Goal: Task Accomplishment & Management: Manage account settings

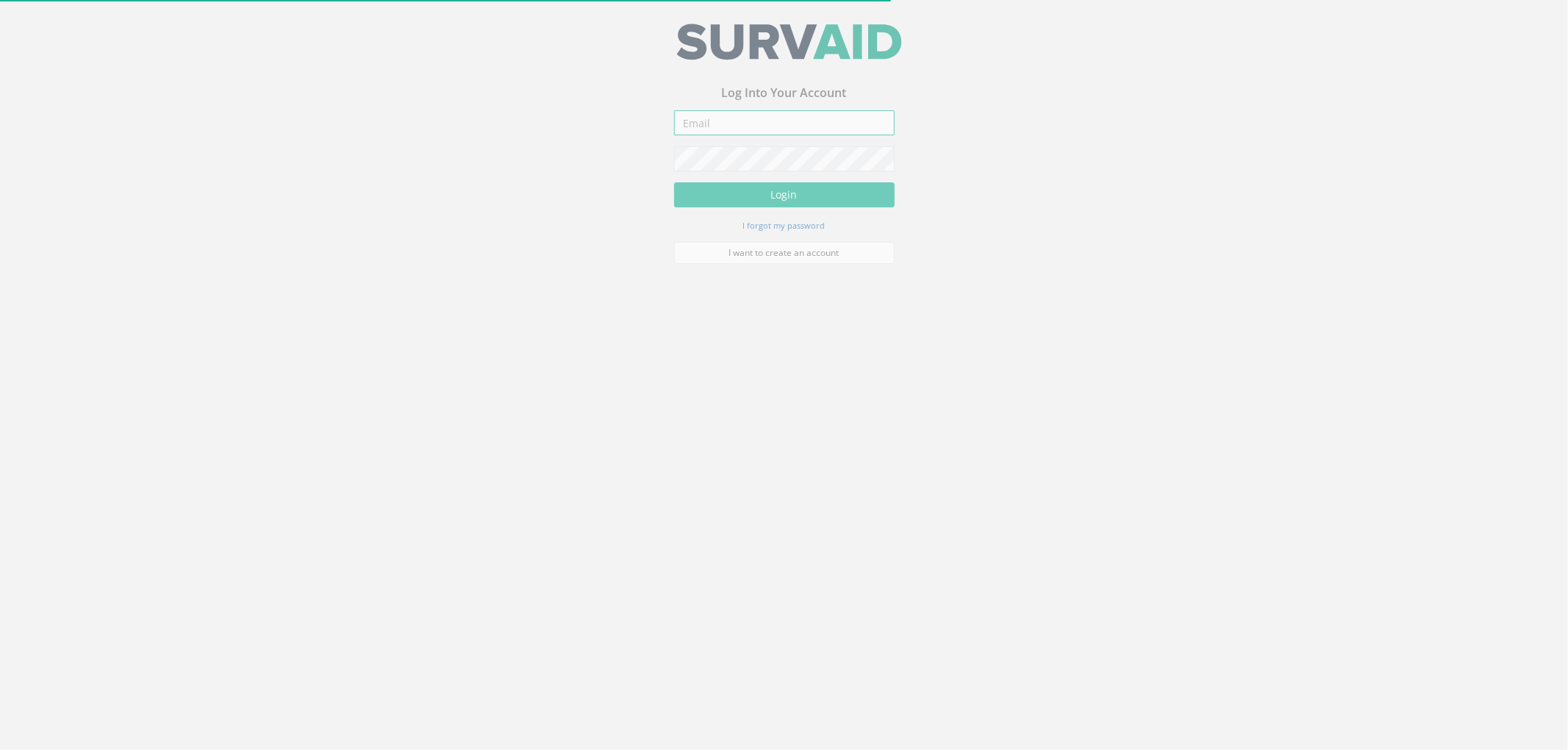
click at [751, 119] on input "email" at bounding box center [784, 128] width 220 height 25
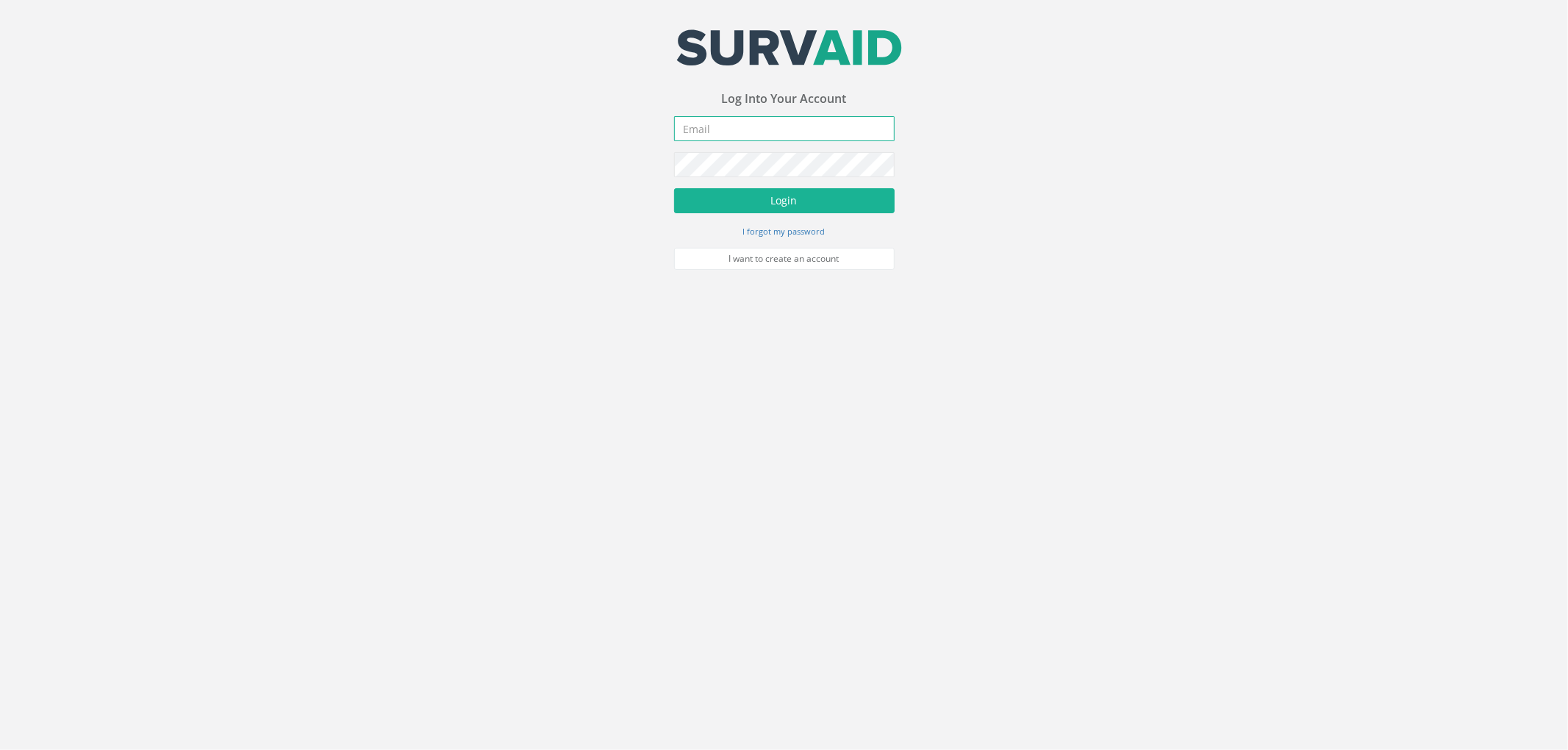
type input "[EMAIL_ADDRESS][DOMAIN_NAME]"
click at [800, 203] on button "Login" at bounding box center [784, 200] width 220 height 25
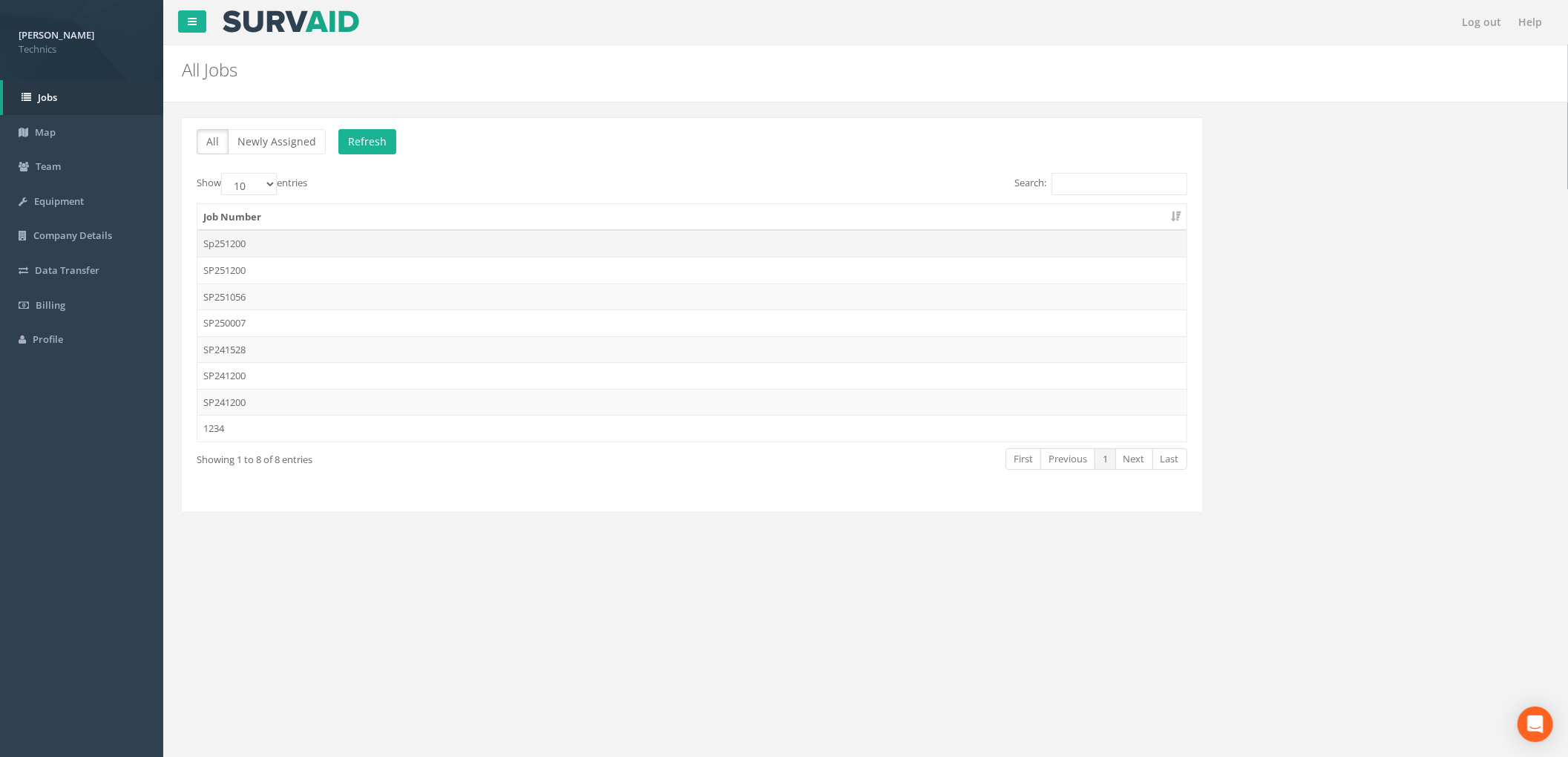
click at [423, 241] on td "Sp251200" at bounding box center [692, 243] width 989 height 27
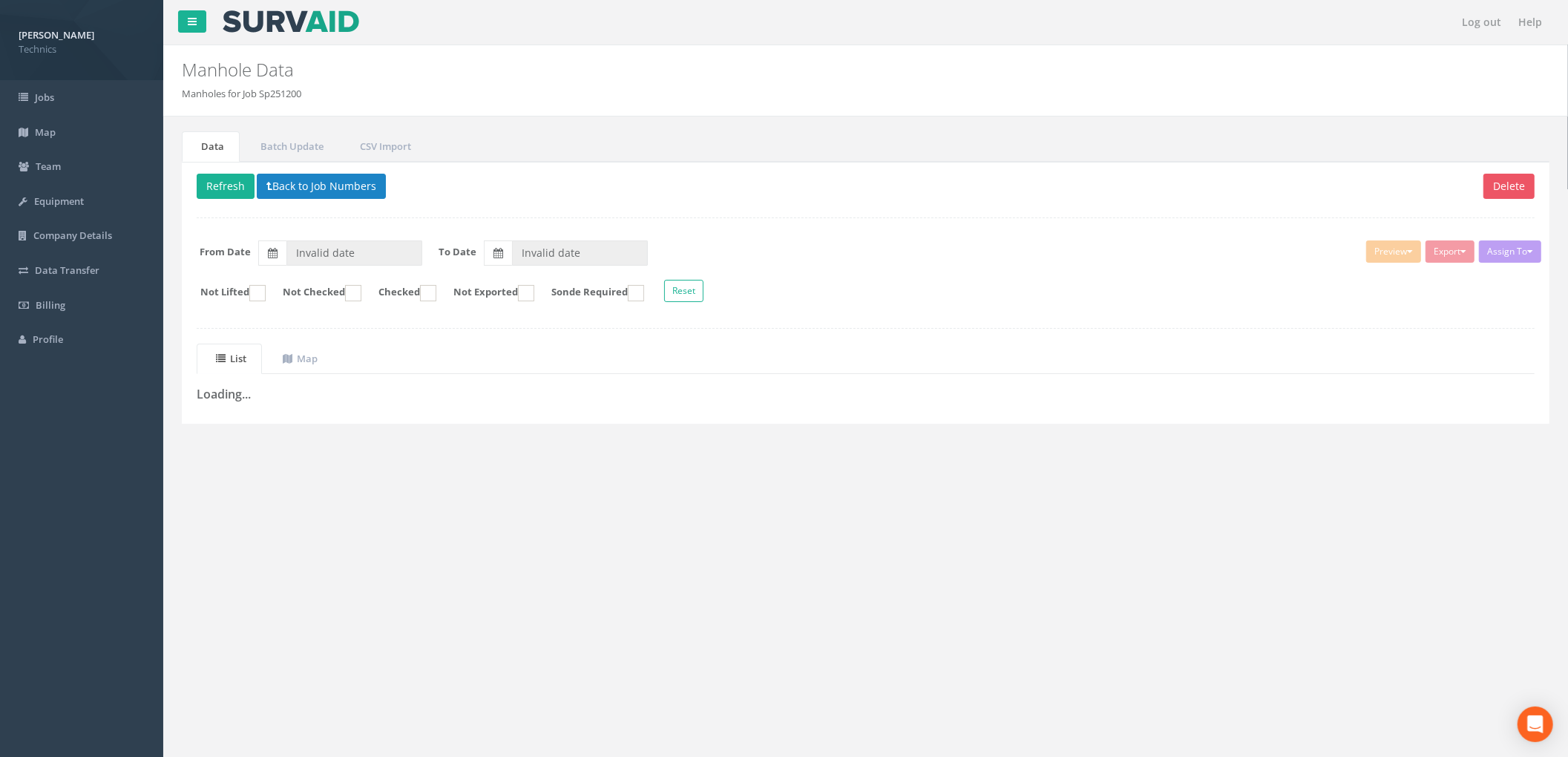
type input "[DATE]"
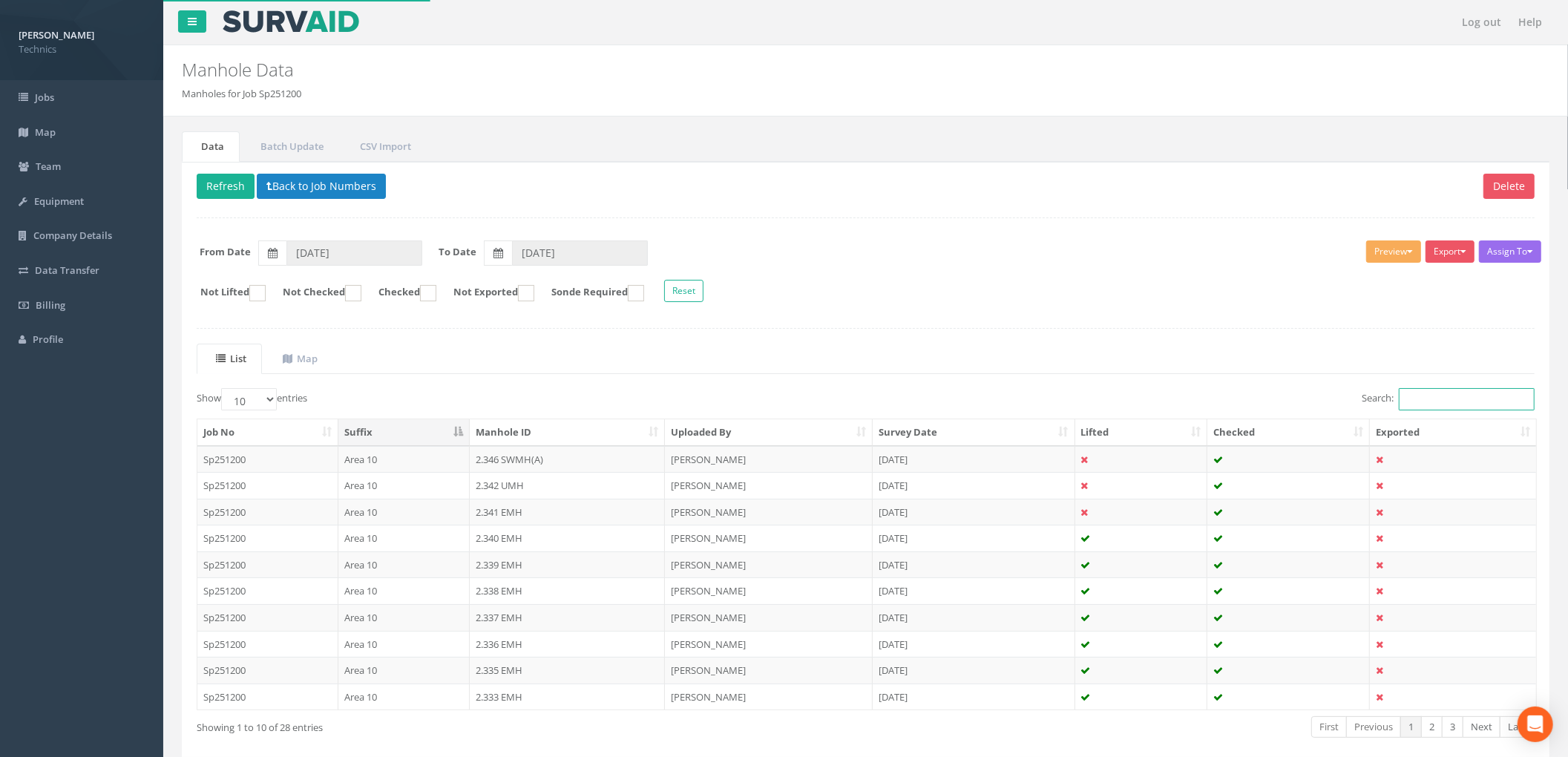
click at [1431, 408] on input "Search:" at bounding box center [1466, 399] width 136 height 22
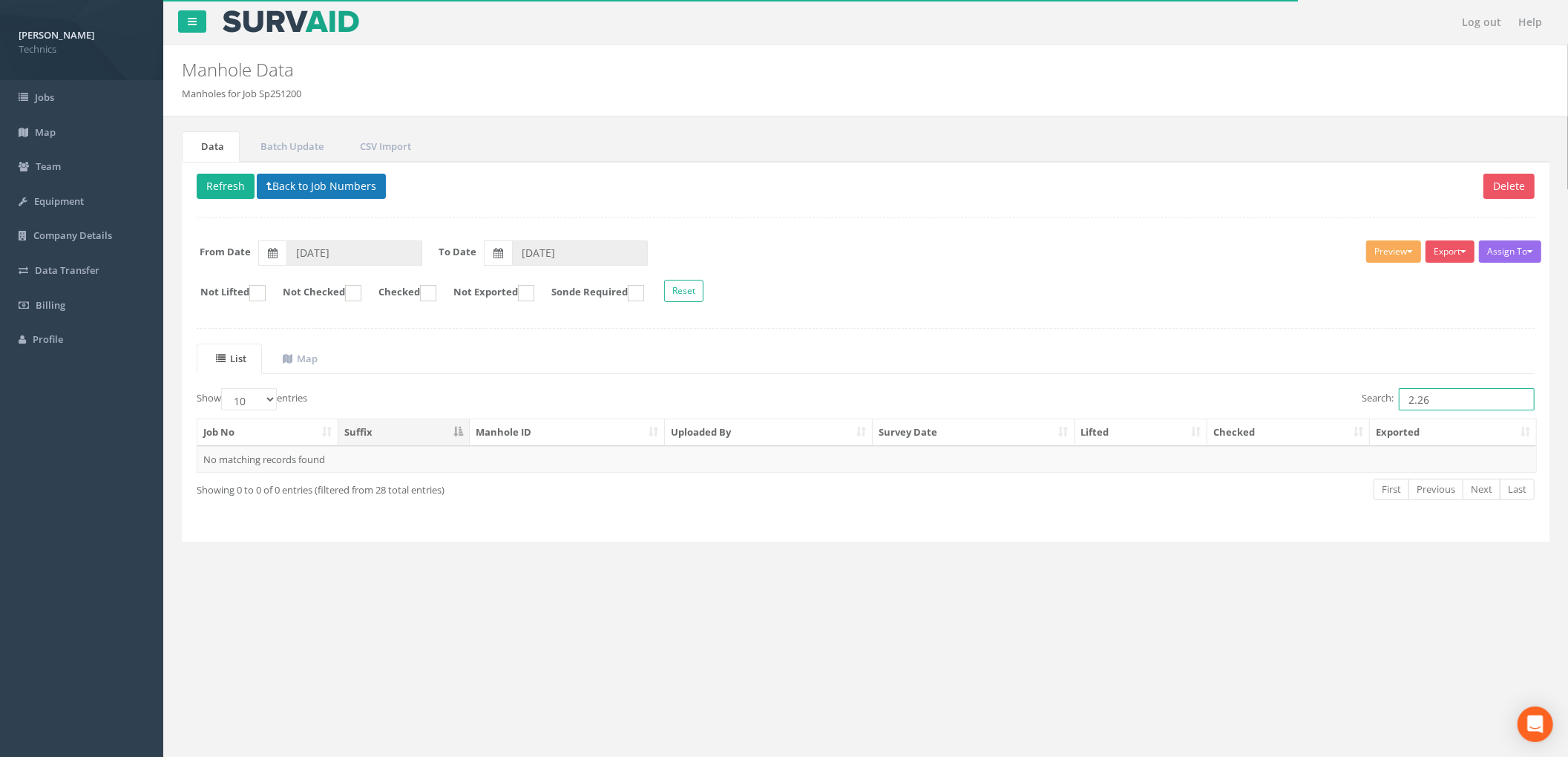
type input "2.26"
click at [350, 197] on button "Back to Job Numbers" at bounding box center [321, 186] width 129 height 25
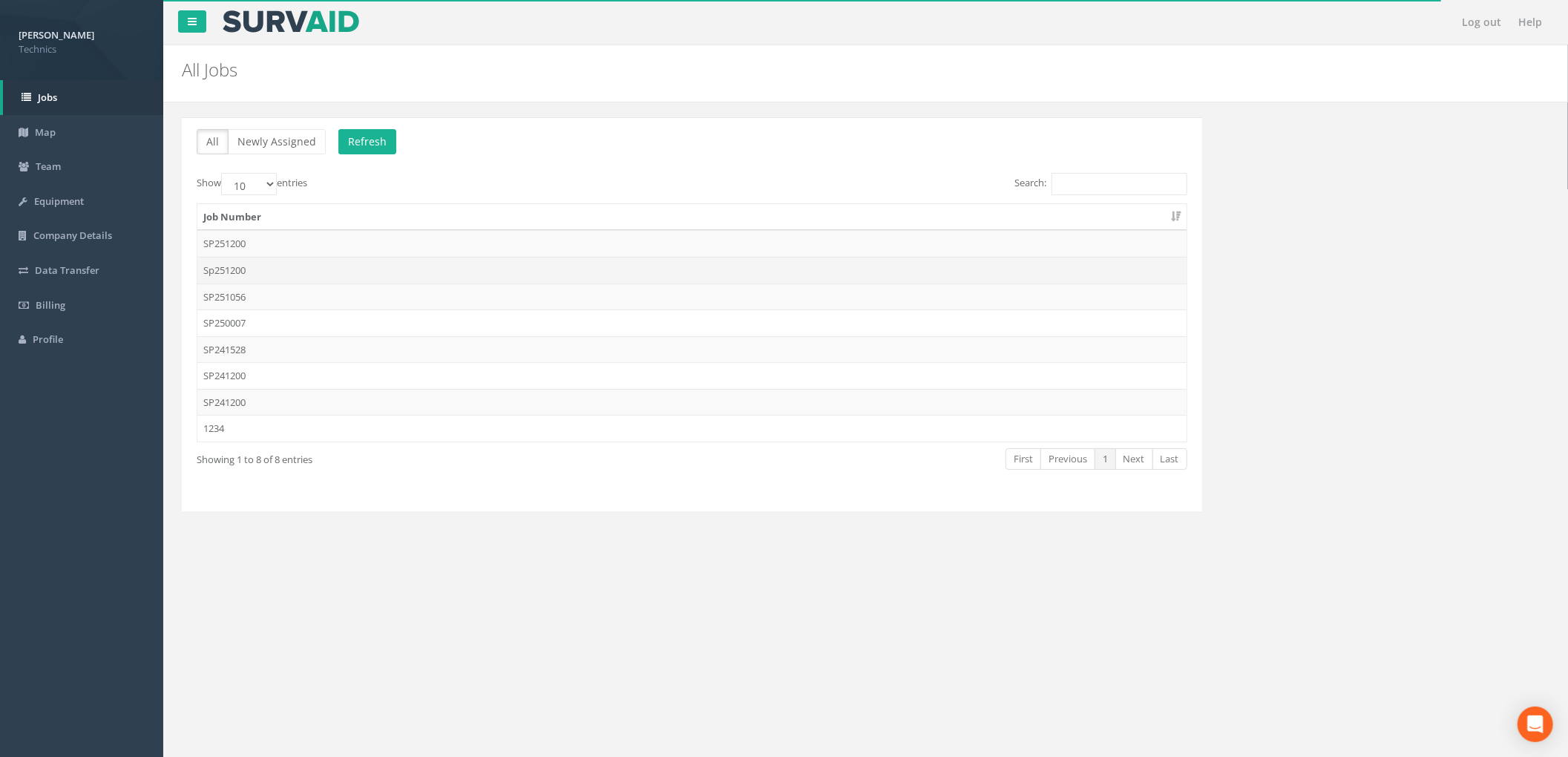
click at [333, 275] on td "Sp251200" at bounding box center [692, 269] width 989 height 27
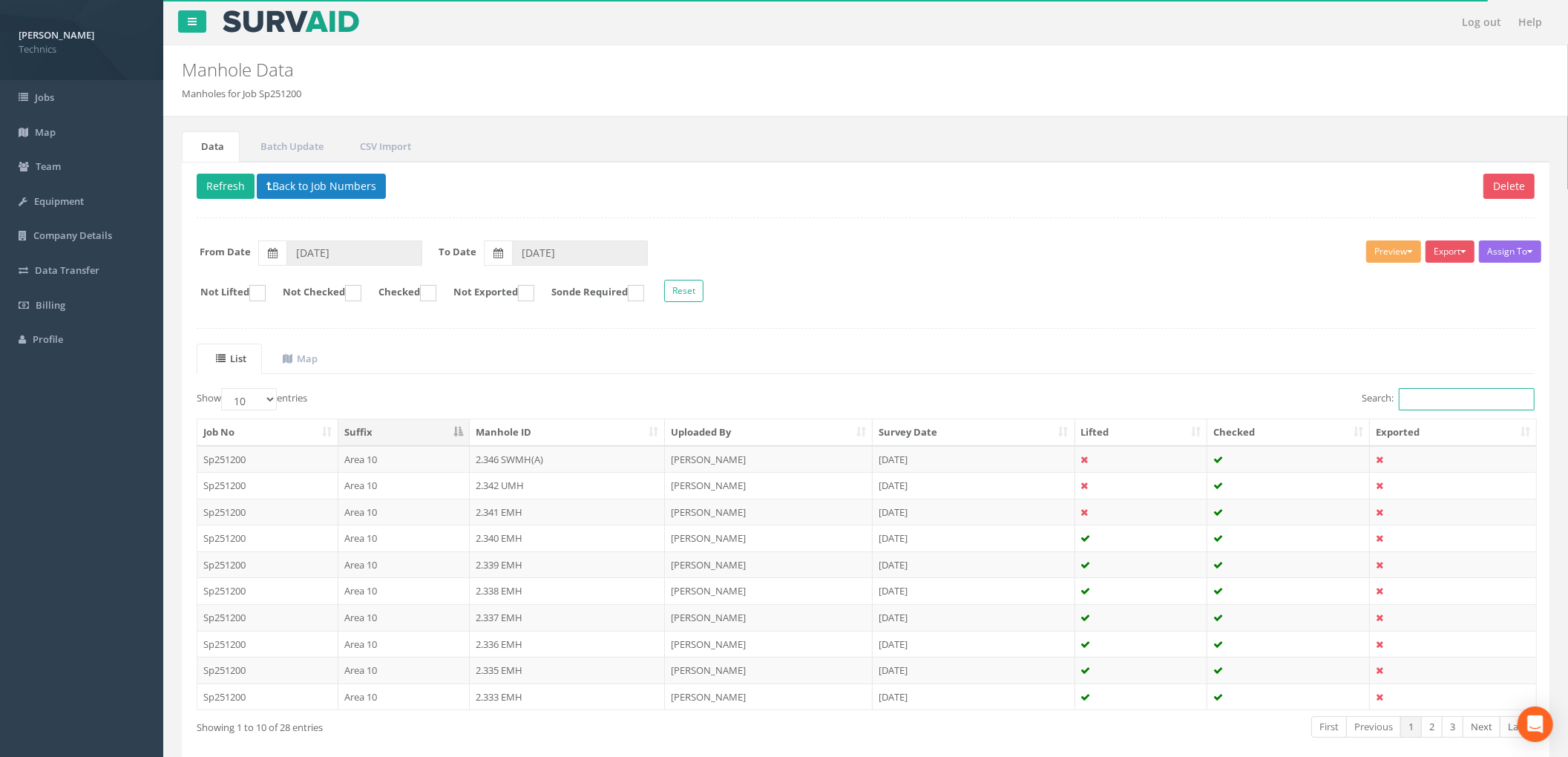
click at [1428, 402] on input "Search:" at bounding box center [1466, 399] width 136 height 22
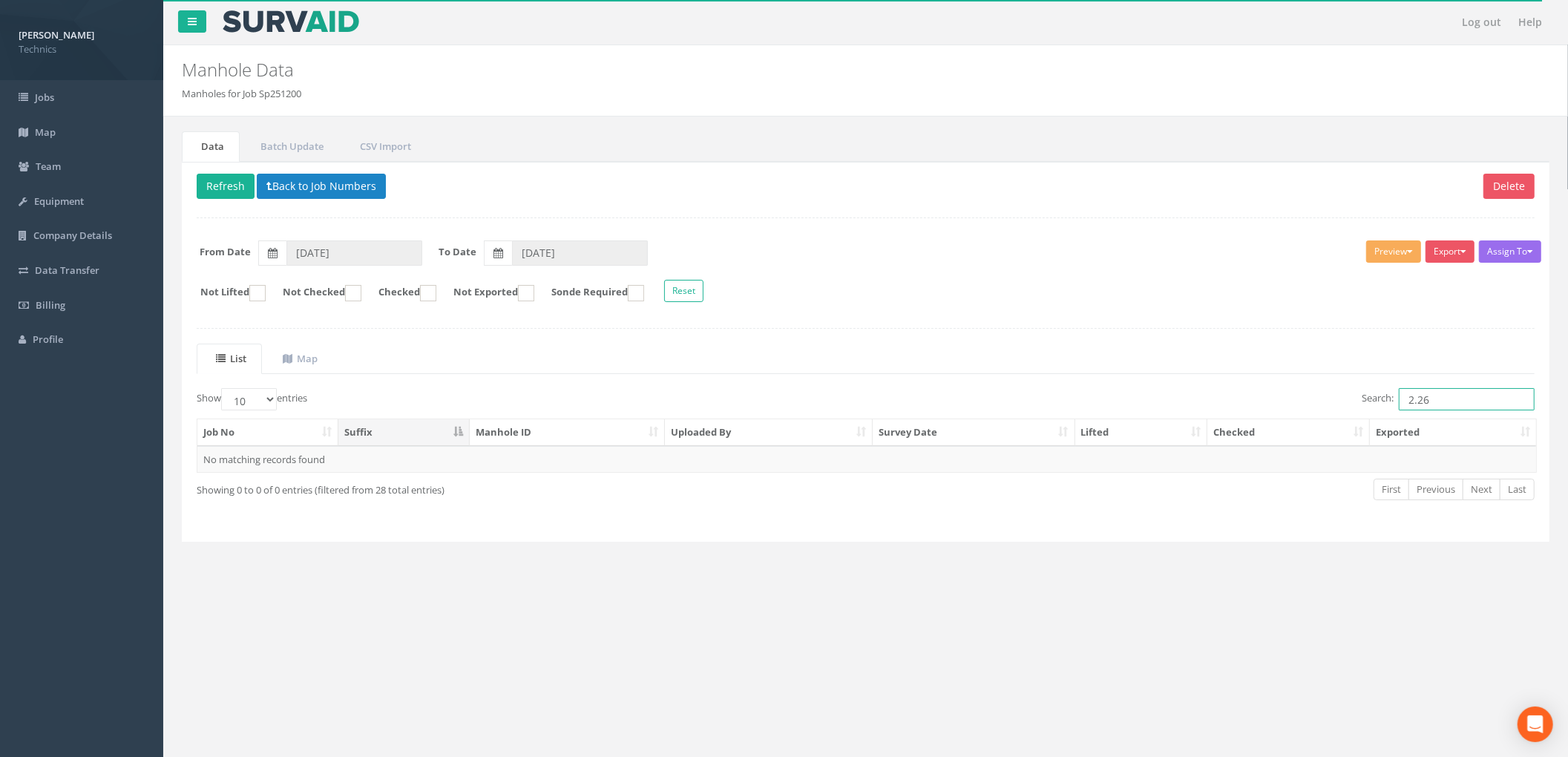
type input "2.26"
click at [1012, 313] on div "Assign To No Companies Added Export Technics Brize Norton Technics Heathrow Tec…" at bounding box center [866, 273] width 1360 height 81
click at [322, 186] on button "Back to Job Numbers" at bounding box center [321, 186] width 129 height 25
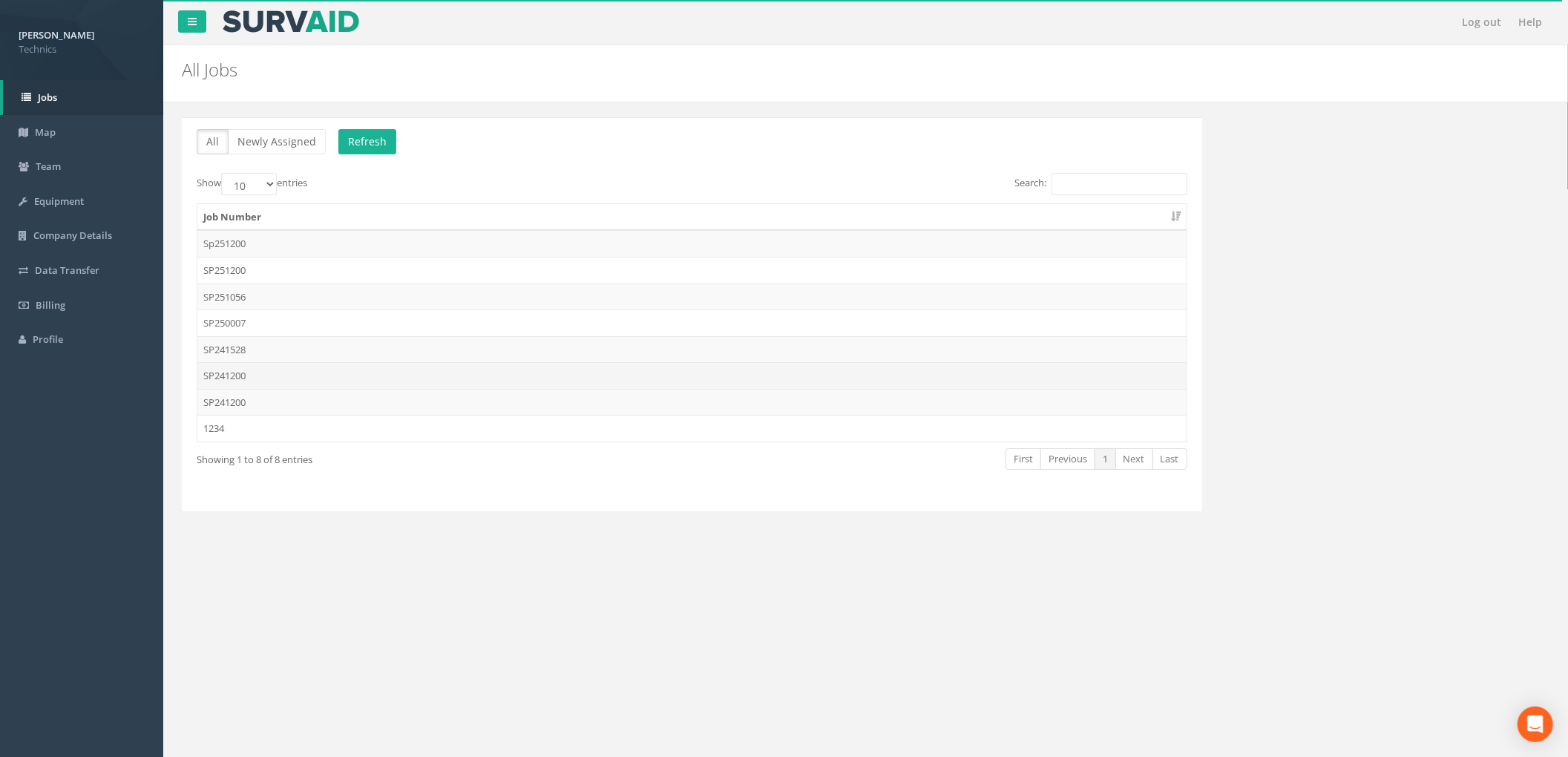
click at [307, 377] on td "SP241200" at bounding box center [692, 375] width 989 height 27
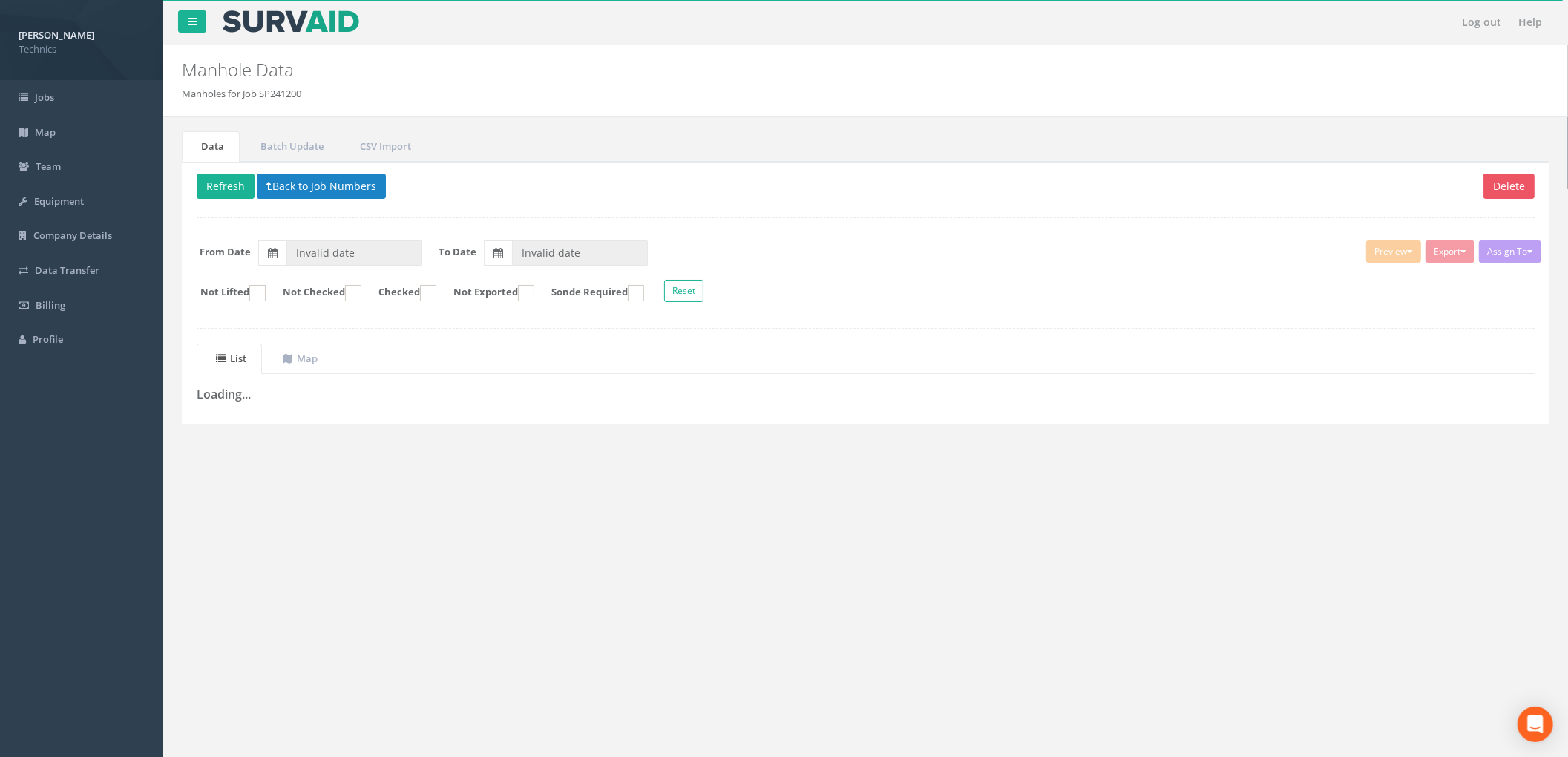
type input "[DATE]"
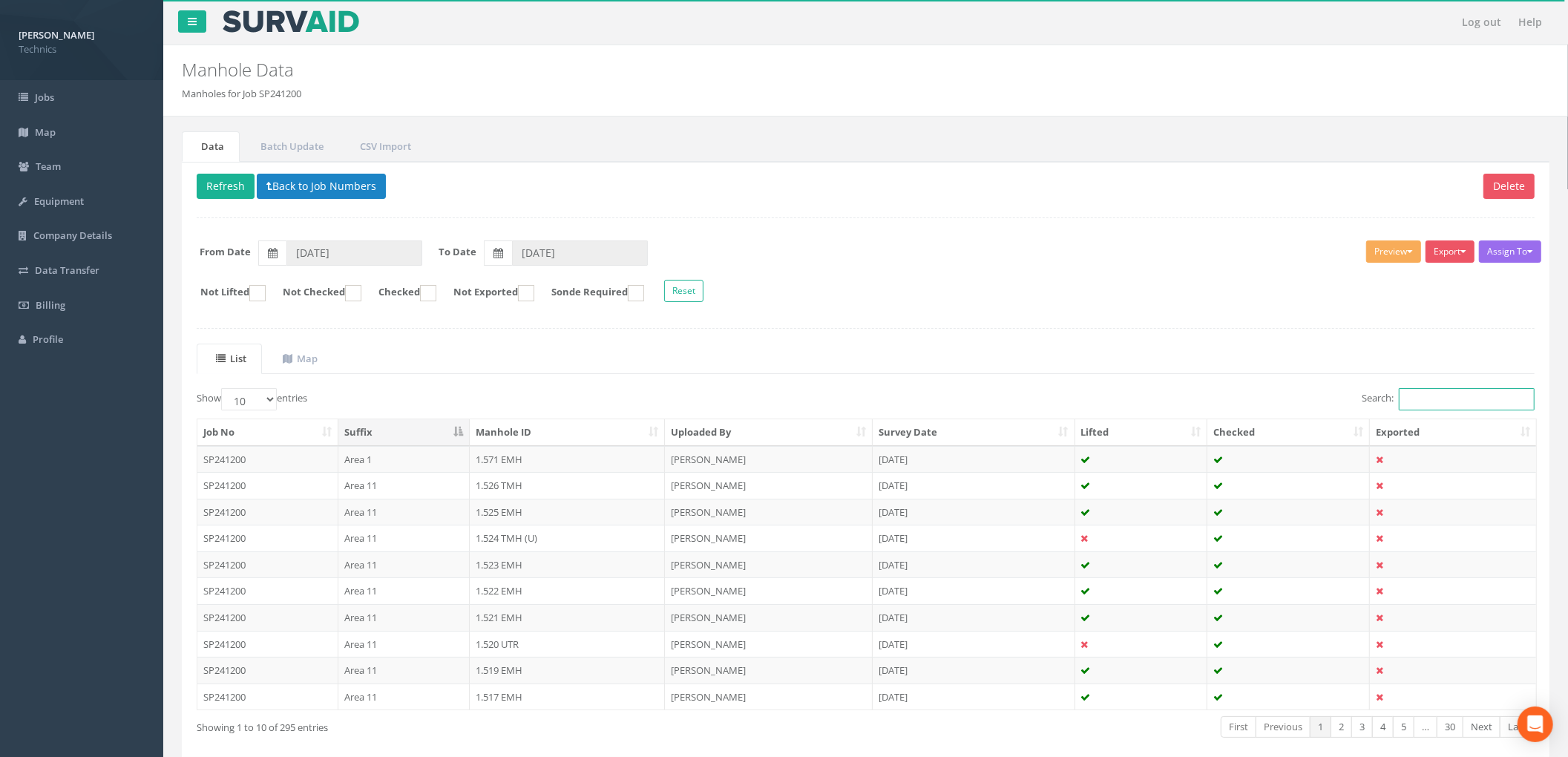
click at [1402, 408] on input "Search:" at bounding box center [1466, 399] width 136 height 22
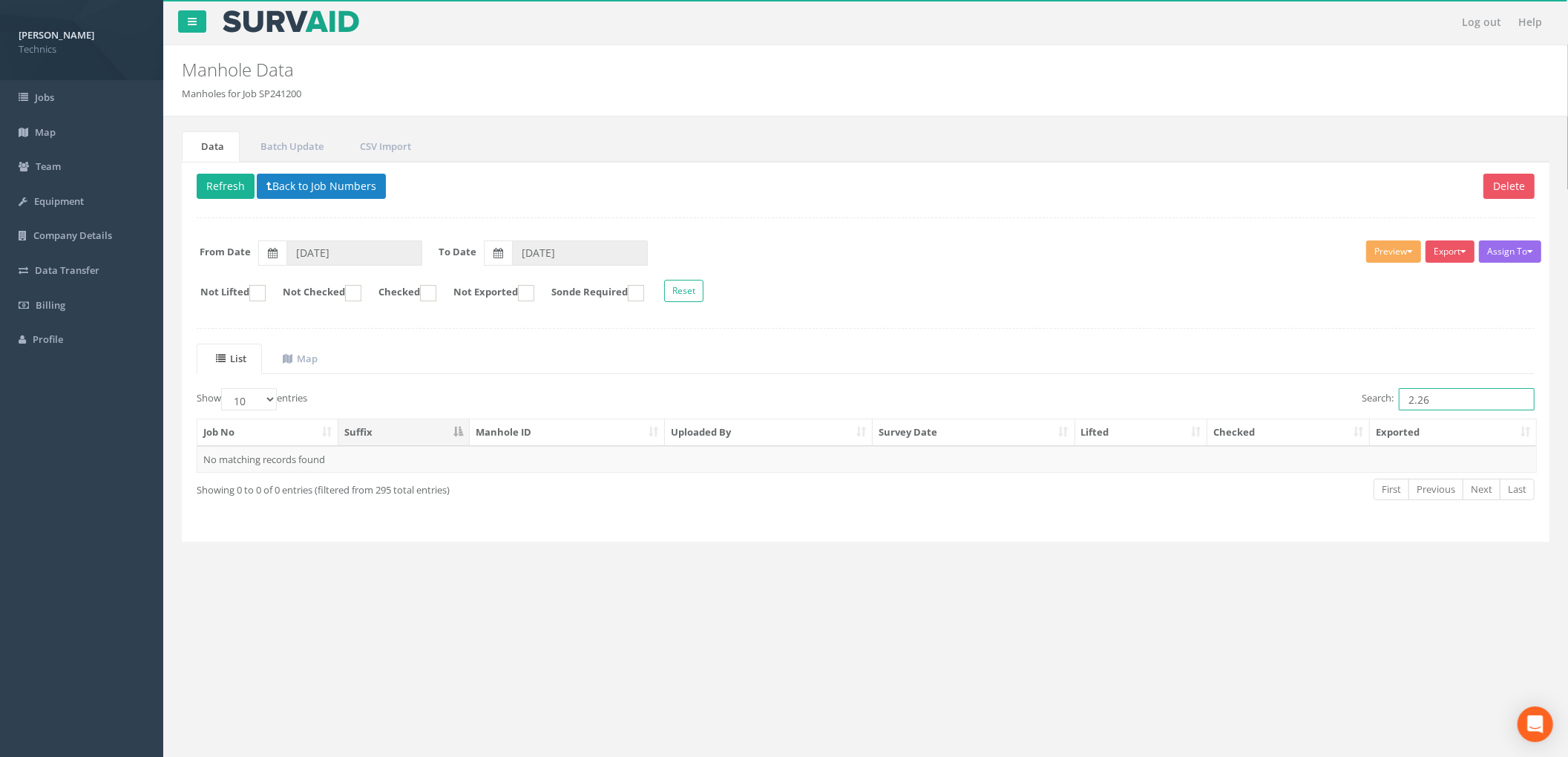
type input "2.26"
click at [1075, 355] on ul "List Map" at bounding box center [866, 359] width 1338 height 31
click at [317, 196] on button "Back to Job Numbers" at bounding box center [321, 186] width 129 height 25
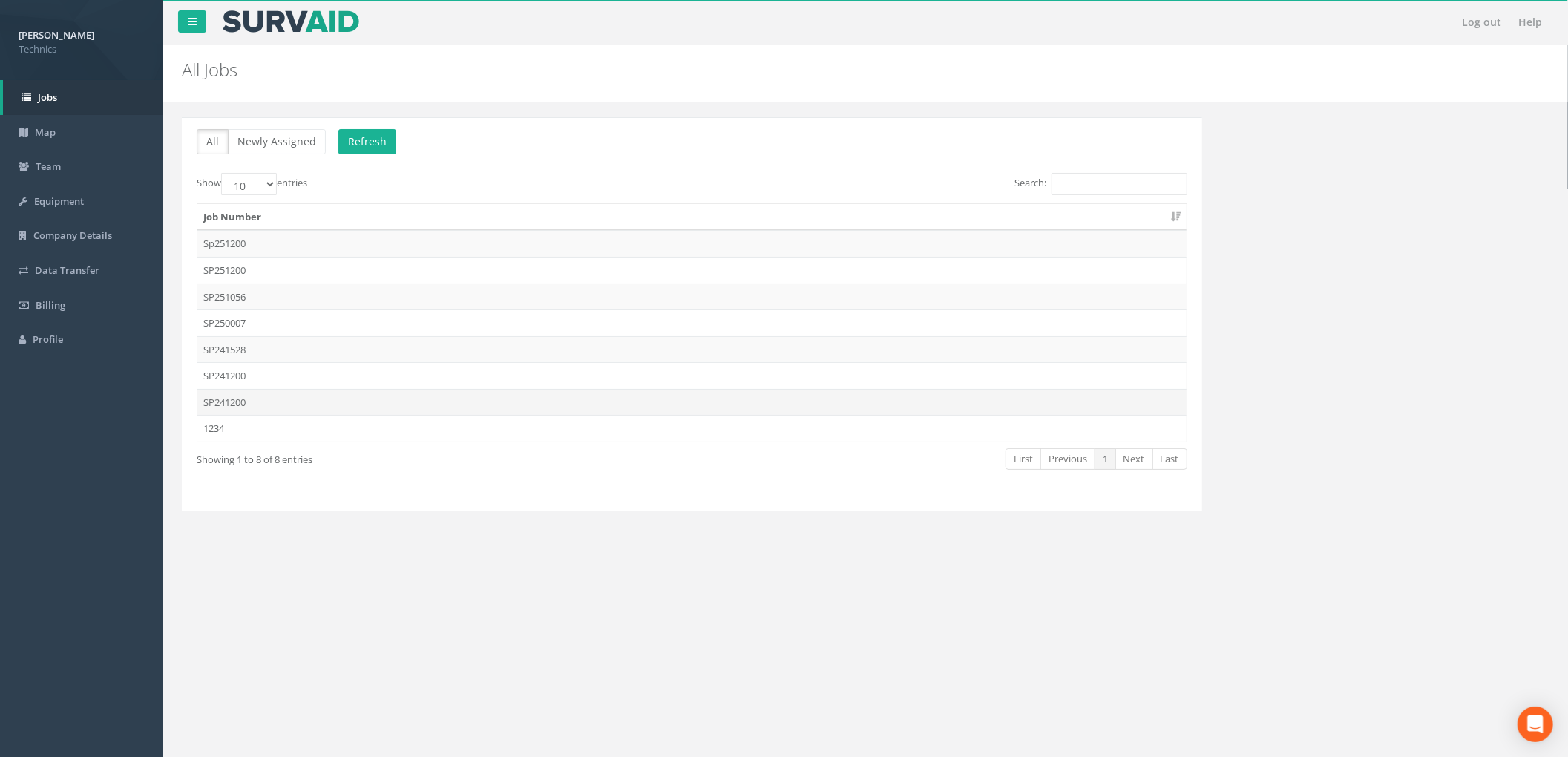
click at [322, 404] on td "SP241200" at bounding box center [692, 402] width 989 height 27
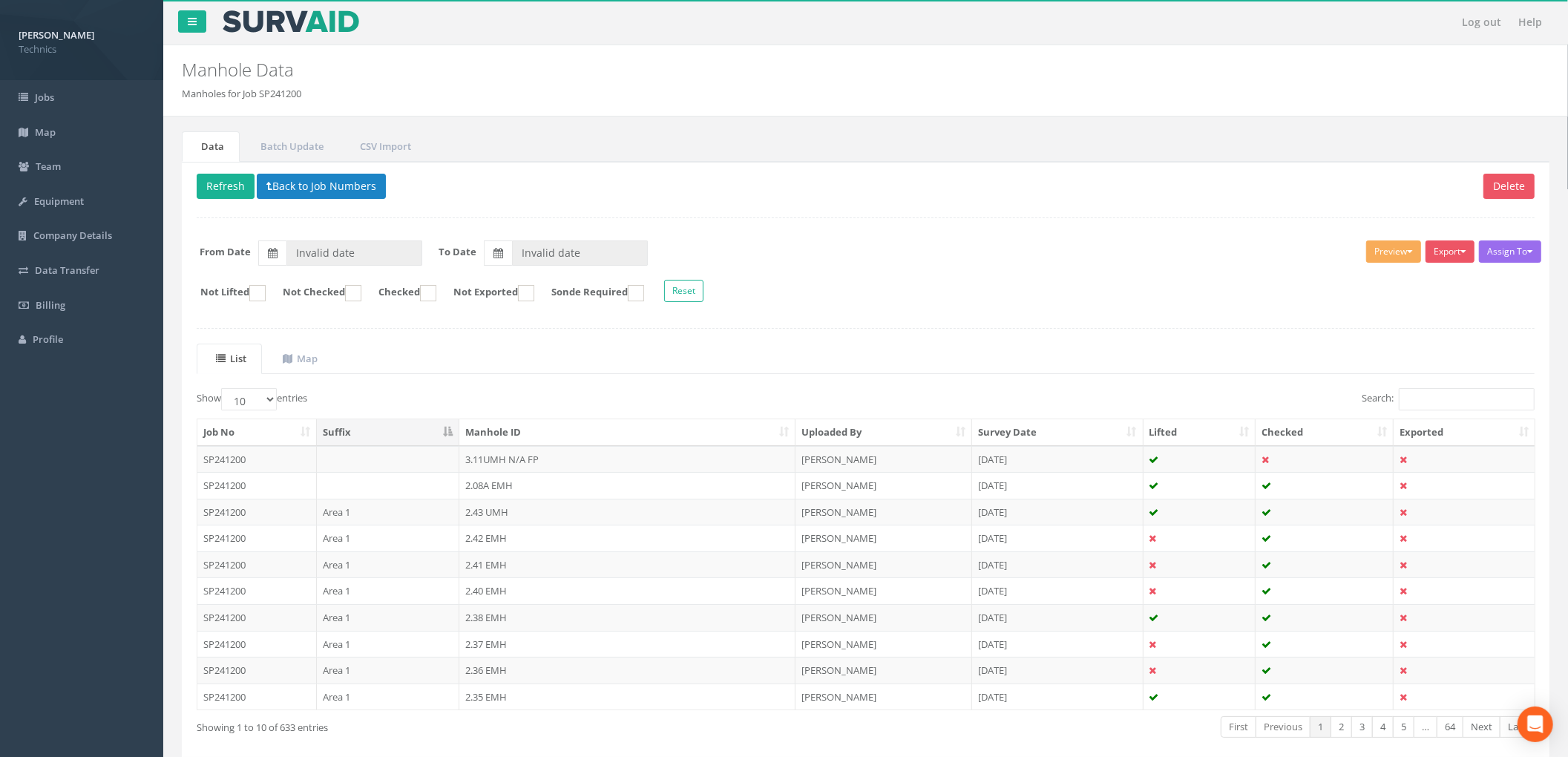
type input "[DATE]"
click at [1431, 401] on input "Search:" at bounding box center [1466, 399] width 136 height 22
click at [558, 458] on td "2.26 EMH" at bounding box center [627, 458] width 336 height 27
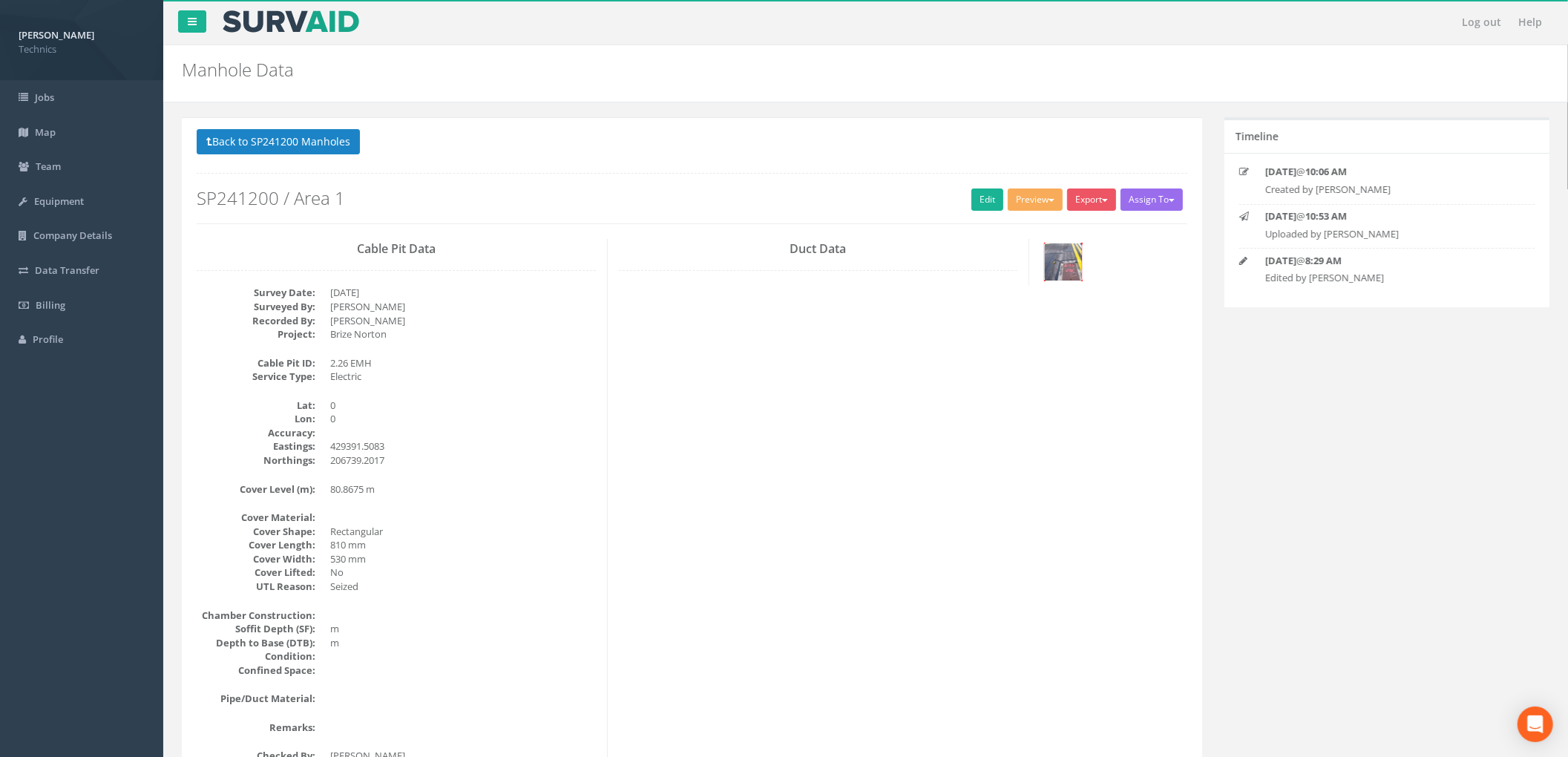
click at [1068, 254] on img at bounding box center [1062, 262] width 37 height 37
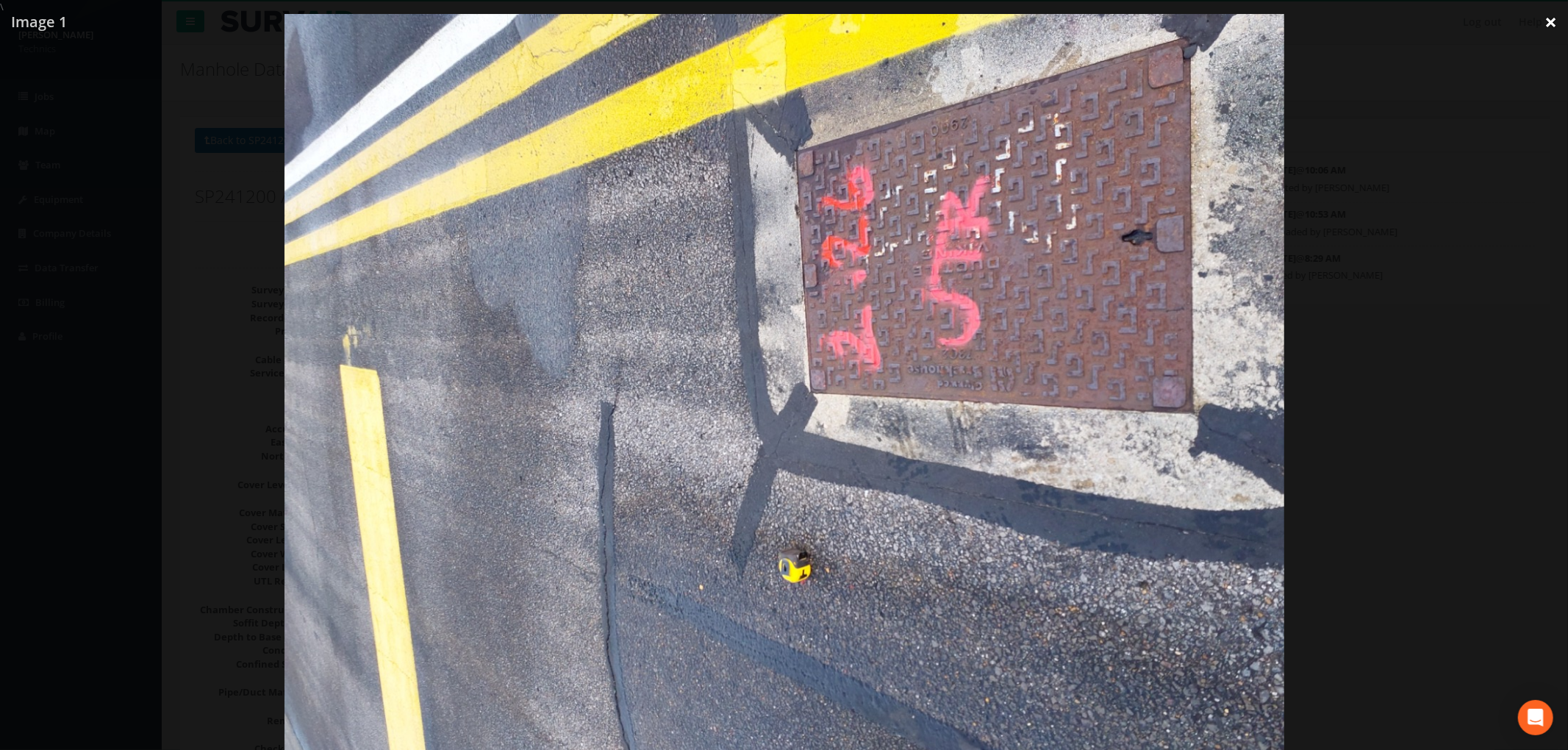
click at [1544, 19] on link "×" at bounding box center [1551, 22] width 35 height 44
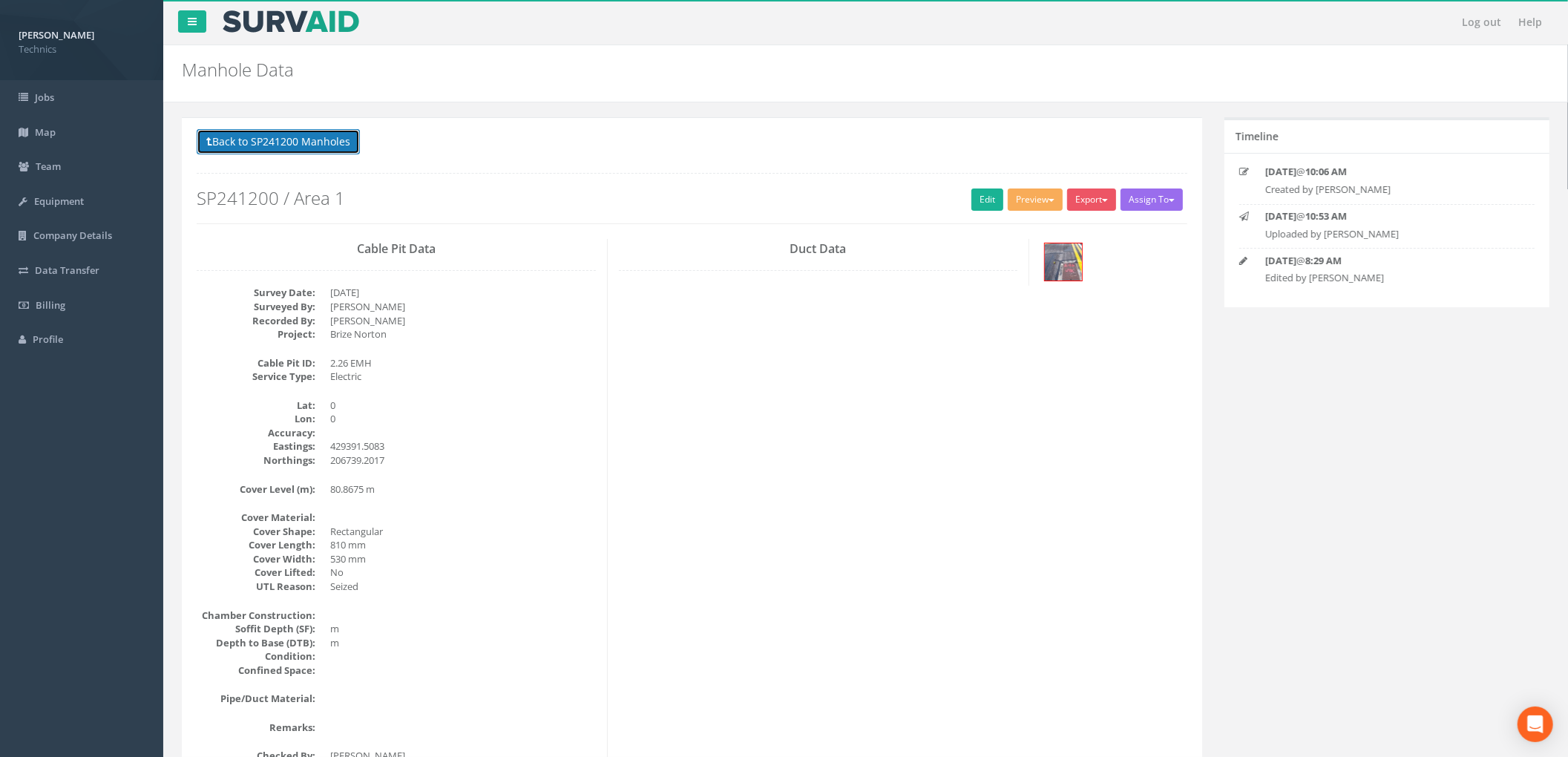
click at [306, 143] on button "Back to SP241200 Manholes" at bounding box center [278, 141] width 163 height 25
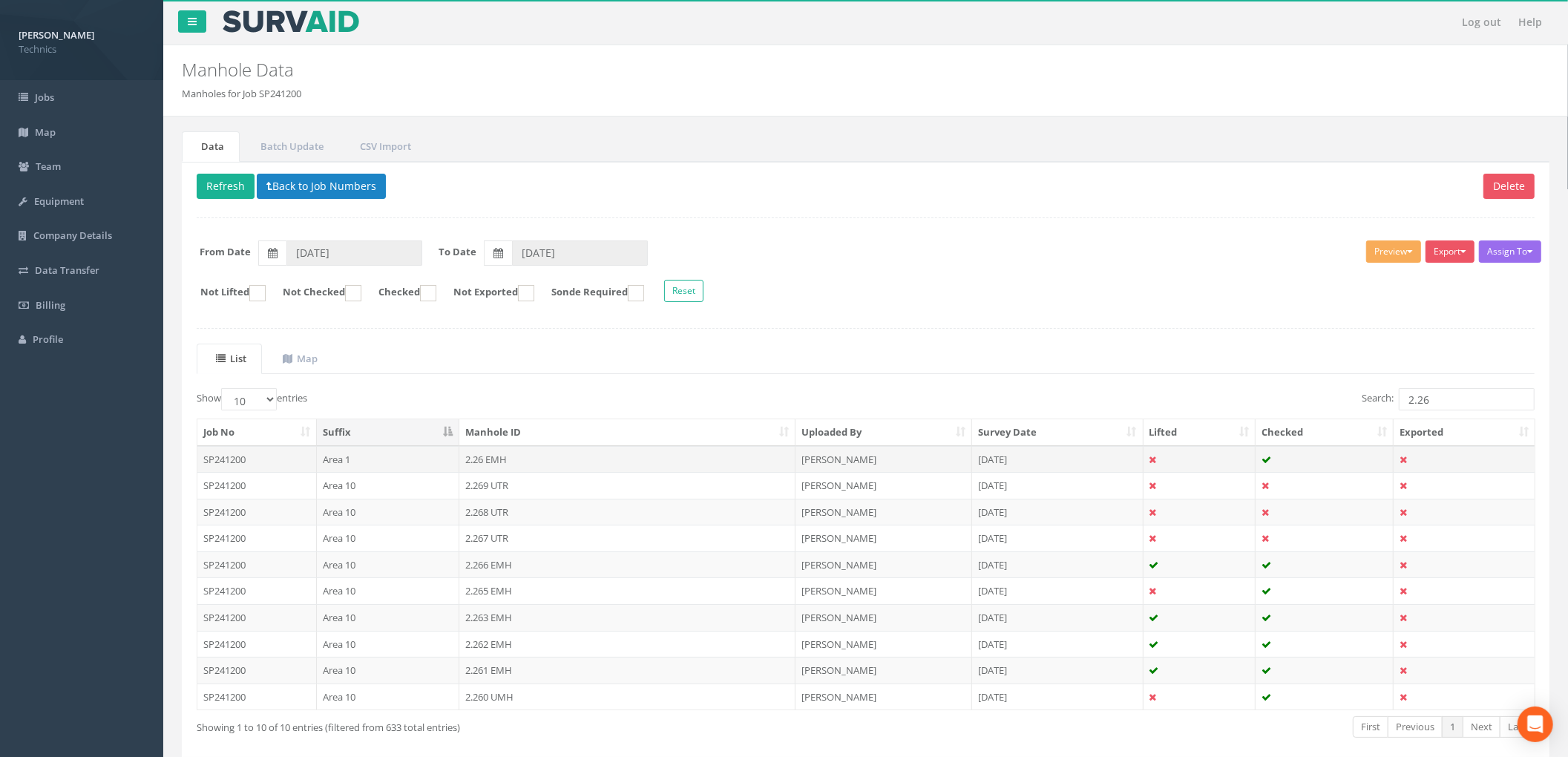
click at [501, 464] on td "2.26 EMH" at bounding box center [627, 458] width 336 height 27
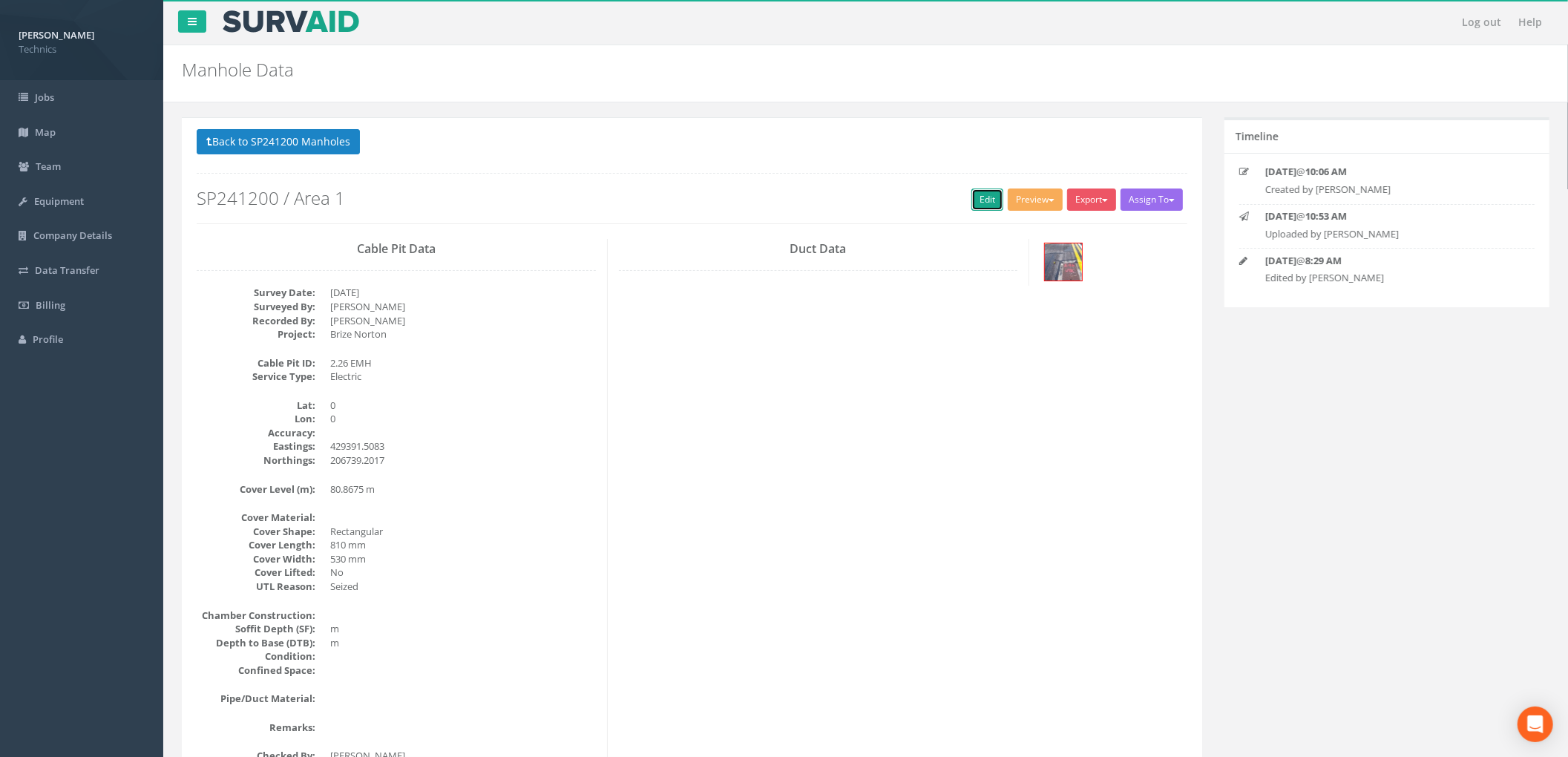
click at [973, 197] on link "Edit" at bounding box center [987, 199] width 32 height 22
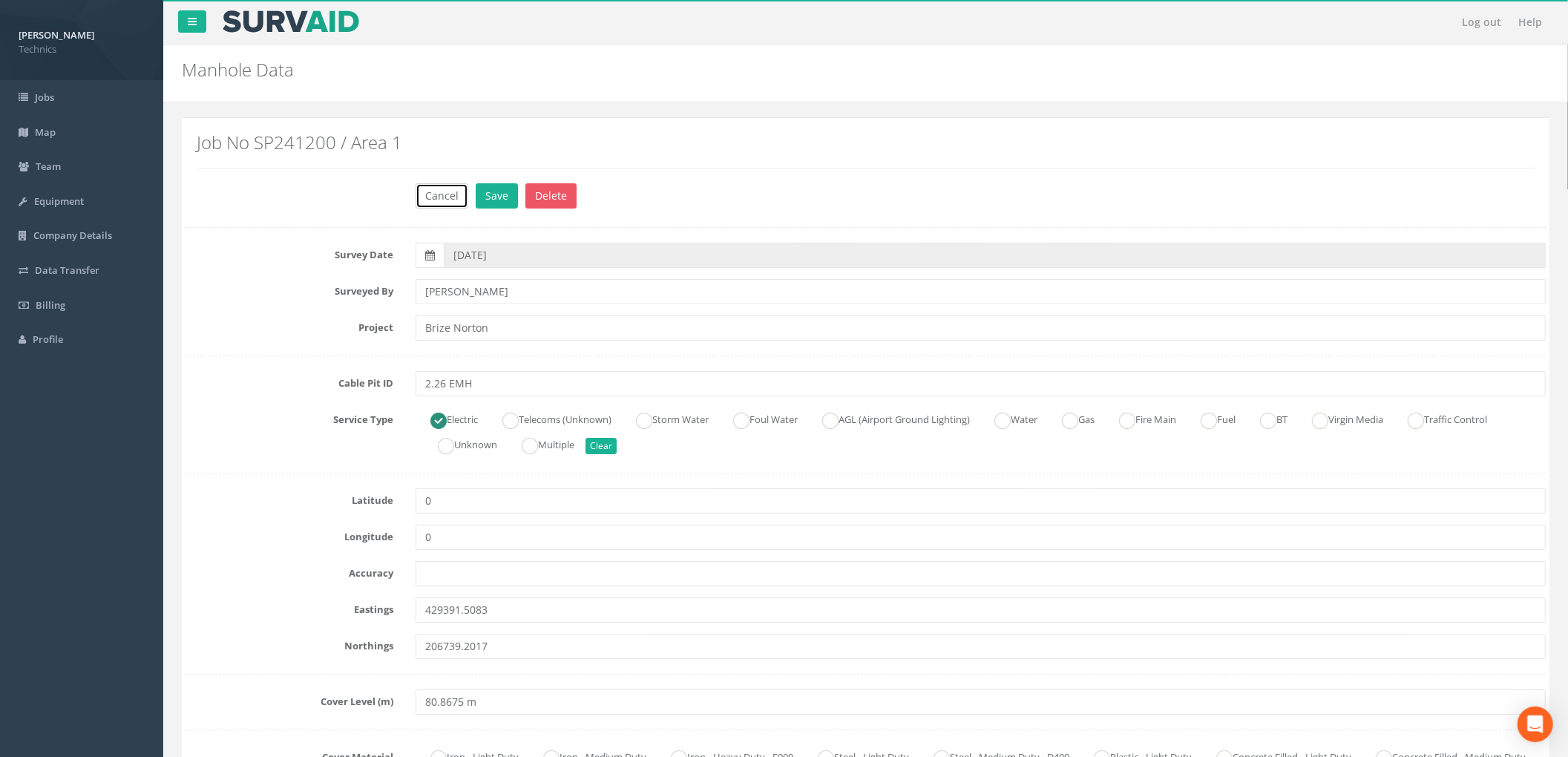
click at [452, 198] on button "Cancel" at bounding box center [442, 195] width 53 height 25
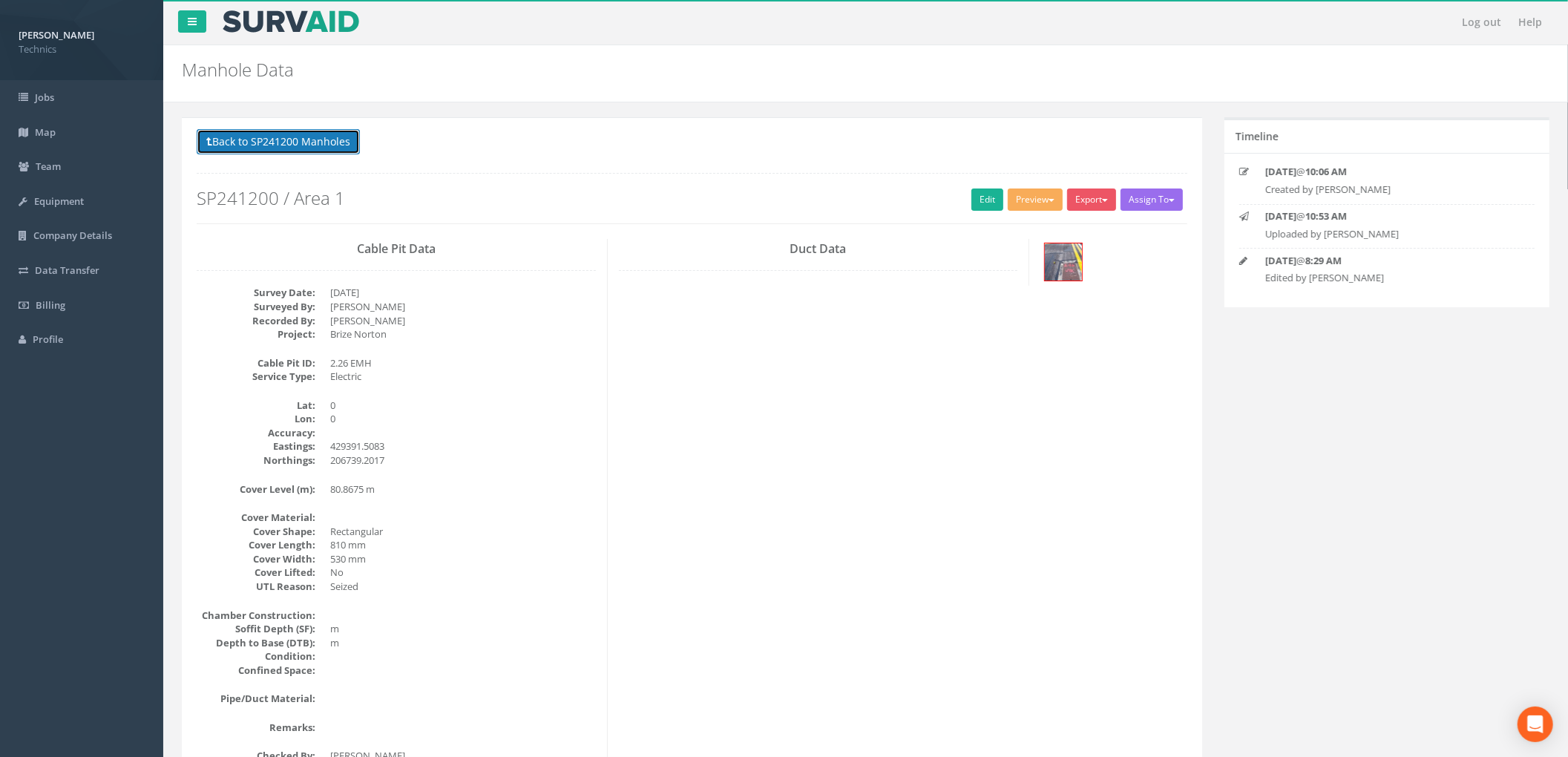
click at [334, 149] on button "Back to SP241200 Manholes" at bounding box center [278, 141] width 163 height 25
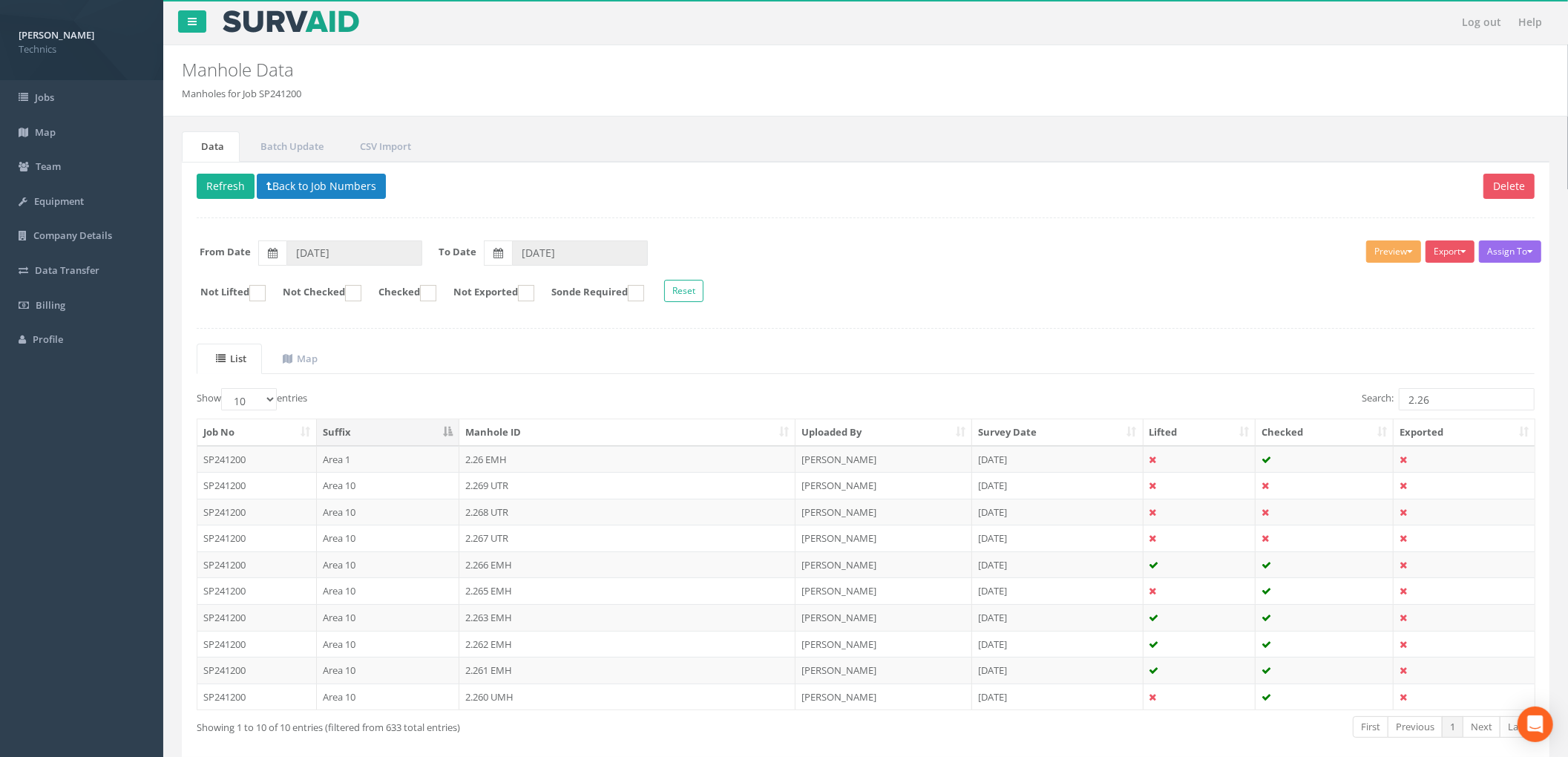
click at [639, 362] on ul "List Map" at bounding box center [866, 359] width 1338 height 31
drag, startPoint x: 1452, startPoint y: 404, endPoint x: 1305, endPoint y: 418, distance: 147.7
click at [1305, 418] on div "Show 10 25 50 100 entries Search: 2.26 Job No Suffix Manhole ID Uploaded By Sur…" at bounding box center [866, 577] width 1338 height 376
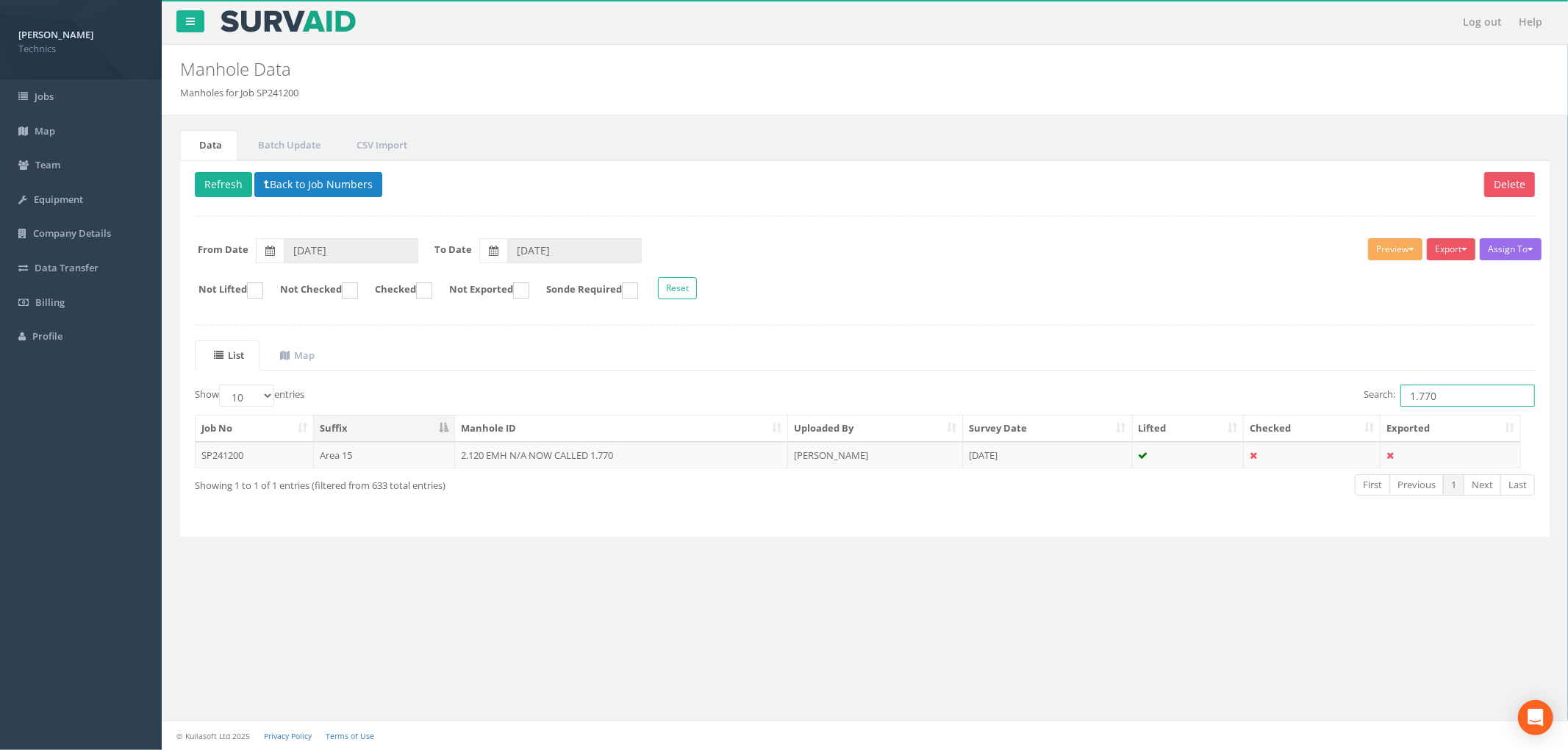
click at [1425, 397] on input "1.770" at bounding box center [1468, 396] width 135 height 22
click at [616, 464] on td "1.170 UMH" at bounding box center [621, 454] width 333 height 26
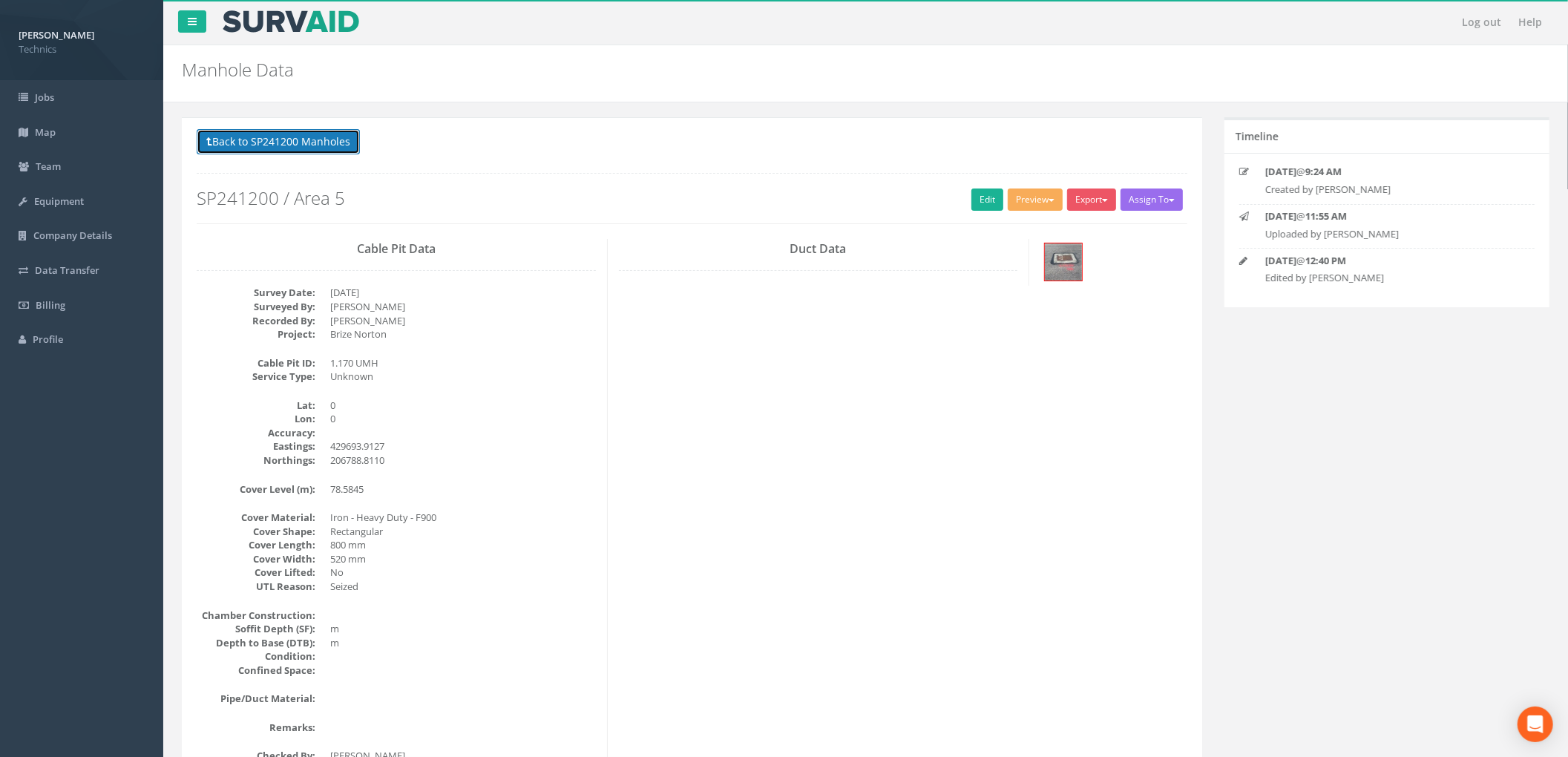
click at [317, 135] on button "Back to SP241200 Manholes" at bounding box center [278, 141] width 163 height 25
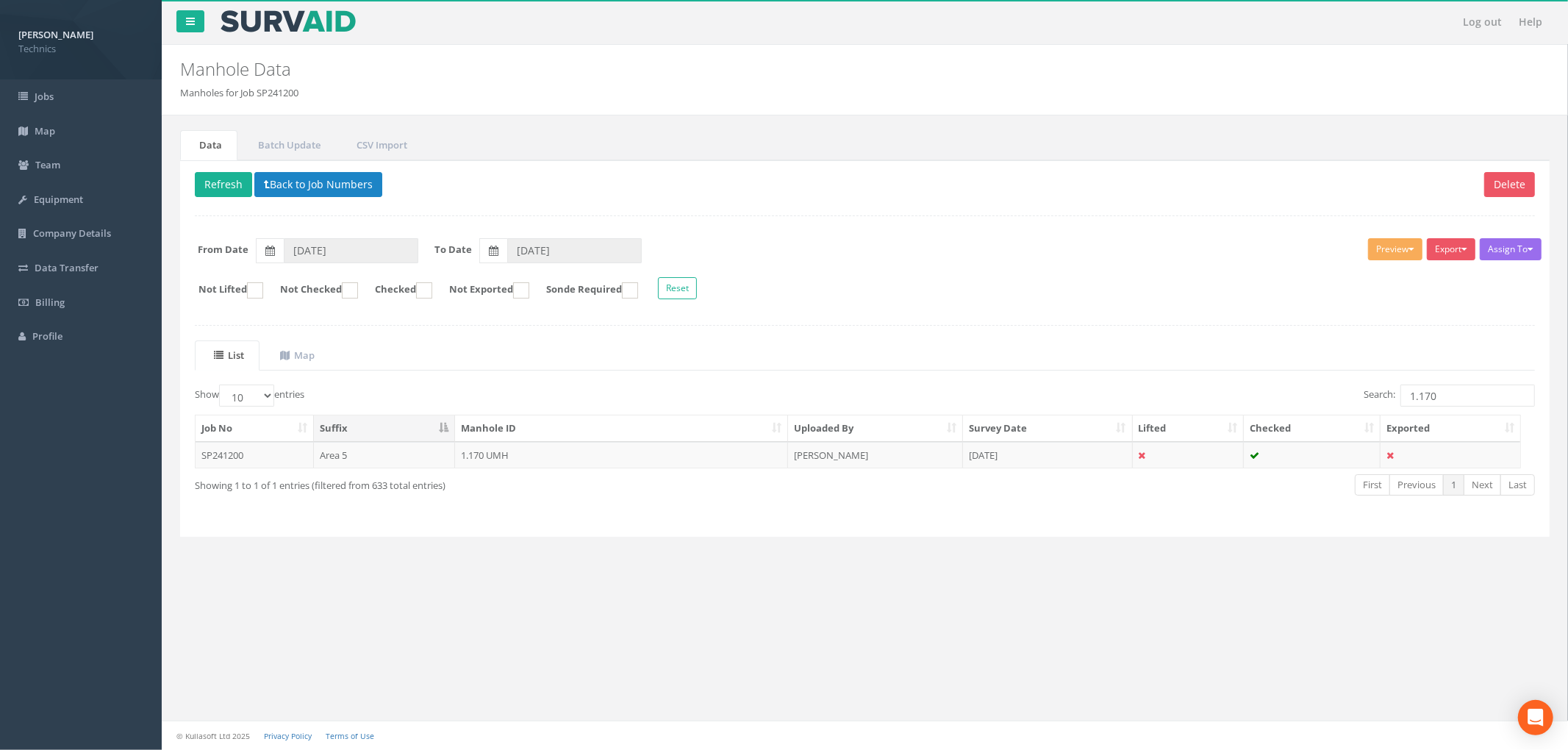
click at [737, 715] on div "© Kullasoft Ltd 2025 Privacy Policy Terms of Use" at bounding box center [865, 735] width 1406 height 30
drag, startPoint x: 1442, startPoint y: 397, endPoint x: 1400, endPoint y: 402, distance: 42.3
click at [1401, 402] on input "1.170" at bounding box center [1468, 396] width 135 height 22
click at [1085, 459] on td "[DATE]" at bounding box center [1048, 454] width 170 height 26
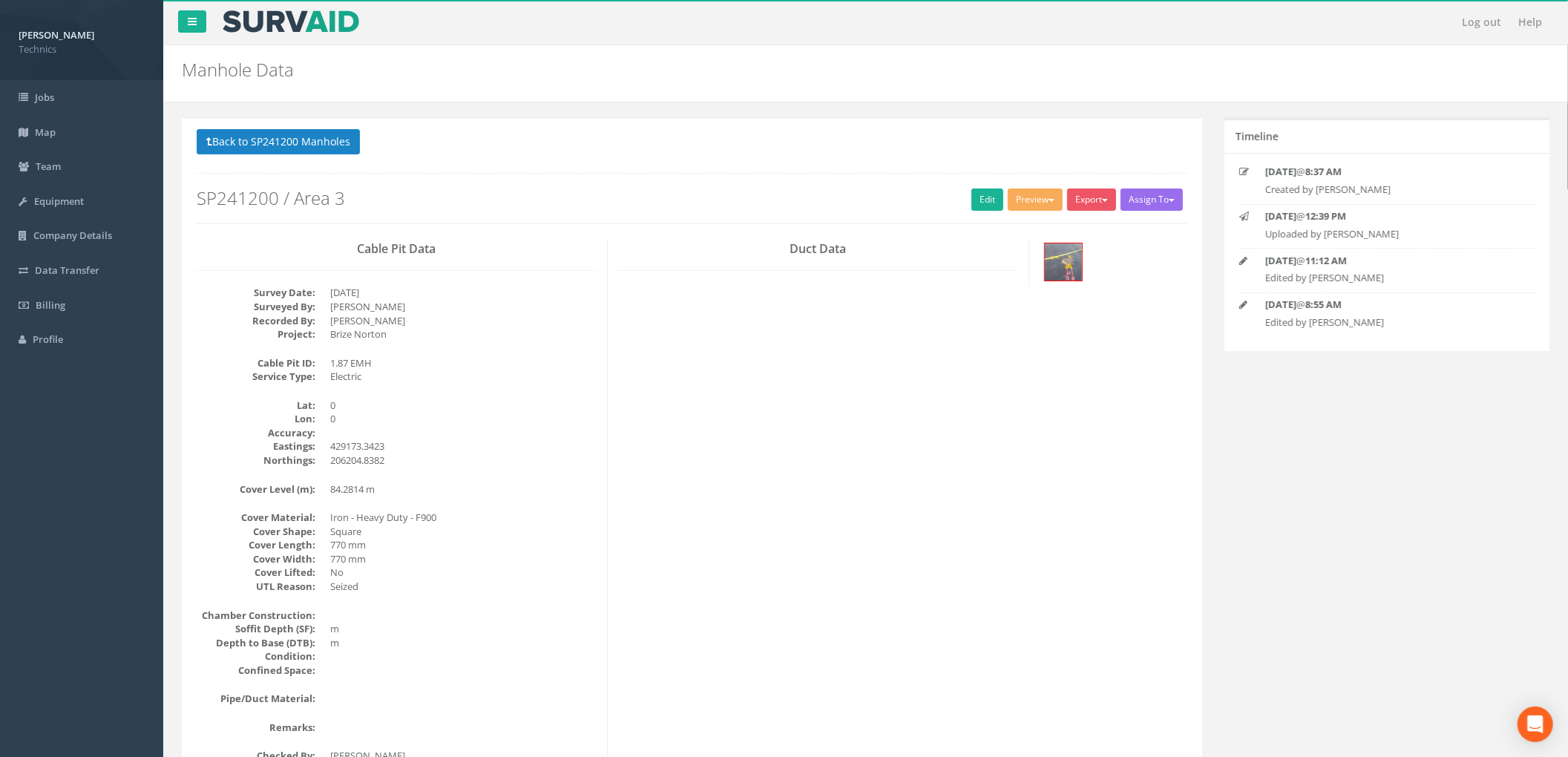
click at [659, 383] on div "Cable Pit Data Survey Date: [DATE] Surveyed By: [PERSON_NAME] Recorded By: [PER…" at bounding box center [692, 508] width 1013 height 539
click at [715, 327] on div "Cable Pit Data Survey Date: [DATE] Surveyed By: [PERSON_NAME] Recorded By: [PER…" at bounding box center [692, 508] width 1013 height 539
click at [781, 350] on div "Cable Pit Data Survey Date: [DATE] Surveyed By: [PERSON_NAME] Recorded By: [PER…" at bounding box center [692, 508] width 1013 height 539
drag, startPoint x: 307, startPoint y: 144, endPoint x: 330, endPoint y: 161, distance: 28.6
click at [307, 144] on button "Back to SP241200 Manholes" at bounding box center [278, 141] width 163 height 25
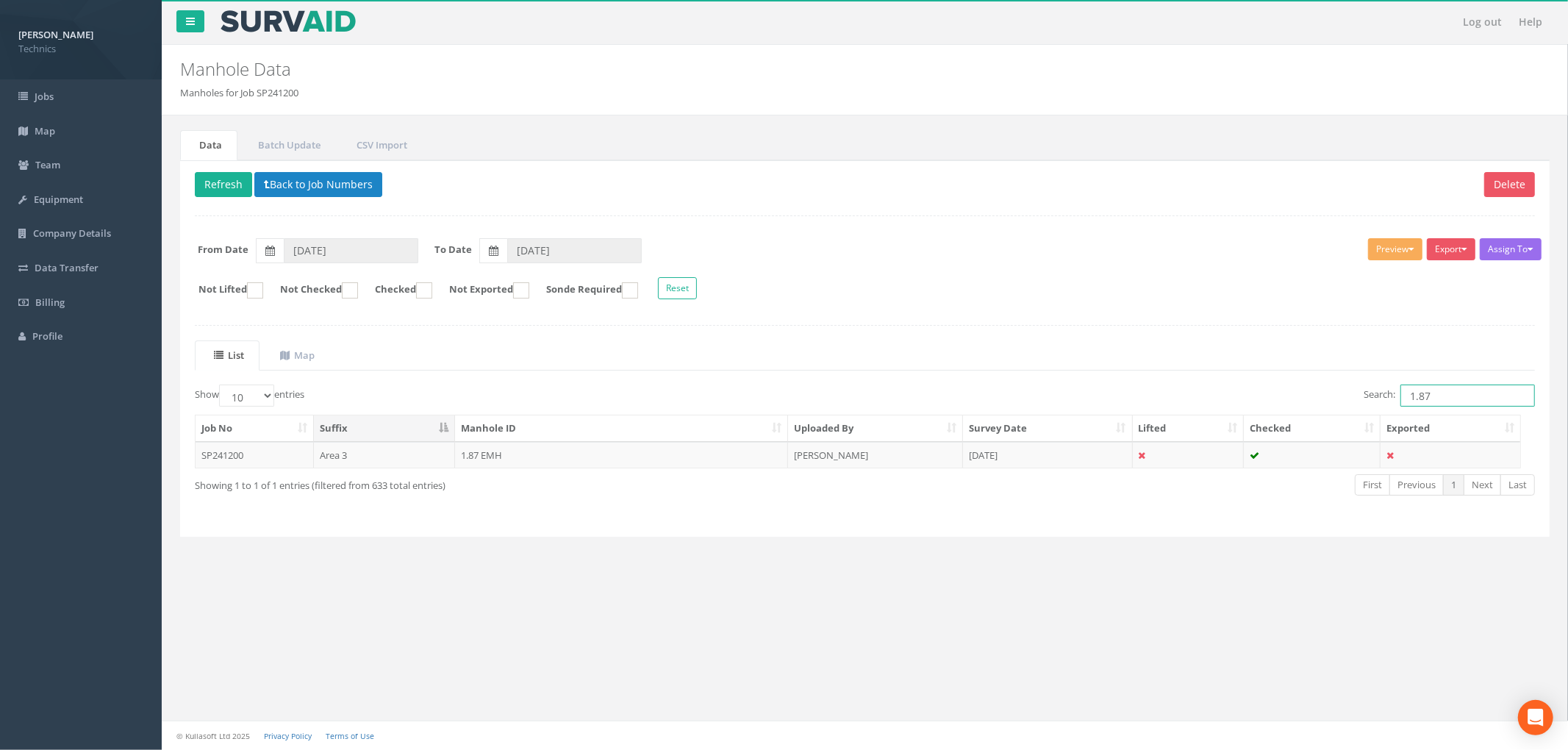
drag, startPoint x: 1445, startPoint y: 395, endPoint x: 1338, endPoint y: 402, distance: 107.2
click at [1339, 402] on div "Search: 1.87" at bounding box center [1206, 397] width 659 height 25
type input "1.563"
click at [356, 189] on button "Back to Job Numbers" at bounding box center [318, 184] width 128 height 25
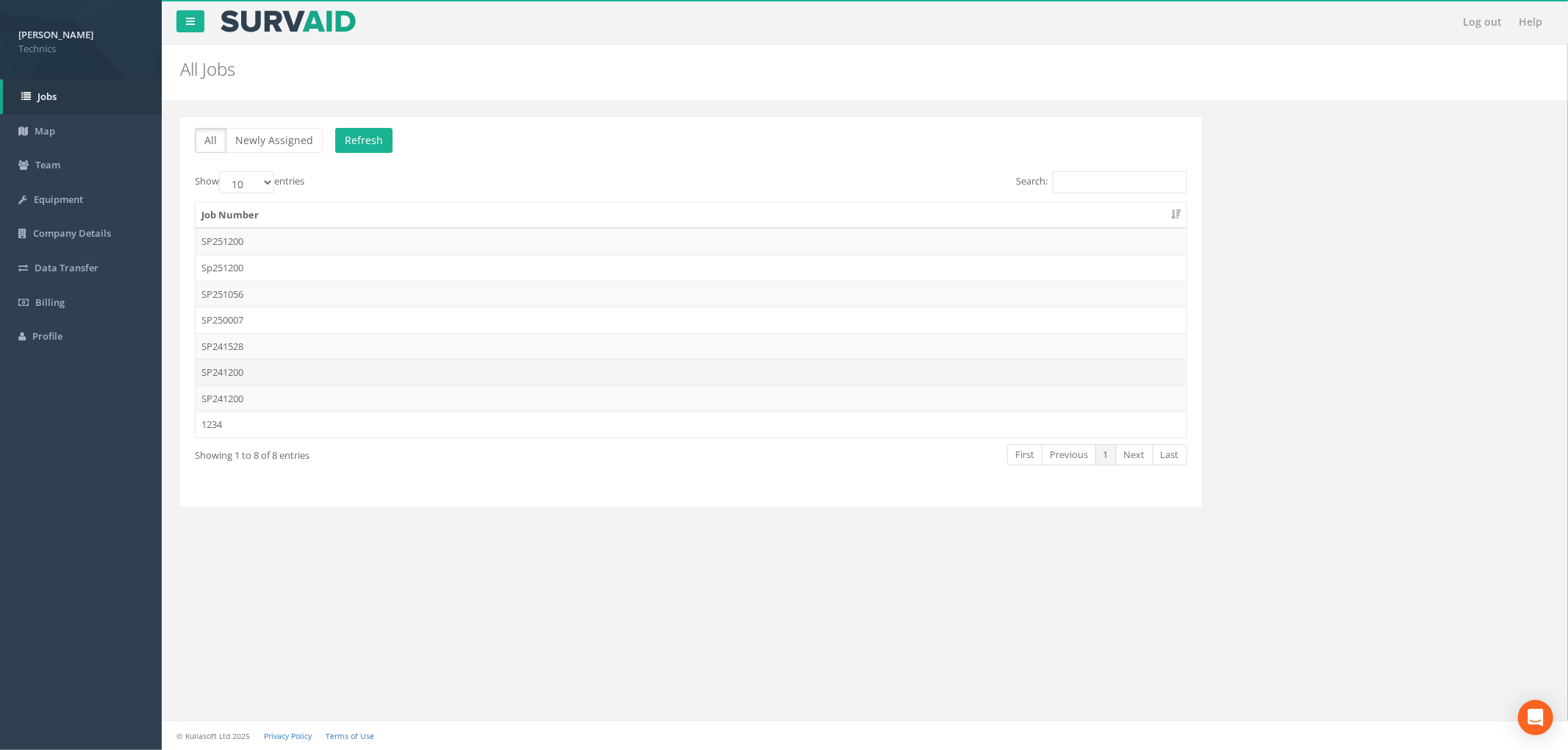
click at [439, 377] on td "SP241200" at bounding box center [691, 371] width 991 height 26
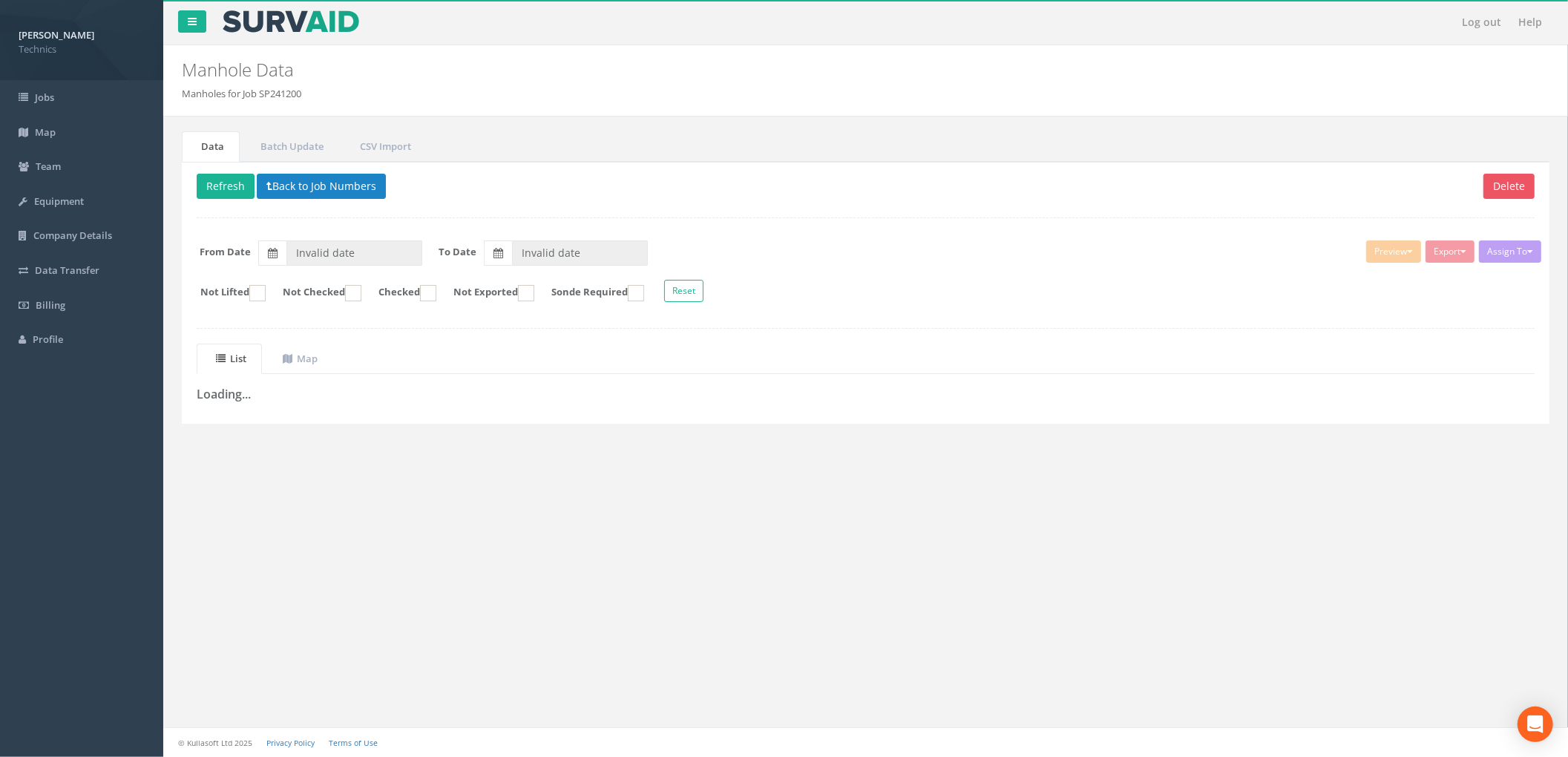
type input "[DATE]"
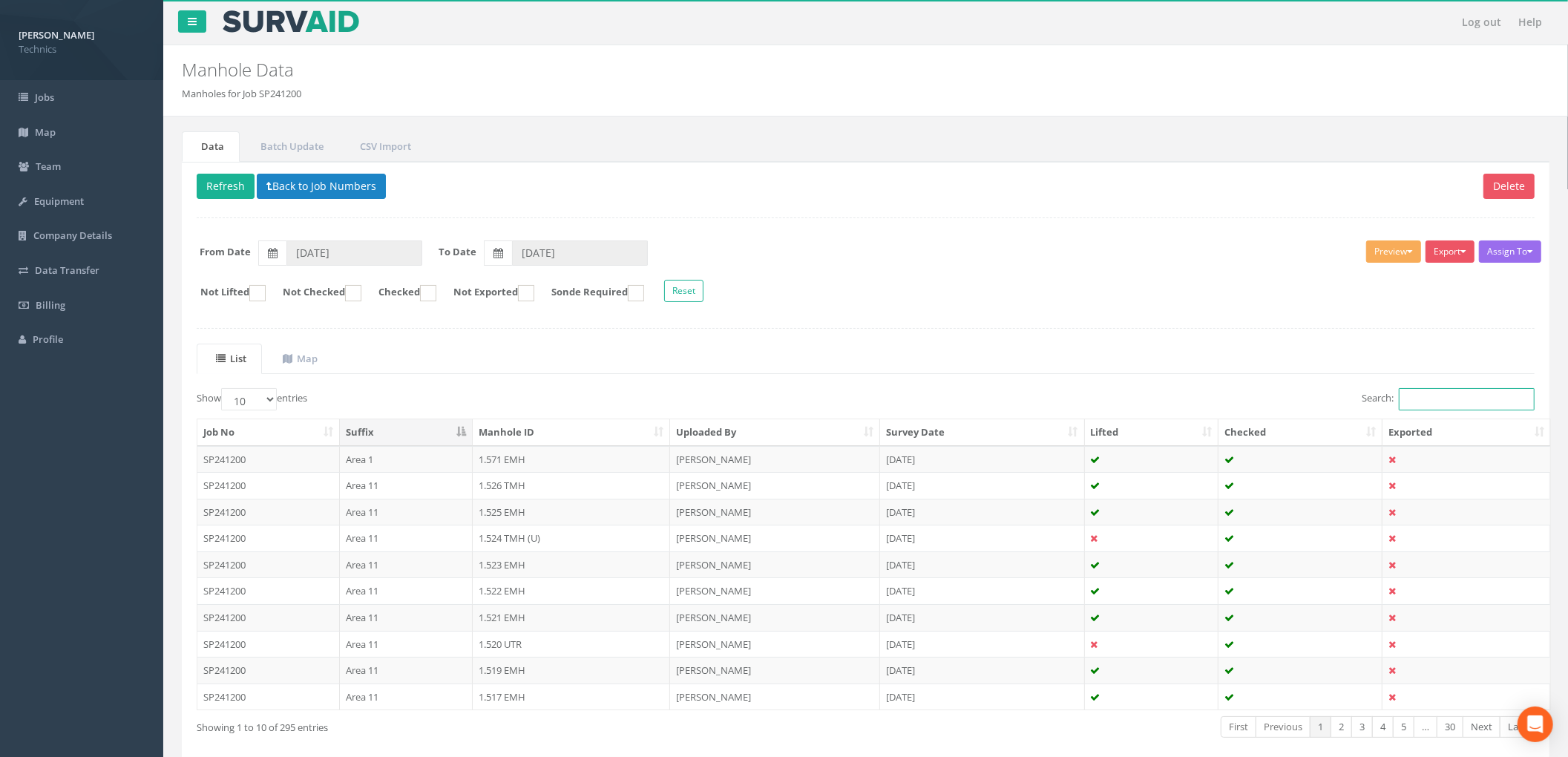
click at [1434, 406] on input "Search:" at bounding box center [1466, 399] width 136 height 22
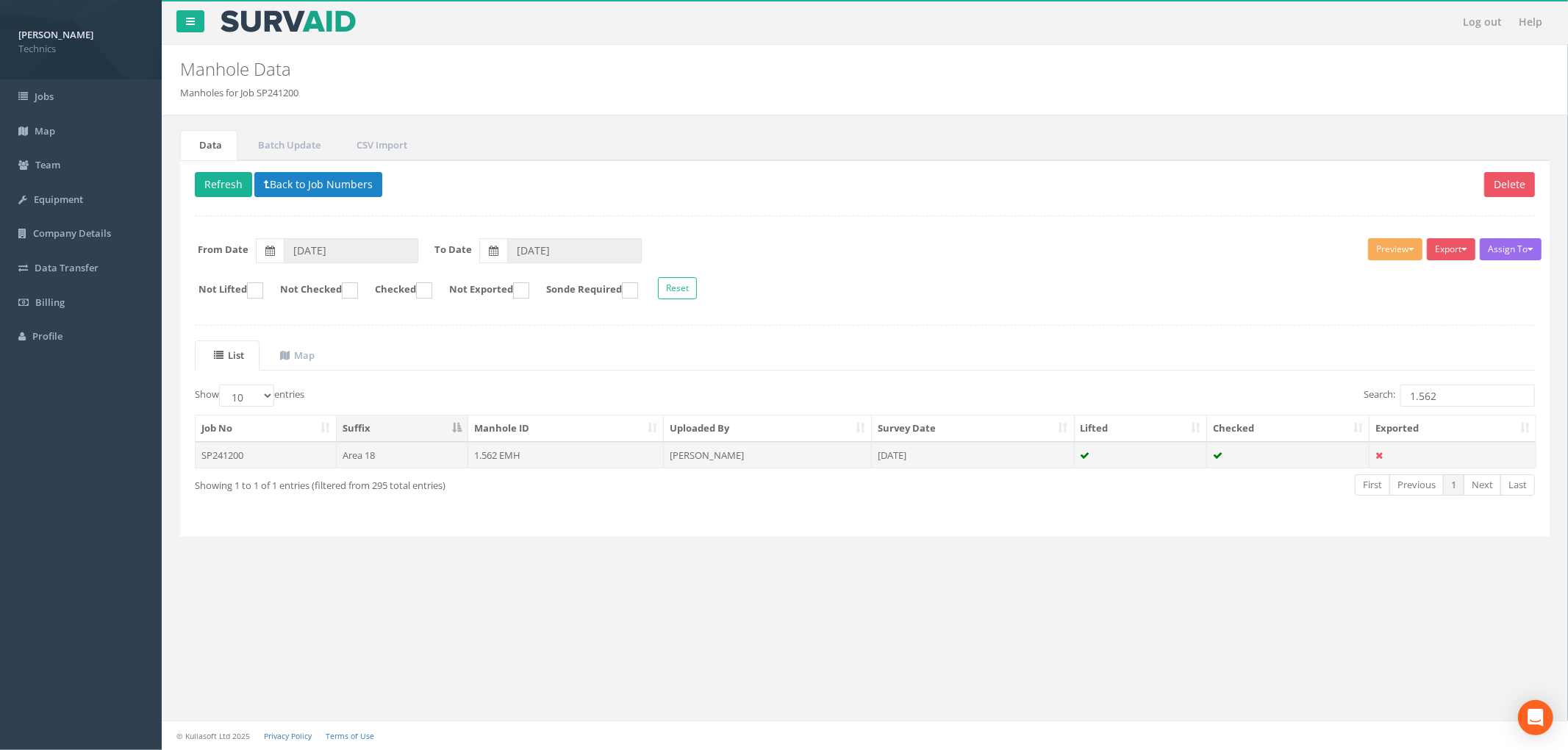
click at [778, 456] on td "[PERSON_NAME]" at bounding box center [767, 454] width 208 height 26
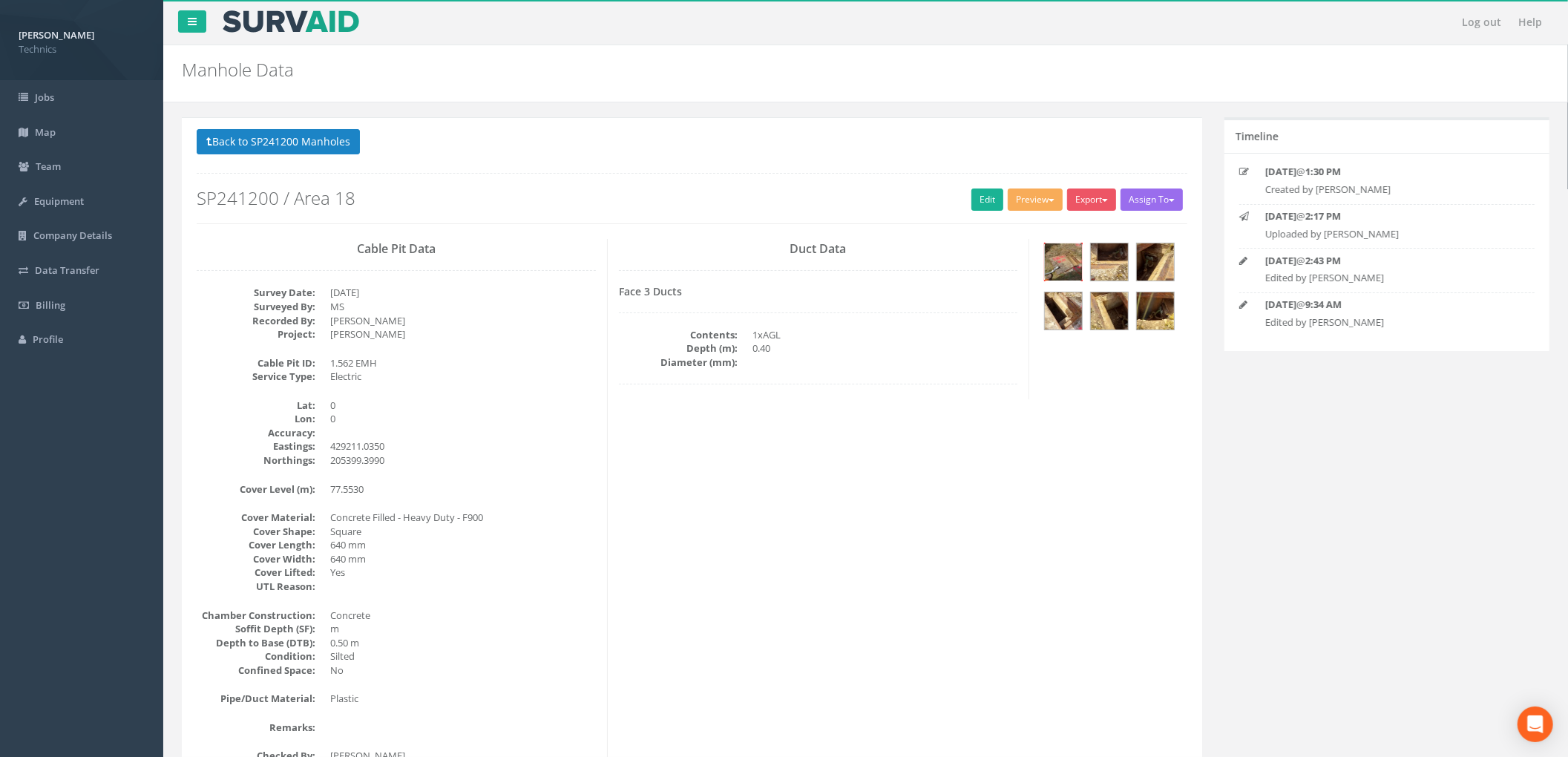
click at [1067, 274] on img at bounding box center [1062, 262] width 37 height 37
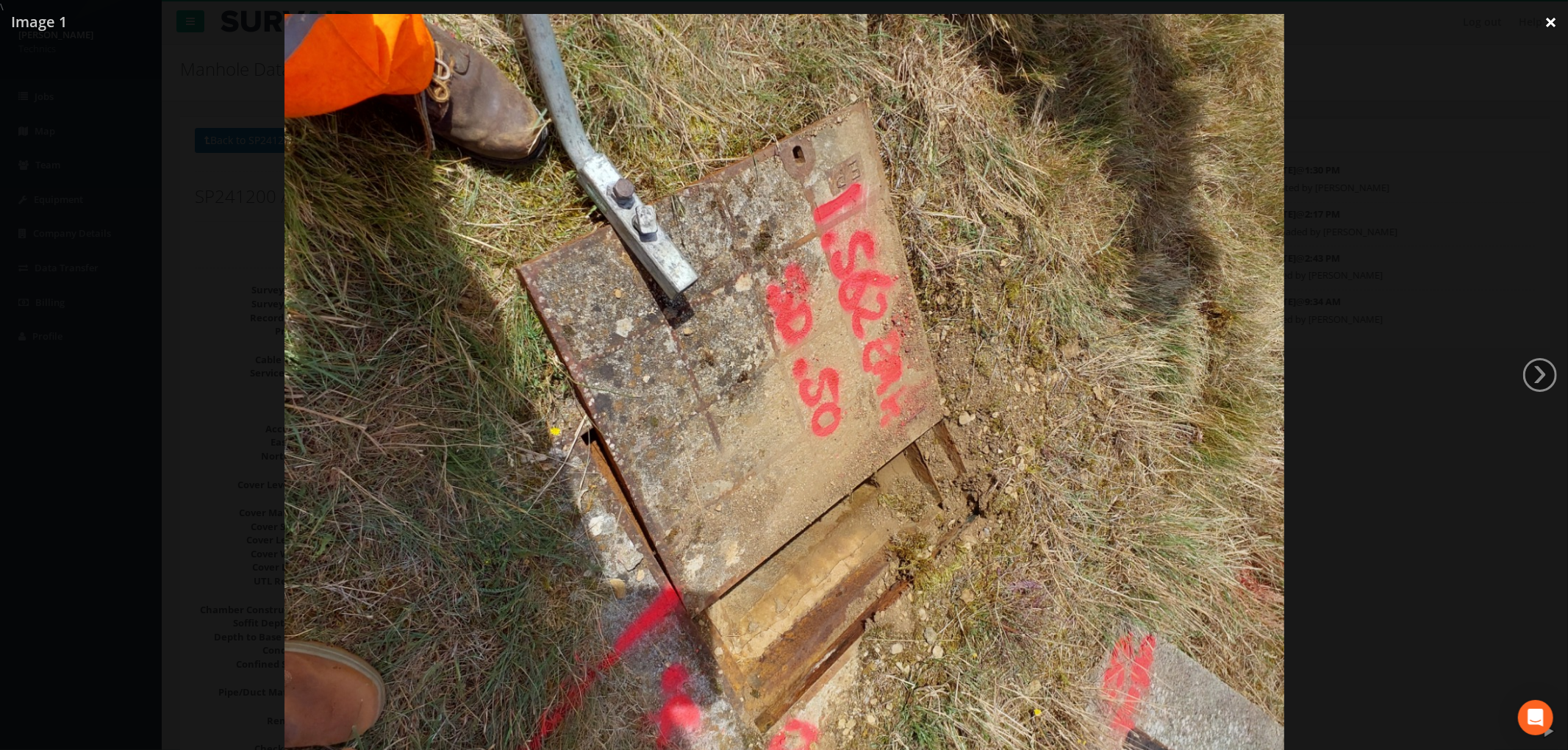
click at [1560, 19] on link "×" at bounding box center [1551, 22] width 35 height 44
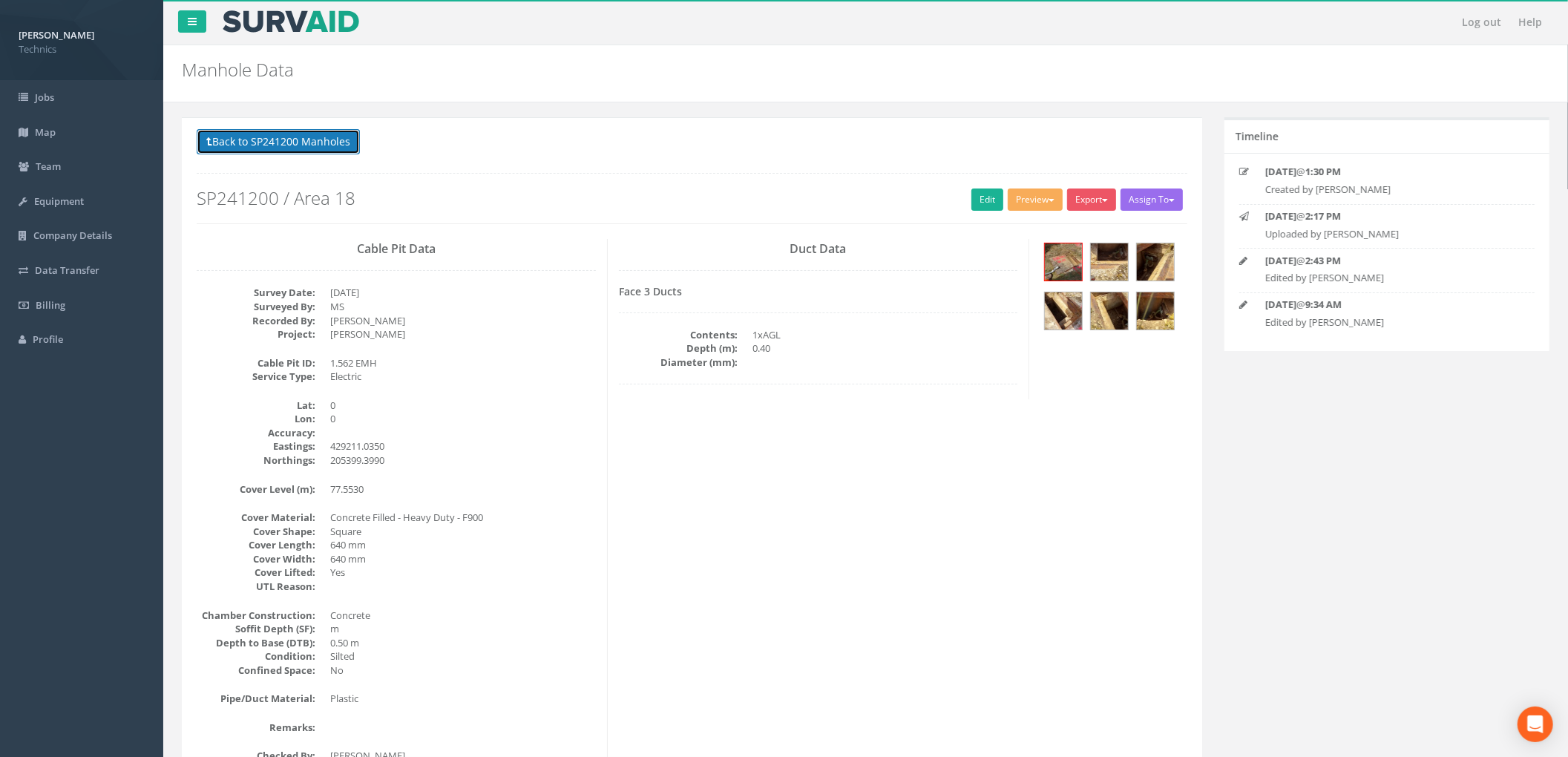
click at [271, 131] on button "Back to SP241200 Manholes" at bounding box center [278, 141] width 163 height 25
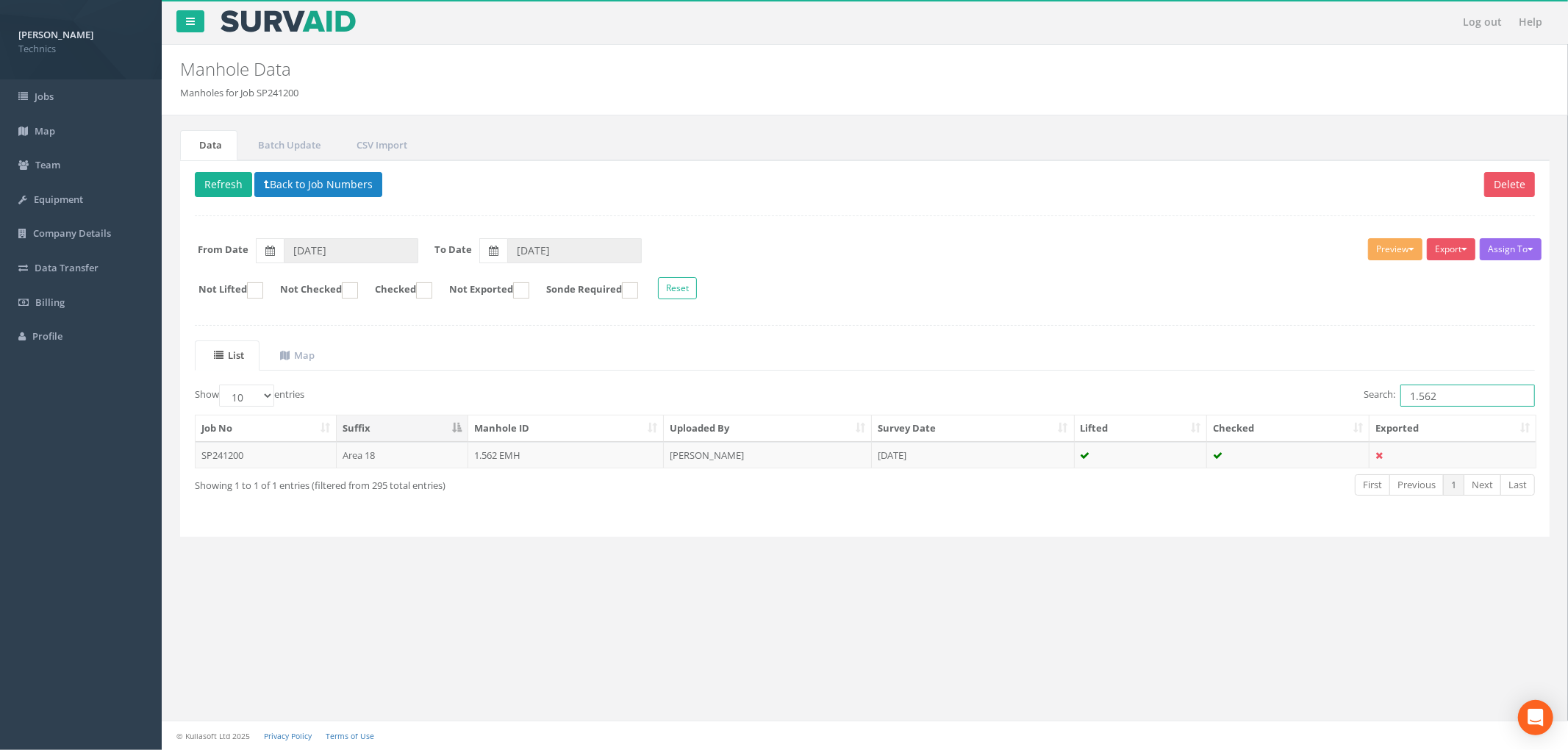
click at [1444, 403] on input "1.562" at bounding box center [1468, 396] width 135 height 22
type input "1.563"
click at [559, 466] on td "1.563EMH" at bounding box center [566, 454] width 196 height 26
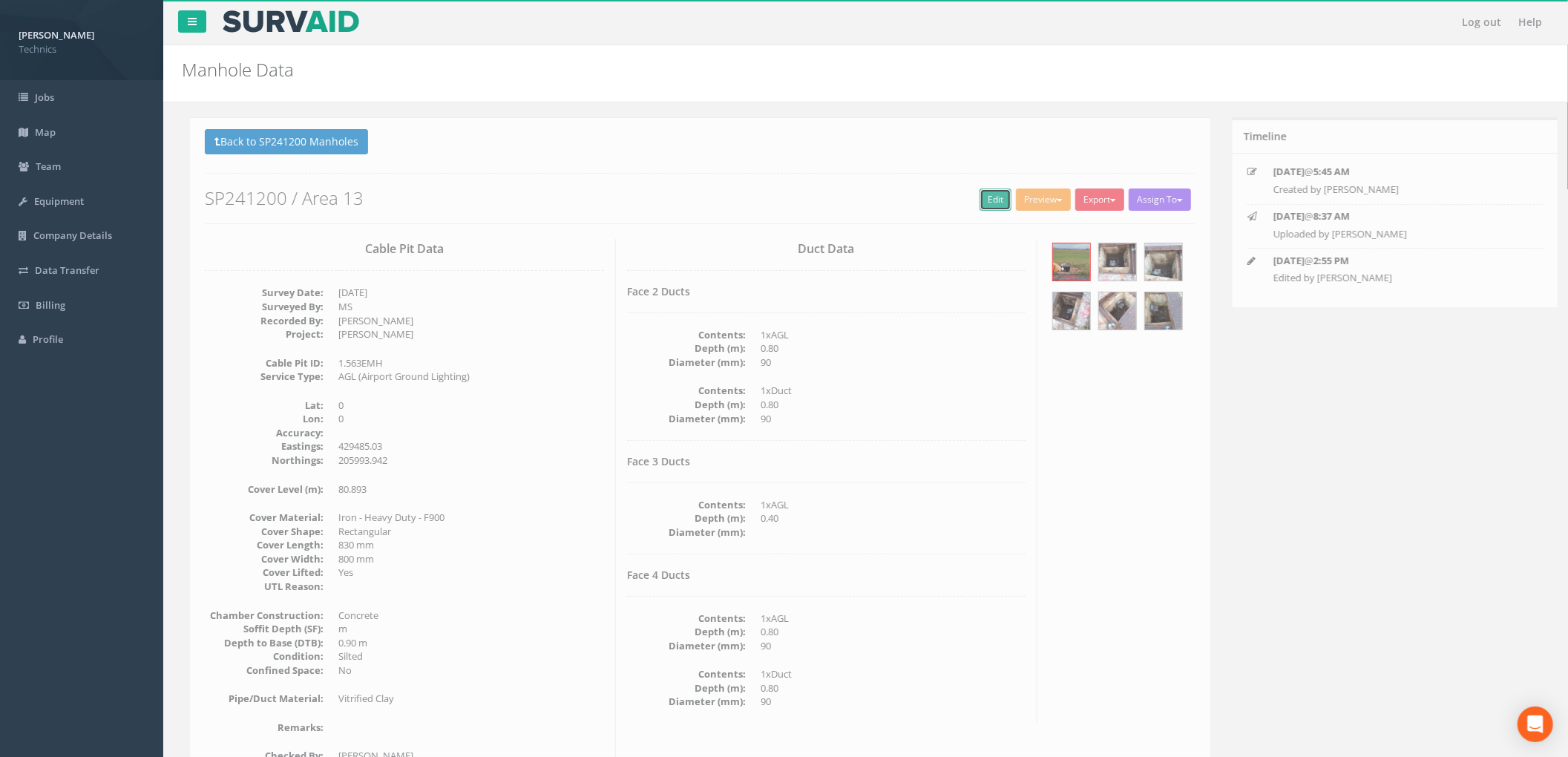
click at [972, 208] on link "Edit" at bounding box center [987, 199] width 32 height 22
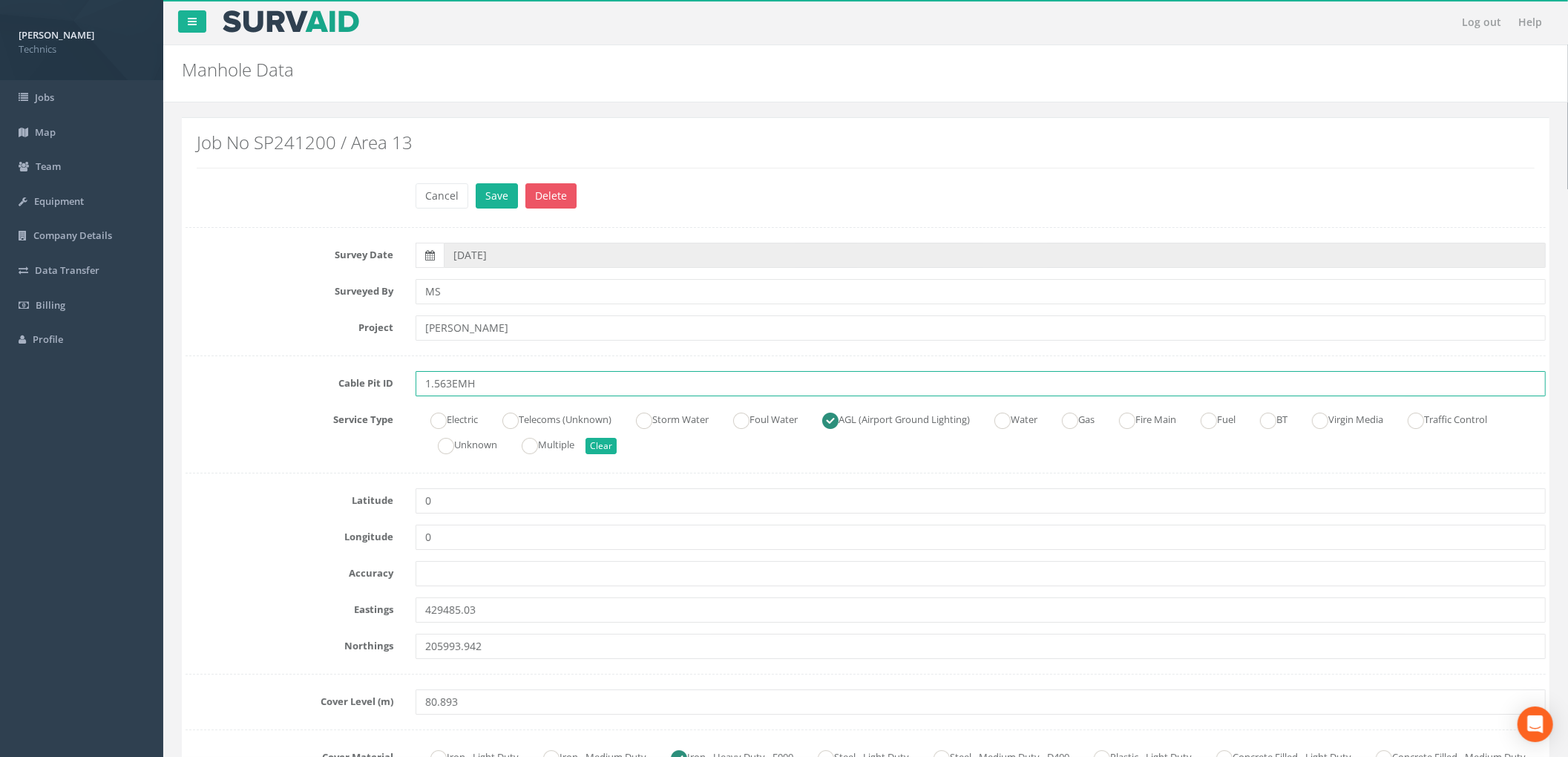
click at [452, 383] on input "1.563EMH" at bounding box center [980, 383] width 1130 height 25
type input "1.563 EMH"
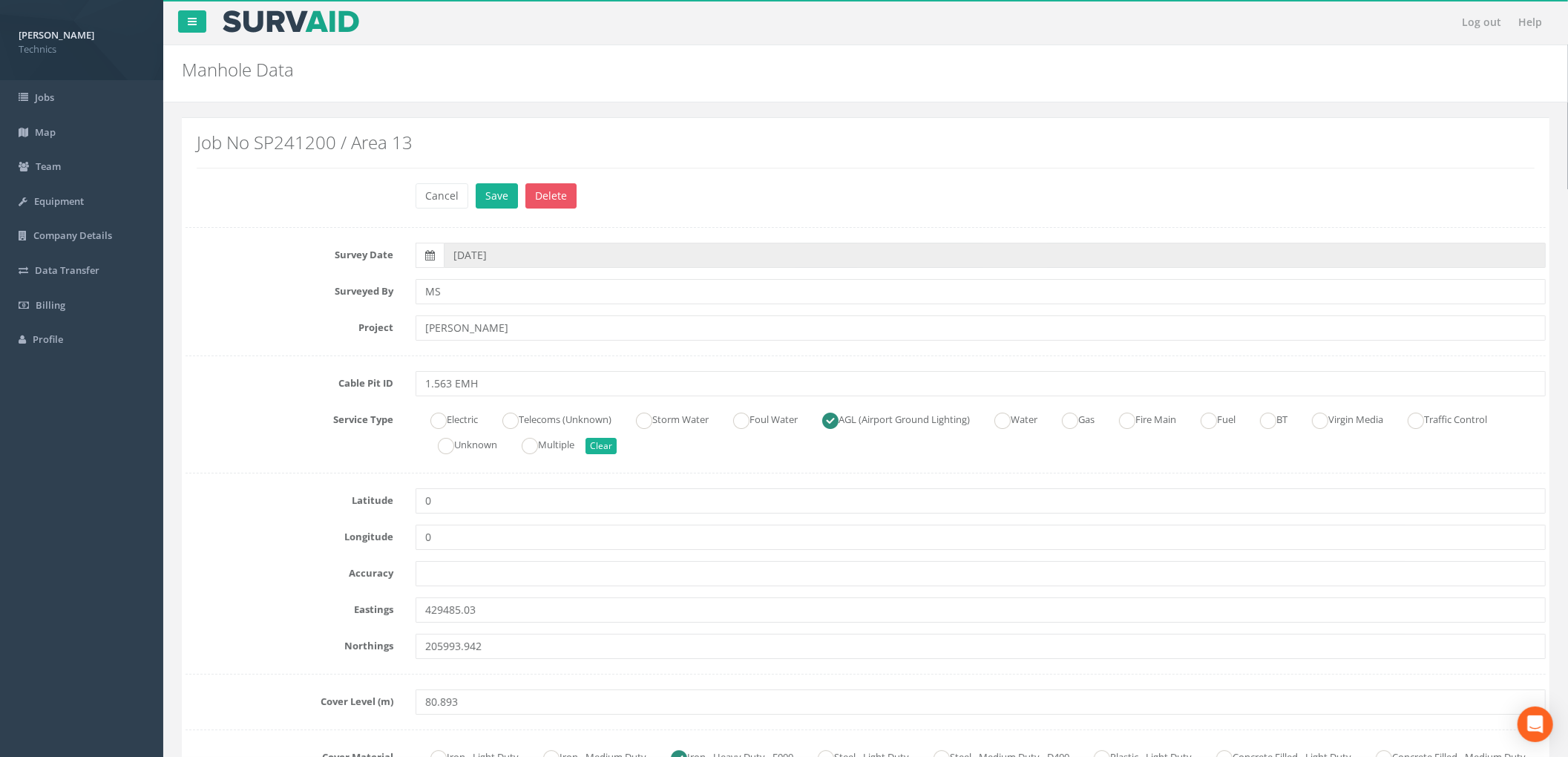
click at [319, 423] on label "Service Type" at bounding box center [289, 417] width 230 height 20
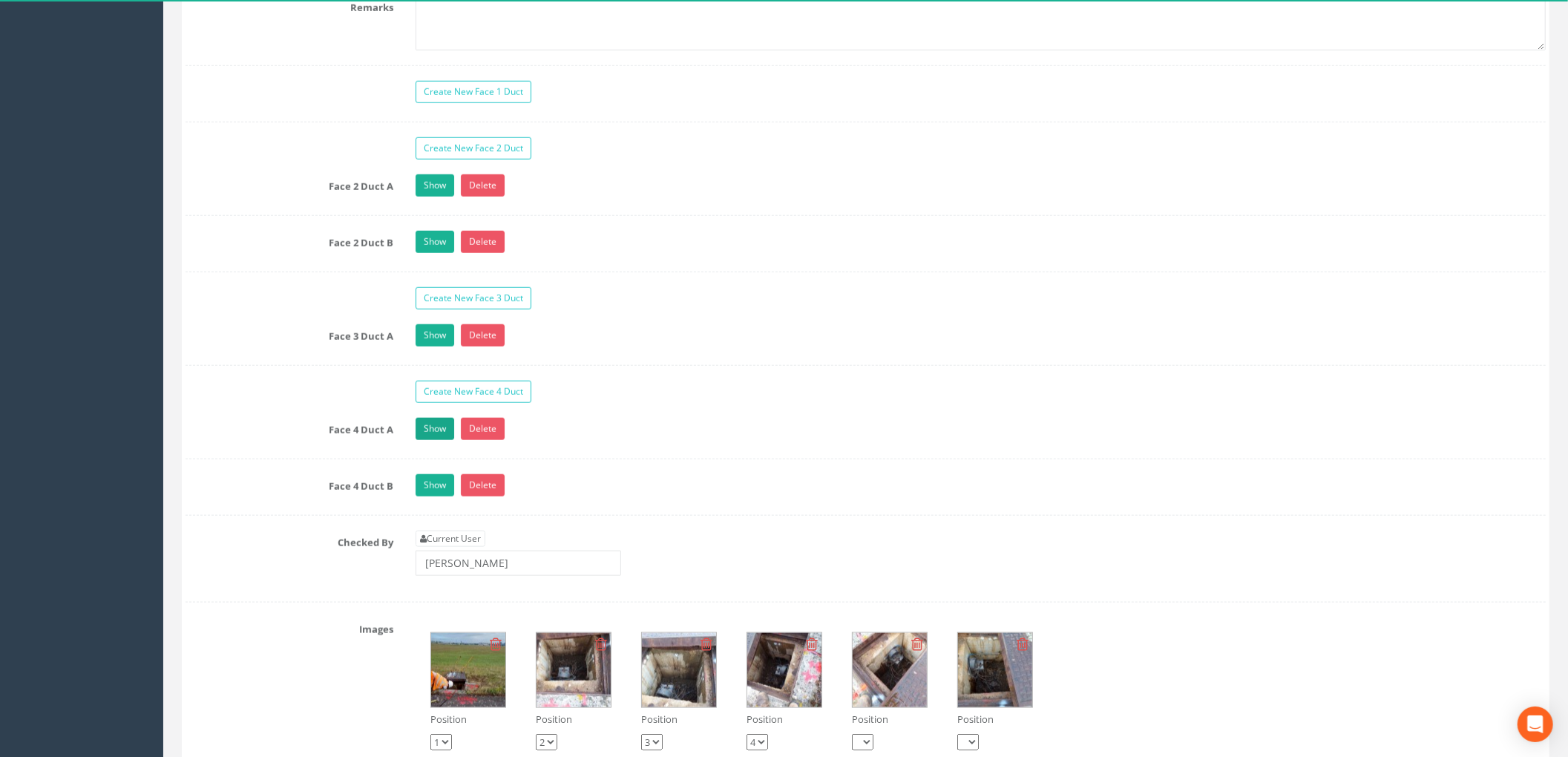
scroll to position [1144, 0]
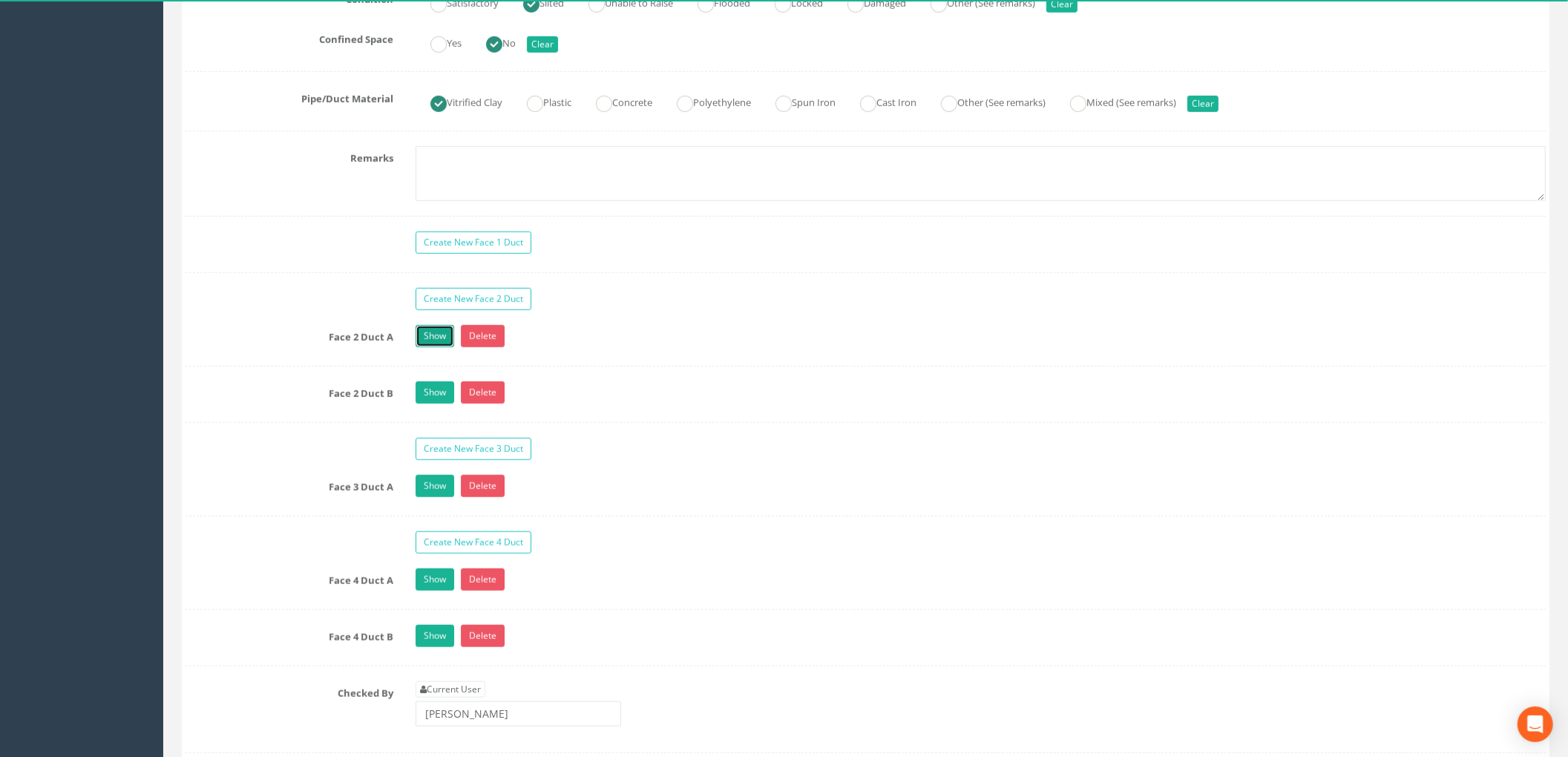
click at [434, 345] on link "Show" at bounding box center [435, 336] width 38 height 22
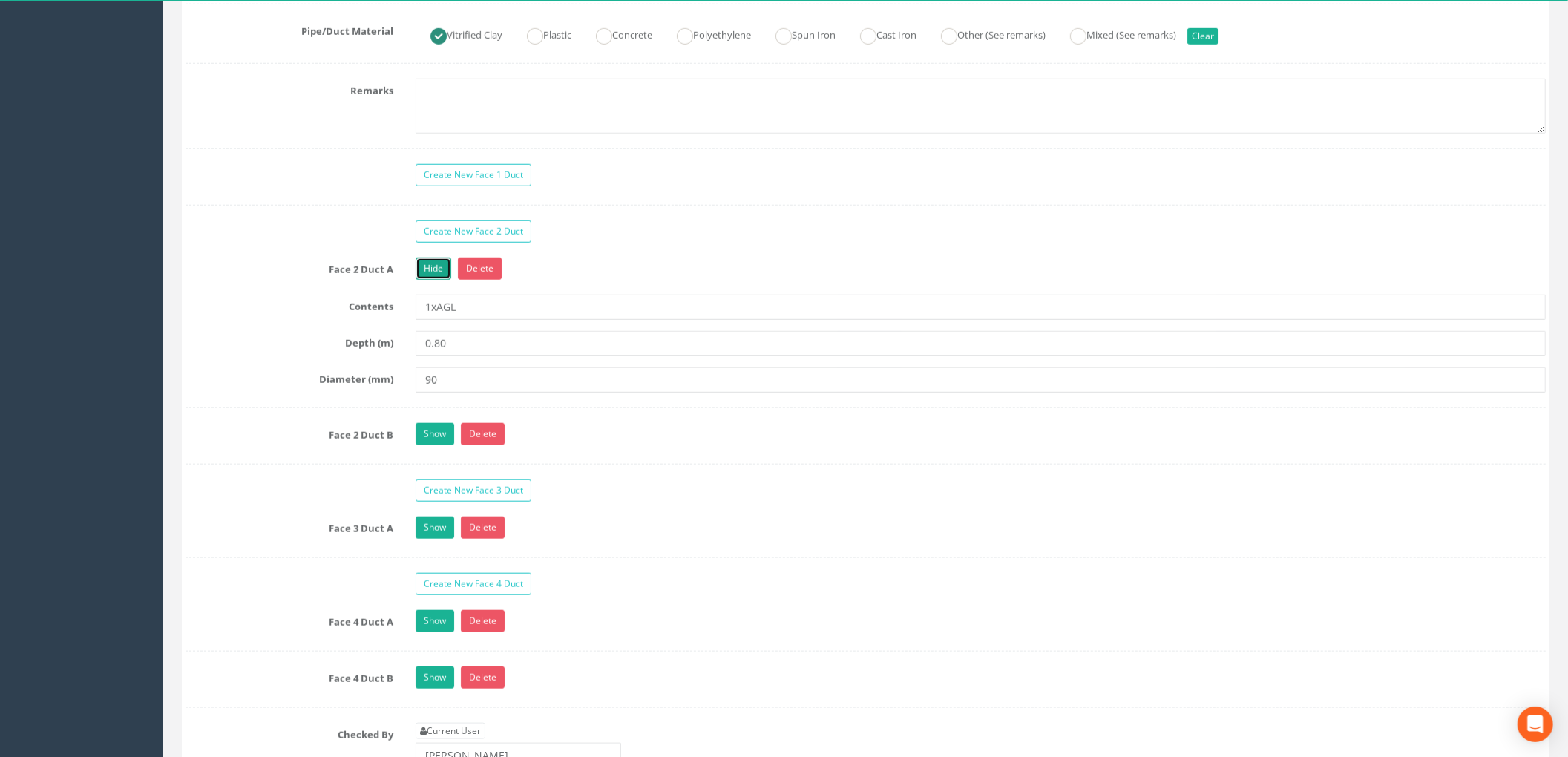
scroll to position [1244, 0]
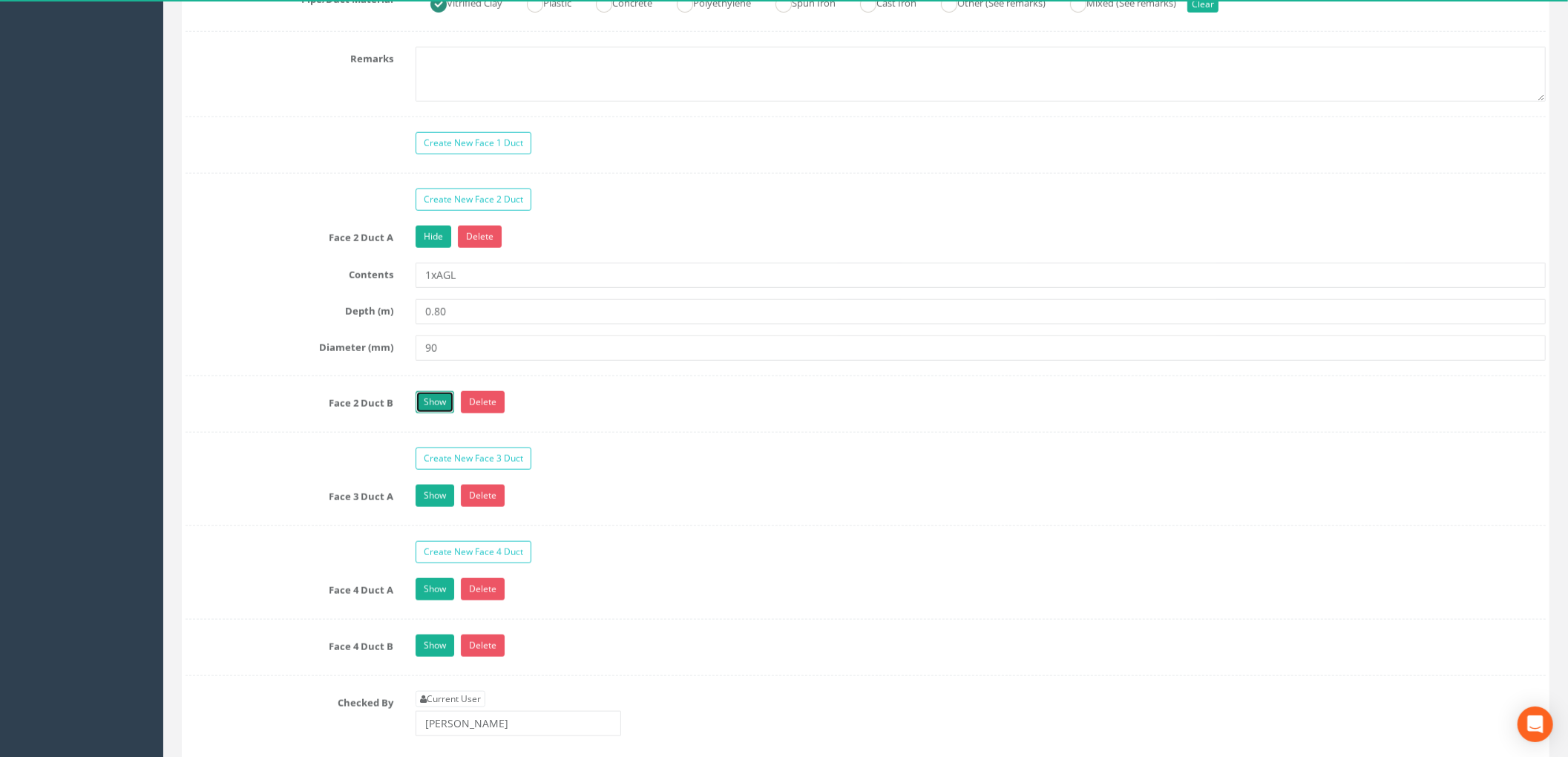
click at [440, 410] on link "Show" at bounding box center [435, 402] width 38 height 22
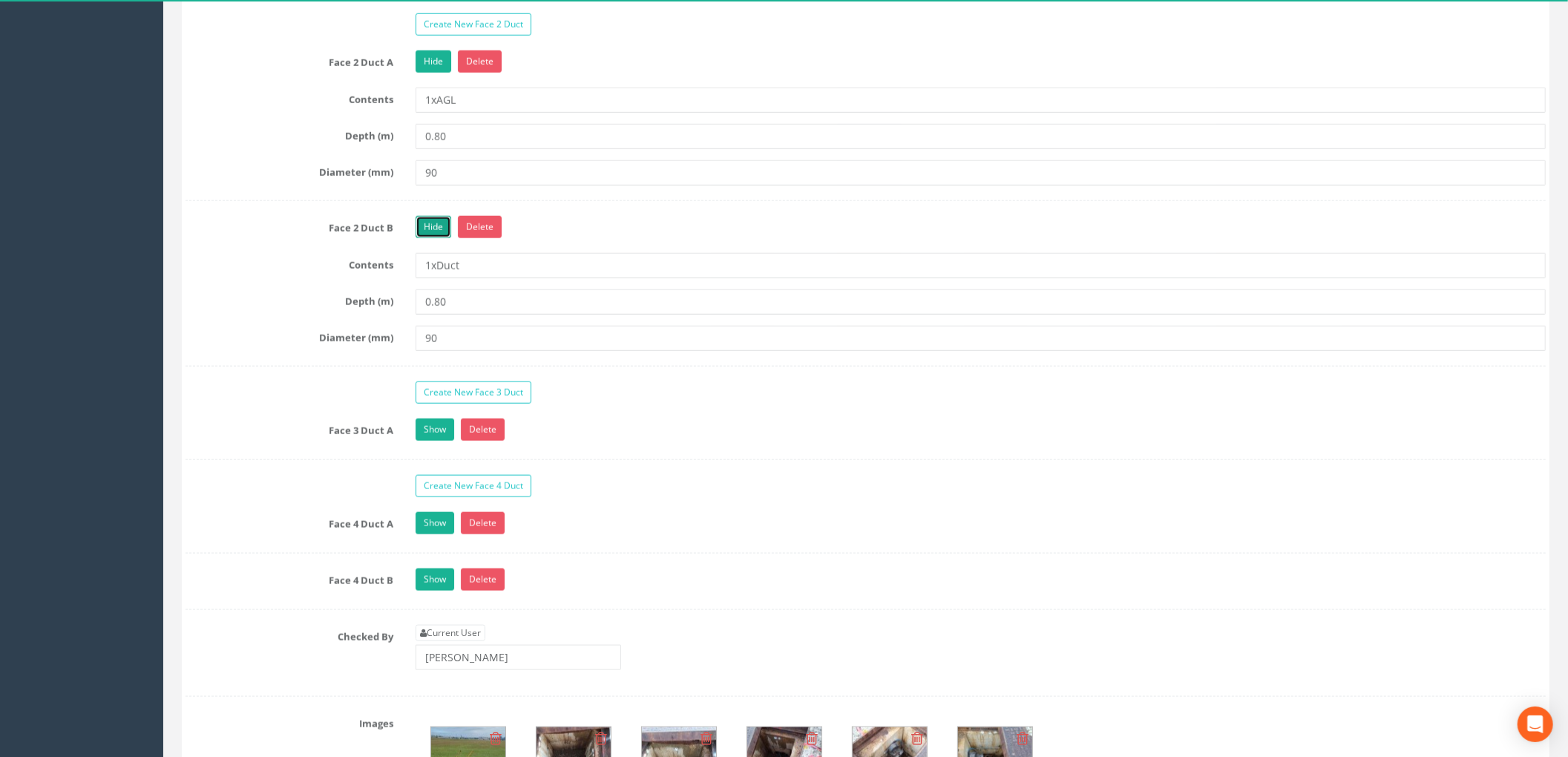
scroll to position [1441, 0]
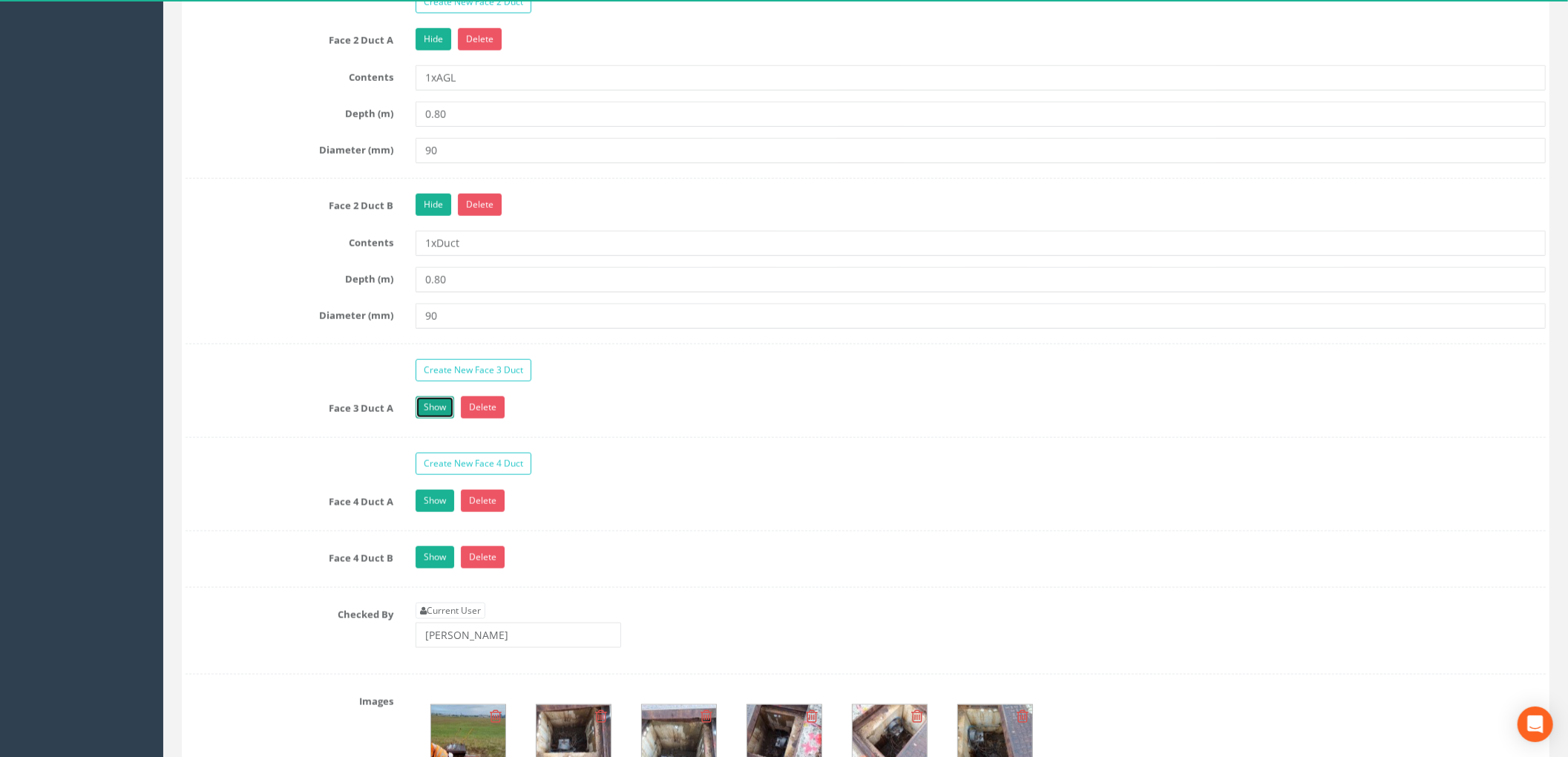
click at [442, 418] on link "Show" at bounding box center [435, 407] width 38 height 22
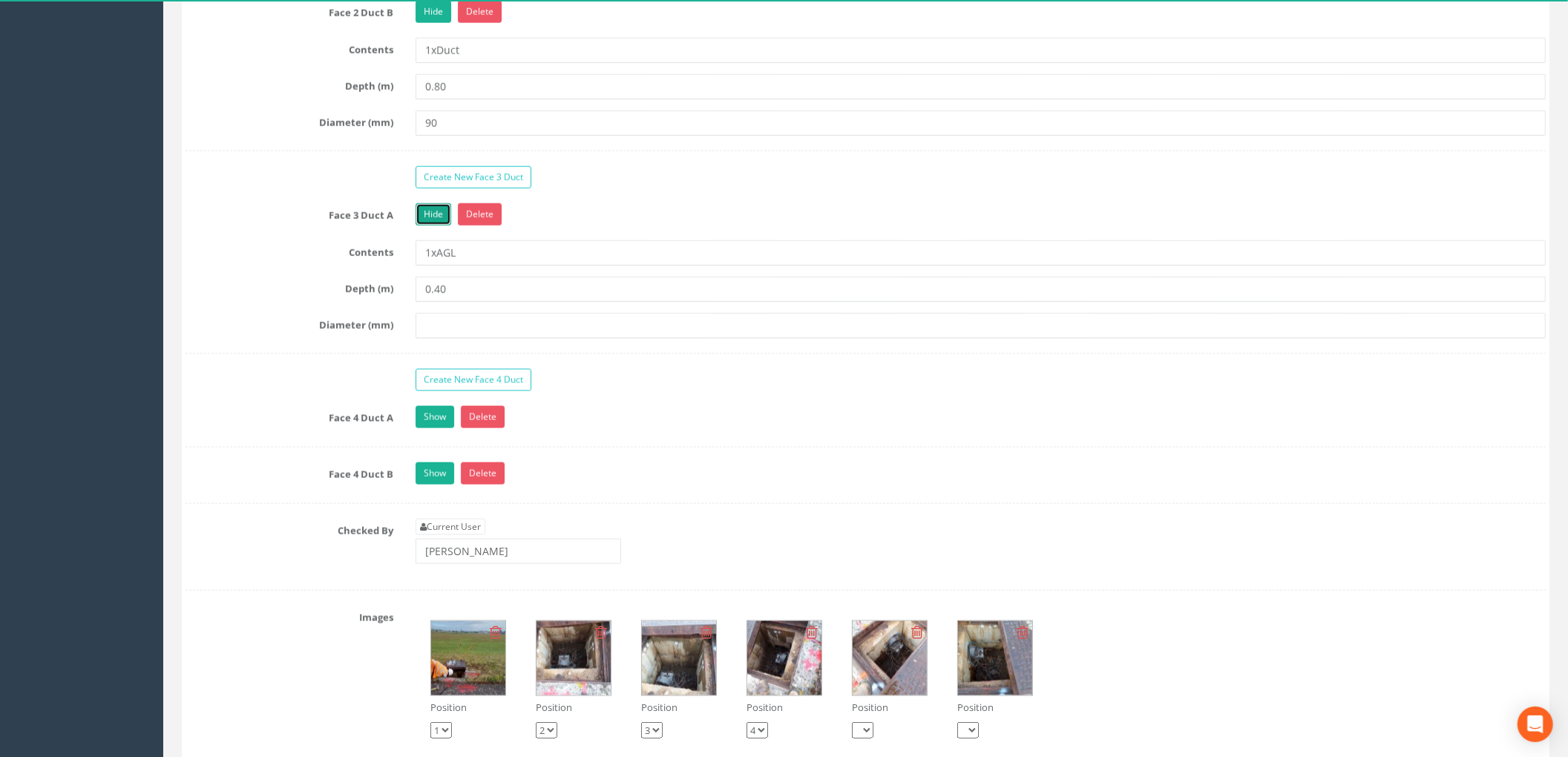
scroll to position [1639, 0]
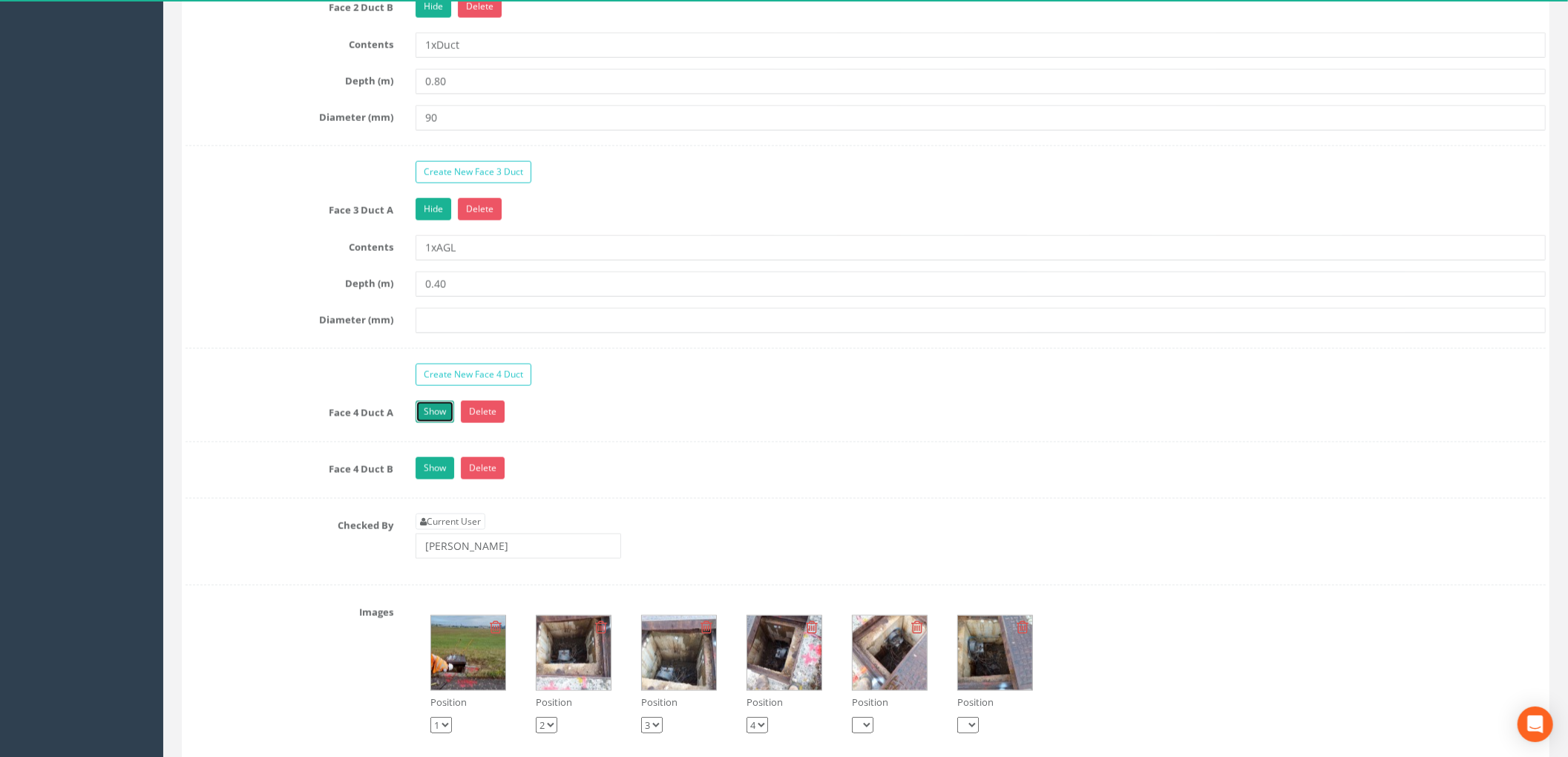
click at [443, 420] on link "Show" at bounding box center [435, 411] width 38 height 22
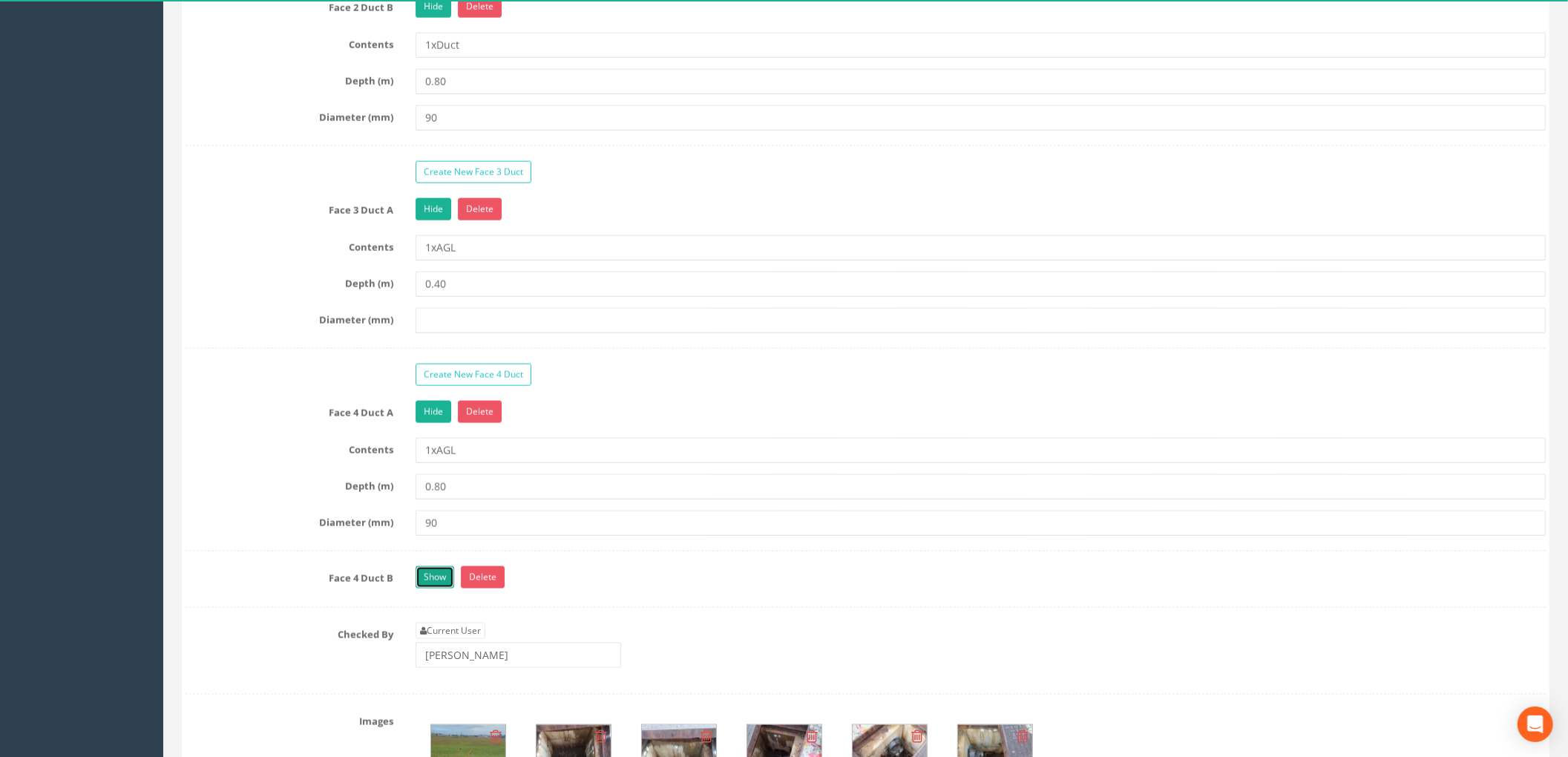
click at [426, 583] on link "Show" at bounding box center [435, 577] width 38 height 22
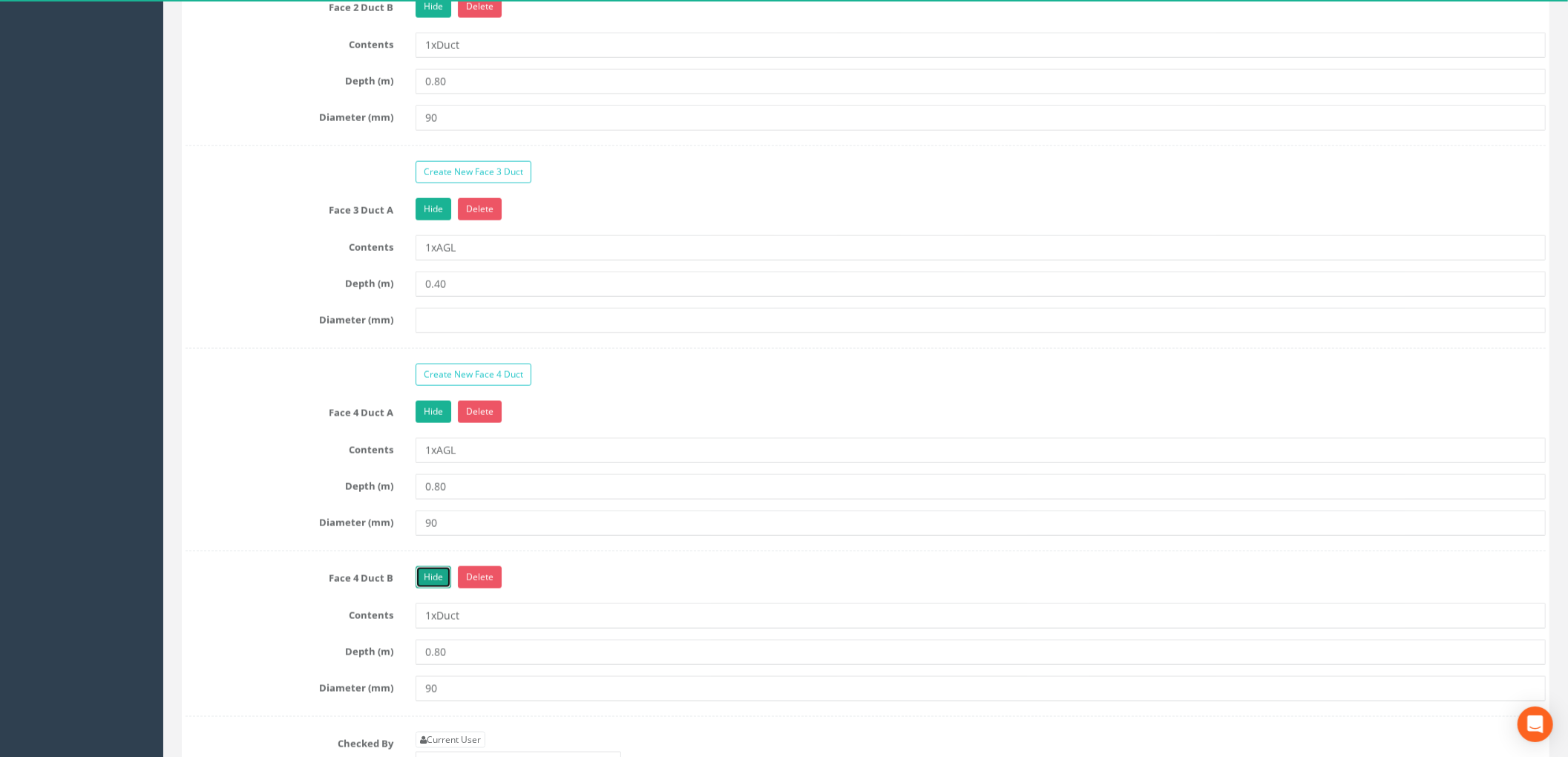
scroll to position [1738, 0]
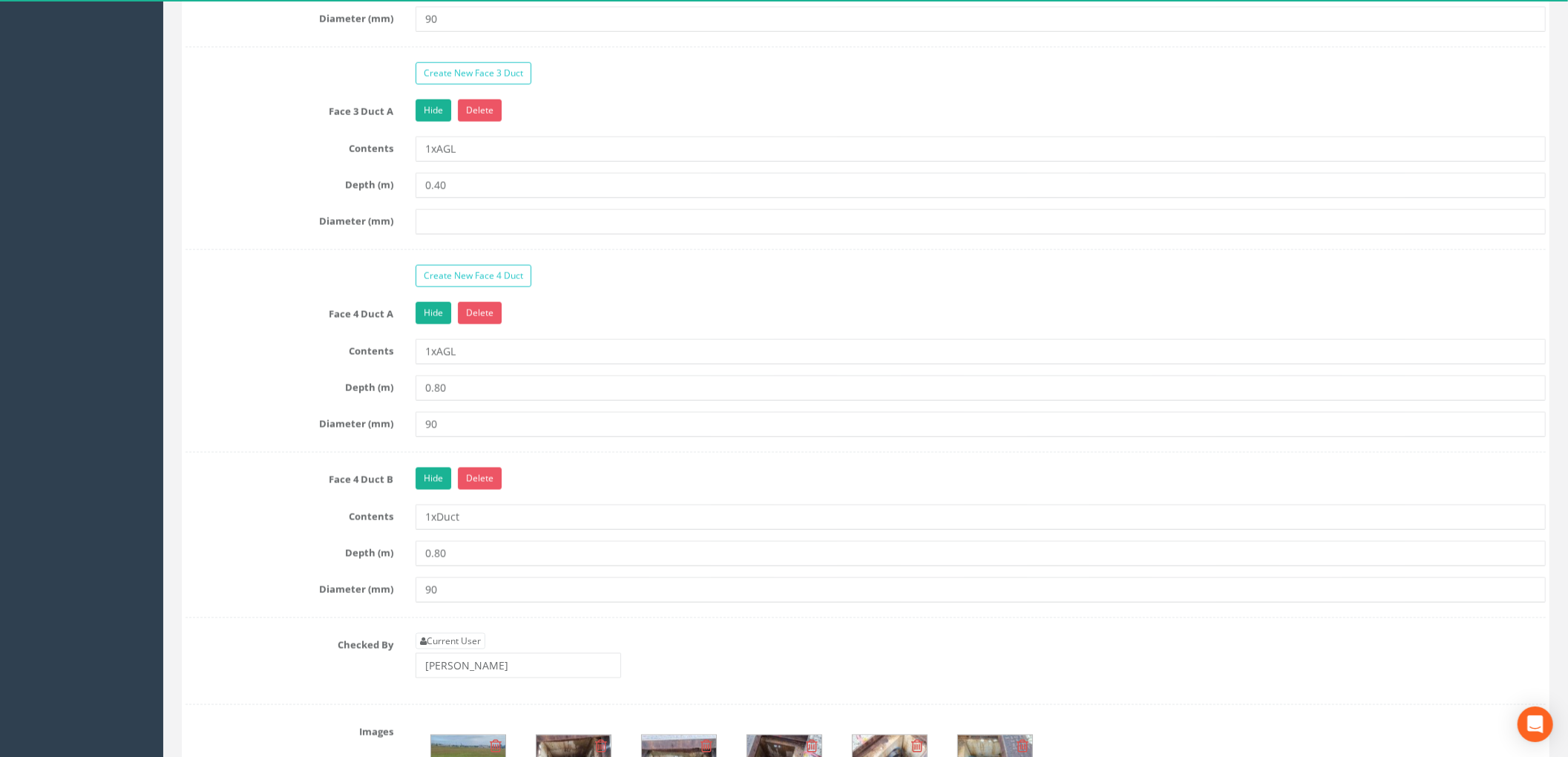
click at [573, 310] on div "Create New Face 1 Duct Create New Face 2 Duct Face 2 Duct A Hide Delete Content…" at bounding box center [866, 171] width 1360 height 1067
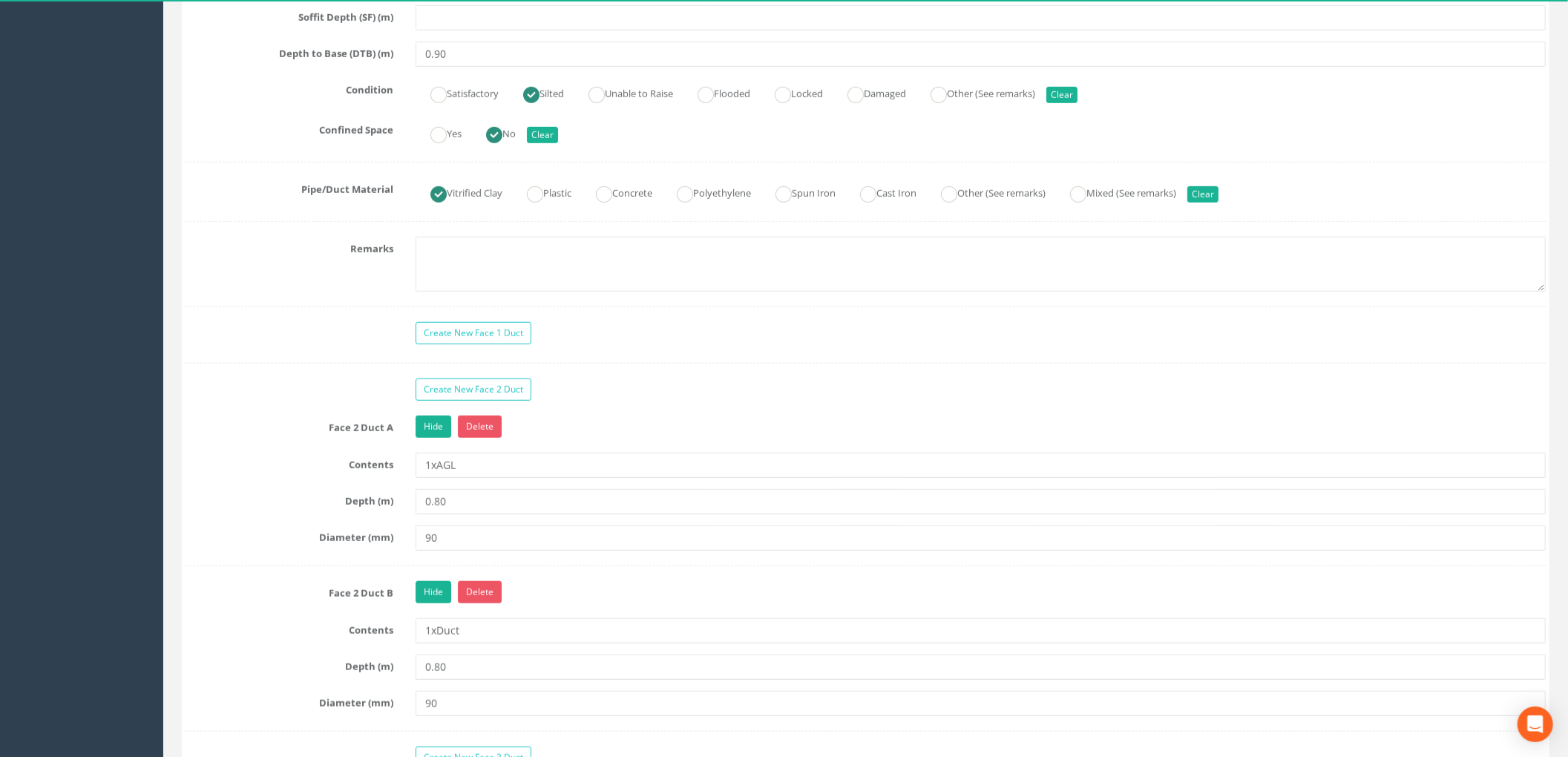
scroll to position [1045, 0]
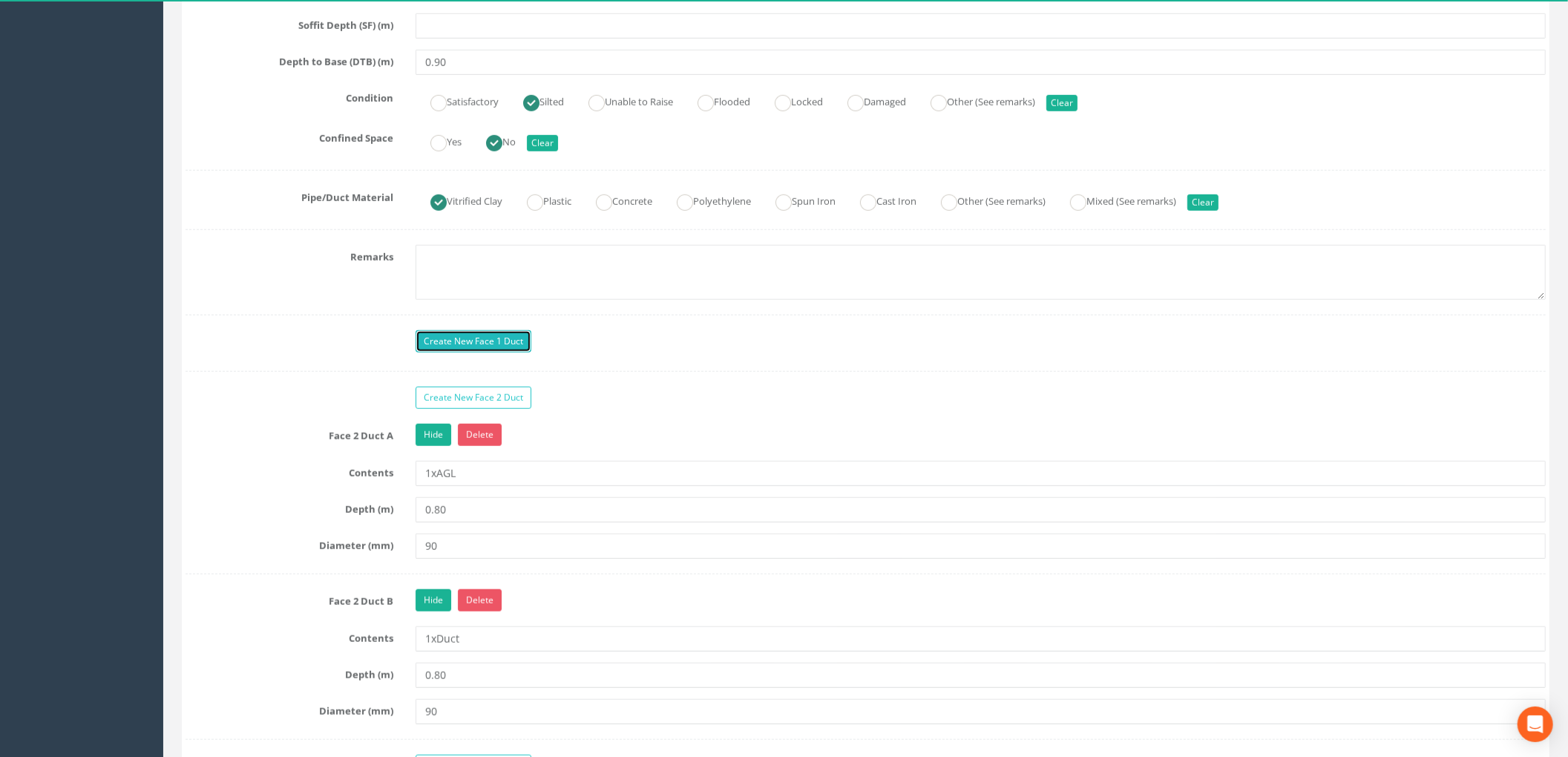
click at [493, 342] on link "Create New Face 1 Duct" at bounding box center [473, 341] width 115 height 22
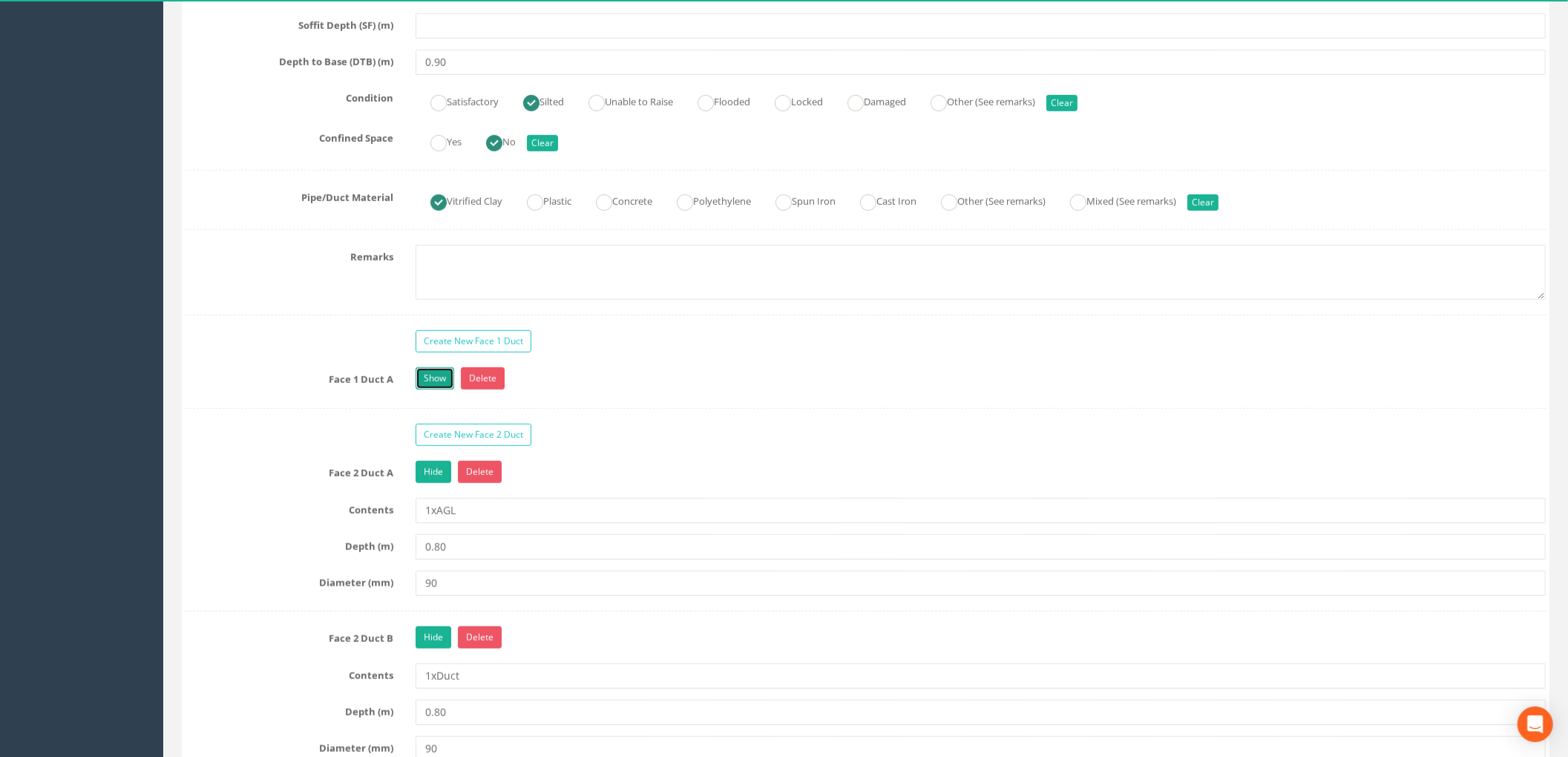
click at [435, 389] on link "Show" at bounding box center [435, 378] width 38 height 22
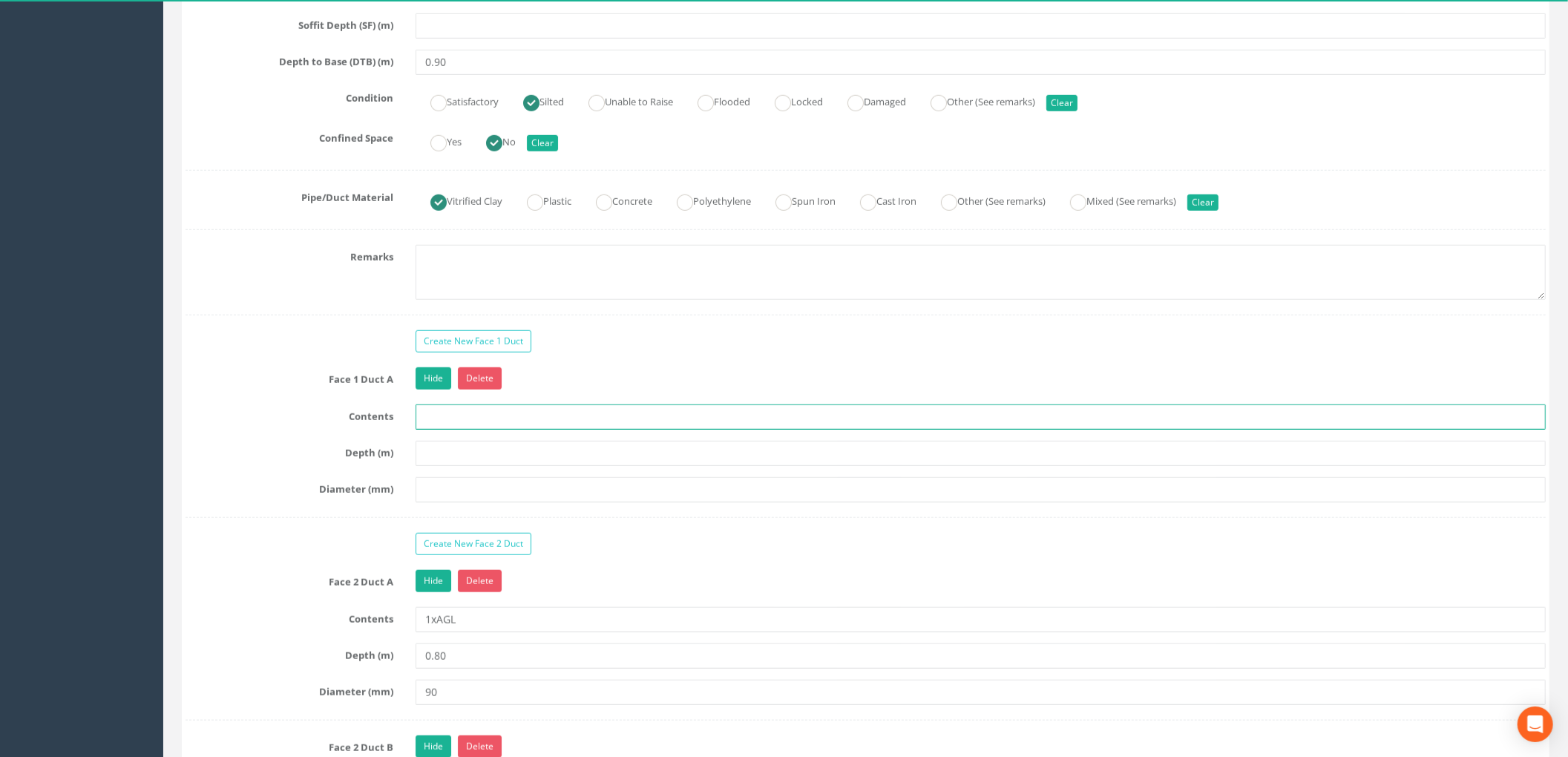
click at [440, 423] on input "text" at bounding box center [980, 417] width 1130 height 25
type input "1xAGL"
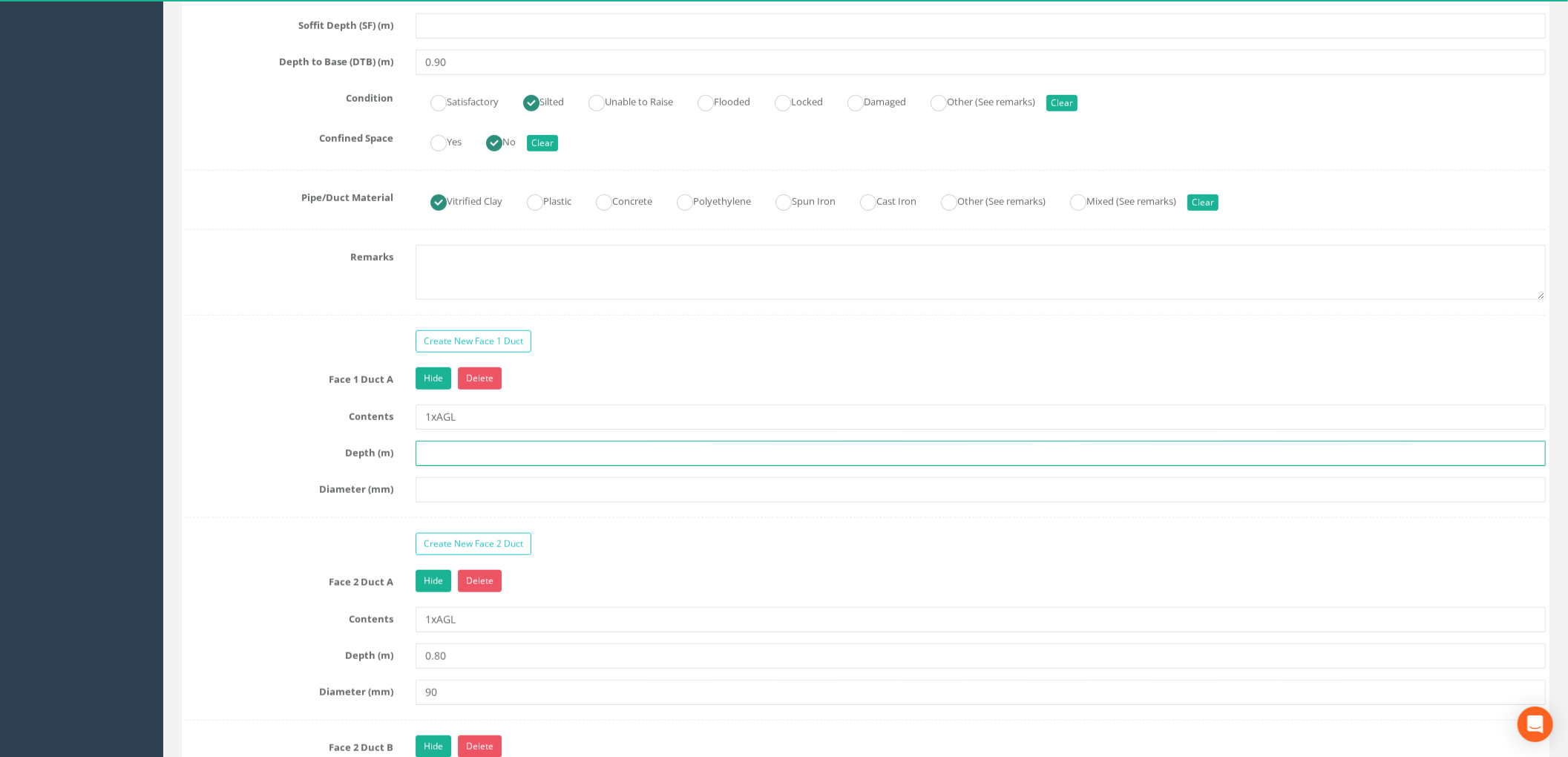
click at [464, 463] on input "text" at bounding box center [980, 452] width 1130 height 25
type input "0.60"
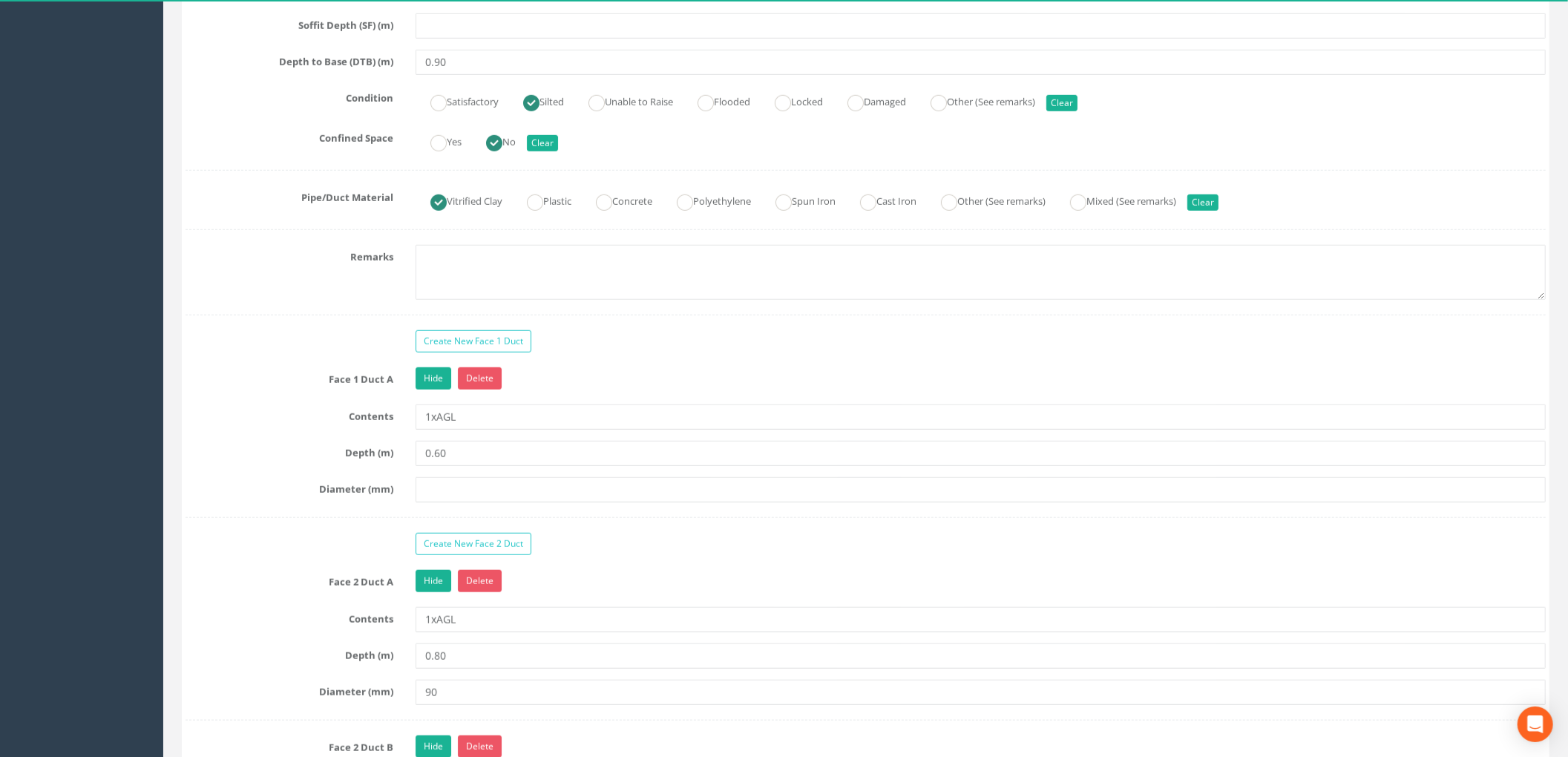
click at [319, 383] on label "Face 1 Duct A" at bounding box center [289, 376] width 230 height 20
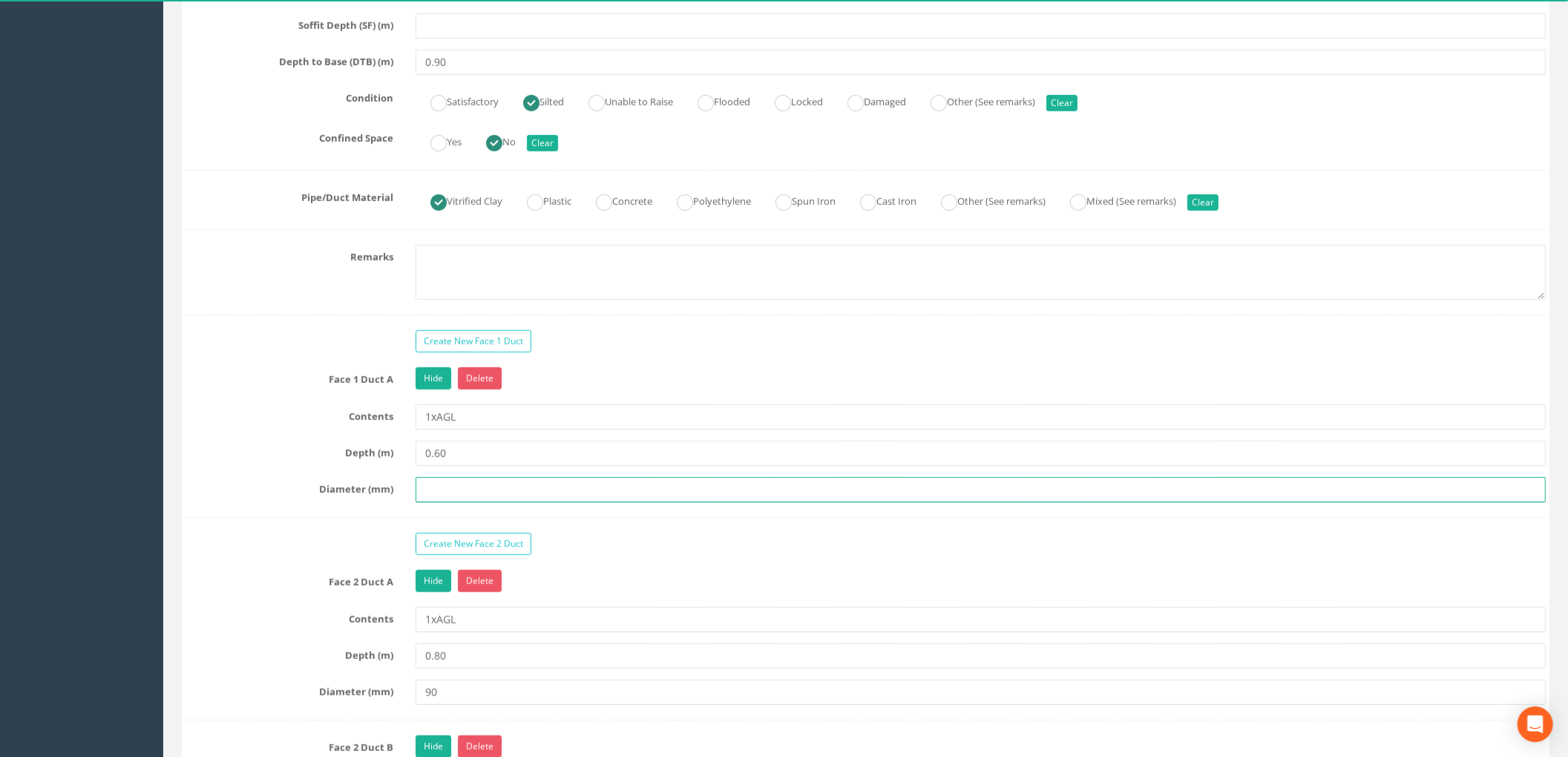
click at [495, 502] on input "text" at bounding box center [980, 489] width 1130 height 25
type input "50"
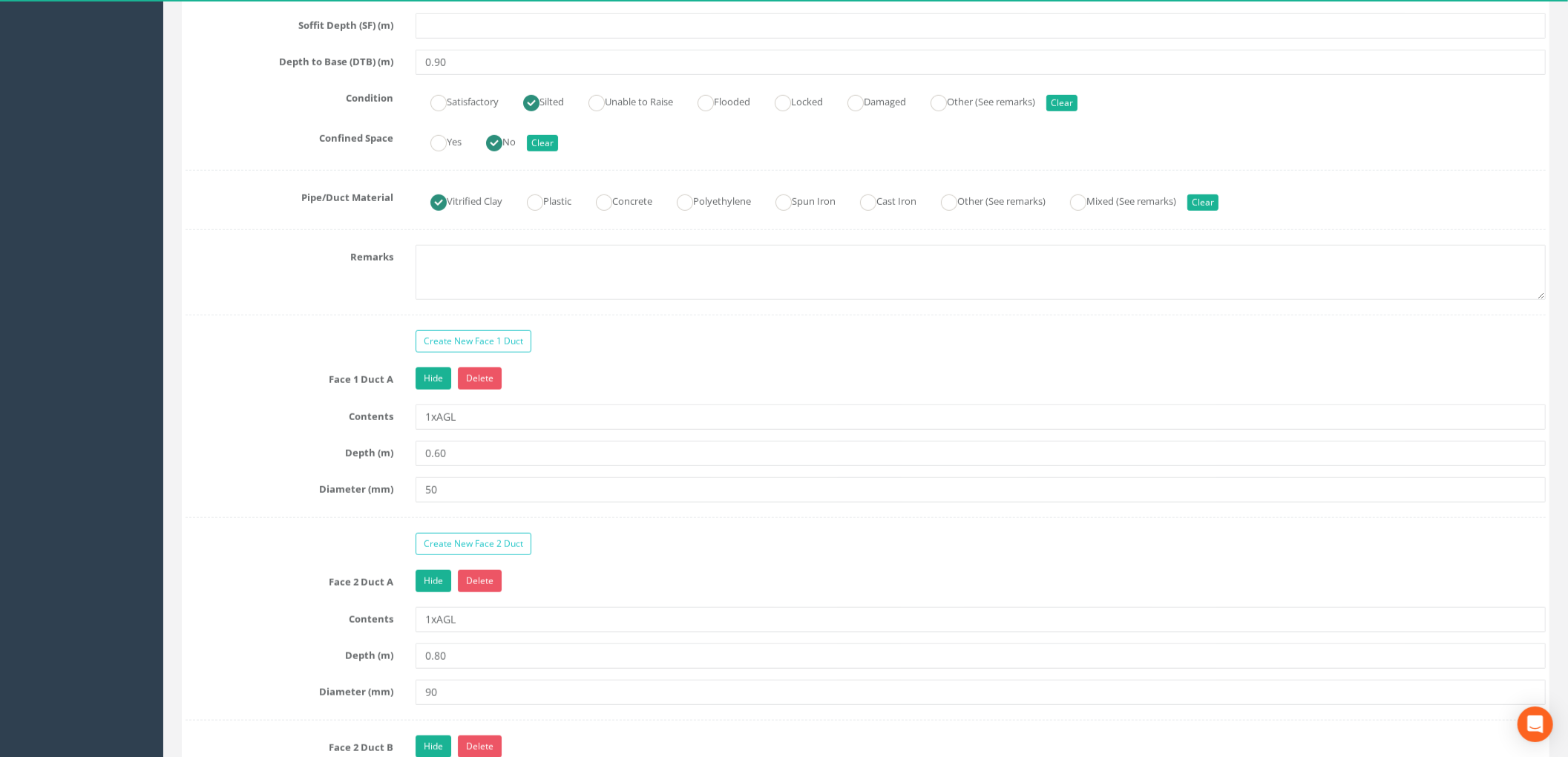
click at [638, 335] on div "Survey Date [DATE] Surveyed By MS Project [GEOGRAPHIC_DATA] Cable Pit ID 1.563 …" at bounding box center [866, 370] width 1360 height 2346
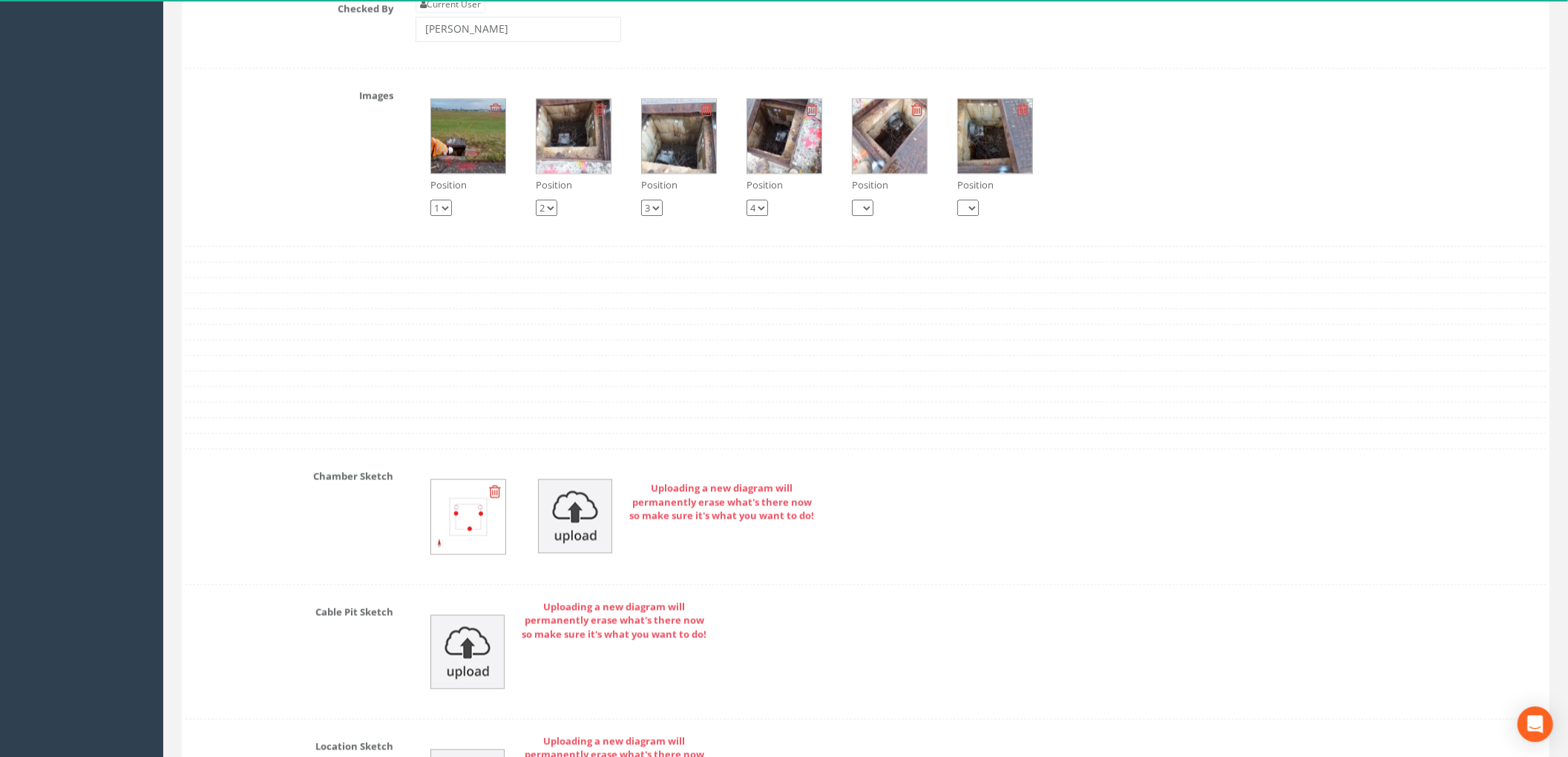
scroll to position [2629, 0]
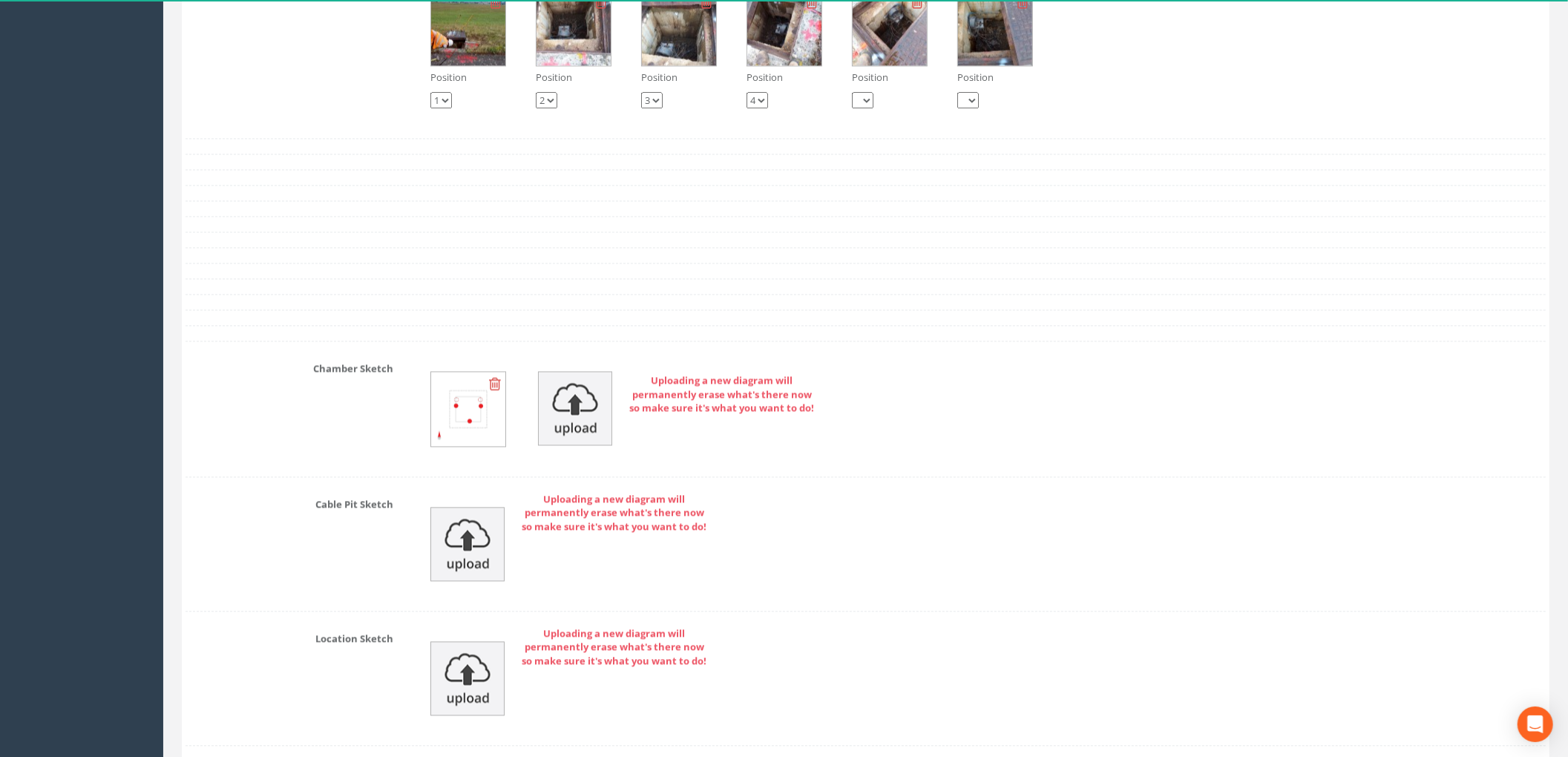
click at [464, 446] on img at bounding box center [468, 409] width 74 height 74
click at [495, 391] on icon at bounding box center [495, 383] width 12 height 15
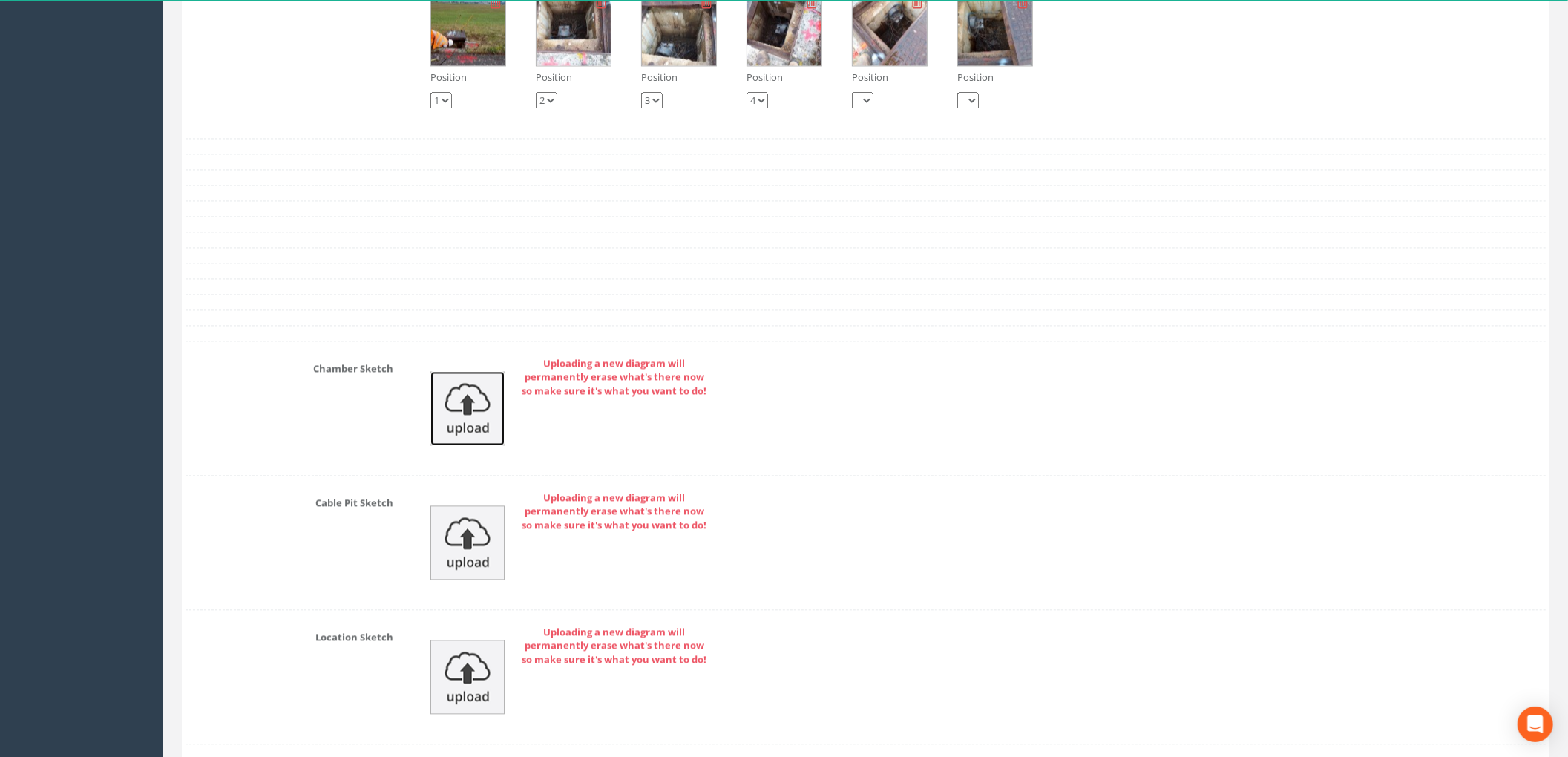
click at [464, 434] on img at bounding box center [467, 408] width 74 height 74
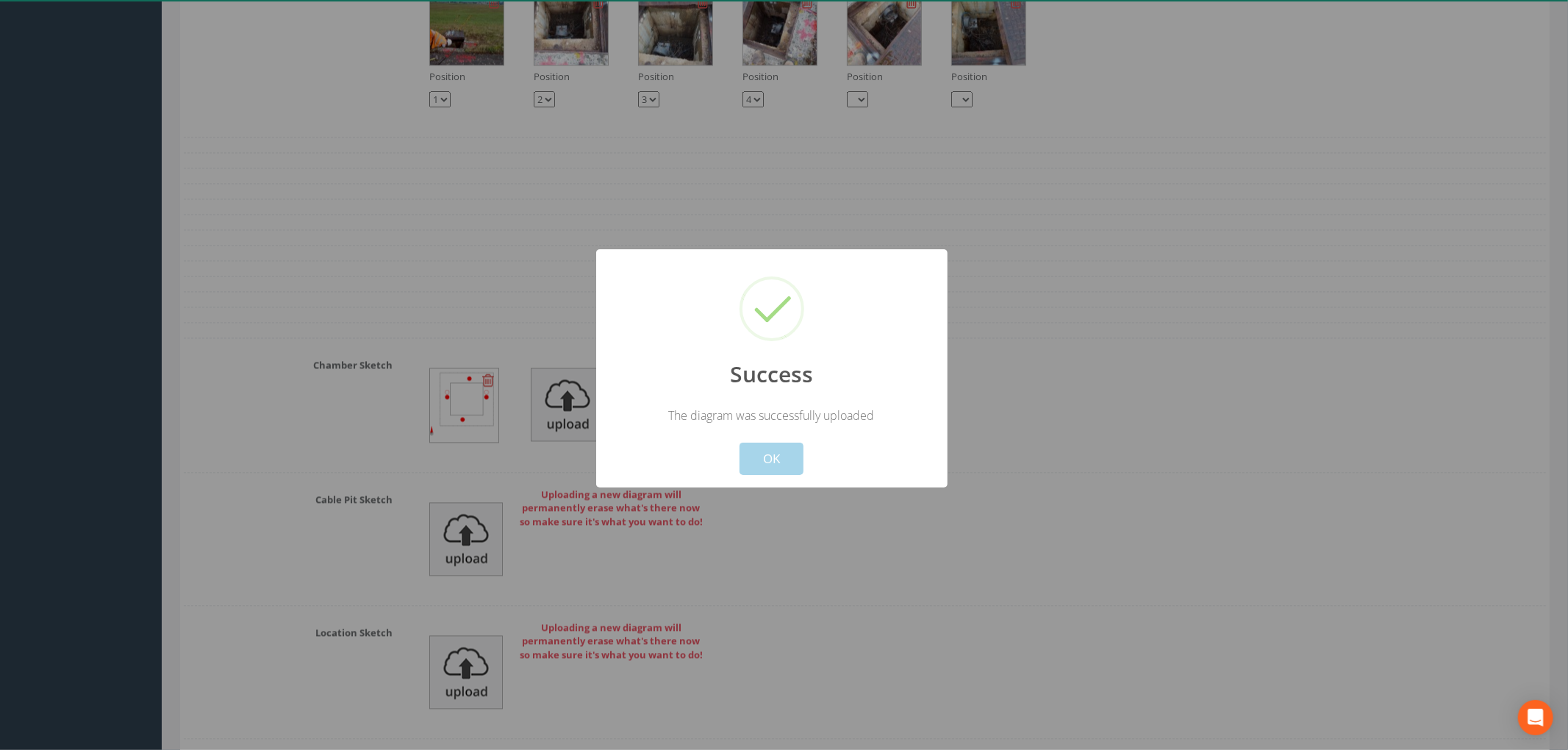
click at [774, 459] on button "OK" at bounding box center [771, 458] width 64 height 32
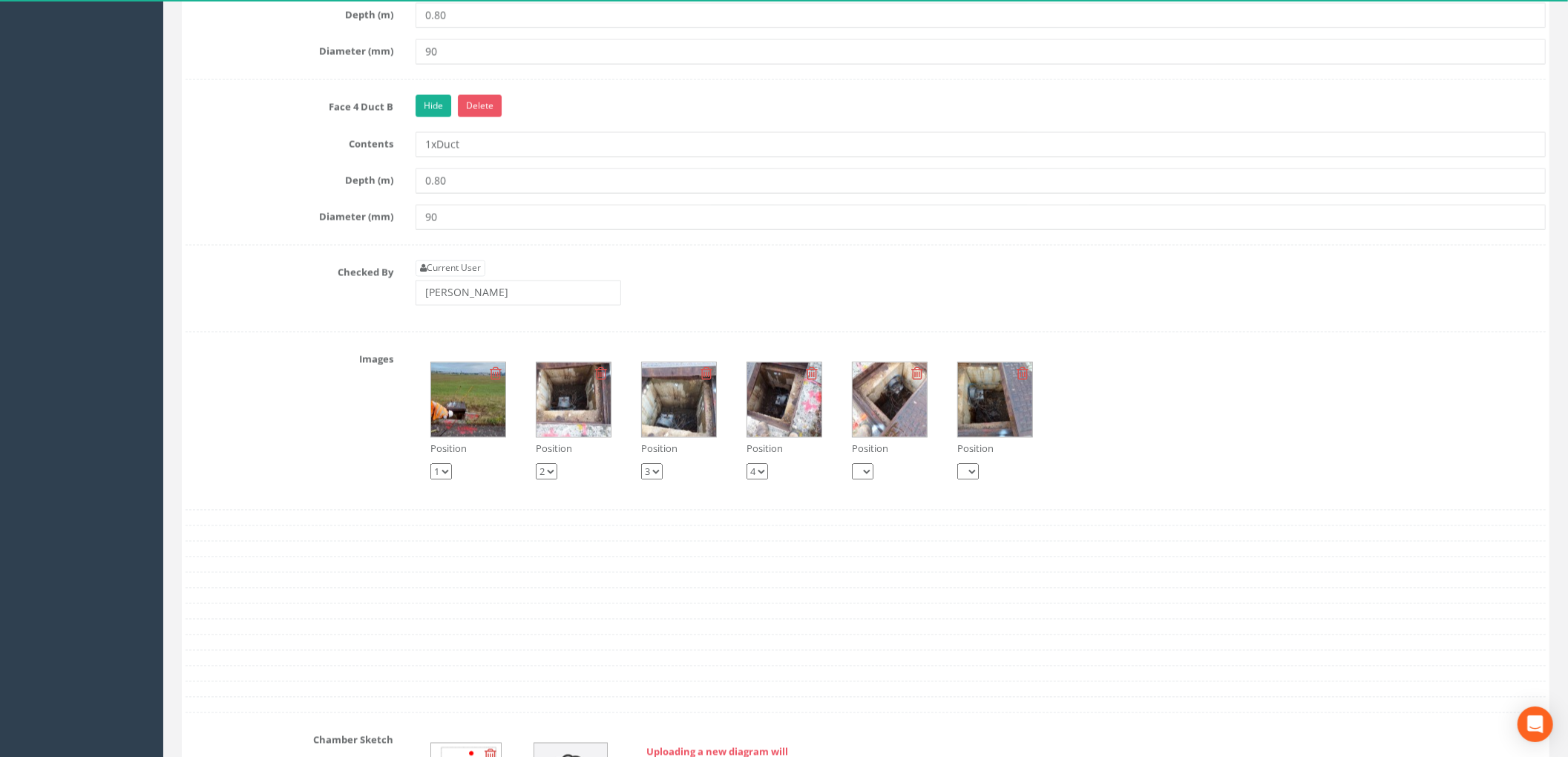
scroll to position [2035, 0]
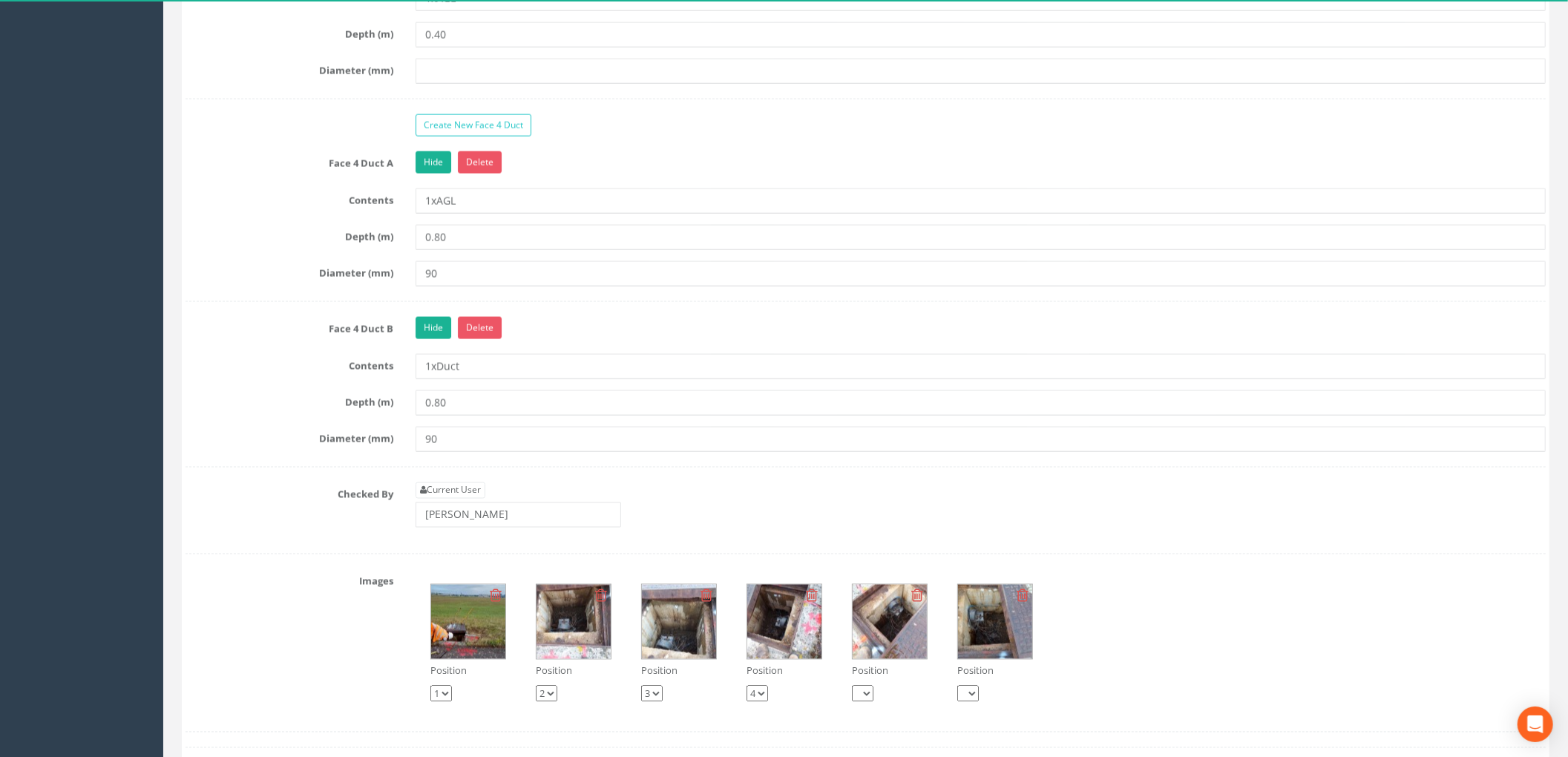
click at [463, 499] on link "Current User" at bounding box center [451, 490] width 70 height 16
type input "[PERSON_NAME]"
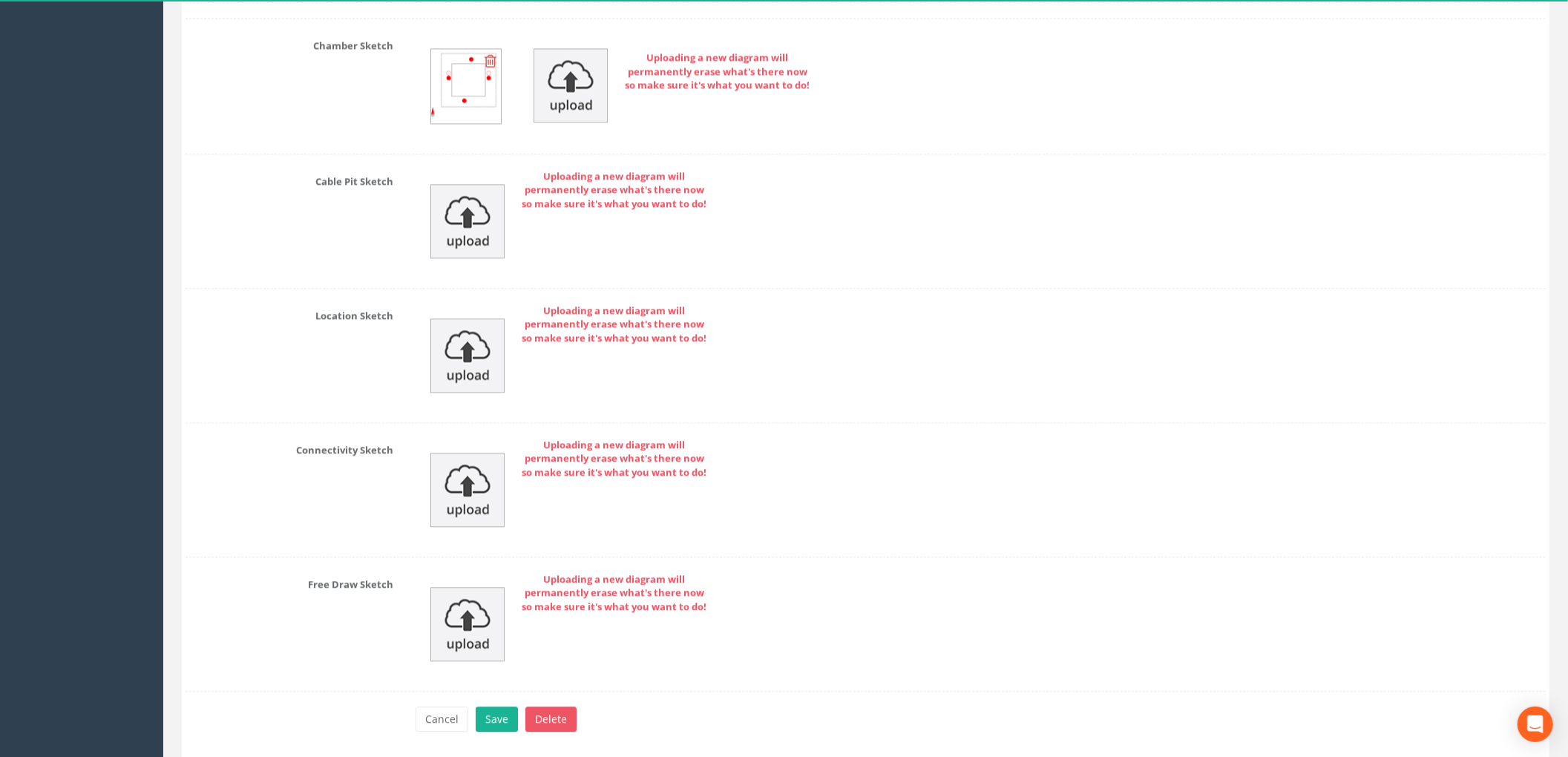
scroll to position [3025, 0]
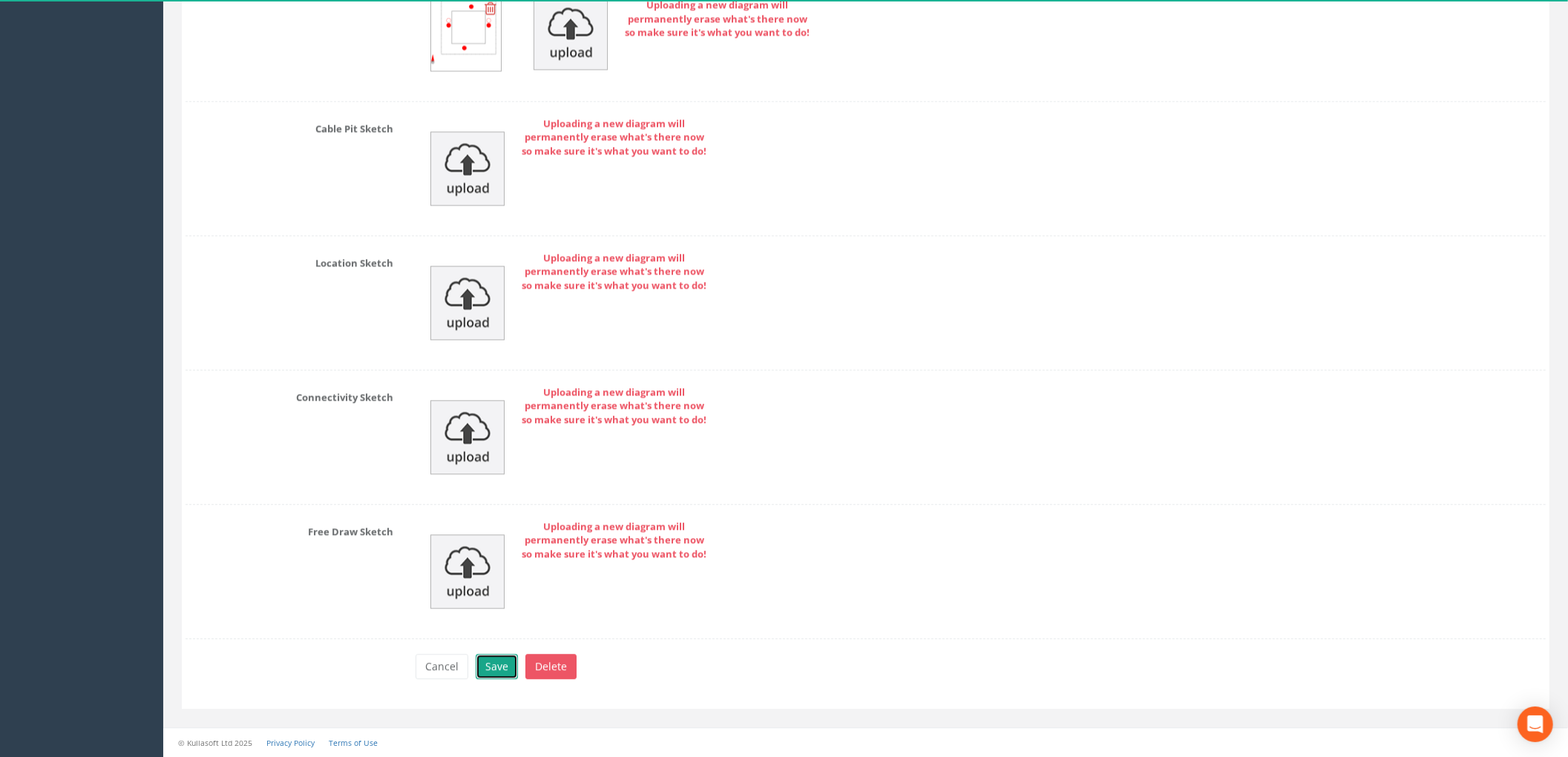
click at [503, 664] on button "Save" at bounding box center [496, 665] width 42 height 25
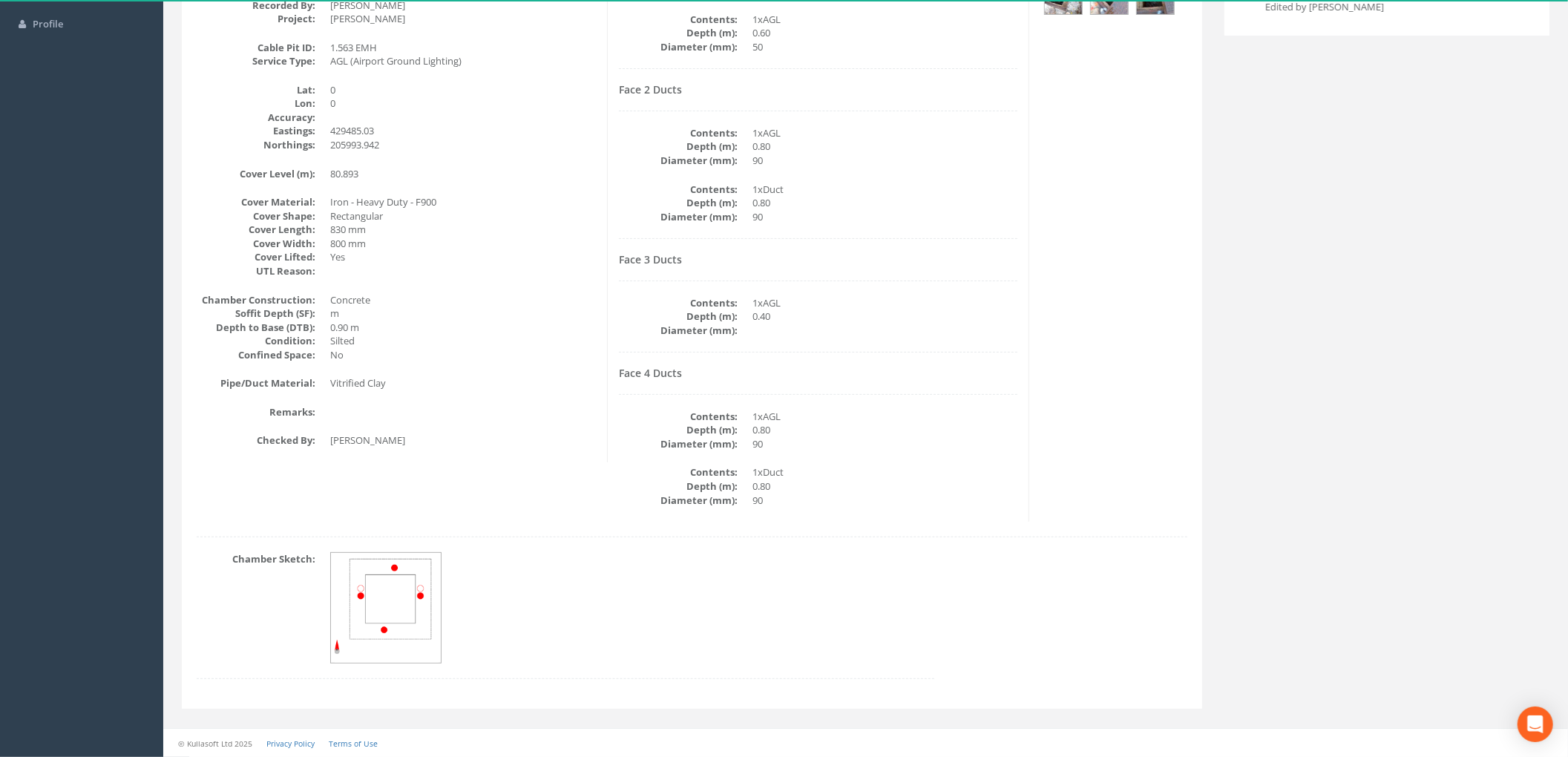
scroll to position [0, 0]
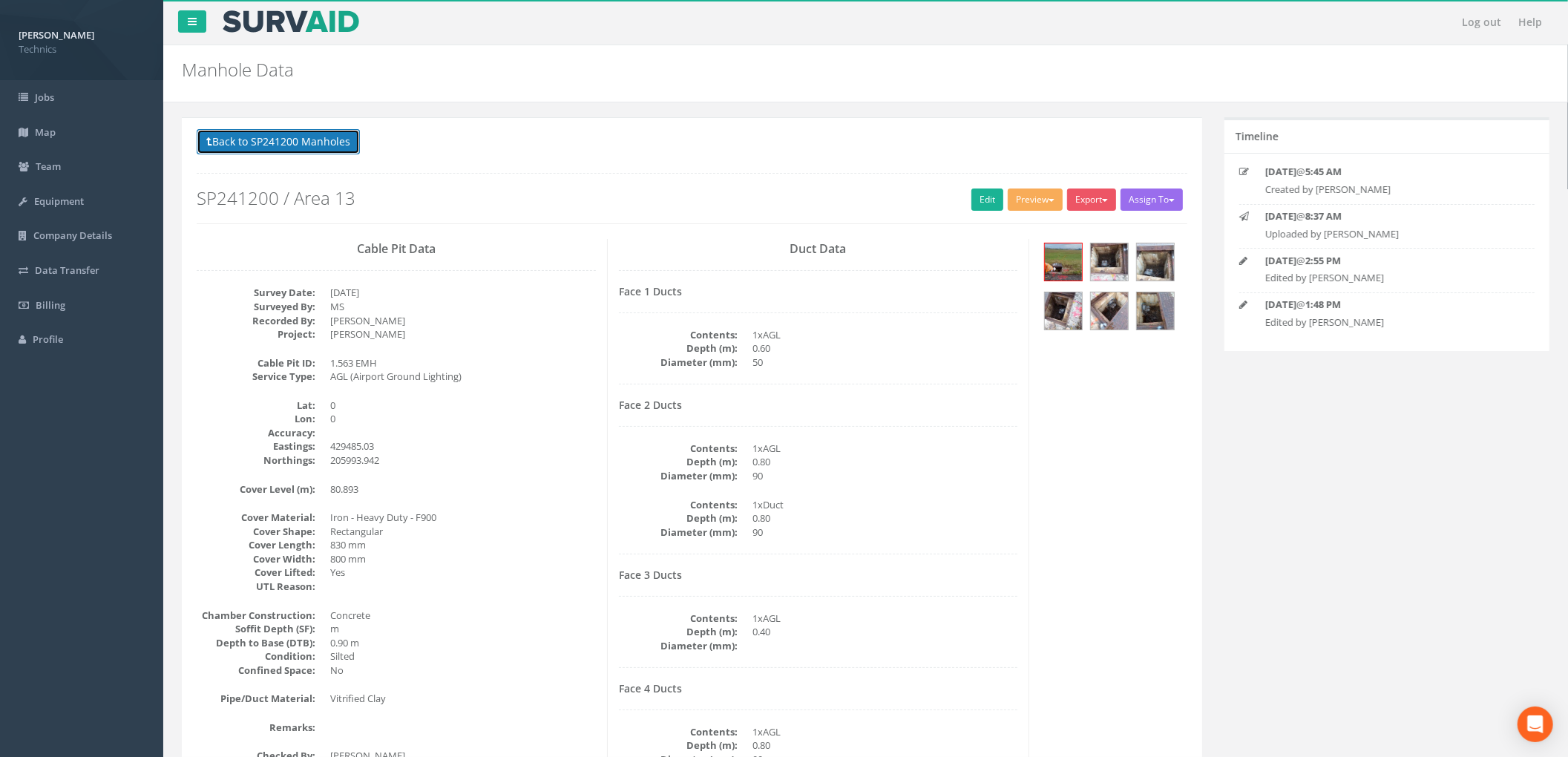
click at [348, 151] on button "Back to SP241200 Manholes" at bounding box center [278, 141] width 163 height 25
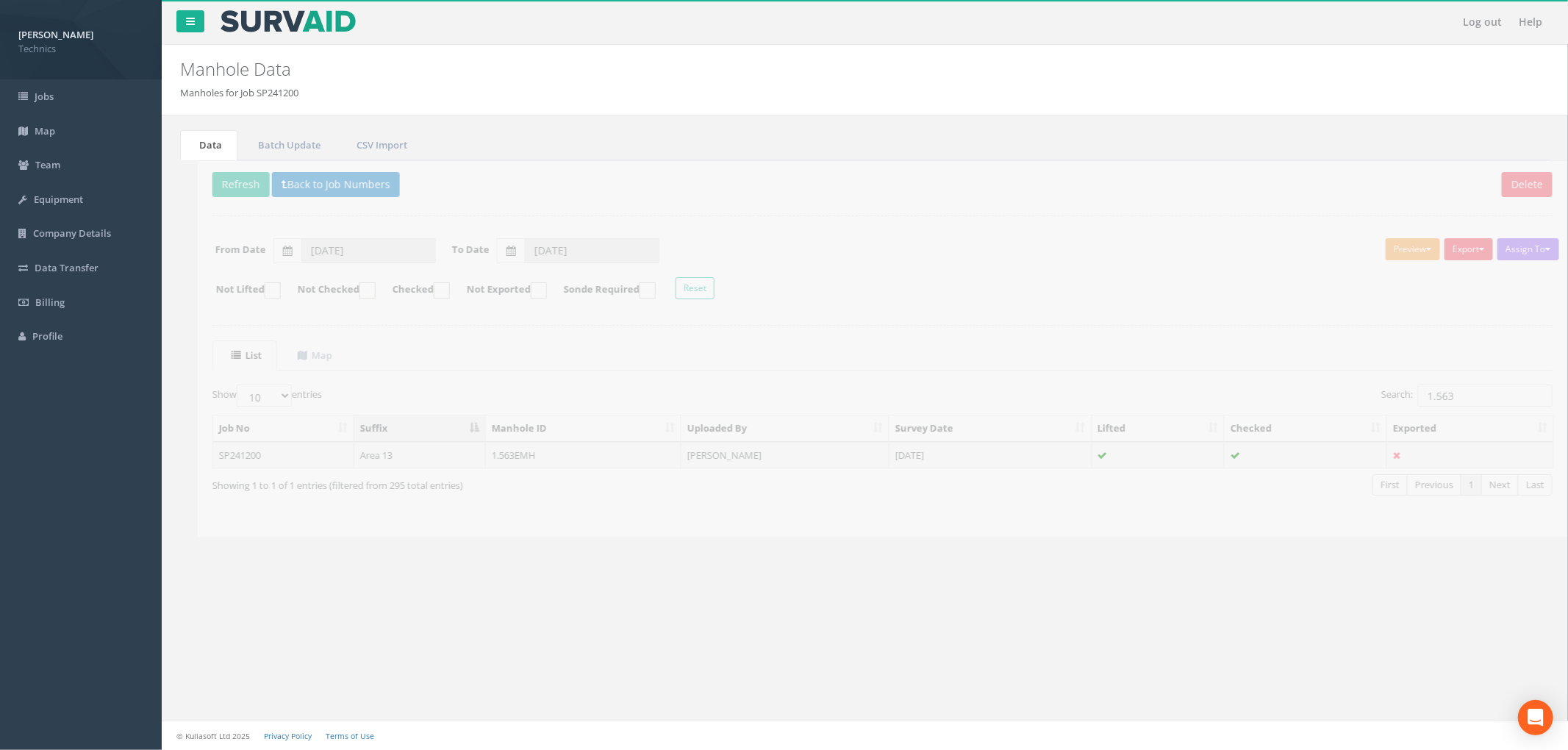
click at [974, 325] on div at bounding box center [865, 325] width 1340 height 1
click at [783, 336] on div "Delete Refresh Back to Job Numbers Assign To No Companies Added Export Technics…" at bounding box center [865, 348] width 1370 height 377
click at [804, 715] on div "© Kullasoft Ltd 2025 Privacy Policy Terms of Use" at bounding box center [865, 735] width 1406 height 30
drag, startPoint x: 1471, startPoint y: 394, endPoint x: 1335, endPoint y: 409, distance: 136.8
click at [1335, 409] on div "Search: 1.563" at bounding box center [1206, 397] width 659 height 25
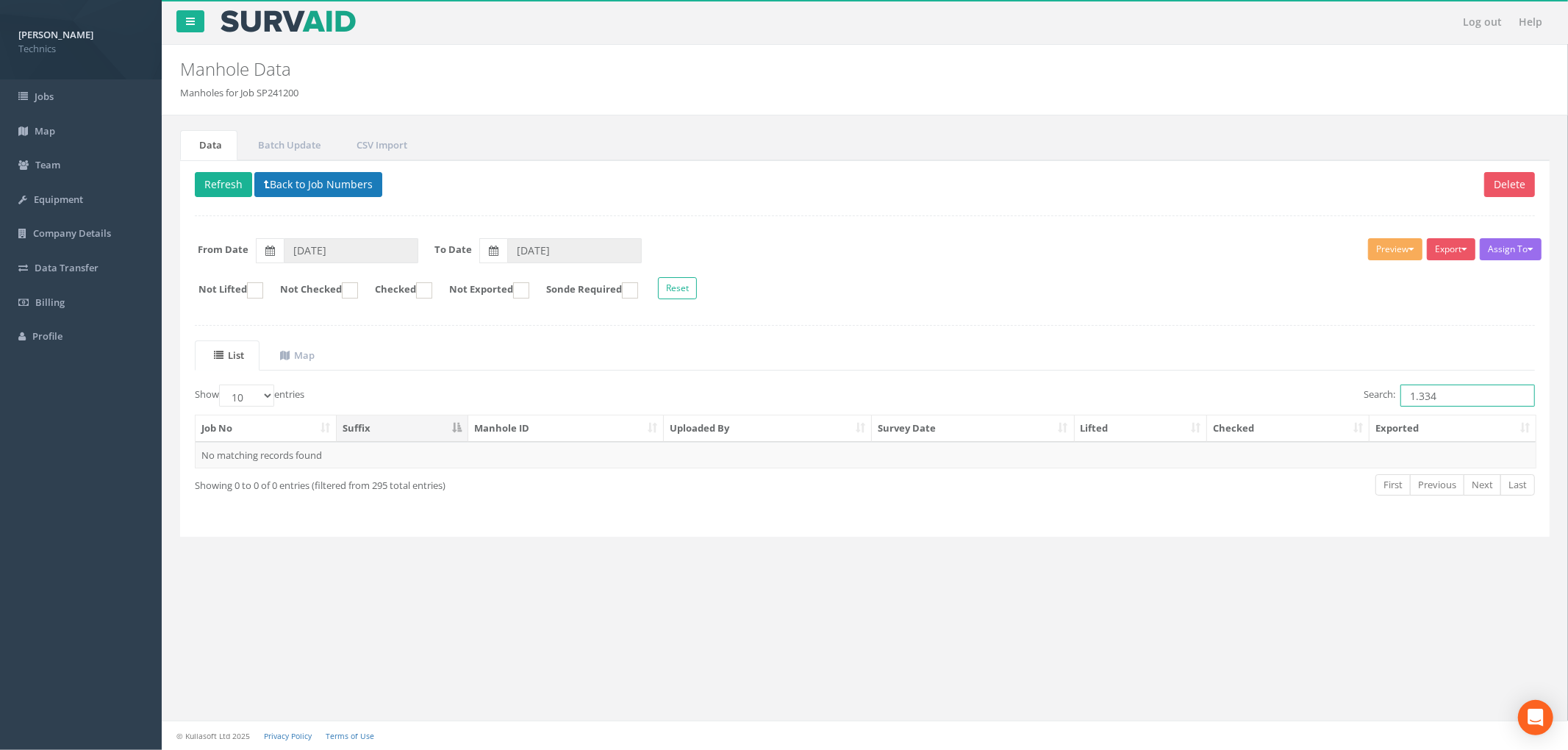
type input "1.334"
click at [369, 183] on button "Back to Job Numbers" at bounding box center [318, 184] width 128 height 25
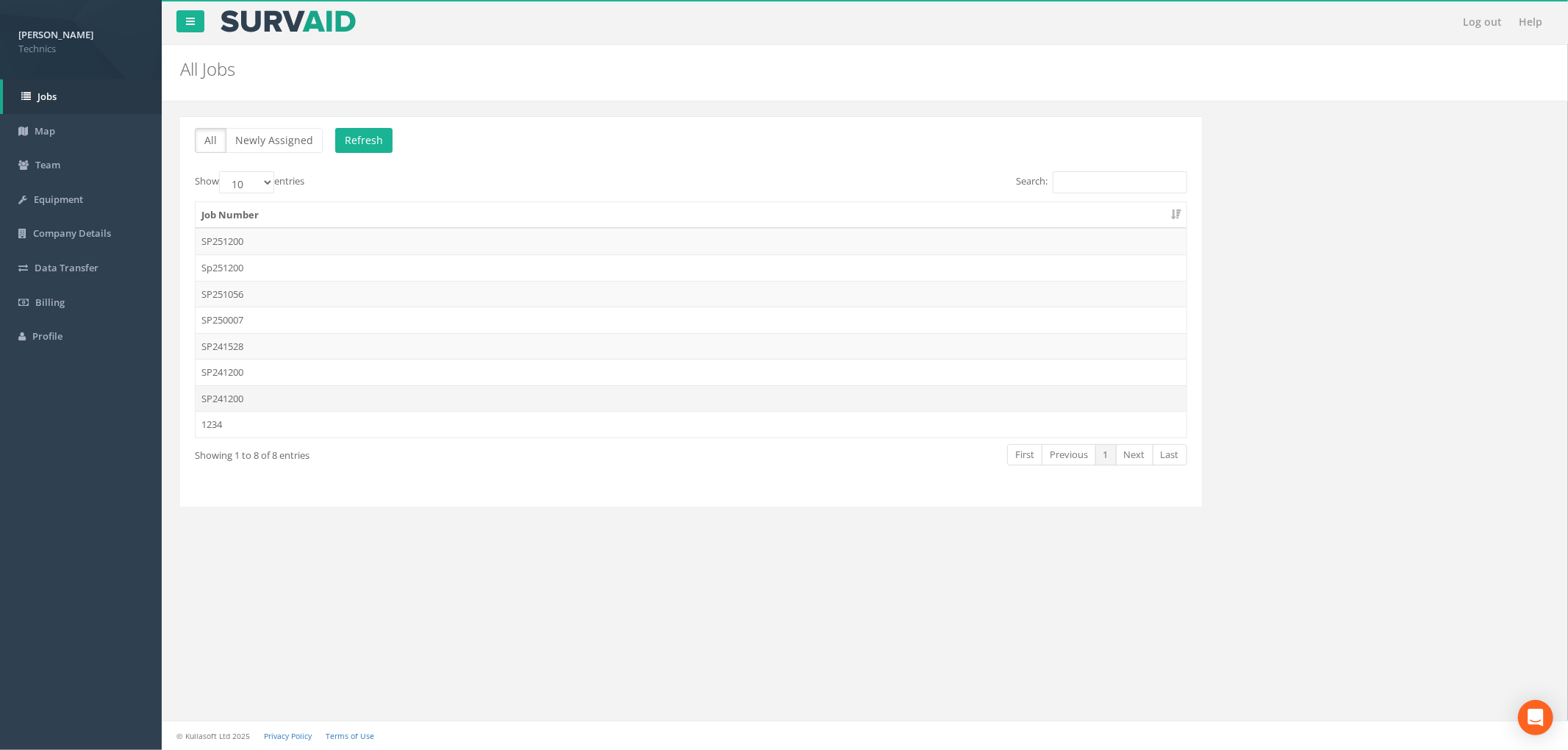
click at [377, 395] on td "SP241200" at bounding box center [691, 398] width 991 height 26
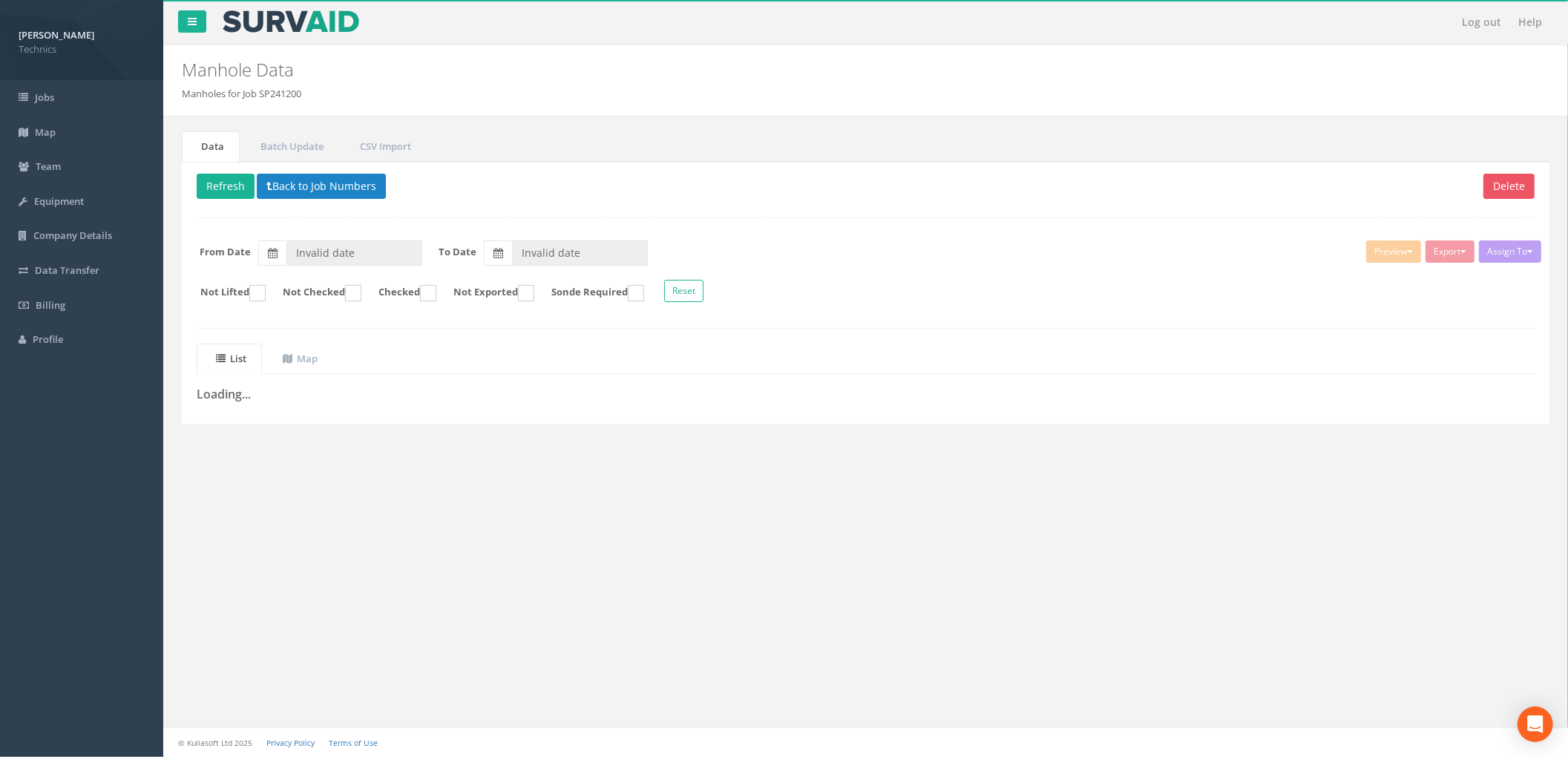
type input "[DATE]"
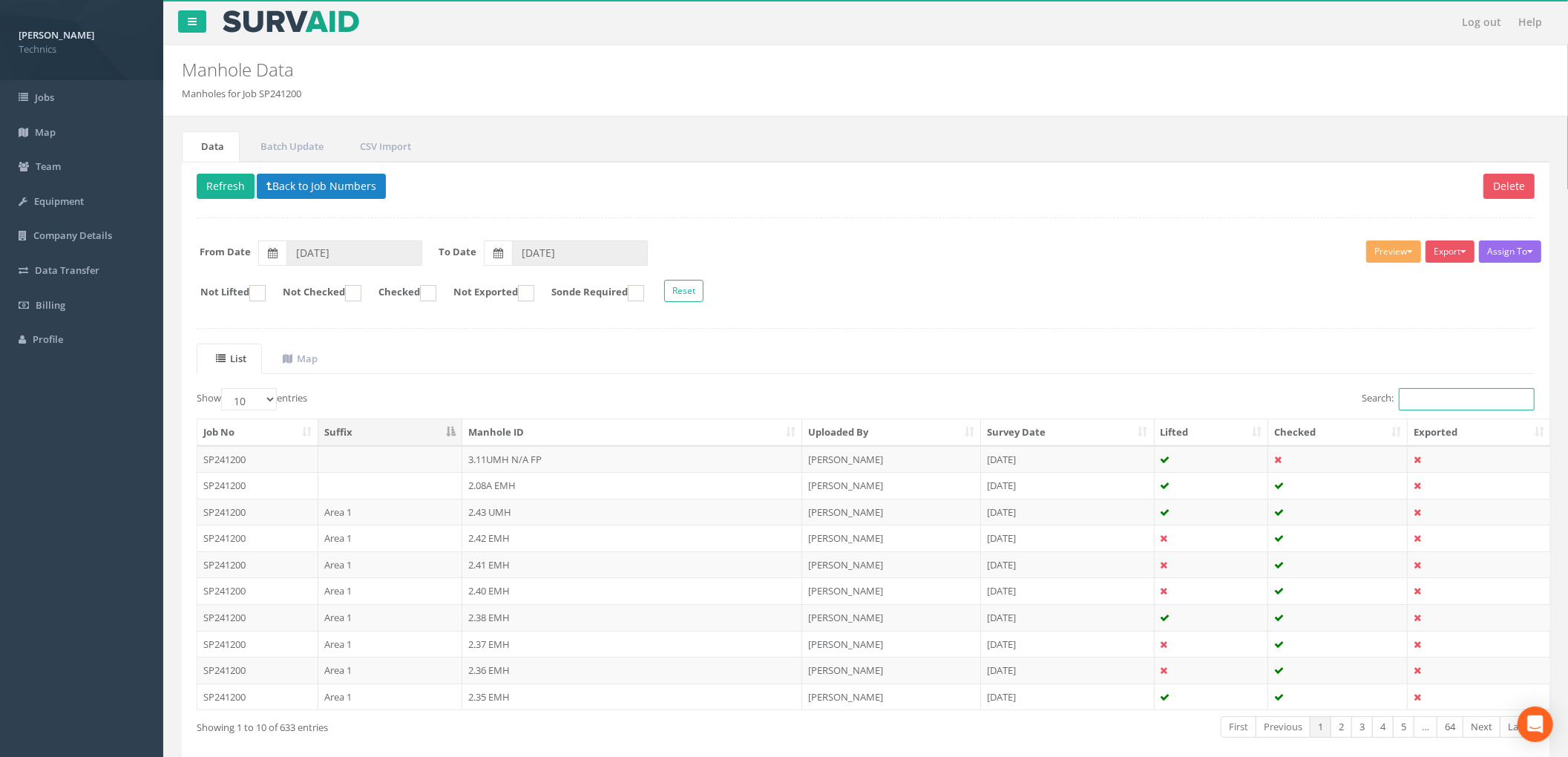
click at [1461, 404] on input "Search:" at bounding box center [1466, 399] width 136 height 22
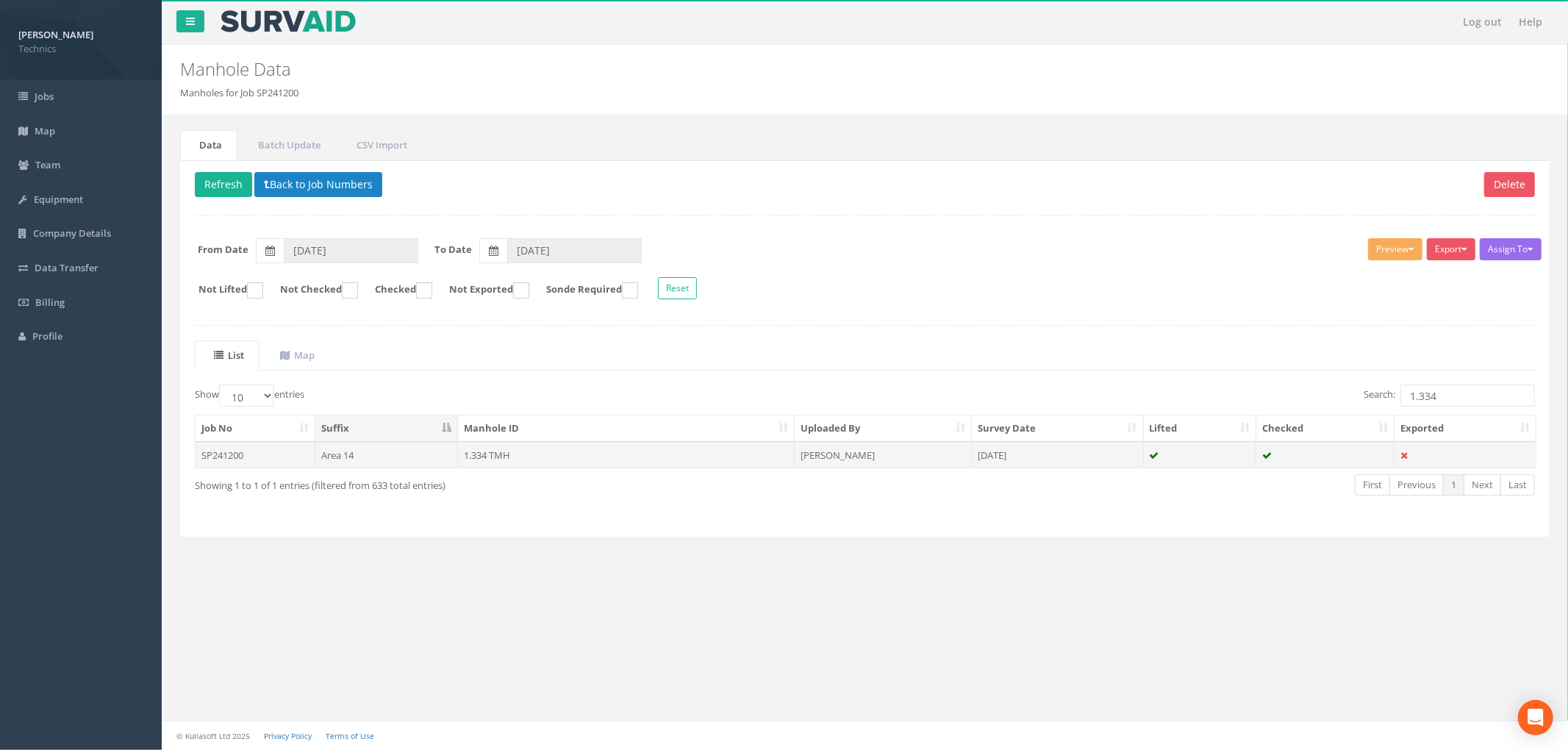
click at [879, 458] on td "[PERSON_NAME]" at bounding box center [883, 454] width 177 height 26
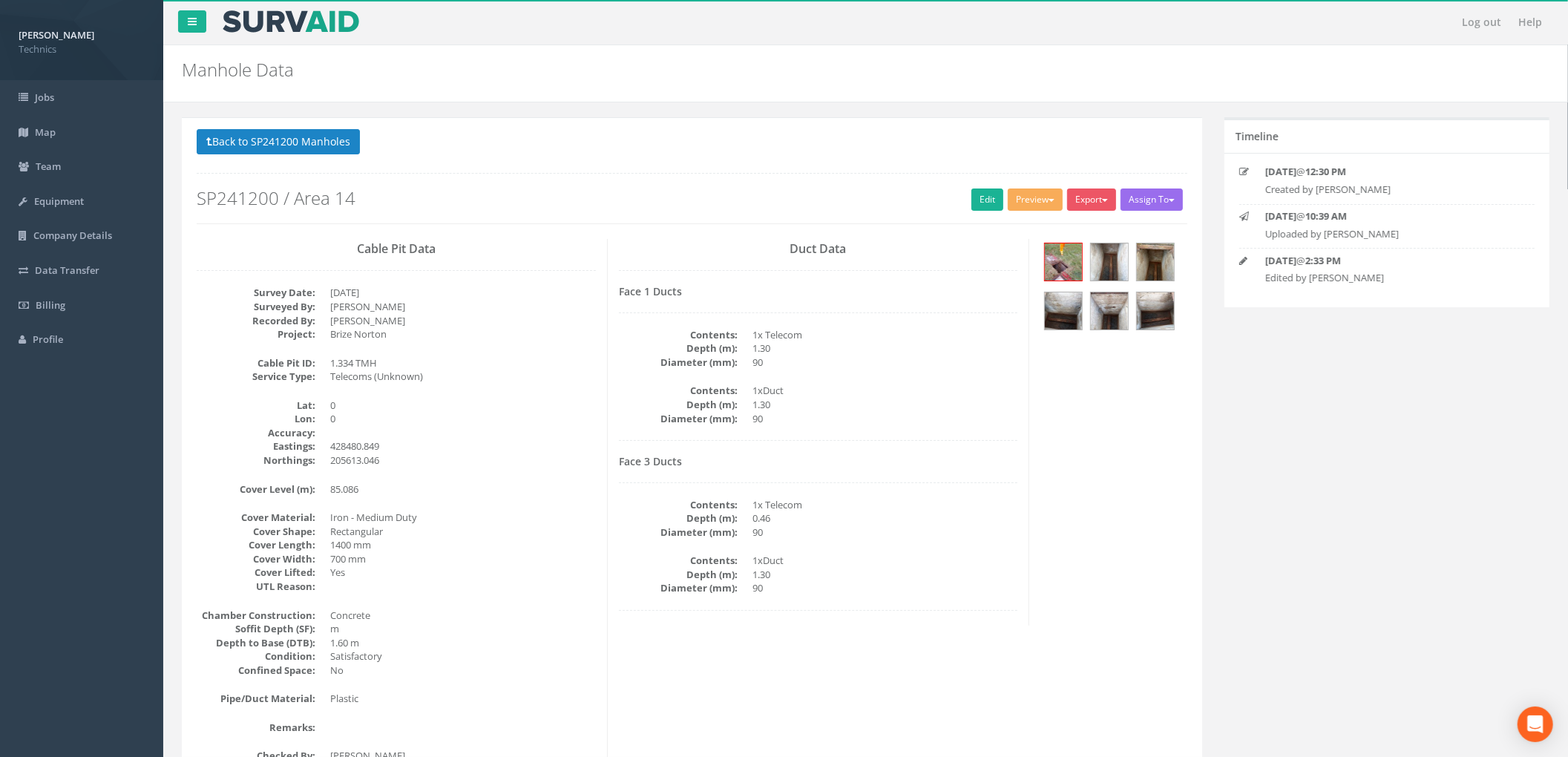
click at [525, 422] on dd "0" at bounding box center [463, 418] width 266 height 14
click at [346, 138] on button "Back to SP241200 Manholes" at bounding box center [278, 141] width 163 height 25
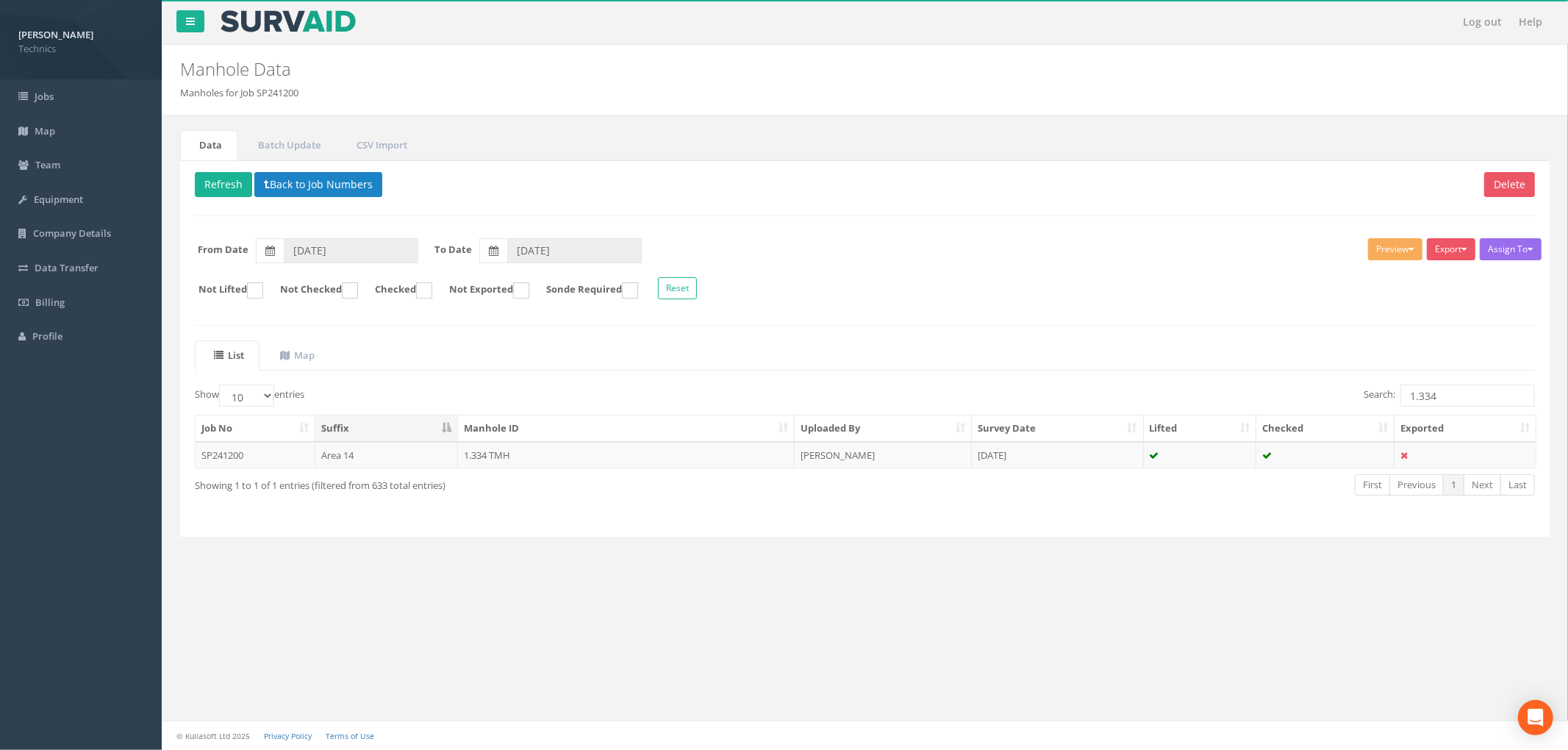
drag, startPoint x: 869, startPoint y: 320, endPoint x: 1009, endPoint y: 358, distance: 145.1
click at [869, 320] on div "Delete Refresh Back to Job Numbers Assign To No Companies Added Export Technics…" at bounding box center [865, 348] width 1370 height 377
click at [813, 592] on div "Log out Help Manhole Data Manholes for Job SP241200 × There was an error fetchi…" at bounding box center [865, 375] width 1406 height 750
drag, startPoint x: 875, startPoint y: 578, endPoint x: 1098, endPoint y: 519, distance: 230.7
click at [875, 578] on div "Data Batch Update CSV Import Delete Refresh Back to Job Numbers Assign To No Co…" at bounding box center [865, 349] width 1384 height 469
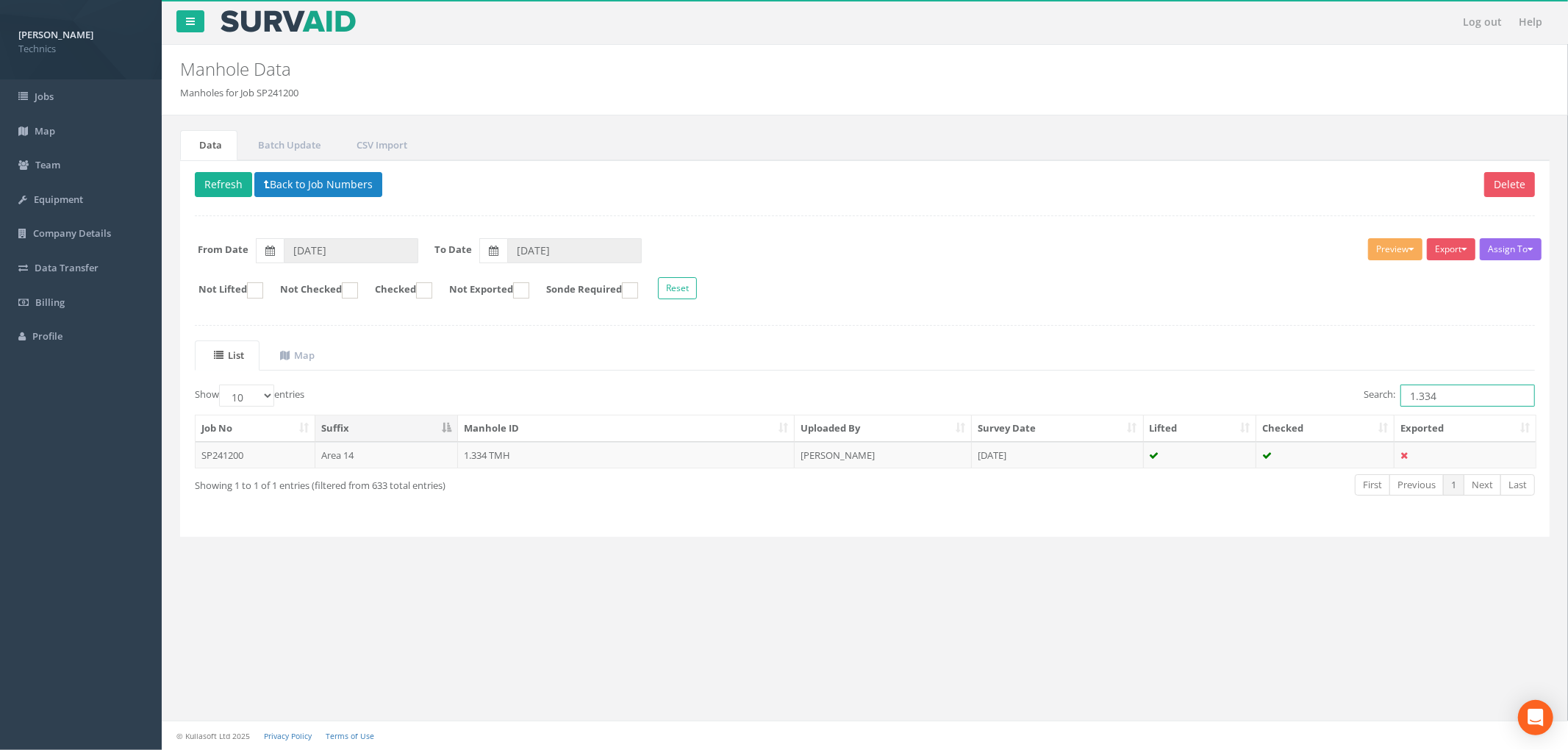
click at [1441, 406] on input "1.334" at bounding box center [1468, 396] width 135 height 22
click at [1444, 394] on input "1.335" at bounding box center [1468, 396] width 135 height 22
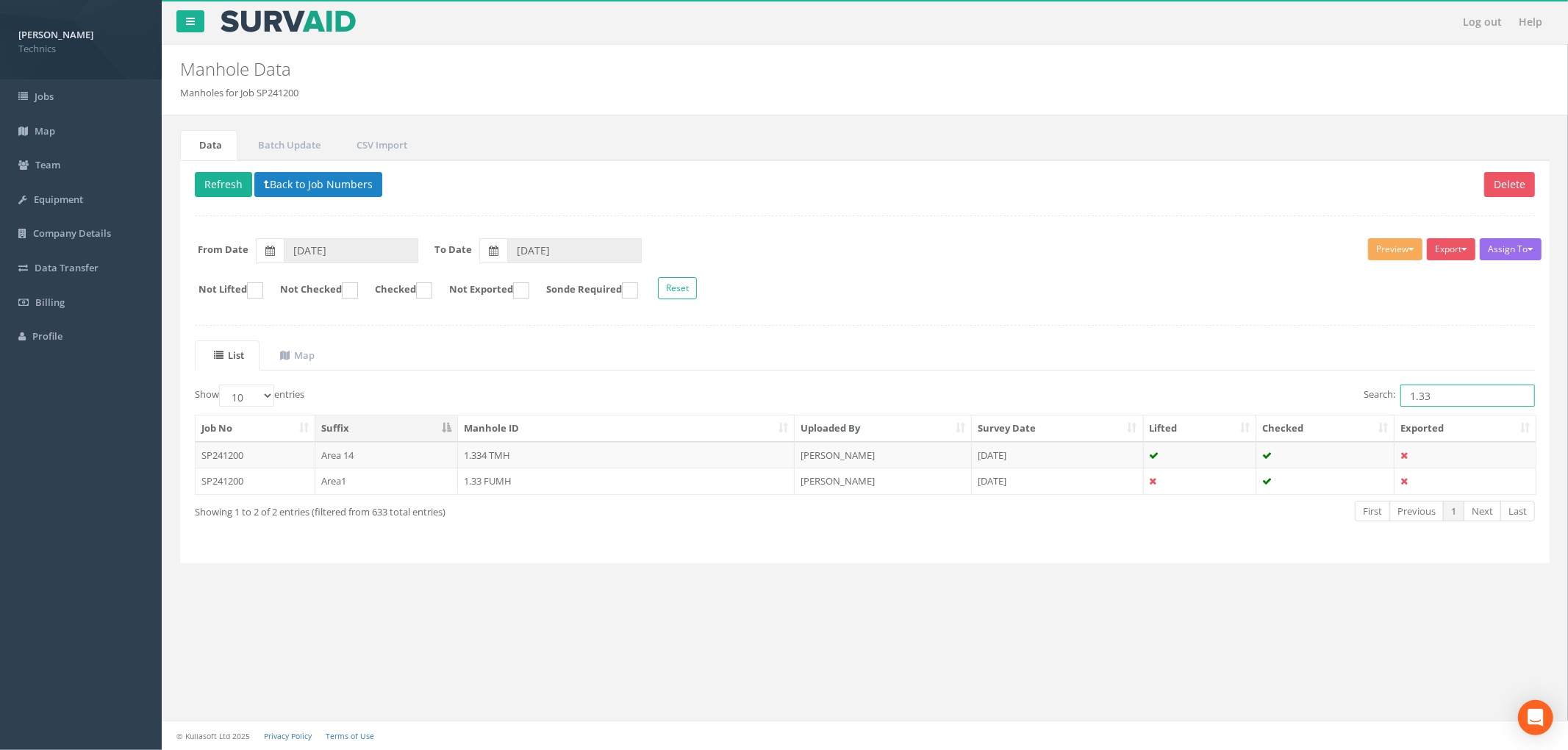
type input "1.334"
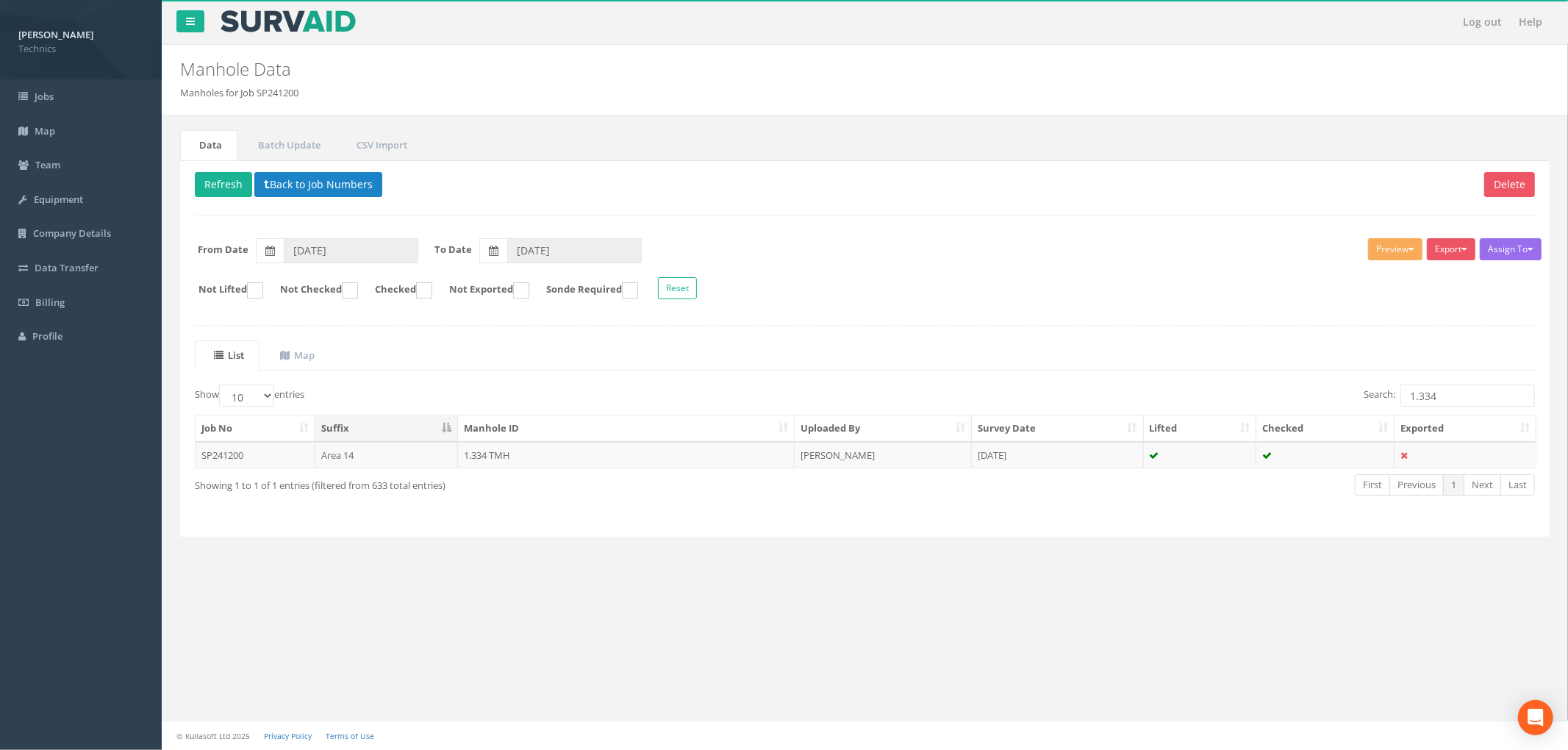
click at [1241, 333] on div "Delete Refresh Back to Job Numbers Assign To No Companies Added Export Technics…" at bounding box center [865, 348] width 1370 height 377
click at [318, 175] on button "Back to Job Numbers" at bounding box center [318, 184] width 128 height 25
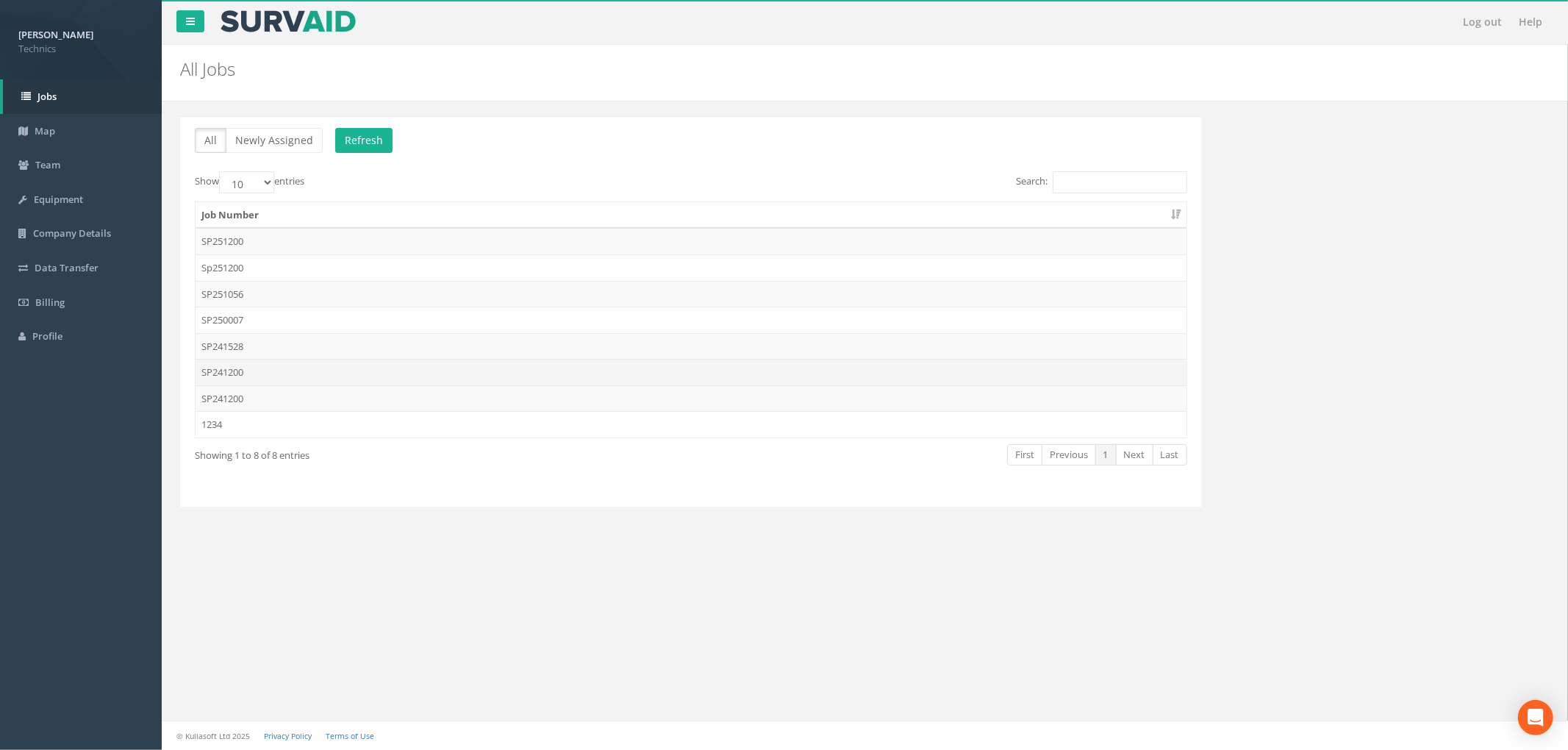
click at [510, 375] on td "SP241200" at bounding box center [691, 371] width 991 height 26
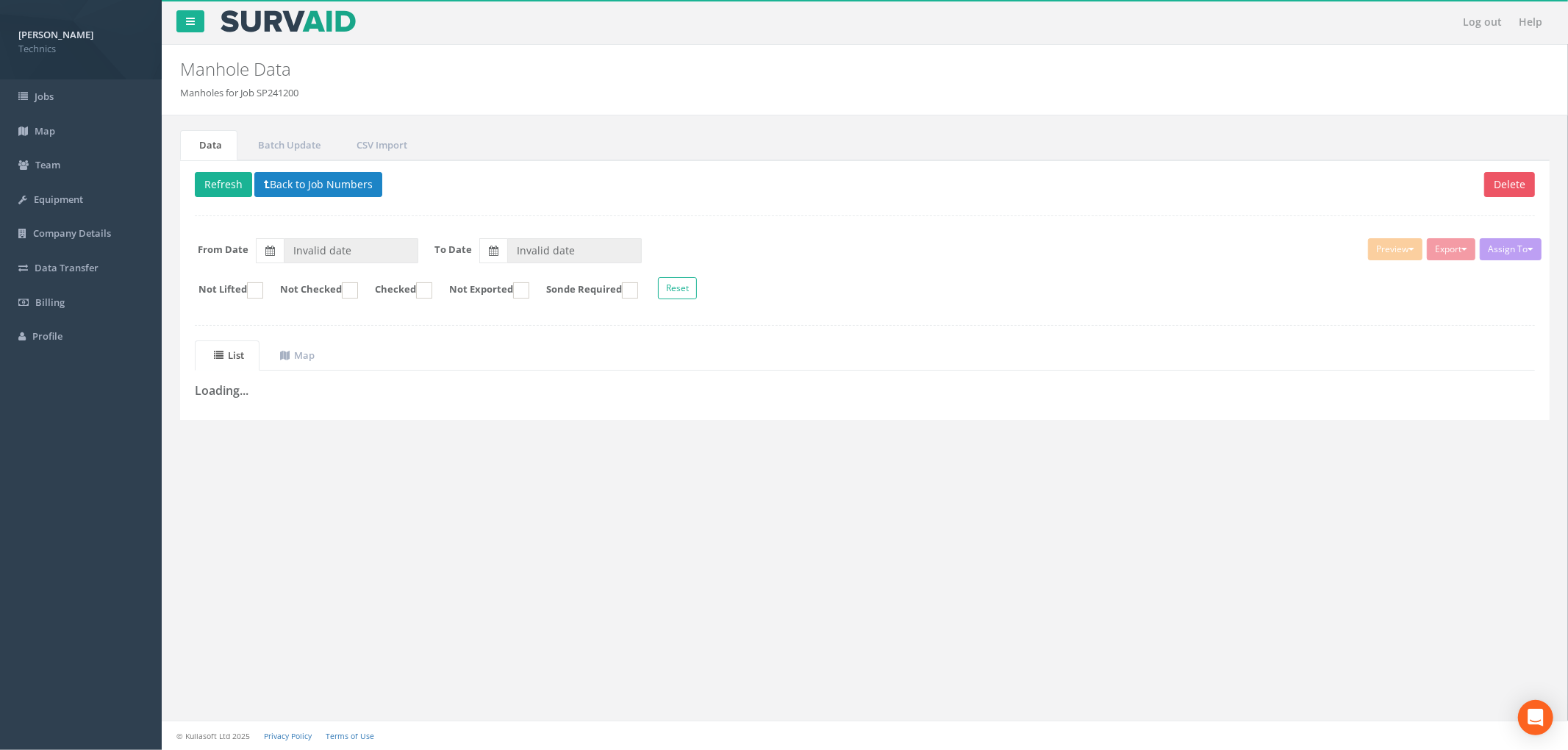
type input "[DATE]"
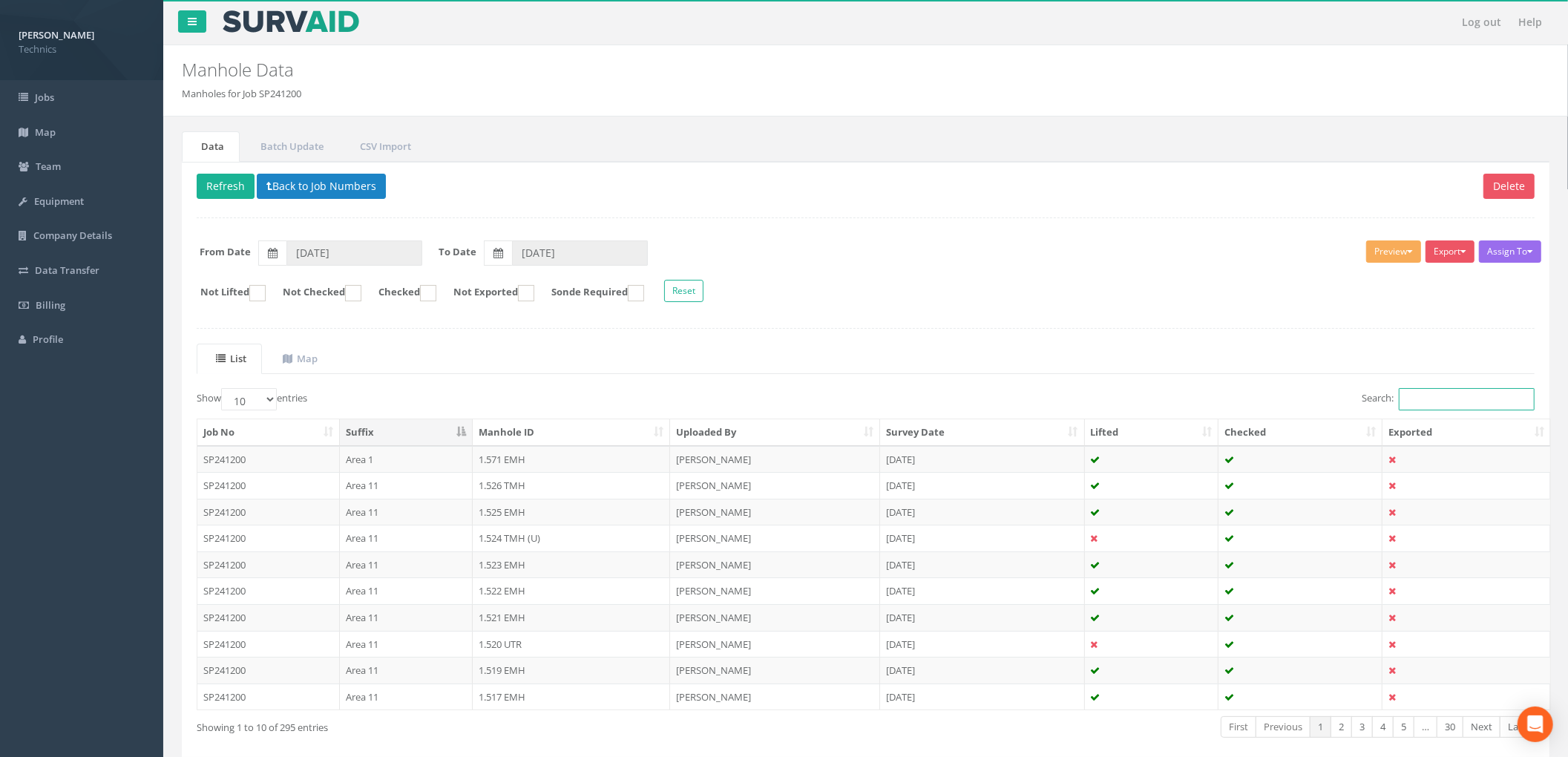
click at [1442, 404] on input "Search:" at bounding box center [1466, 399] width 136 height 22
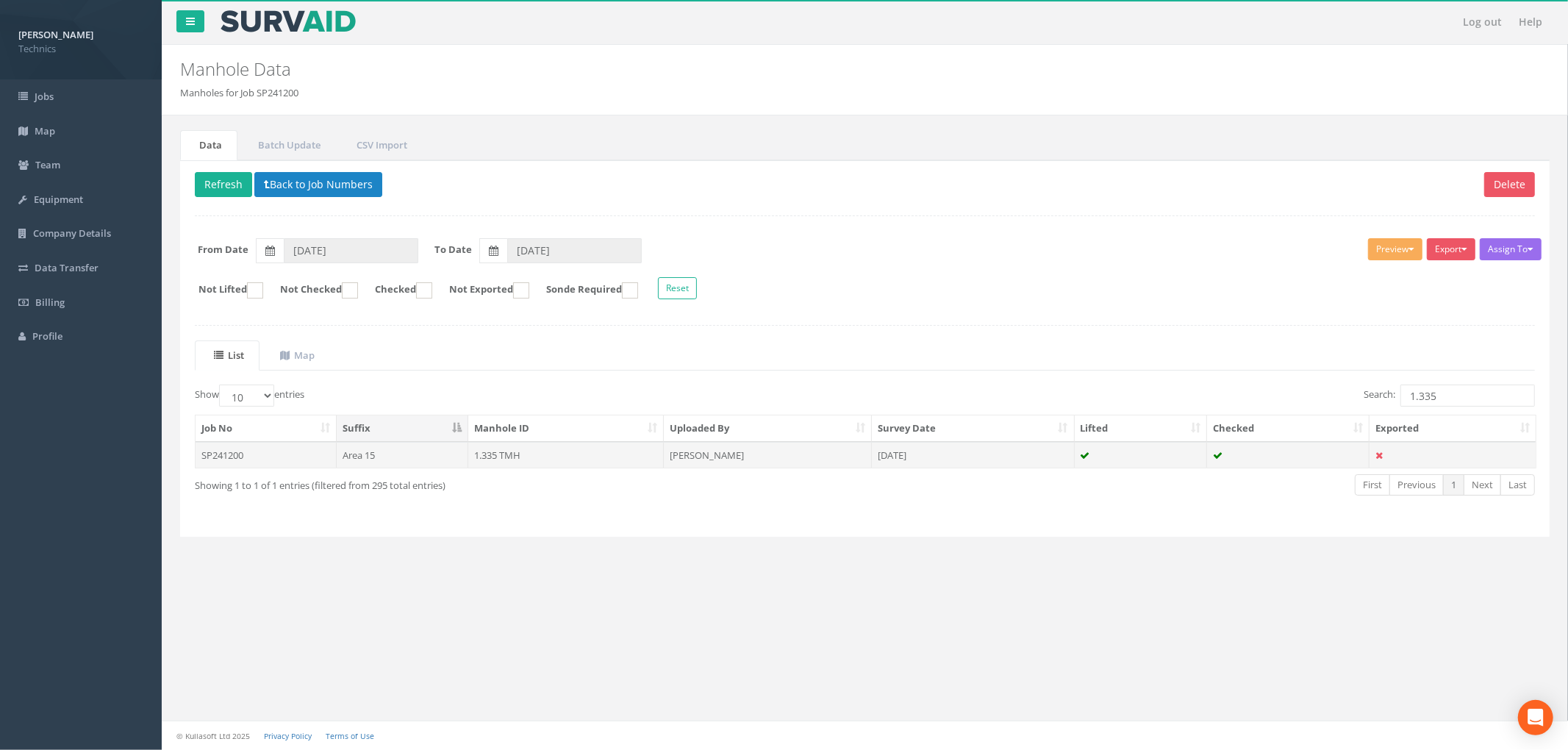
click at [586, 463] on td "1.335 TMH" at bounding box center [566, 454] width 196 height 26
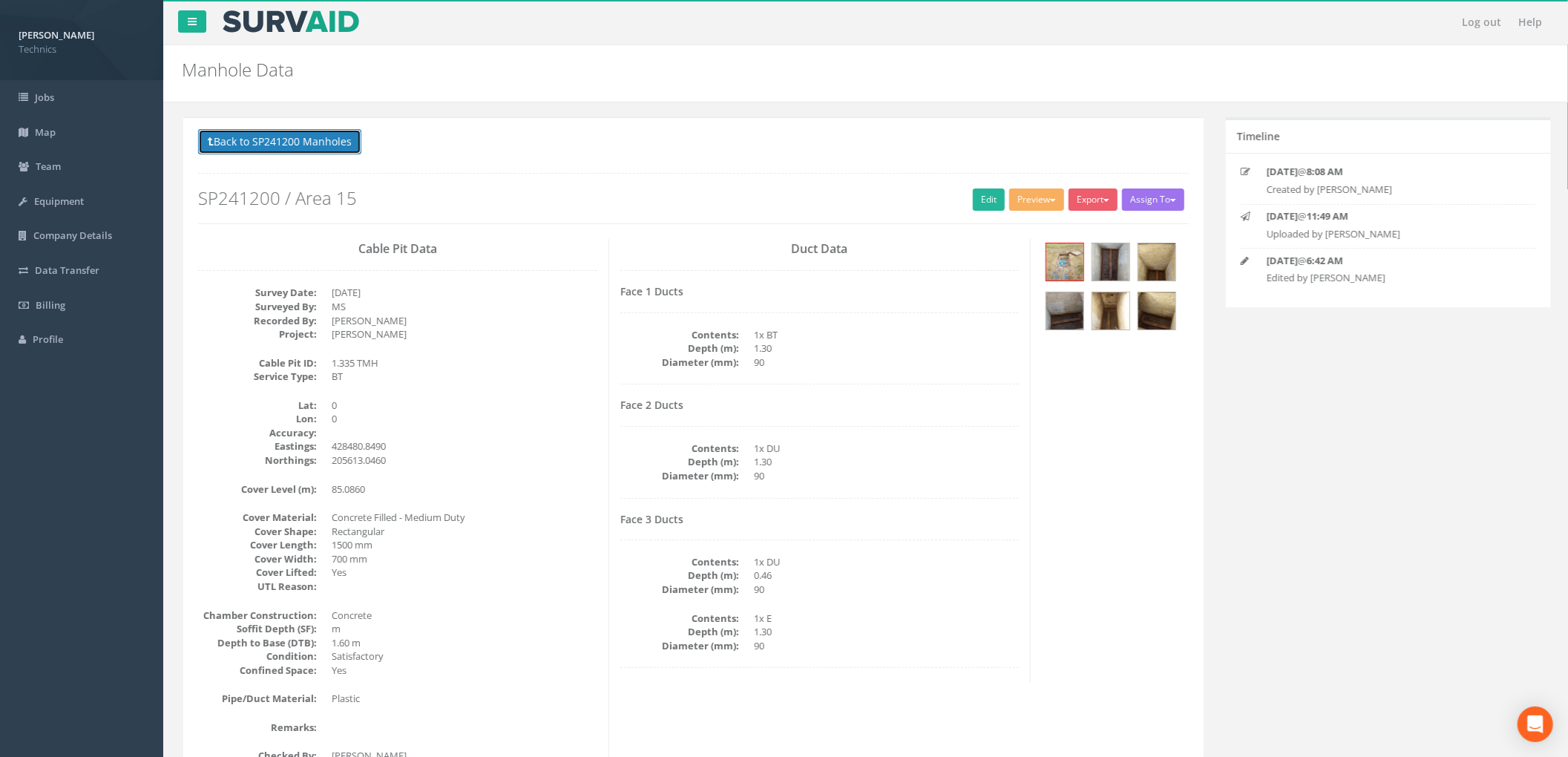
drag, startPoint x: 327, startPoint y: 152, endPoint x: 337, endPoint y: 160, distance: 12.8
click at [327, 152] on button "Back to SP241200 Manholes" at bounding box center [278, 141] width 163 height 25
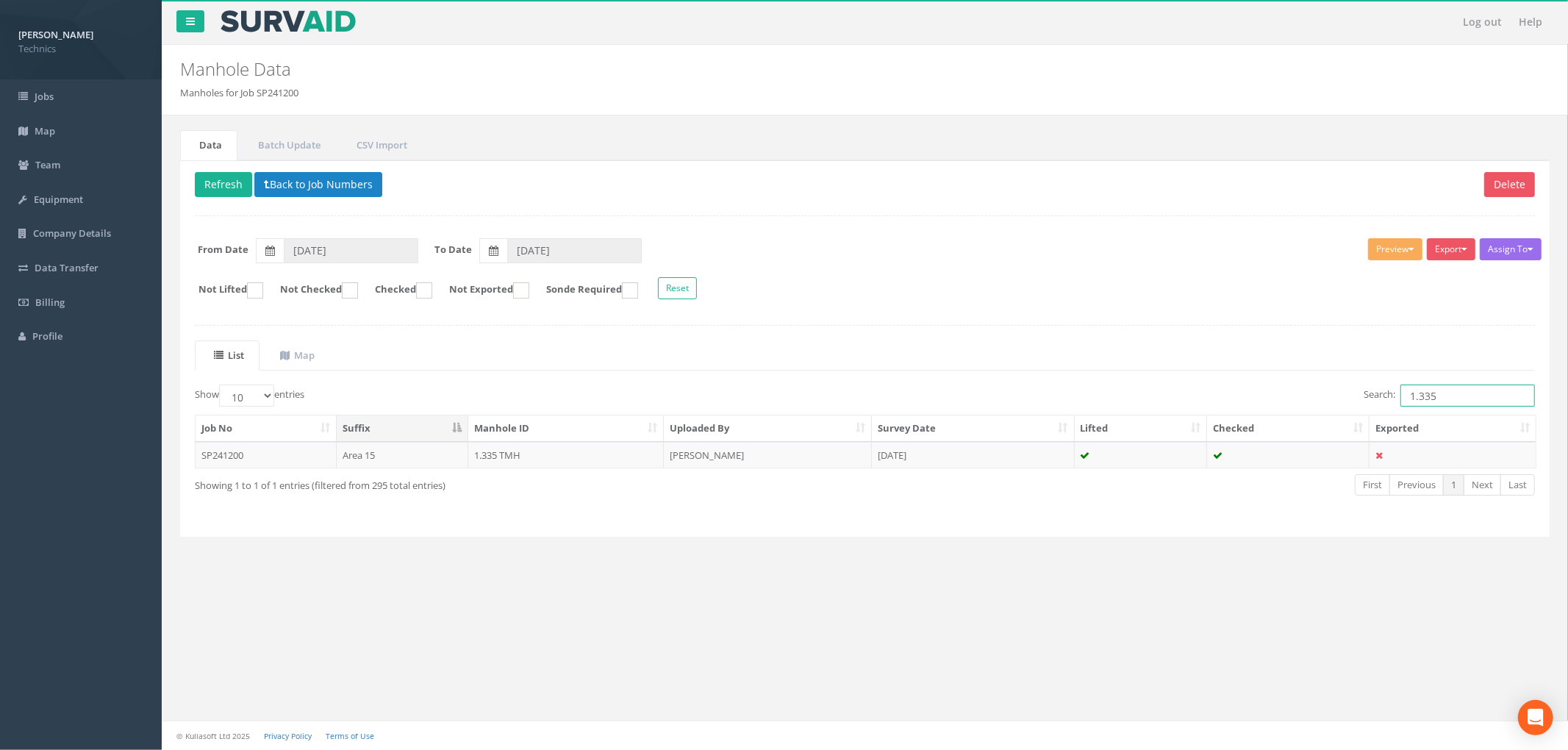
click at [1450, 407] on input "1.335" at bounding box center [1468, 396] width 135 height 22
click at [1245, 377] on div "List Map Show 10 25 50 100 entries Search: 1.33 Job No Suffix Manhole ID Upload…" at bounding box center [865, 431] width 1340 height 181
click at [952, 370] on ul "List Map" at bounding box center [865, 356] width 1340 height 31
click at [1436, 406] on input "1.33" at bounding box center [1468, 396] width 135 height 22
click at [765, 463] on td "[PERSON_NAME]" at bounding box center [767, 454] width 208 height 26
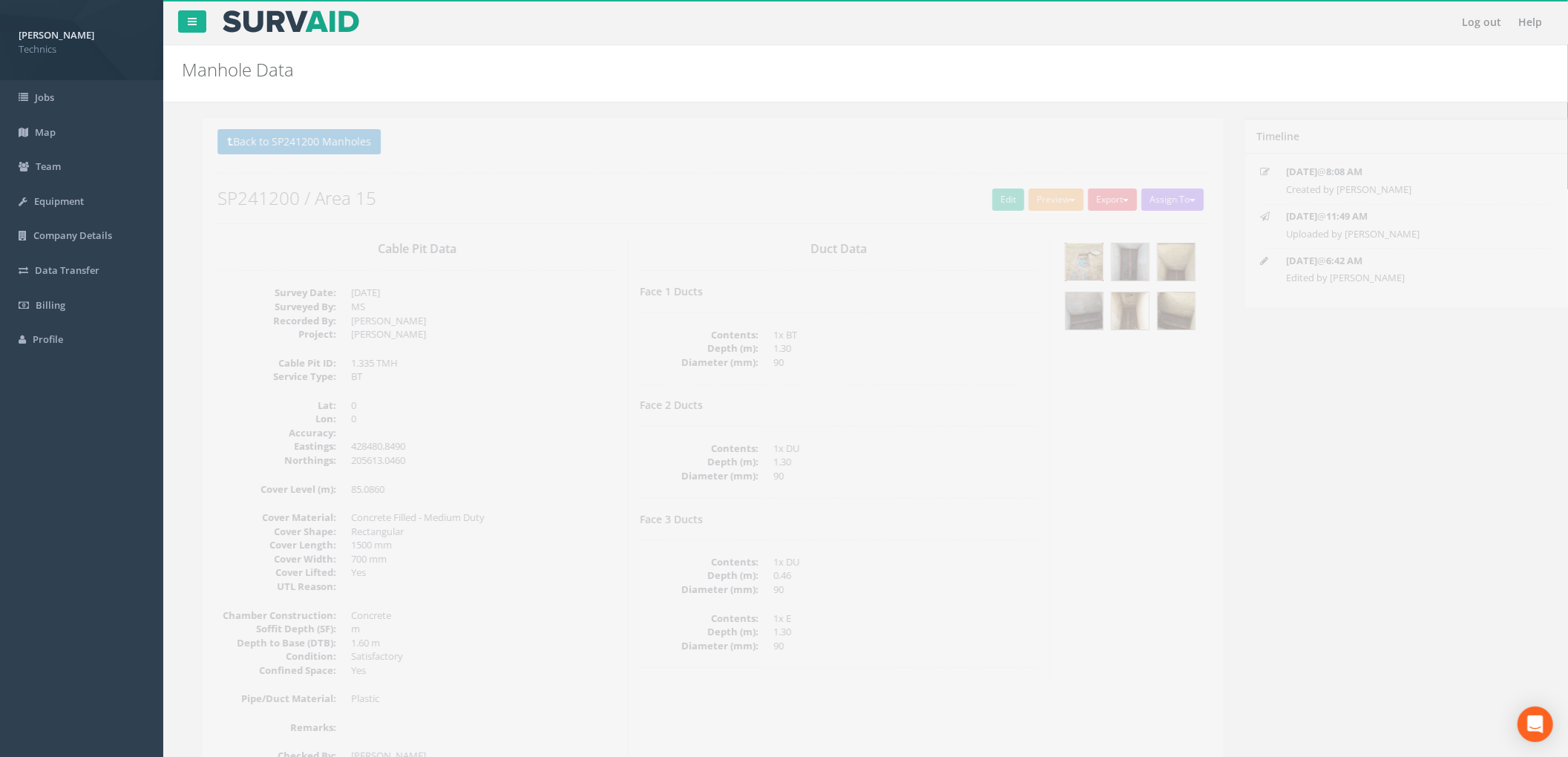
click at [1067, 268] on img at bounding box center [1062, 262] width 37 height 37
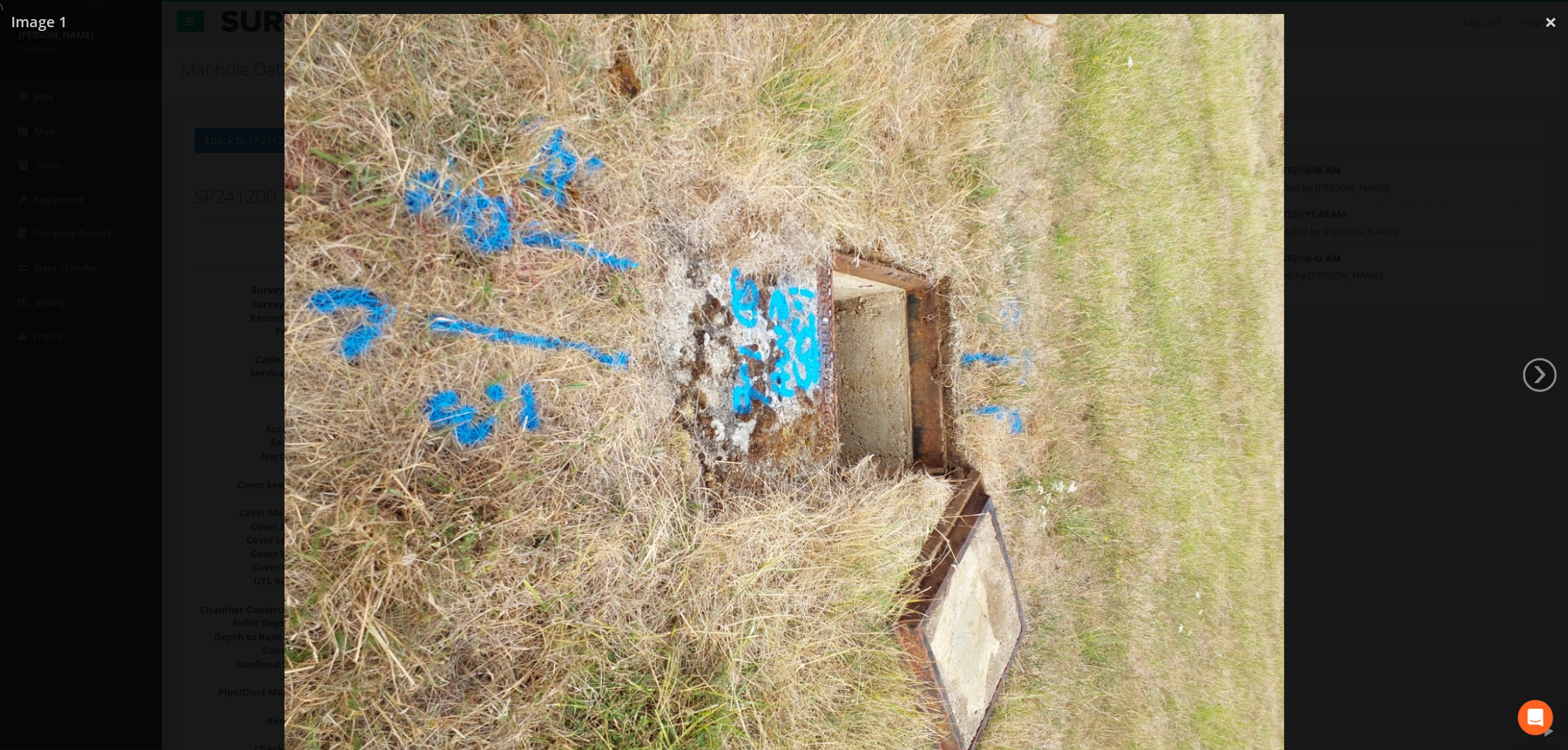
click at [1381, 280] on div at bounding box center [784, 388] width 1568 height 750
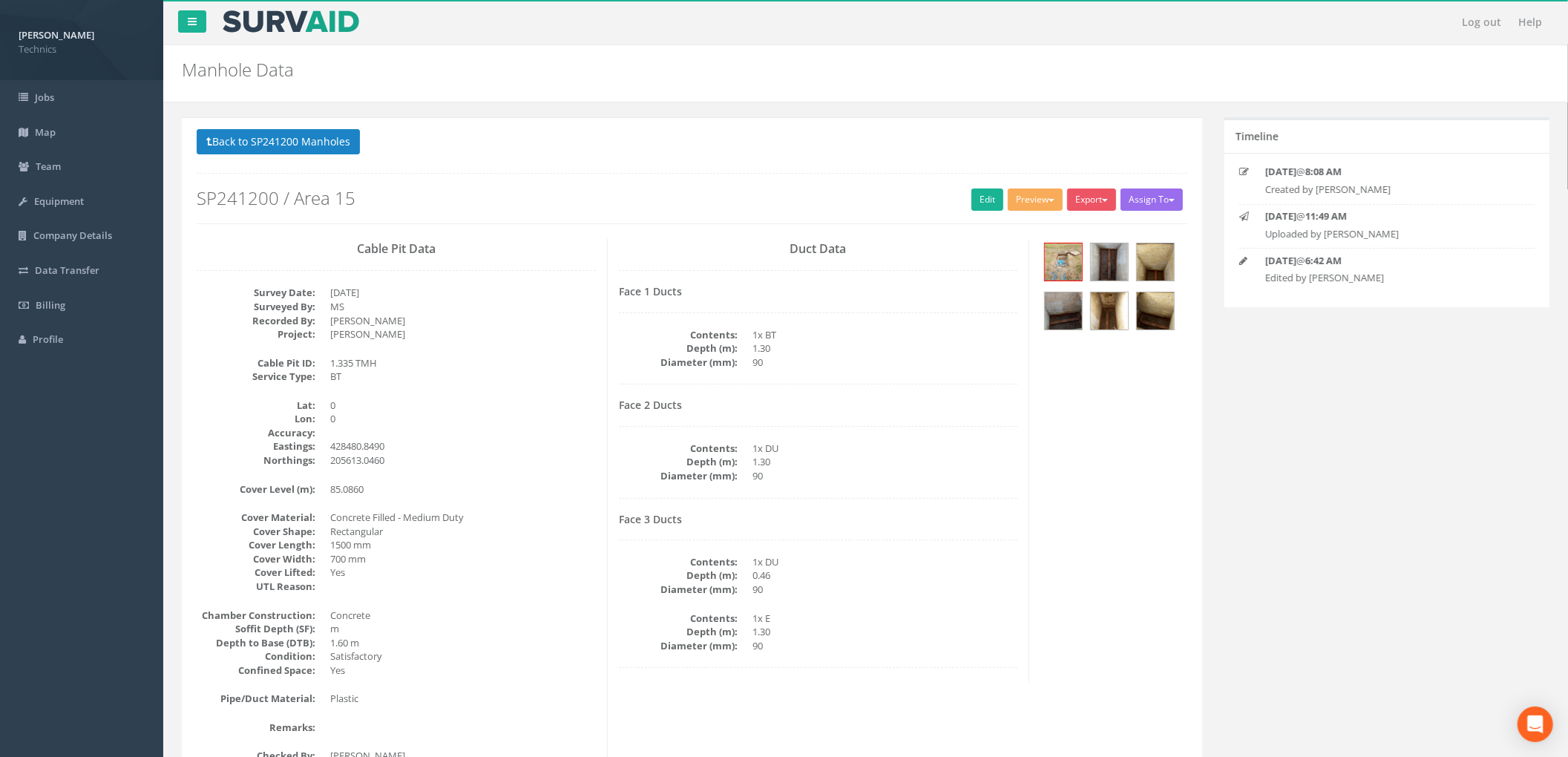
click at [541, 398] on div "Cable Pit Data Survey Date: [DATE] Surveyed By: MS Recorded By: [PERSON_NAME] P…" at bounding box center [397, 508] width 423 height 539
click at [330, 145] on button "Back to SP241200 Manholes" at bounding box center [278, 141] width 163 height 25
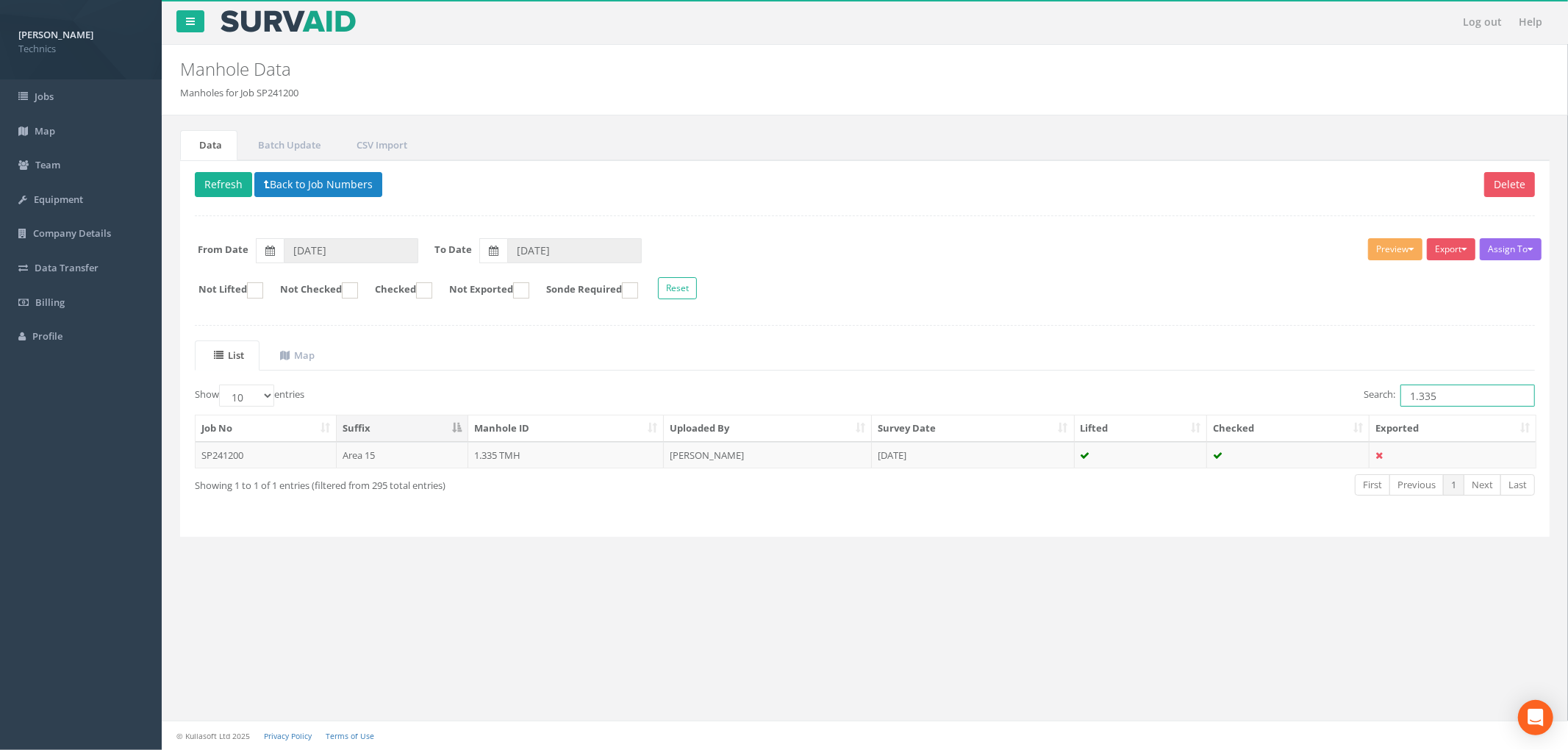
click at [1443, 402] on input "1.335" at bounding box center [1468, 396] width 135 height 22
type input "1.335"
click at [340, 206] on div "Delete Refresh Back to Job Numbers Assign To No Companies Added Export Technics…" at bounding box center [865, 348] width 1370 height 377
click at [344, 186] on button "Back to Job Numbers" at bounding box center [318, 184] width 128 height 25
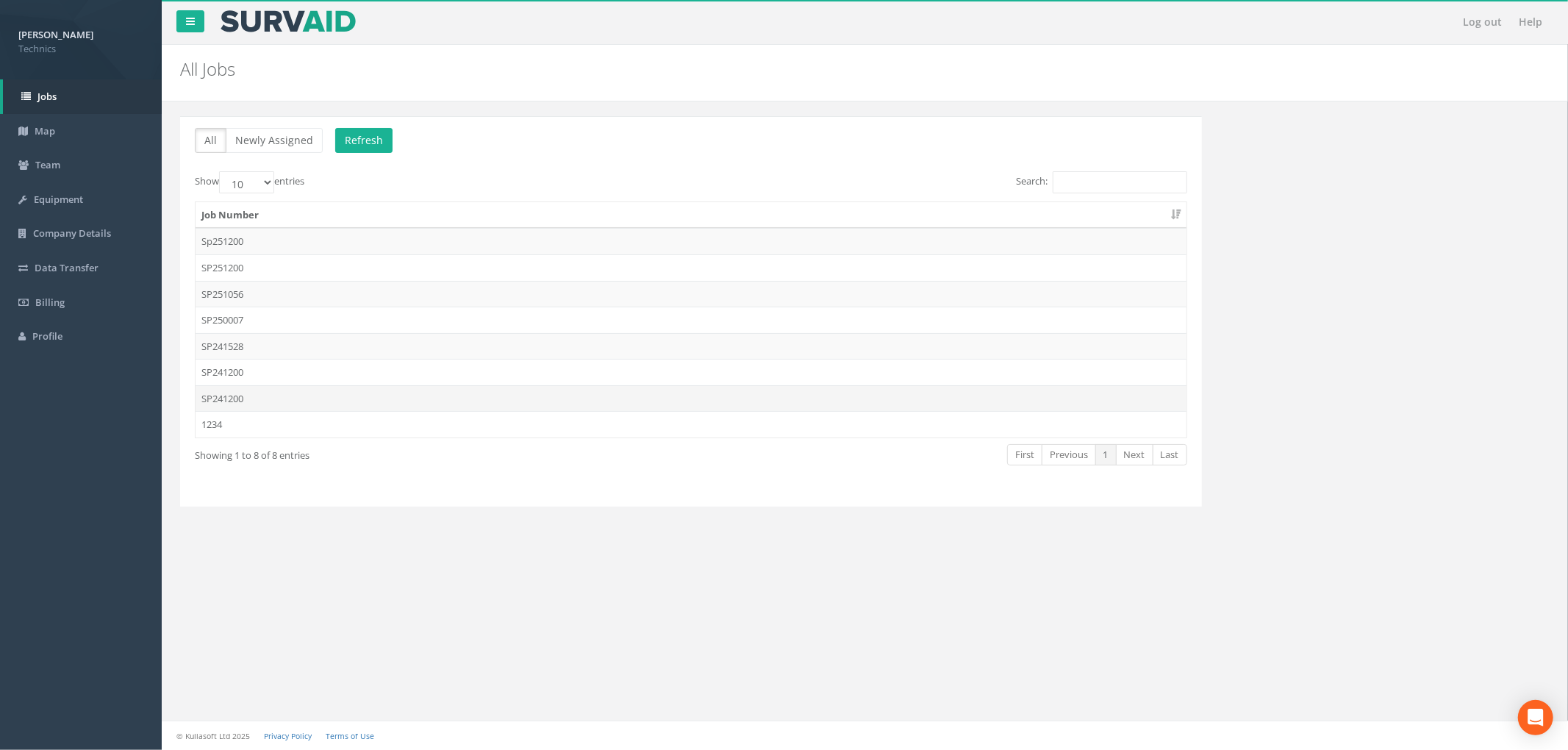
click at [559, 408] on td "SP241200" at bounding box center [691, 398] width 991 height 26
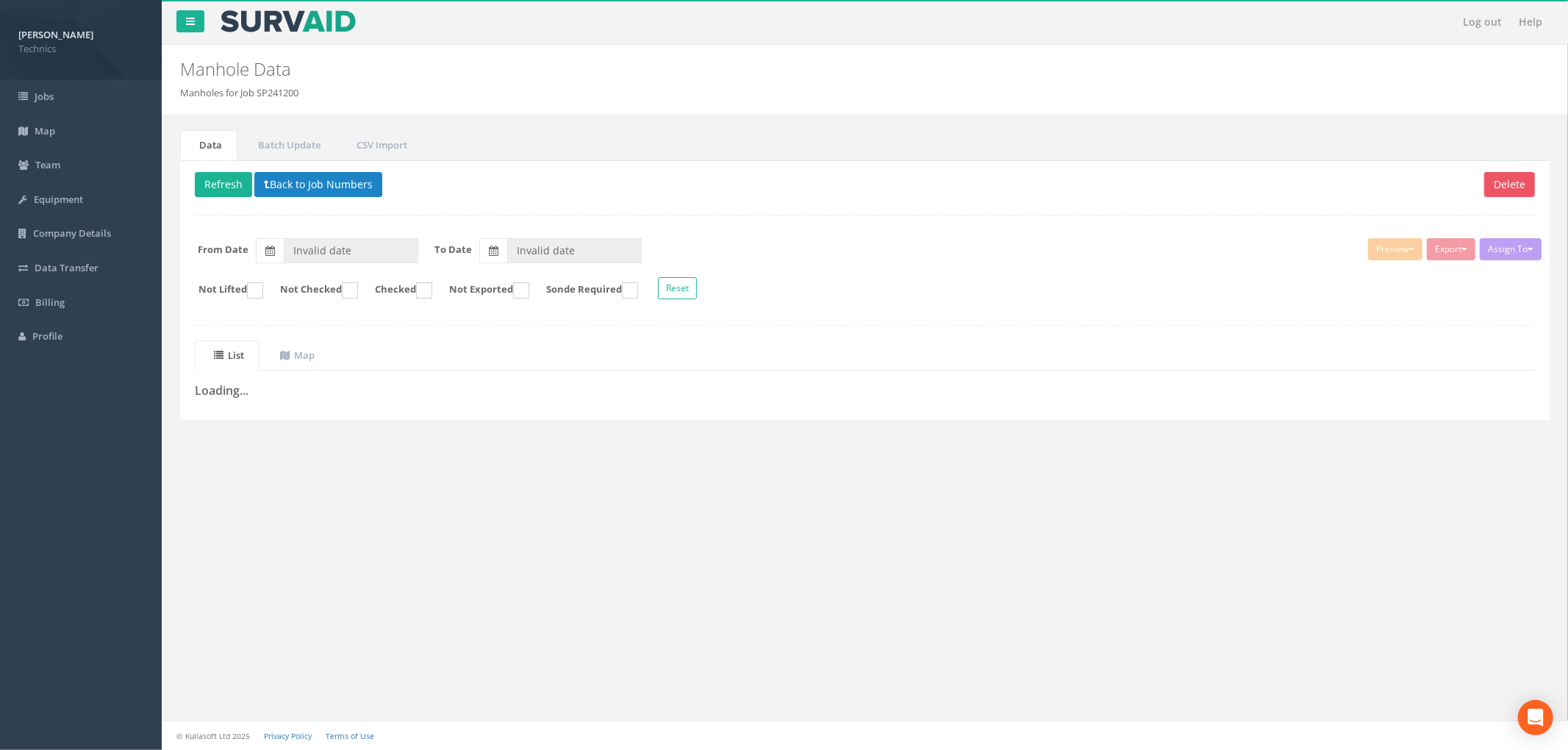
type input "[DATE]"
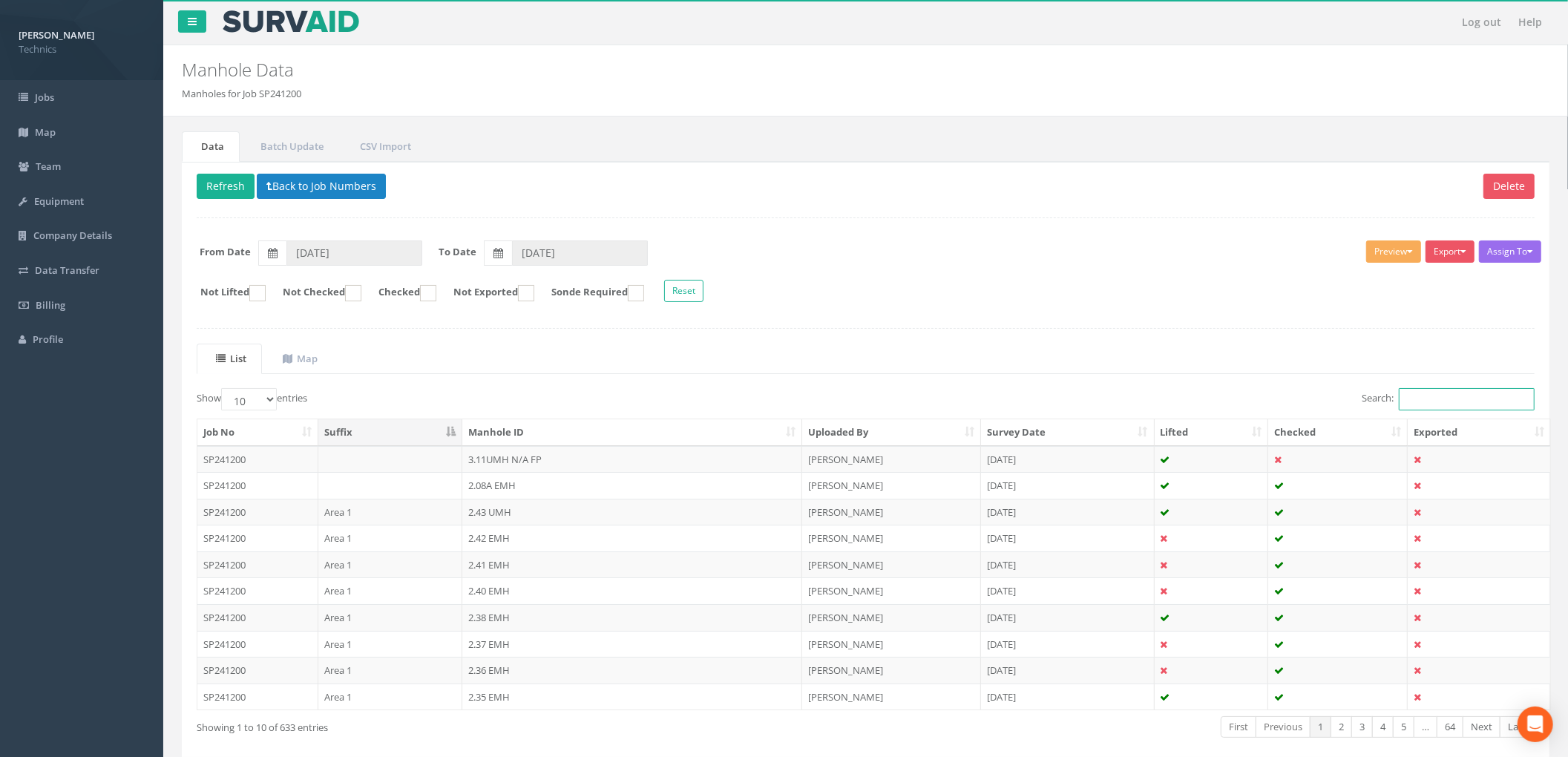
click at [1436, 410] on input "Search:" at bounding box center [1466, 399] width 136 height 22
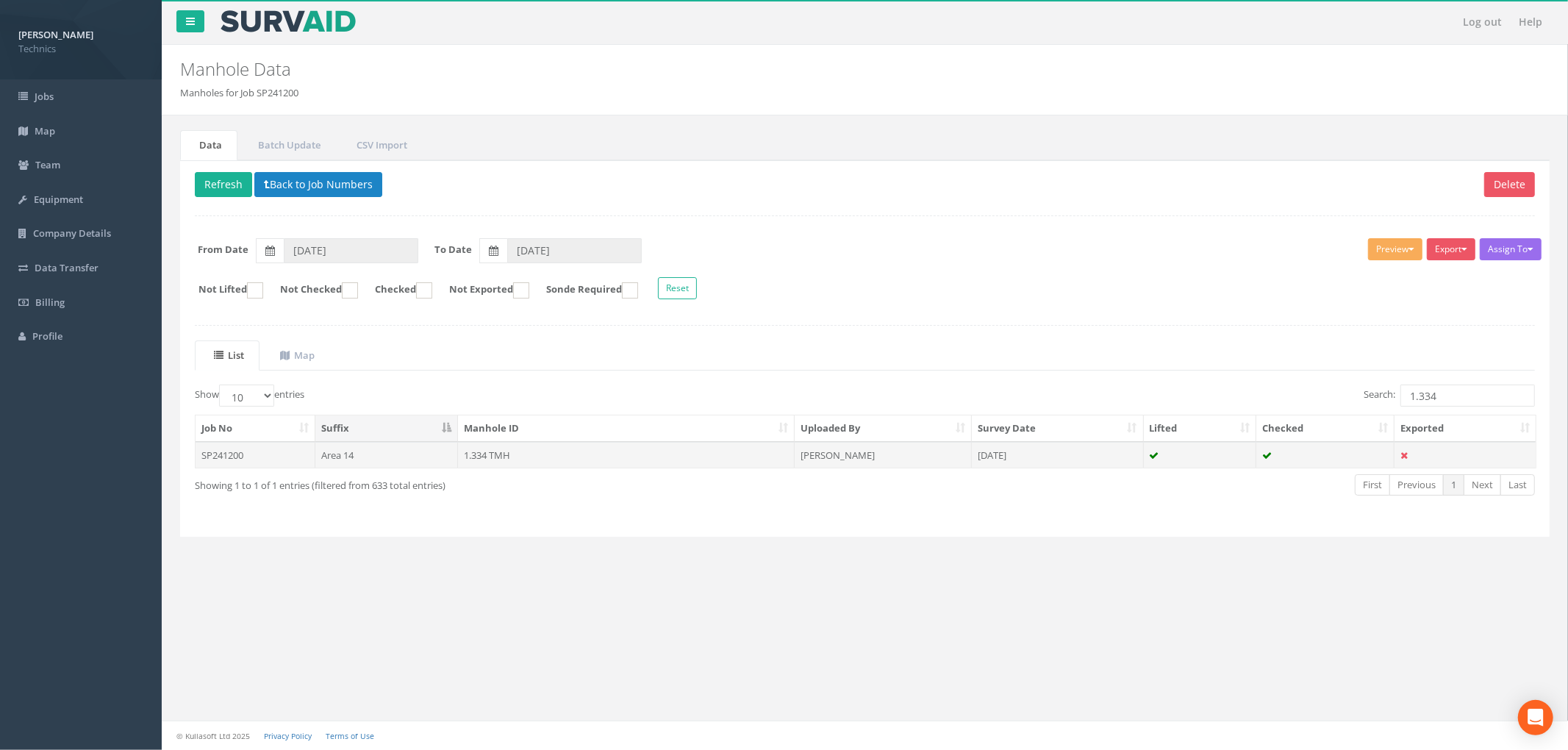
click at [1028, 454] on td "[DATE]" at bounding box center [1058, 454] width 172 height 26
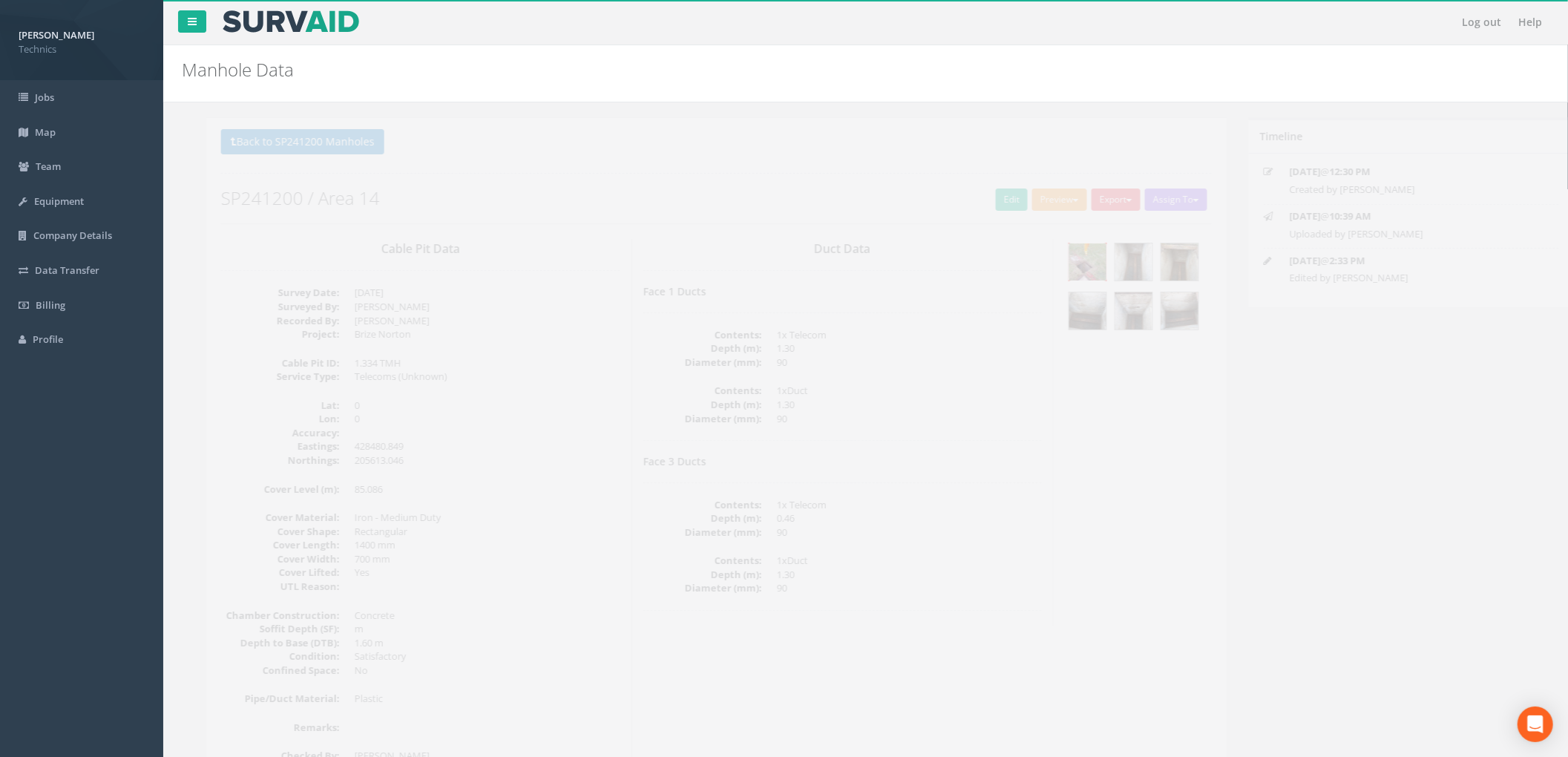
click at [1067, 274] on img at bounding box center [1062, 262] width 37 height 37
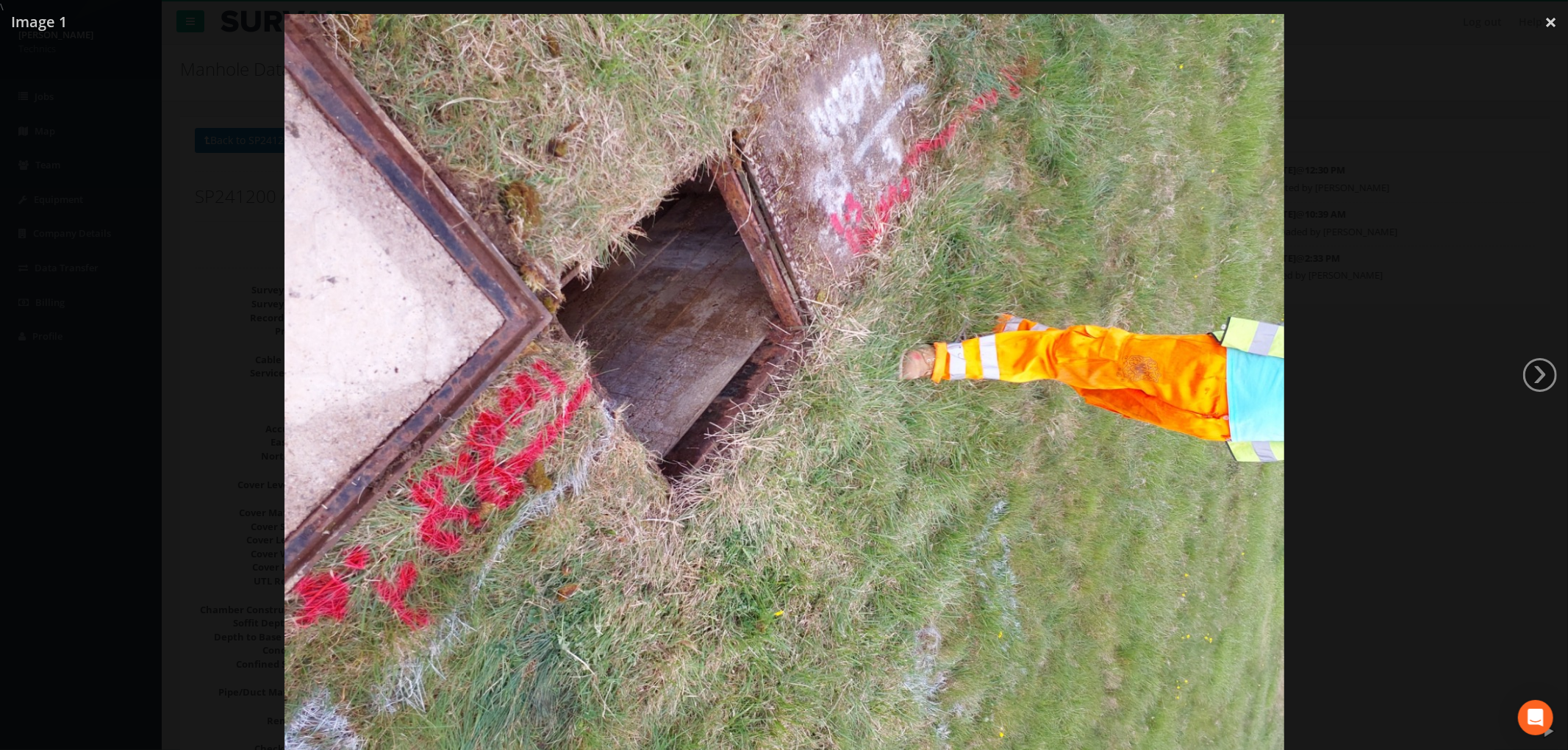
click at [802, 415] on img at bounding box center [785, 388] width 1000 height 750
click at [859, 312] on img at bounding box center [785, 388] width 1000 height 750
click at [1480, 203] on div at bounding box center [784, 388] width 1568 height 750
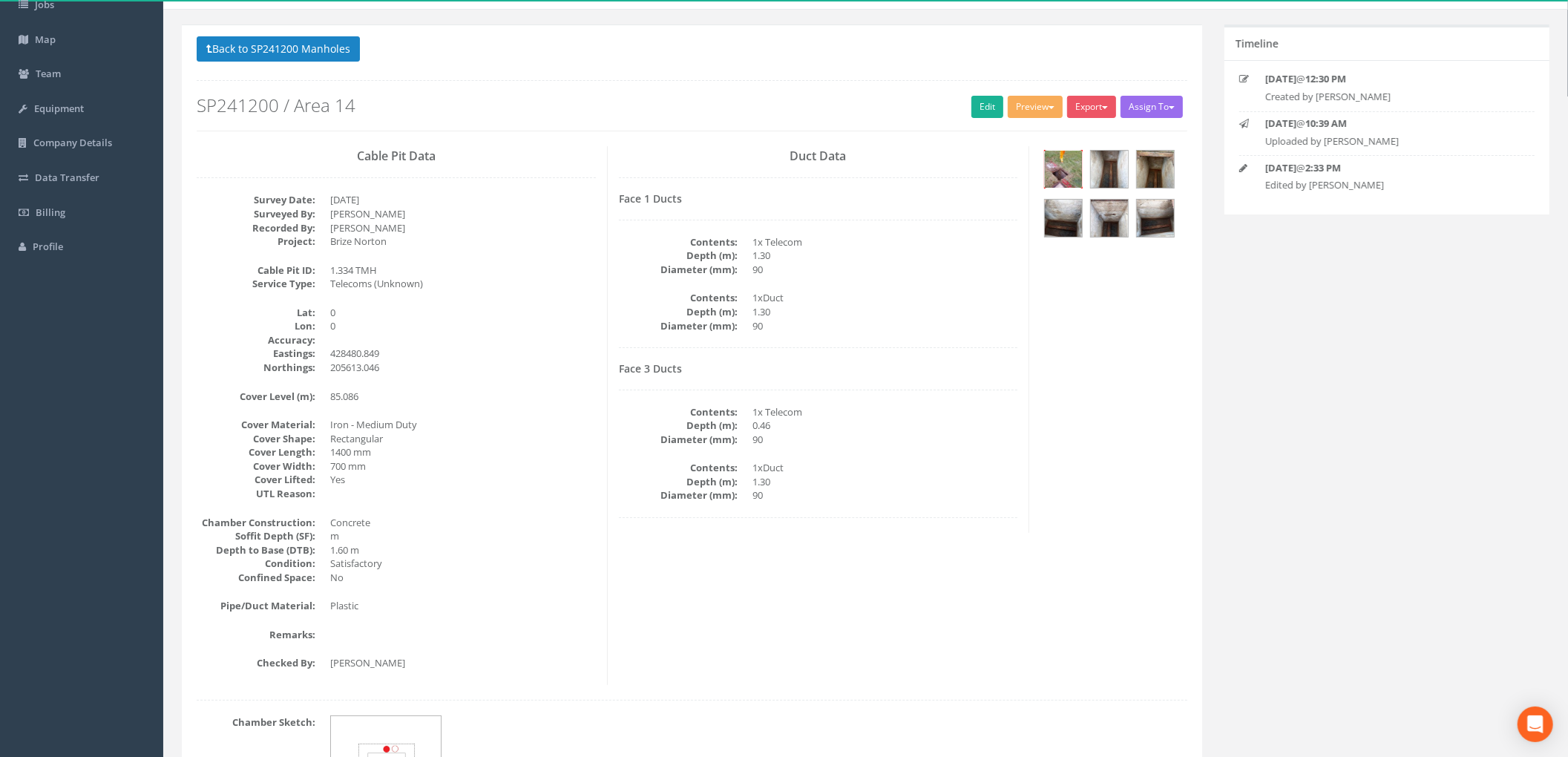
scroll to position [198, 0]
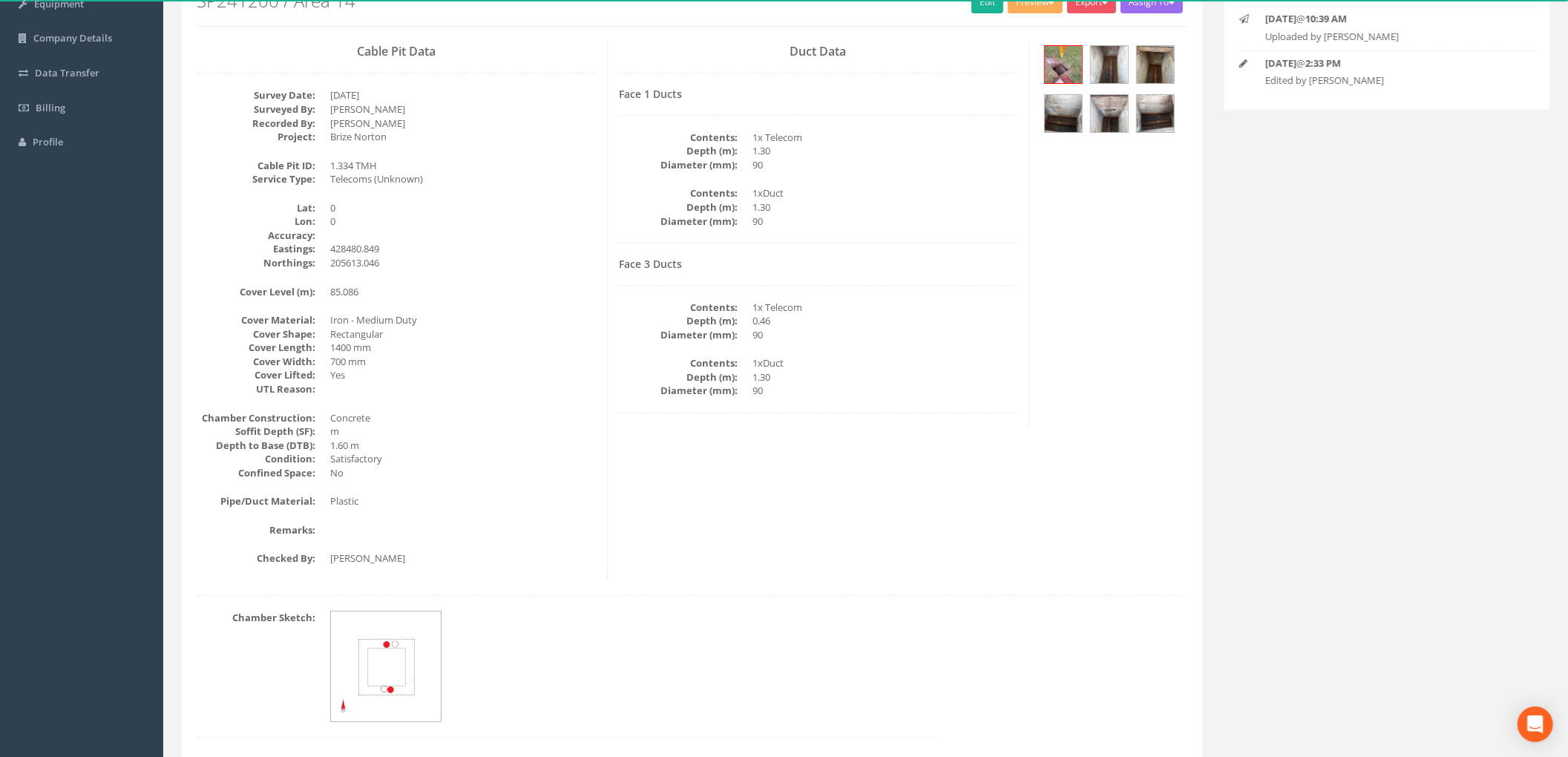
click at [841, 526] on div "Cable Pit Data Survey Date: [DATE] Surveyed By: [PERSON_NAME] Recorded By: [PER…" at bounding box center [692, 311] width 1013 height 539
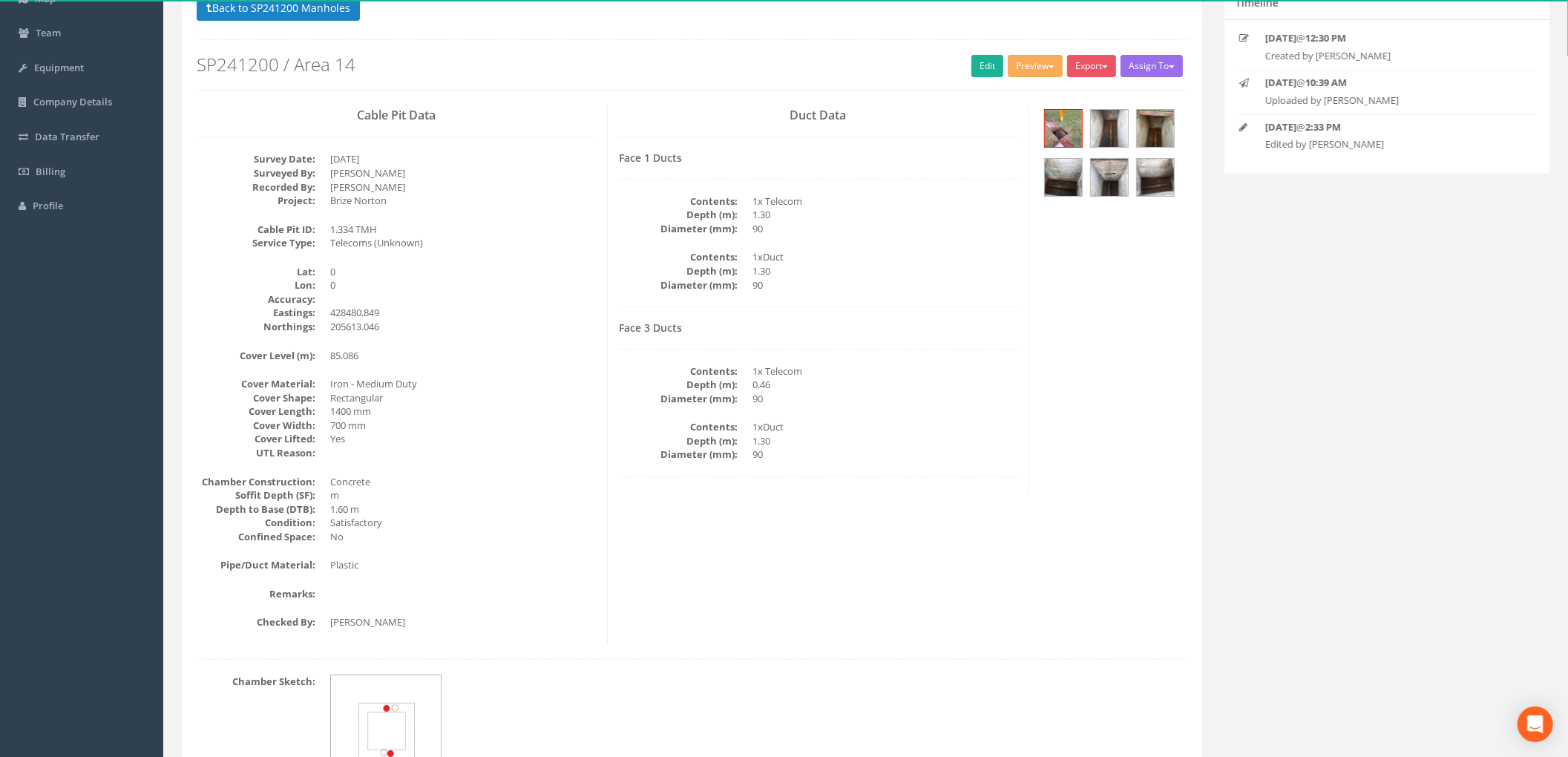
scroll to position [98, 0]
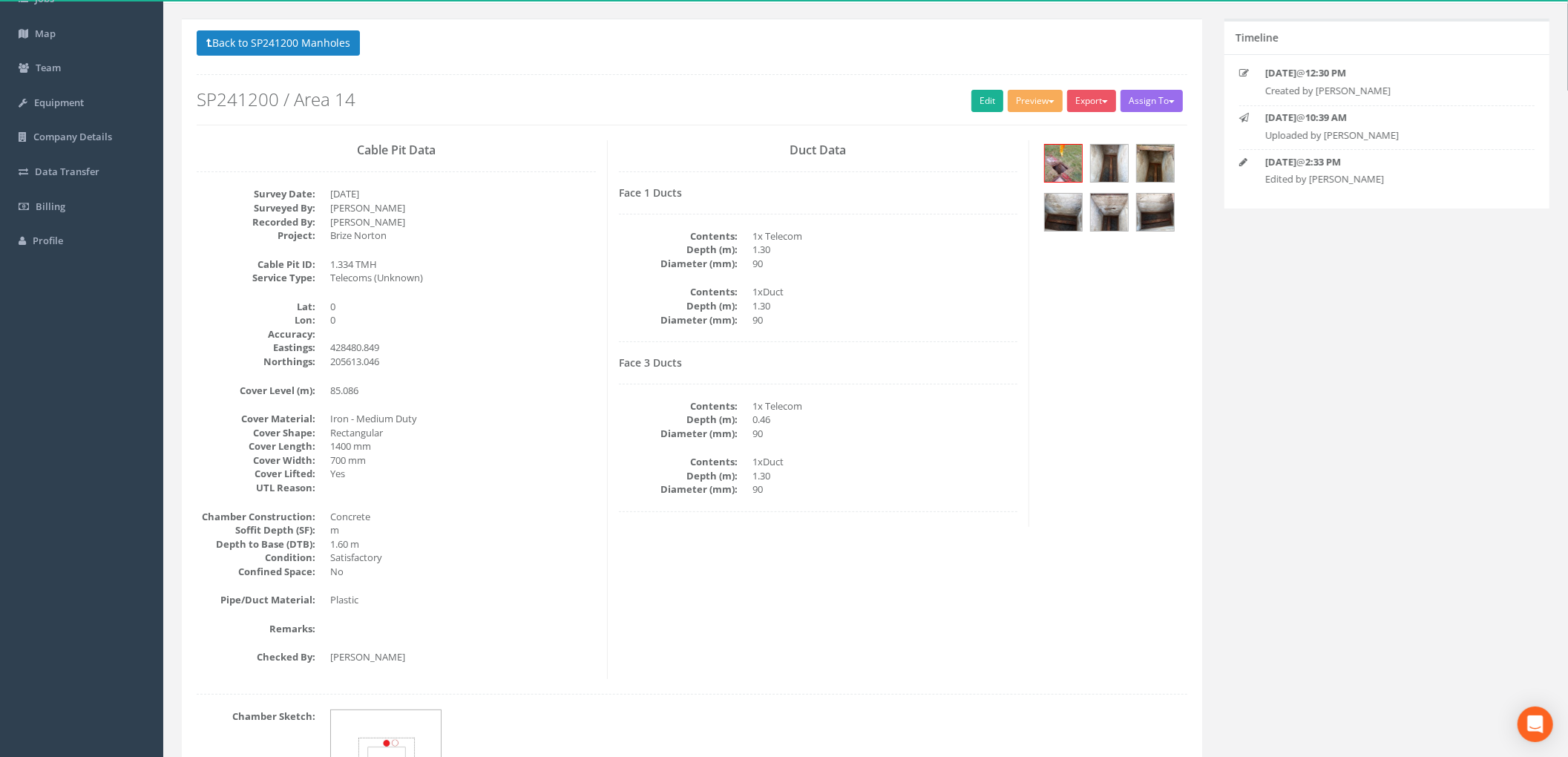
click at [794, 171] on div "Duct Data Face 1 Ducts Contents: 1x Telecom Depth (m): 1.30 Diameter (mm): 90 C…" at bounding box center [819, 334] width 423 height 387
click at [327, 50] on button "Back to SP241200 Manholes" at bounding box center [278, 43] width 163 height 25
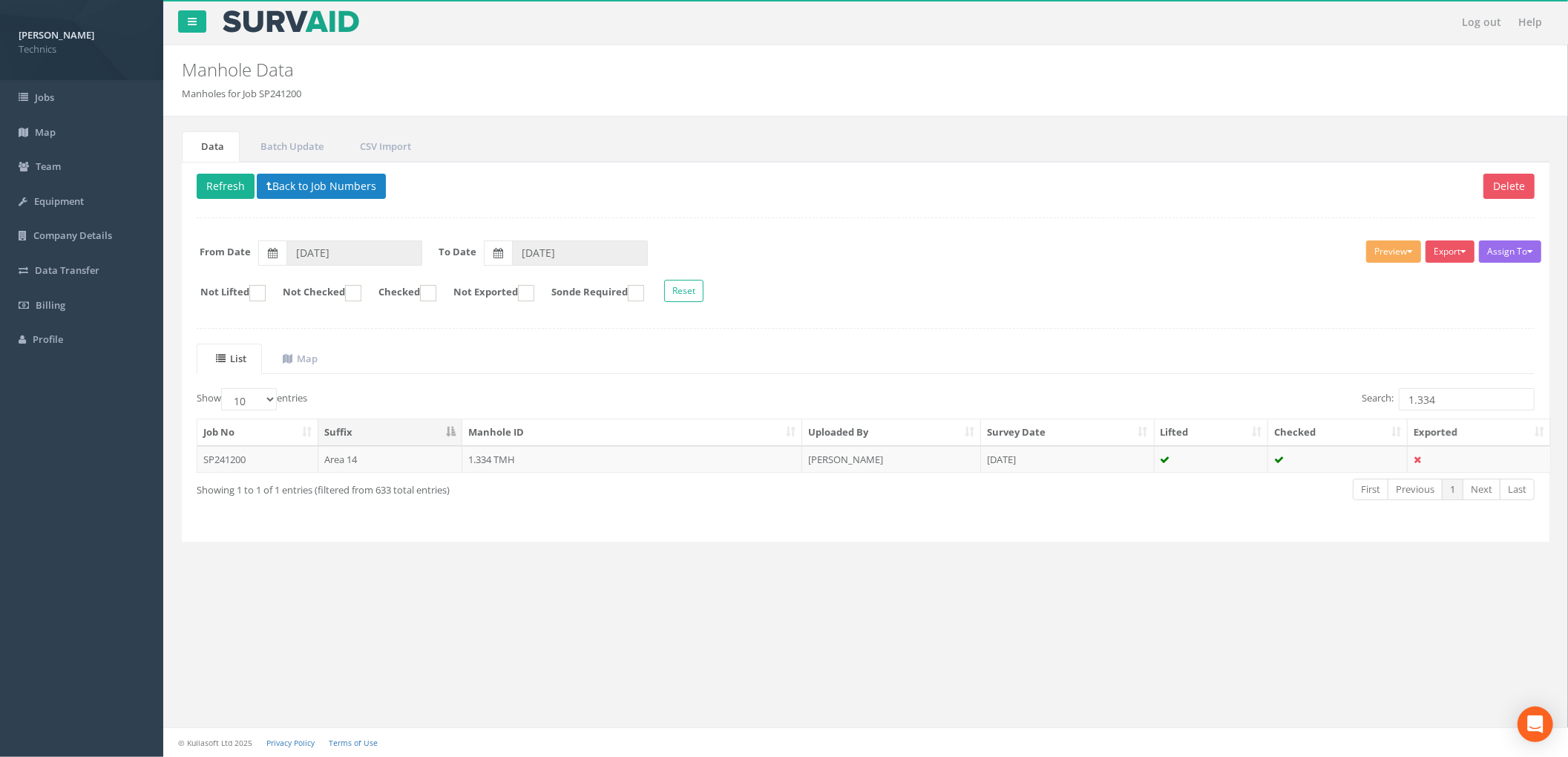
scroll to position [0, 0]
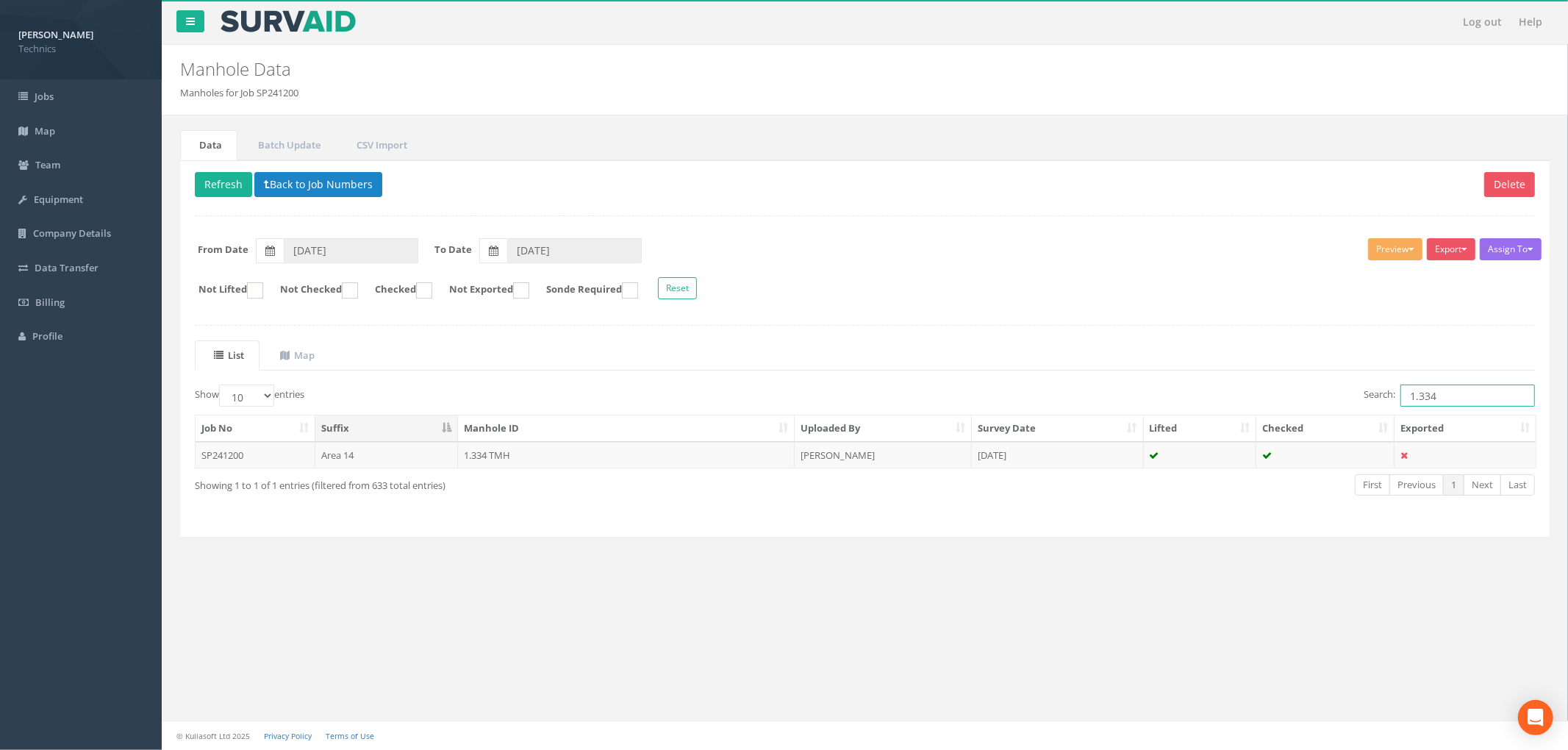
click at [1453, 400] on input "1.334" at bounding box center [1468, 396] width 135 height 22
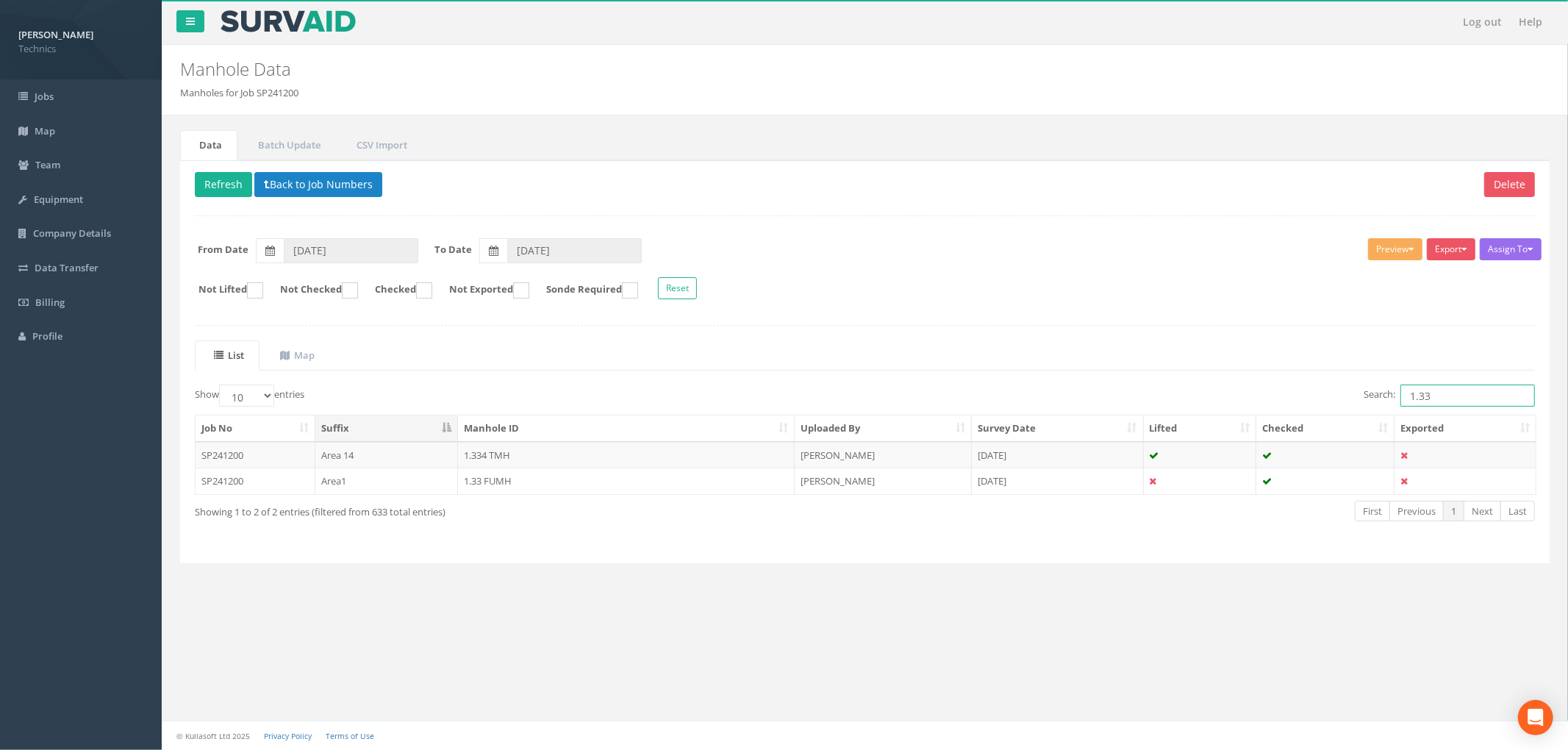
type input "1.33"
click at [1103, 315] on div "Delete Refresh Back to Job Numbers Assign To No Companies Added Export Technics…" at bounding box center [865, 361] width 1370 height 403
click at [320, 180] on button "Back to Job Numbers" at bounding box center [318, 184] width 128 height 25
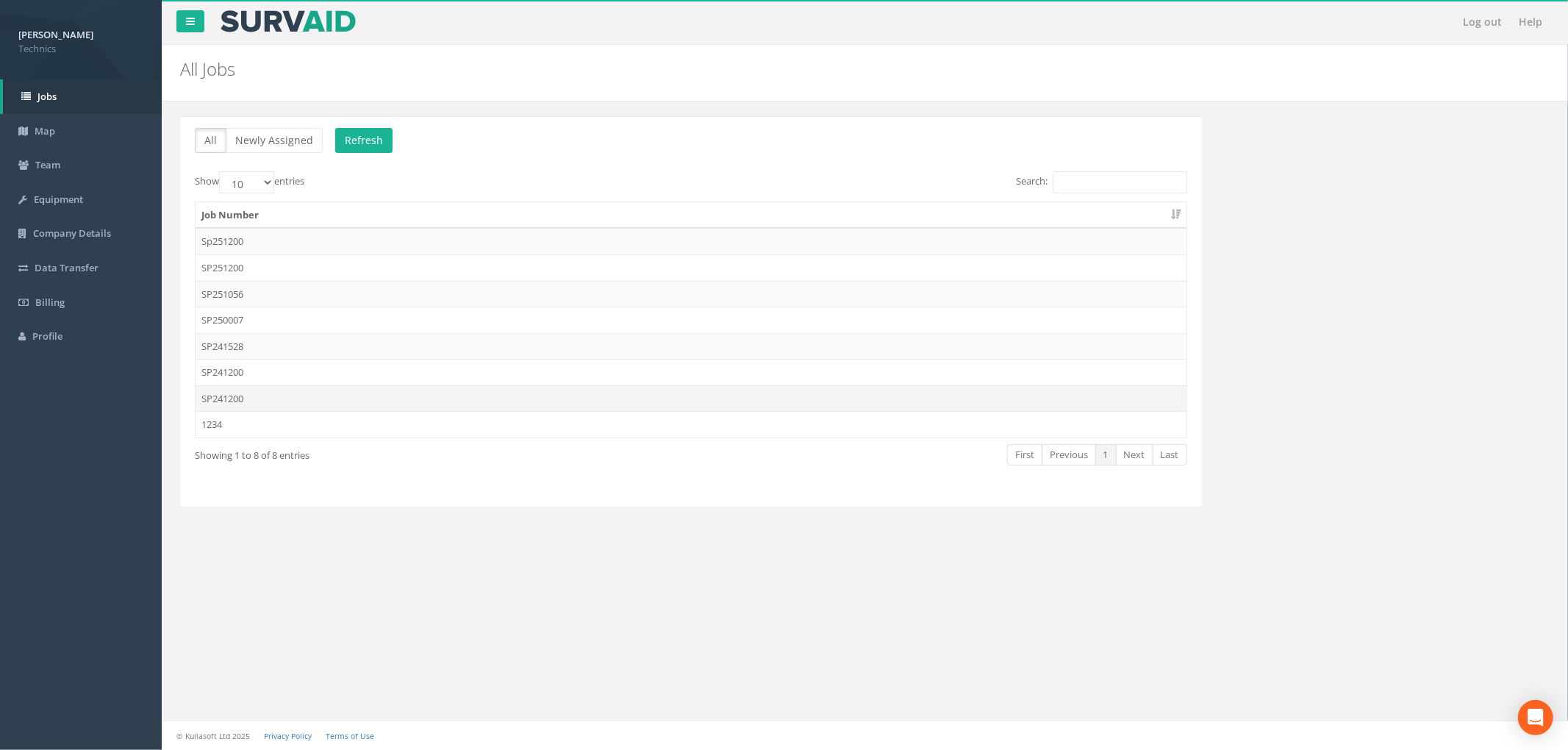
click at [732, 392] on td "SP241200" at bounding box center [691, 398] width 991 height 26
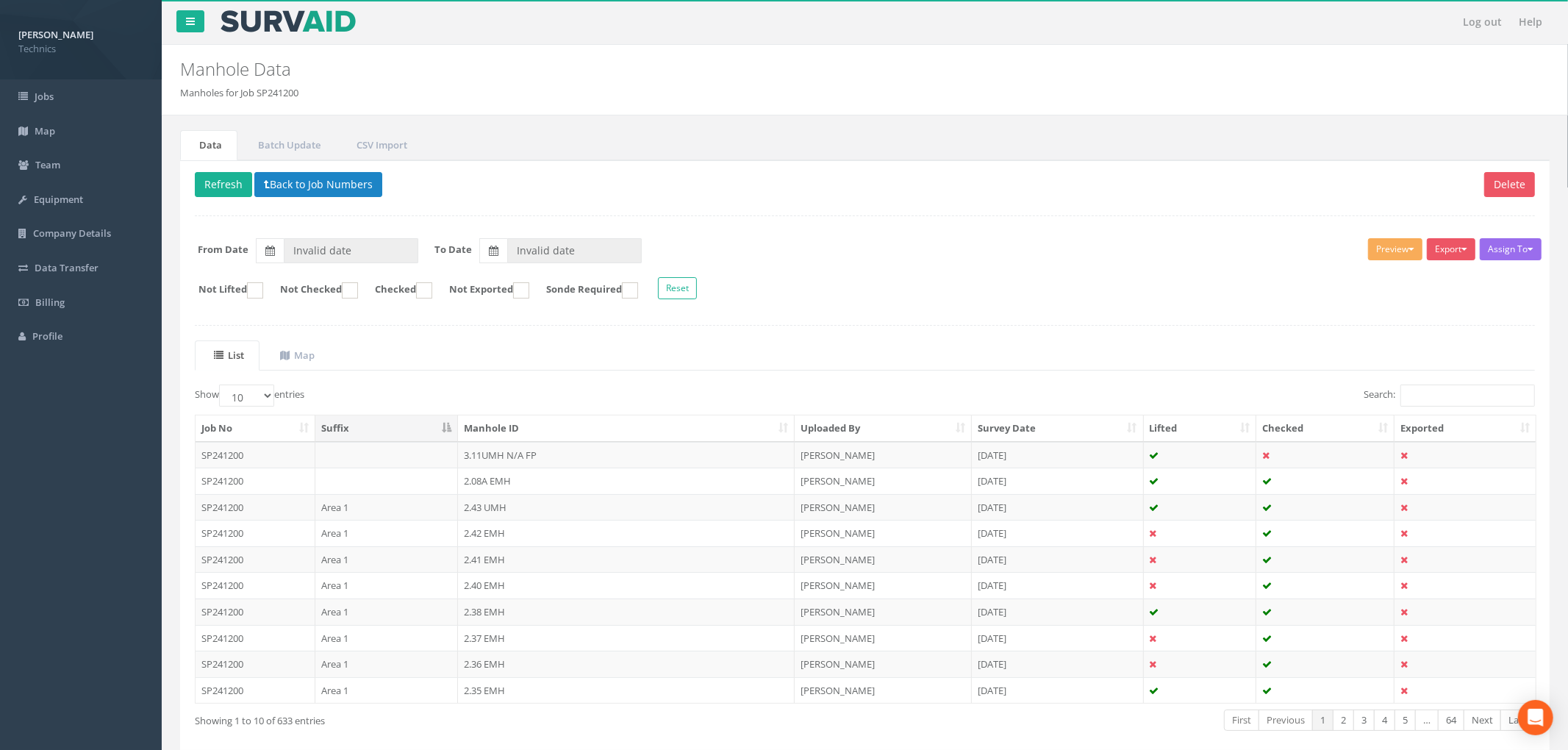
type input "[DATE]"
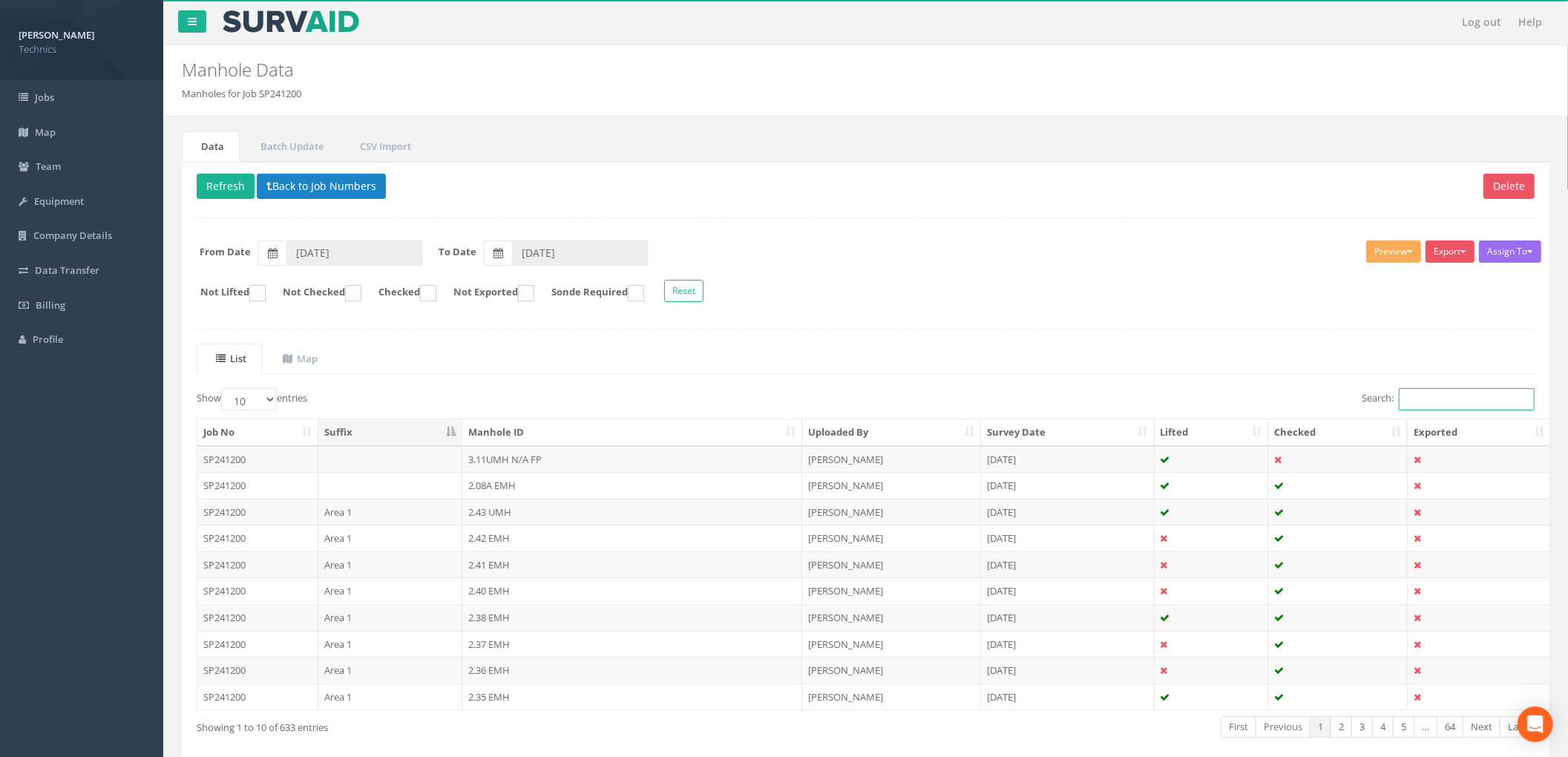
click at [1453, 404] on input "Search:" at bounding box center [1466, 399] width 136 height 22
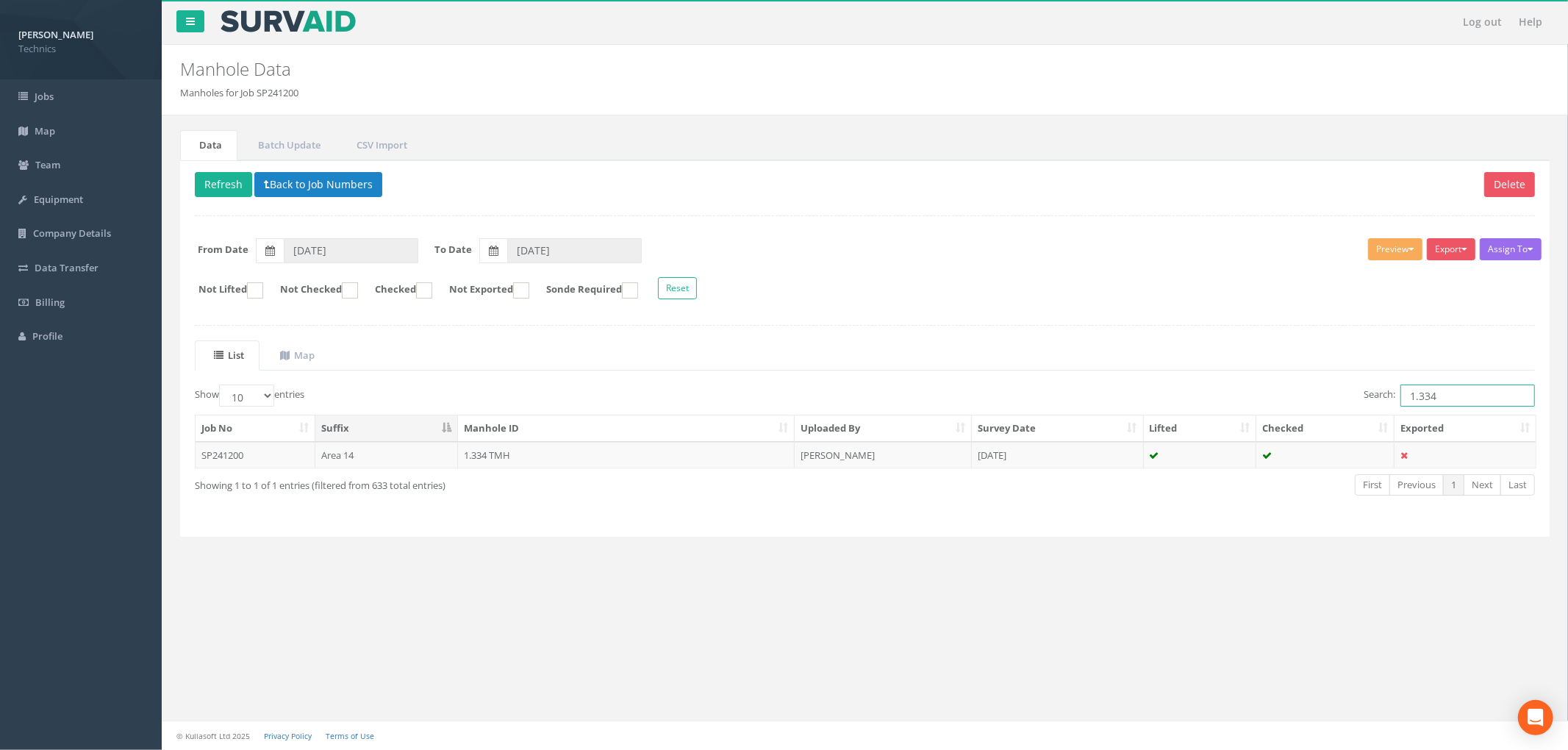
type input "1.334"
drag, startPoint x: 1047, startPoint y: 333, endPoint x: 446, endPoint y: 203, distance: 614.9
click at [1045, 332] on div "Delete Refresh Back to Job Numbers Assign To No Companies Added Export Technics…" at bounding box center [865, 348] width 1370 height 377
click at [315, 171] on div "Delete Refresh Back to Job Numbers Assign To No Companies Added Export Technics…" at bounding box center [865, 348] width 1370 height 377
click at [318, 176] on button "Back to Job Numbers" at bounding box center [318, 184] width 128 height 25
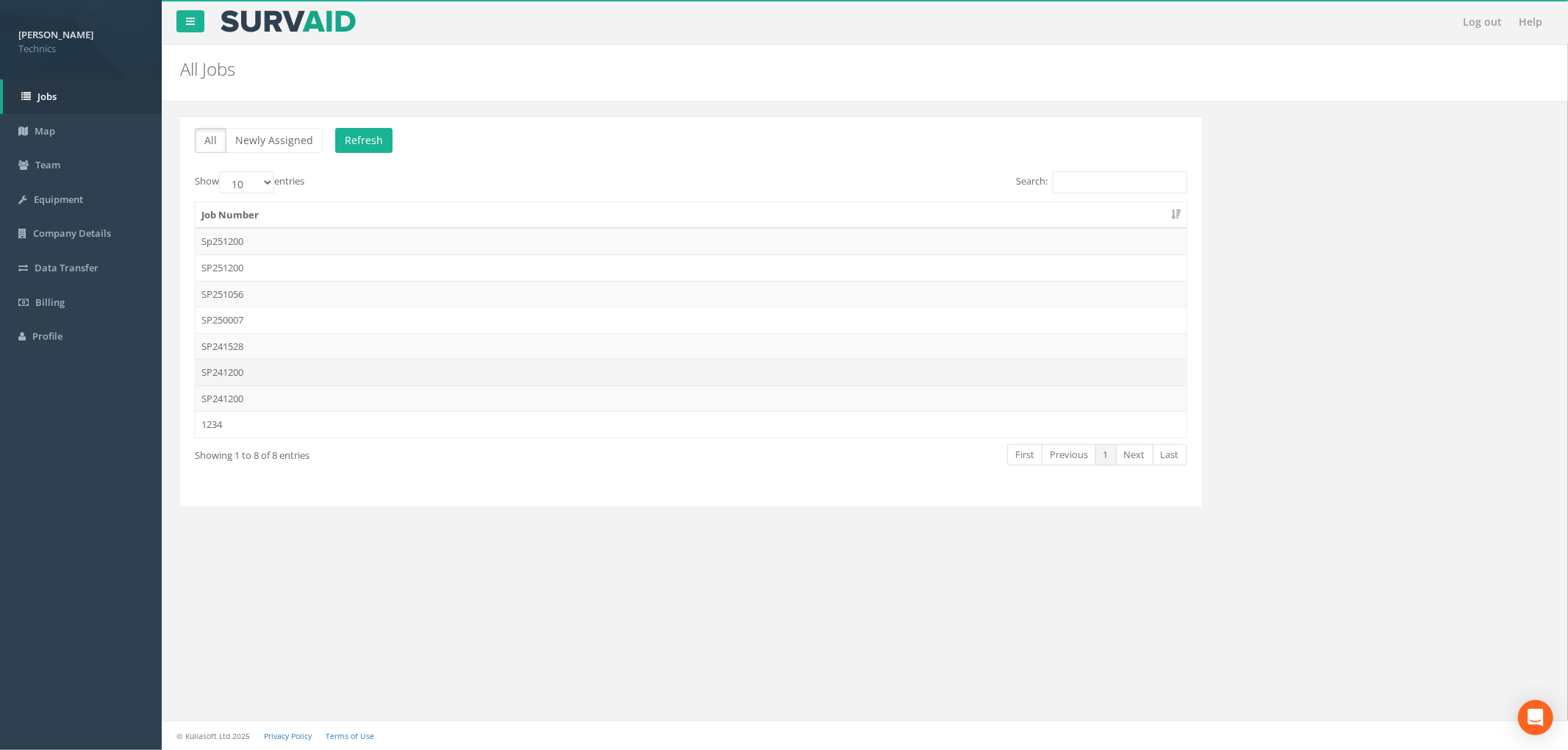
click at [534, 378] on td "SP241200" at bounding box center [691, 371] width 991 height 26
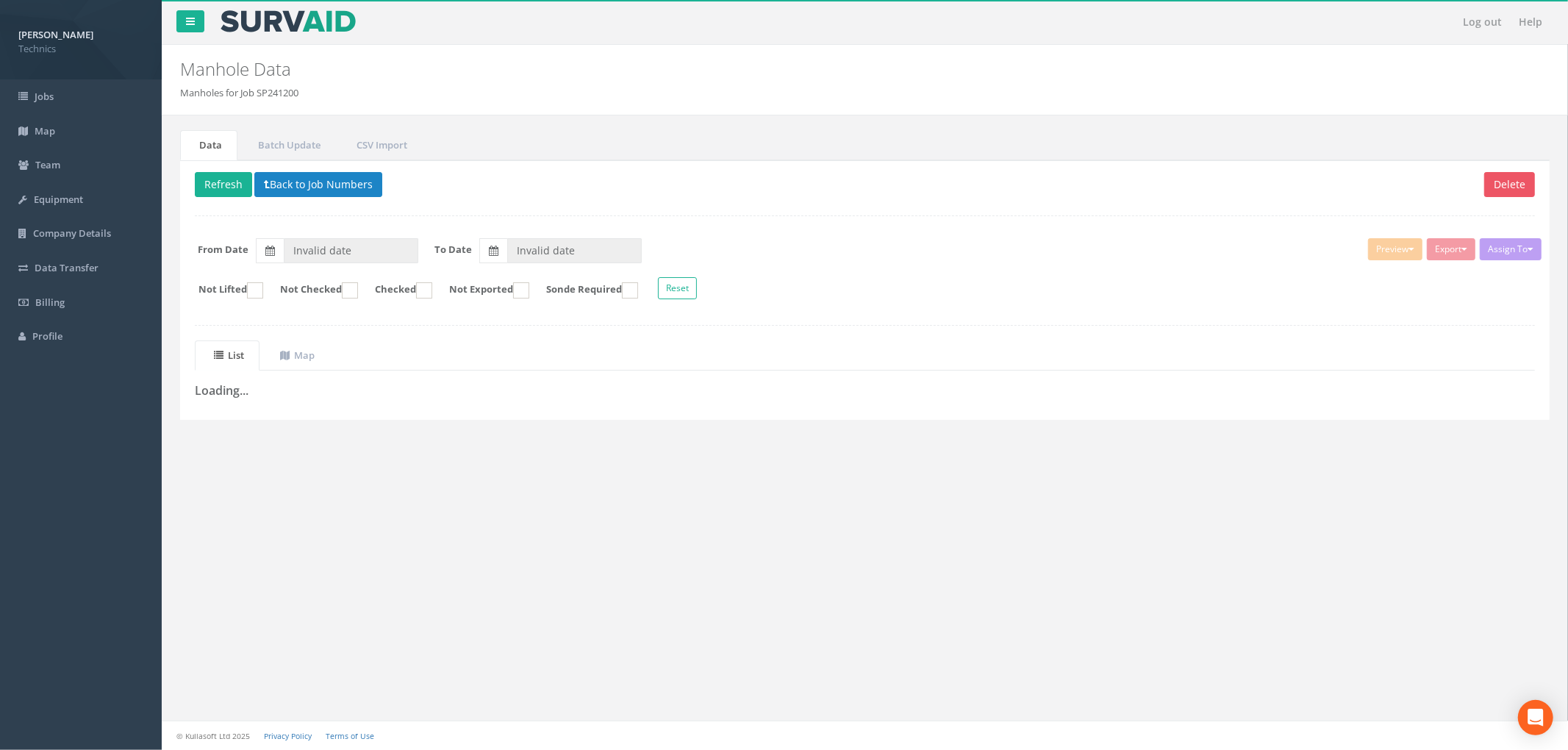
type input "[DATE]"
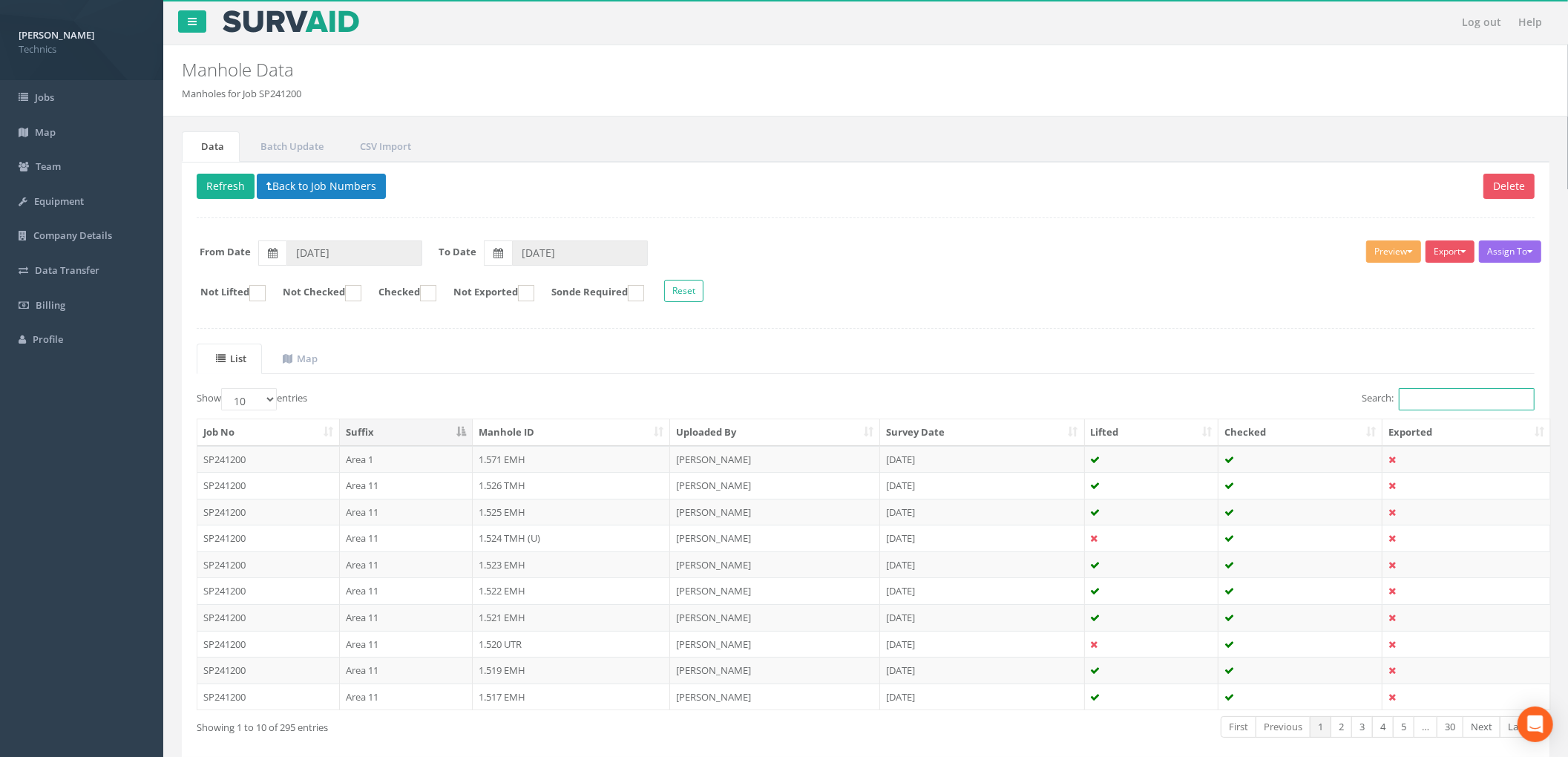
click at [1399, 402] on input "Search:" at bounding box center [1466, 399] width 136 height 22
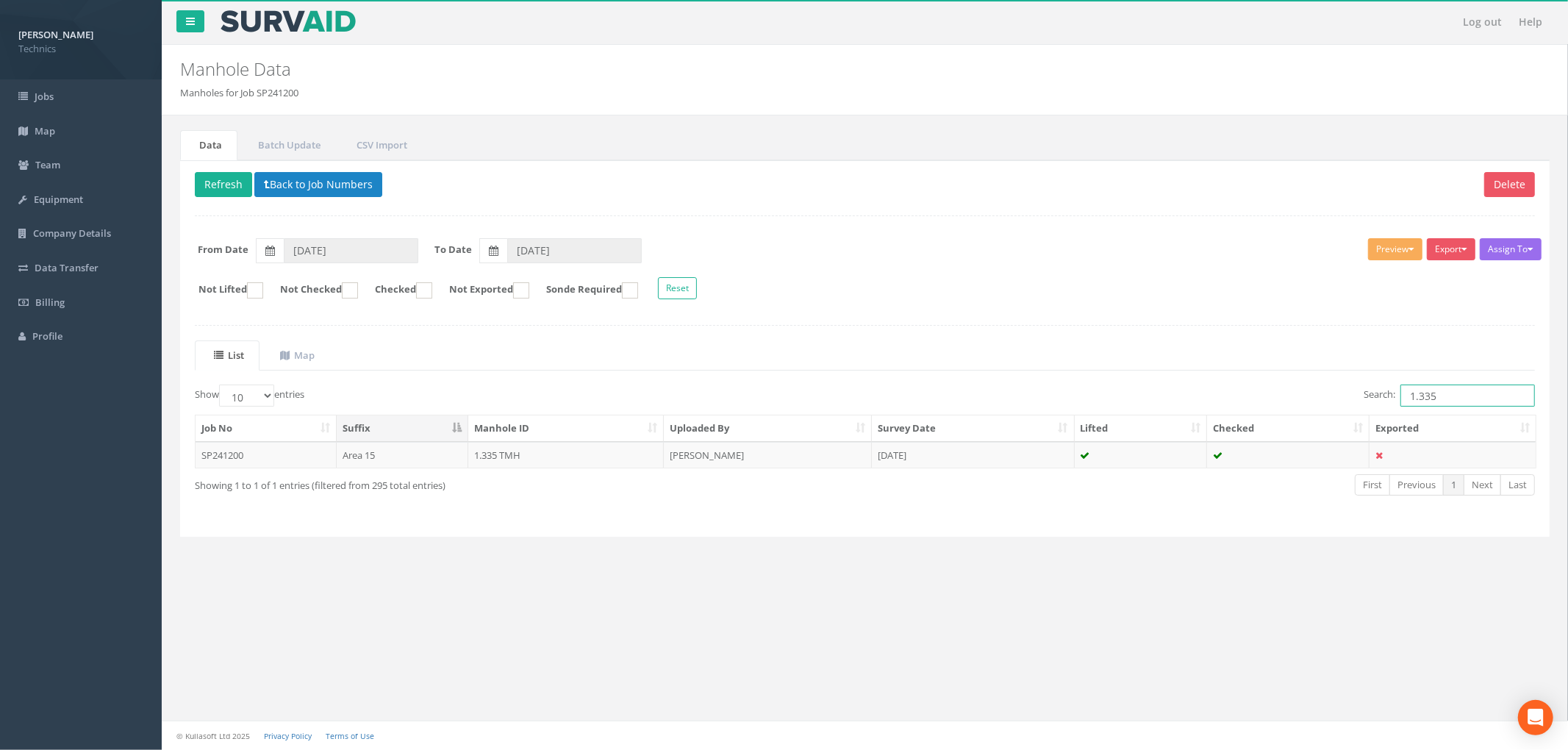
type input "1.335"
click at [1059, 347] on ul "List Map" at bounding box center [865, 356] width 1340 height 31
click at [968, 458] on td "[DATE]" at bounding box center [973, 454] width 203 height 26
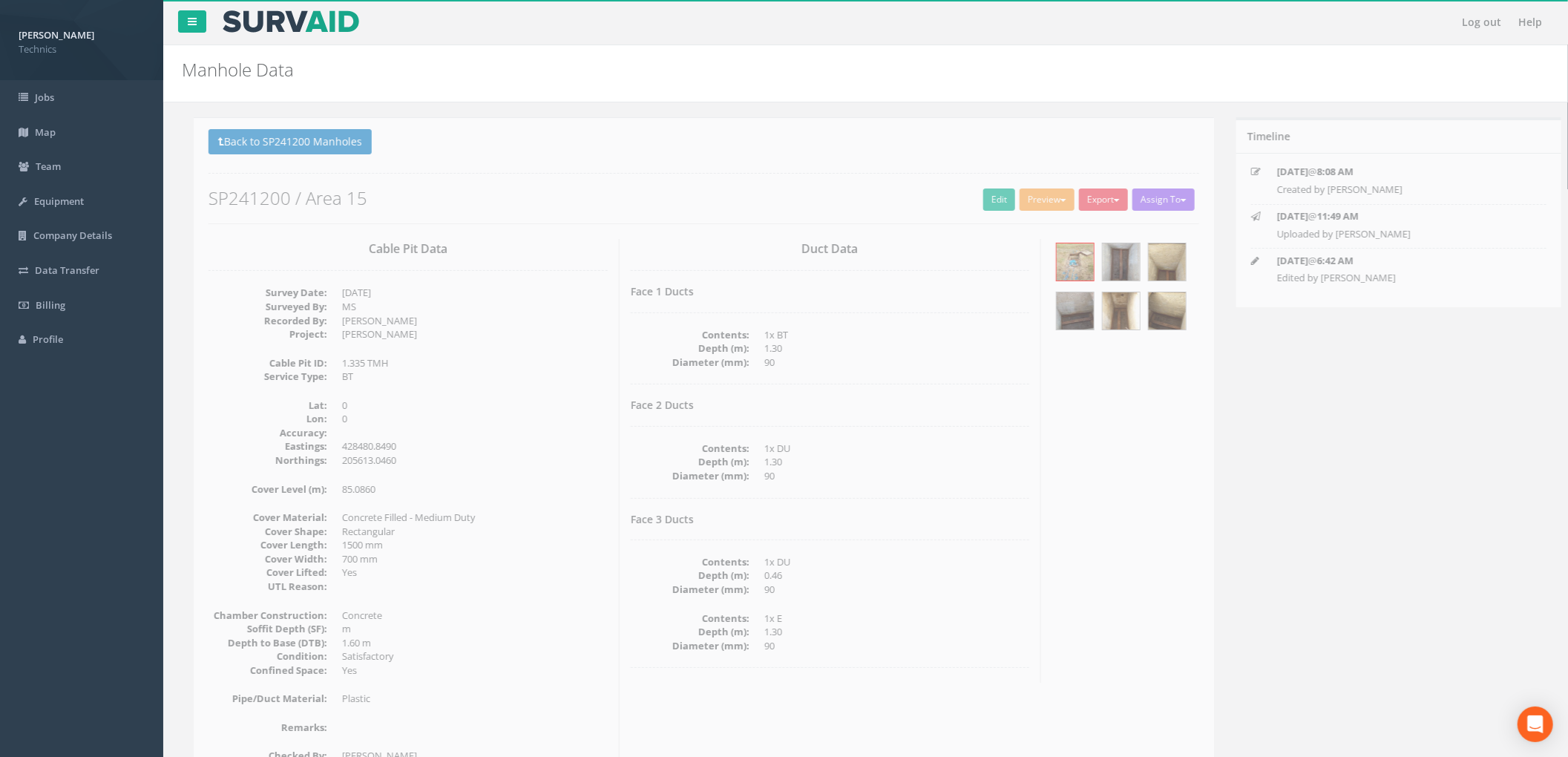
drag, startPoint x: 915, startPoint y: 496, endPoint x: 954, endPoint y: 505, distance: 40.0
click at [915, 496] on div "Face 2 Ducts Contents: 1x DU Depth (m): 1.30 Diameter (mm): 90" at bounding box center [818, 448] width 399 height 98
click at [1143, 440] on div "Cable Pit Data Survey Date: [DATE] Surveyed By: MS Recorded By: [PERSON_NAME] P…" at bounding box center [692, 508] width 1013 height 539
click at [1058, 270] on img at bounding box center [1062, 262] width 37 height 37
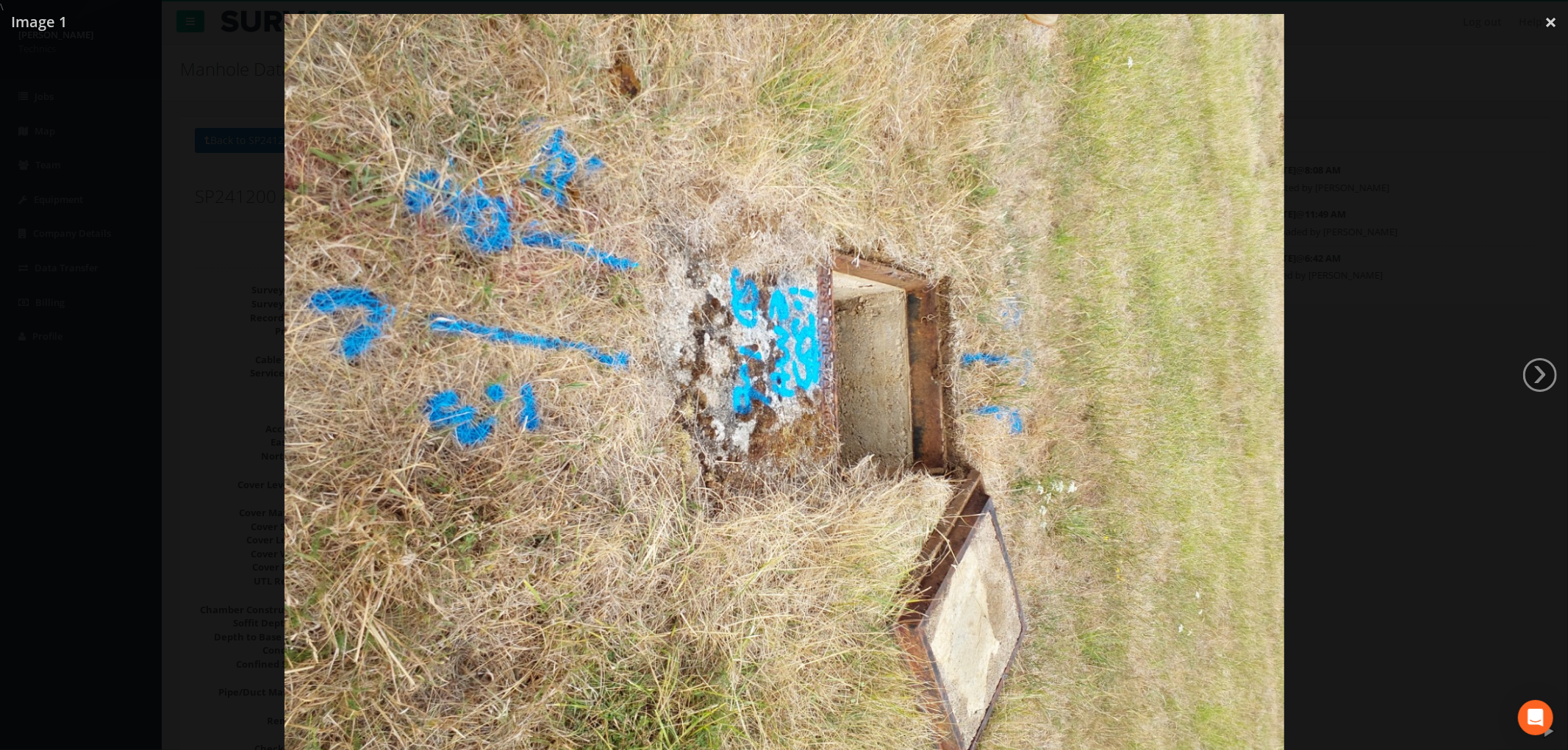
click at [1437, 232] on div at bounding box center [784, 388] width 1568 height 750
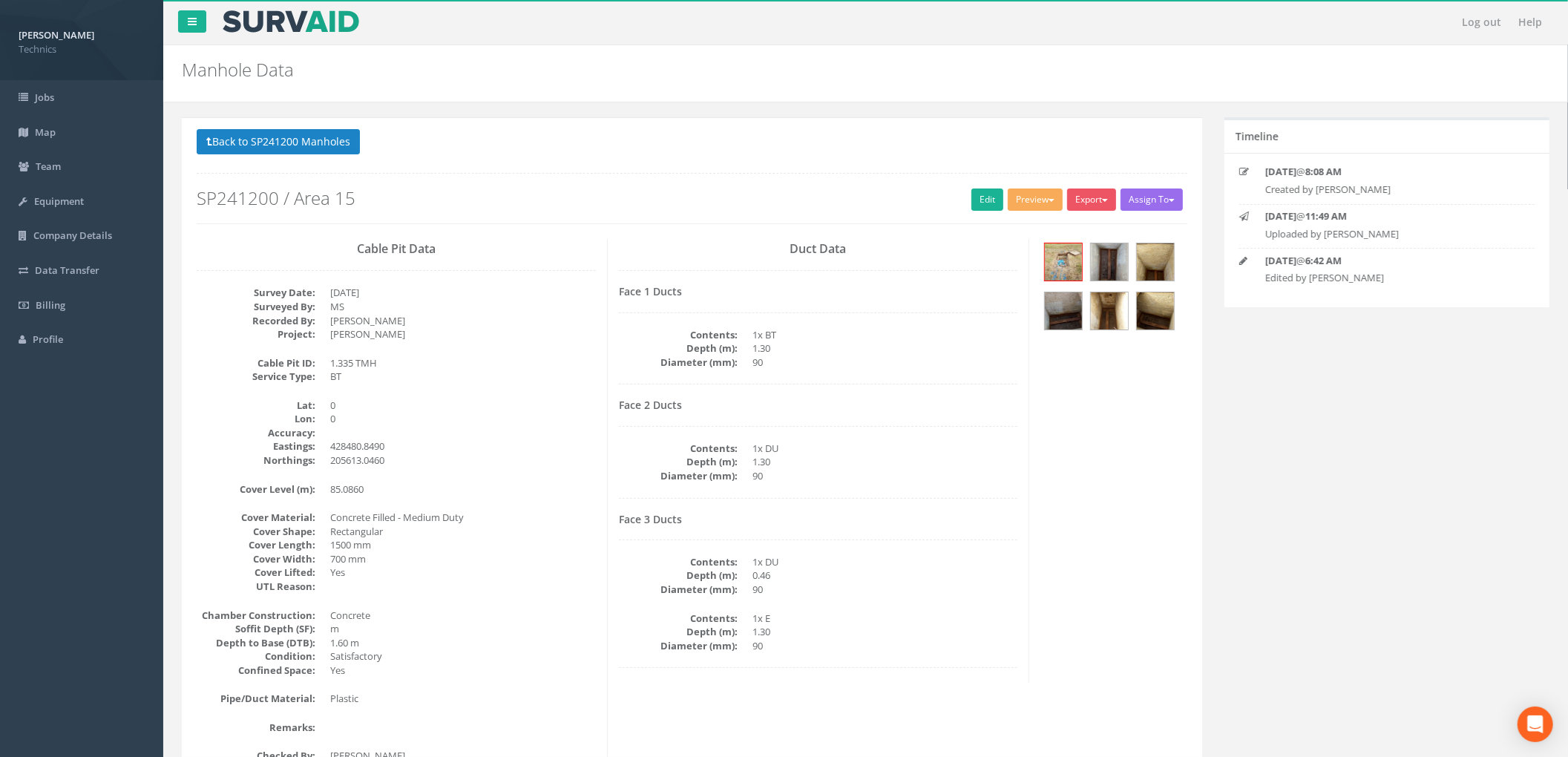
click at [1137, 411] on div "Cable Pit Data Survey Date: [DATE] Surveyed By: MS Recorded By: [PERSON_NAME] P…" at bounding box center [692, 508] width 1013 height 539
click at [865, 419] on div "Face 2 Ducts Contents: 1x DU Depth (m): 1.30 Diameter (mm): 90" at bounding box center [818, 448] width 399 height 98
click at [317, 143] on button "Back to SP241200 Manholes" at bounding box center [278, 141] width 163 height 25
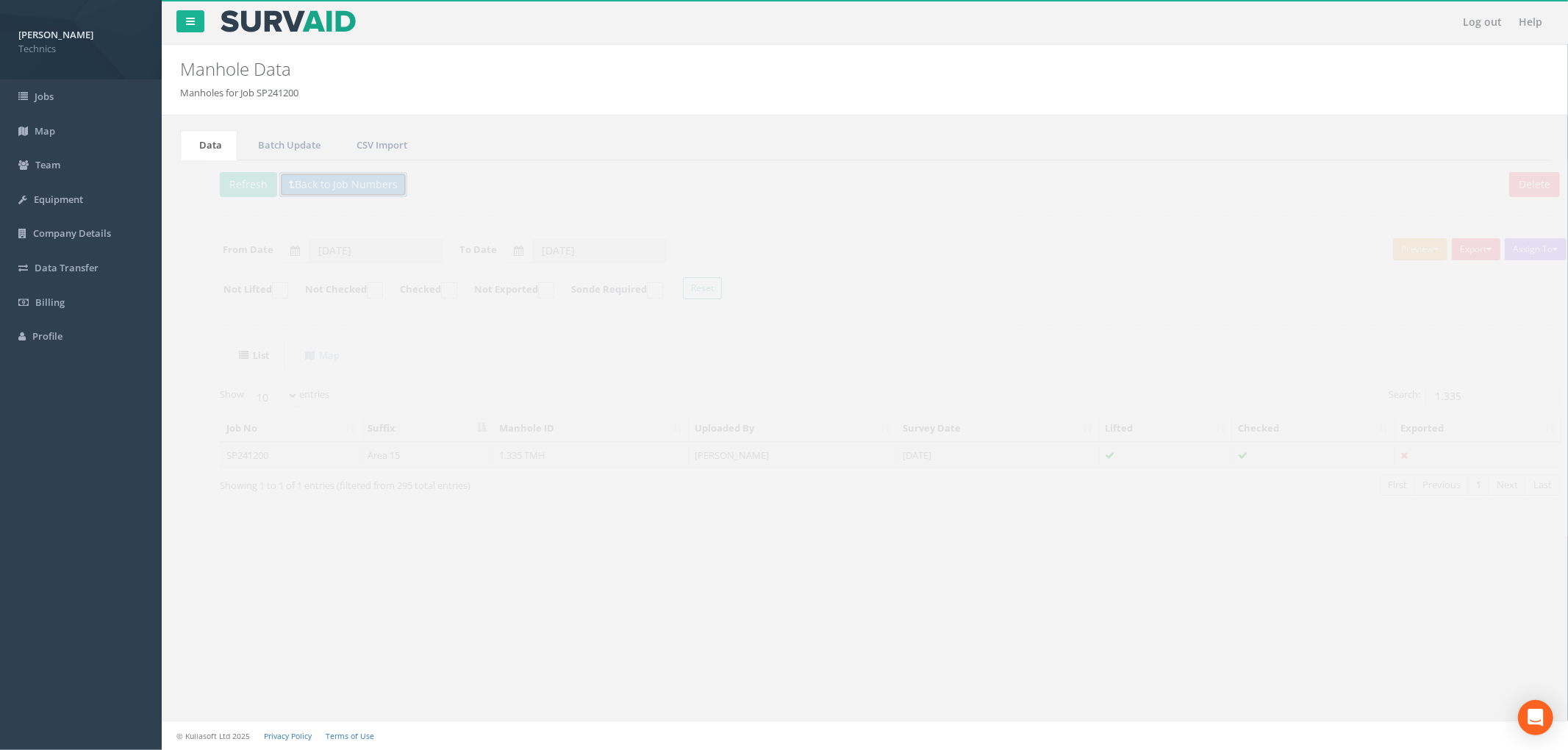
click at [325, 194] on button "Back to Job Numbers" at bounding box center [318, 184] width 128 height 25
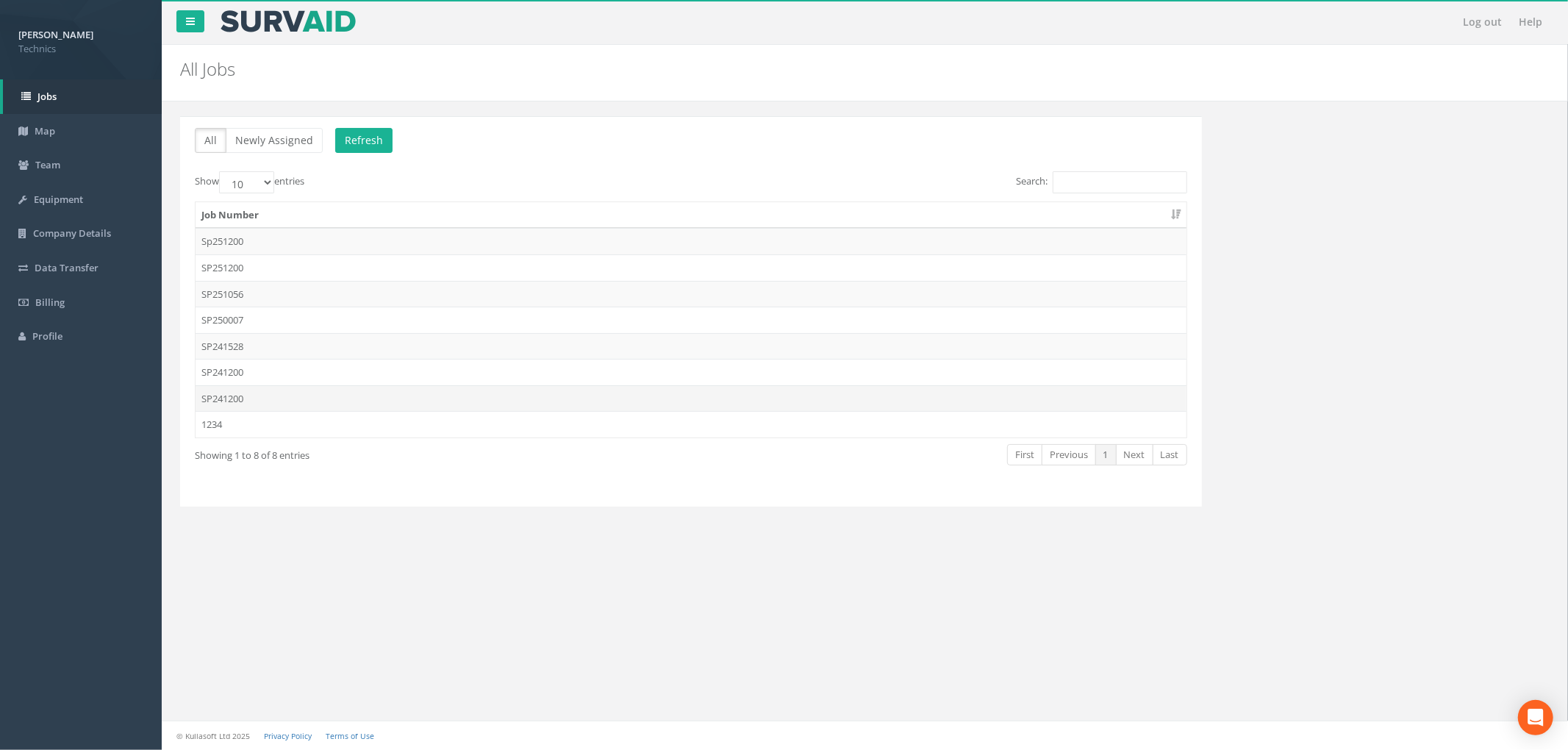
click at [501, 402] on td "SP241200" at bounding box center [691, 398] width 991 height 26
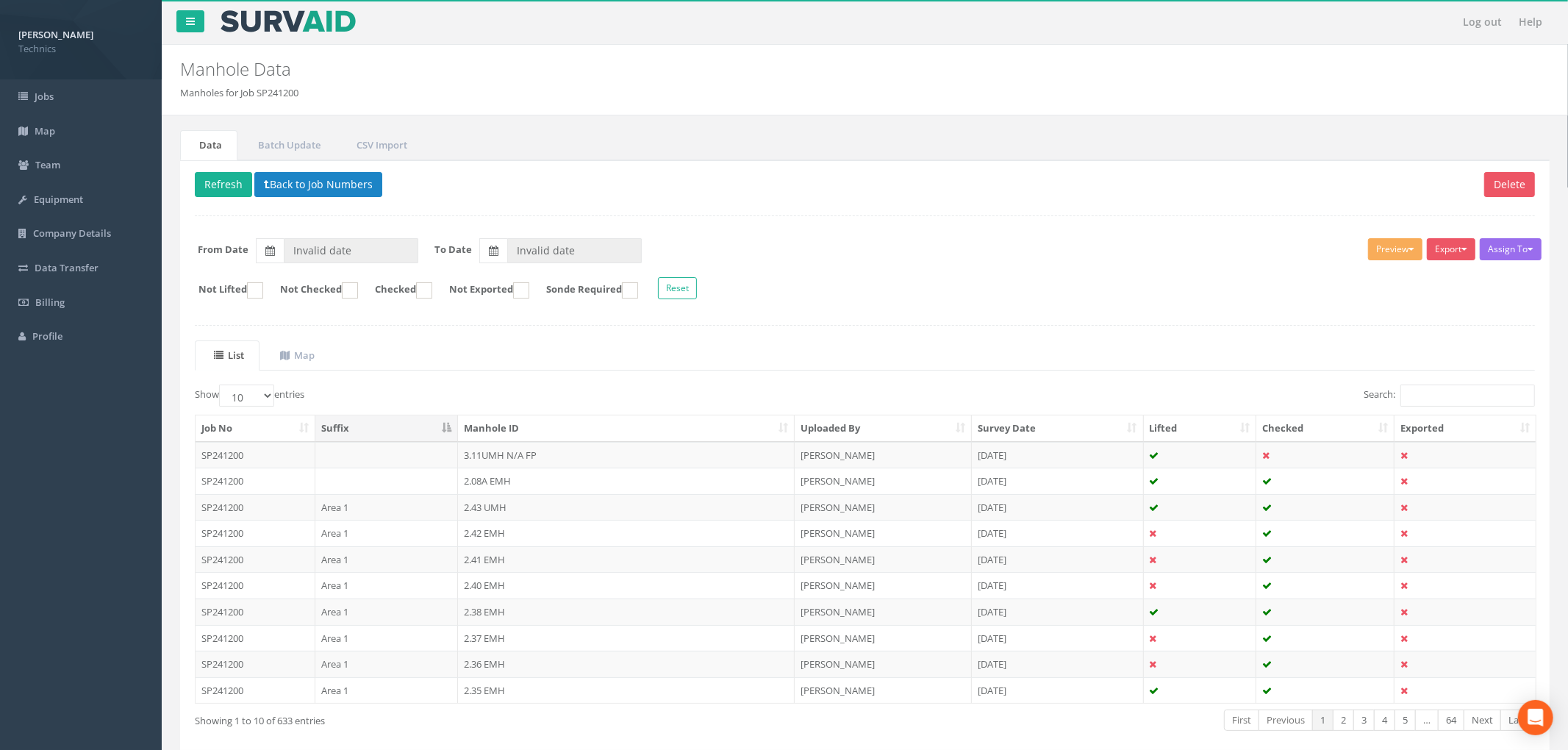
type input "[DATE]"
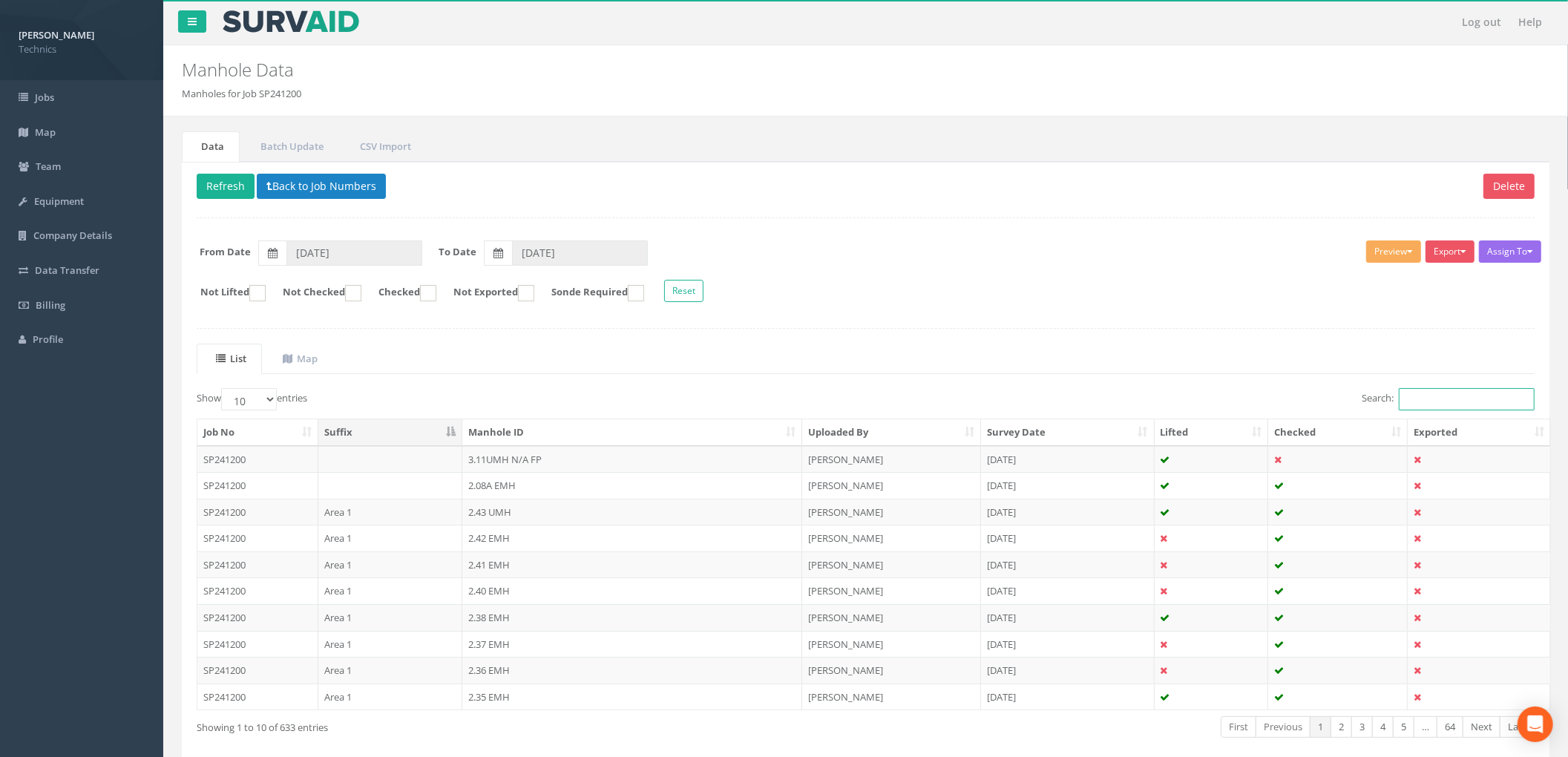
click at [1447, 401] on input "Search:" at bounding box center [1466, 399] width 136 height 22
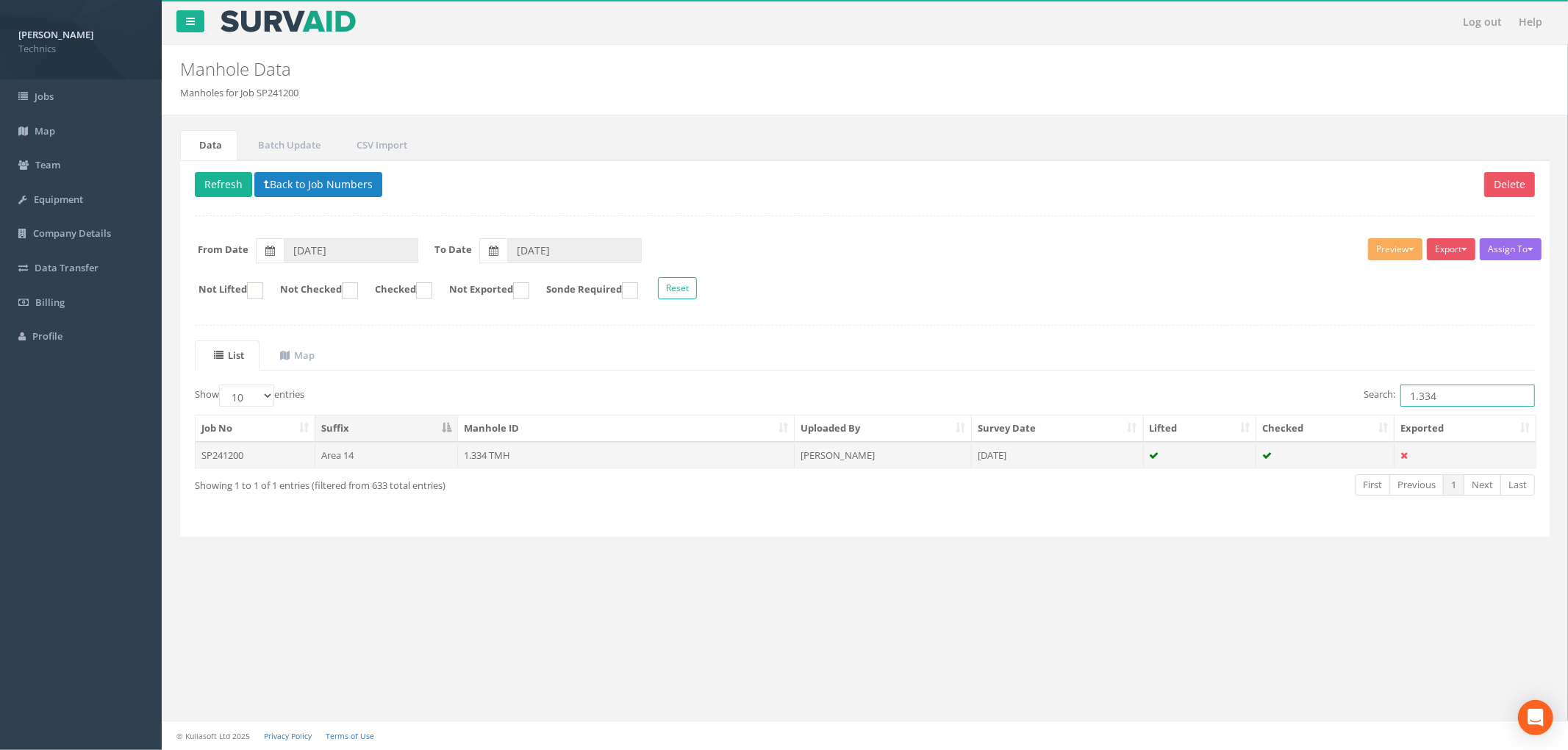
type input "1.334"
click at [259, 458] on td "SP241200" at bounding box center [255, 454] width 120 height 26
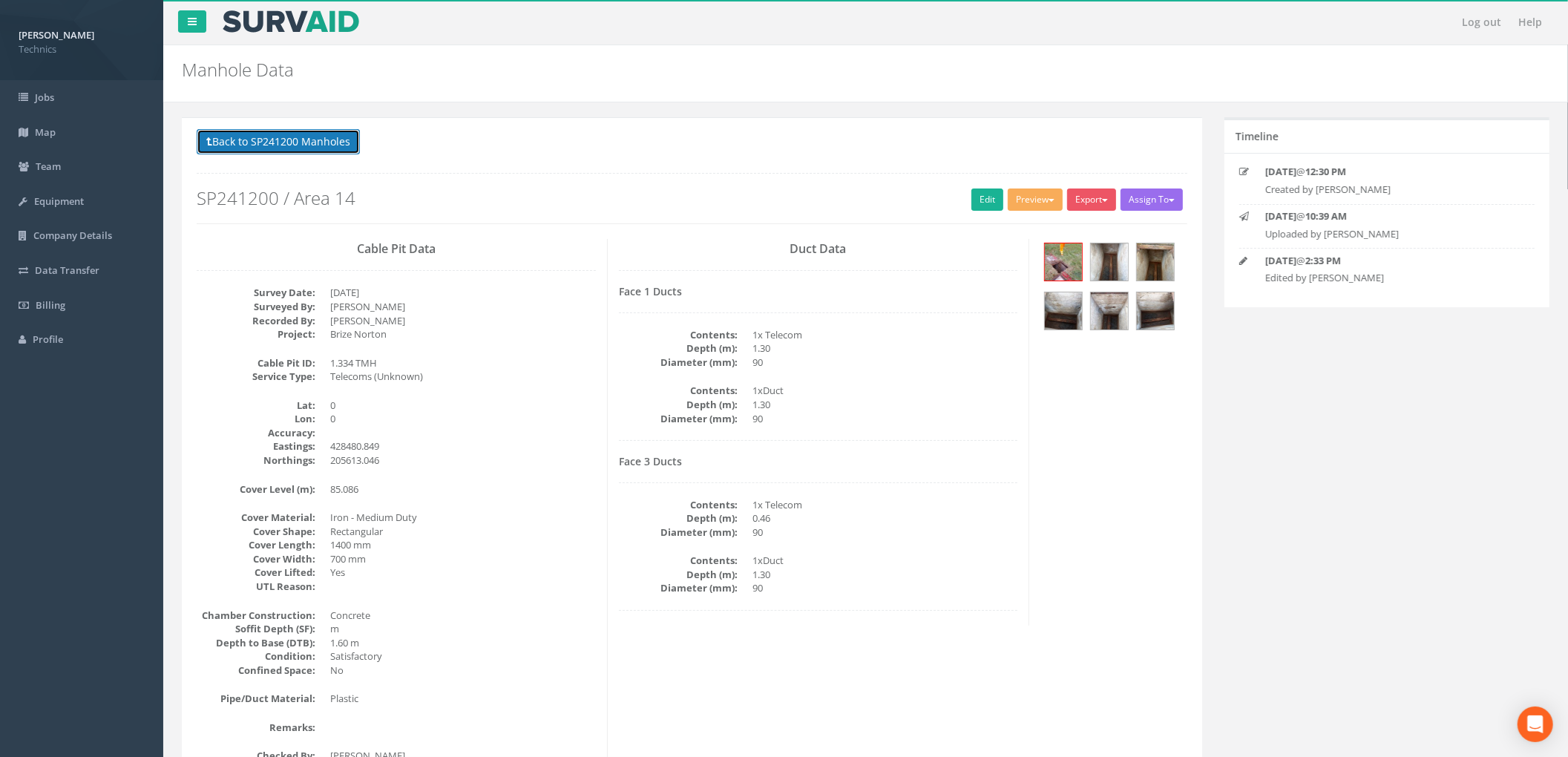
click at [329, 132] on button "Back to SP241200 Manholes" at bounding box center [278, 141] width 163 height 25
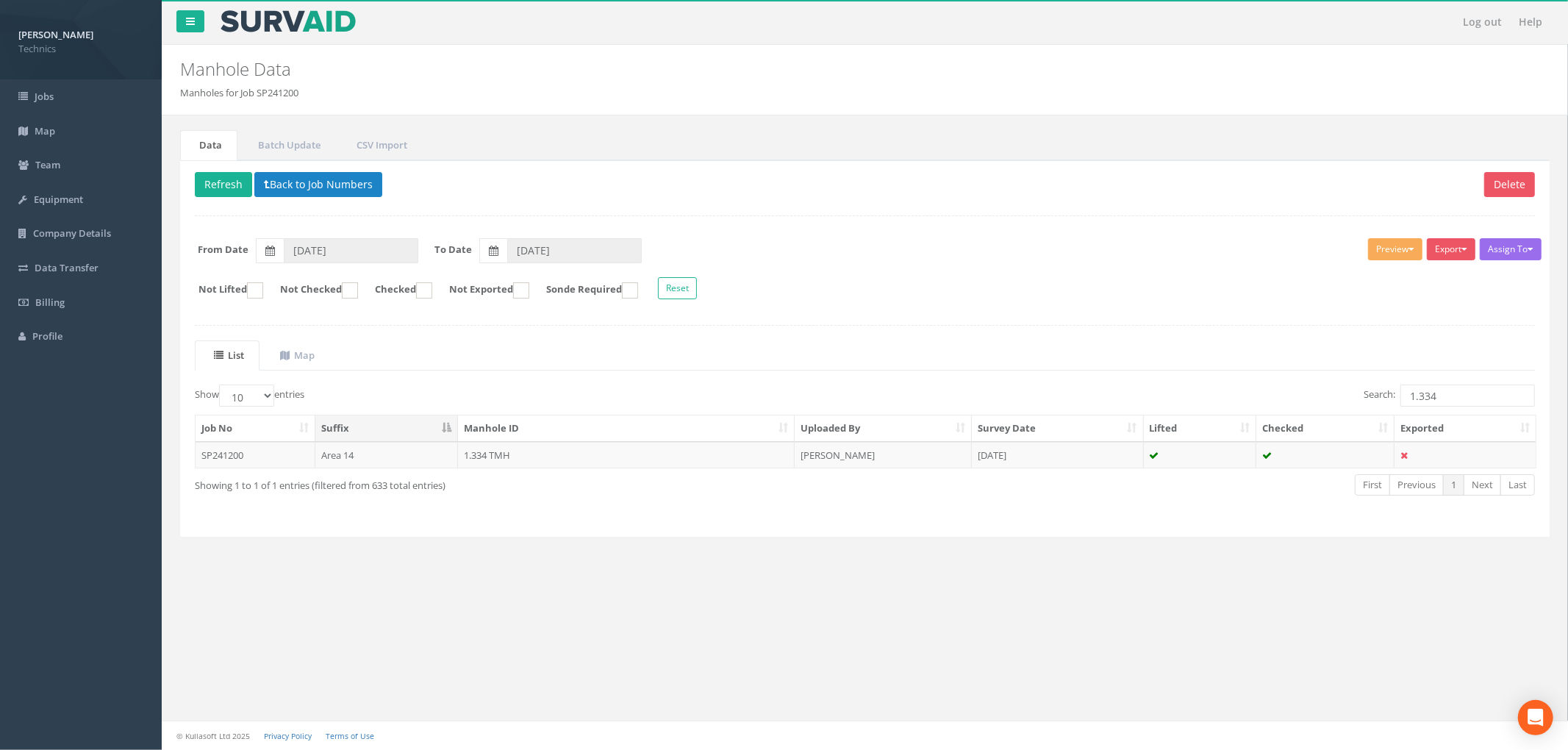
drag, startPoint x: 776, startPoint y: 466, endPoint x: 512, endPoint y: 358, distance: 285.2
click at [513, 358] on ul "List Map" at bounding box center [865, 356] width 1340 height 31
drag, startPoint x: 512, startPoint y: 457, endPoint x: 458, endPoint y: 394, distance: 83.0
click at [458, 394] on div "Show 10 25 50 100 entries" at bounding box center [525, 397] width 659 height 25
click at [506, 458] on td "1.334 TMH" at bounding box center [626, 454] width 336 height 26
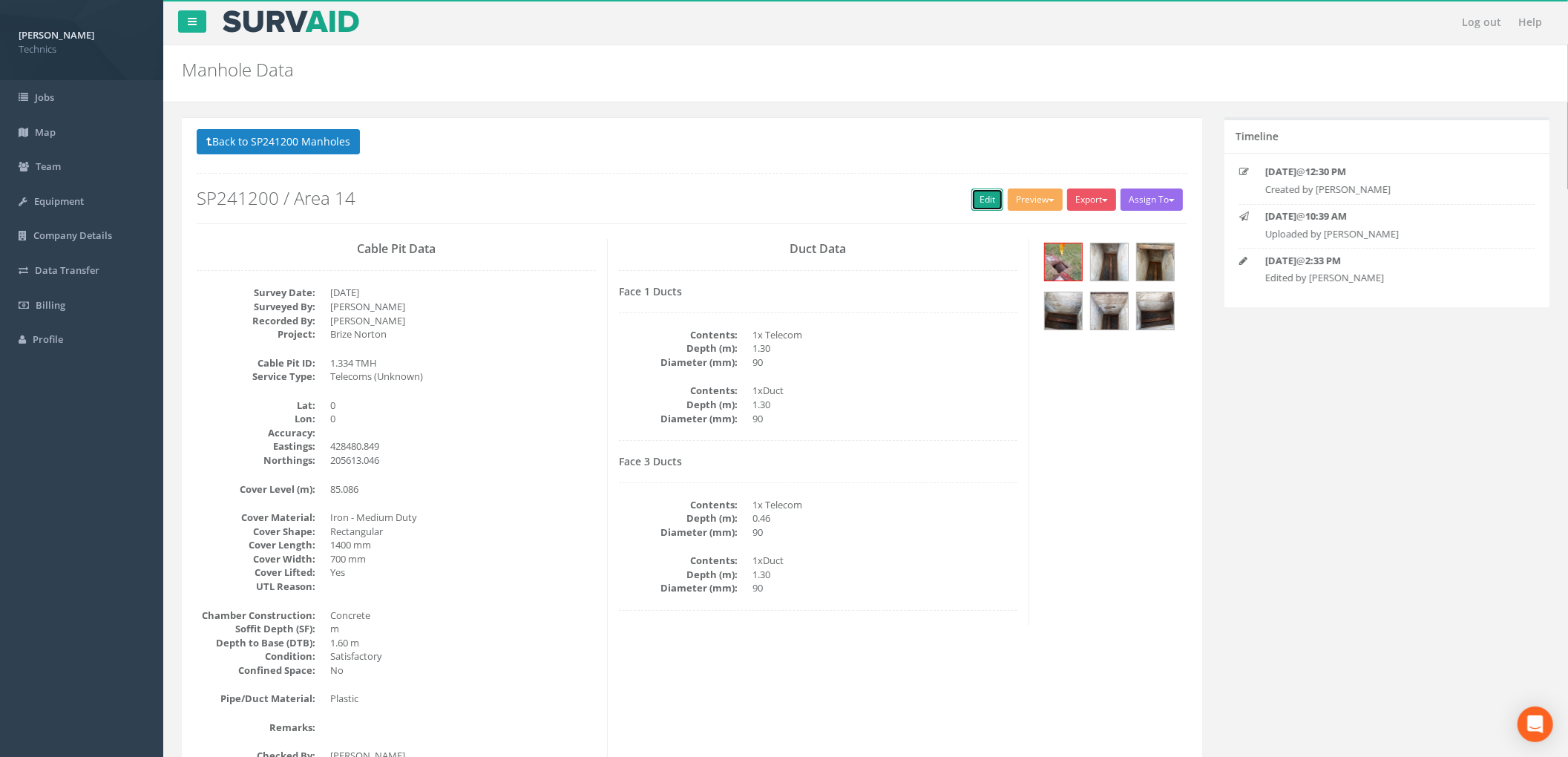
click at [975, 200] on link "Edit" at bounding box center [987, 199] width 32 height 22
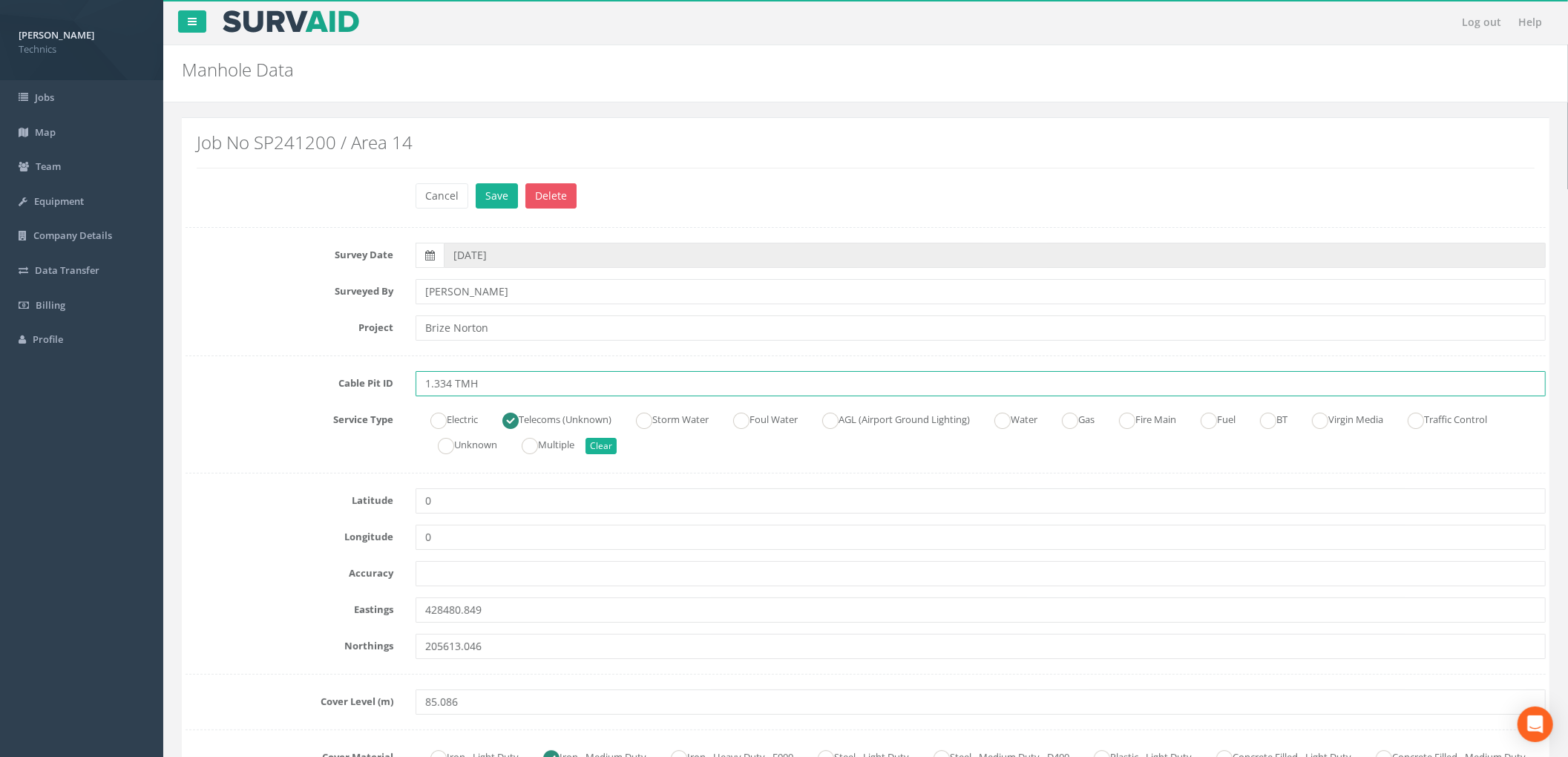
click at [529, 380] on input "1.334 TMH" at bounding box center [980, 383] width 1130 height 25
click at [591, 389] on input "1.334 TMH N/A Not NEEDED DUPLCATE FORM" at bounding box center [980, 383] width 1130 height 25
type input "1.334 TMH N/A Not NEEDED DUPLICATE FORM"
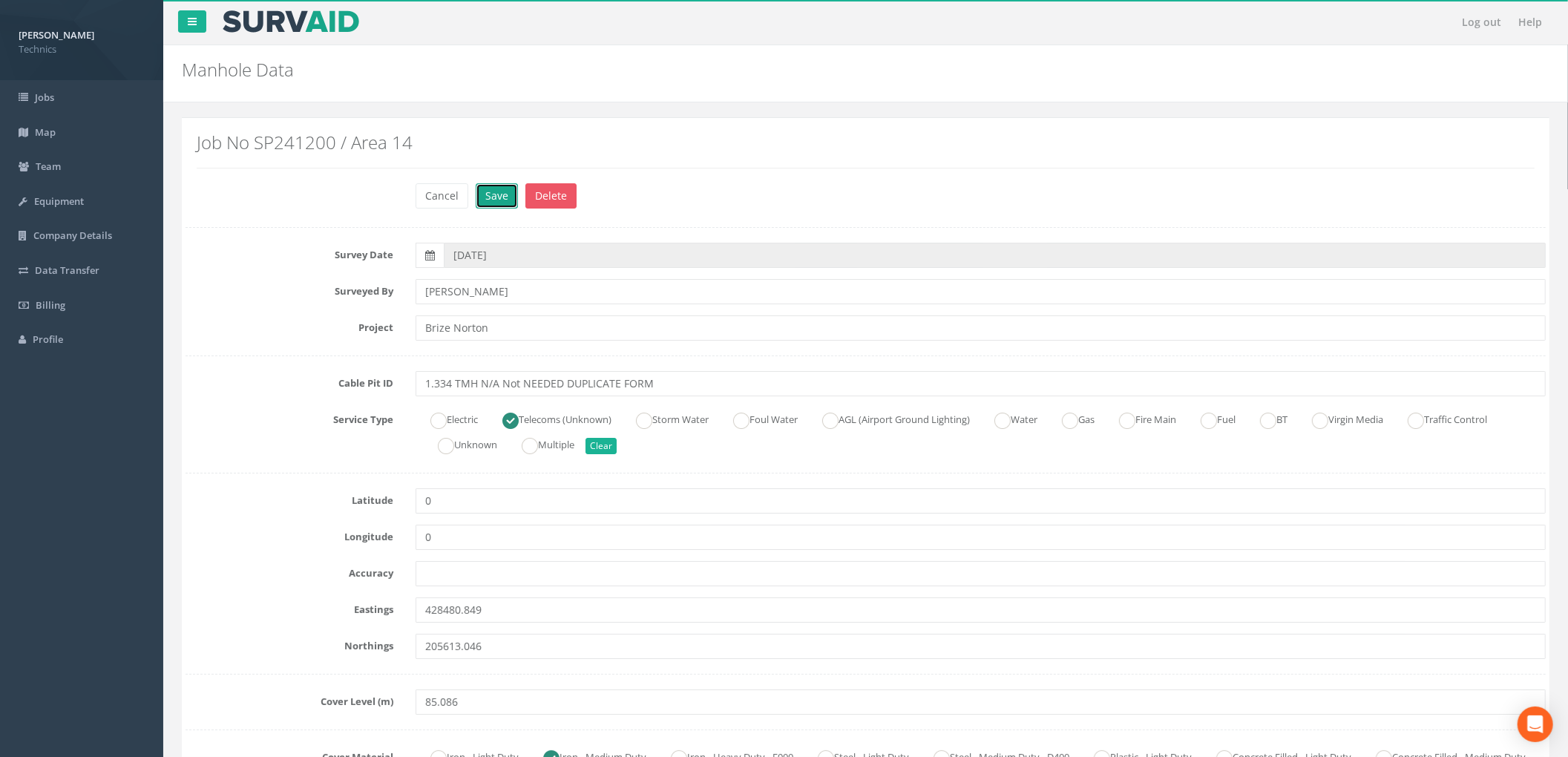
click at [503, 193] on button "Save" at bounding box center [496, 195] width 42 height 25
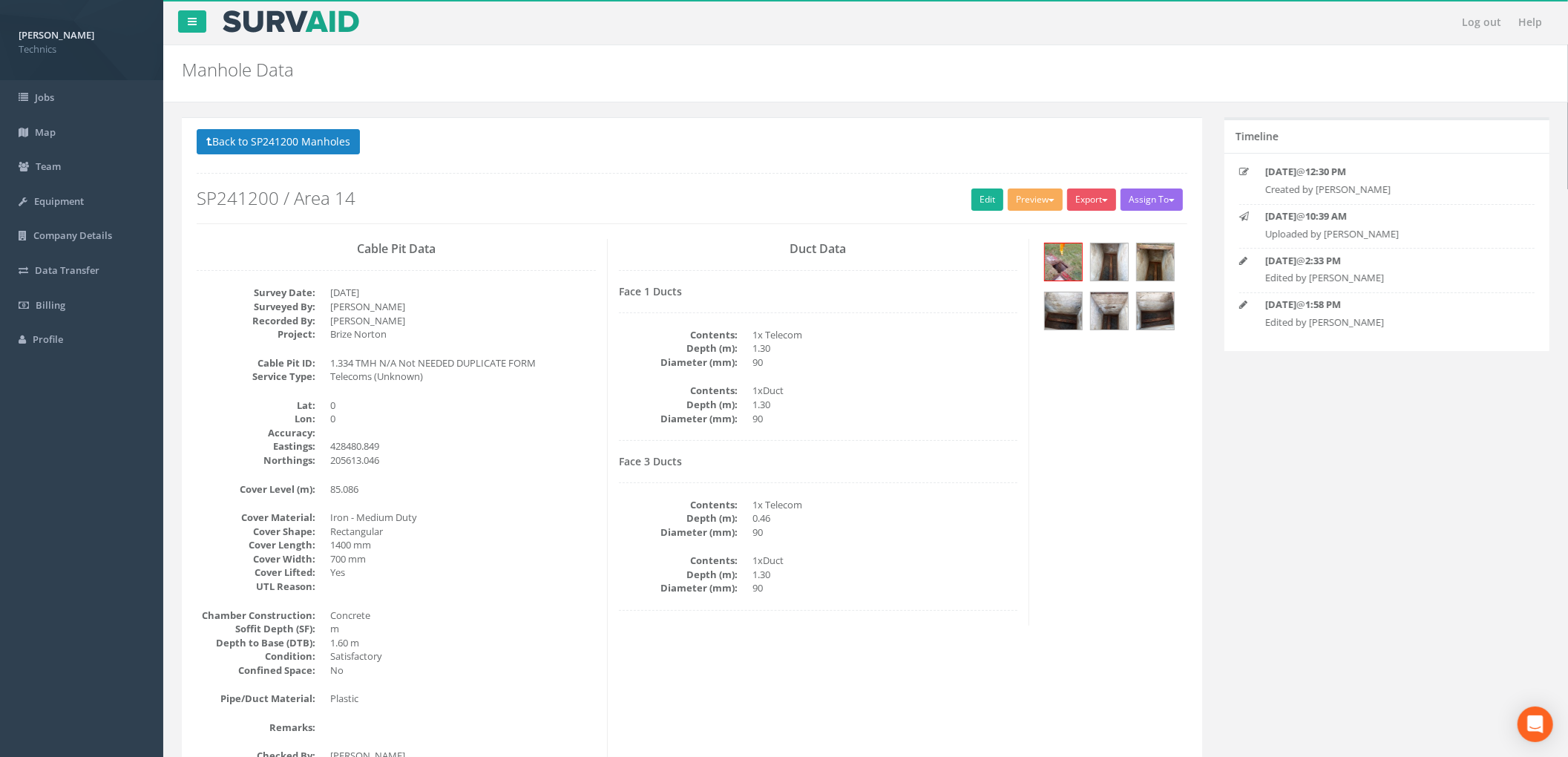
click at [551, 220] on div "Back to SP241200 Manholes Back to Map Assign To No Companies Added Export Techn…" at bounding box center [692, 176] width 991 height 94
click at [310, 143] on button "Back to SP241200 Manholes" at bounding box center [278, 141] width 163 height 25
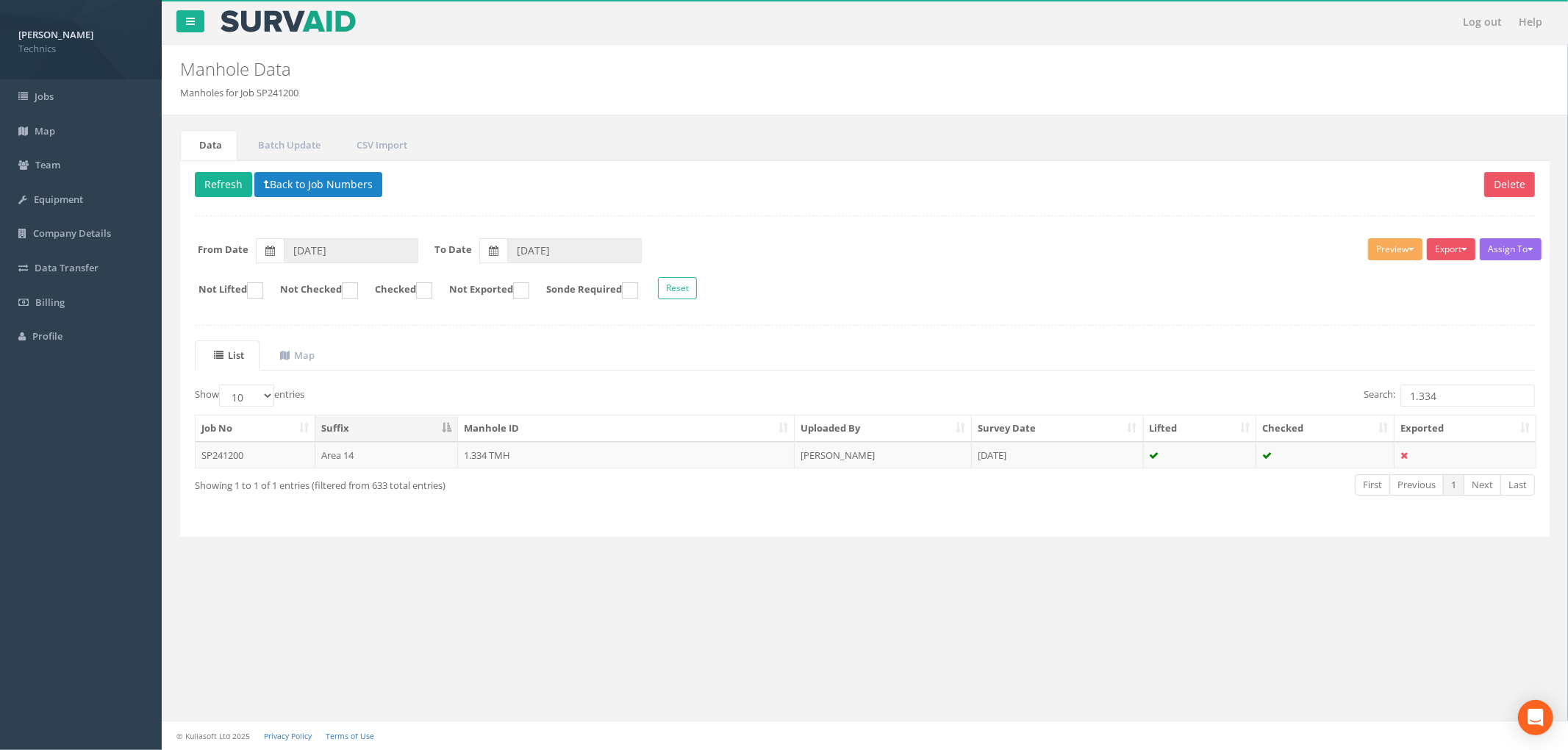
click at [580, 369] on ul "List Map" at bounding box center [865, 356] width 1340 height 31
click at [365, 190] on button "Back to Job Numbers" at bounding box center [318, 184] width 128 height 25
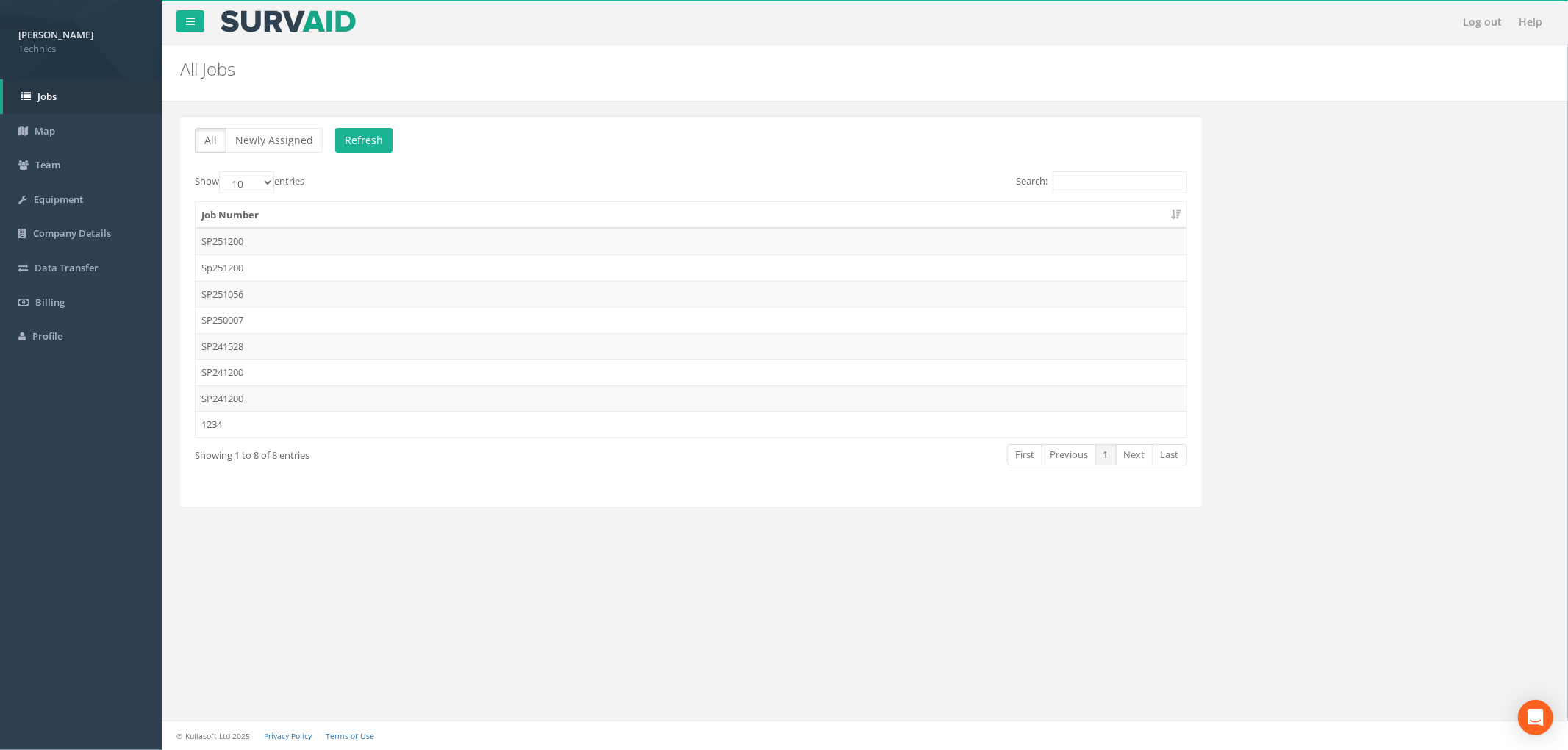
drag, startPoint x: 477, startPoint y: 578, endPoint x: 557, endPoint y: 530, distance: 93.3
click at [477, 578] on div "Log out Help All Jobs PGMs for Job × There was an error fetching the Manhole da…" at bounding box center [865, 375] width 1406 height 750
click at [754, 396] on td "SP241200" at bounding box center [691, 398] width 991 height 26
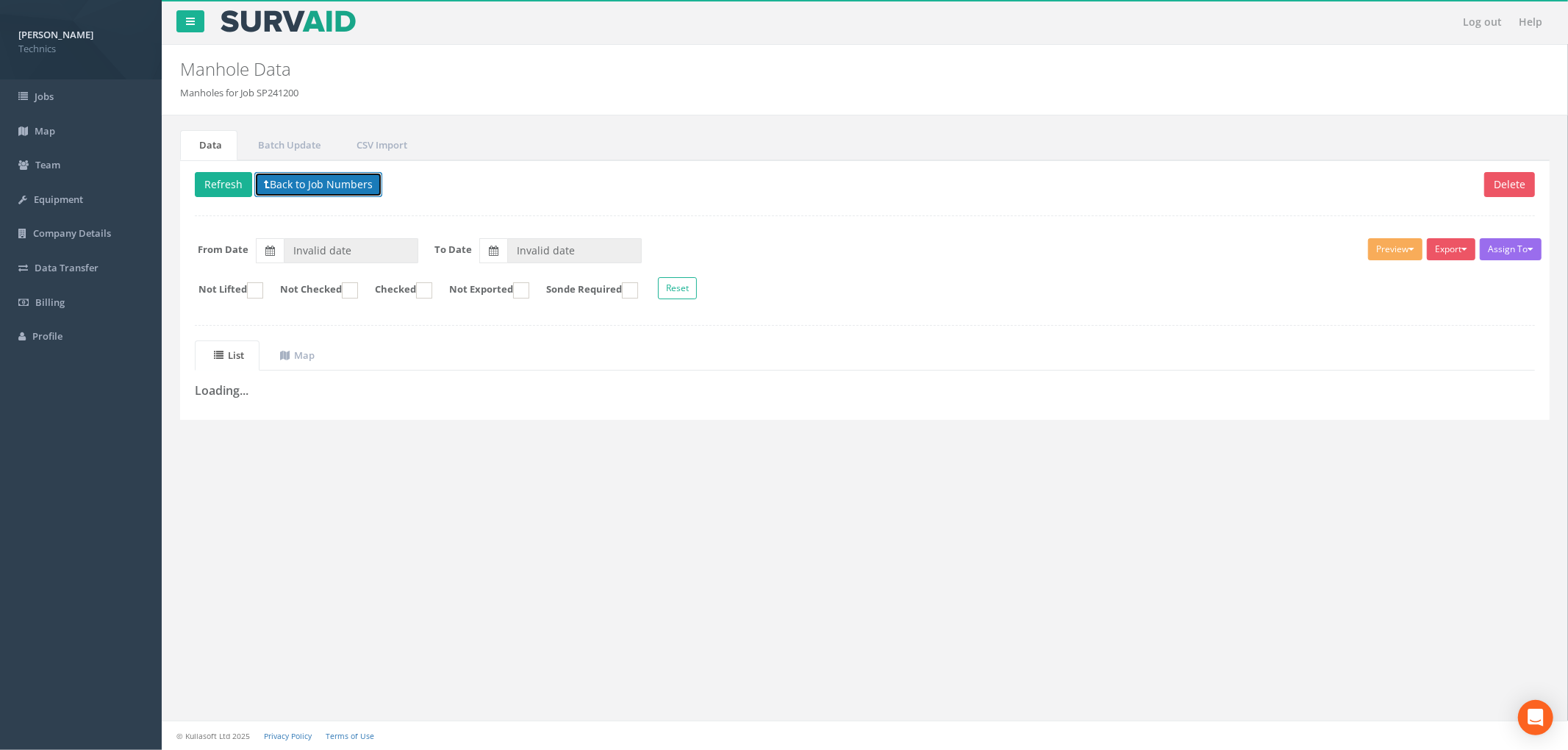
click at [310, 186] on button "Back to Job Numbers" at bounding box center [318, 184] width 128 height 25
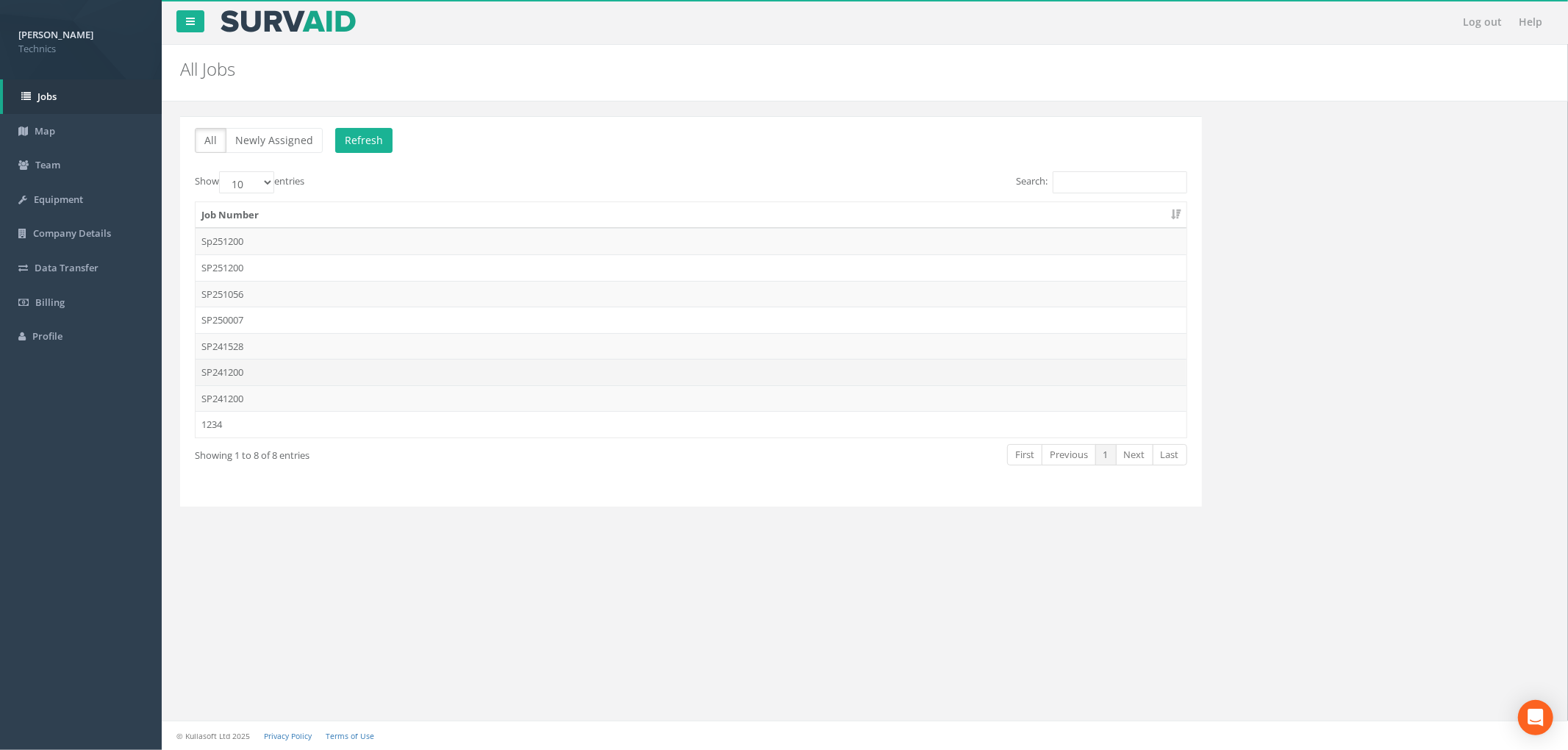
click at [336, 376] on td "SP241200" at bounding box center [691, 371] width 991 height 26
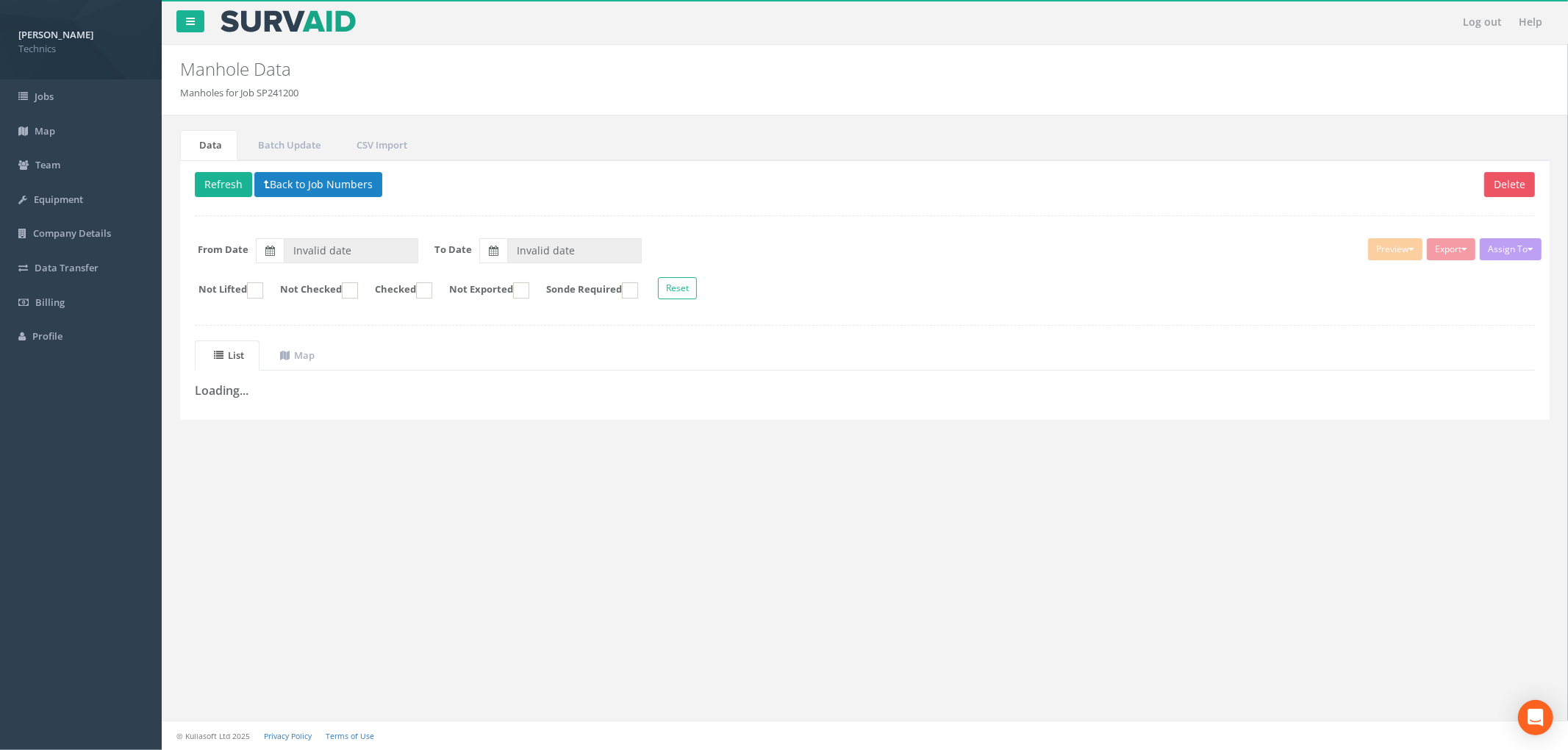
type input "[DATE]"
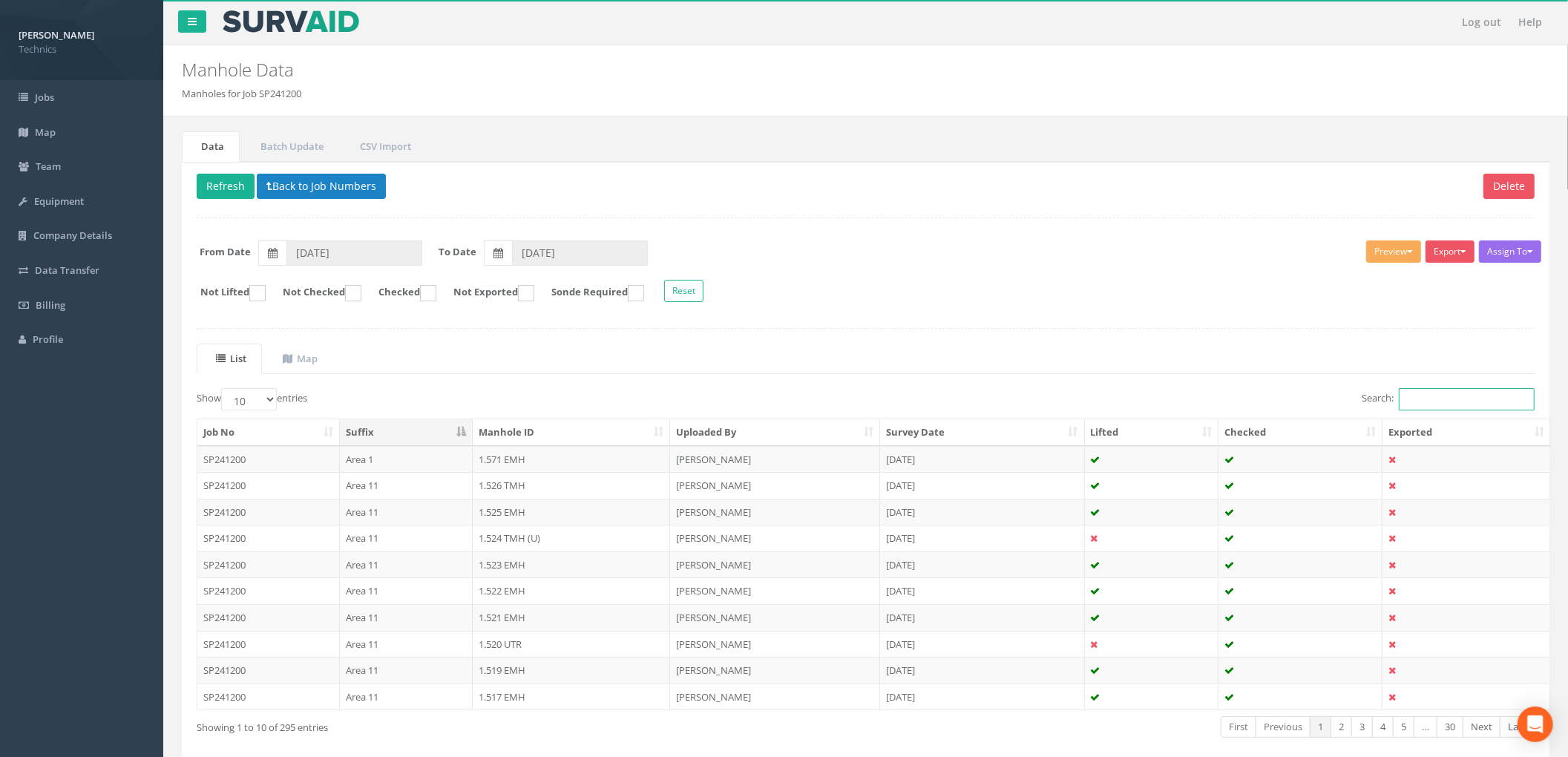
click at [1404, 406] on input "Search:" at bounding box center [1466, 399] width 136 height 22
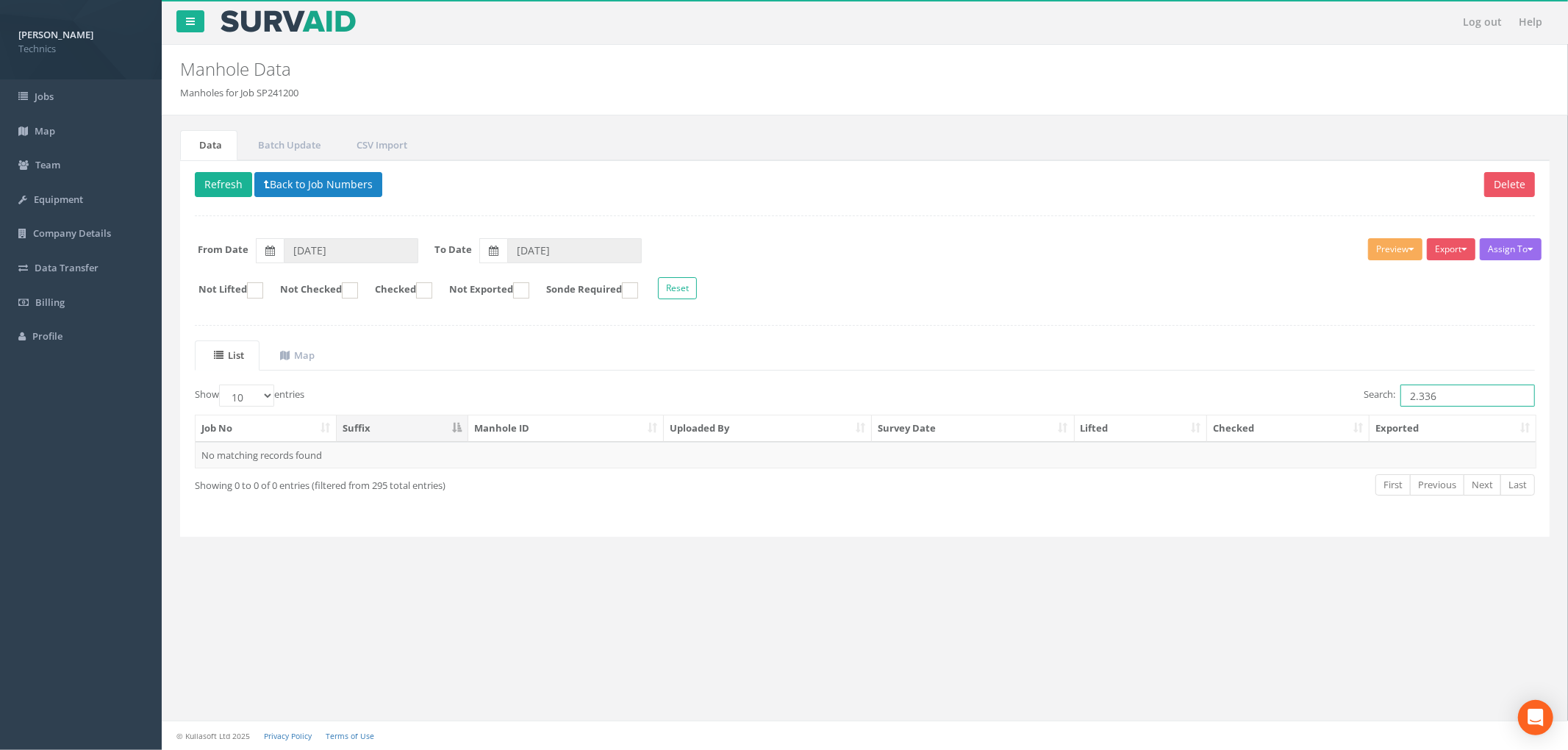
type input "2.336"
click at [330, 203] on div "Delete Refresh Back to Job Numbers Assign To No Companies Added Export Technics…" at bounding box center [865, 348] width 1370 height 377
click at [336, 189] on button "Back to Job Numbers" at bounding box center [318, 184] width 128 height 25
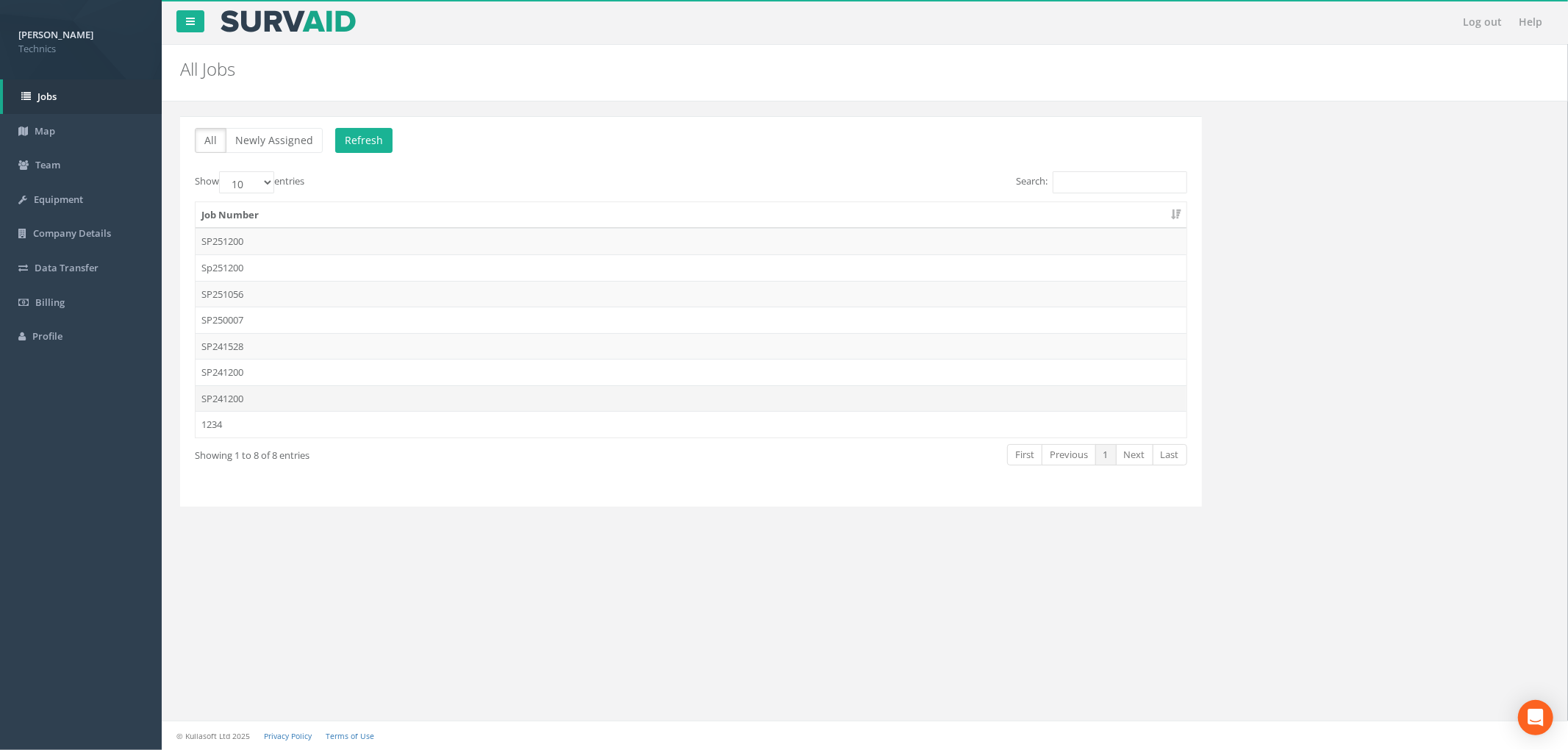
click at [432, 403] on td "SP241200" at bounding box center [691, 398] width 991 height 26
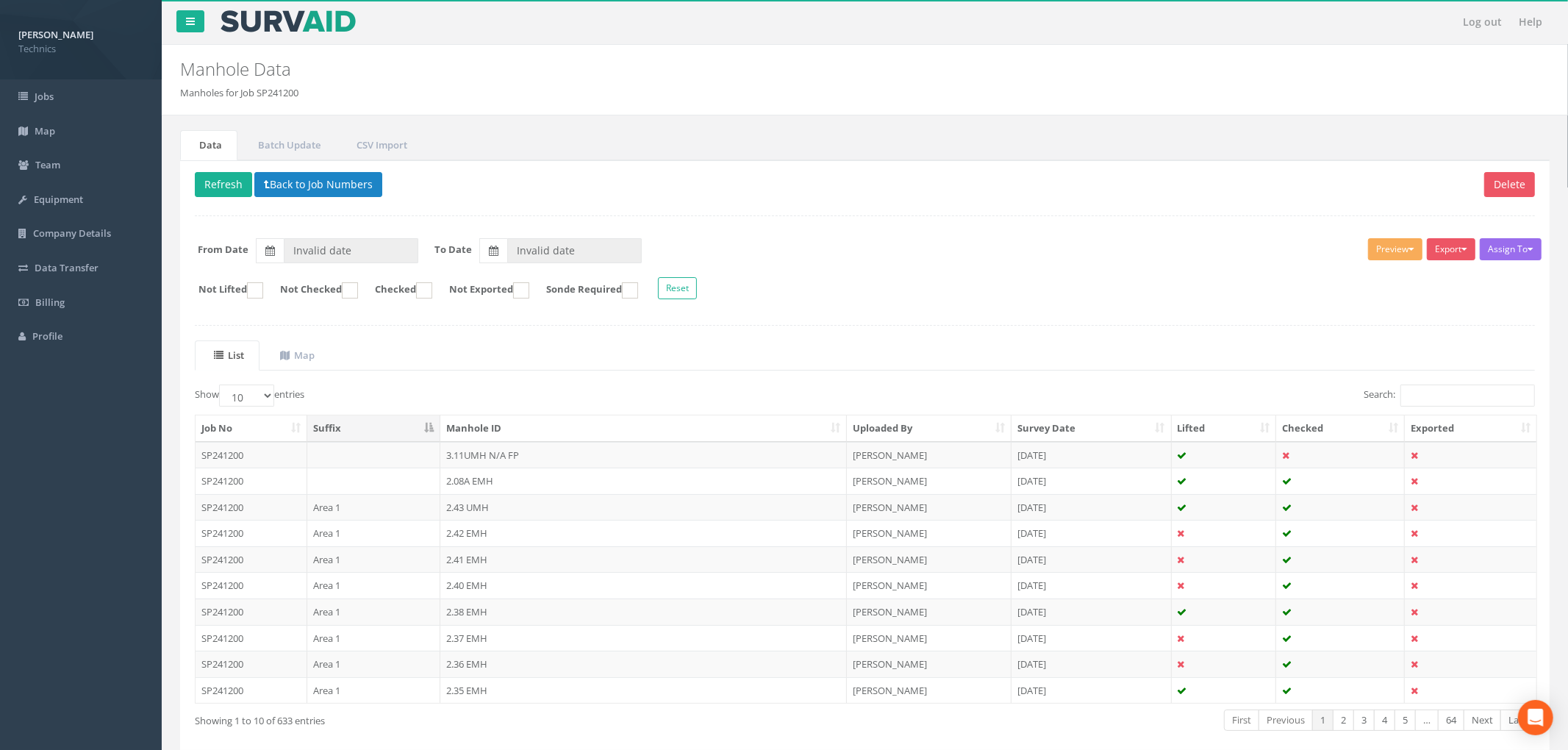
type input "[DATE]"
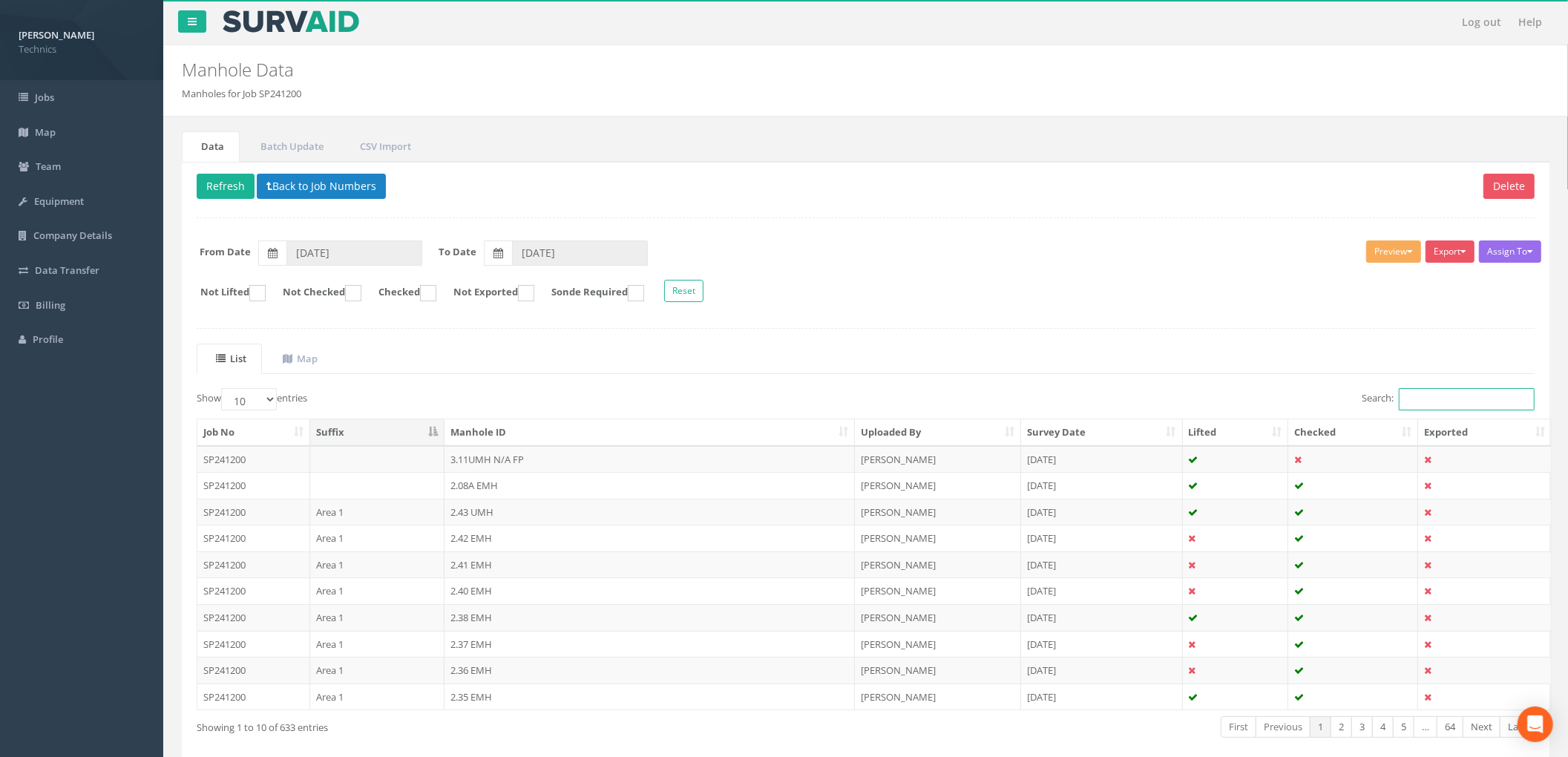
click at [1429, 399] on input "Search:" at bounding box center [1466, 399] width 136 height 22
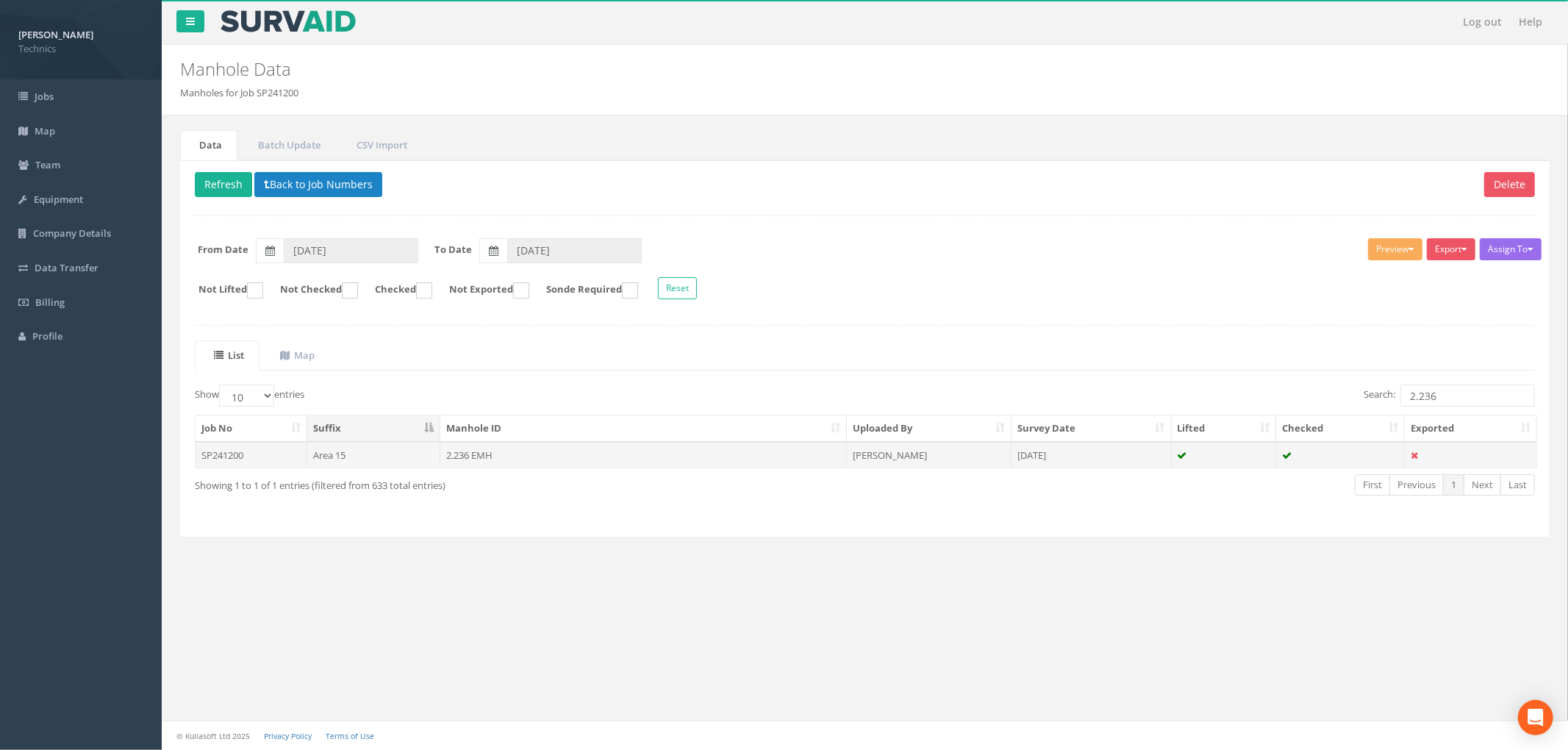
click at [962, 463] on td "[PERSON_NAME]" at bounding box center [929, 454] width 164 height 26
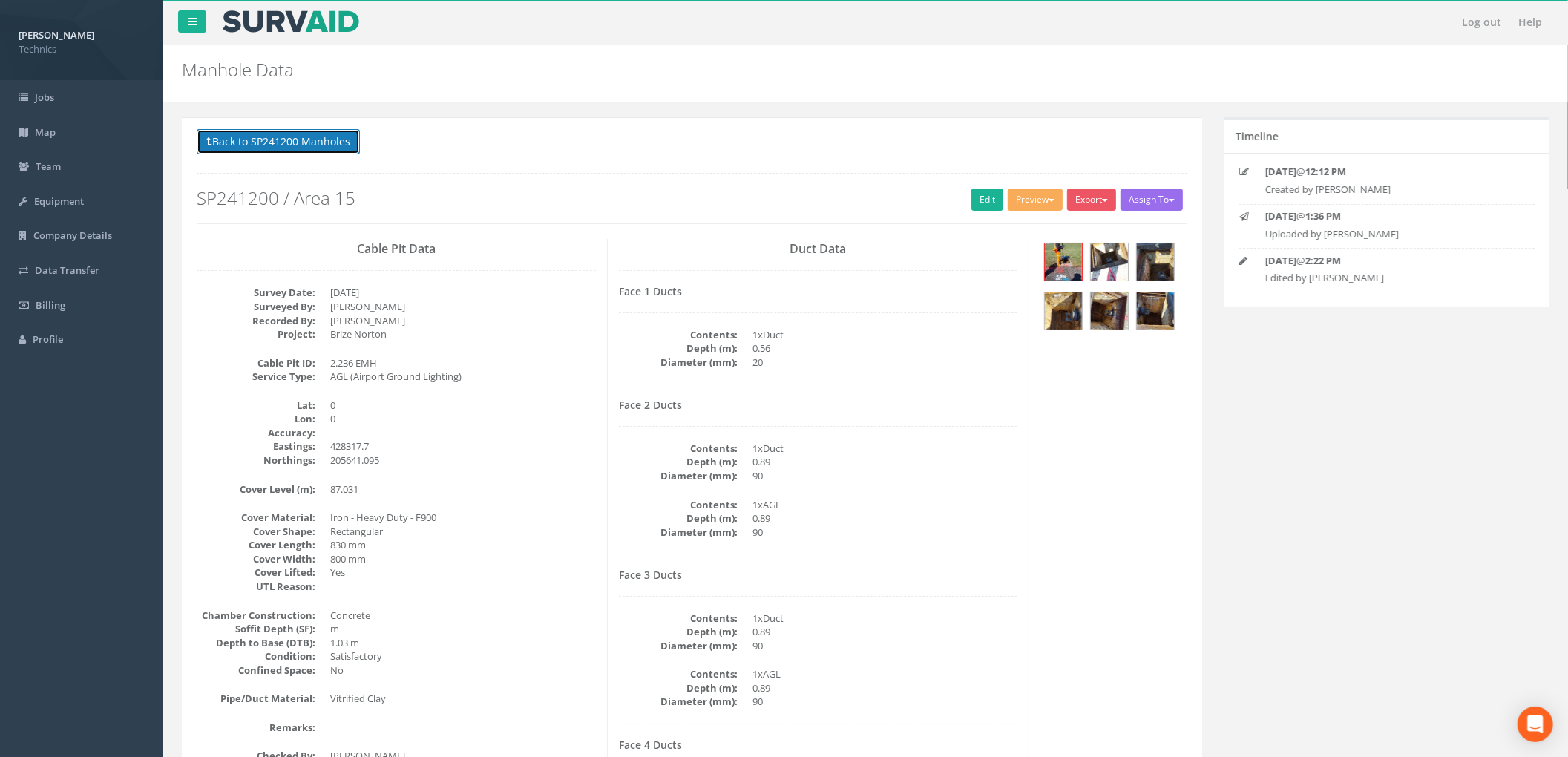
click at [342, 152] on button "Back to SP241200 Manholes" at bounding box center [278, 141] width 163 height 25
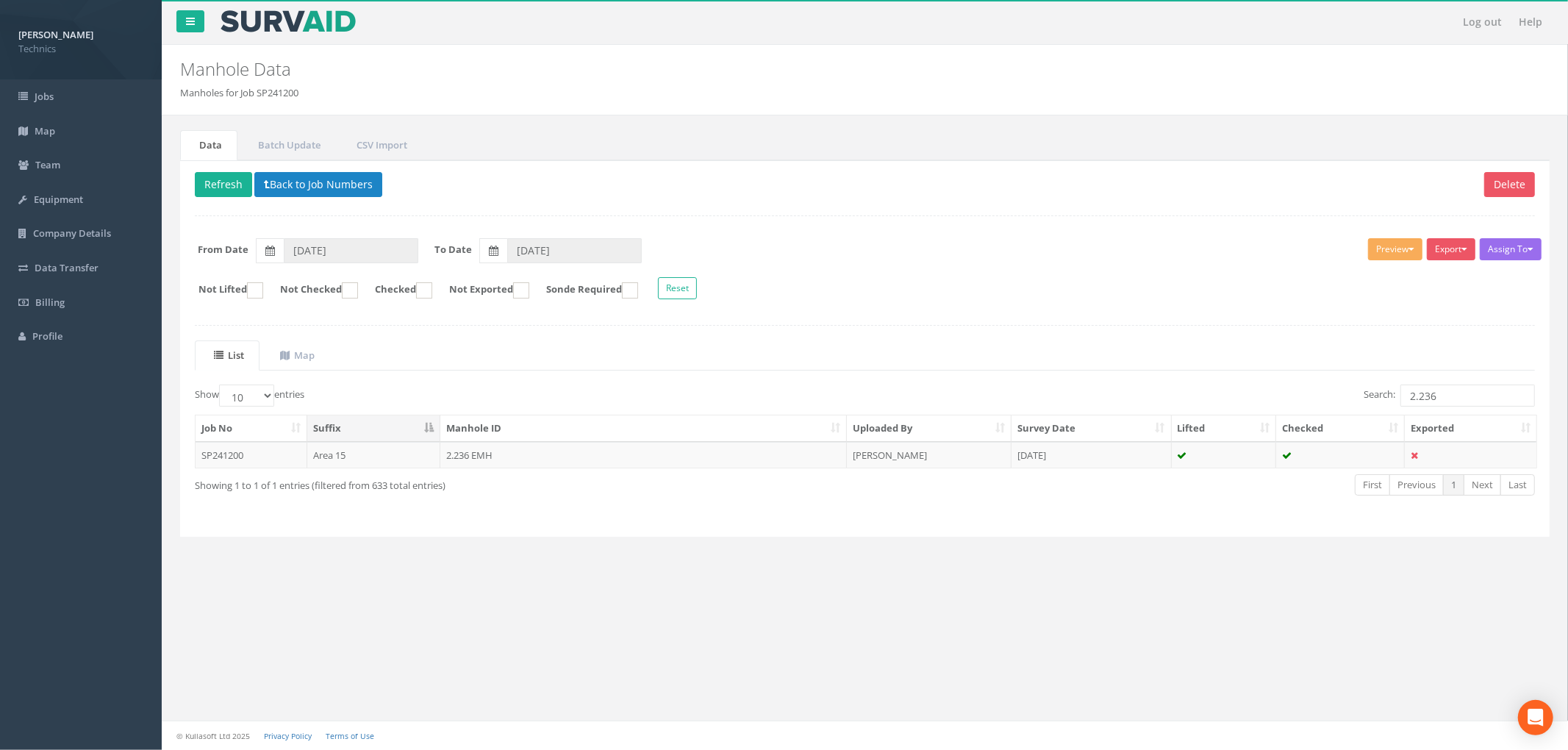
click at [628, 545] on div "Data Batch Update CSV Import Delete Refresh Back to Job Numbers Assign To No Co…" at bounding box center [865, 342] width 1392 height 425
drag, startPoint x: 1456, startPoint y: 397, endPoint x: 1260, endPoint y: 397, distance: 196.0
click at [1260, 397] on div "Search: 2.236" at bounding box center [1206, 397] width 659 height 25
click at [1101, 456] on td "[DATE]" at bounding box center [1092, 454] width 160 height 26
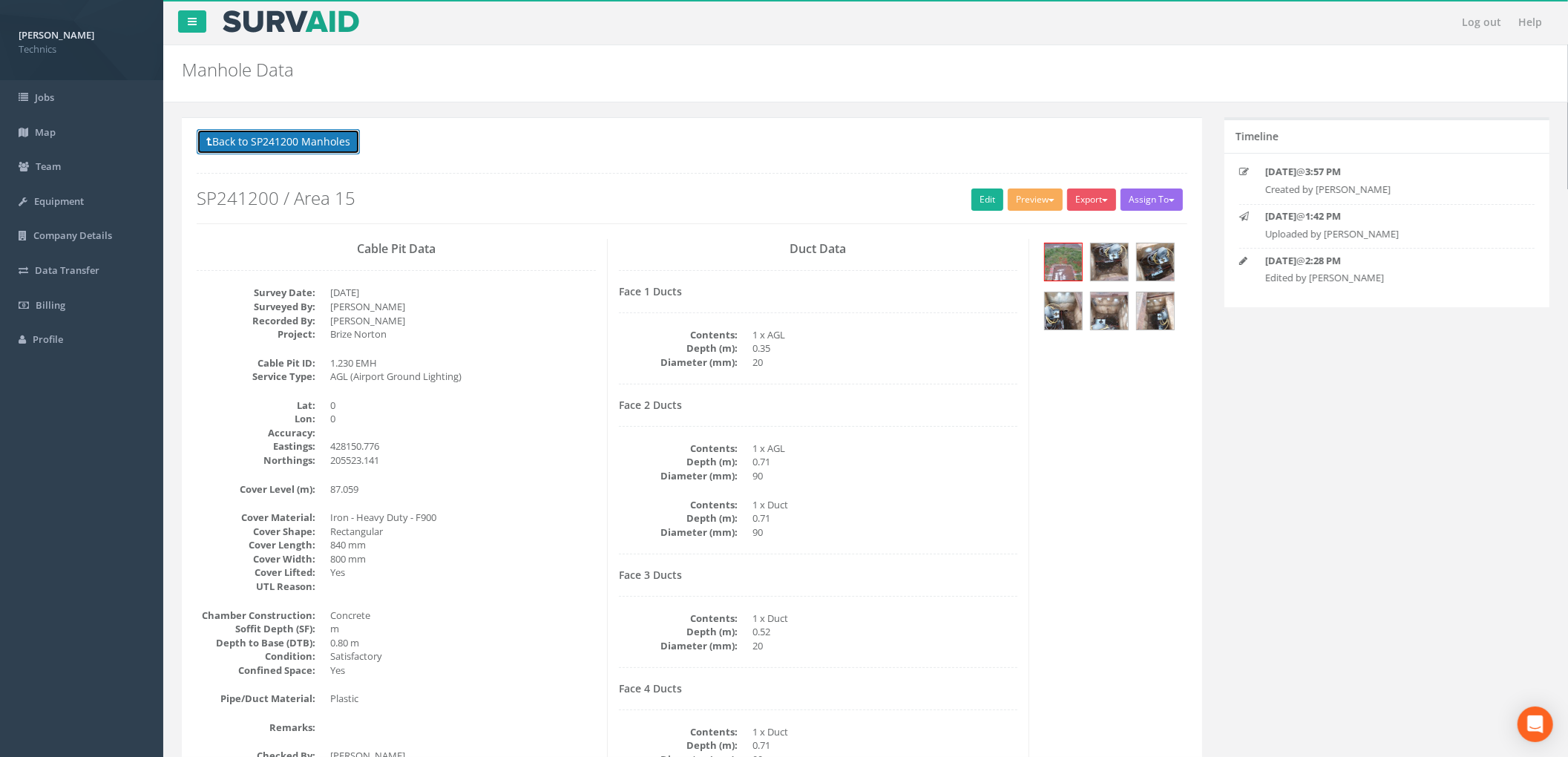
click at [333, 135] on button "Back to SP241200 Manholes" at bounding box center [278, 141] width 163 height 25
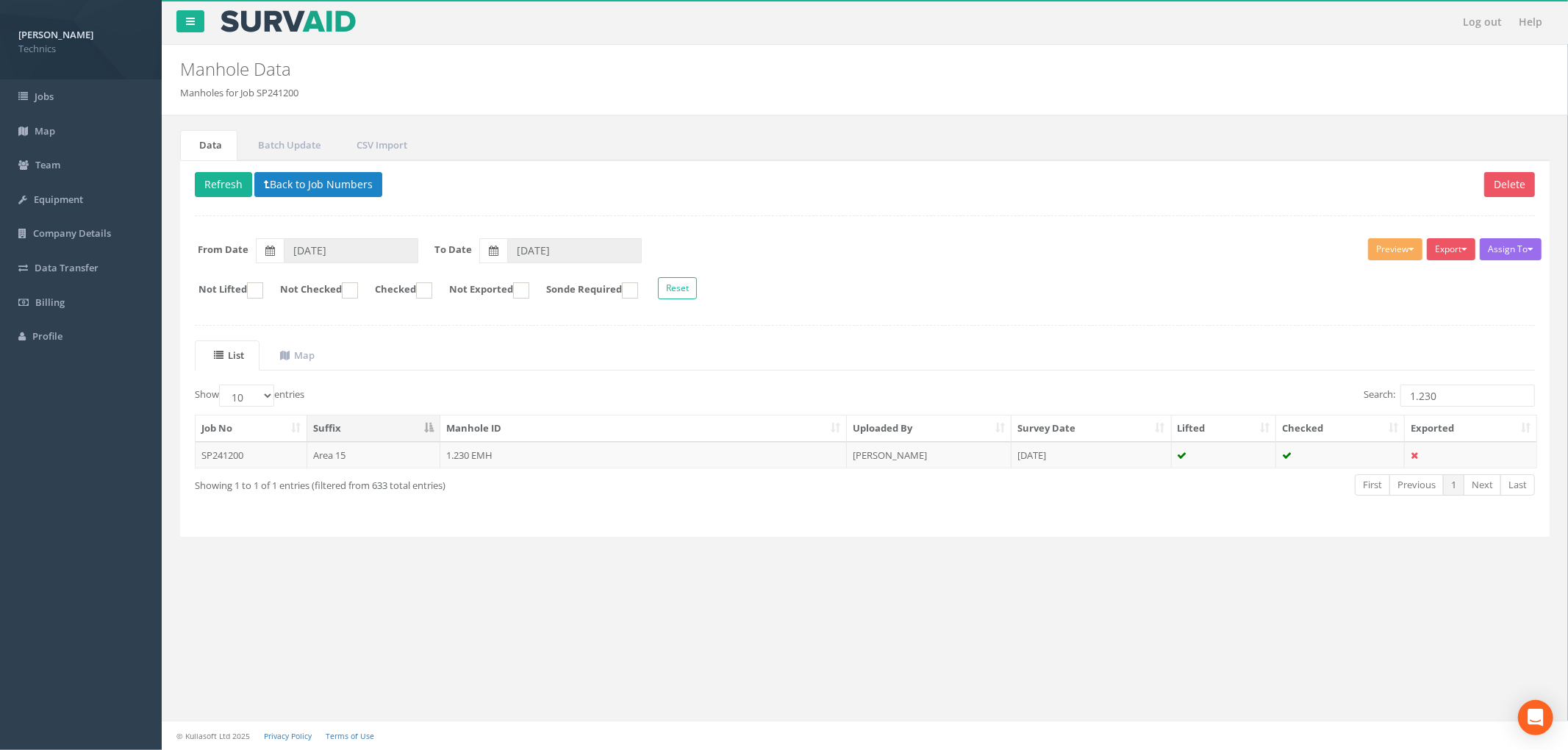
drag, startPoint x: 918, startPoint y: 380, endPoint x: 1079, endPoint y: 413, distance: 164.3
click at [918, 380] on div "List Map Show 10 25 50 100 entries Search: 1.230 Job No Suffix Manhole ID Uploa…" at bounding box center [865, 431] width 1340 height 181
click at [1460, 404] on input "1.230" at bounding box center [1468, 396] width 135 height 22
click at [703, 468] on td "1.229 EMH" at bounding box center [644, 454] width 407 height 26
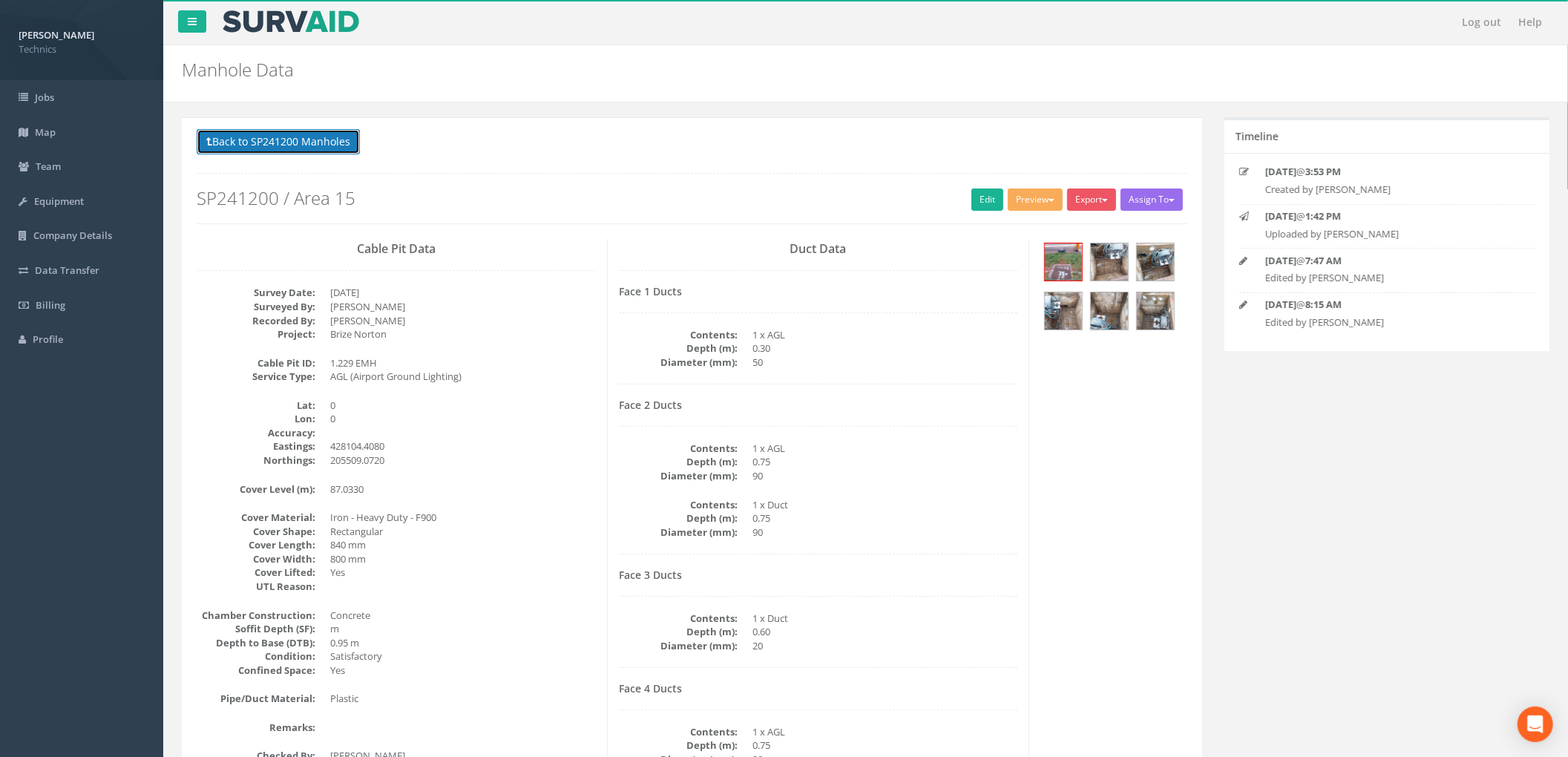
drag, startPoint x: 305, startPoint y: 140, endPoint x: 312, endPoint y: 150, distance: 12.2
click at [305, 140] on button "Back to SP241200 Manholes" at bounding box center [278, 141] width 163 height 25
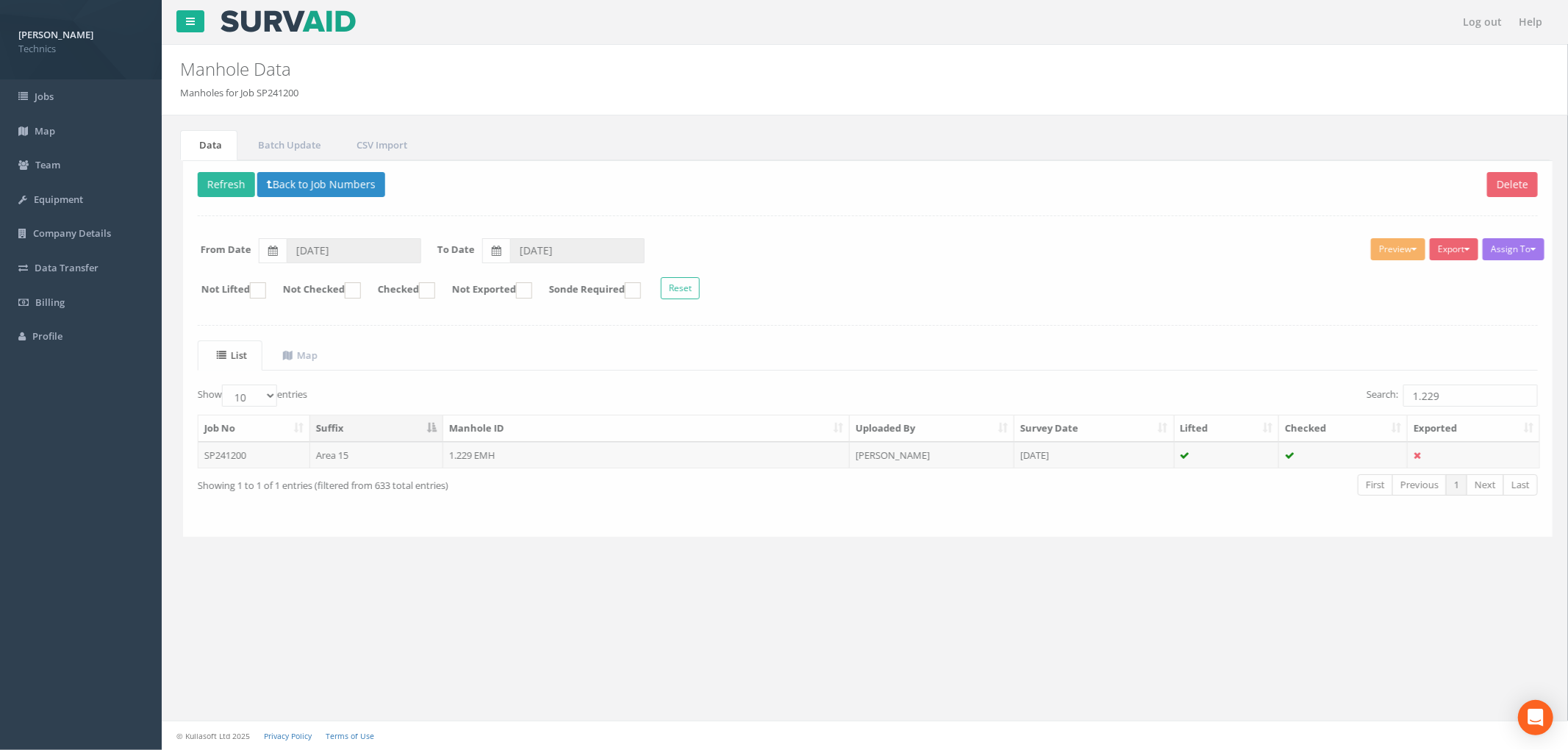
click at [1063, 334] on div "Delete Refresh Back to Job Numbers Assign To No Companies Added Export Technics…" at bounding box center [865, 348] width 1370 height 377
click at [702, 521] on div "Show 10 25 50 100 entries Search: 1.229 Job No Suffix Manhole ID Uploaded By Su…" at bounding box center [865, 453] width 1340 height 137
drag, startPoint x: 1468, startPoint y: 403, endPoint x: 1383, endPoint y: 403, distance: 85.0
click at [1383, 403] on label "Search: 1.229" at bounding box center [1449, 396] width 171 height 22
click at [757, 353] on ul "List Map" at bounding box center [865, 356] width 1340 height 31
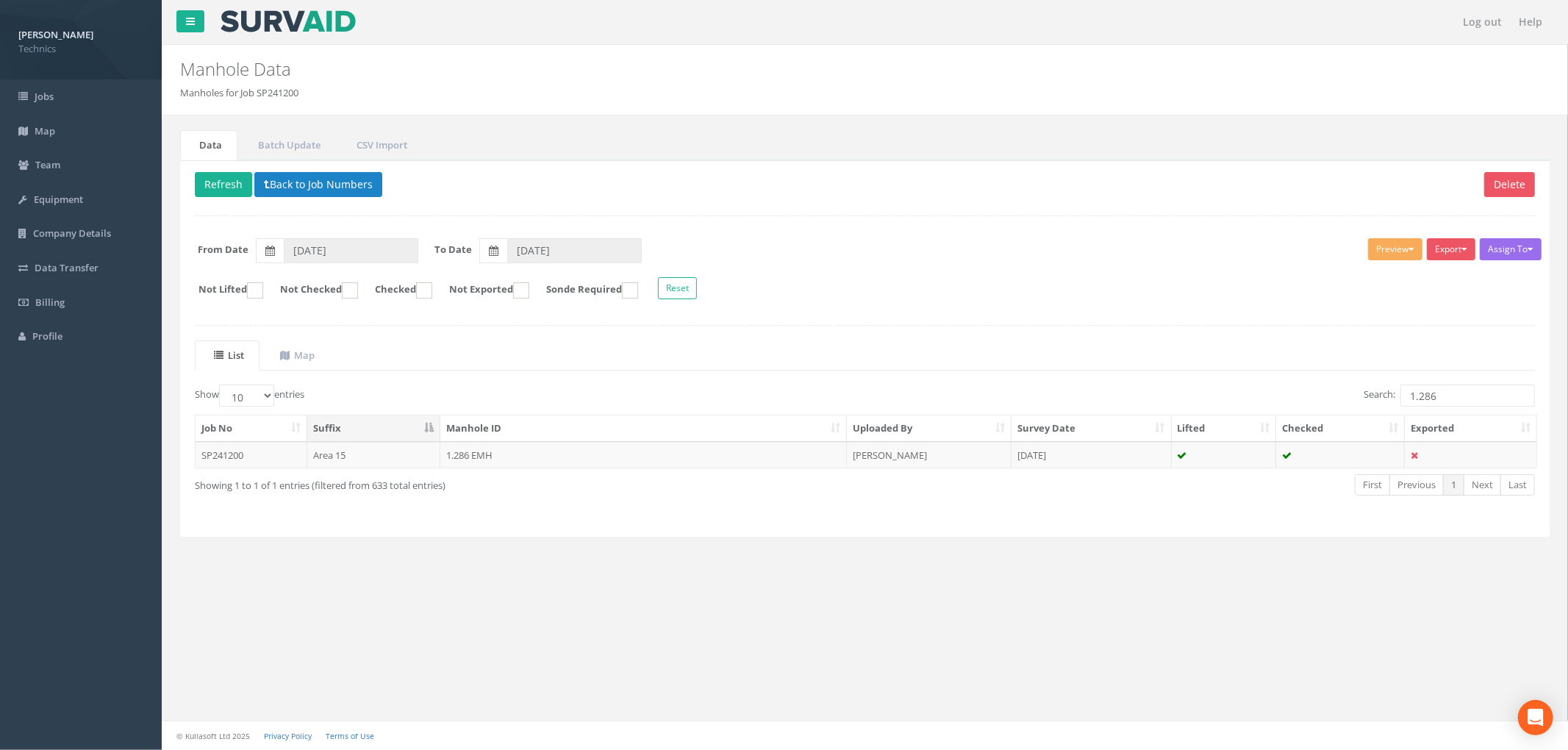
click at [860, 325] on div "Delete Refresh Back to Job Numbers Assign To No Companies Added Export Technics…" at bounding box center [865, 348] width 1370 height 377
click at [1459, 407] on input "1.286" at bounding box center [1468, 396] width 135 height 22
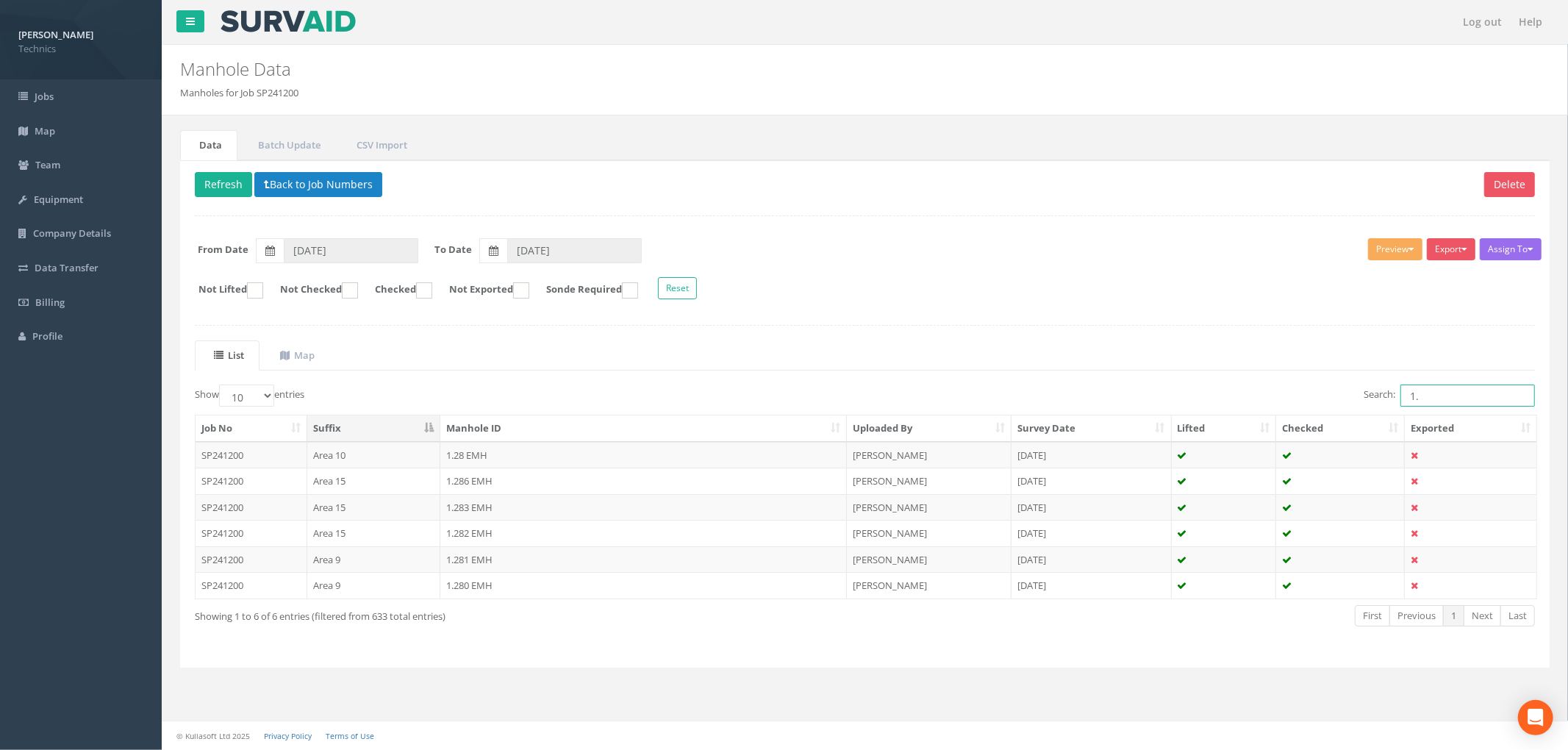
type input "1"
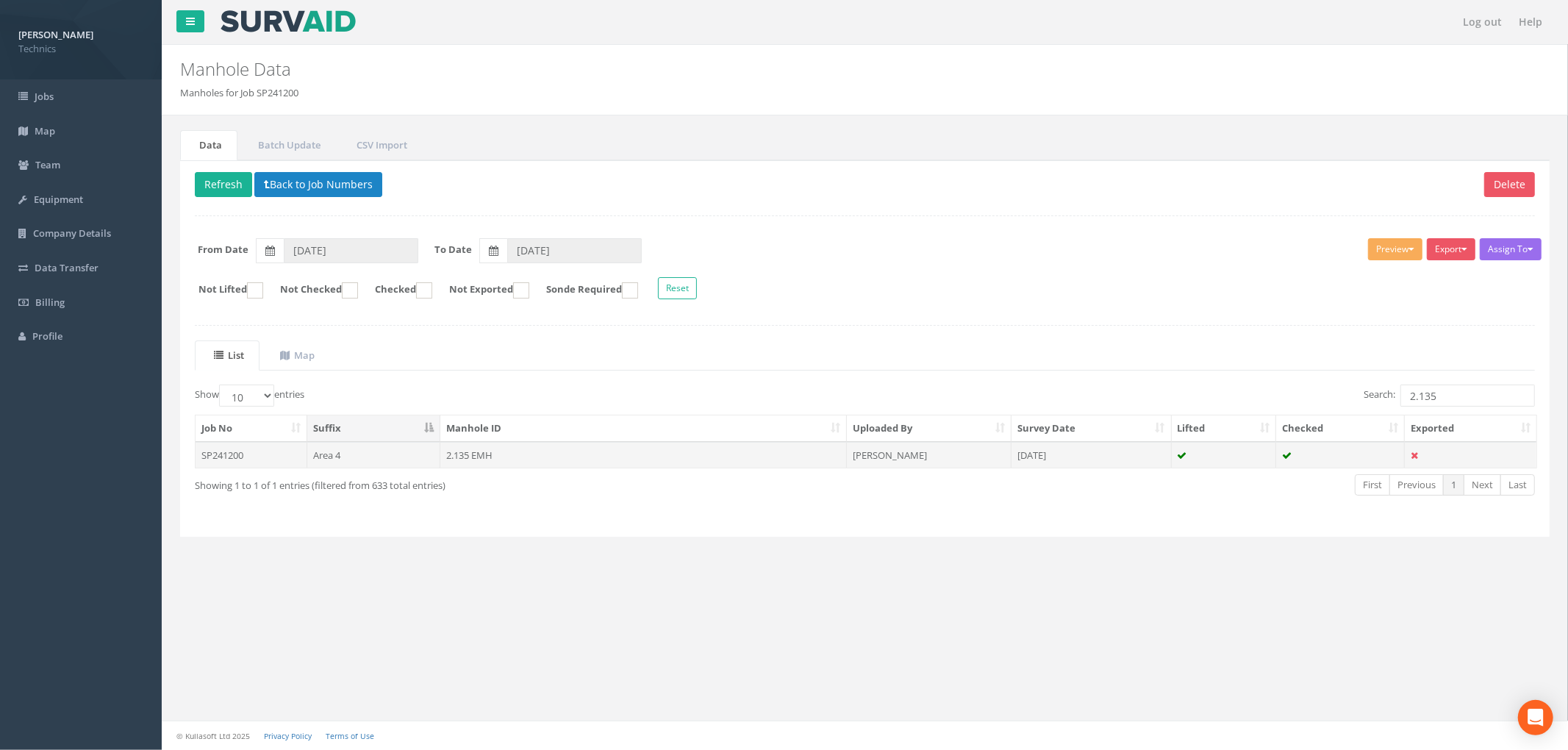
click at [759, 465] on td "2.135 EMH" at bounding box center [644, 454] width 407 height 26
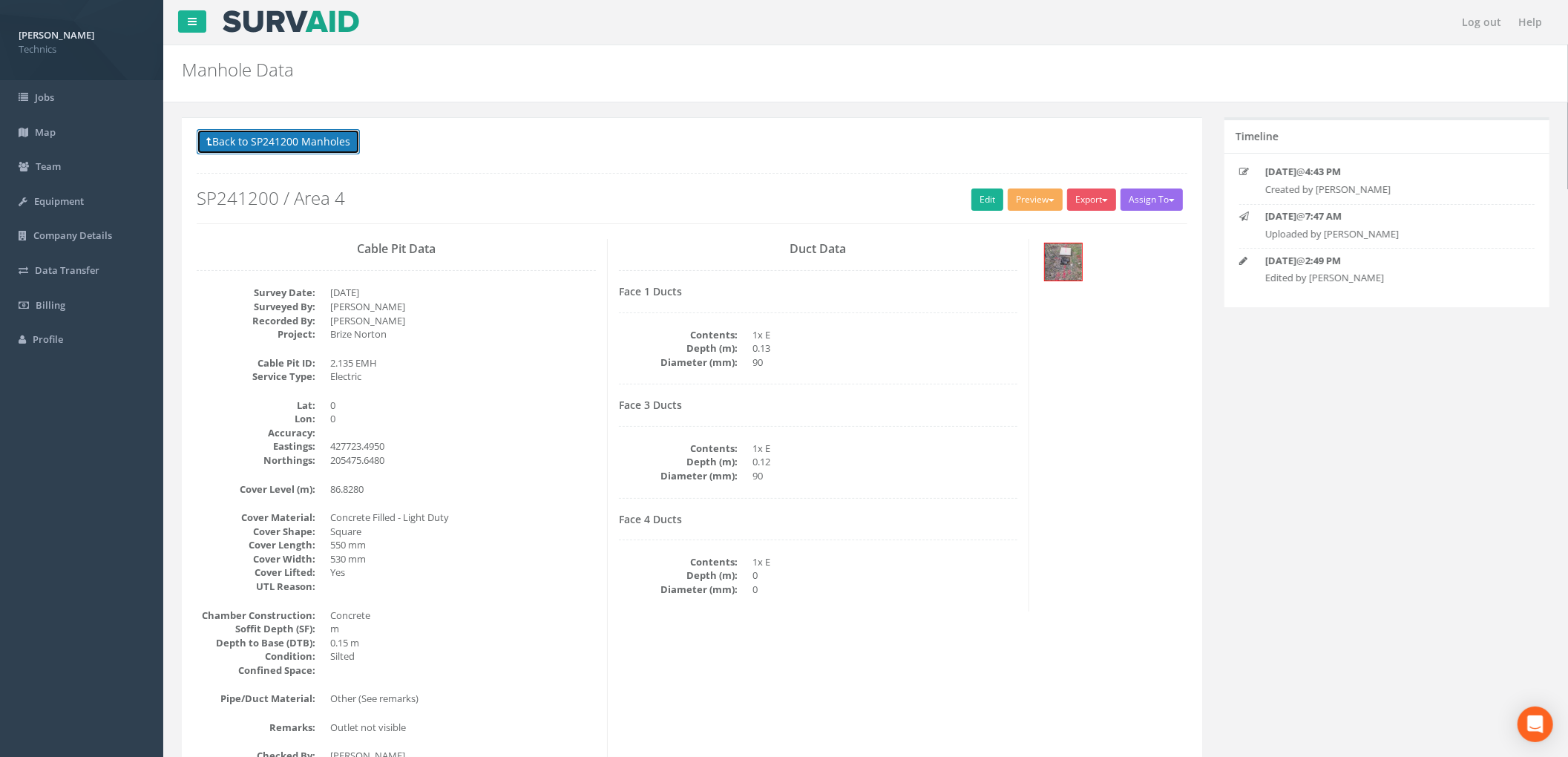
click at [327, 144] on button "Back to SP241200 Manholes" at bounding box center [278, 141] width 163 height 25
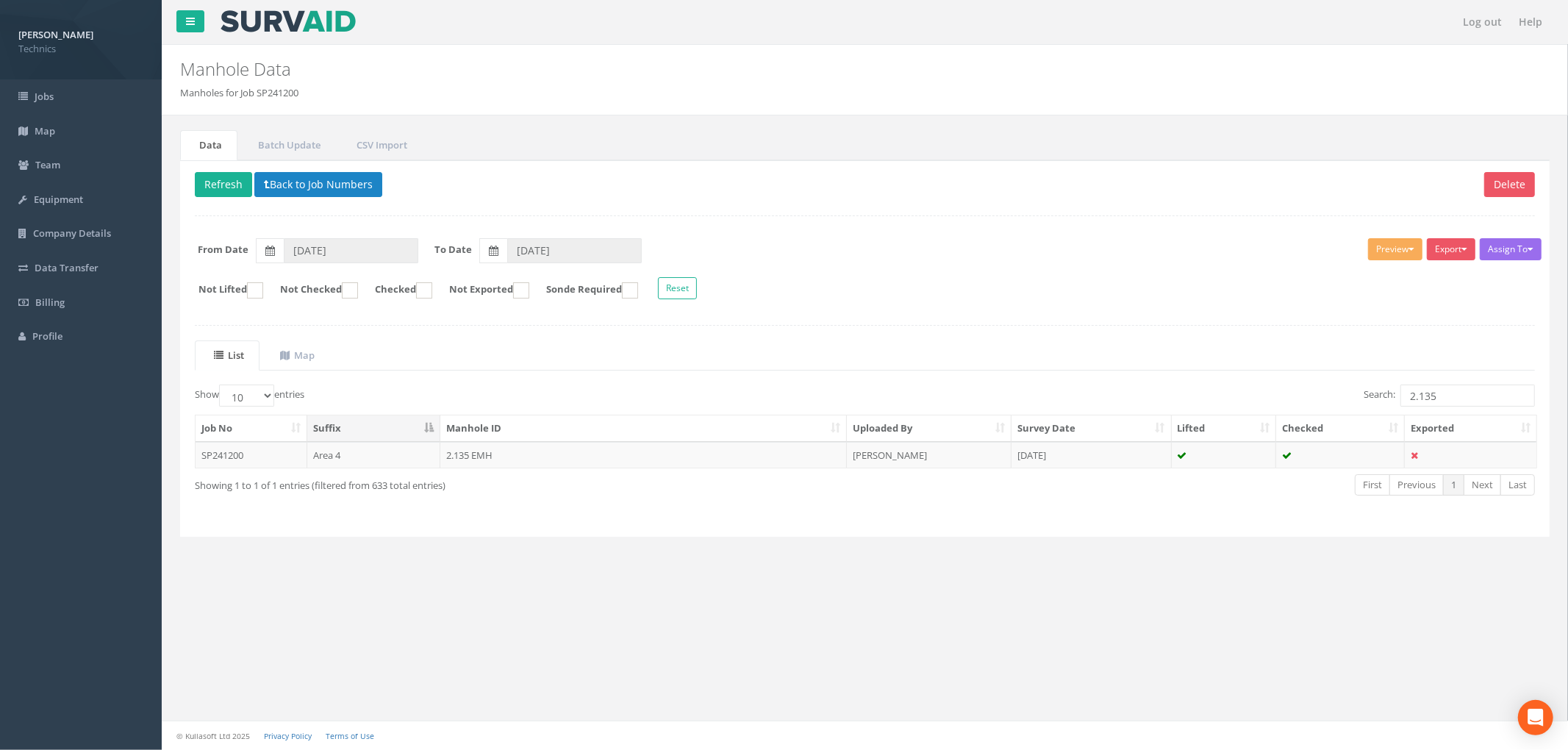
click at [868, 338] on div "Delete Refresh Back to Job Numbers Assign To No Companies Added Export Technics…" at bounding box center [865, 348] width 1370 height 377
click at [1454, 406] on input "2.135" at bounding box center [1468, 396] width 135 height 22
type input "2.136"
click at [692, 462] on td "2.136 EMH" at bounding box center [644, 454] width 407 height 26
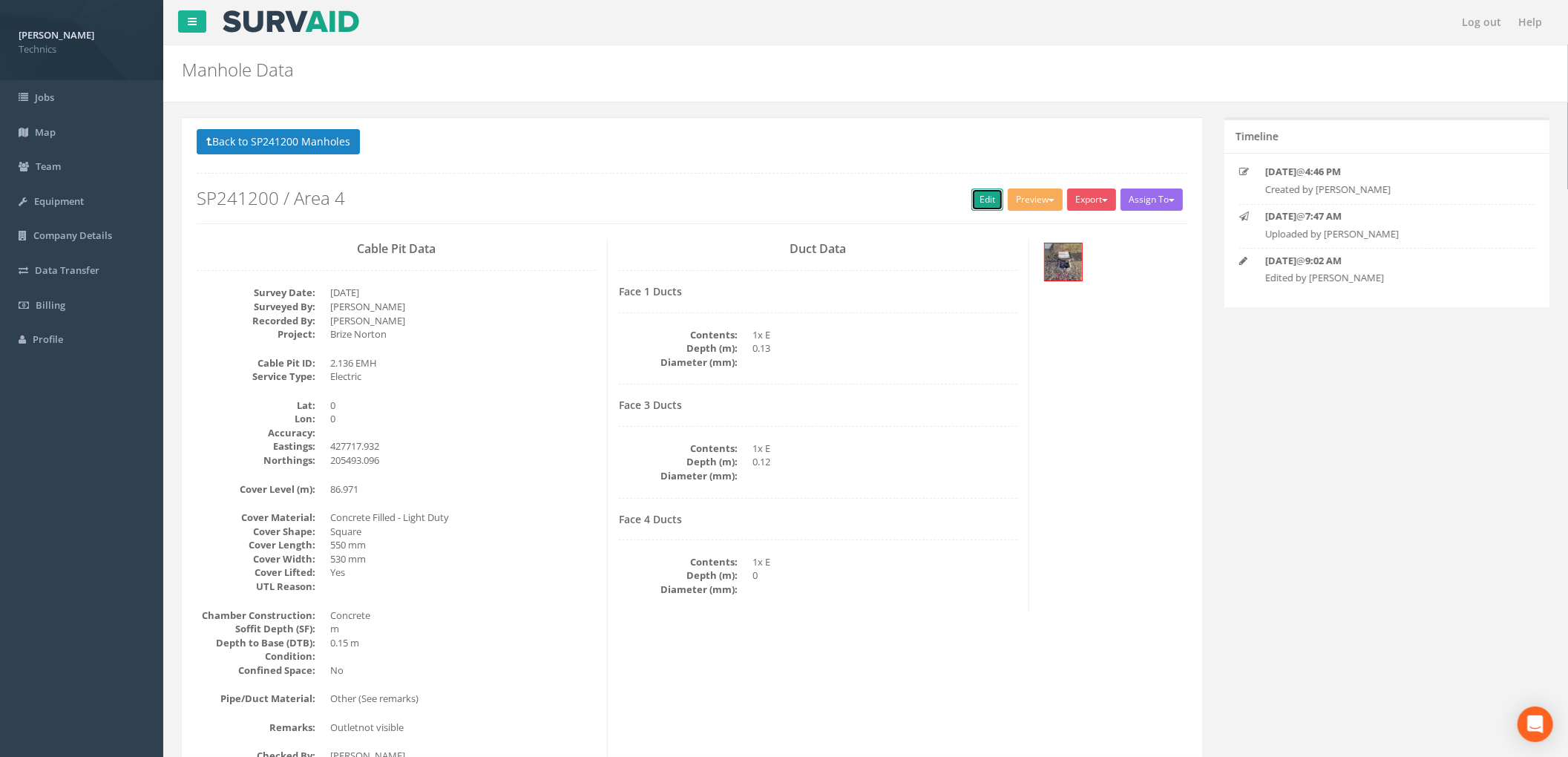
click at [974, 194] on link "Edit" at bounding box center [987, 199] width 32 height 22
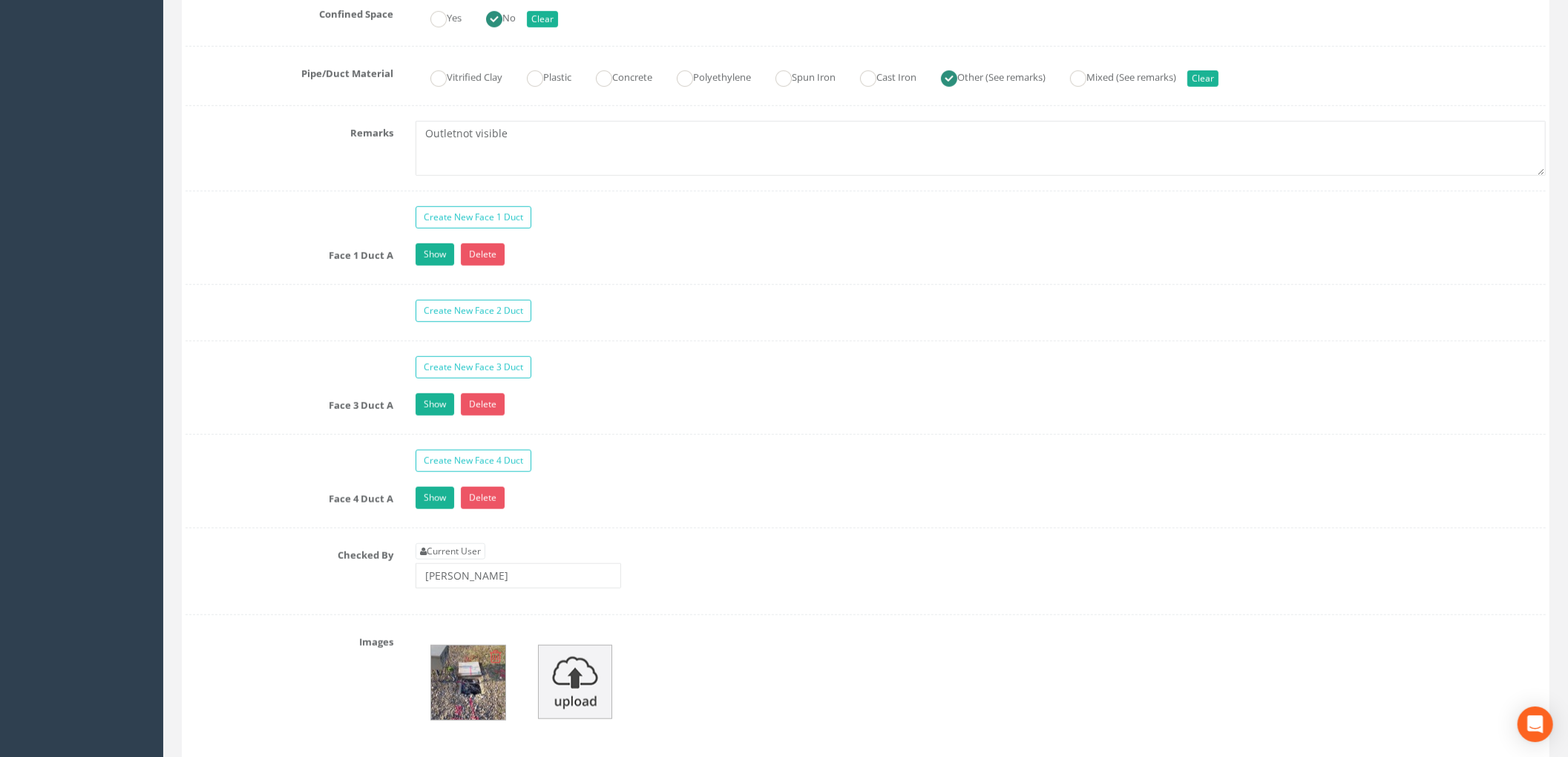
scroll to position [989, 0]
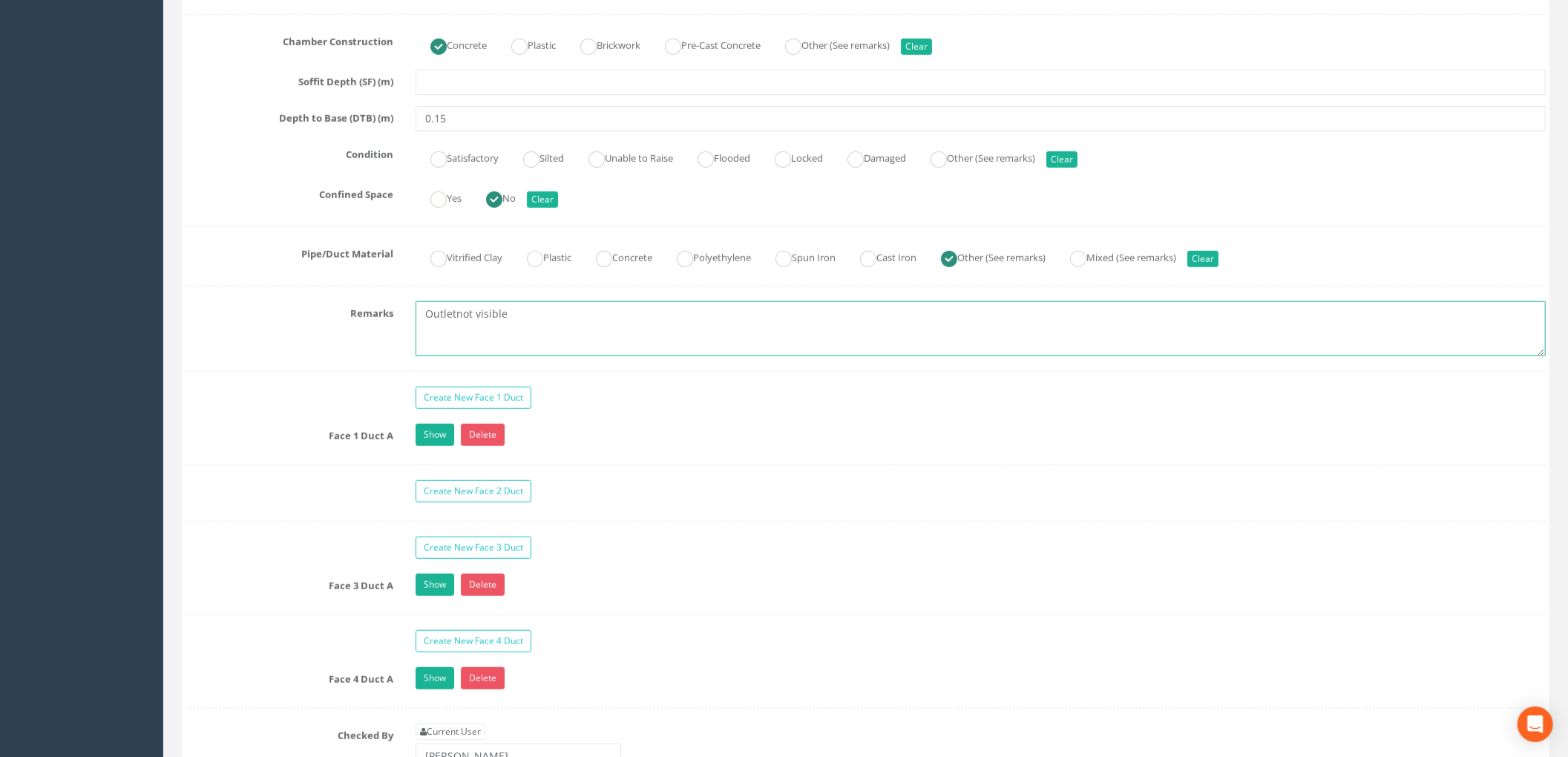
click at [503, 323] on textarea "Outletnot visible" at bounding box center [980, 328] width 1130 height 55
drag, startPoint x: 524, startPoint y: 322, endPoint x: 367, endPoint y: 316, distance: 157.1
click at [367, 316] on div "Remarks Outletnot visible" at bounding box center [866, 328] width 1382 height 55
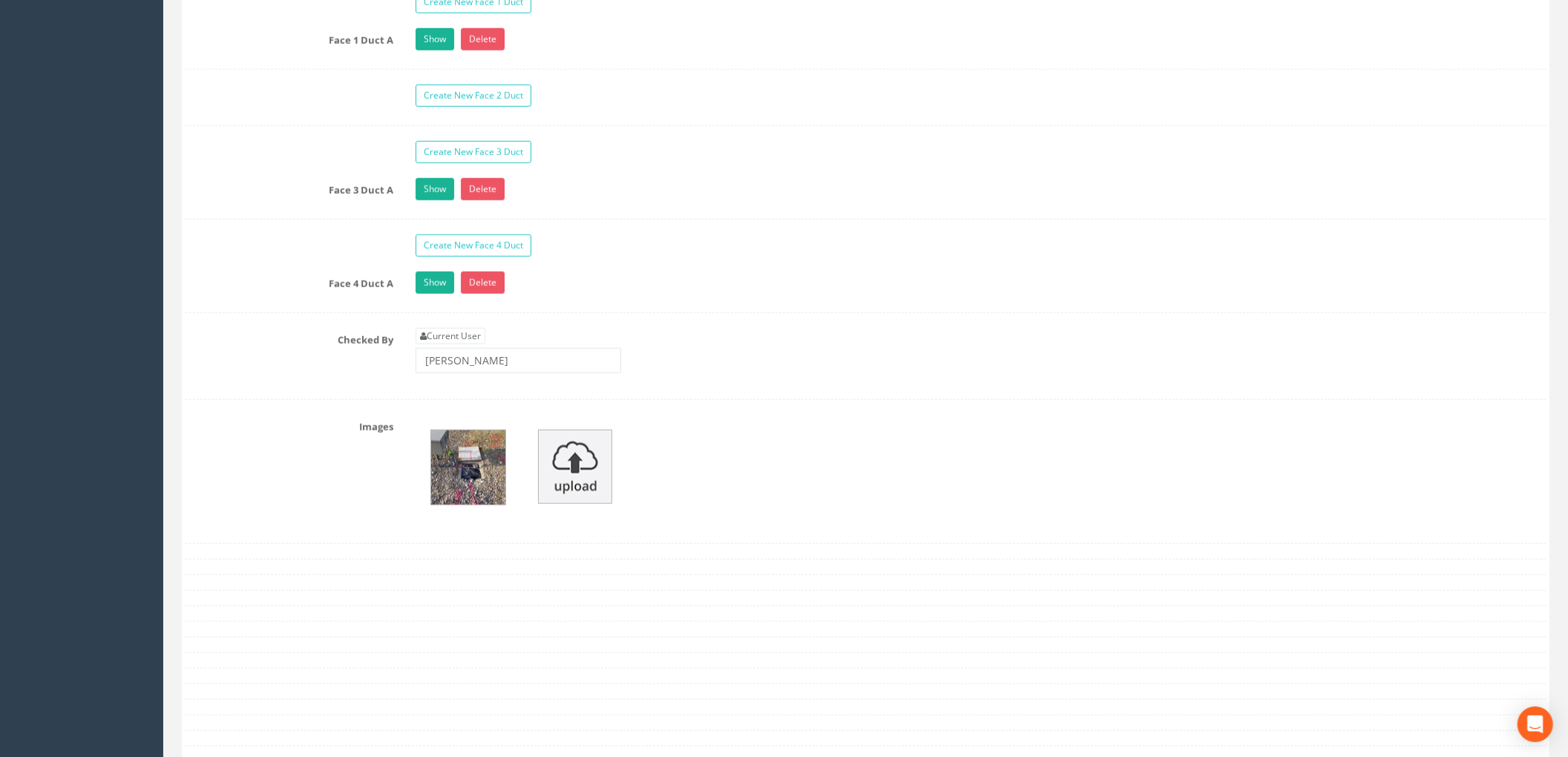
click at [458, 494] on img at bounding box center [468, 467] width 74 height 74
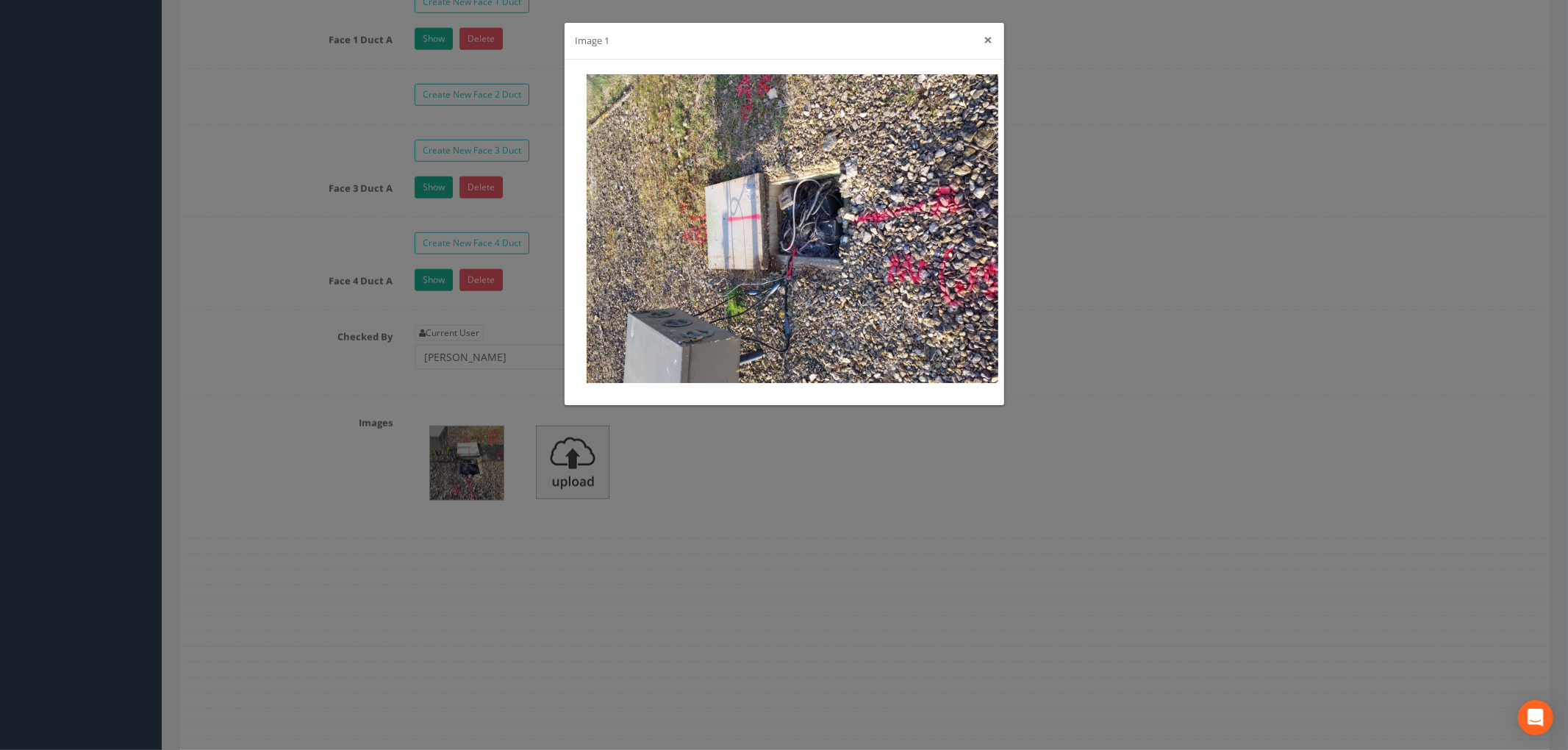
click at [985, 42] on button "×" at bounding box center [989, 40] width 8 height 15
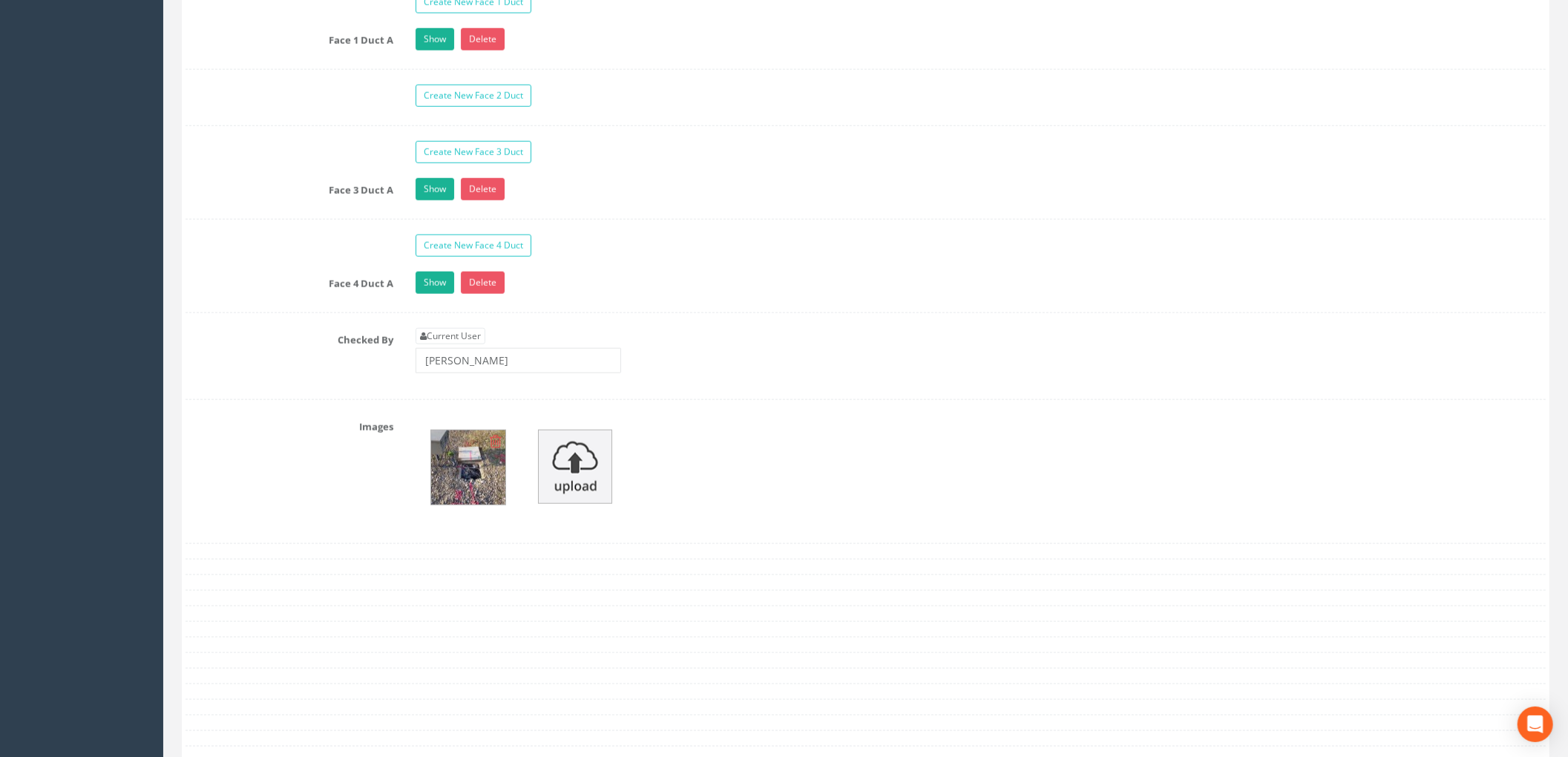
click at [490, 449] on icon at bounding box center [496, 441] width 12 height 15
click at [668, 476] on div at bounding box center [980, 466] width 1152 height 103
click at [462, 476] on img at bounding box center [467, 466] width 74 height 74
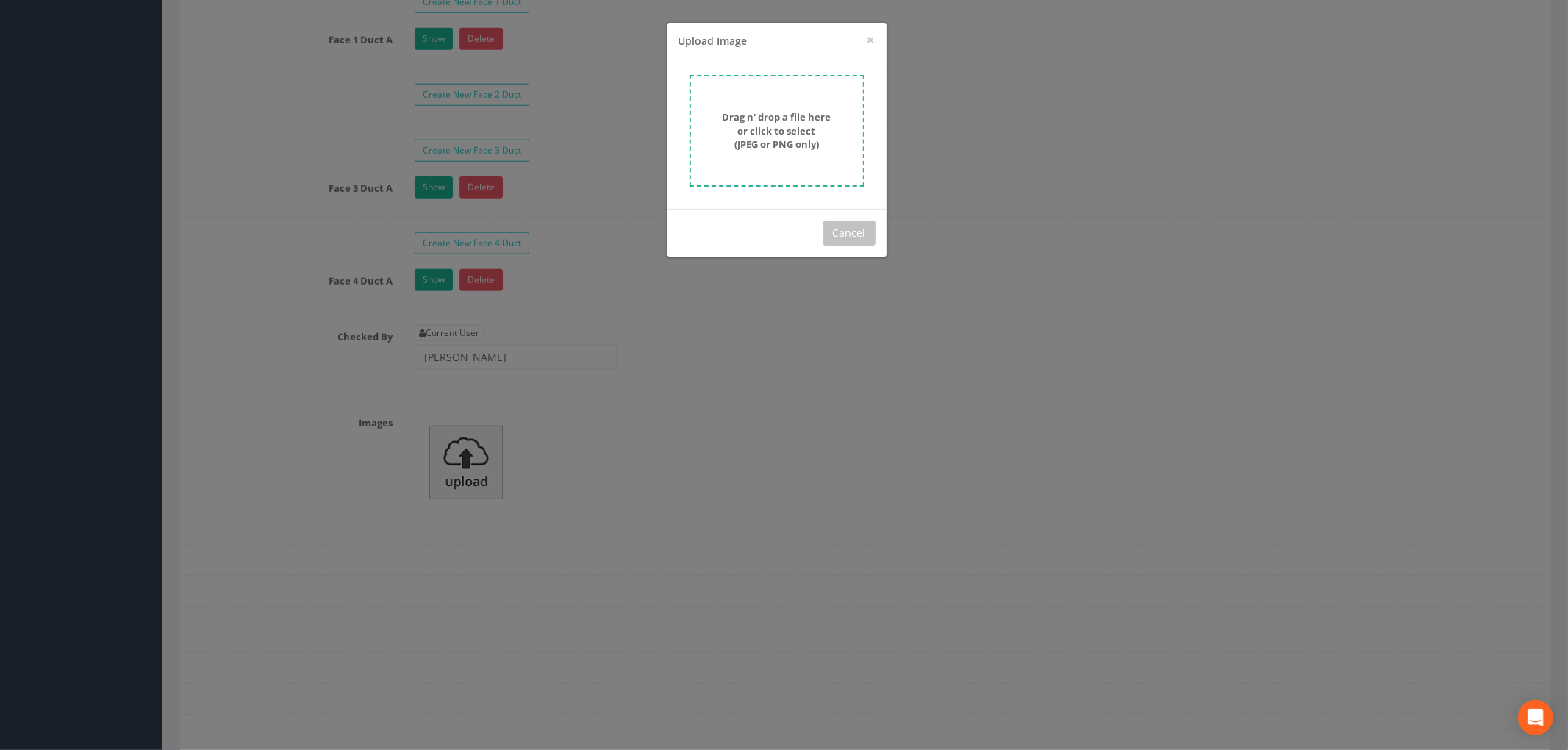
click at [659, 447] on div "× Close Upload Image Drag n' drop a file here or click to select (JPEG or PNG o…" at bounding box center [784, 375] width 1568 height 750
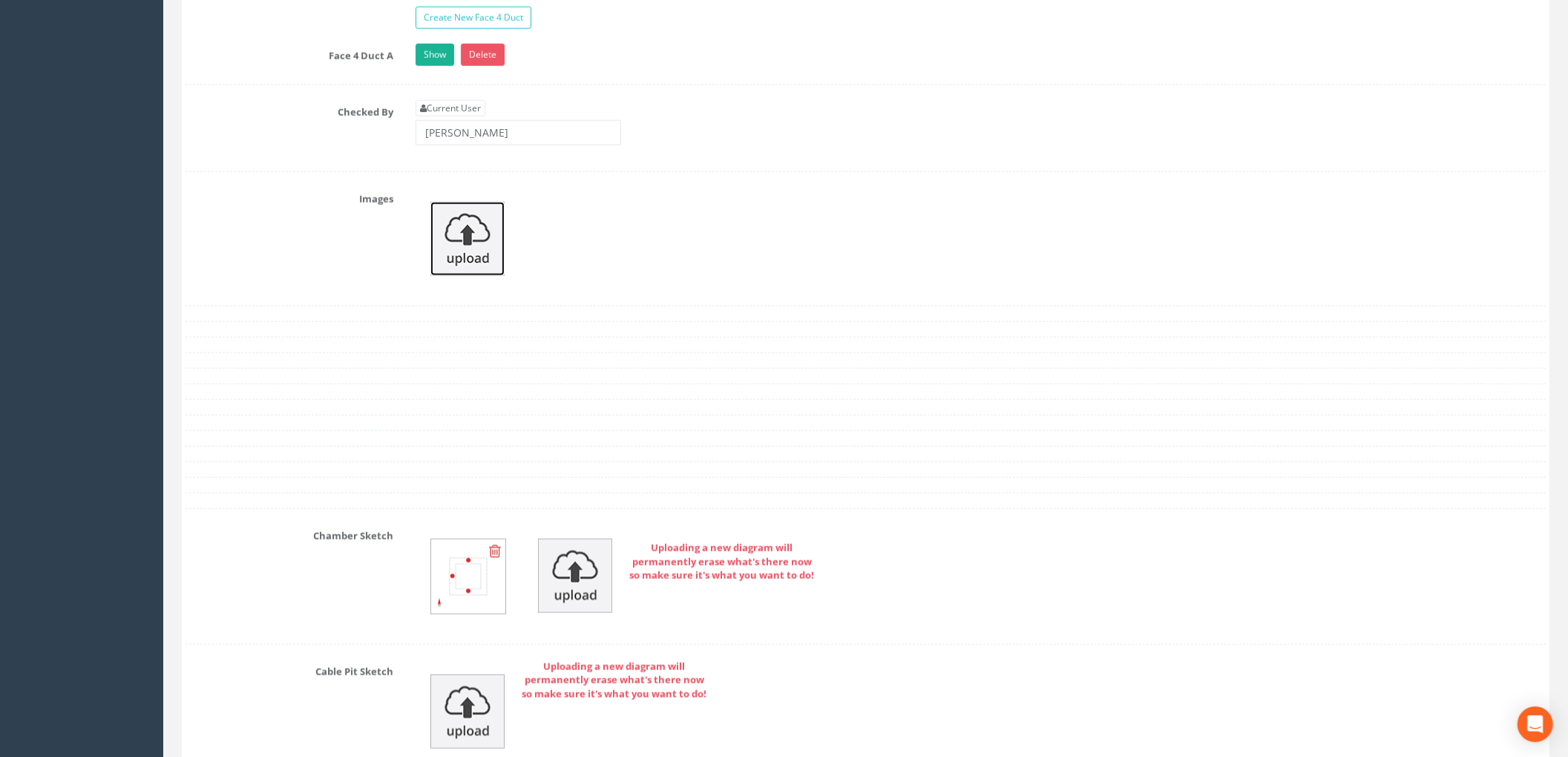
scroll to position [1397, 0]
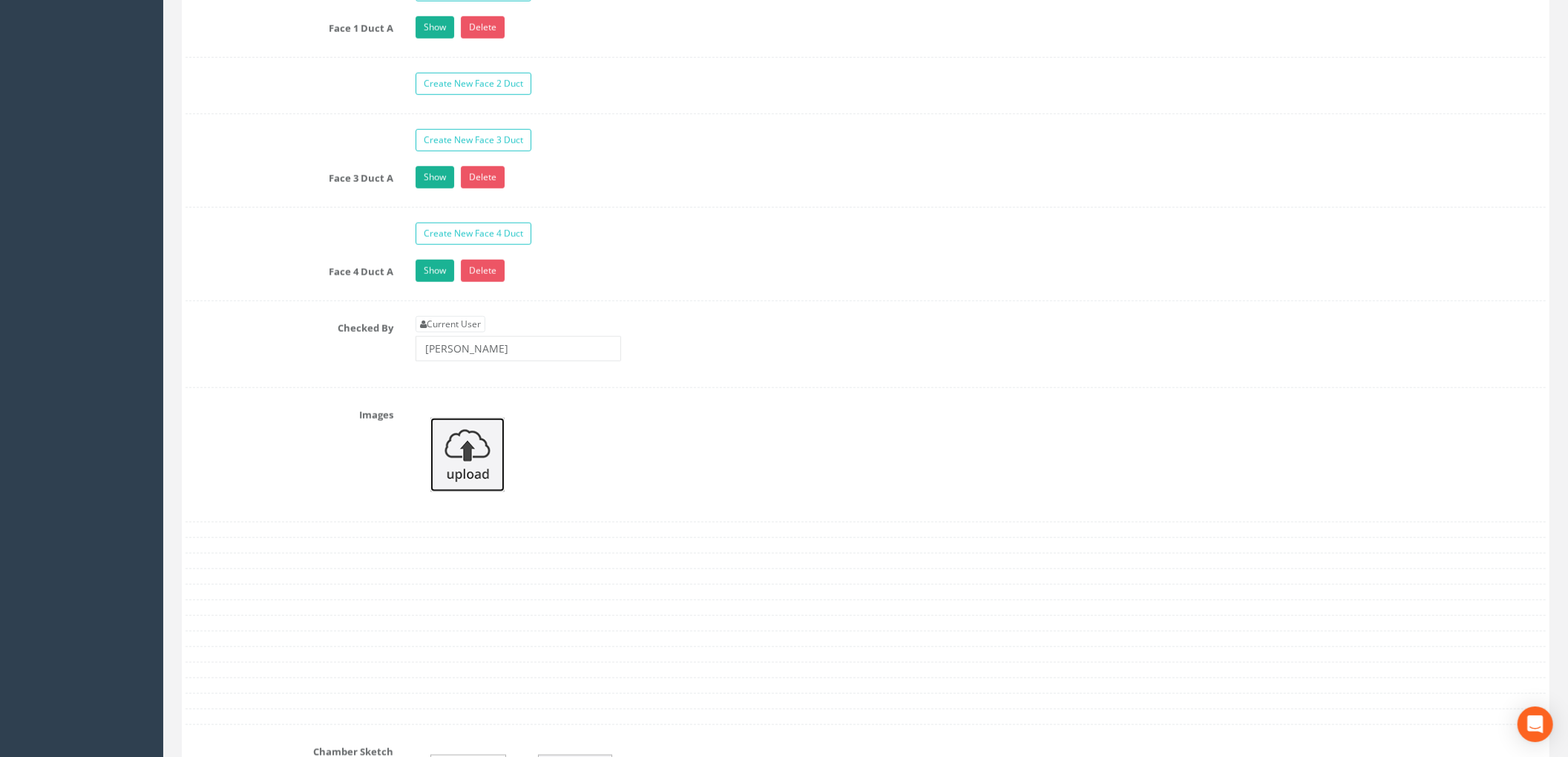
click at [472, 461] on img at bounding box center [467, 454] width 74 height 74
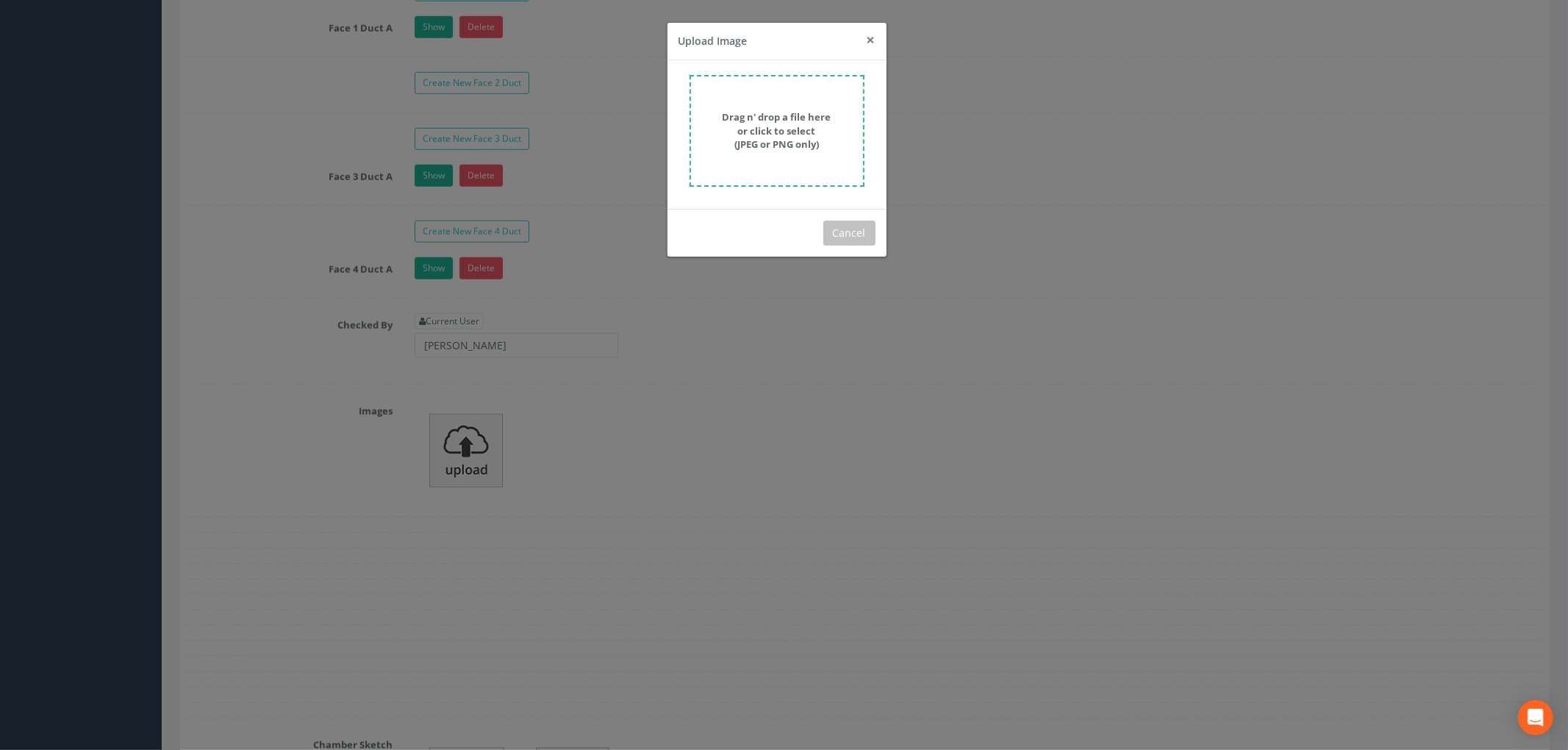
click at [867, 40] on span "×" at bounding box center [871, 40] width 8 height 20
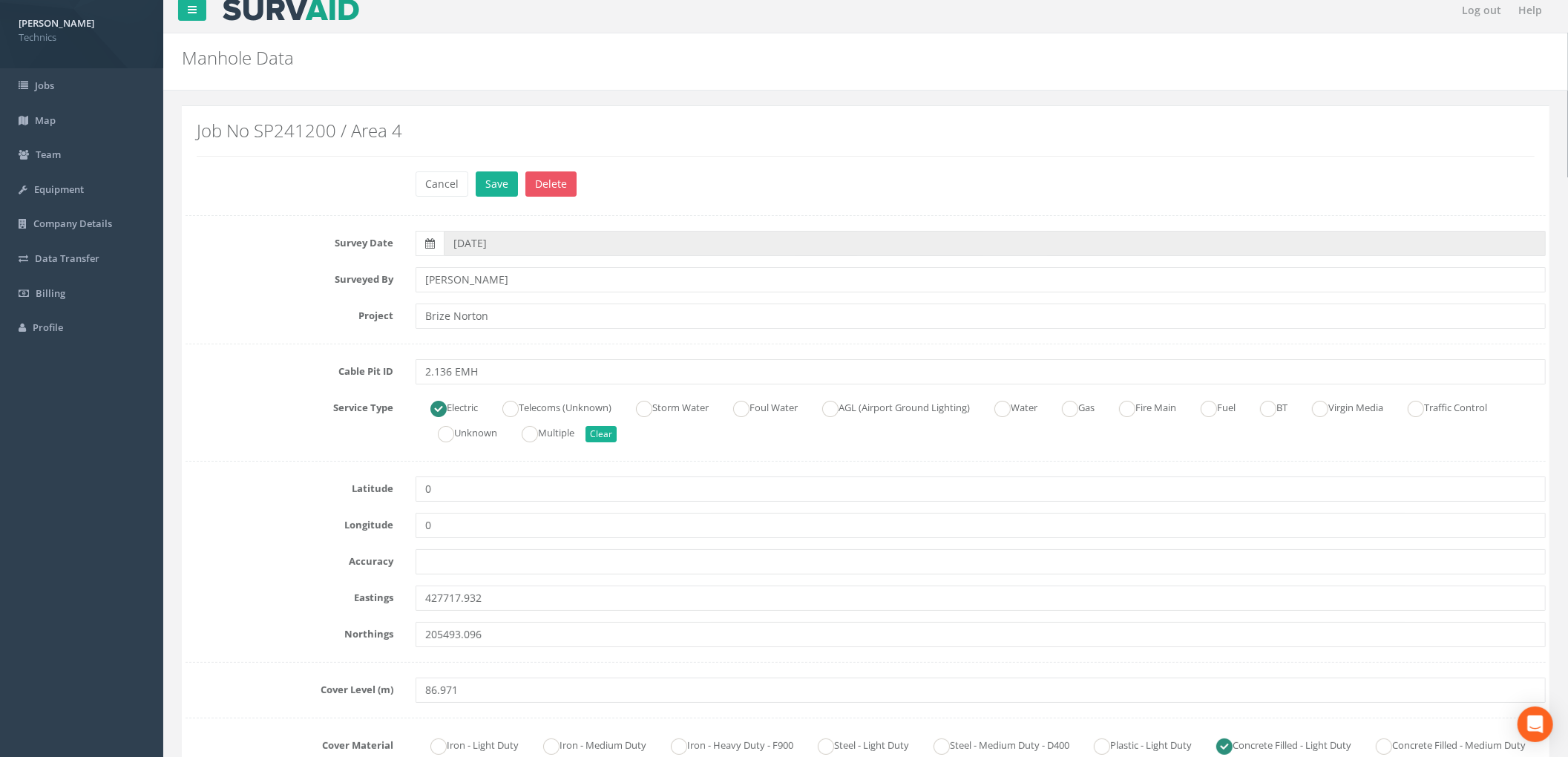
scroll to position [0, 0]
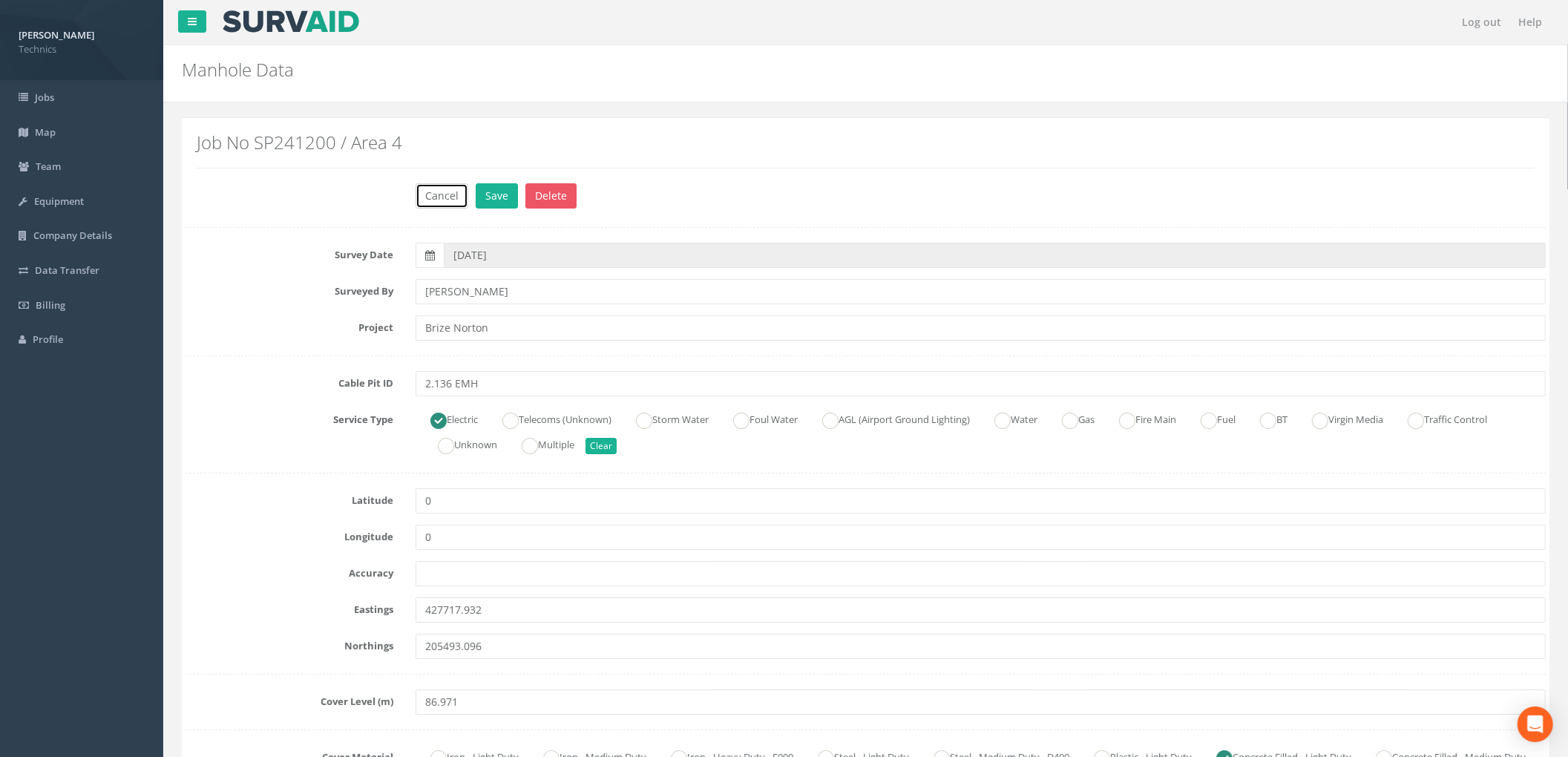
click at [444, 191] on button "Cancel" at bounding box center [442, 195] width 53 height 25
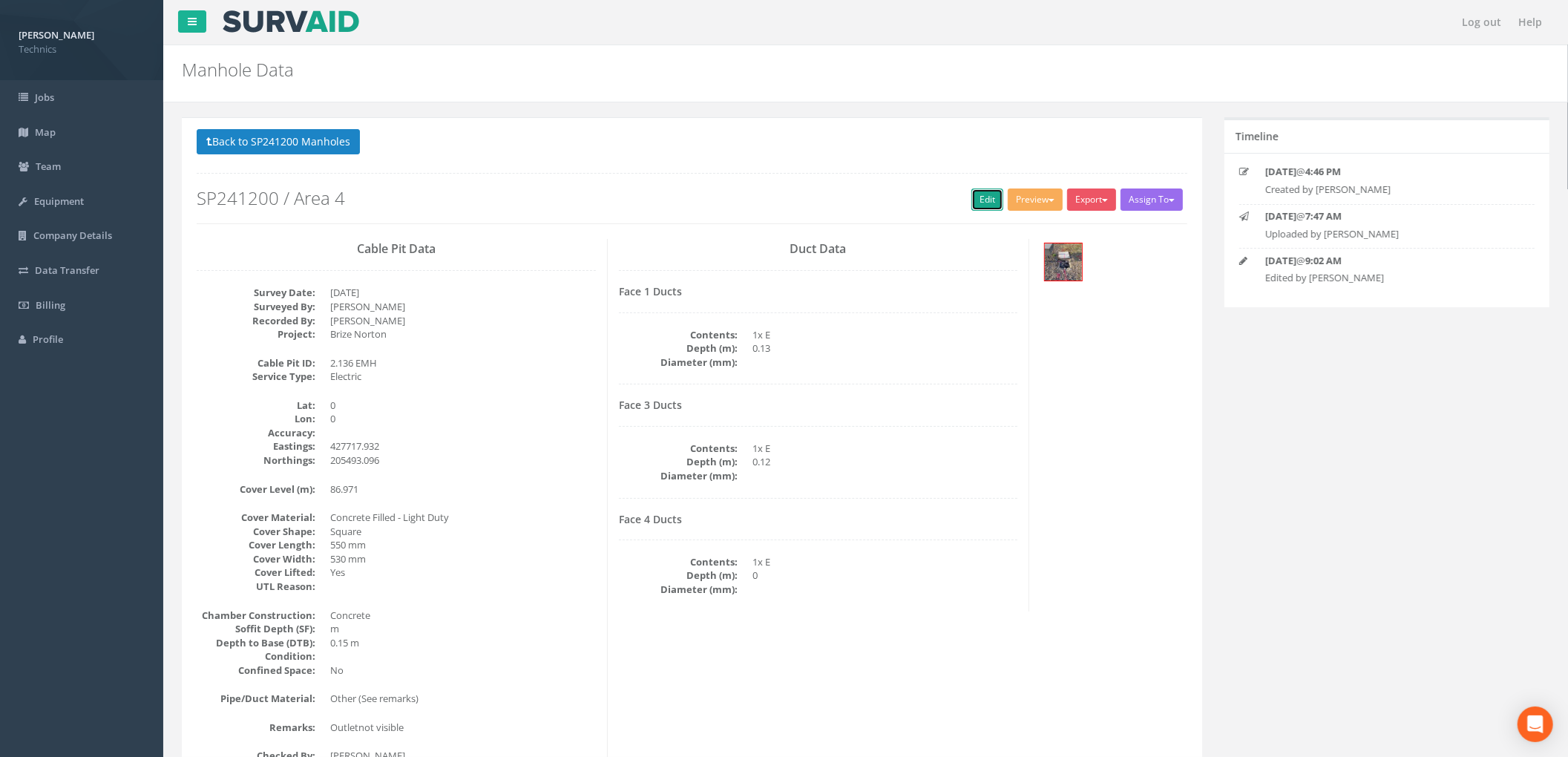
click at [977, 198] on link "Edit" at bounding box center [987, 199] width 32 height 22
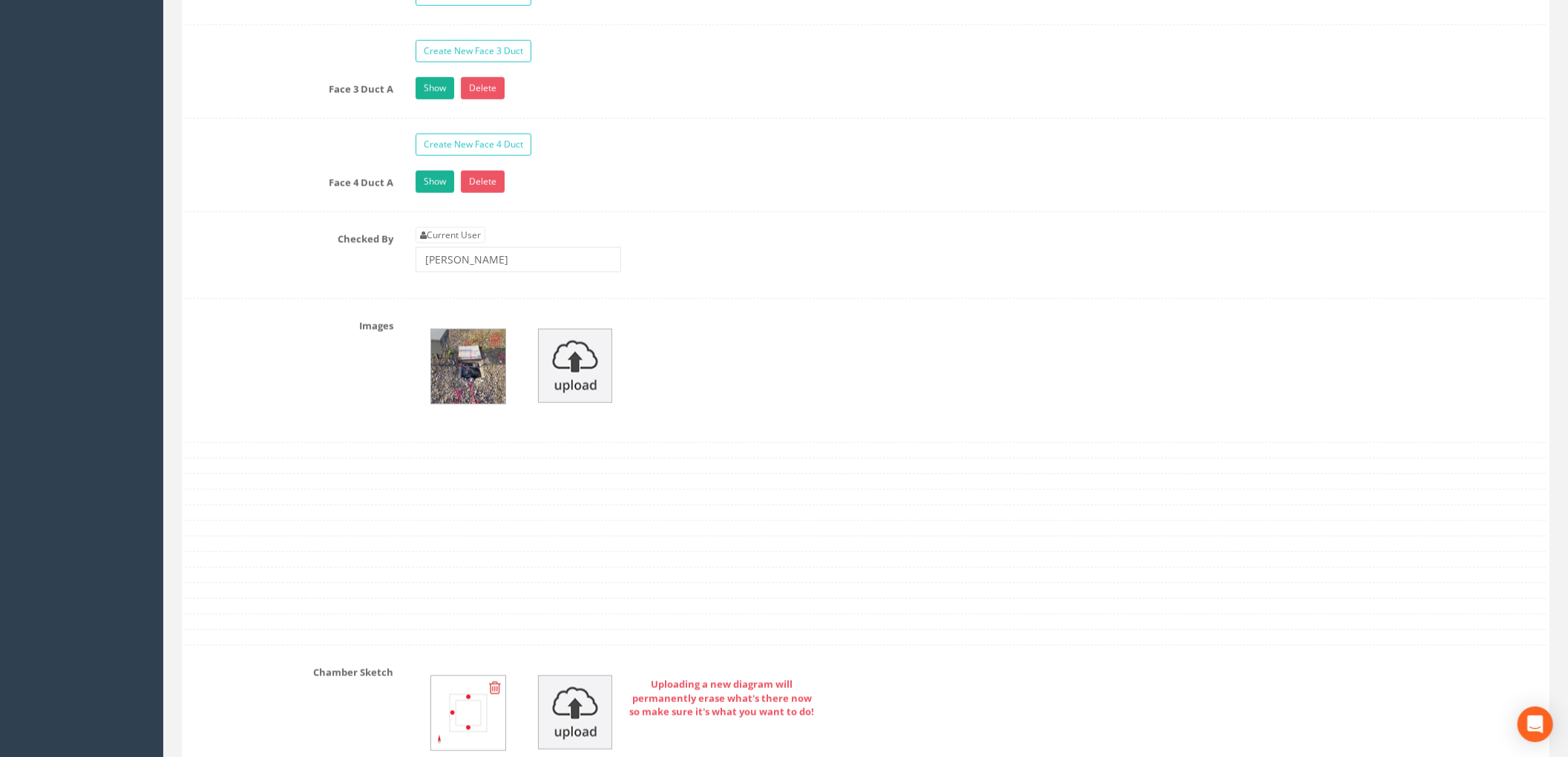
scroll to position [1484, 0]
click at [466, 394] on img at bounding box center [468, 368] width 74 height 74
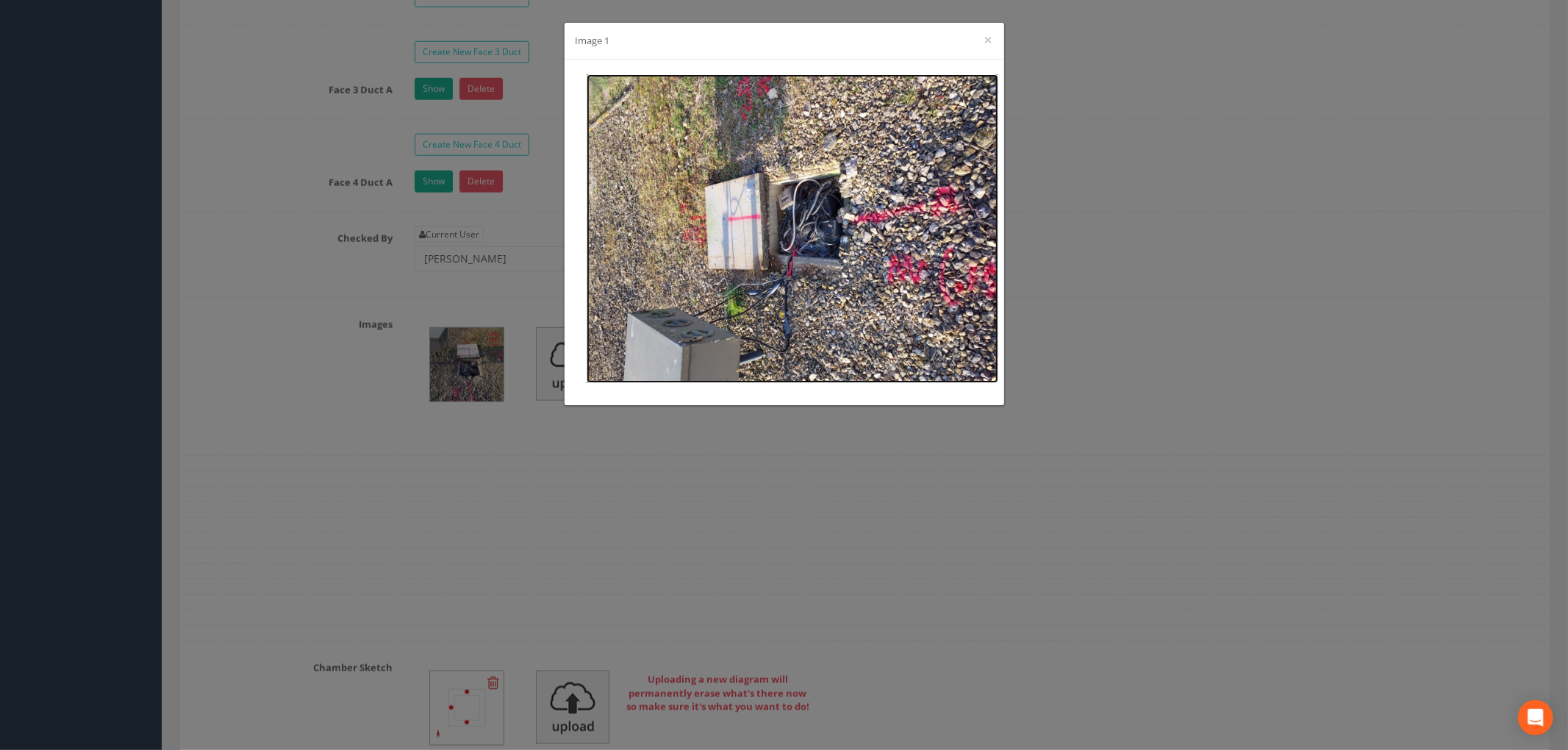
click at [787, 251] on img at bounding box center [792, 229] width 412 height 308
click at [987, 33] on button "×" at bounding box center [989, 40] width 8 height 15
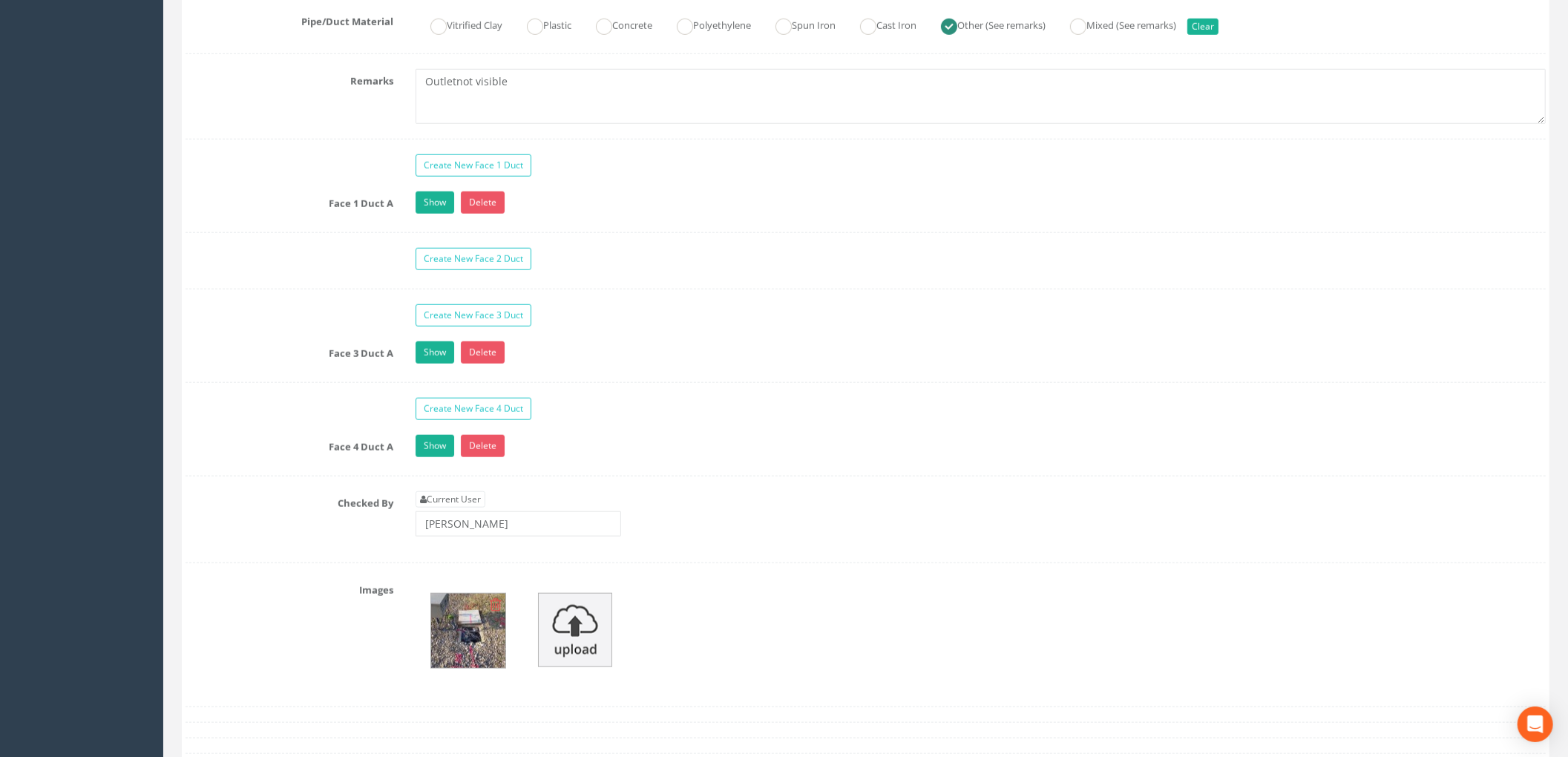
scroll to position [989, 0]
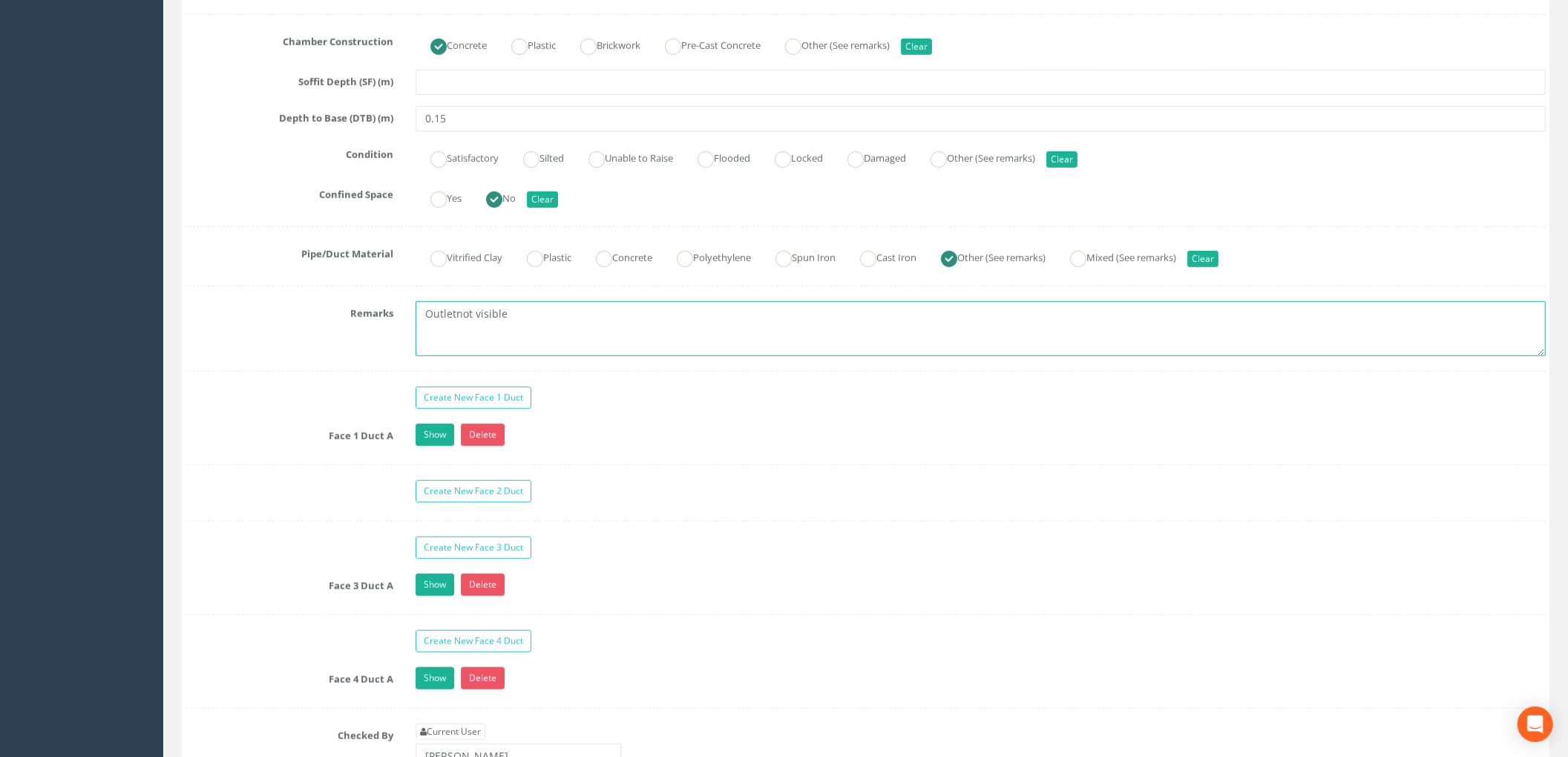
drag, startPoint x: 553, startPoint y: 316, endPoint x: 358, endPoint y: 323, distance: 195.1
click at [358, 323] on div "Remarks Outletnot visible" at bounding box center [866, 328] width 1382 height 55
type textarea "Cables Exit Lid"
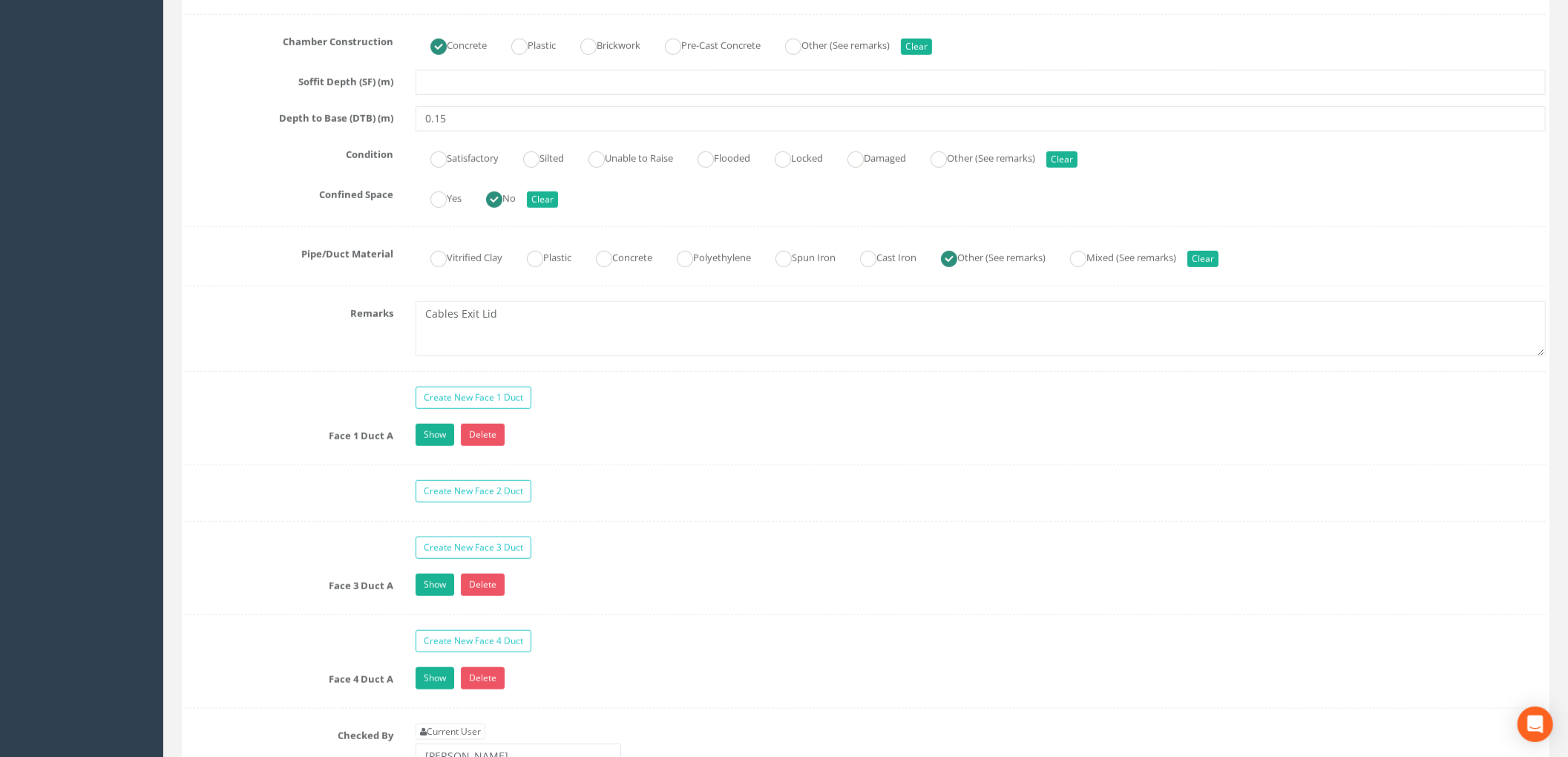
click at [754, 412] on div "Create New Face 1 Duct" at bounding box center [980, 399] width 1152 height 26
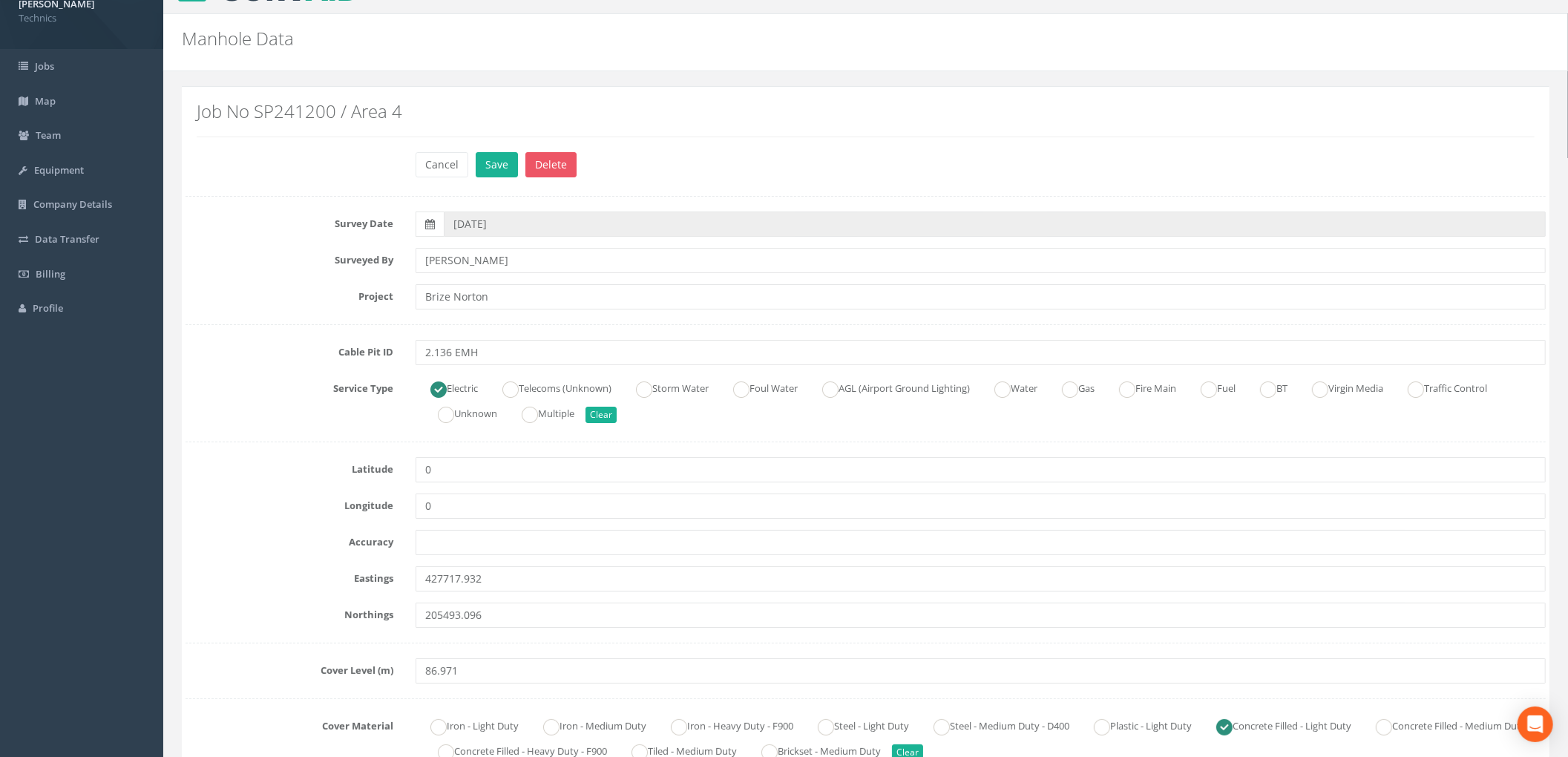
scroll to position [0, 0]
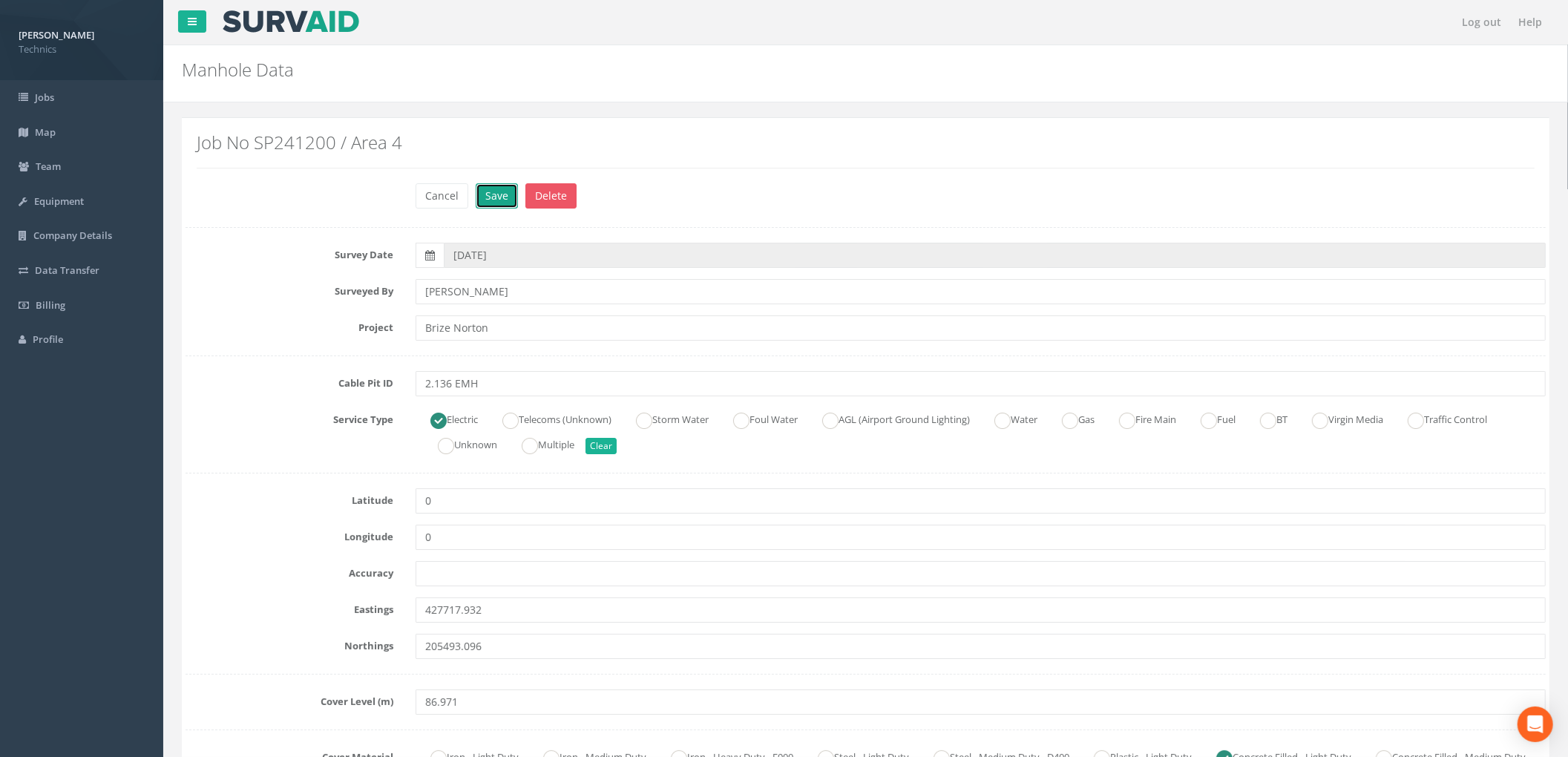
click at [497, 198] on button "Save" at bounding box center [496, 195] width 42 height 25
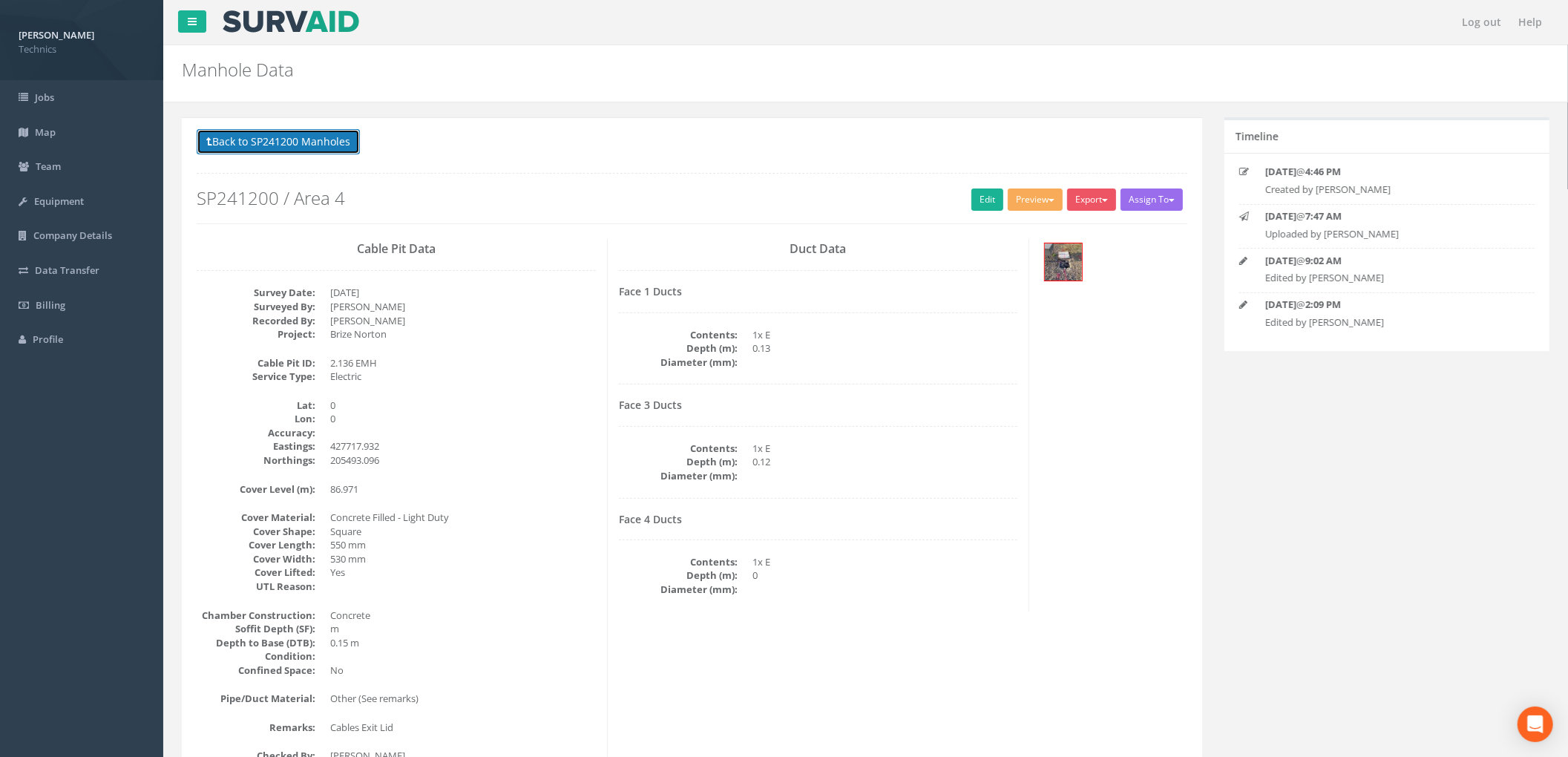
click at [313, 135] on button "Back to SP241200 Manholes" at bounding box center [278, 141] width 163 height 25
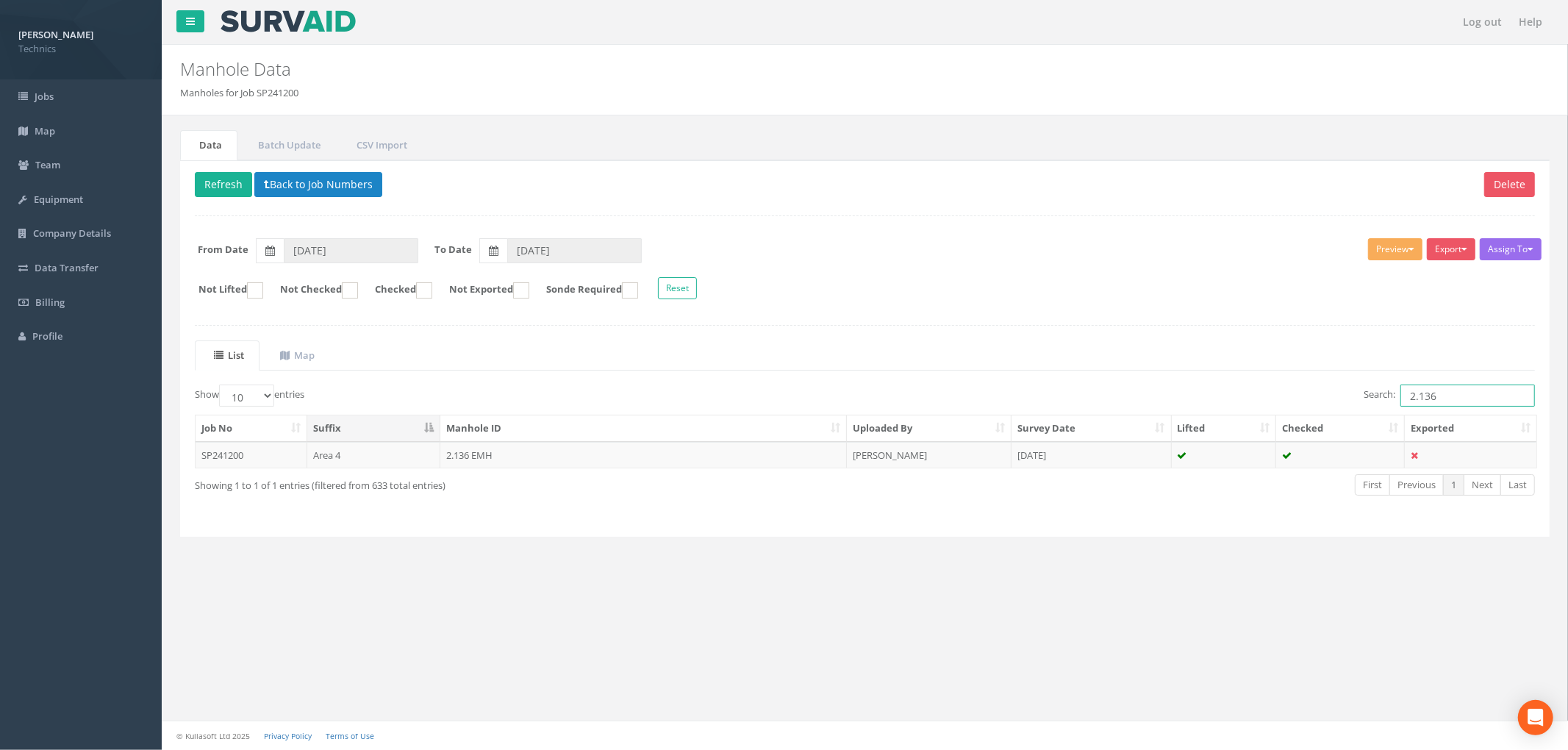
click at [1459, 398] on input "2.136" at bounding box center [1468, 396] width 135 height 22
click at [732, 464] on td "2.135 EMH" at bounding box center [644, 454] width 407 height 26
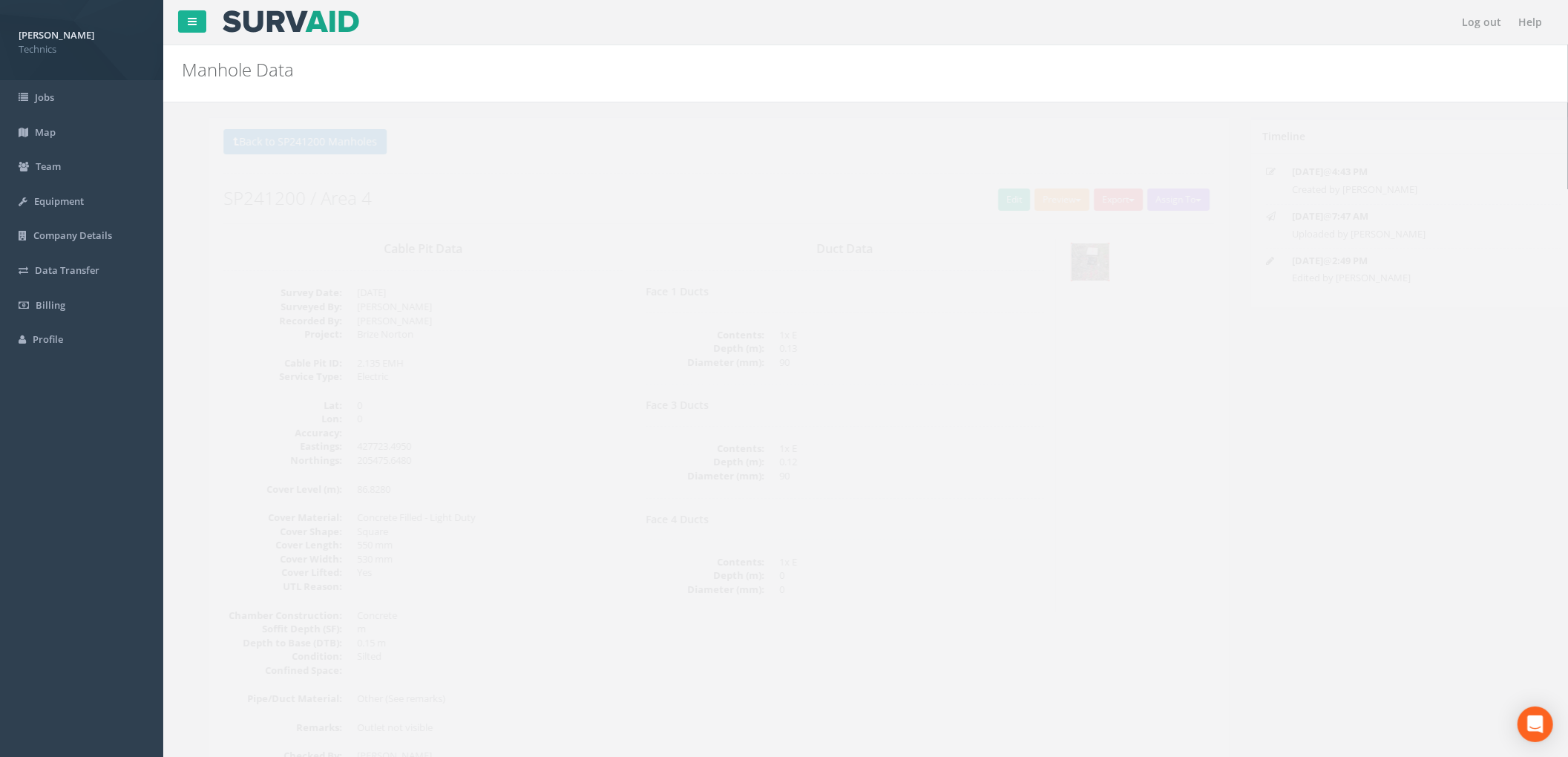
click at [1056, 269] on img at bounding box center [1062, 262] width 37 height 37
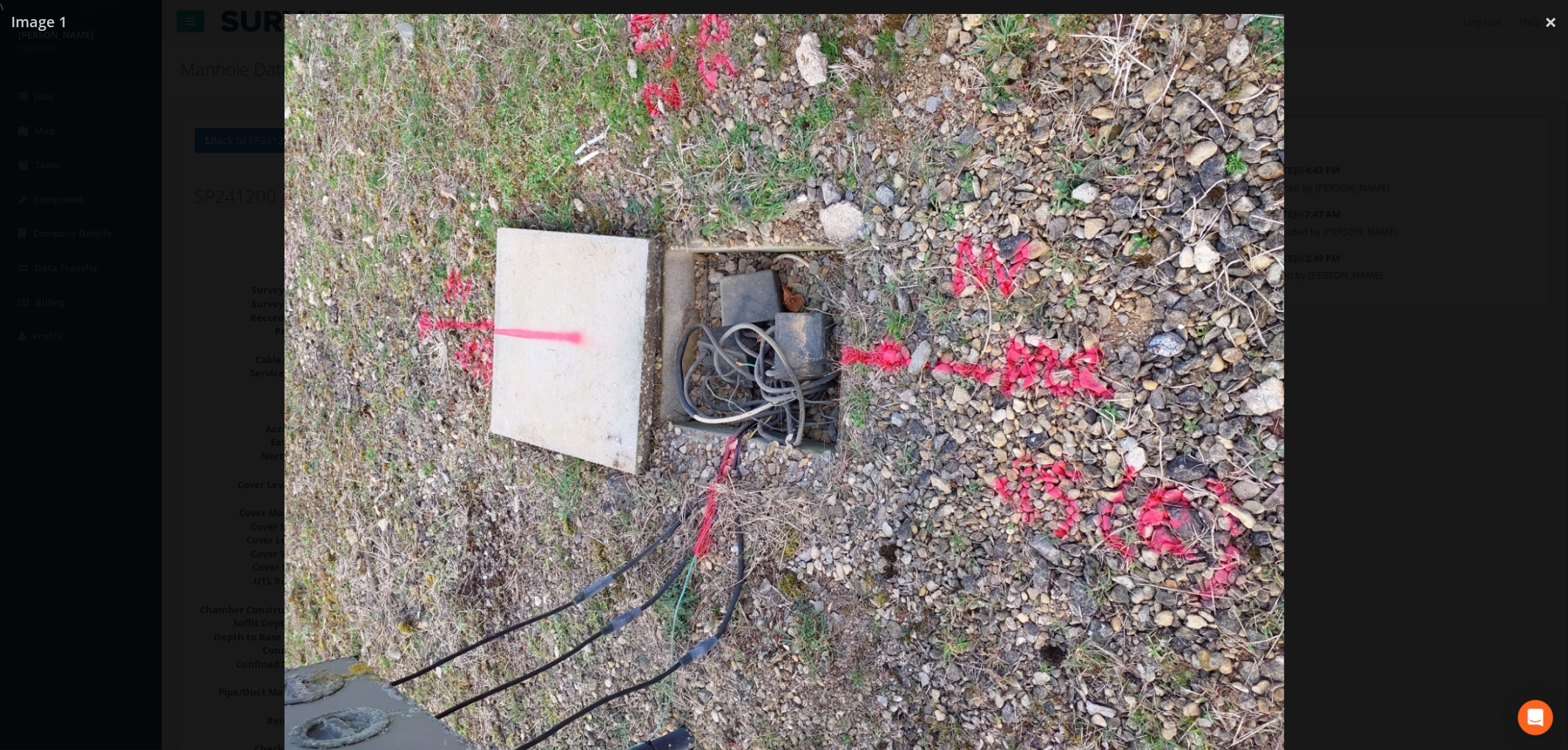
click at [782, 183] on img at bounding box center [785, 388] width 1000 height 750
click at [1479, 146] on div at bounding box center [784, 388] width 1568 height 750
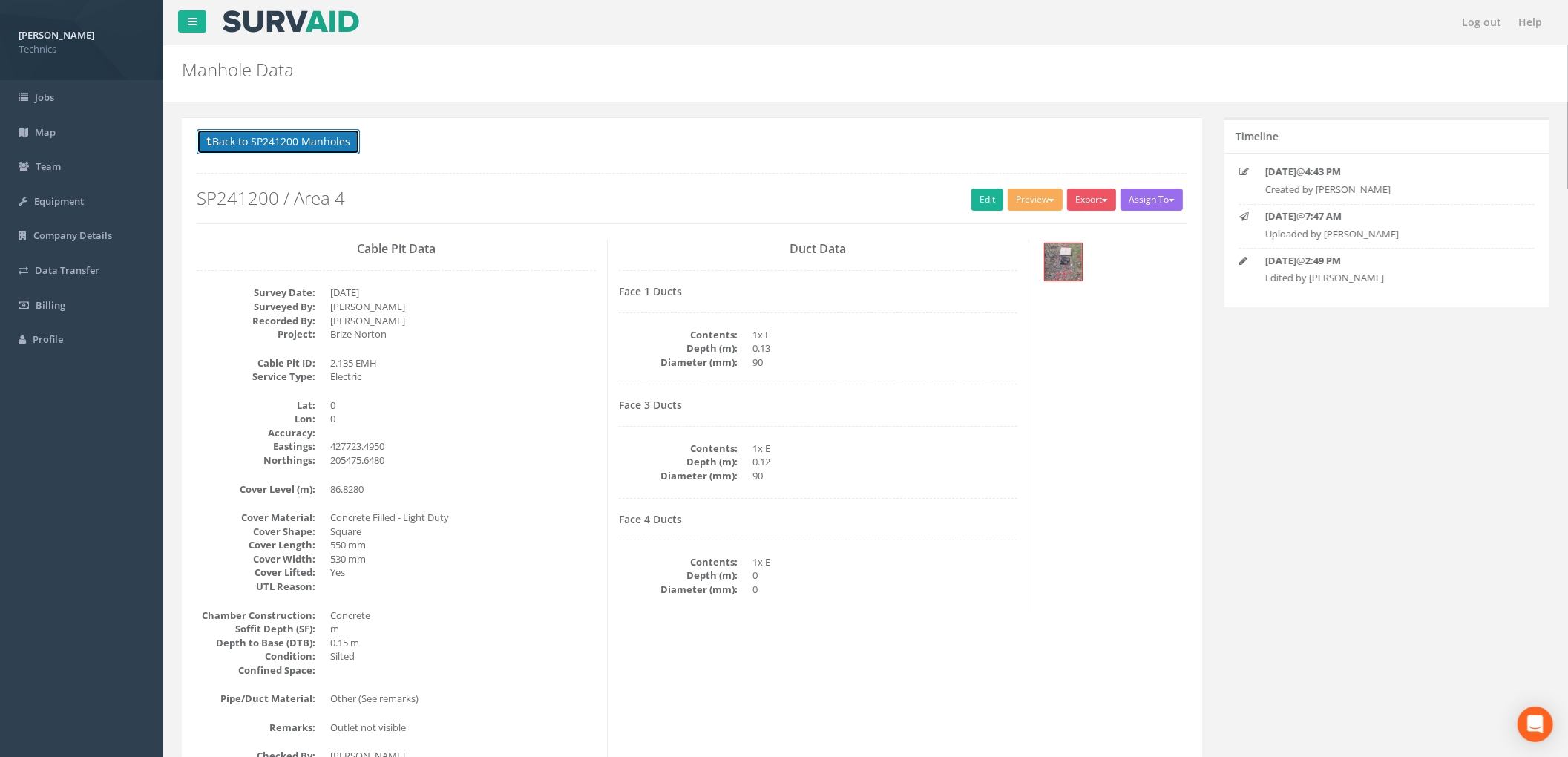
drag, startPoint x: 293, startPoint y: 135, endPoint x: 358, endPoint y: 181, distance: 79.6
click at [293, 135] on button "Back to SP241200 Manholes" at bounding box center [278, 141] width 163 height 25
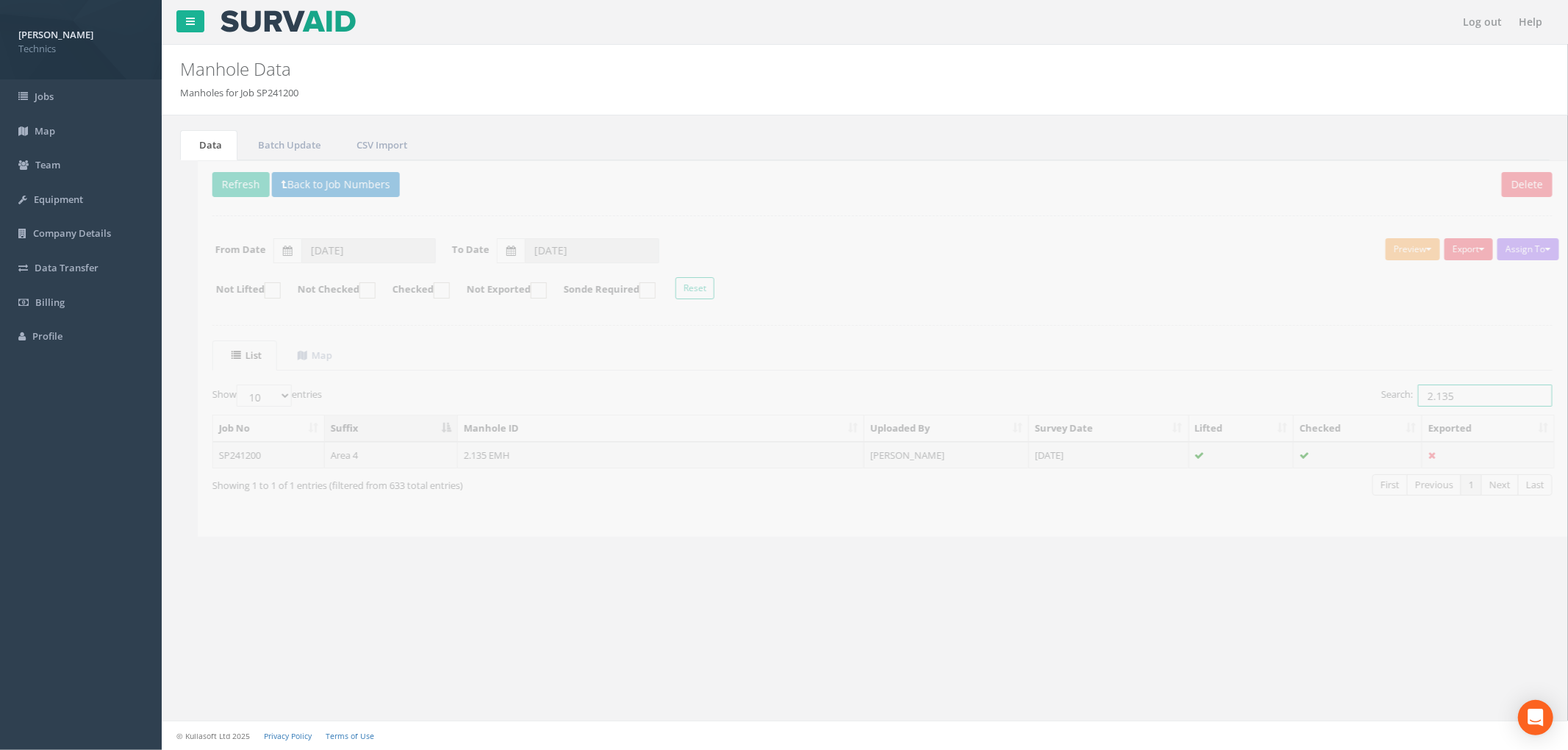
drag, startPoint x: 1451, startPoint y: 404, endPoint x: 1328, endPoint y: 404, distance: 123.0
click at [1328, 404] on div "Search: 2.135" at bounding box center [1206, 397] width 659 height 25
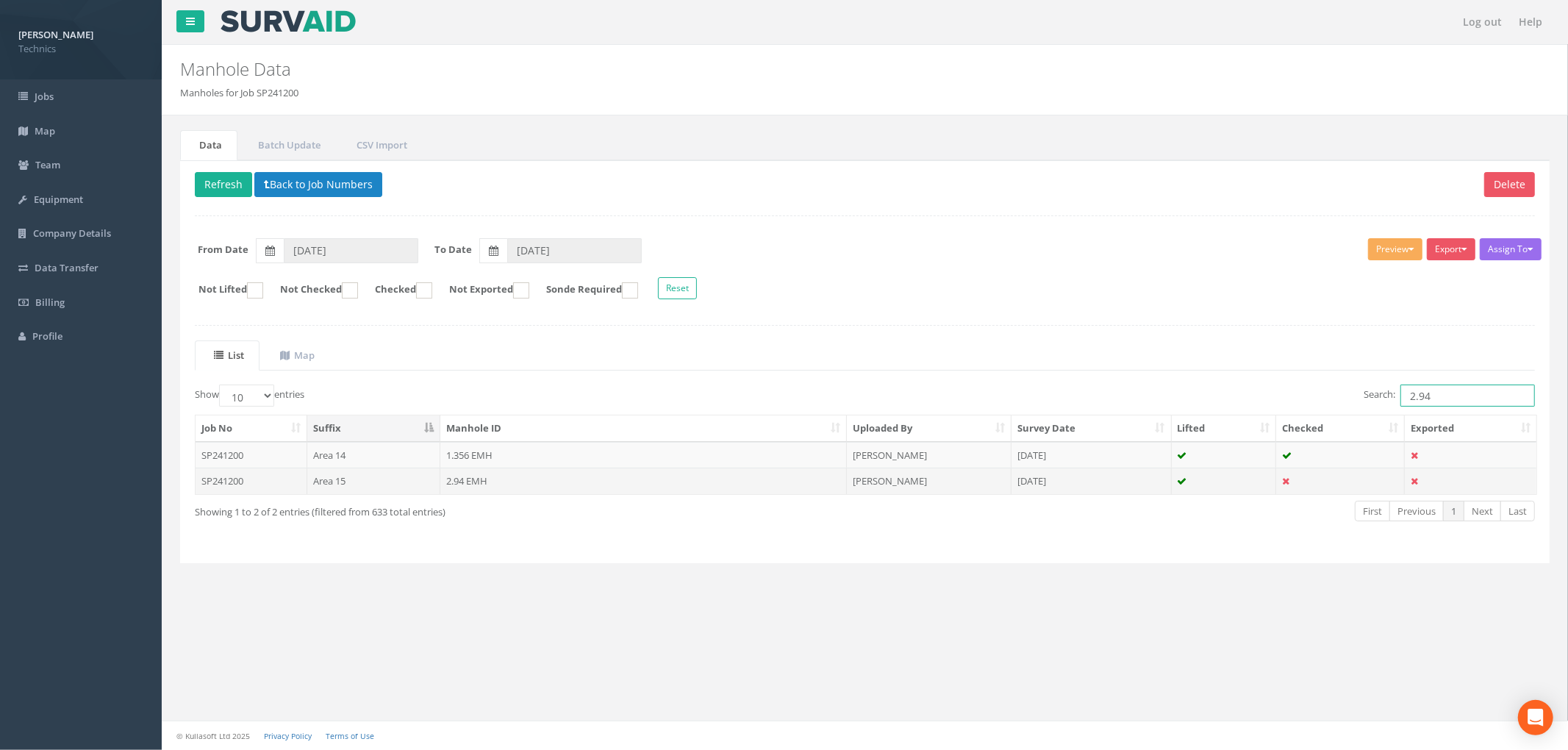
type input "2.94"
click at [569, 486] on td "2.94 EMH" at bounding box center [644, 481] width 407 height 26
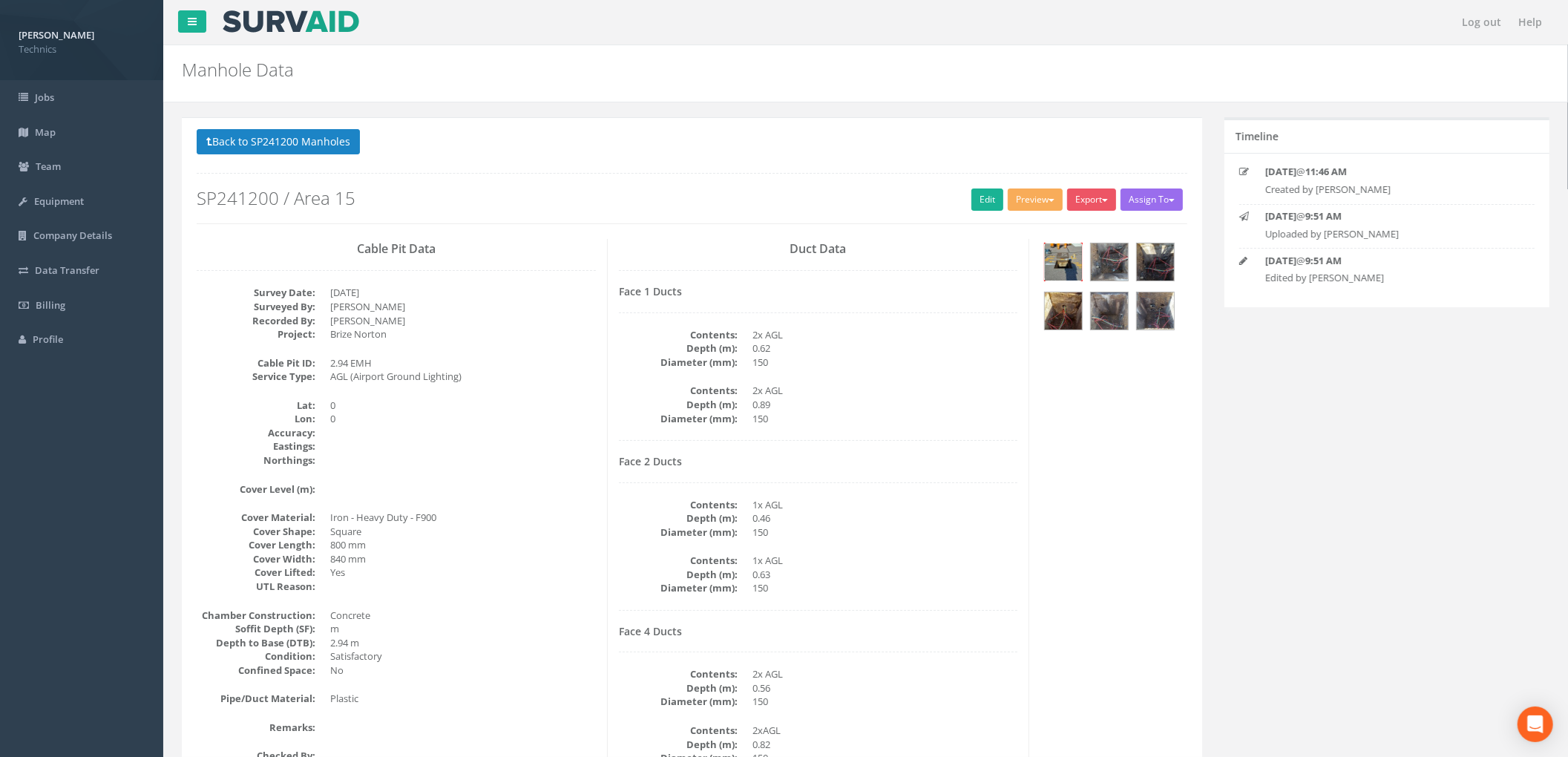
click at [1068, 265] on img at bounding box center [1062, 262] width 37 height 37
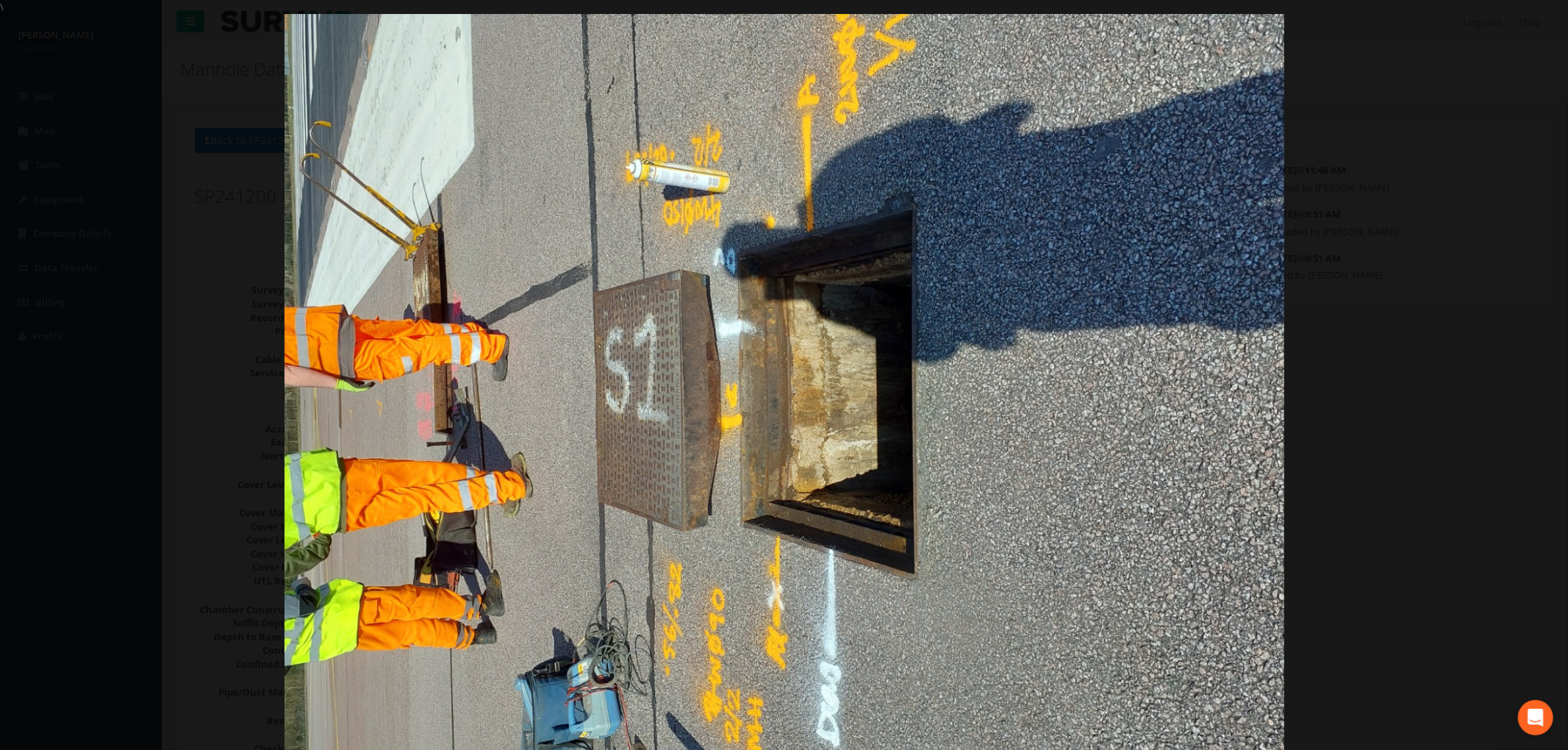
click at [1416, 183] on div at bounding box center [784, 388] width 1568 height 750
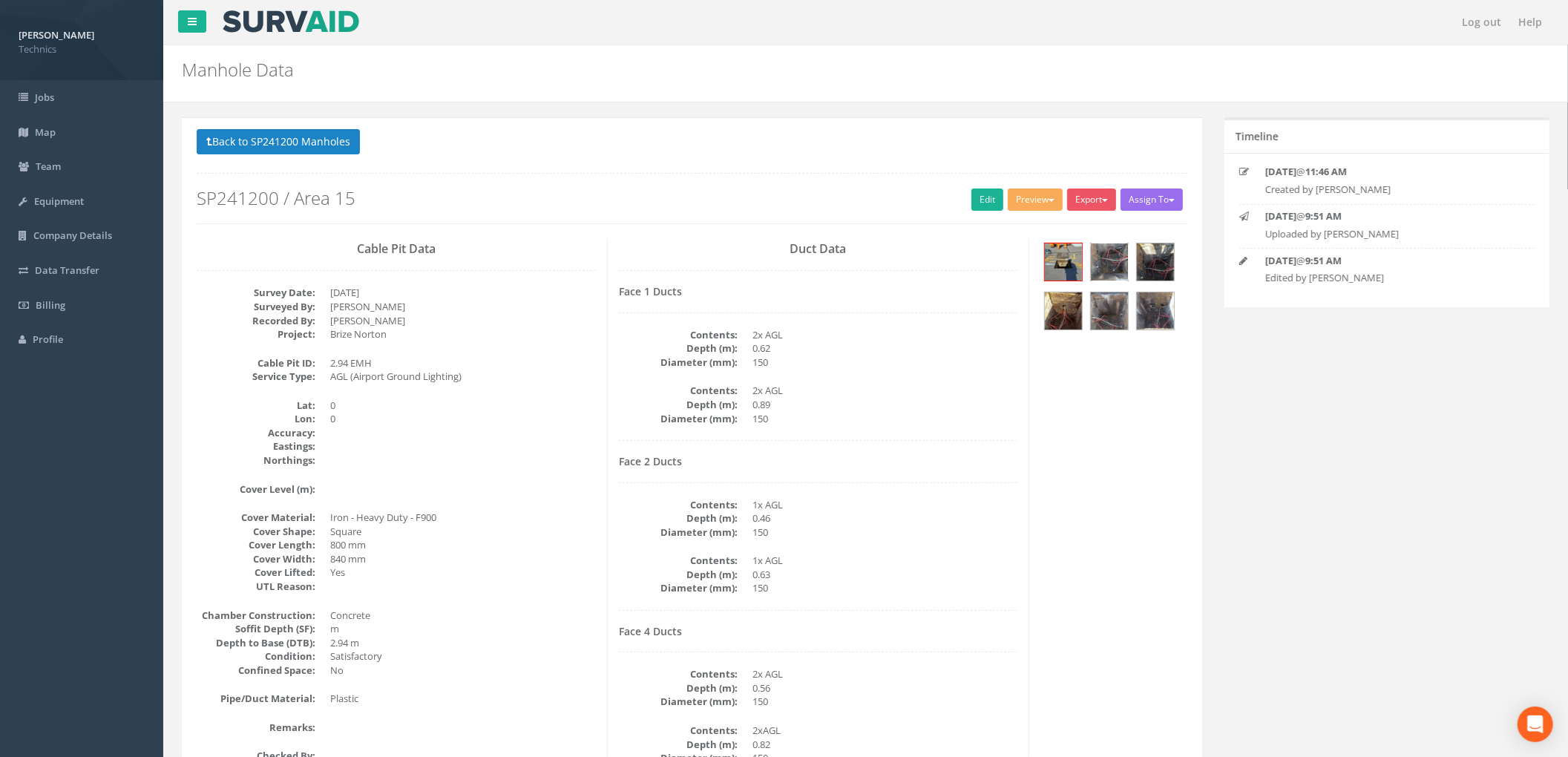
click at [1114, 265] on img at bounding box center [1109, 262] width 37 height 37
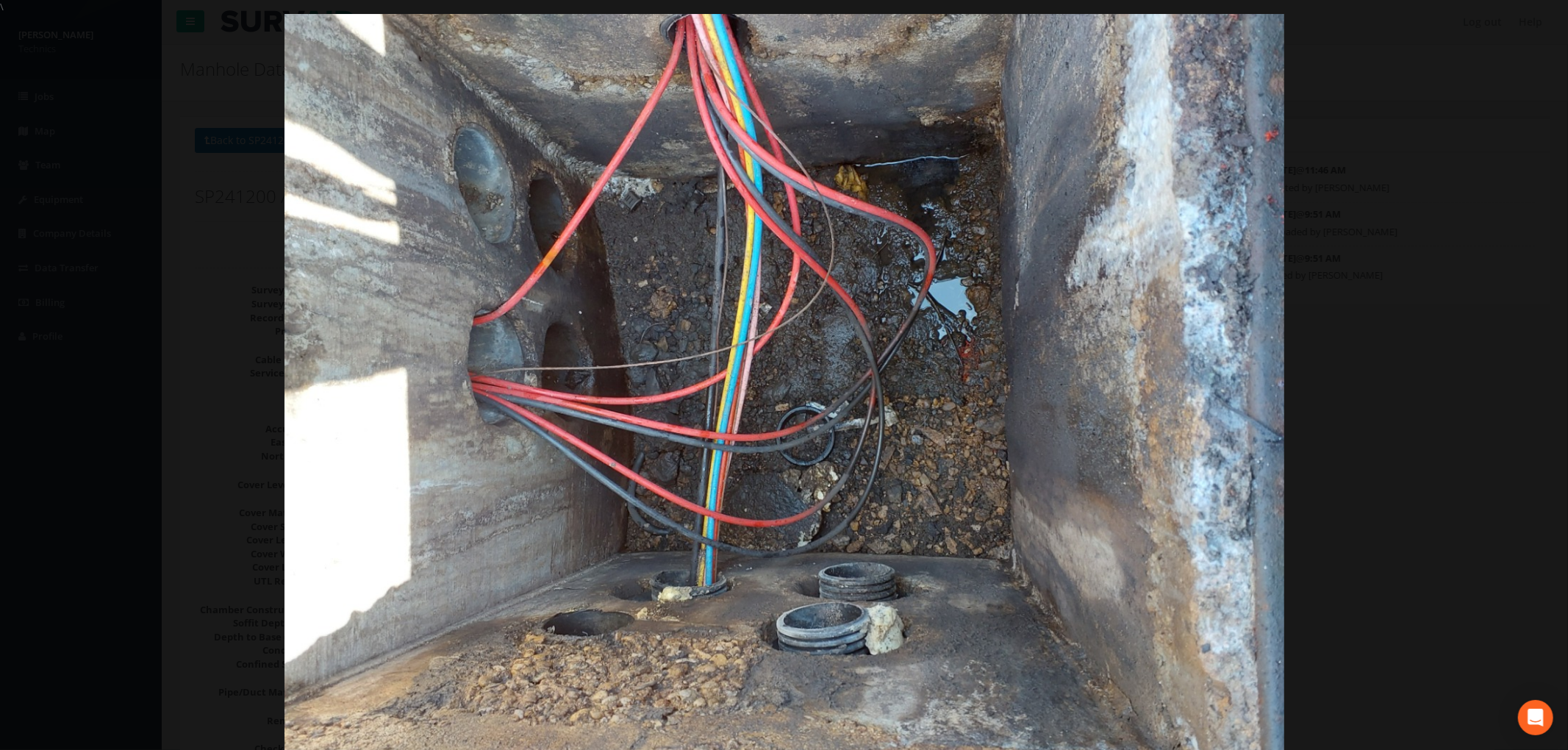
click at [1424, 269] on div at bounding box center [784, 388] width 1568 height 750
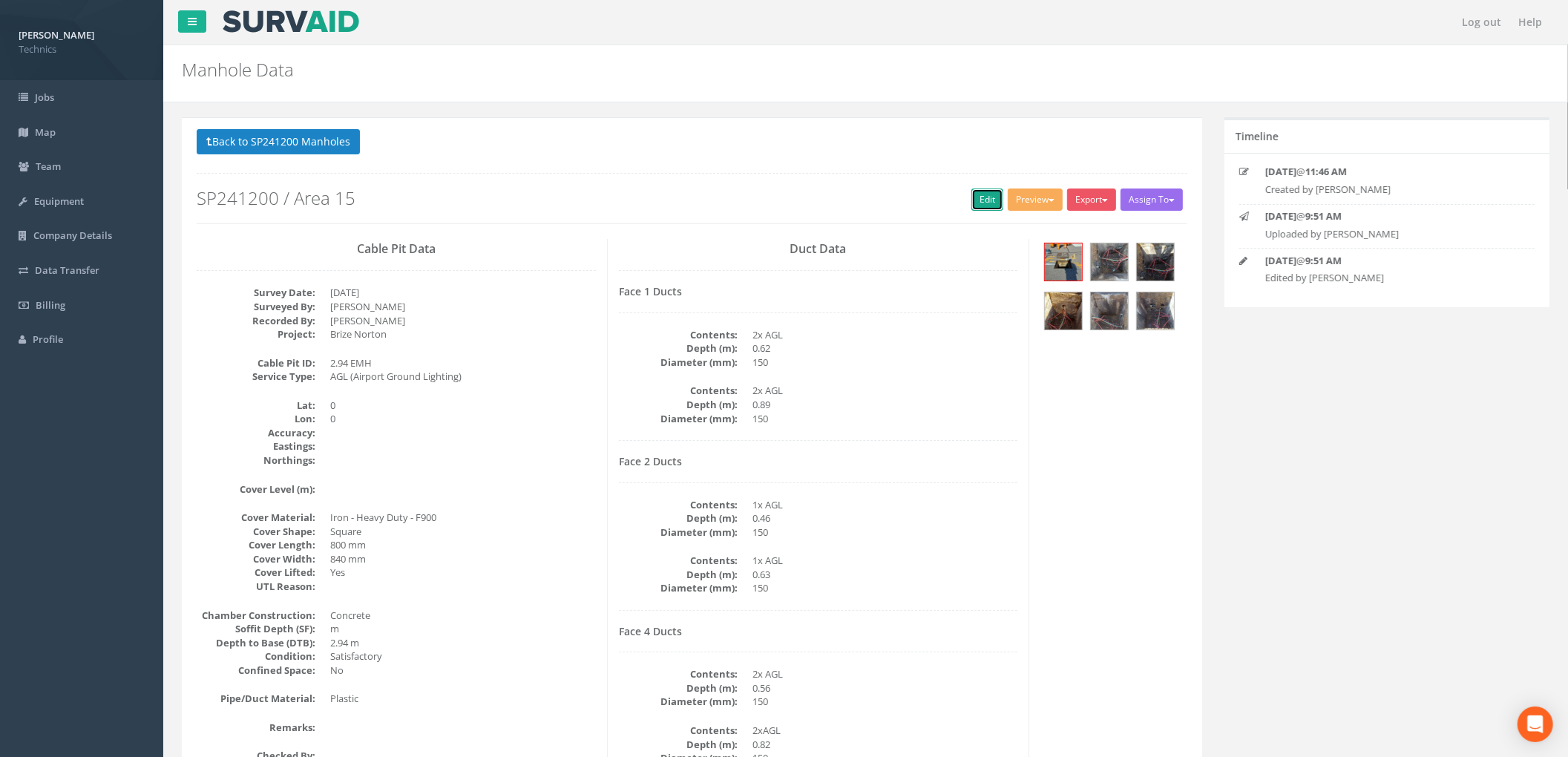
click at [984, 198] on link "Edit" at bounding box center [987, 199] width 32 height 22
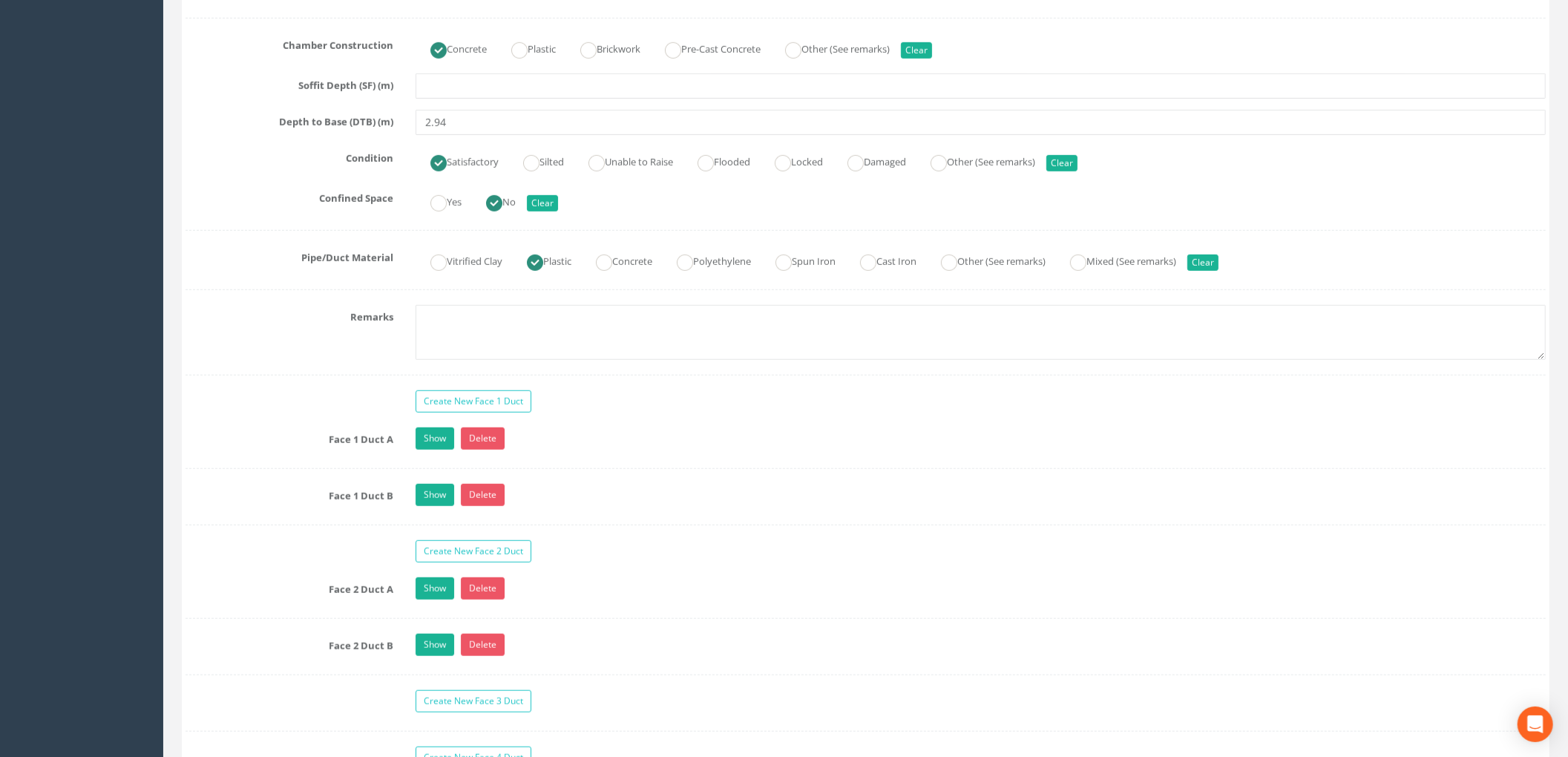
scroll to position [989, 0]
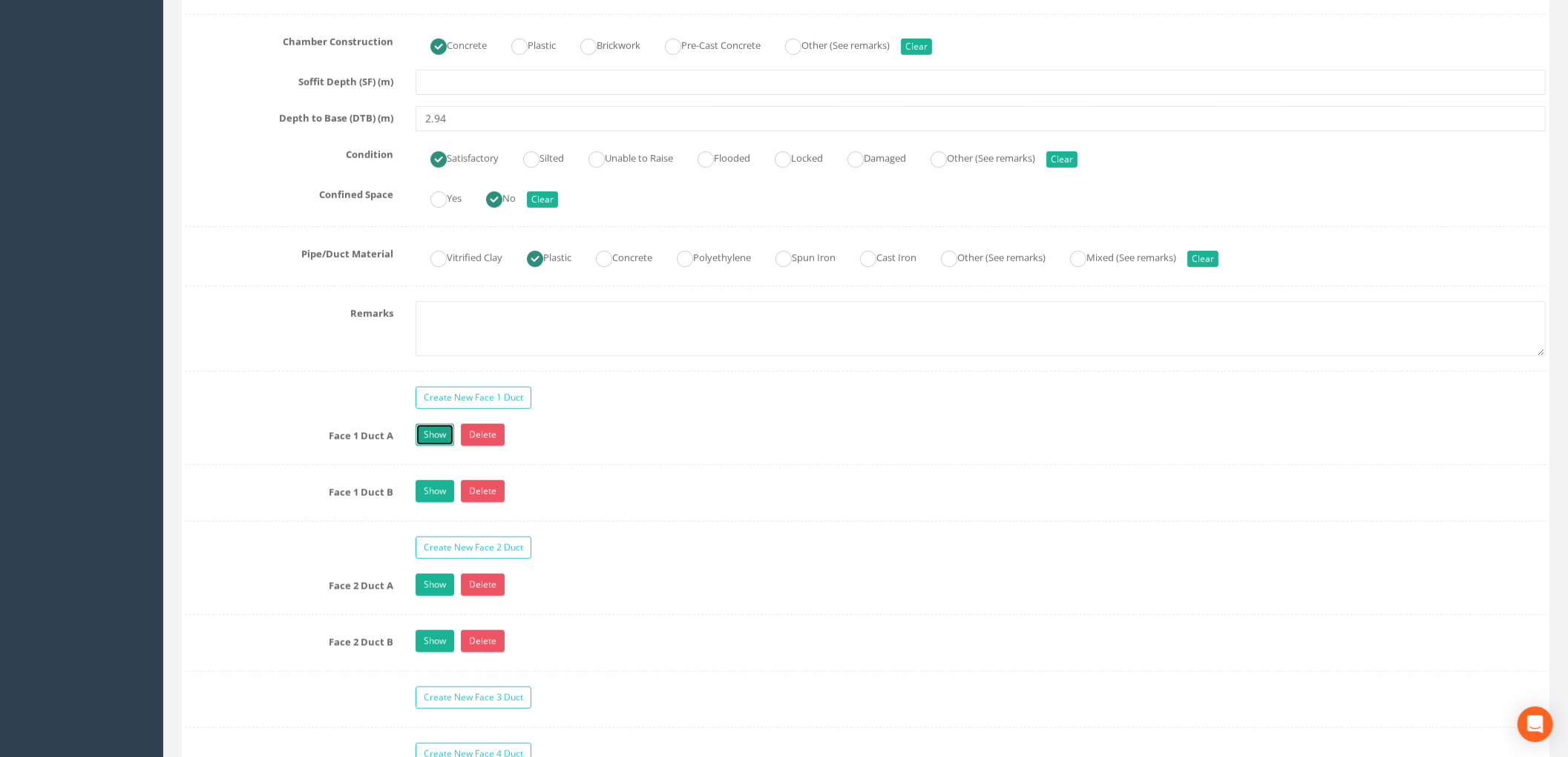
click at [440, 446] on link "Show" at bounding box center [435, 435] width 38 height 22
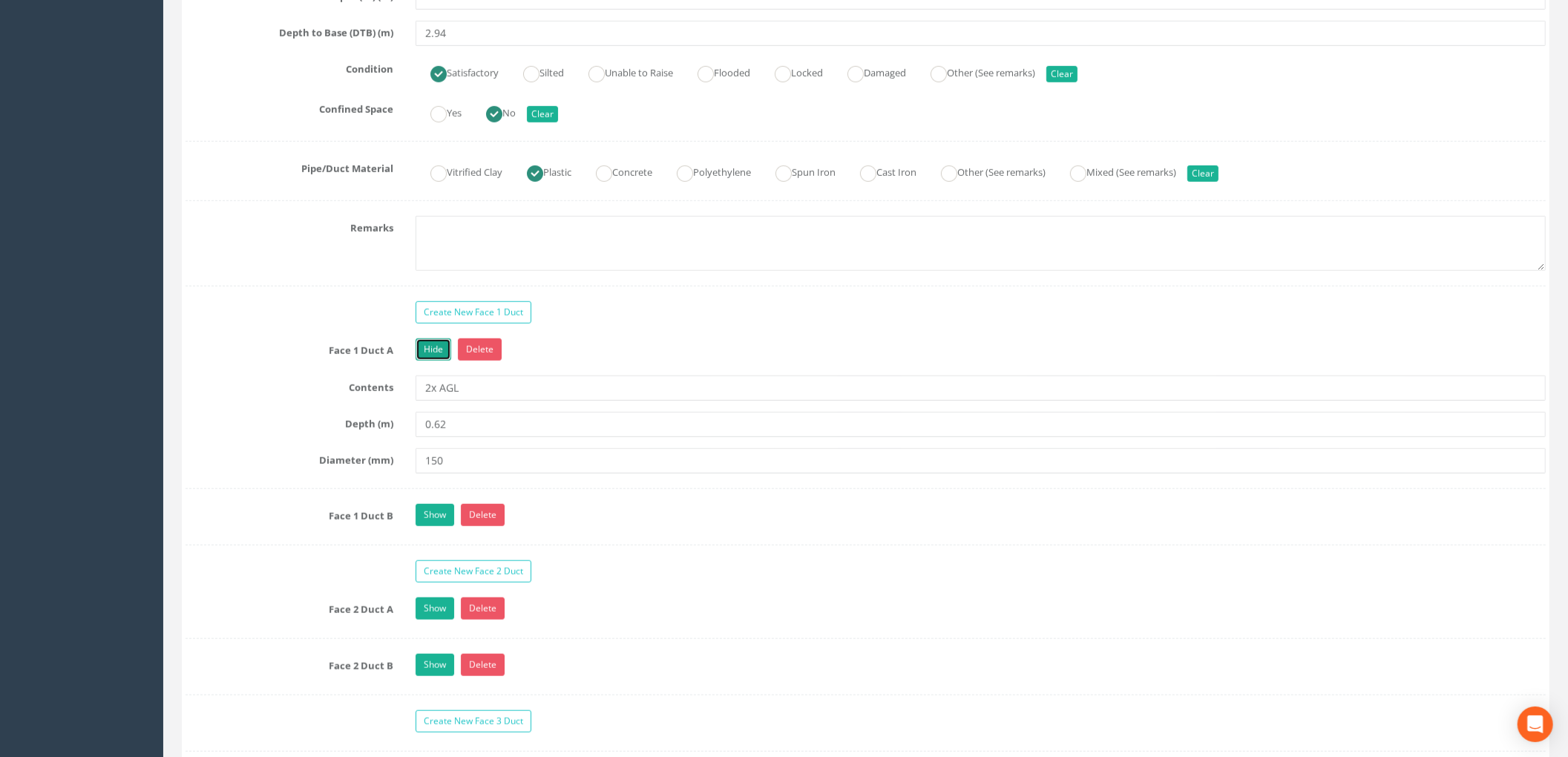
scroll to position [1187, 0]
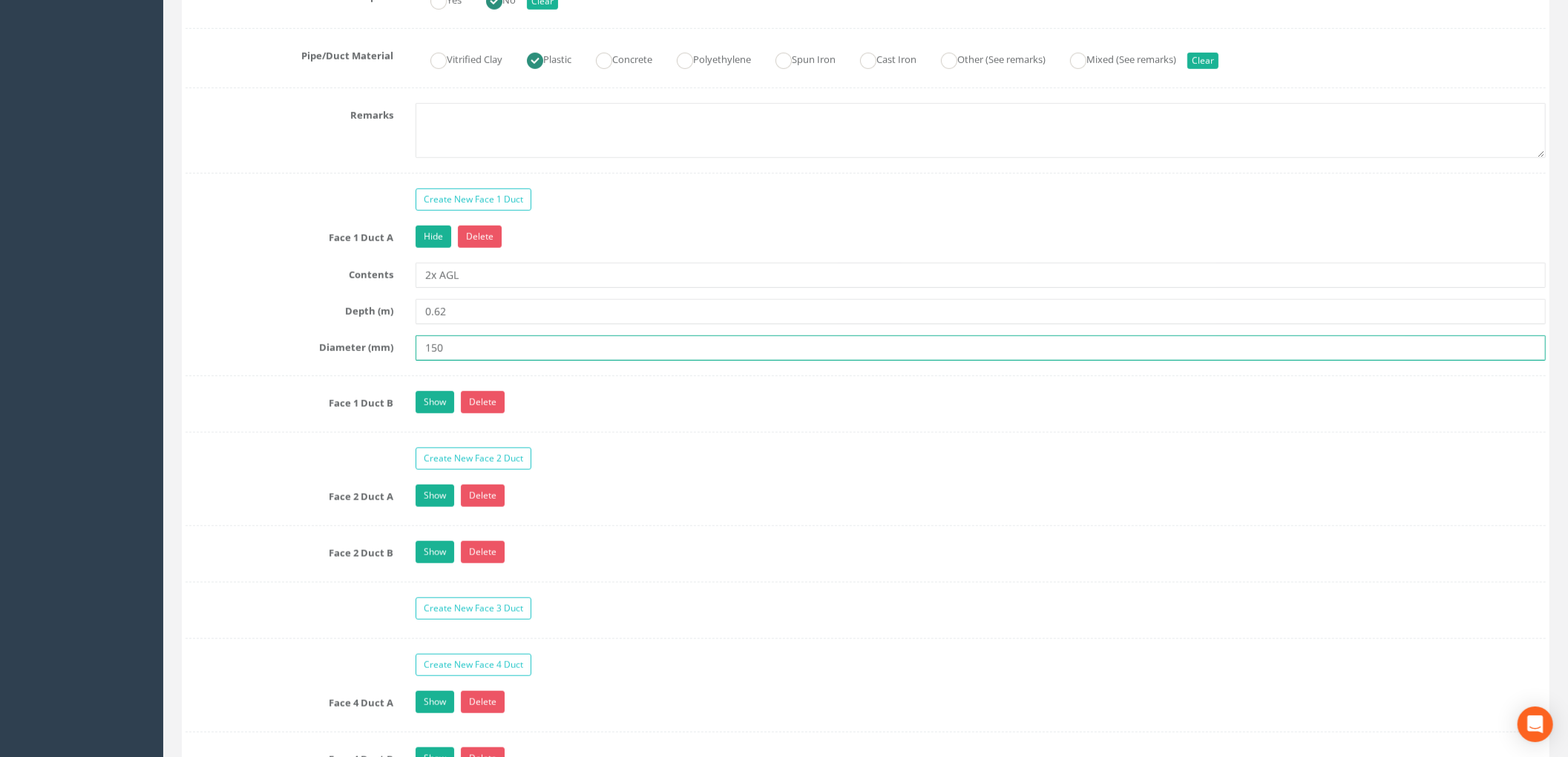
click at [464, 352] on input "150" at bounding box center [980, 347] width 1130 height 25
type input "1"
type input "90"
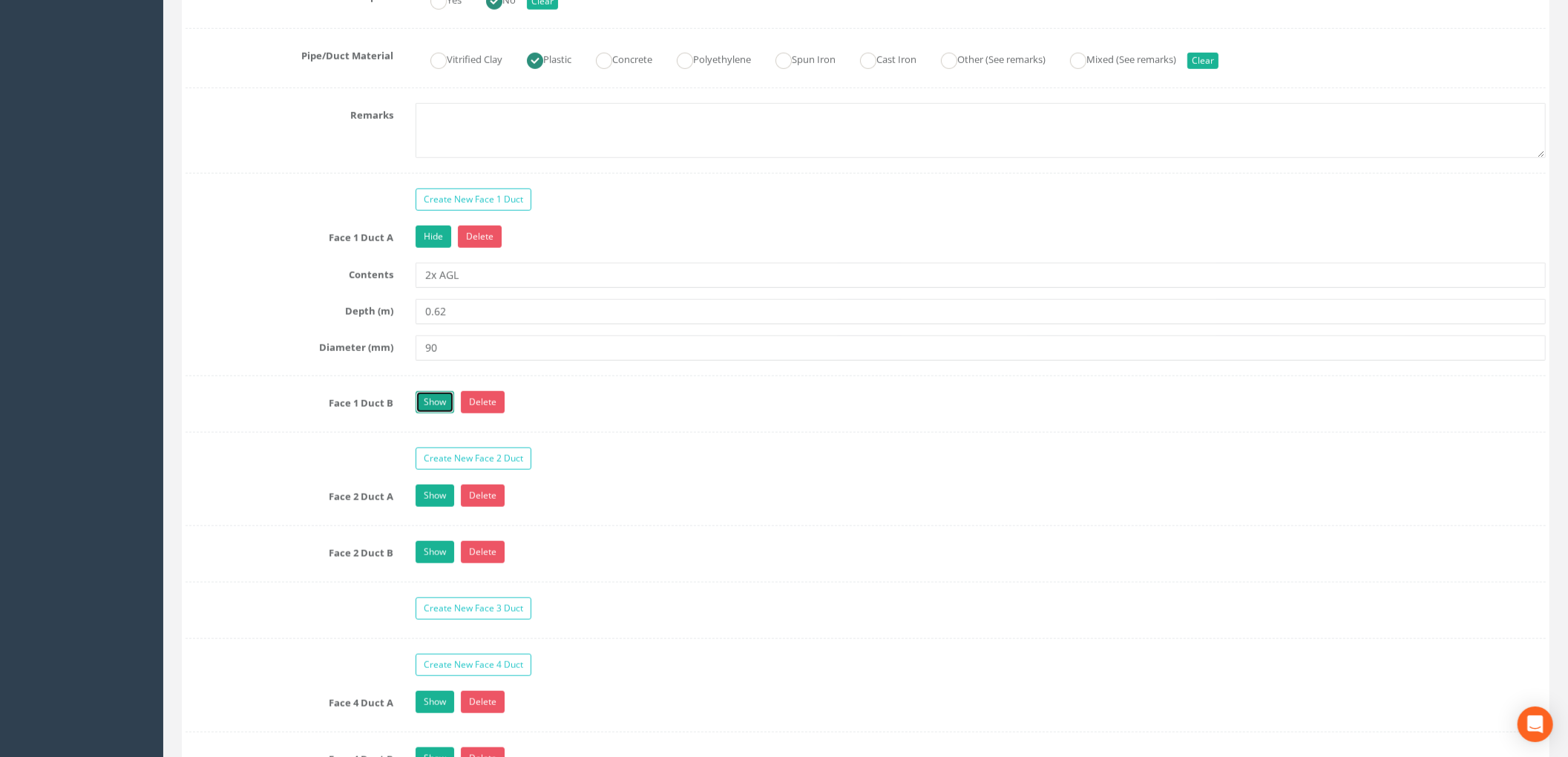
click at [437, 411] on link "Show" at bounding box center [435, 402] width 38 height 22
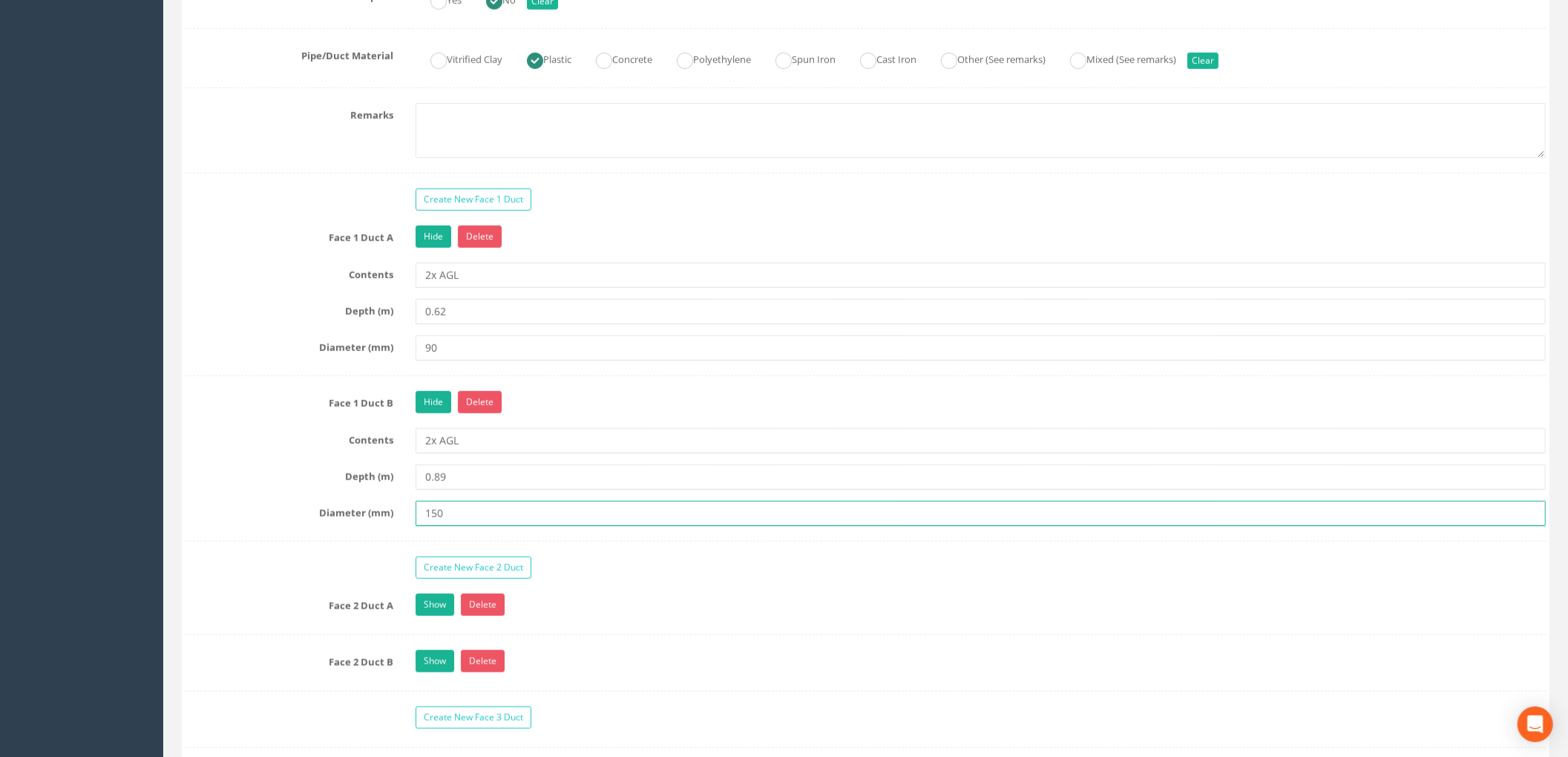
drag, startPoint x: 459, startPoint y: 523, endPoint x: 390, endPoint y: 523, distance: 69.0
click at [390, 523] on div "Diameter (mm) 150" at bounding box center [866, 513] width 1382 height 25
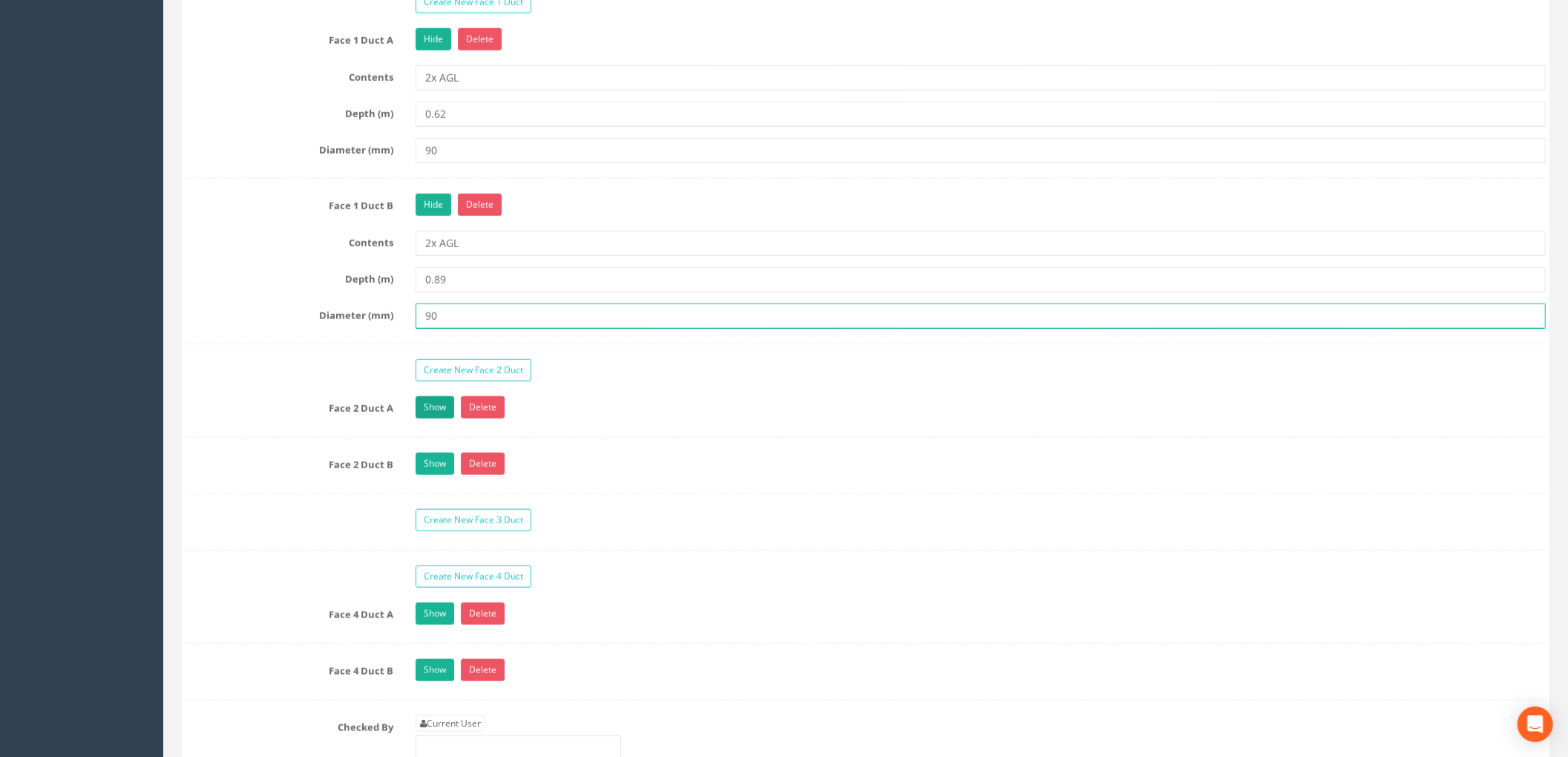
type input "90"
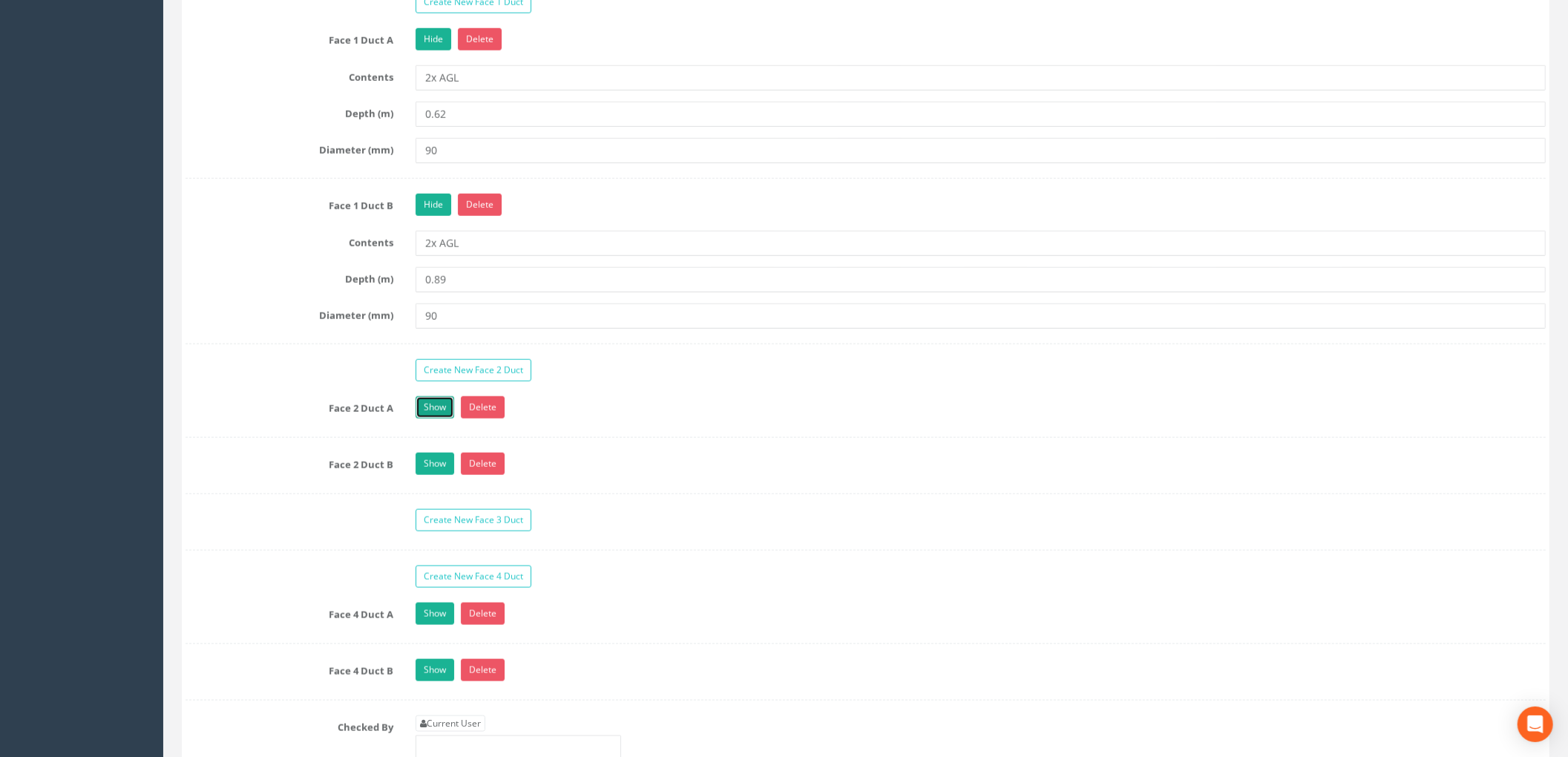
click at [440, 414] on link "Show" at bounding box center [435, 407] width 38 height 22
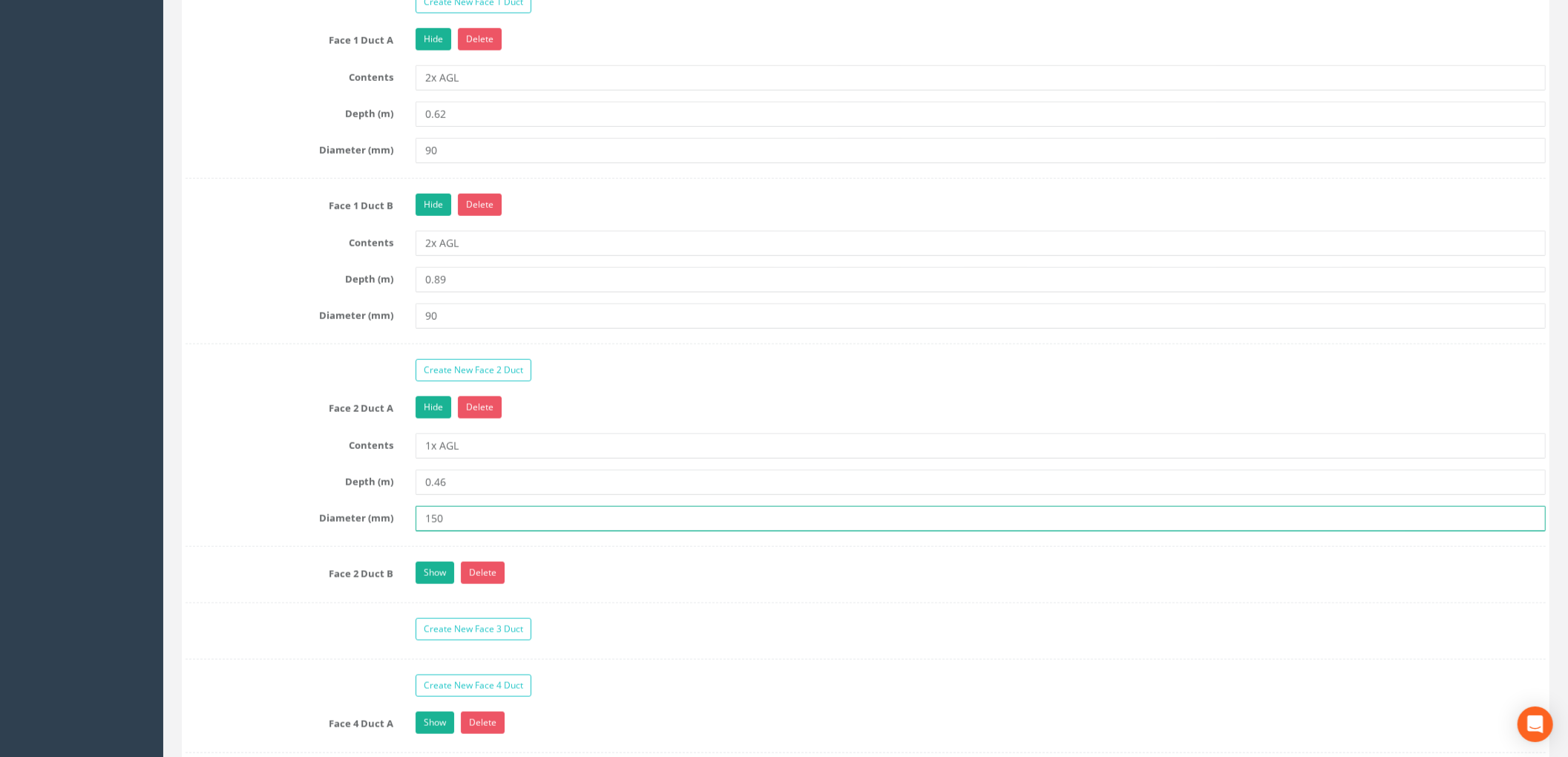
drag, startPoint x: 464, startPoint y: 529, endPoint x: 386, endPoint y: 531, distance: 78.0
click at [386, 531] on div "Diameter (mm) 150" at bounding box center [866, 518] width 1382 height 25
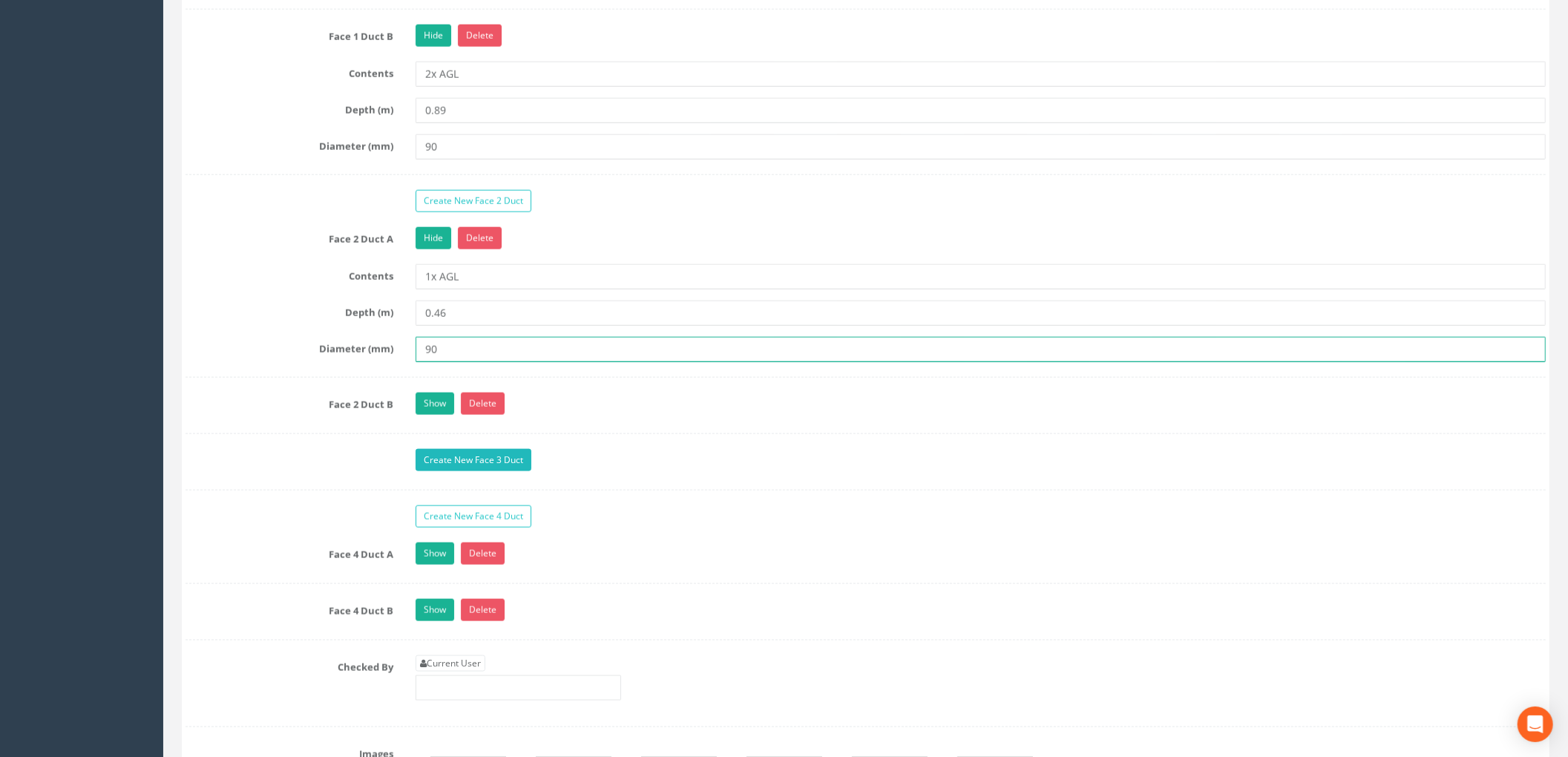
scroll to position [1582, 0]
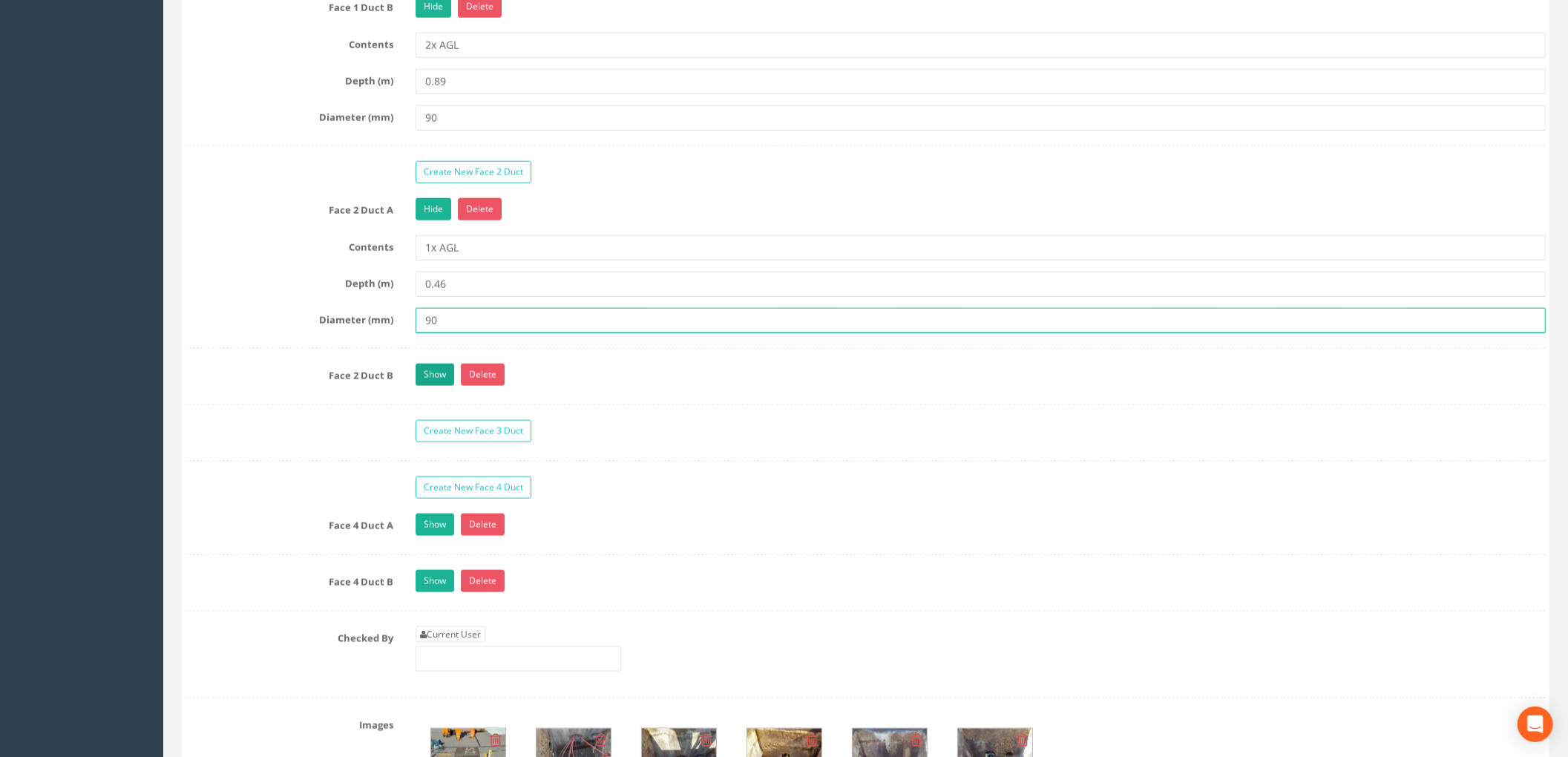
type input "90"
click at [424, 386] on link "Show" at bounding box center [435, 375] width 38 height 22
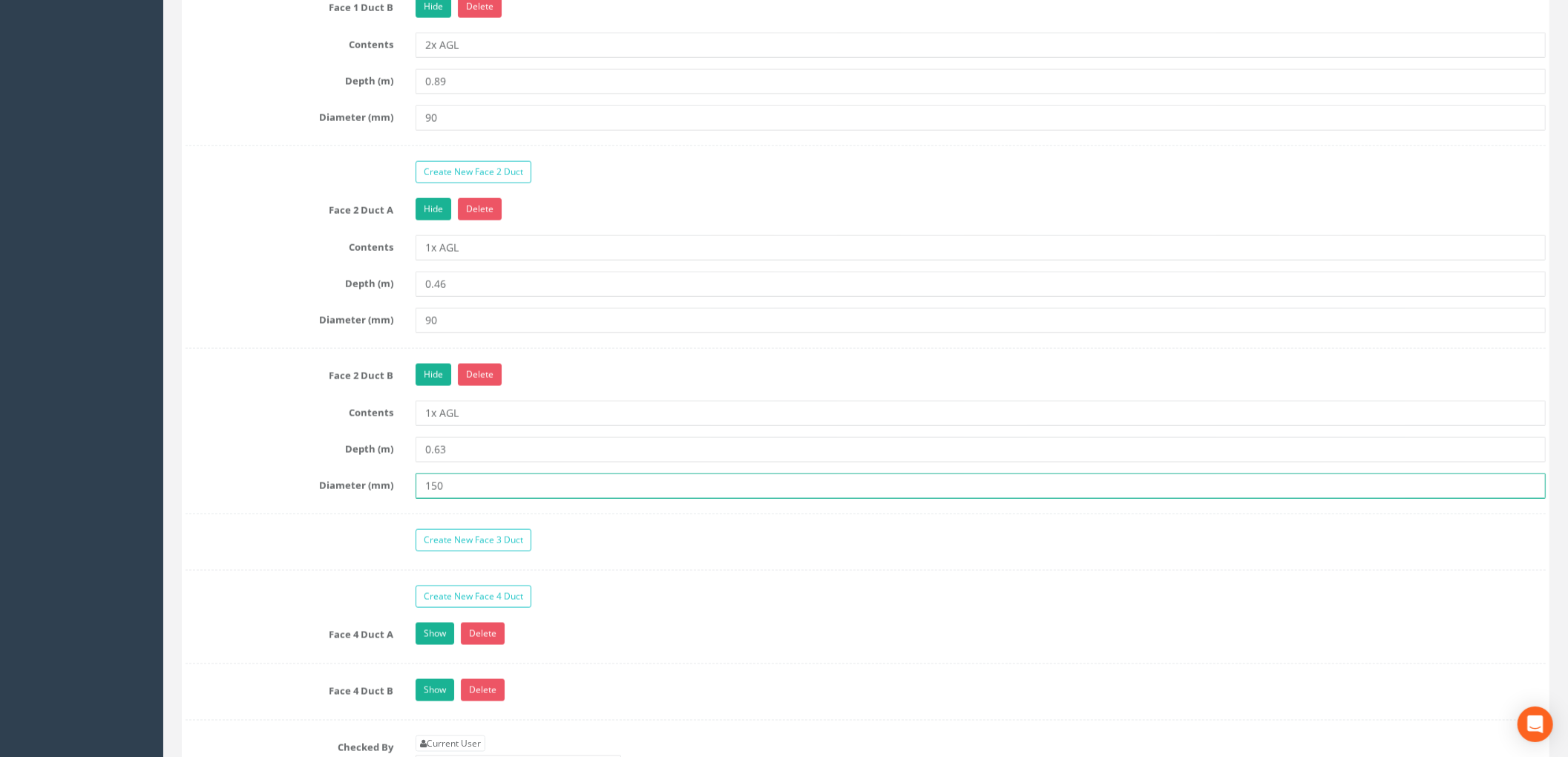
drag, startPoint x: 457, startPoint y: 502, endPoint x: 399, endPoint y: 490, distance: 59.2
click at [399, 490] on div "Diameter (mm) 150" at bounding box center [866, 485] width 1382 height 25
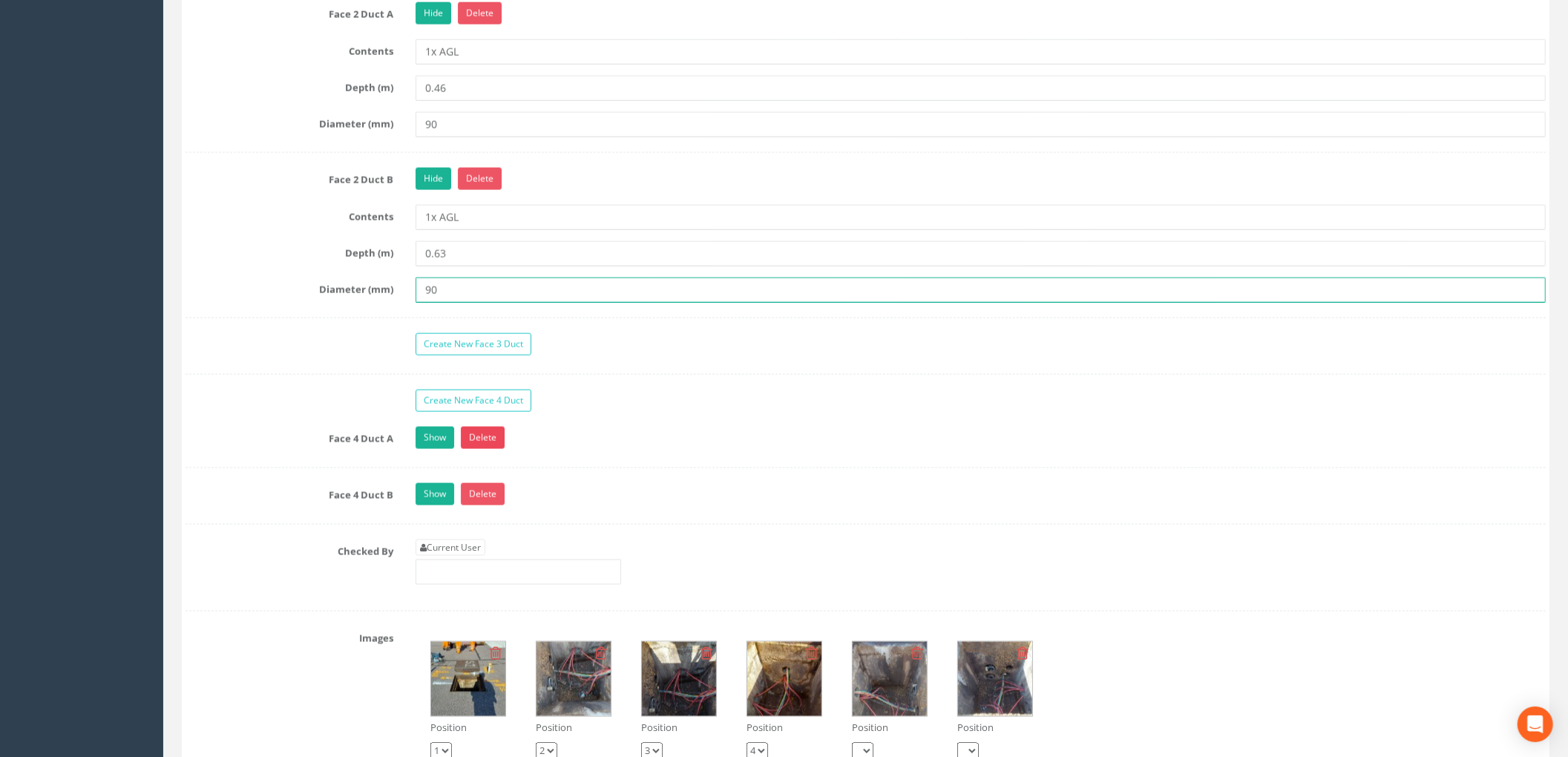
scroll to position [1781, 0]
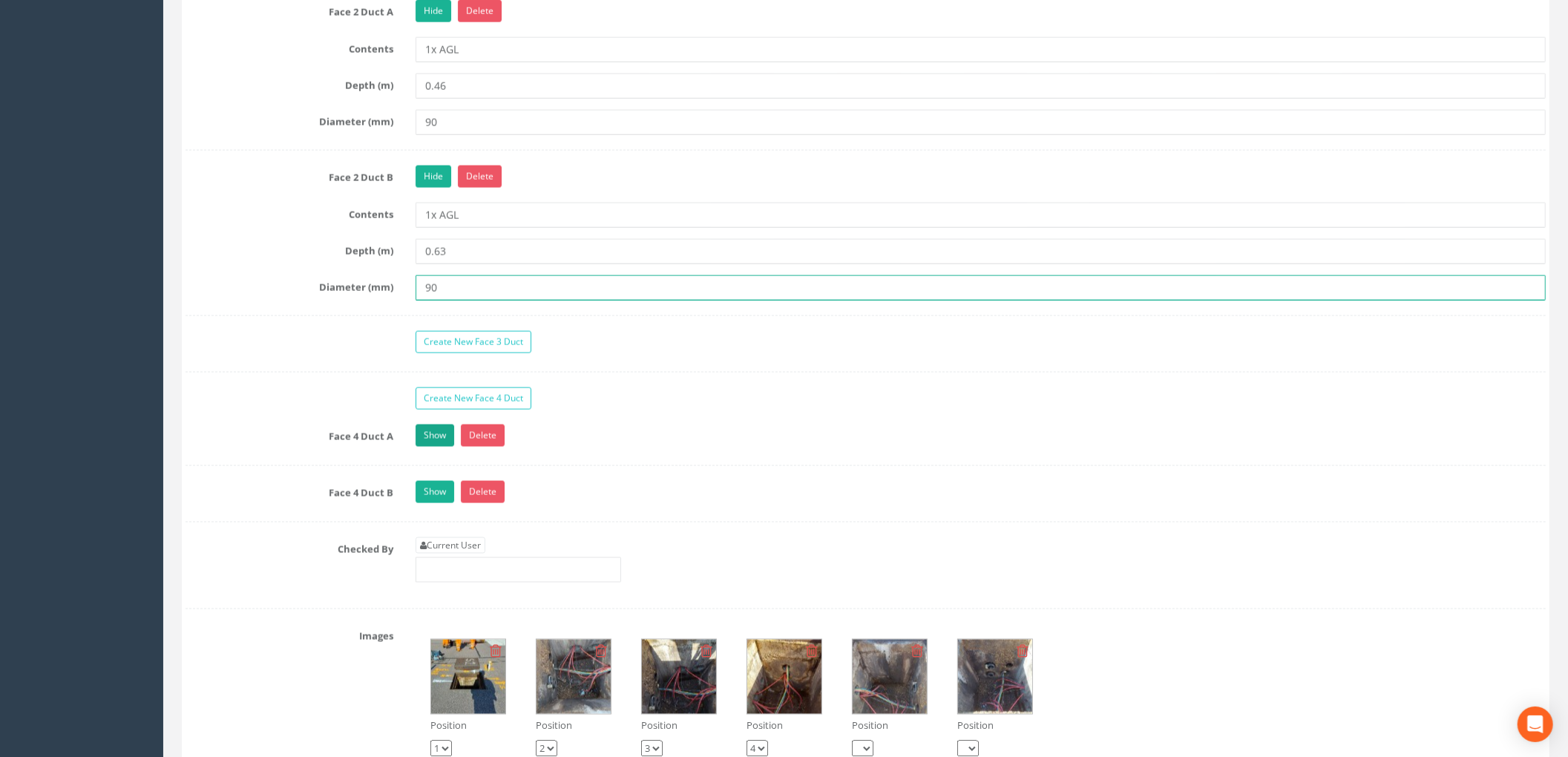
type input "90"
click at [440, 447] on link "Show" at bounding box center [435, 435] width 38 height 22
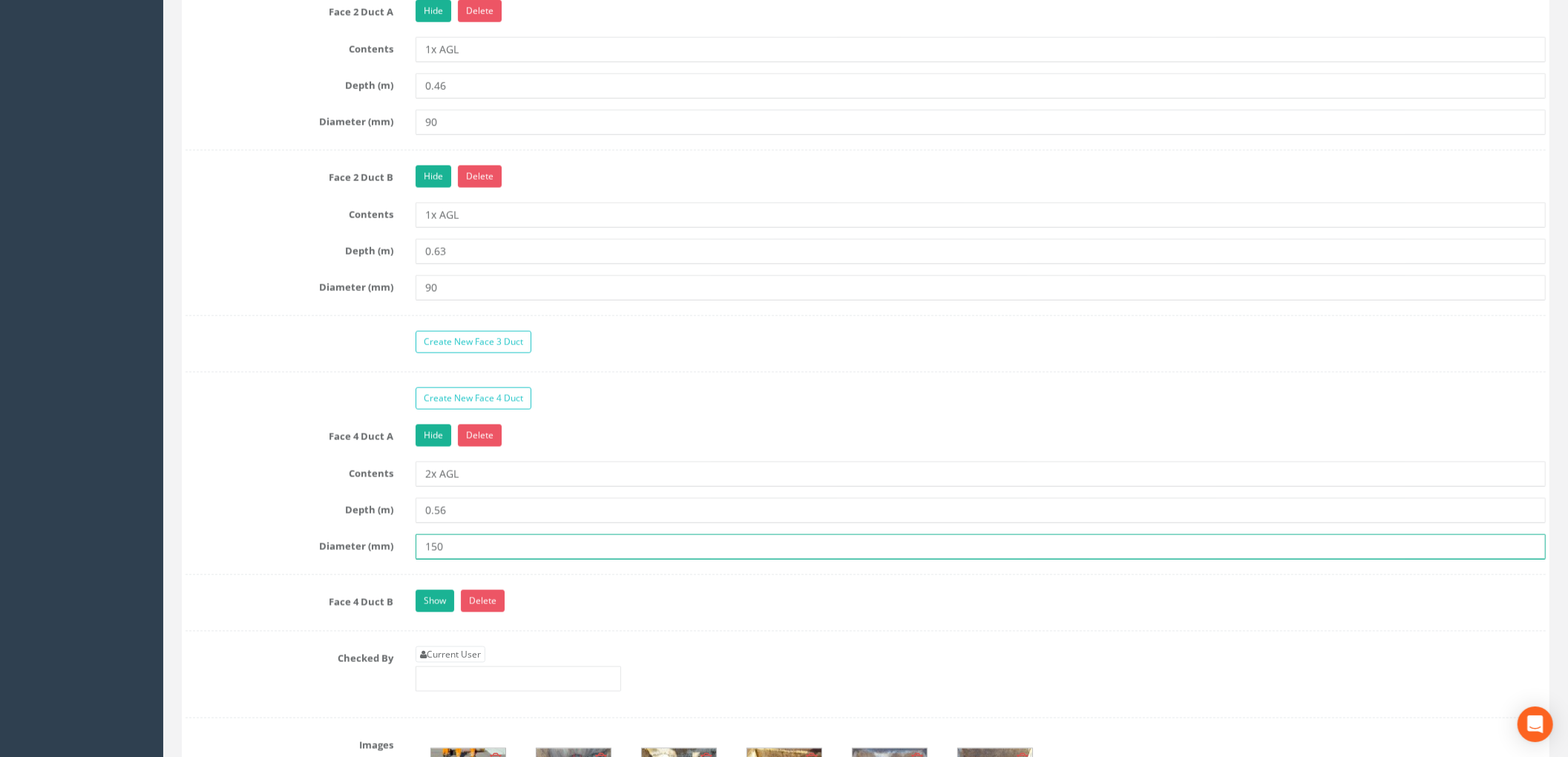
drag, startPoint x: 461, startPoint y: 558, endPoint x: 405, endPoint y: 559, distance: 56.0
click at [405, 559] on div "150" at bounding box center [980, 547] width 1152 height 25
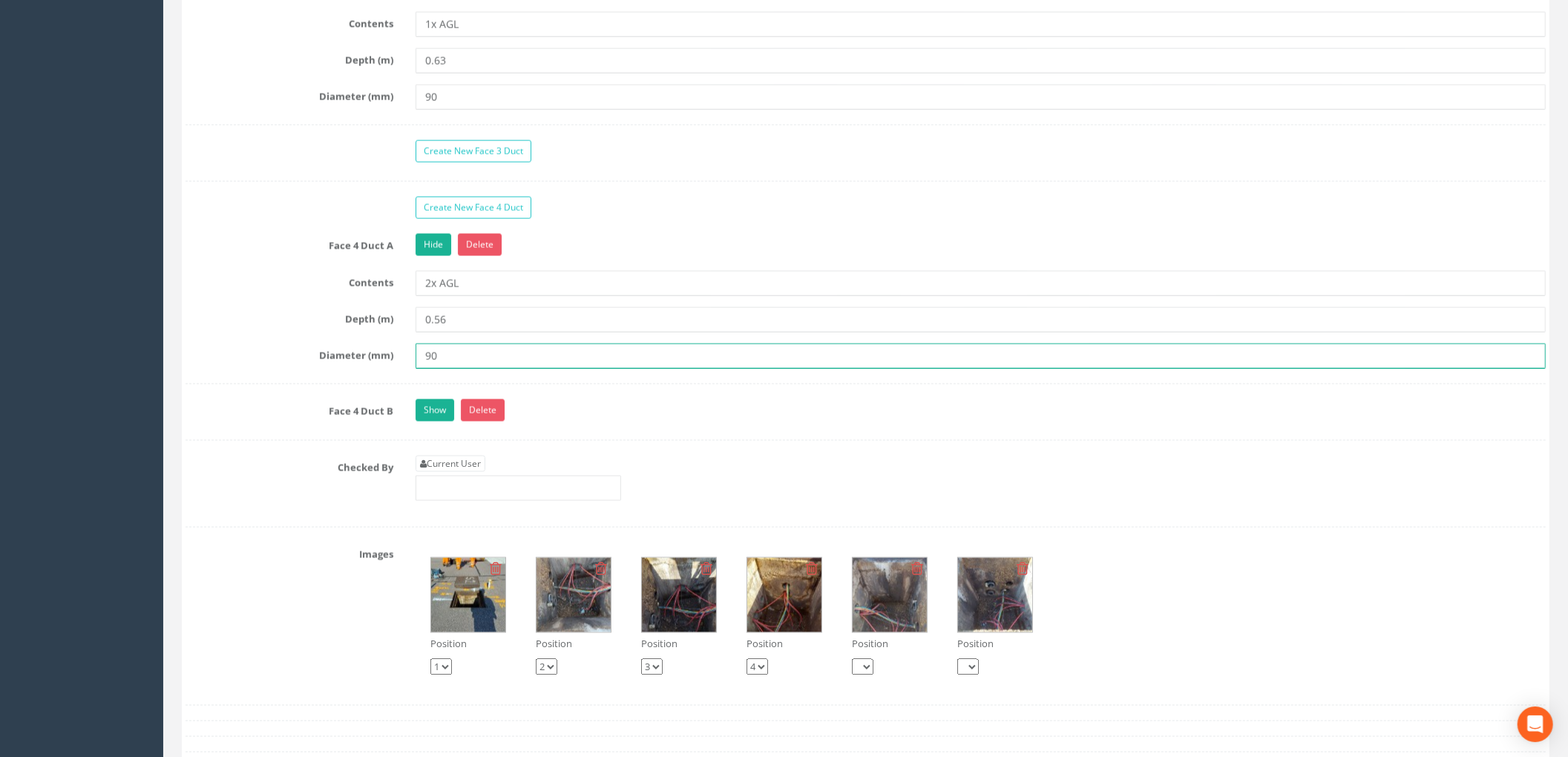
scroll to position [1978, 0]
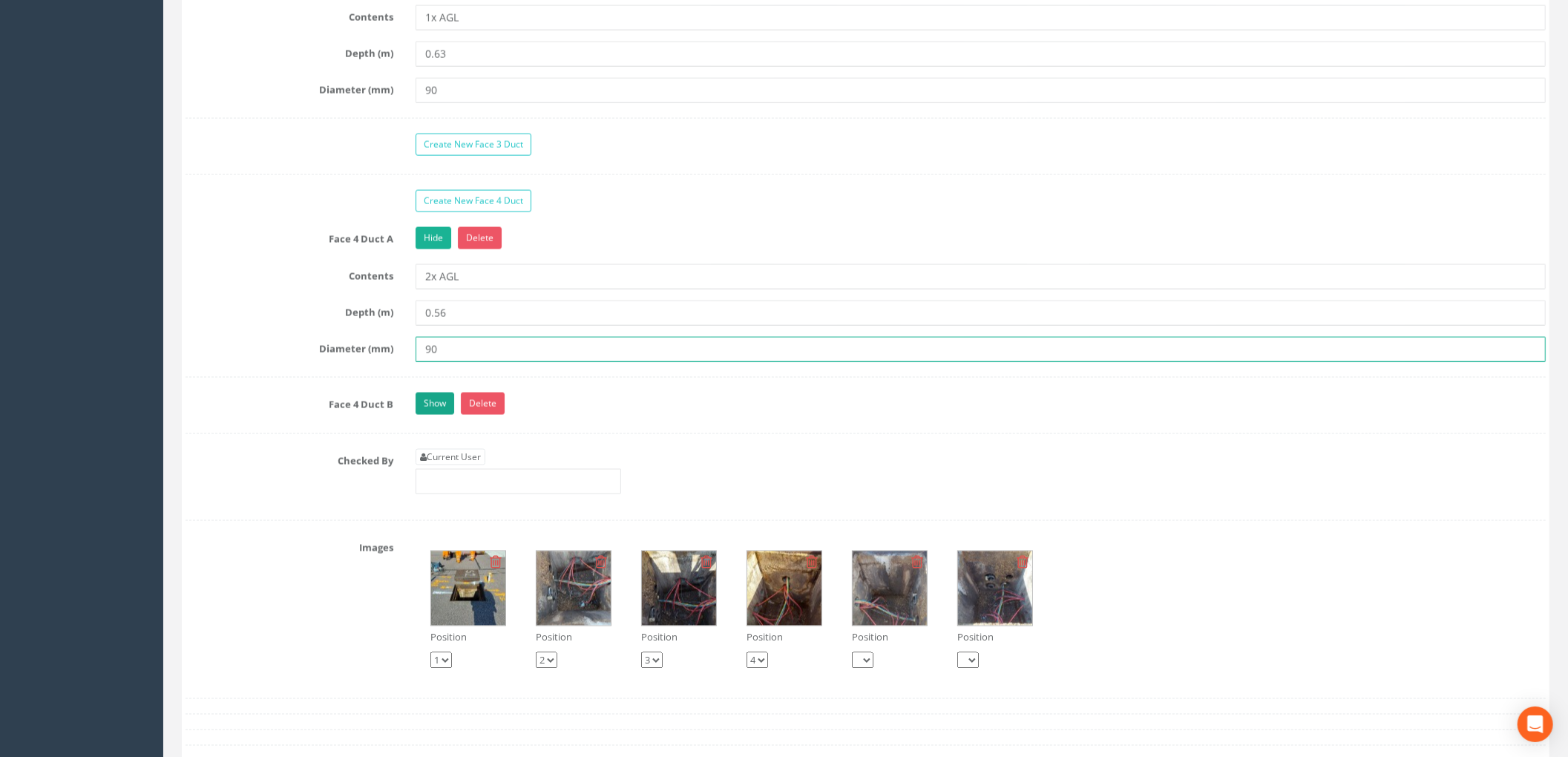
type input "90"
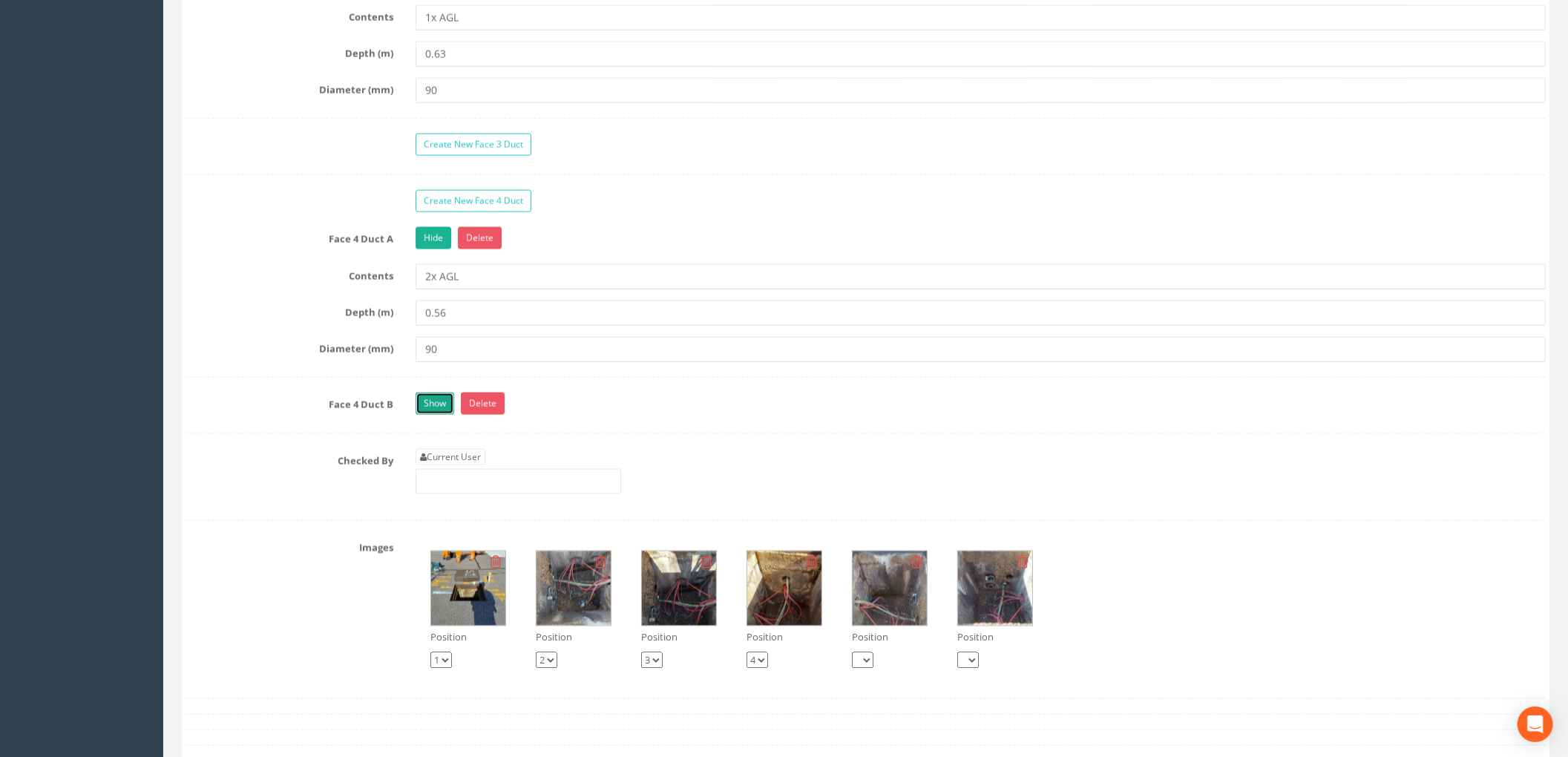
click at [441, 415] on link "Show" at bounding box center [435, 404] width 38 height 22
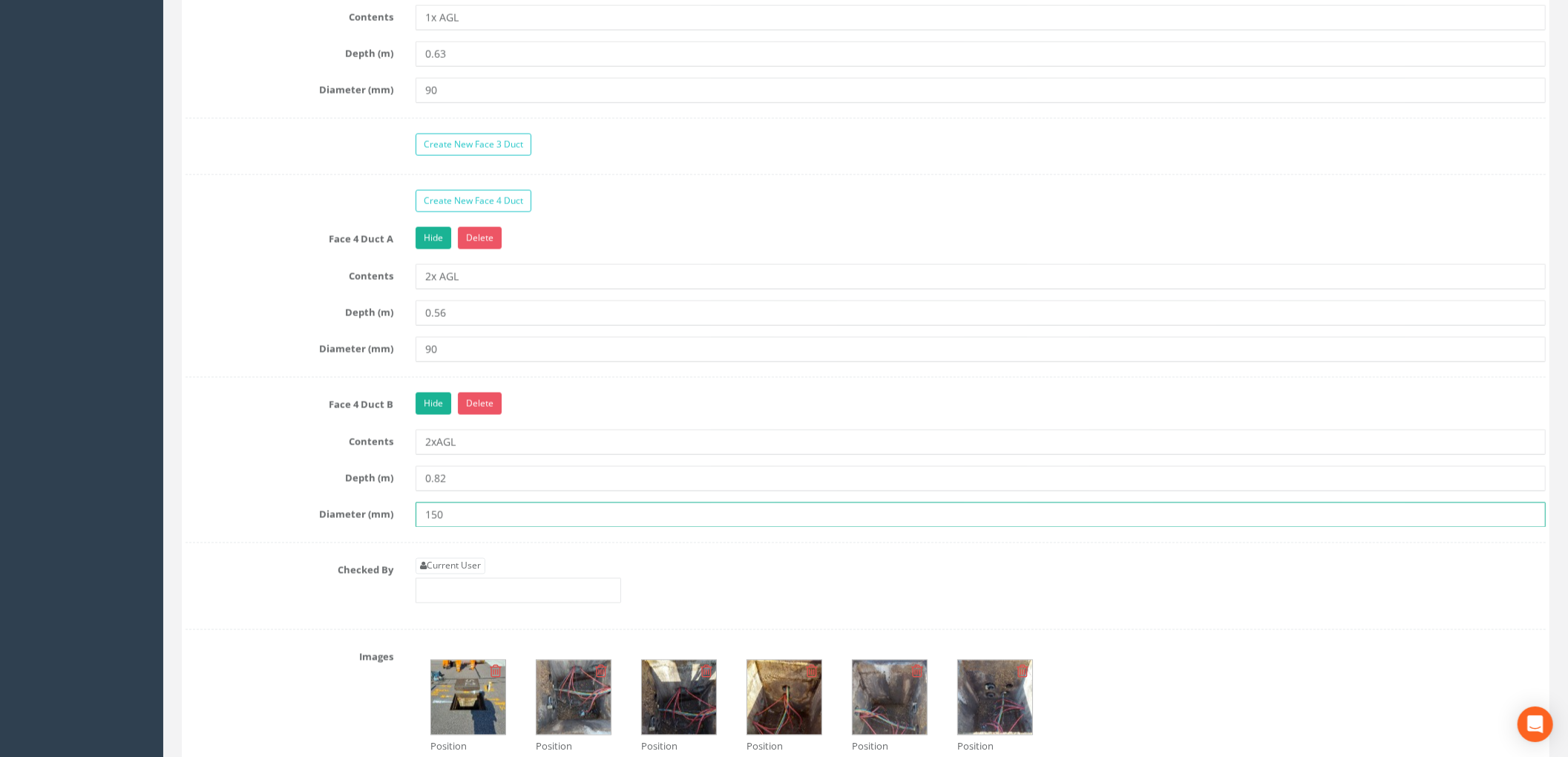
drag, startPoint x: 448, startPoint y: 532, endPoint x: 404, endPoint y: 533, distance: 44.0
click at [404, 528] on div "Diameter (mm) 150" at bounding box center [866, 514] width 1382 height 25
type input "90"
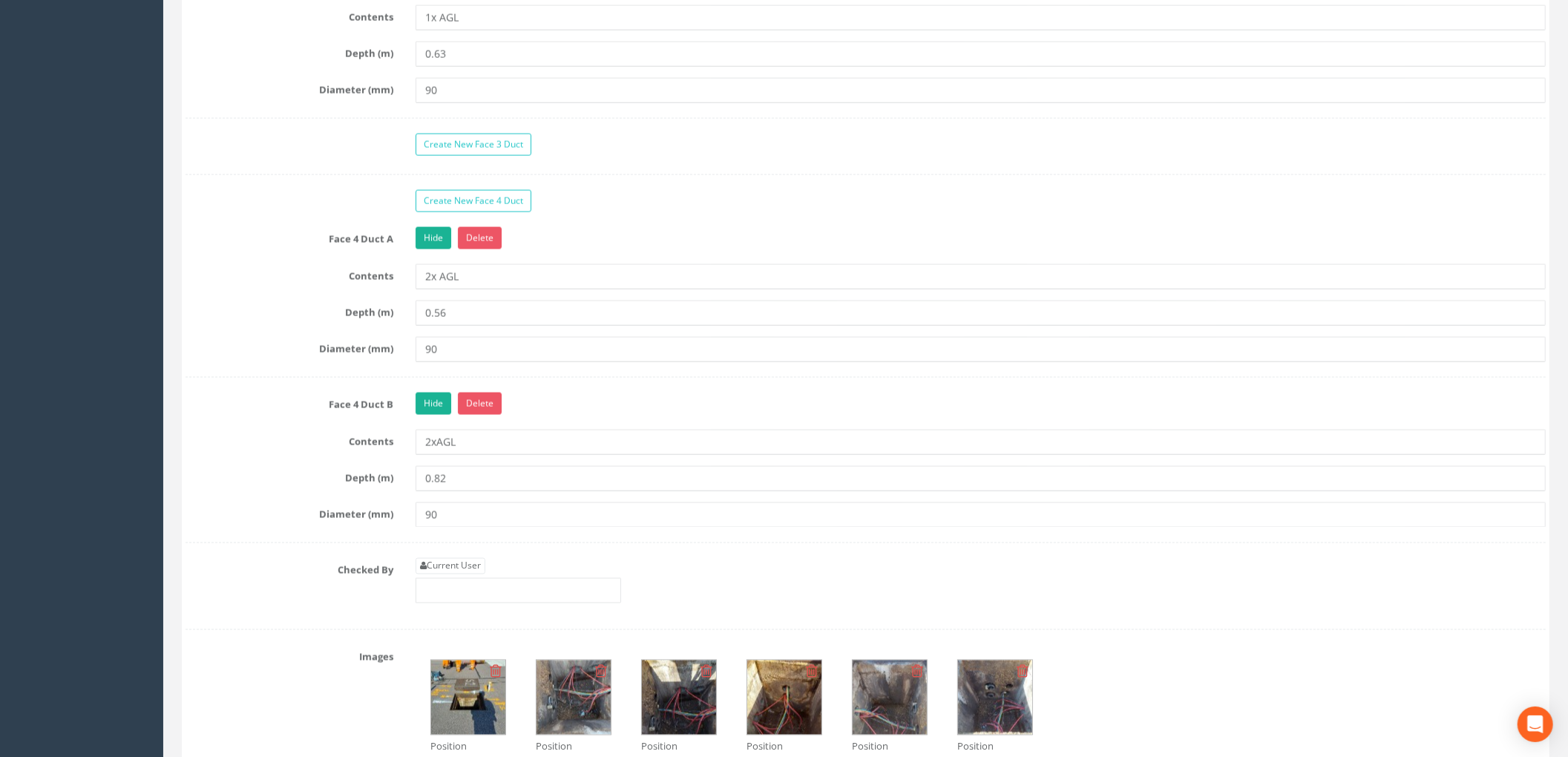
click at [547, 558] on div "Create New Face 1 Duct Face 1 Duct A Hide Delete Contents 2x AGL Depth (m) 0.62…" at bounding box center [866, 14] width 1360 height 1233
click at [299, 482] on label "Depth (m)" at bounding box center [289, 476] width 230 height 20
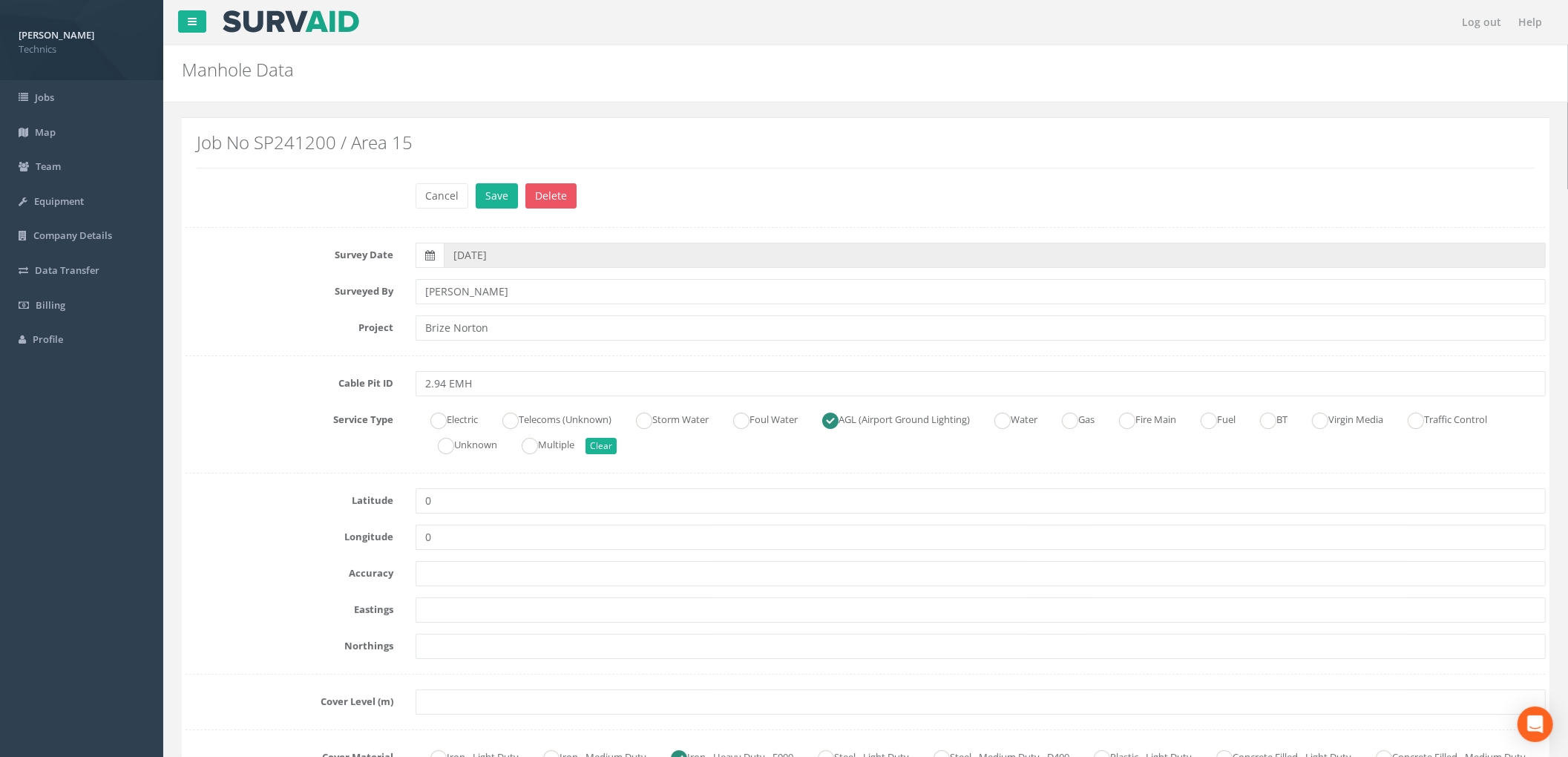
scroll to position [198, 0]
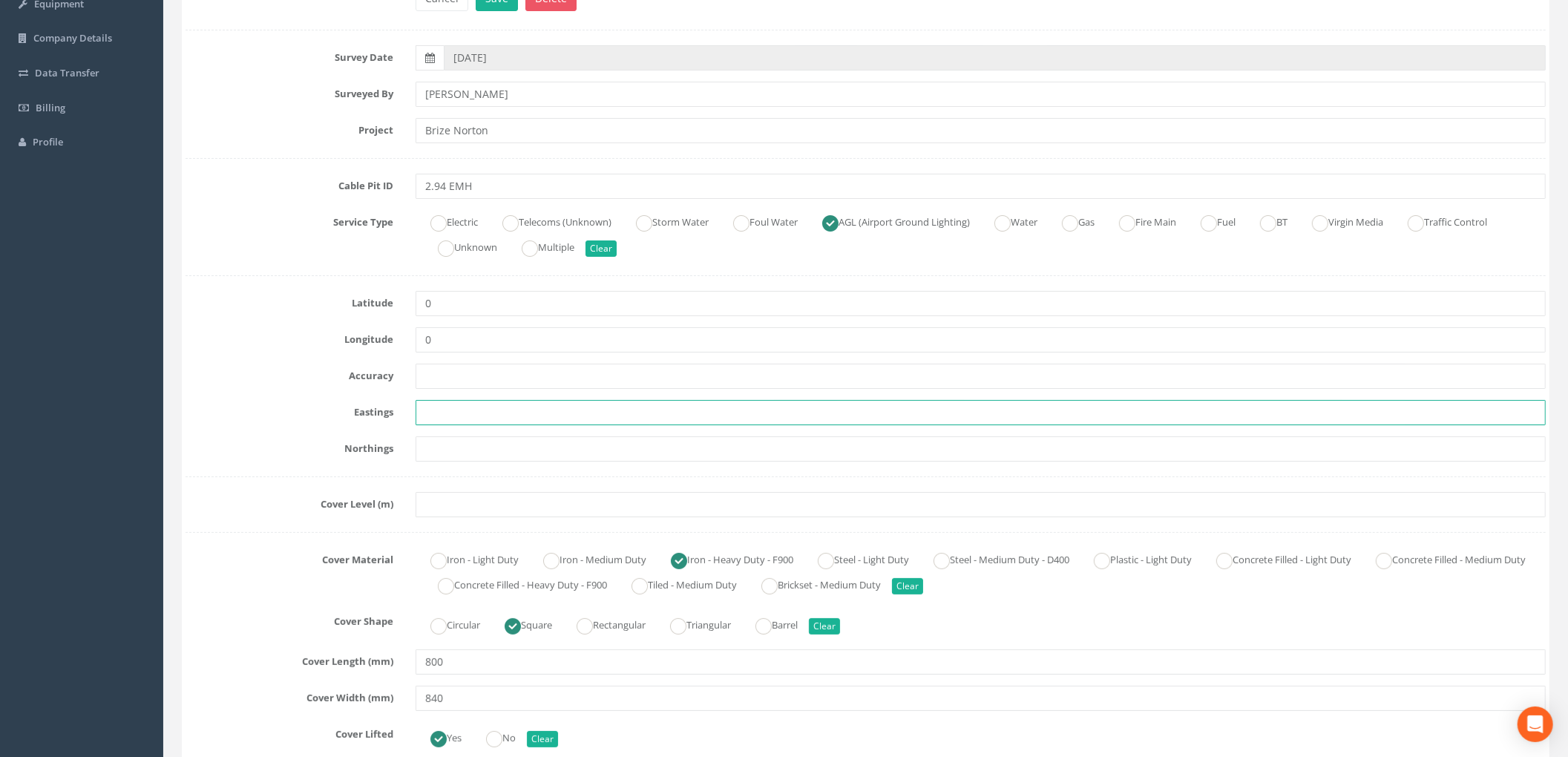
click at [445, 410] on input "text" at bounding box center [980, 412] width 1130 height 25
paste input "427431.2709"
type input "427431.2709"
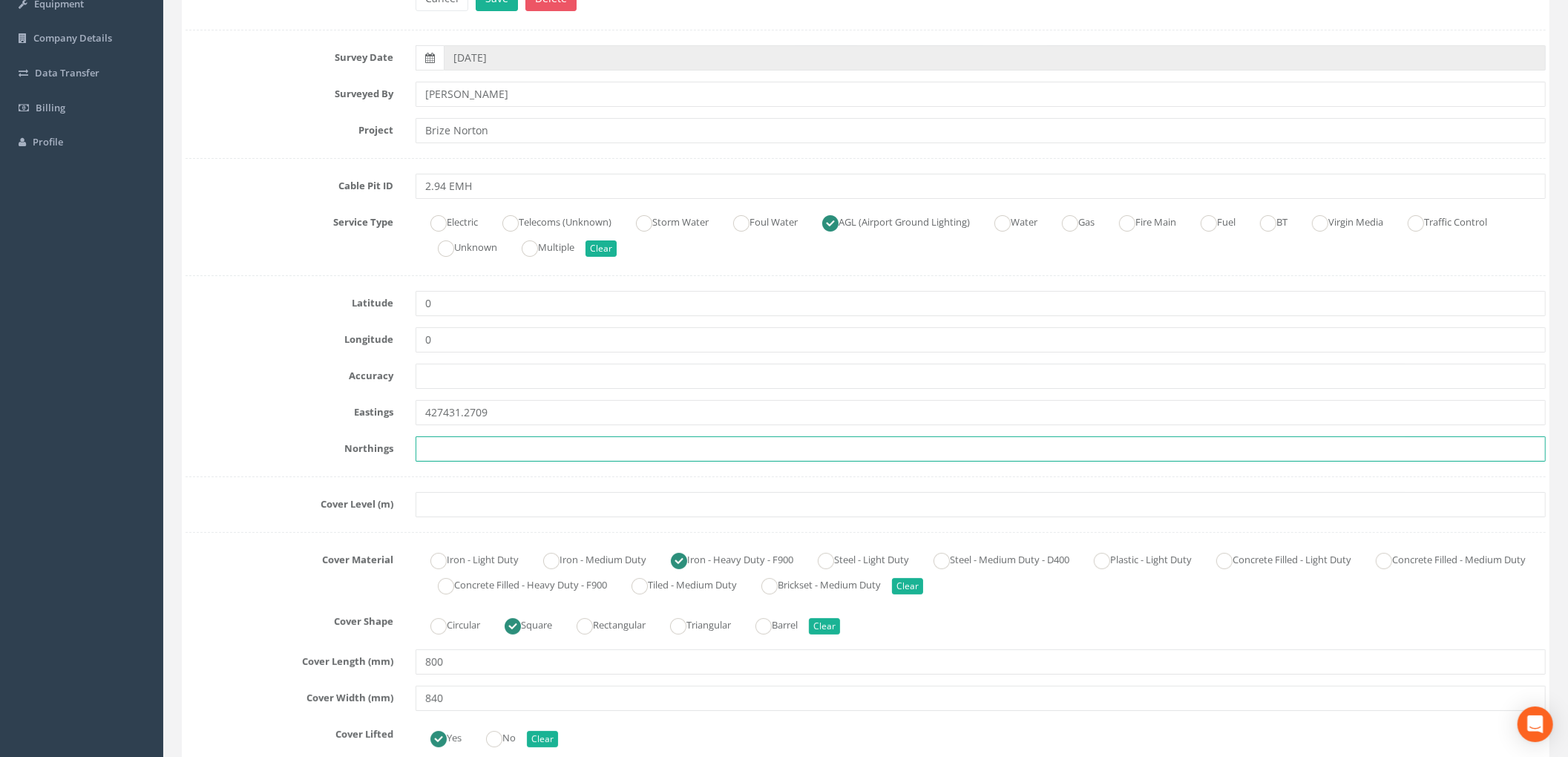
click at [535, 438] on input "text" at bounding box center [980, 448] width 1130 height 25
paste input "205306.3596"
type input "205306.3596"
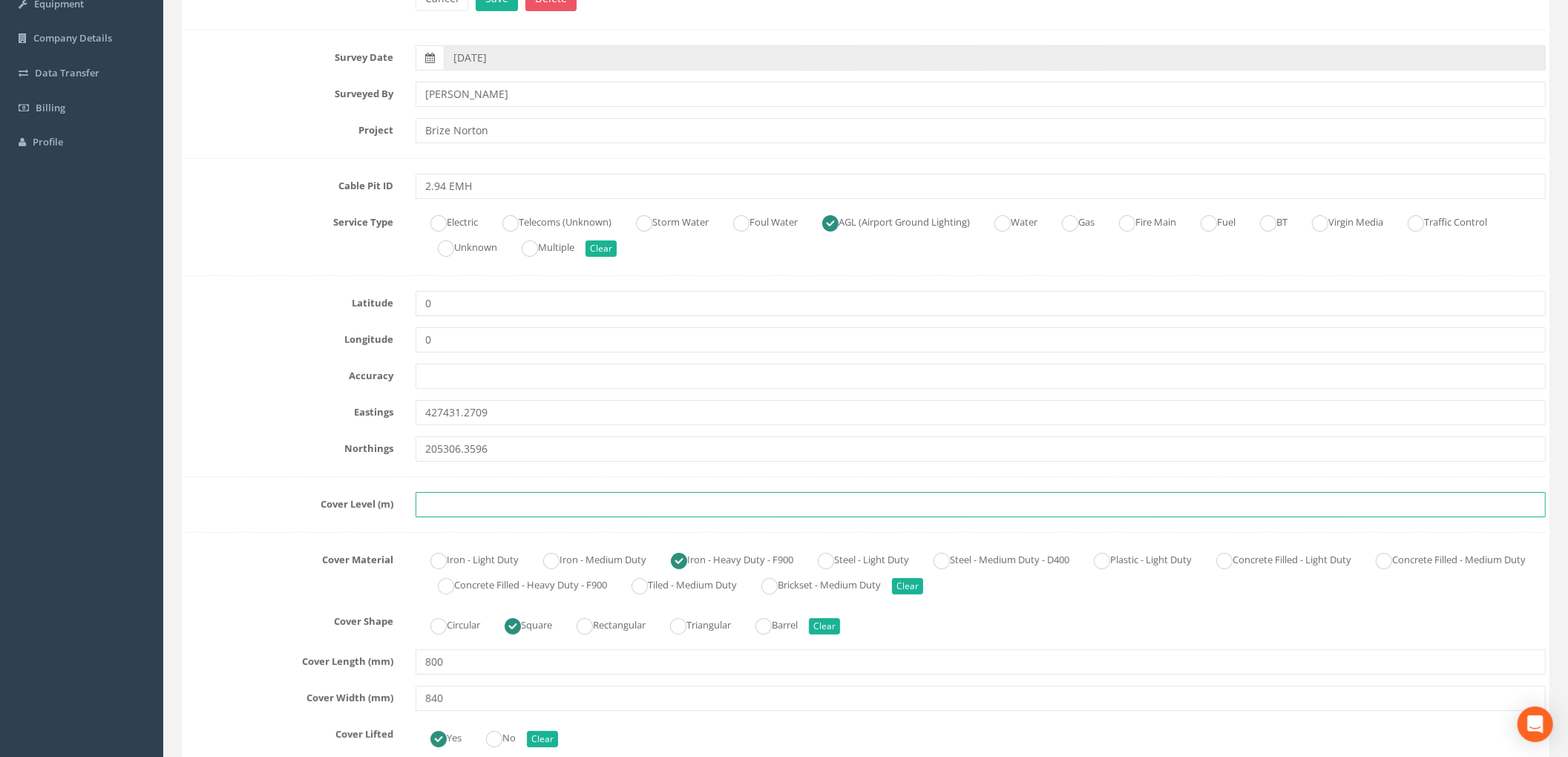
click at [481, 506] on input "text" at bounding box center [980, 504] width 1130 height 25
paste input "86.0378"
type input "86.0378"
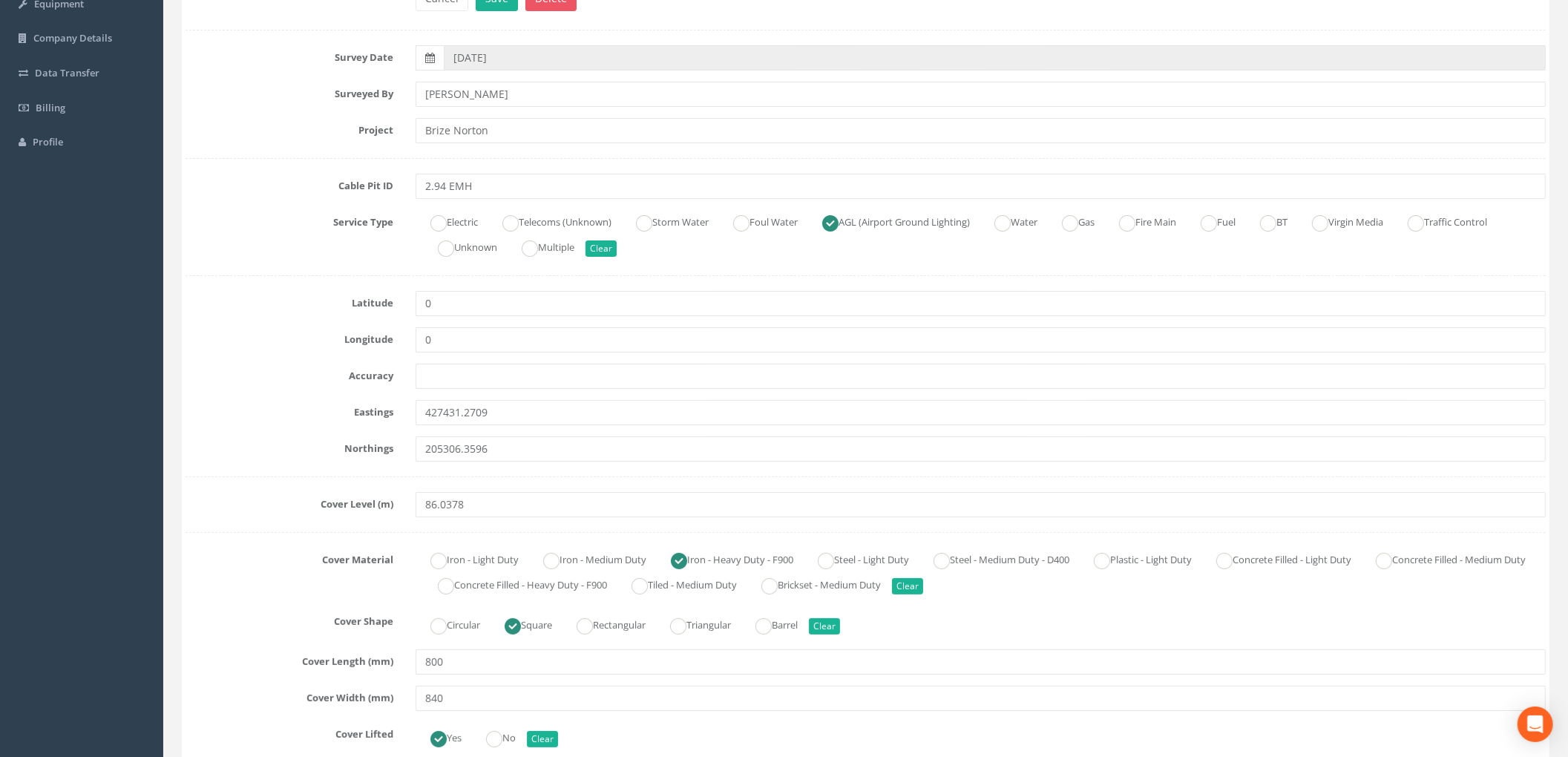
click at [303, 456] on label "Northings" at bounding box center [289, 446] width 230 height 20
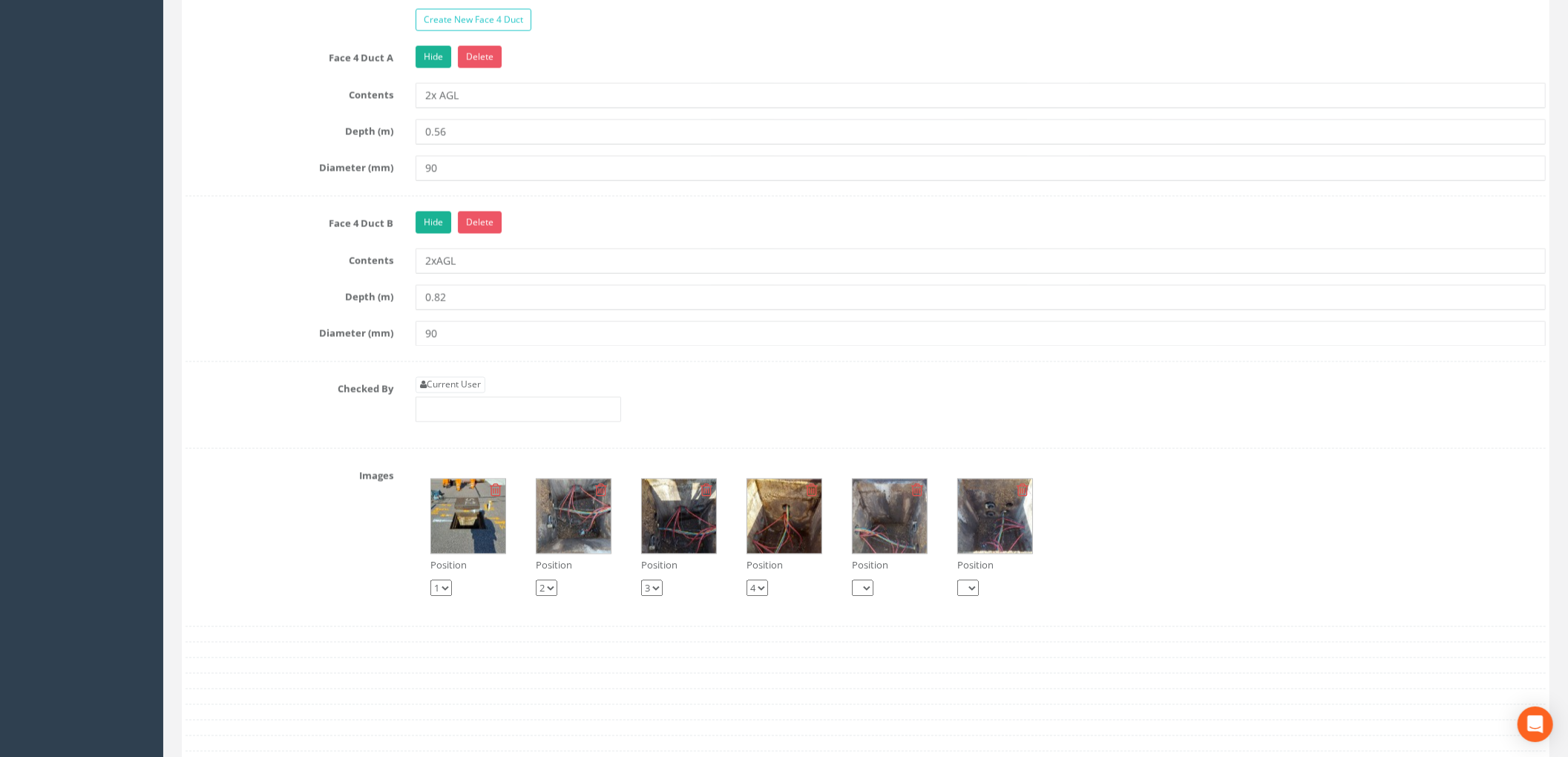
scroll to position [2176, 0]
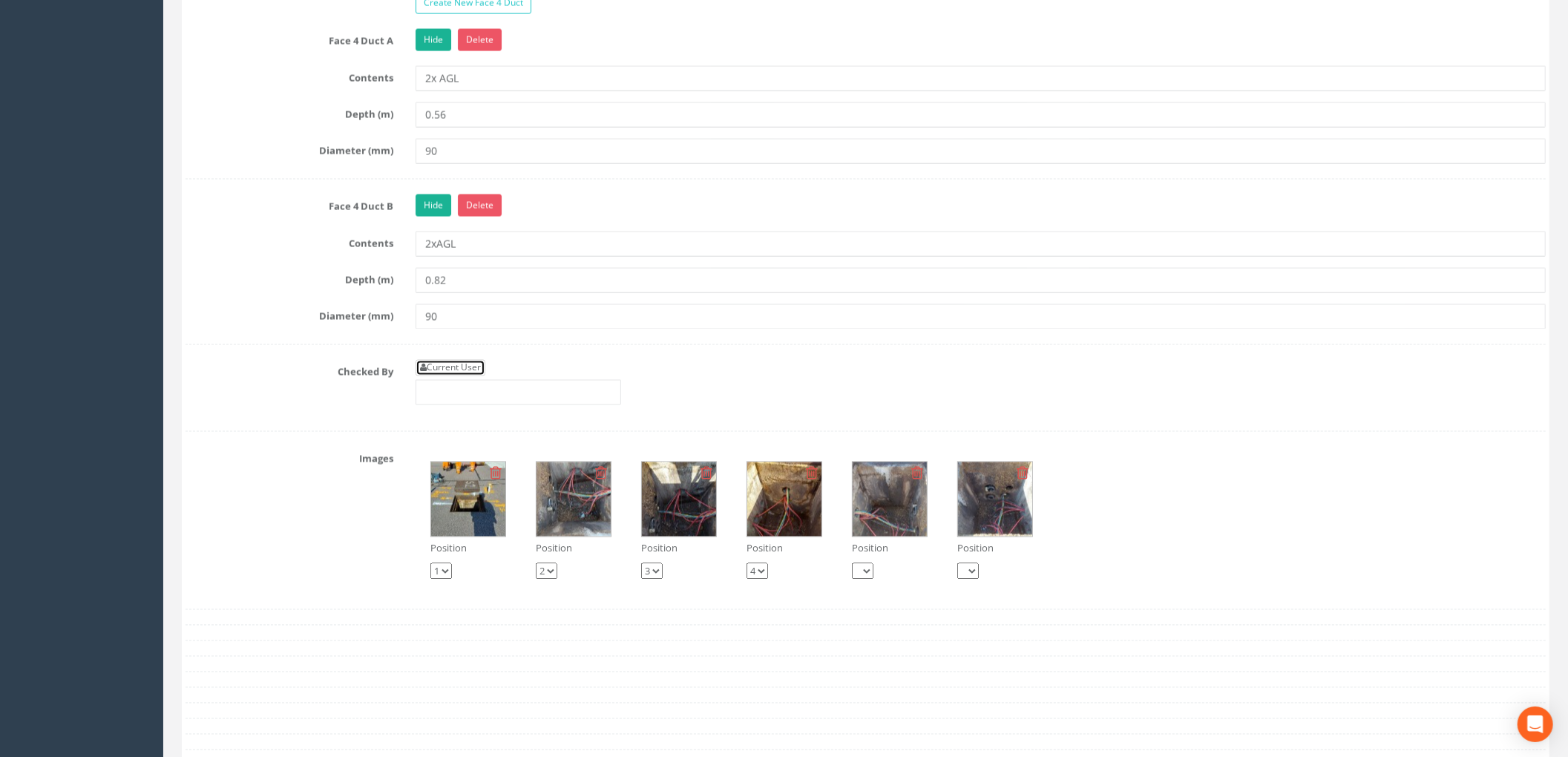
click at [440, 376] on link "Current User" at bounding box center [451, 368] width 70 height 16
type input "[PERSON_NAME]"
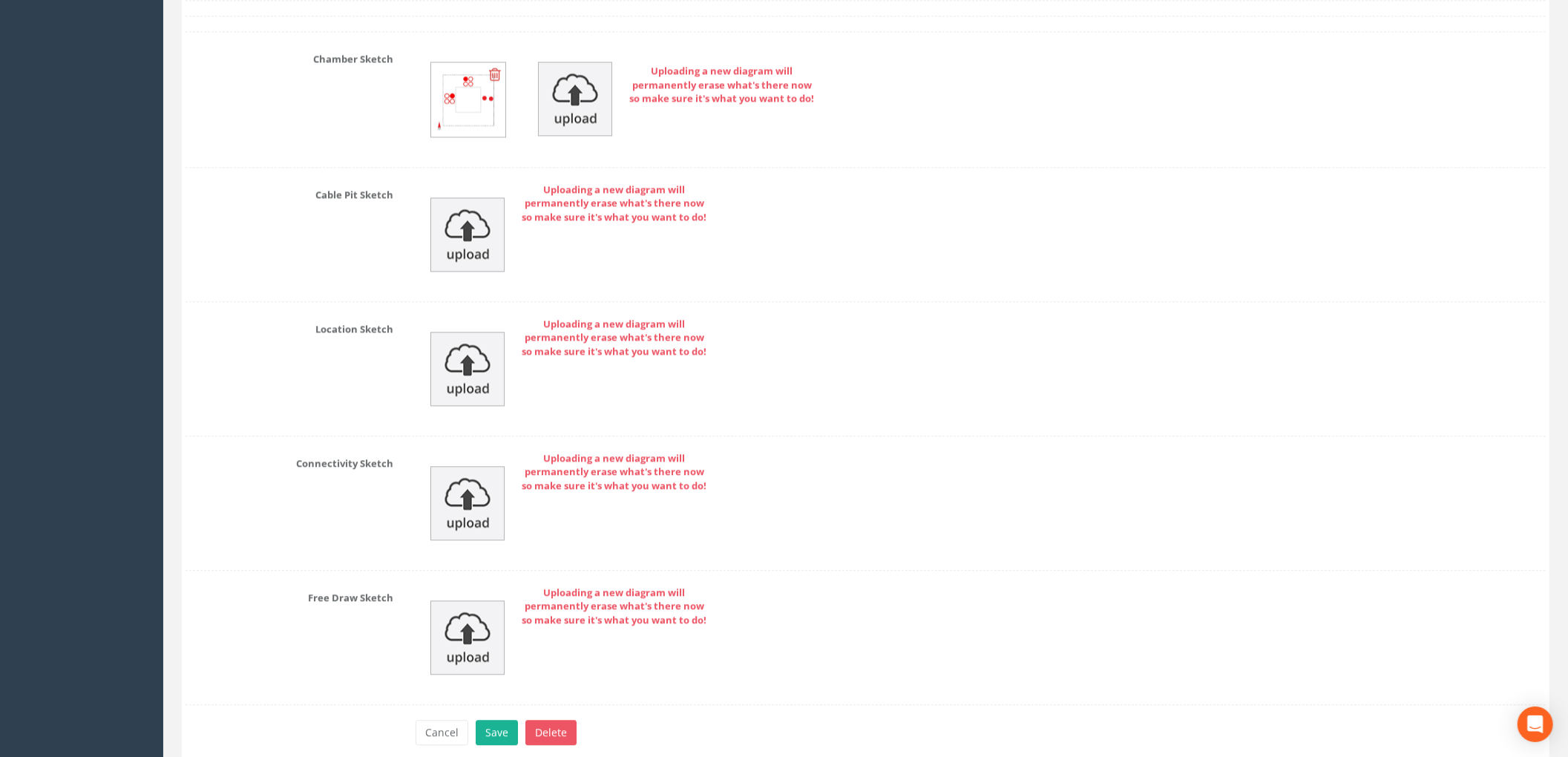
scroll to position [3043, 0]
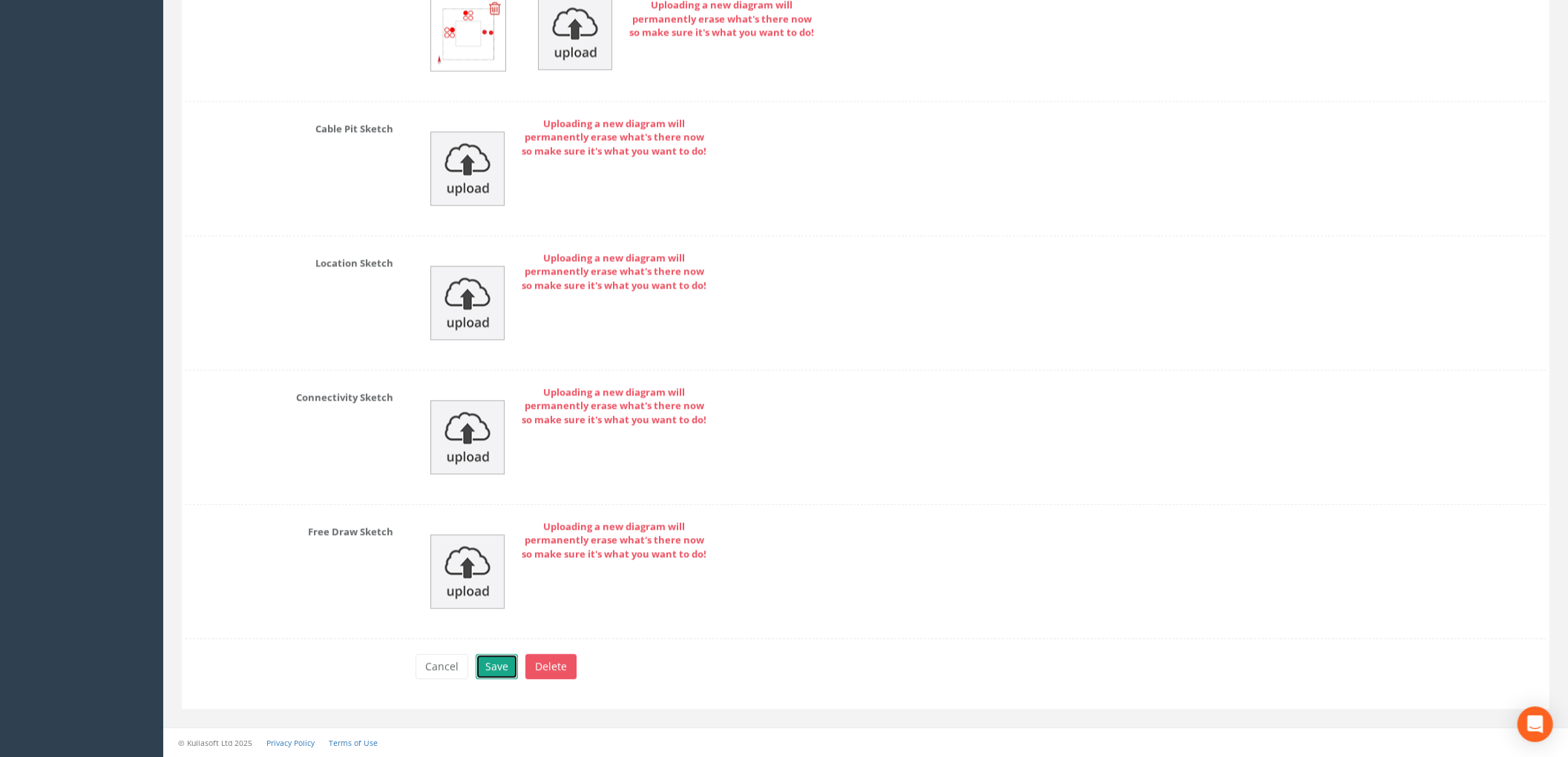
click at [508, 664] on button "Save" at bounding box center [496, 665] width 42 height 25
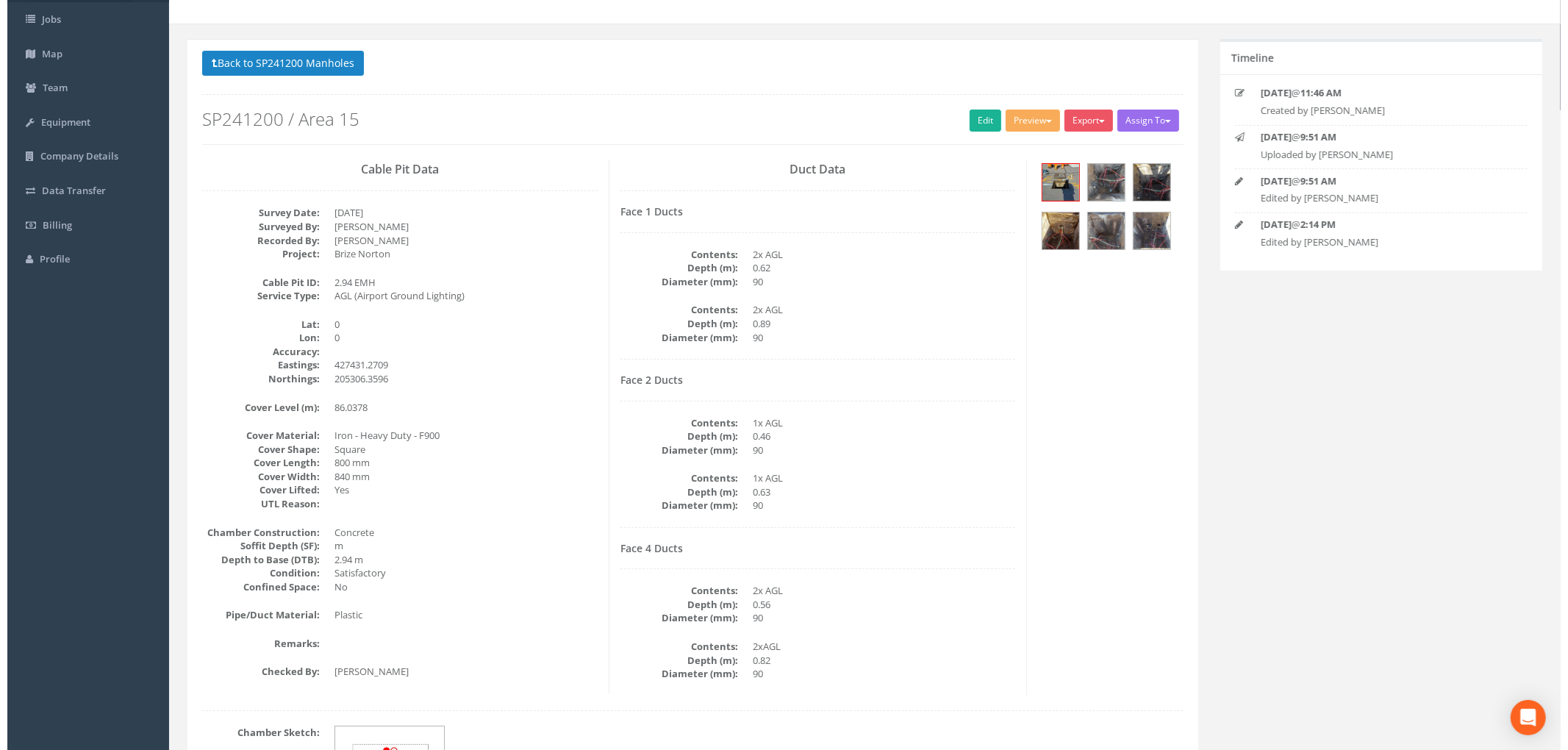
scroll to position [0, 0]
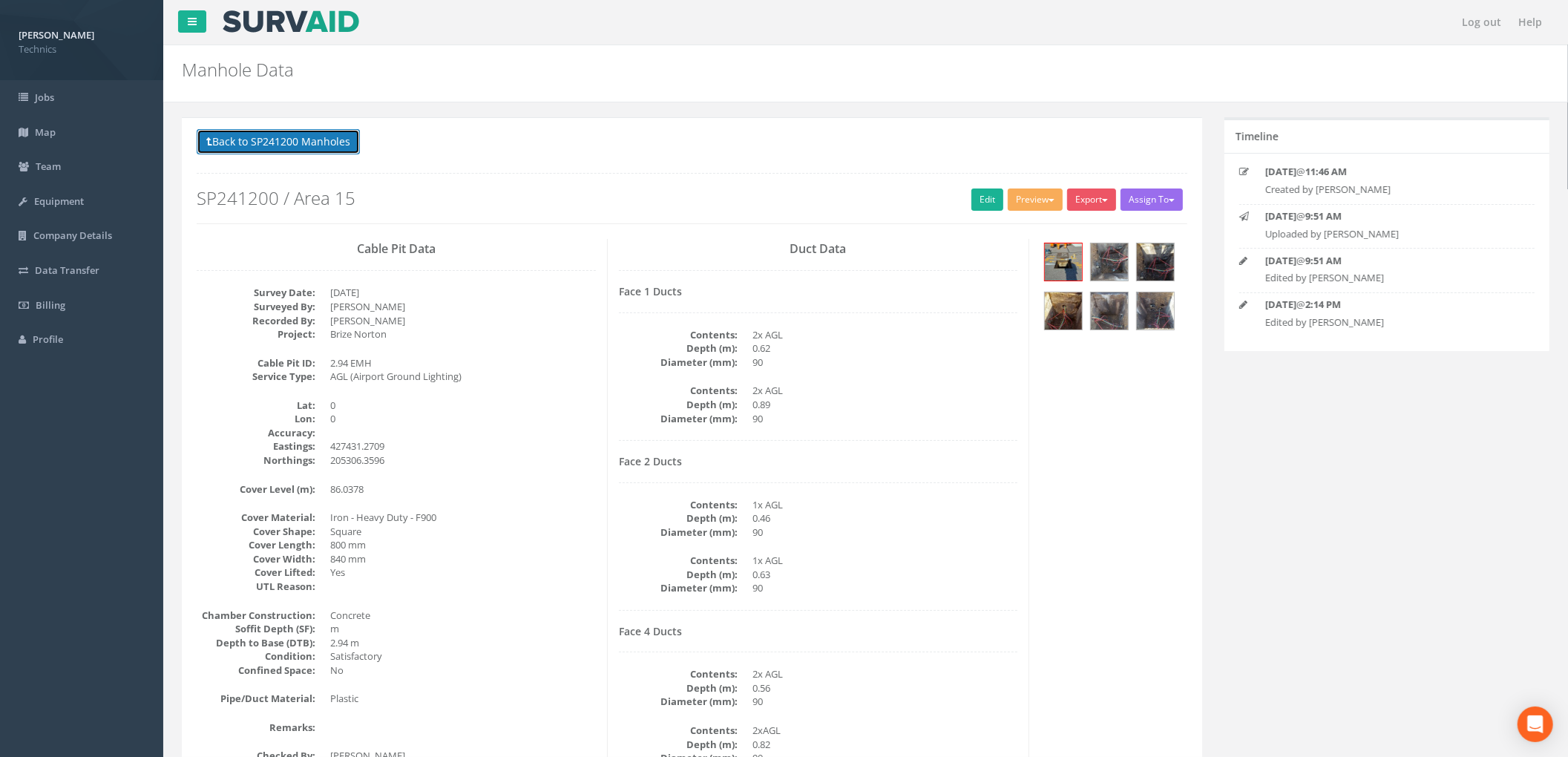
click at [334, 140] on button "Back to SP241200 Manholes" at bounding box center [278, 141] width 163 height 25
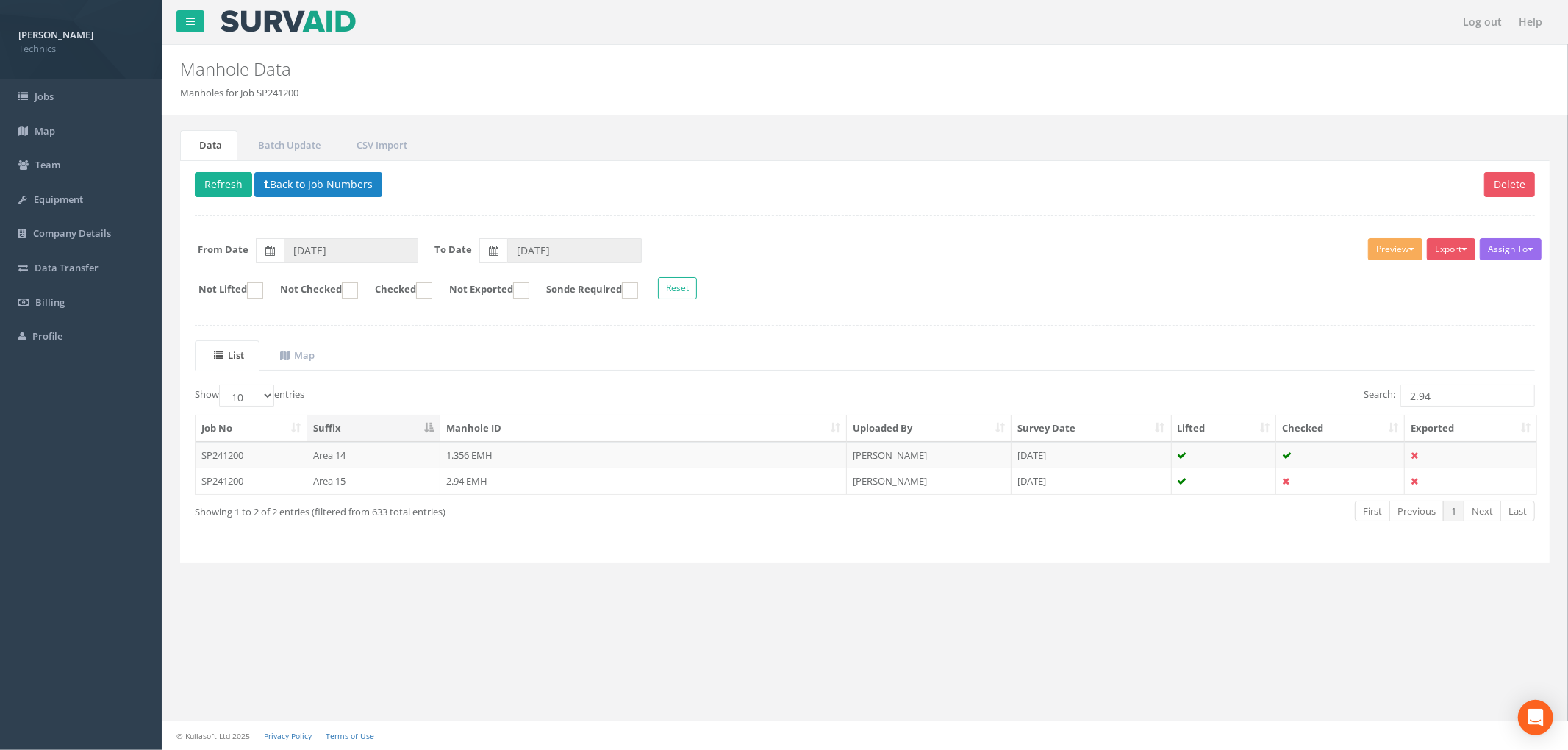
click at [1157, 563] on div "Delete Refresh Back to Job Numbers Assign To No Companies Added Export Technics…" at bounding box center [865, 361] width 1370 height 403
click at [960, 310] on div "Assign To No Companies Added Export Technics Brize Norton Technics Heathrow Tec…" at bounding box center [865, 270] width 1362 height 81
click at [848, 314] on div "Delete Refresh Back to Job Numbers Assign To No Companies Added Export Technics…" at bounding box center [865, 361] width 1370 height 403
click at [981, 375] on div "List Map Show 10 25 50 100 entries Search: 2.94 Job No Suffix Manhole ID Upload…" at bounding box center [865, 444] width 1340 height 208
click at [301, 186] on button "Back to Job Numbers" at bounding box center [318, 184] width 128 height 25
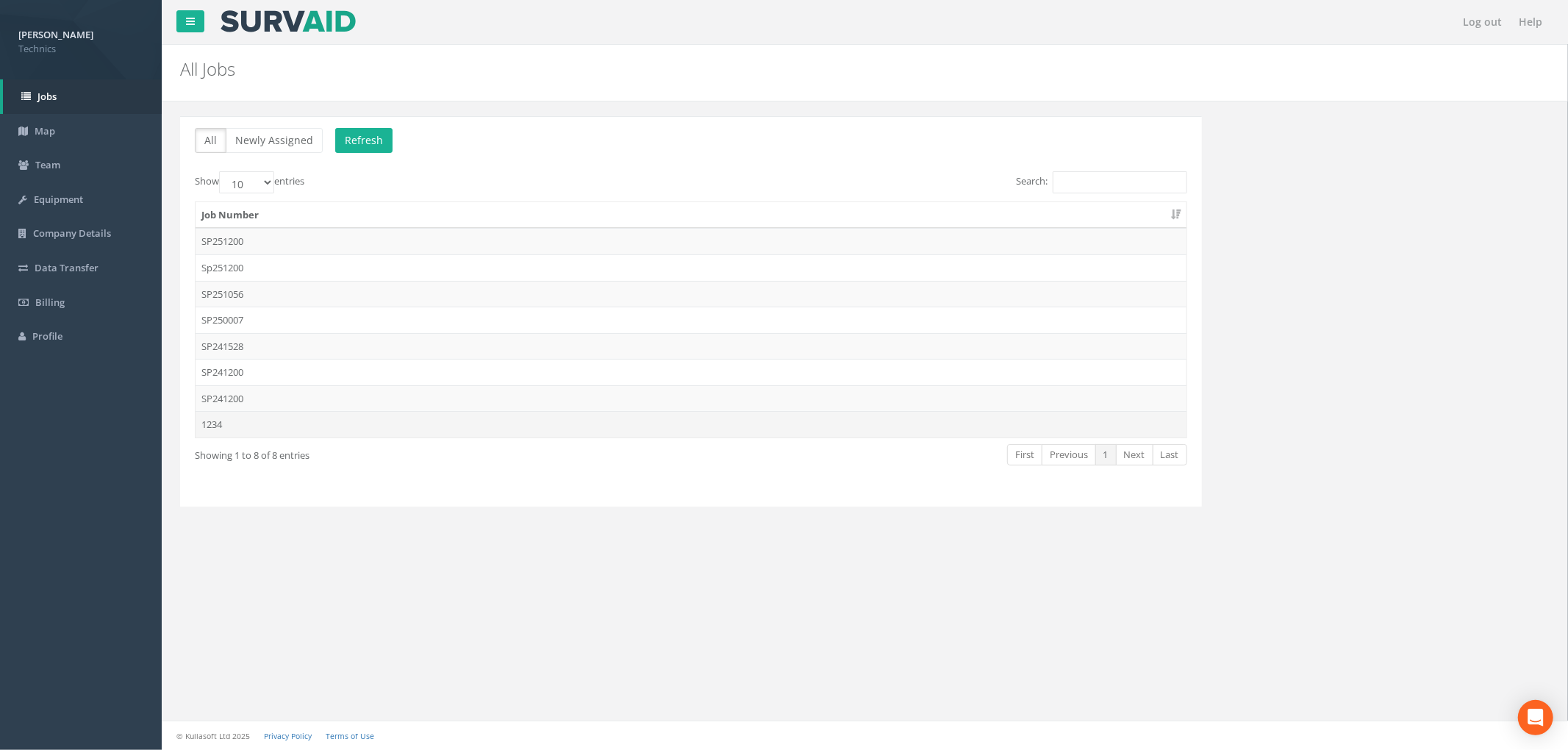
click at [827, 431] on td "1234" at bounding box center [691, 424] width 991 height 26
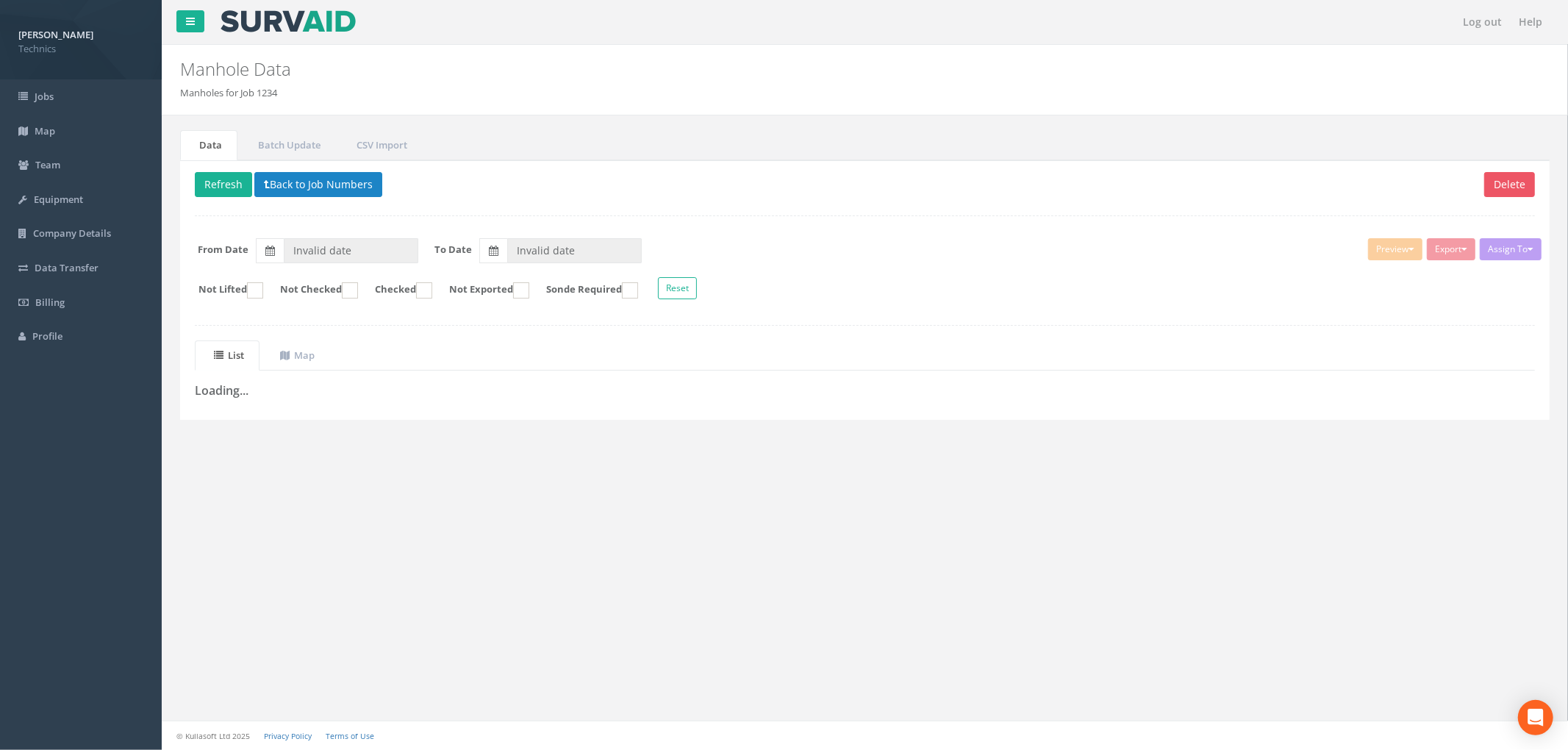
type input "[DATE]"
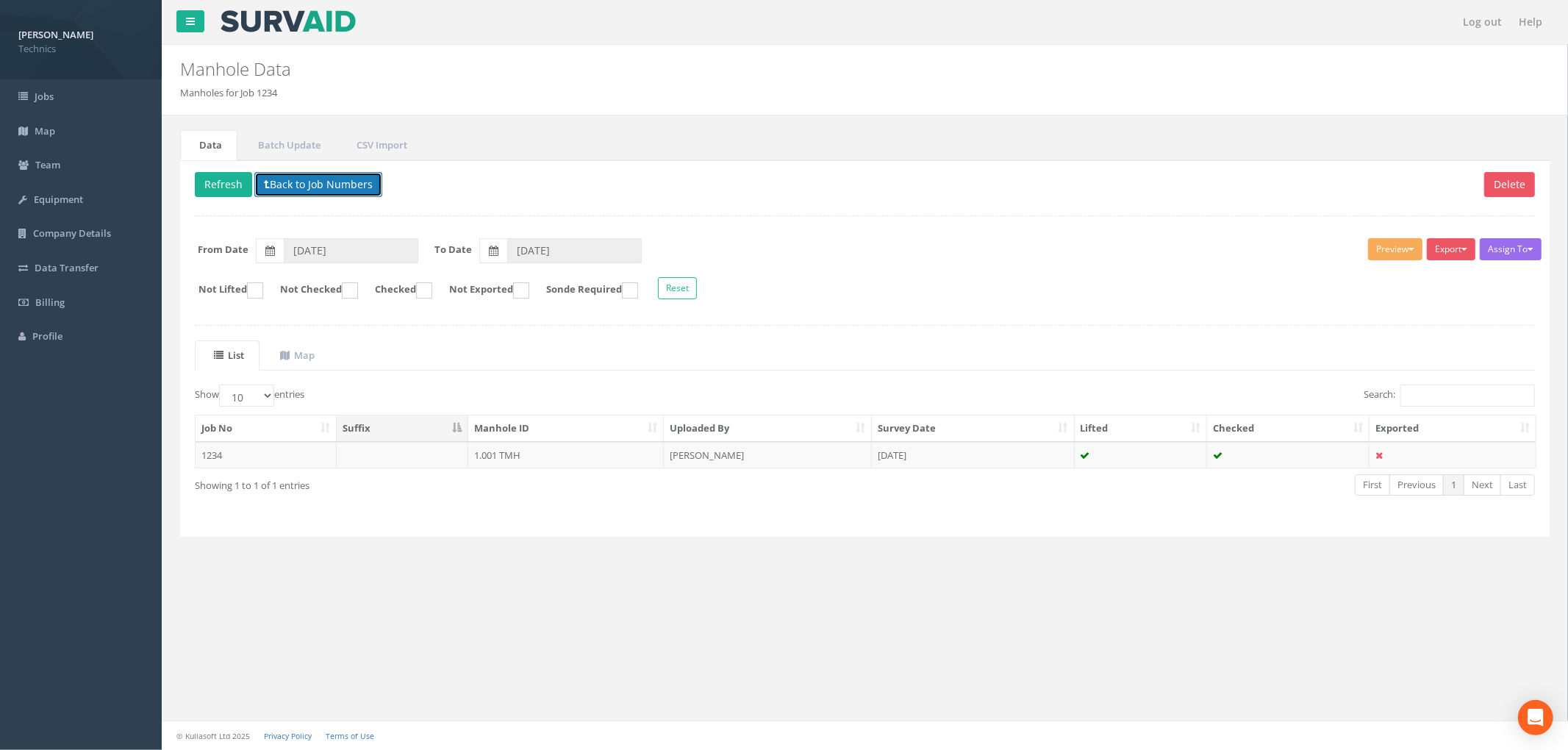
click at [297, 189] on button "Back to Job Numbers" at bounding box center [318, 184] width 128 height 25
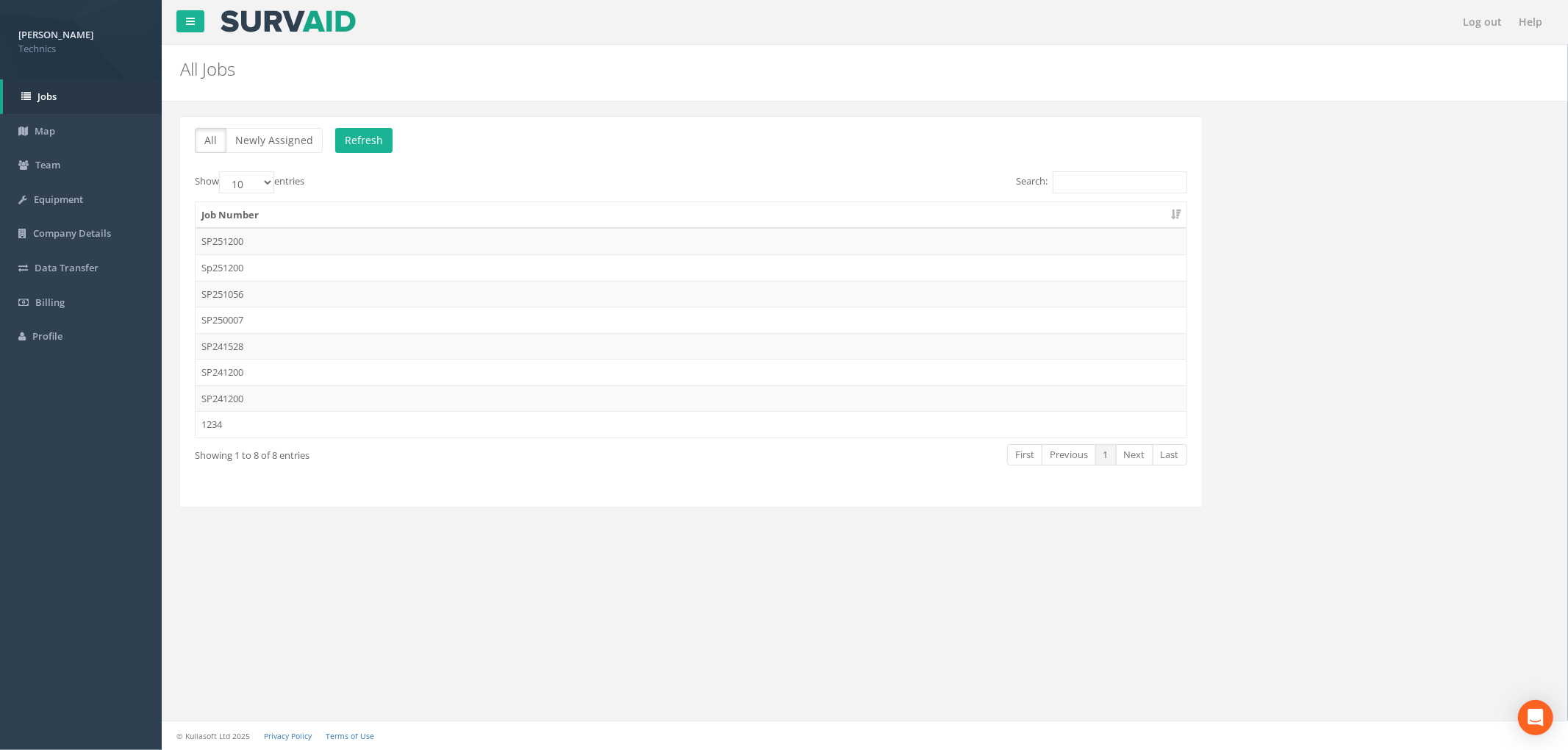
click at [1291, 334] on div "All Newly Assigned Refresh Show 10 25 50 100 entries Search: Job Number SP25120…" at bounding box center [865, 320] width 1392 height 408
click at [652, 697] on div "Log out Help All Jobs PGMs for Job × There was an error fetching the Manhole da…" at bounding box center [865, 375] width 1406 height 750
click at [1342, 325] on div "All Newly Assigned Refresh Show 10 25 50 100 entries Search: Job Number SP25120…" at bounding box center [865, 320] width 1392 height 408
click at [546, 138] on p "All Newly Assigned Refresh" at bounding box center [691, 142] width 993 height 29
click at [1257, 165] on div "All Newly Assigned Refresh Show 10 25 50 100 entries Search: Job Number SP25120…" at bounding box center [865, 320] width 1392 height 408
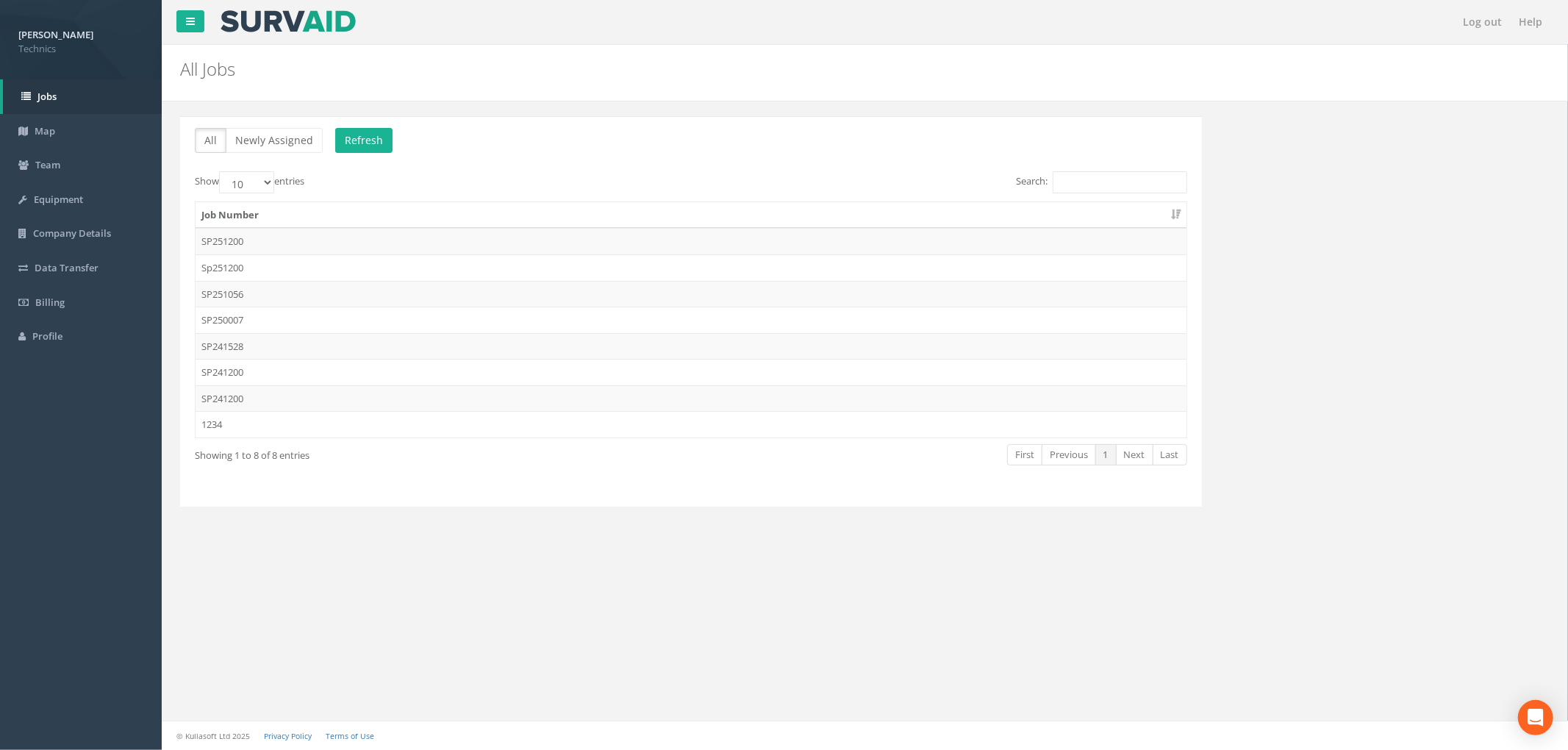
drag, startPoint x: 564, startPoint y: 133, endPoint x: 541, endPoint y: 166, distance: 40.2
click at [564, 133] on p "All Newly Assigned Refresh" at bounding box center [691, 142] width 993 height 29
click at [347, 406] on td "SP241200" at bounding box center [691, 398] width 991 height 26
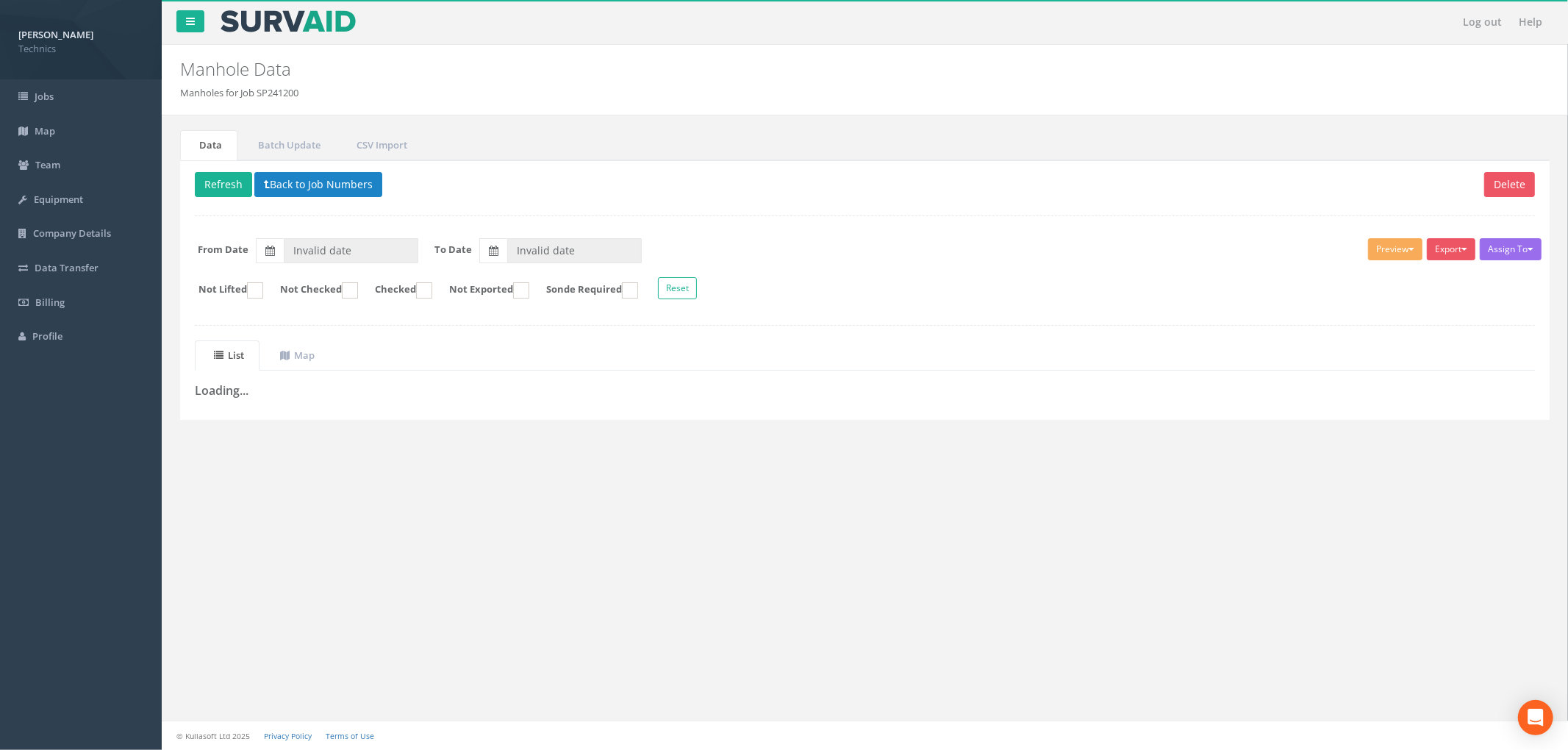
click at [1040, 278] on div "Assign To No Companies Added Export Technics Brize Norton Technics Heathrow Tec…" at bounding box center [865, 270] width 1362 height 81
click at [313, 186] on button "Back to Job Numbers" at bounding box center [318, 184] width 128 height 25
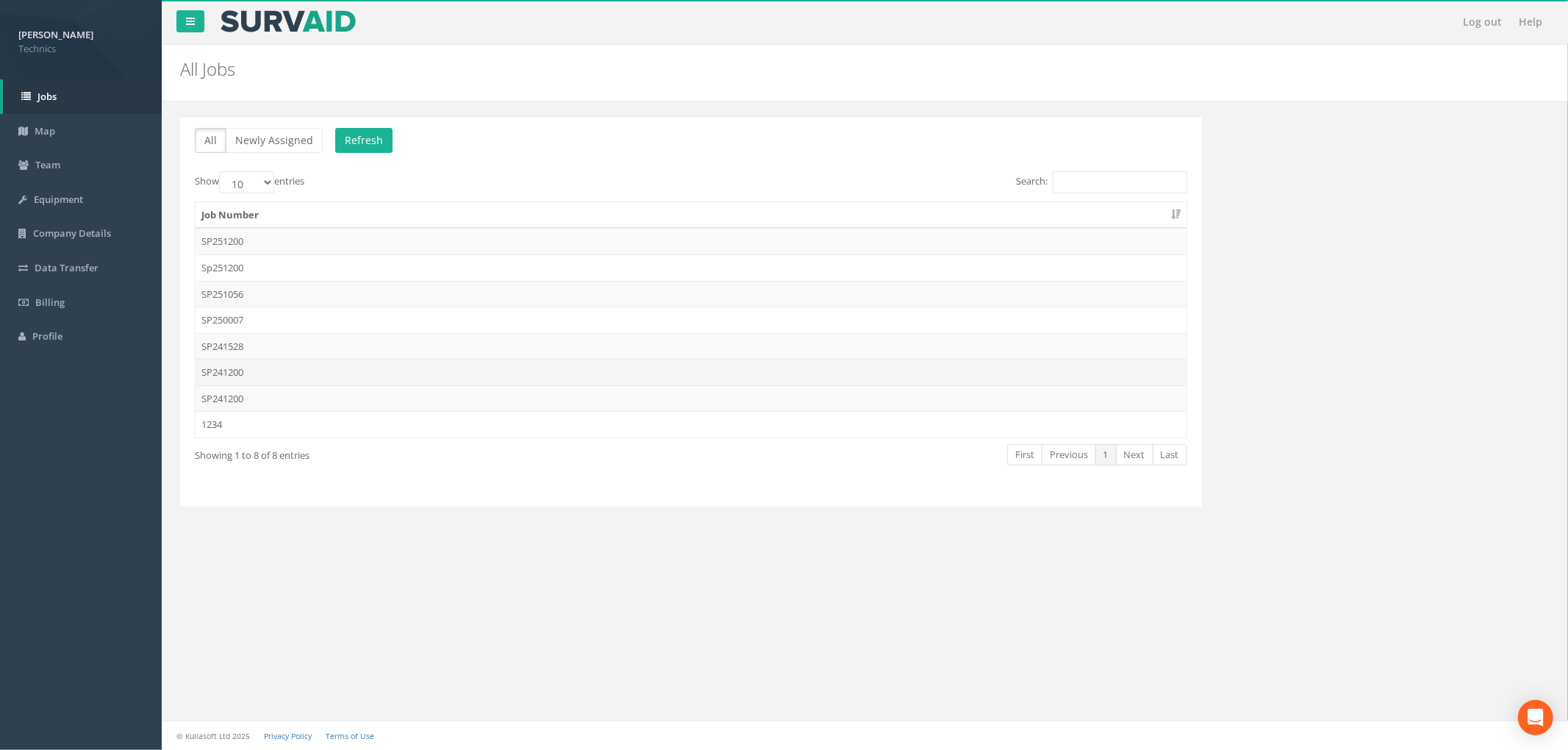
click at [319, 375] on td "SP241200" at bounding box center [691, 371] width 991 height 26
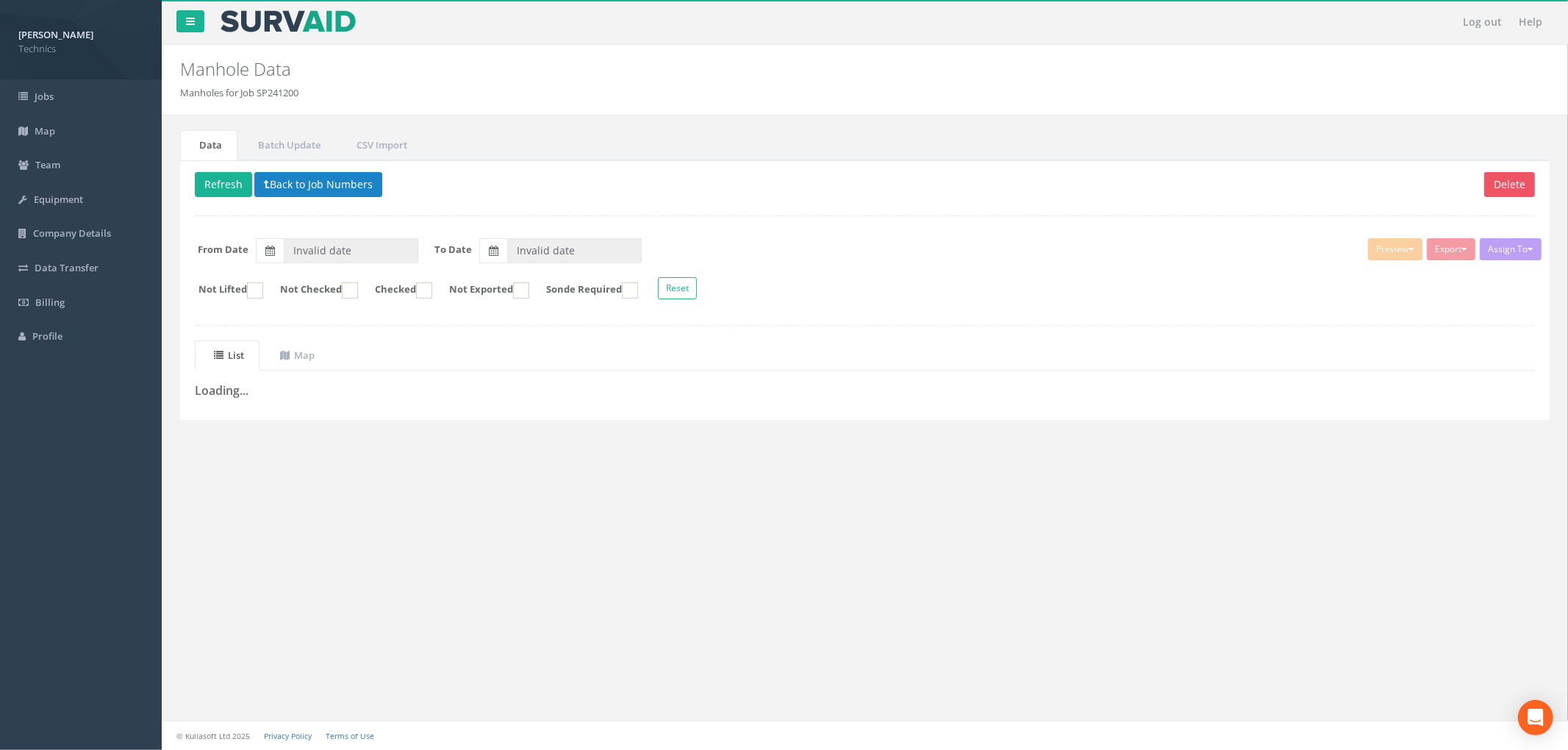
type input "[DATE]"
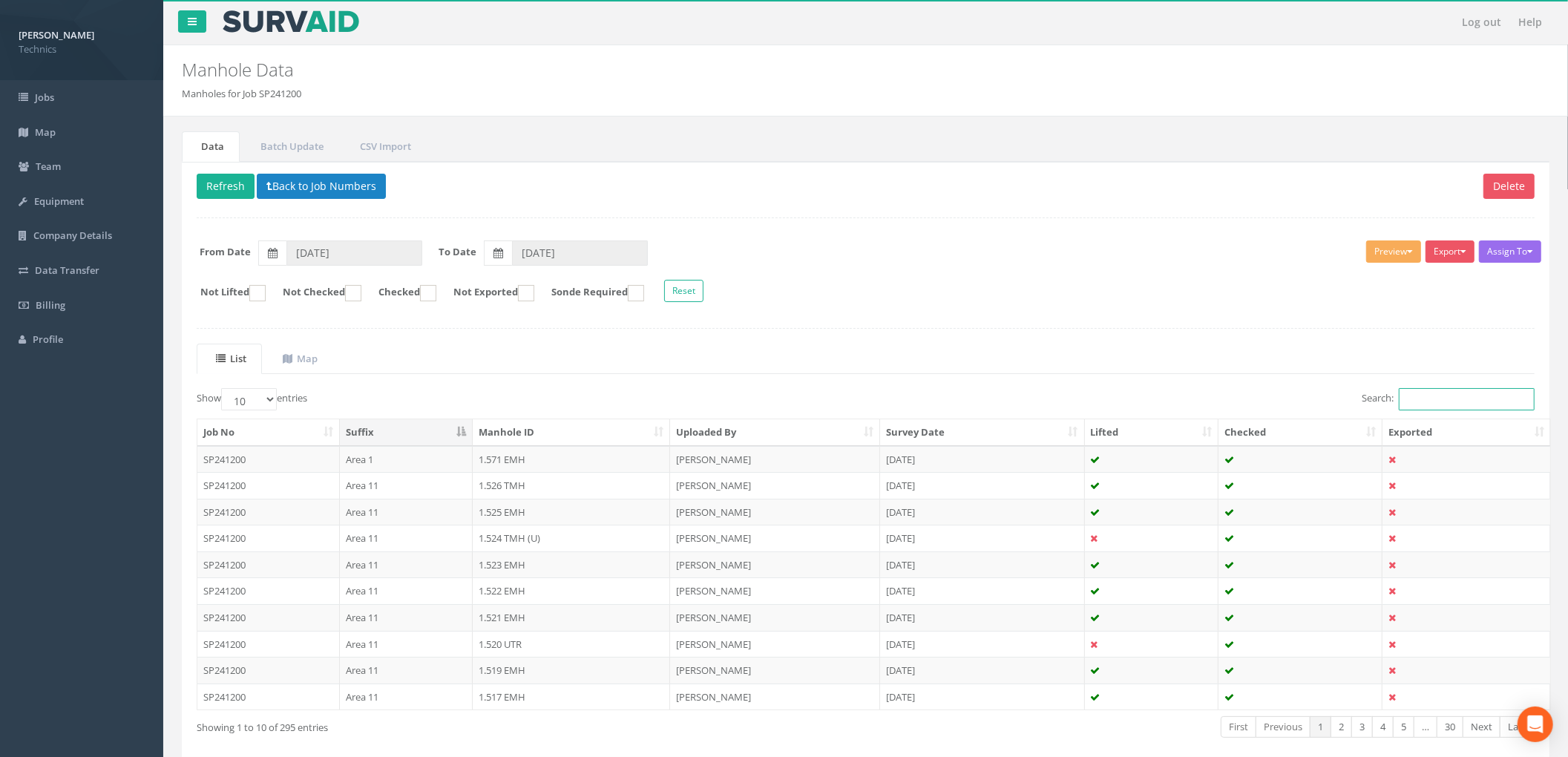
click at [1440, 398] on input "Search:" at bounding box center [1466, 399] width 136 height 22
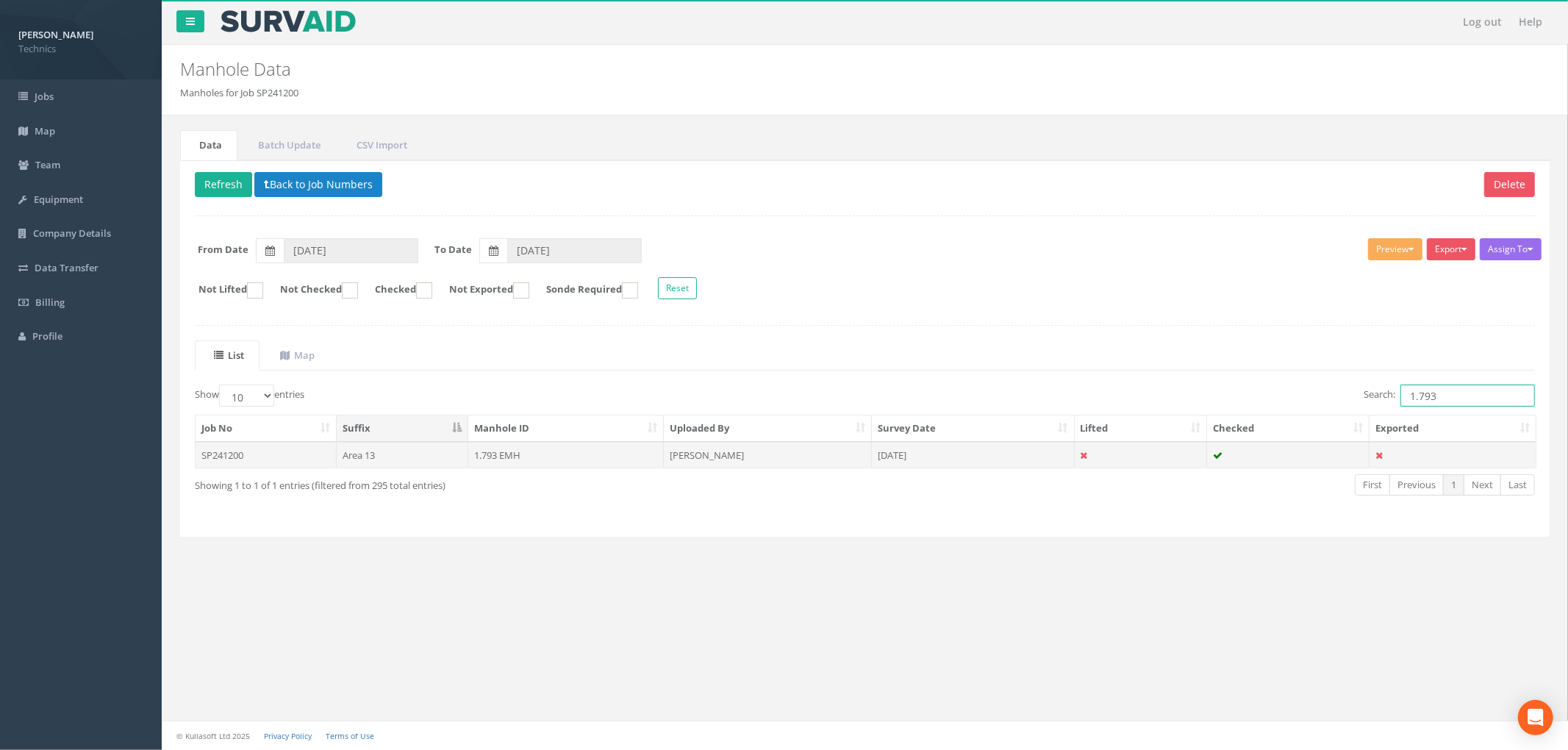
type input "1.793"
click at [750, 464] on td "[PERSON_NAME]" at bounding box center [767, 454] width 208 height 26
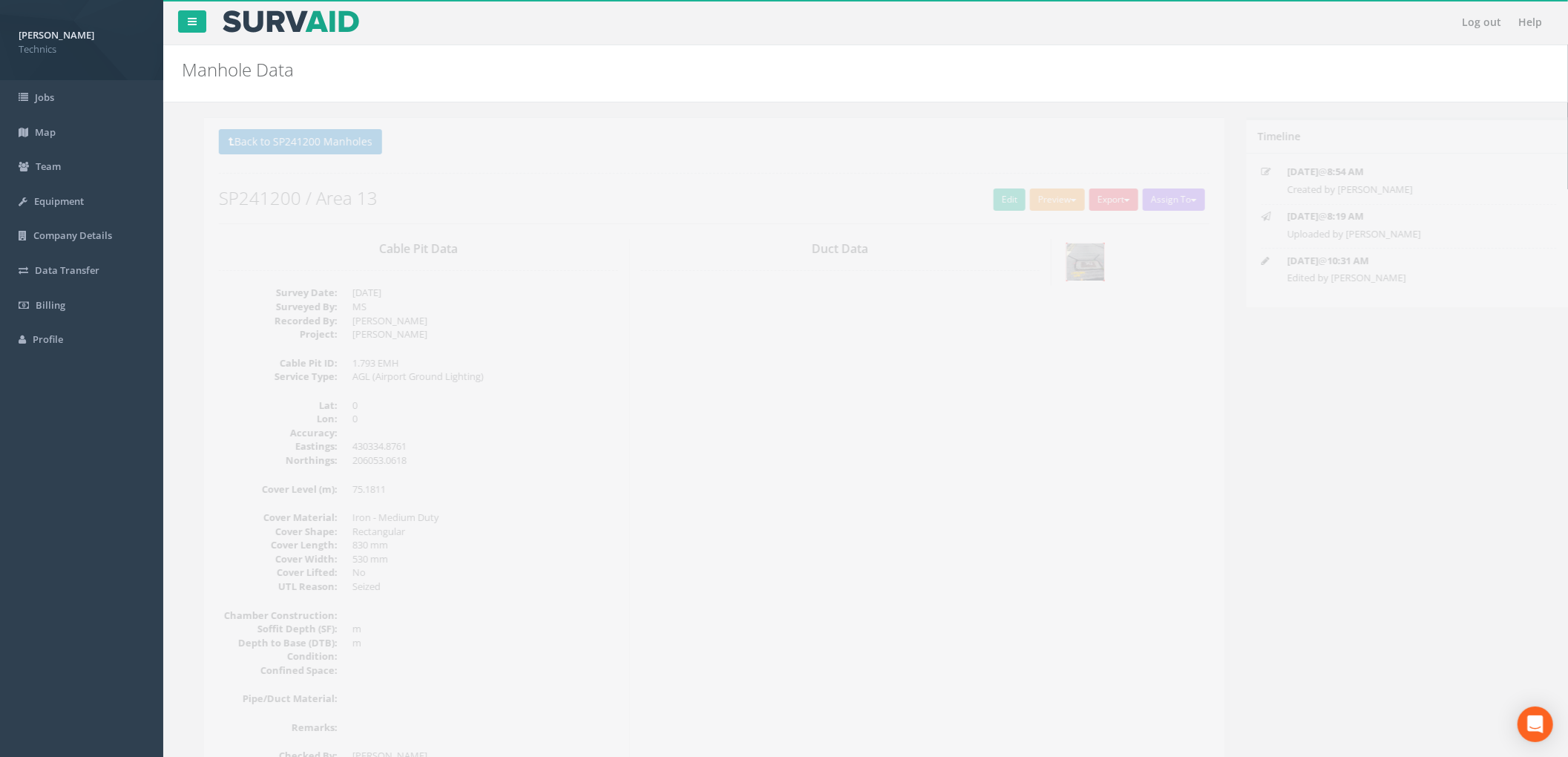
click at [1076, 260] on img at bounding box center [1062, 262] width 37 height 37
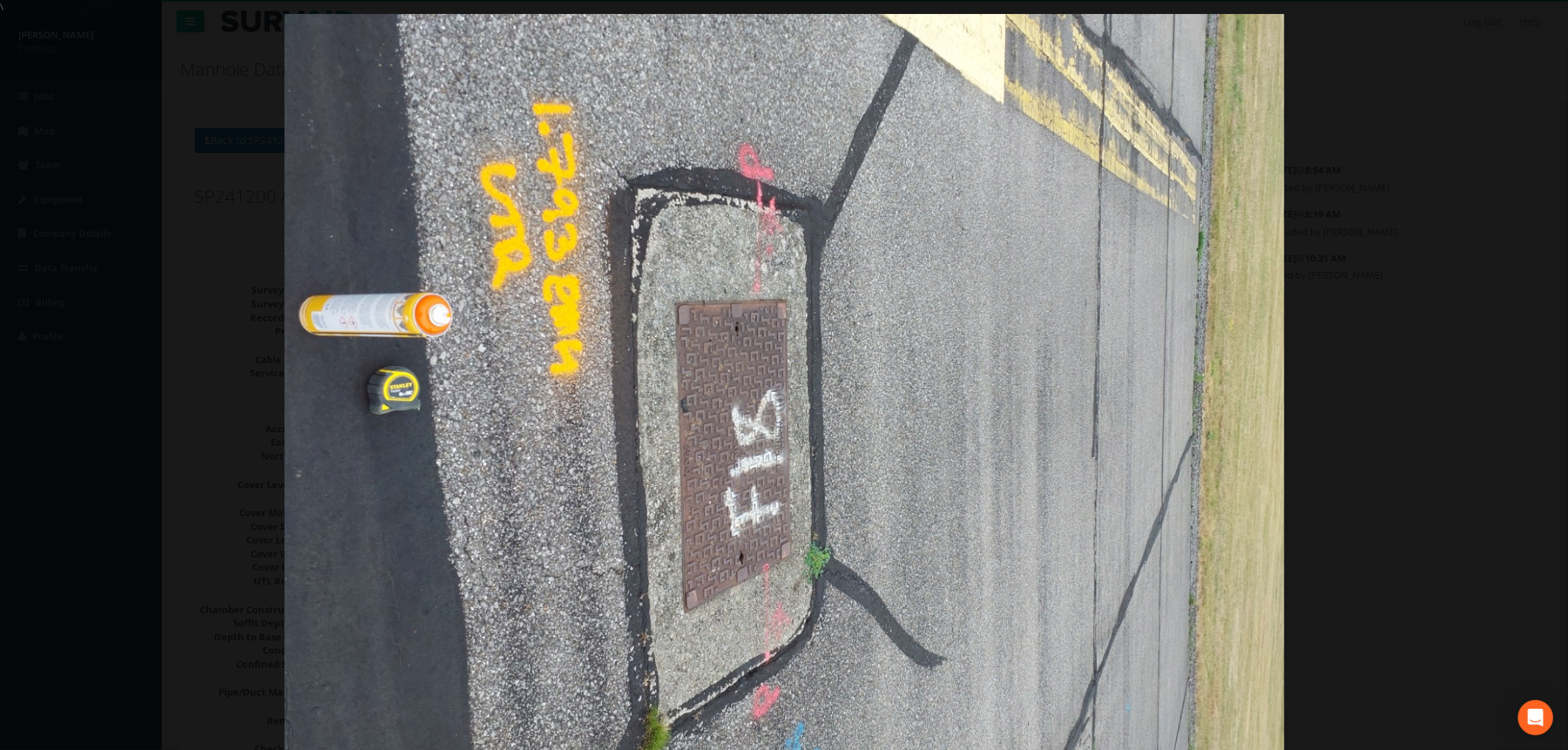
click at [1394, 226] on div at bounding box center [784, 388] width 1568 height 750
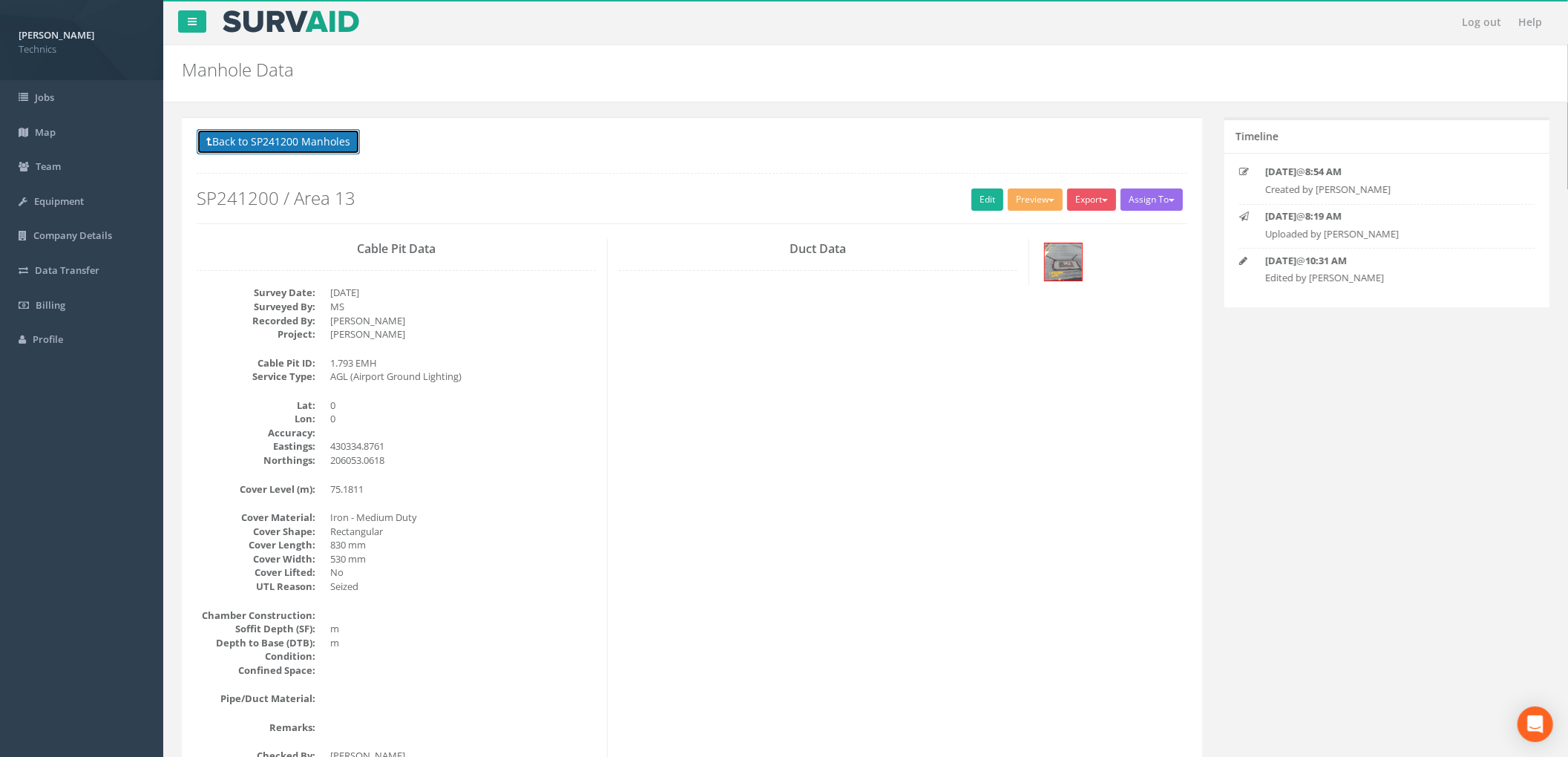
click at [333, 143] on button "Back to SP241200 Manholes" at bounding box center [278, 141] width 163 height 25
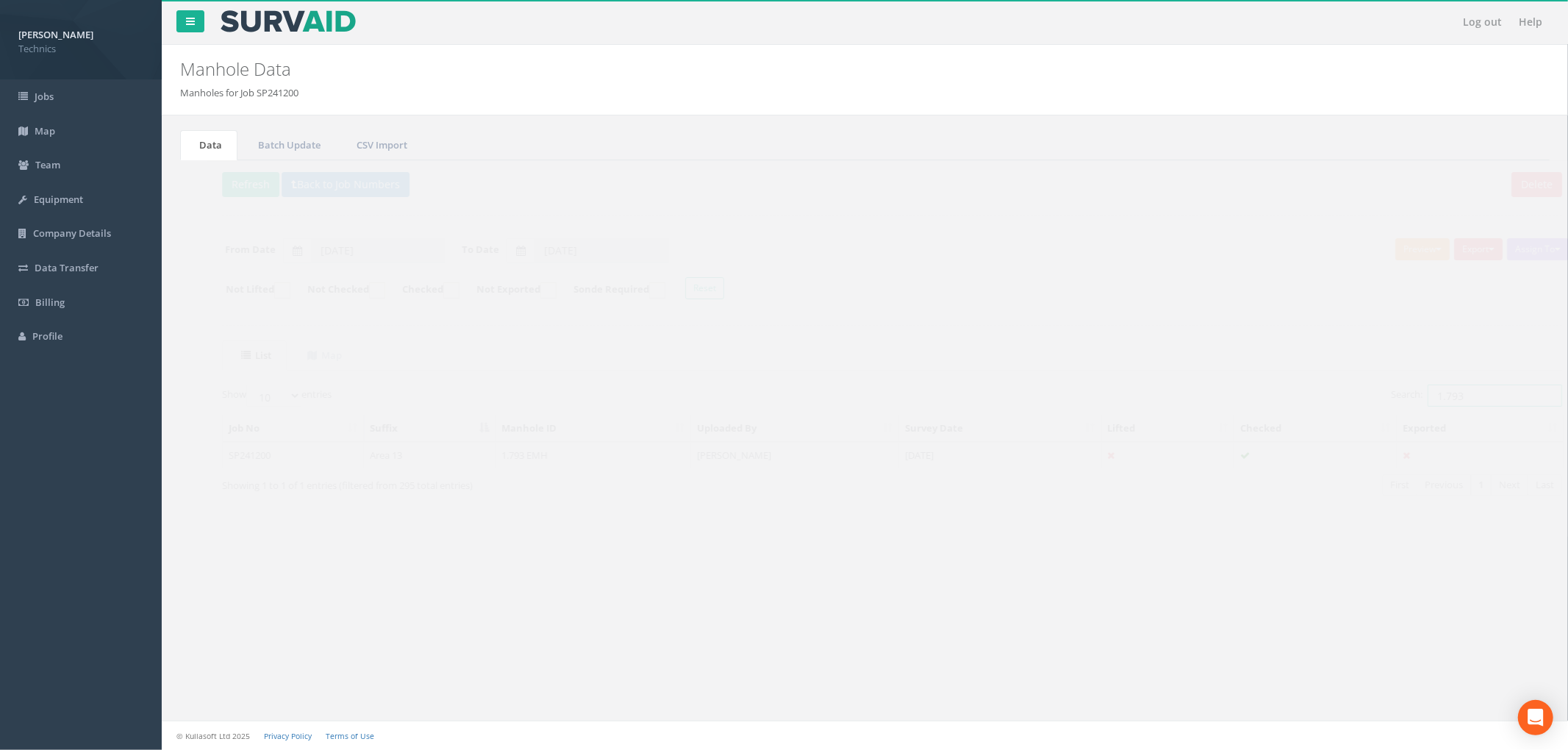
click at [1448, 403] on input "1.793" at bounding box center [1468, 396] width 135 height 22
drag, startPoint x: 1448, startPoint y: 403, endPoint x: 1423, endPoint y: 403, distance: 25.0
click at [1423, 403] on input "1.793" at bounding box center [1468, 396] width 135 height 22
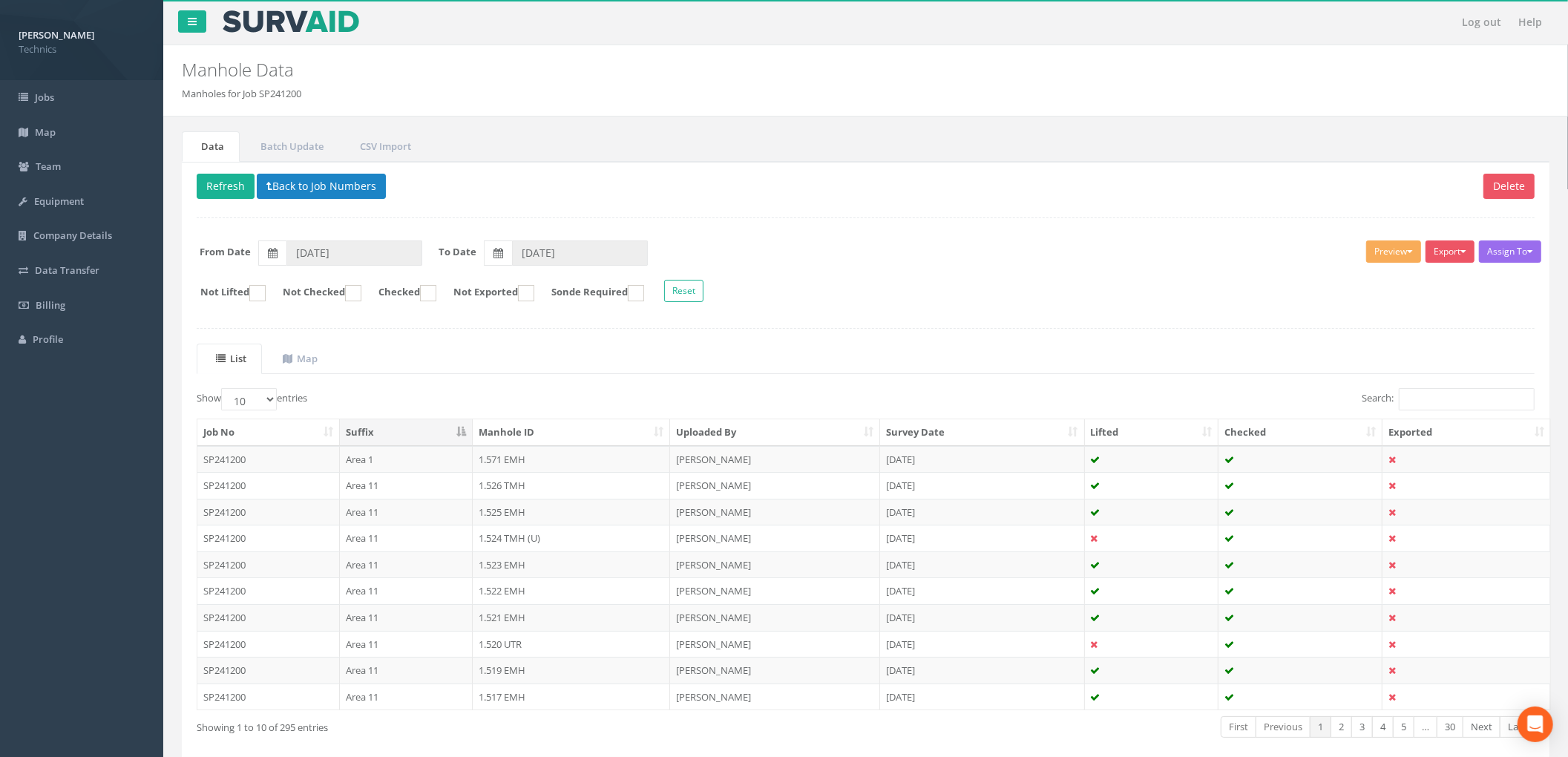
click at [1203, 327] on div "Delete Refresh Back to Job Numbers Assign To No Companies Added Export Technics…" at bounding box center [866, 470] width 1368 height 618
click at [1044, 289] on form "Not Lifted Not Checked Checked Not Exported Sonde Required Reset" at bounding box center [866, 293] width 1360 height 26
click at [865, 353] on ul "List Map" at bounding box center [866, 359] width 1338 height 31
click at [1402, 400] on input "Search:" at bounding box center [1466, 399] width 136 height 22
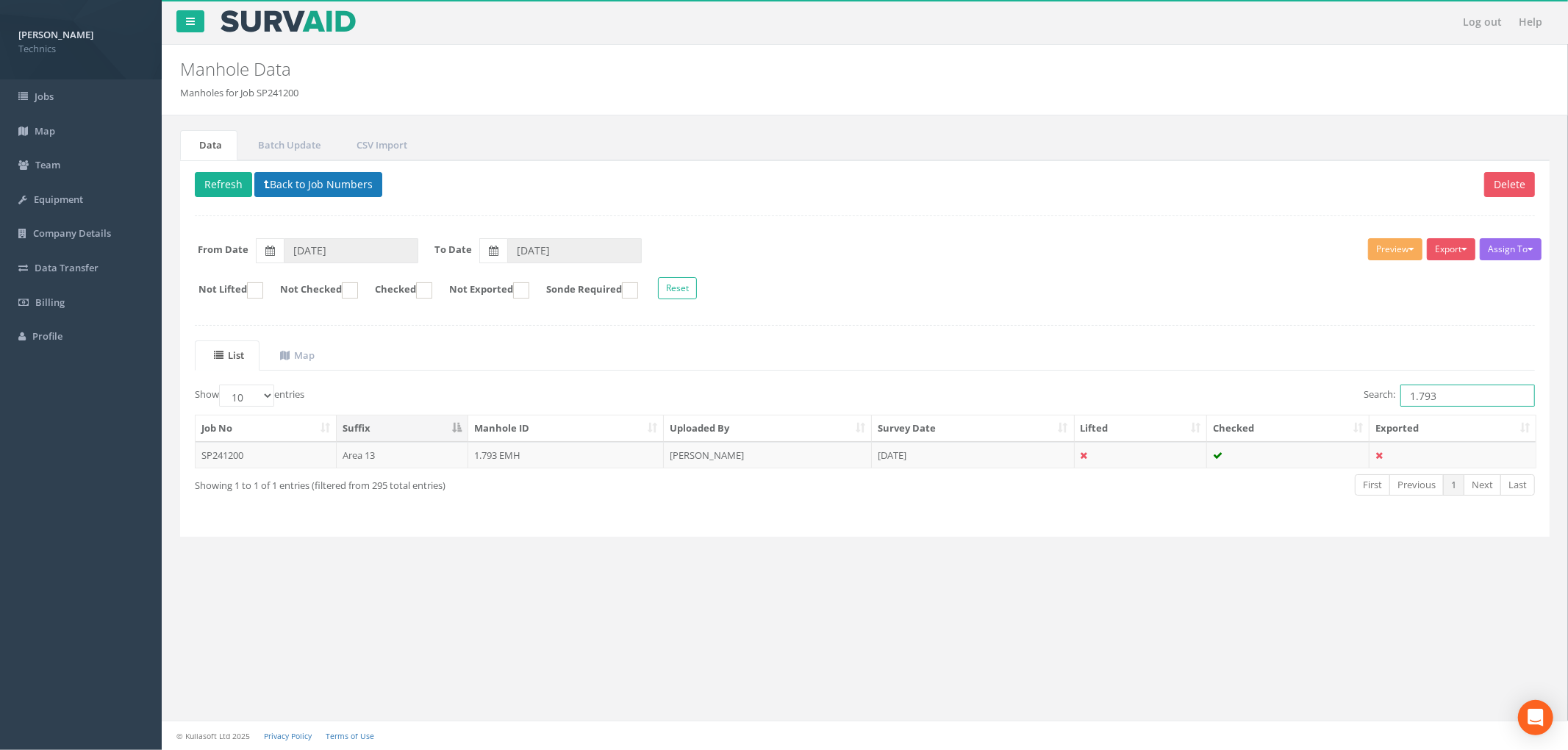
type input "1.793"
click at [297, 194] on button "Back to Job Numbers" at bounding box center [318, 184] width 128 height 25
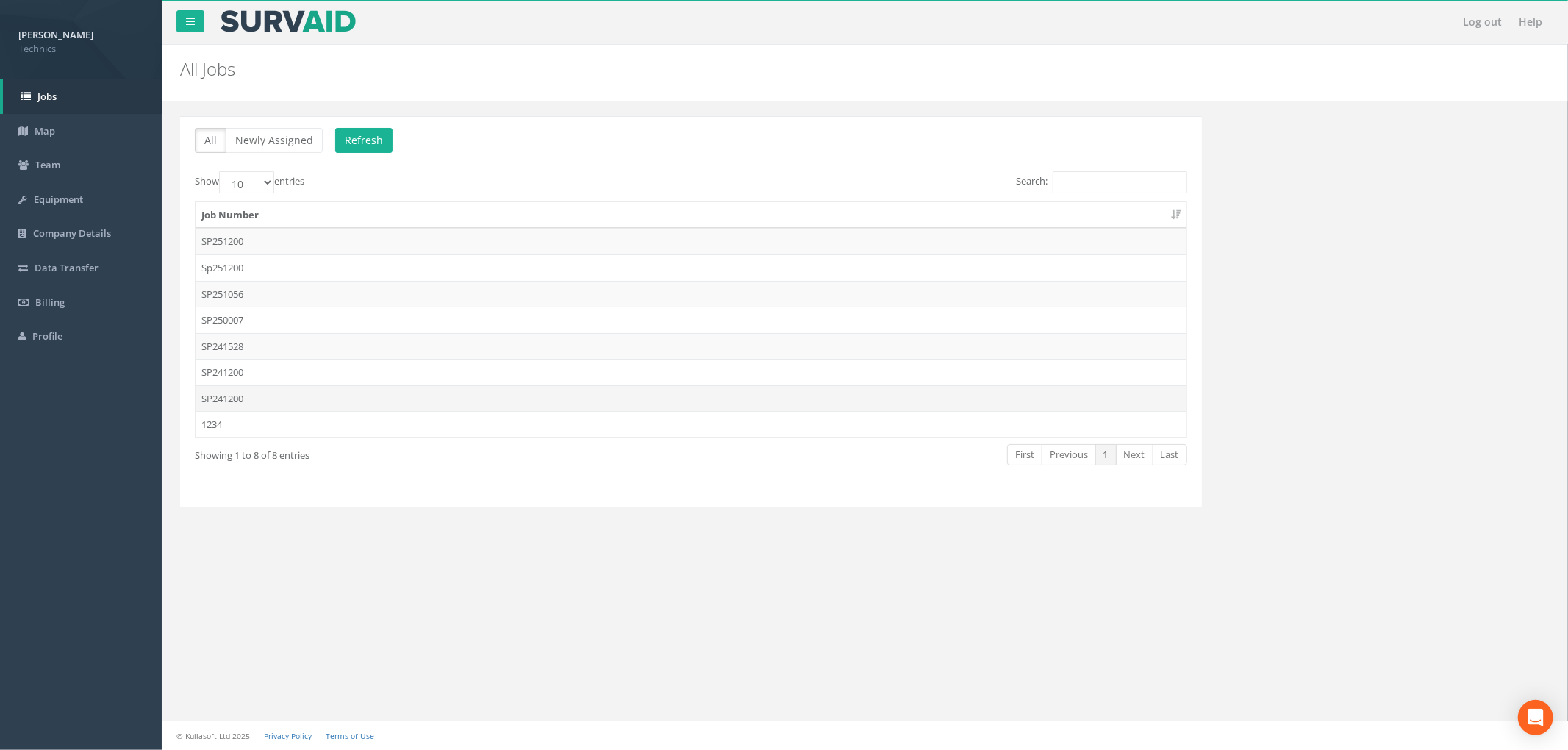
click at [292, 396] on td "SP241200" at bounding box center [691, 398] width 991 height 26
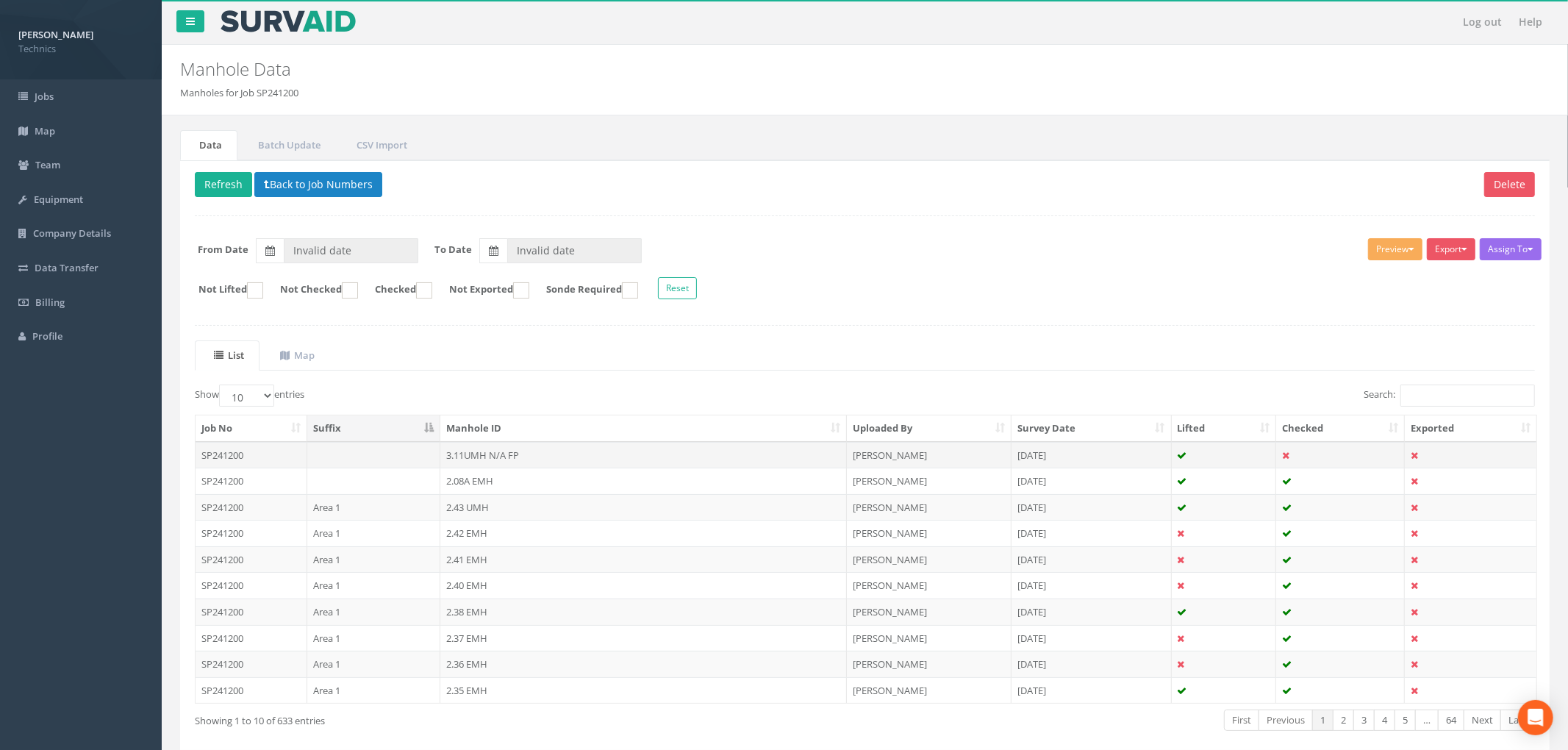
type input "[DATE]"
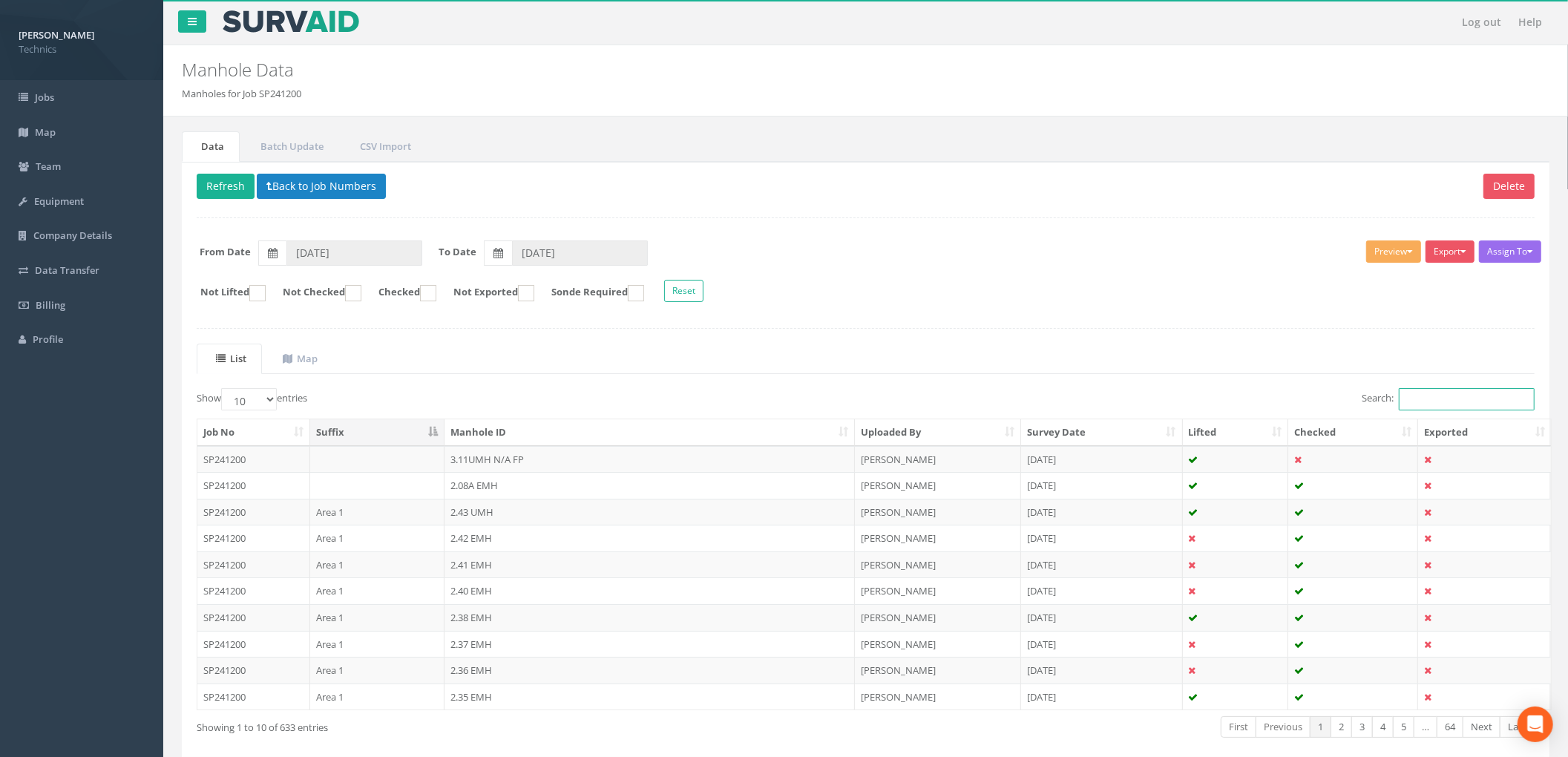
click at [1448, 406] on input "Search:" at bounding box center [1466, 399] width 136 height 22
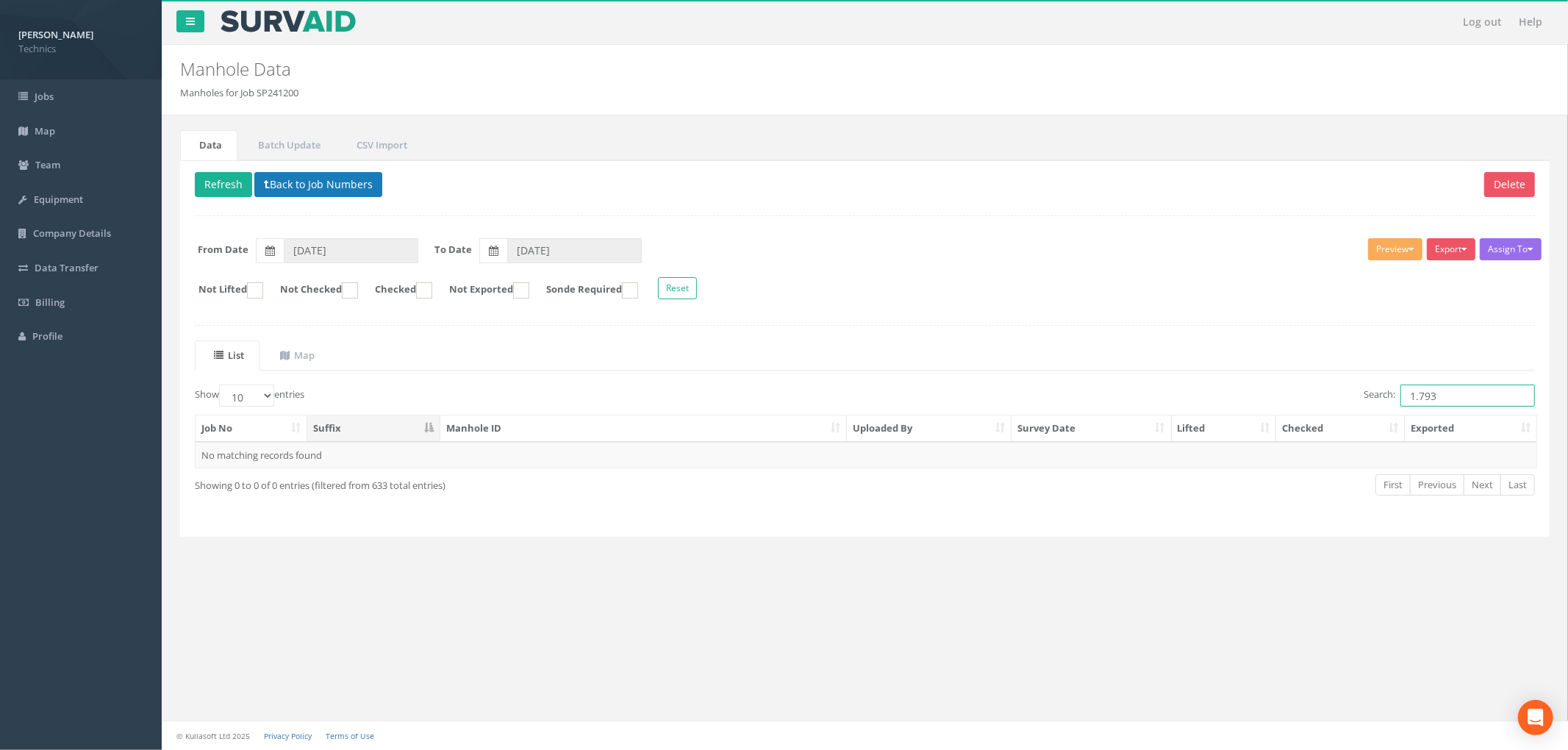
type input "1.793"
click at [320, 192] on button "Back to Job Numbers" at bounding box center [318, 184] width 128 height 25
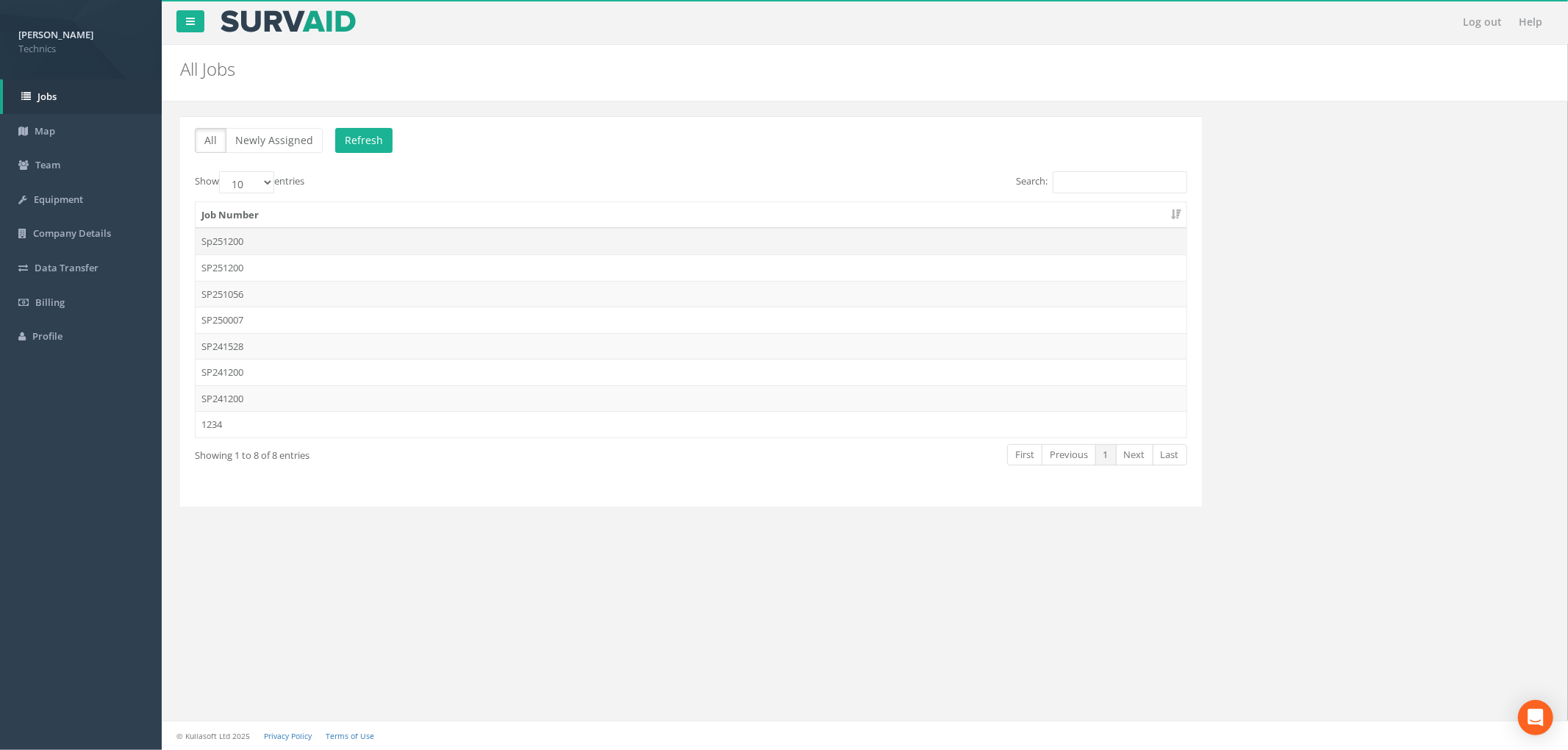
click at [363, 242] on td "Sp251200" at bounding box center [691, 241] width 991 height 26
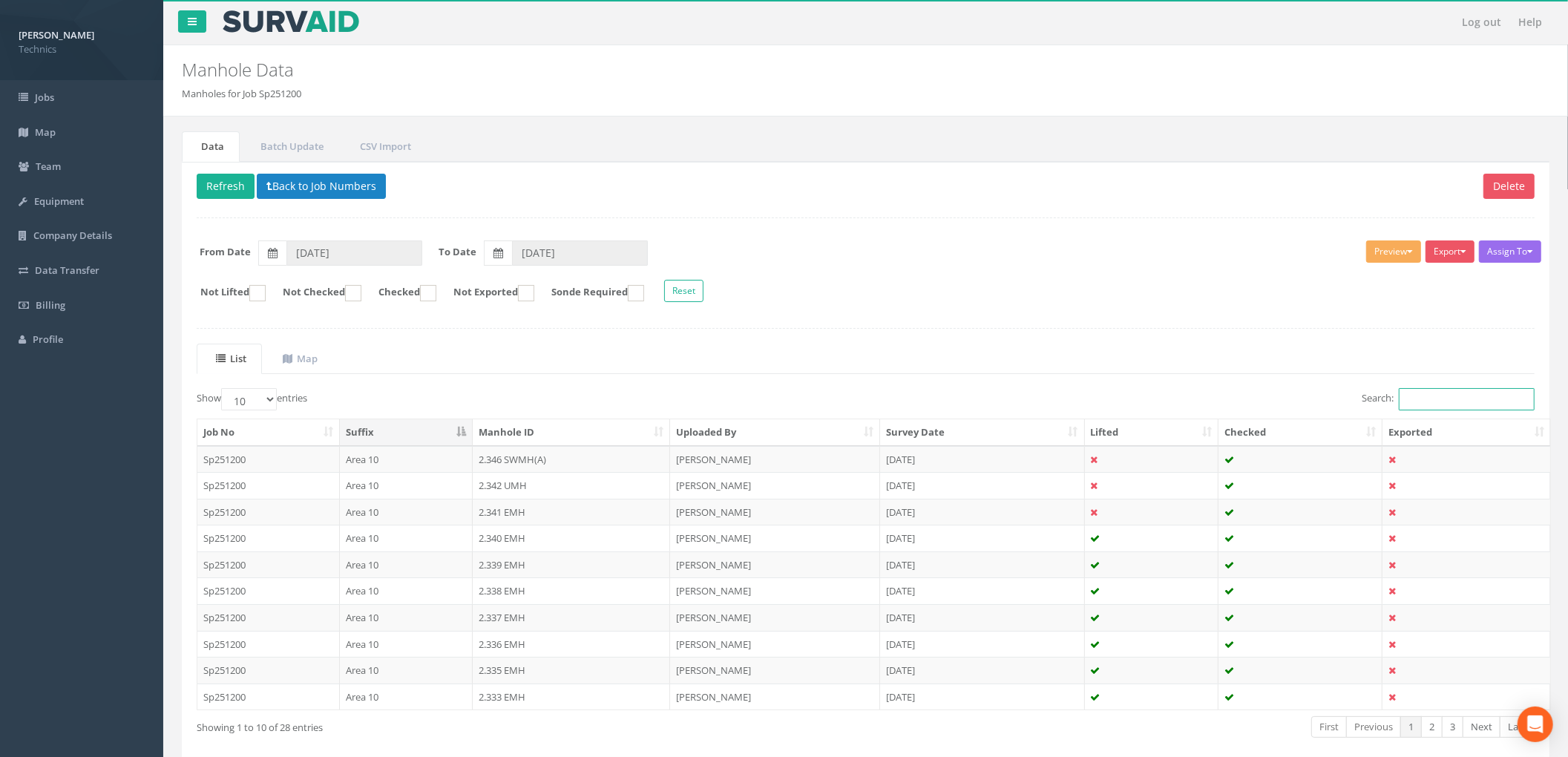
click at [1419, 401] on input "Search:" at bounding box center [1466, 399] width 136 height 22
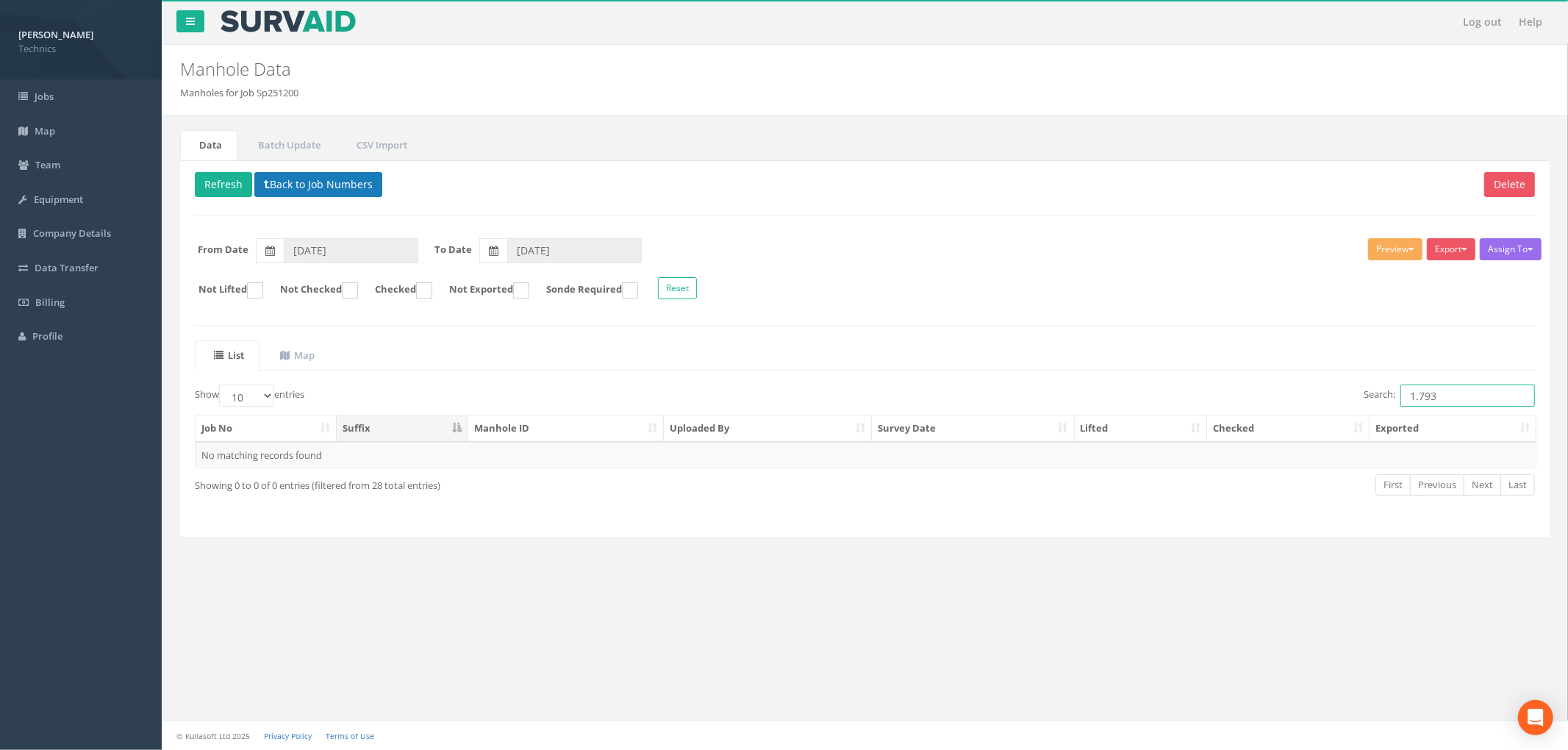
type input "1.793"
click at [296, 184] on button "Back to Job Numbers" at bounding box center [318, 184] width 128 height 25
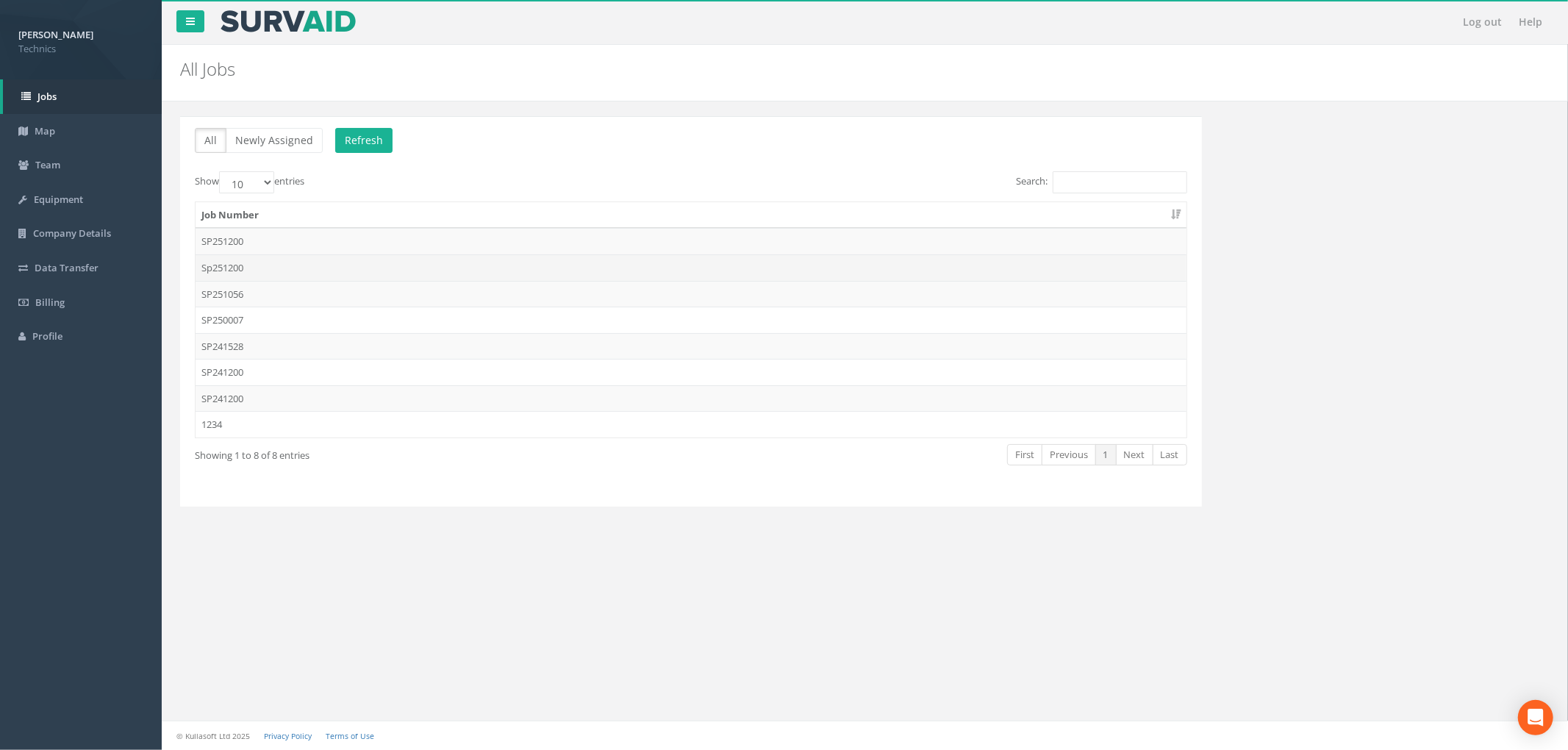
click at [316, 265] on td "Sp251200" at bounding box center [691, 267] width 991 height 26
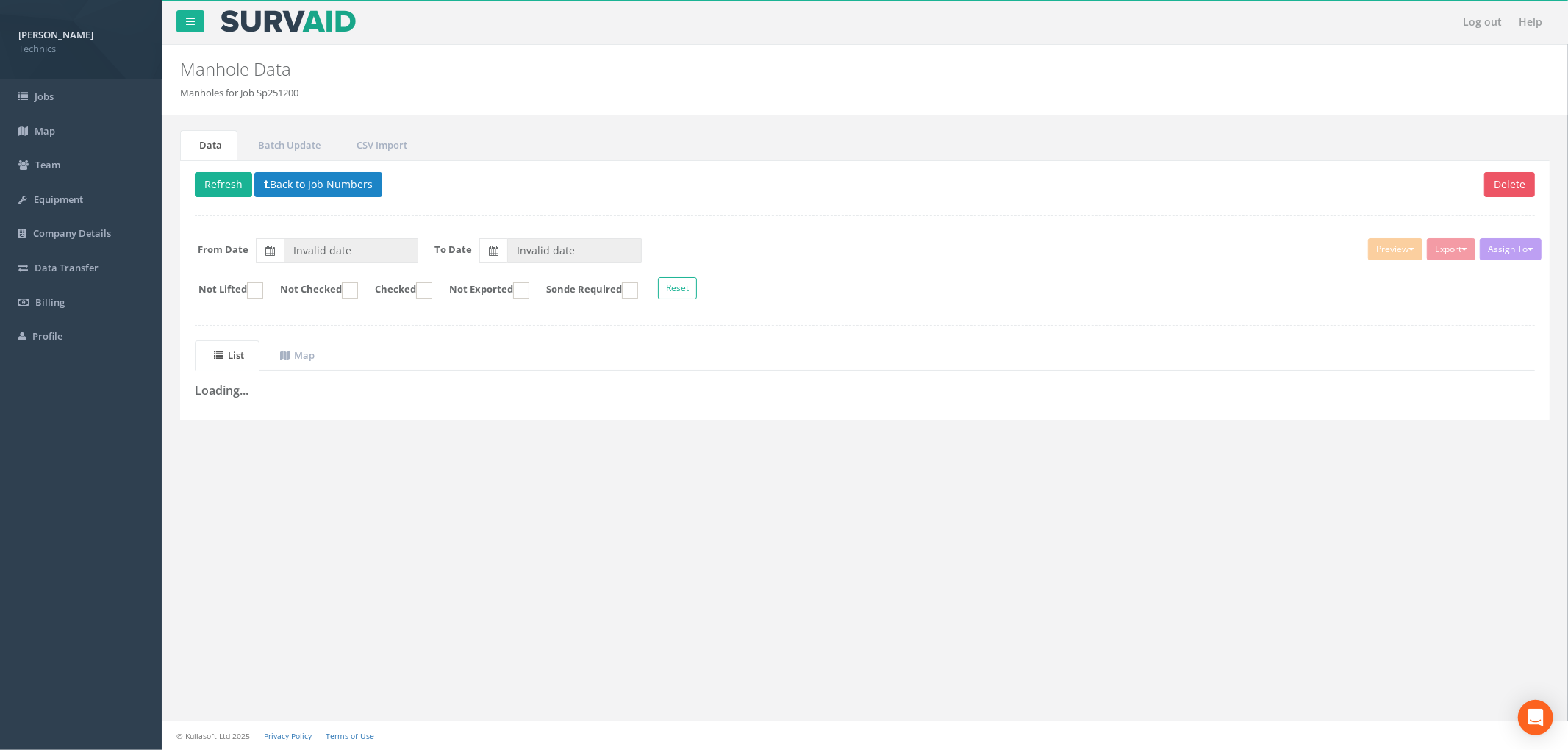
type input "[DATE]"
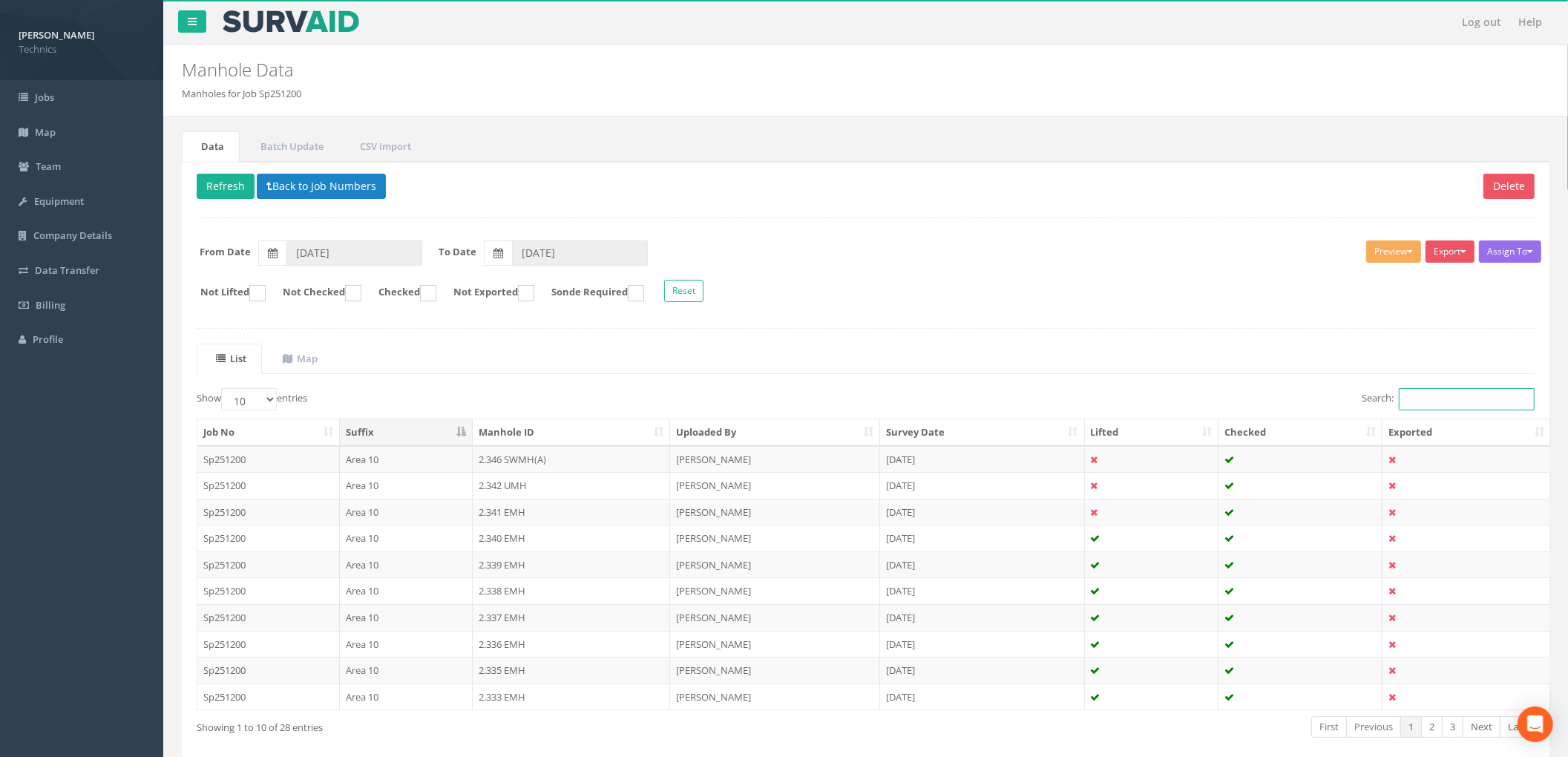
click at [1434, 398] on input "Search:" at bounding box center [1466, 399] width 136 height 22
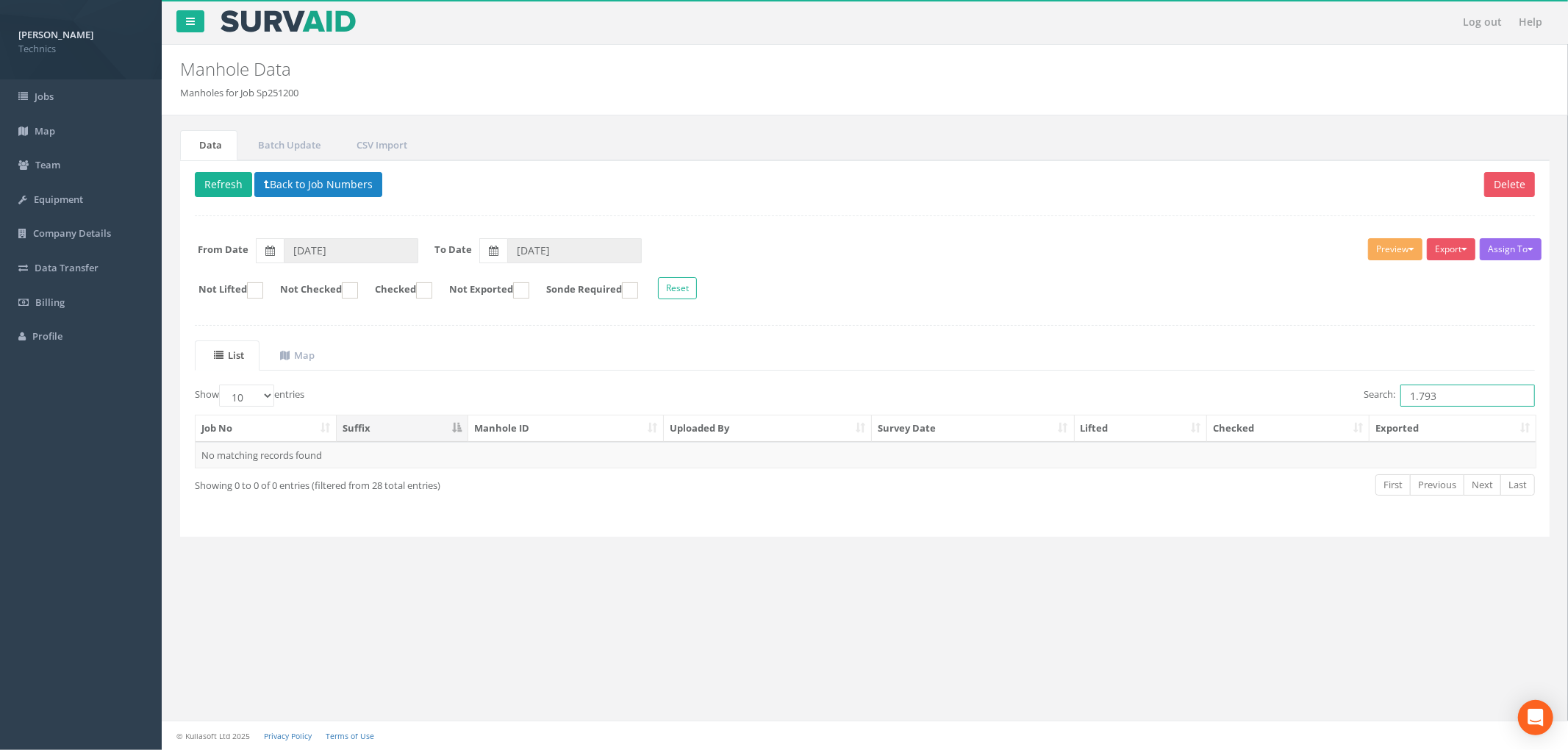
type input "1.793"
click at [912, 325] on div "Delete Refresh Back to Job Numbers Assign To No Companies Added Export Technics…" at bounding box center [865, 348] width 1370 height 377
click at [336, 192] on button "Back to Job Numbers" at bounding box center [318, 184] width 128 height 25
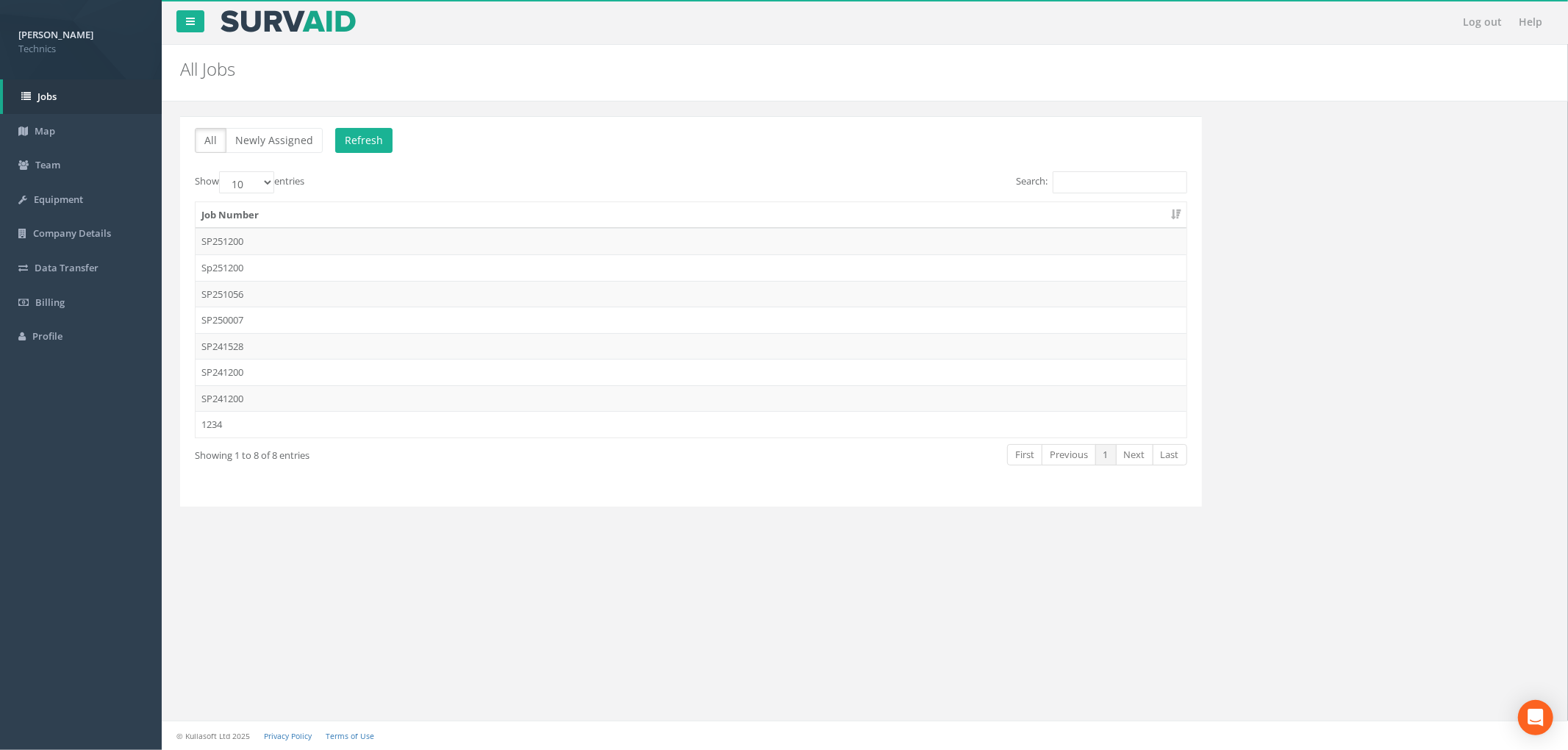
click at [683, 715] on div "Log out Help All Jobs PGMs for Job × There was an error fetching the Manhole da…" at bounding box center [865, 375] width 1406 height 750
click at [336, 403] on td "SP241200" at bounding box center [691, 398] width 991 height 26
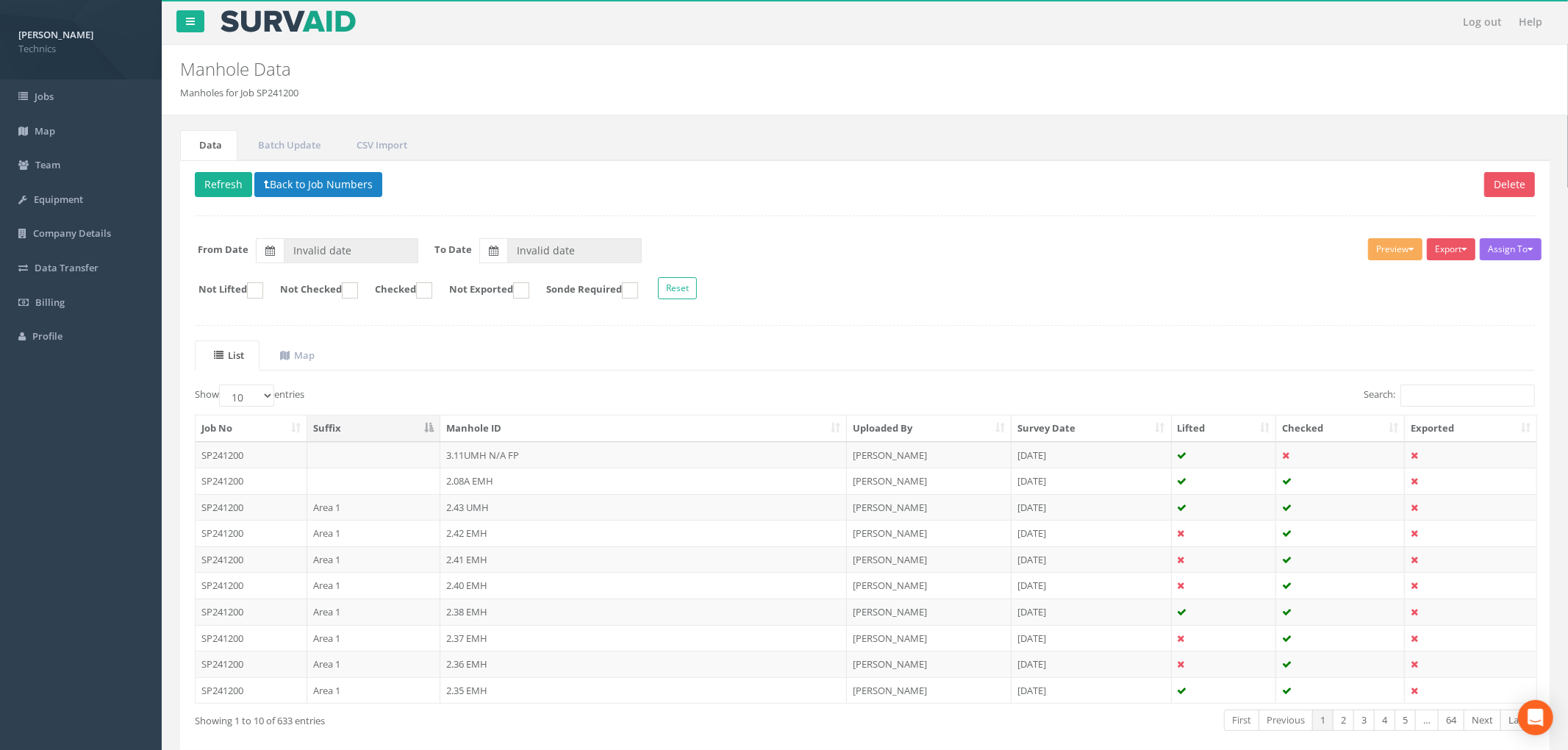
type input "[DATE]"
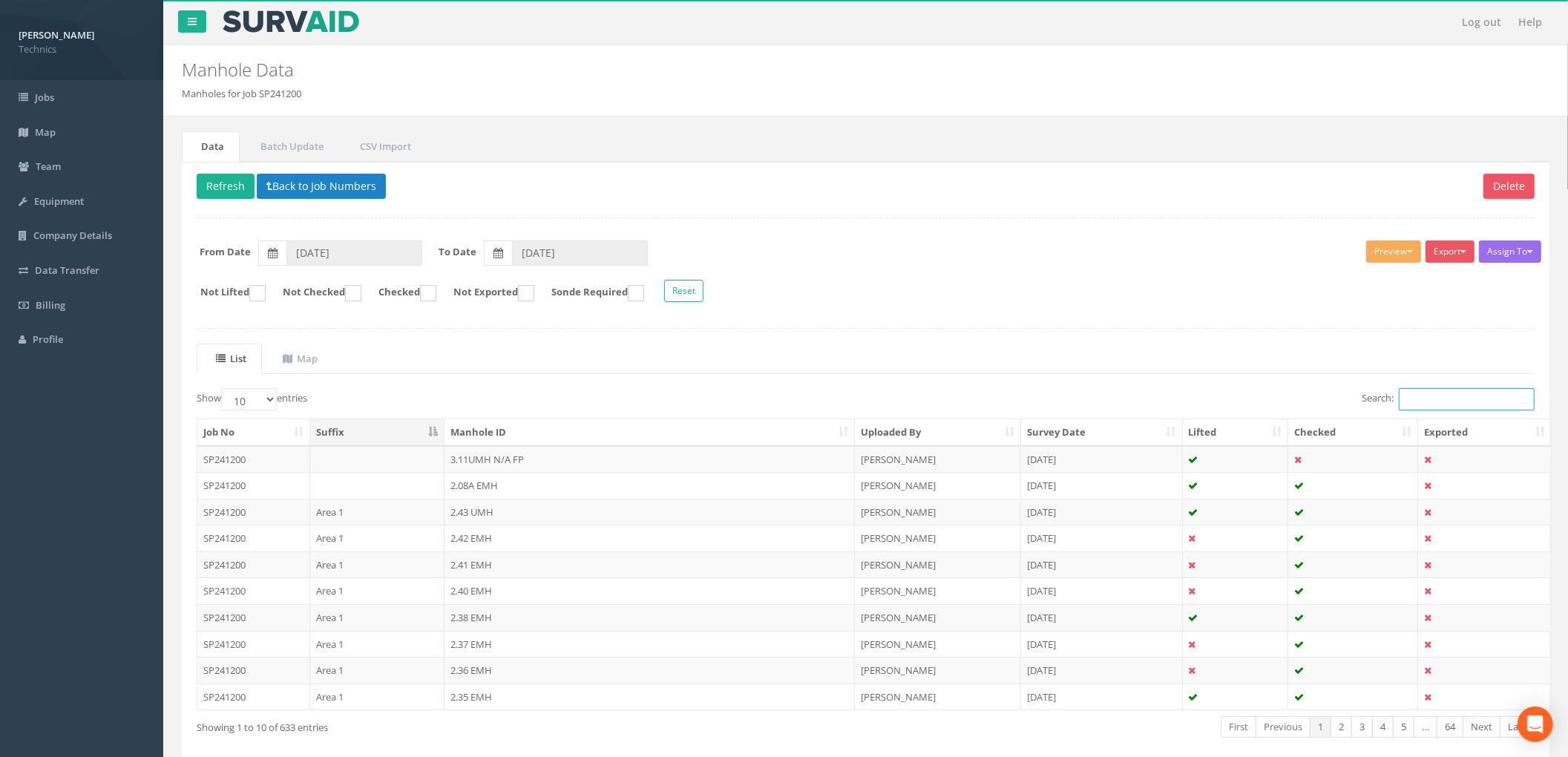
click at [1432, 399] on input "Search:" at bounding box center [1466, 399] width 136 height 22
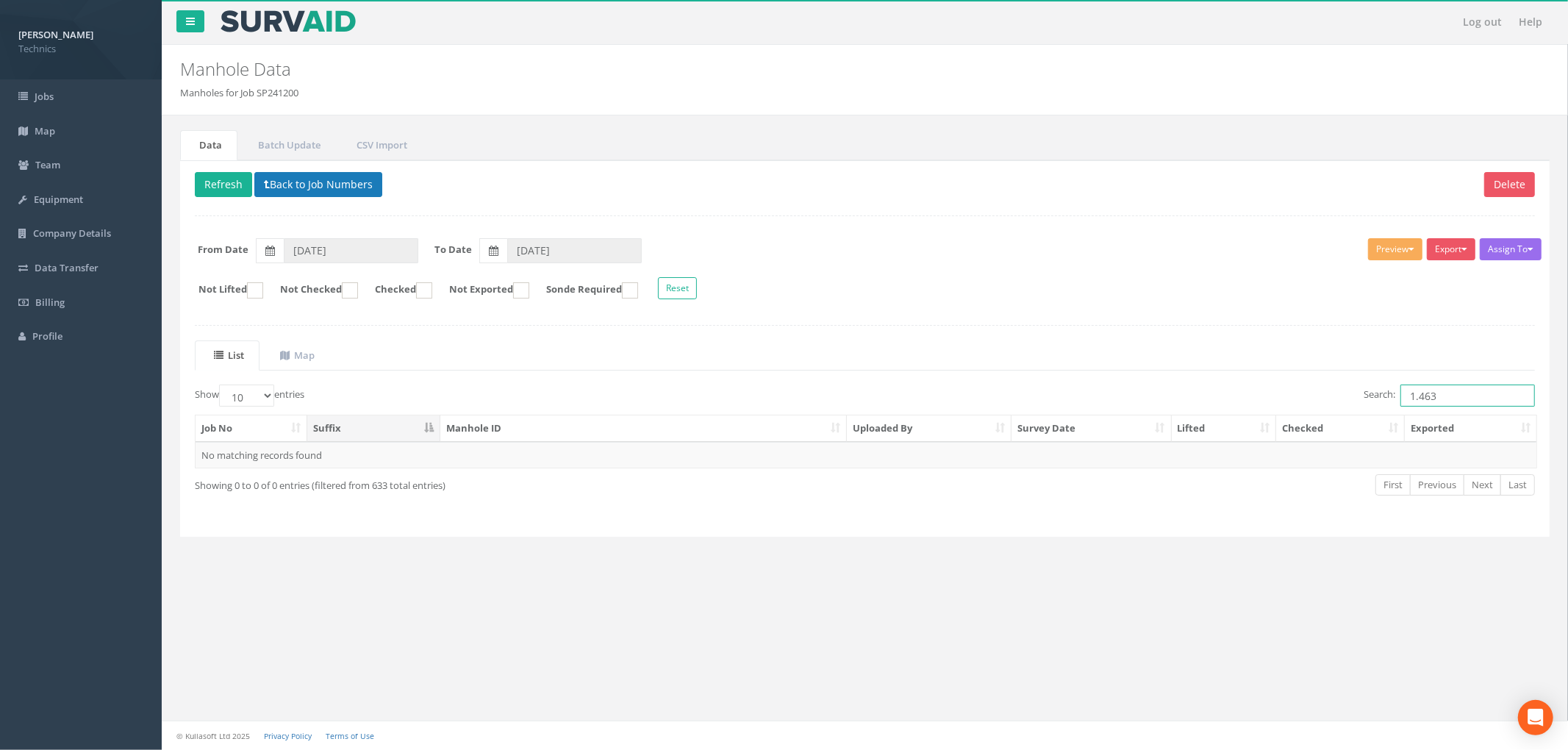
type input "1.463"
click at [300, 192] on button "Back to Job Numbers" at bounding box center [318, 184] width 128 height 25
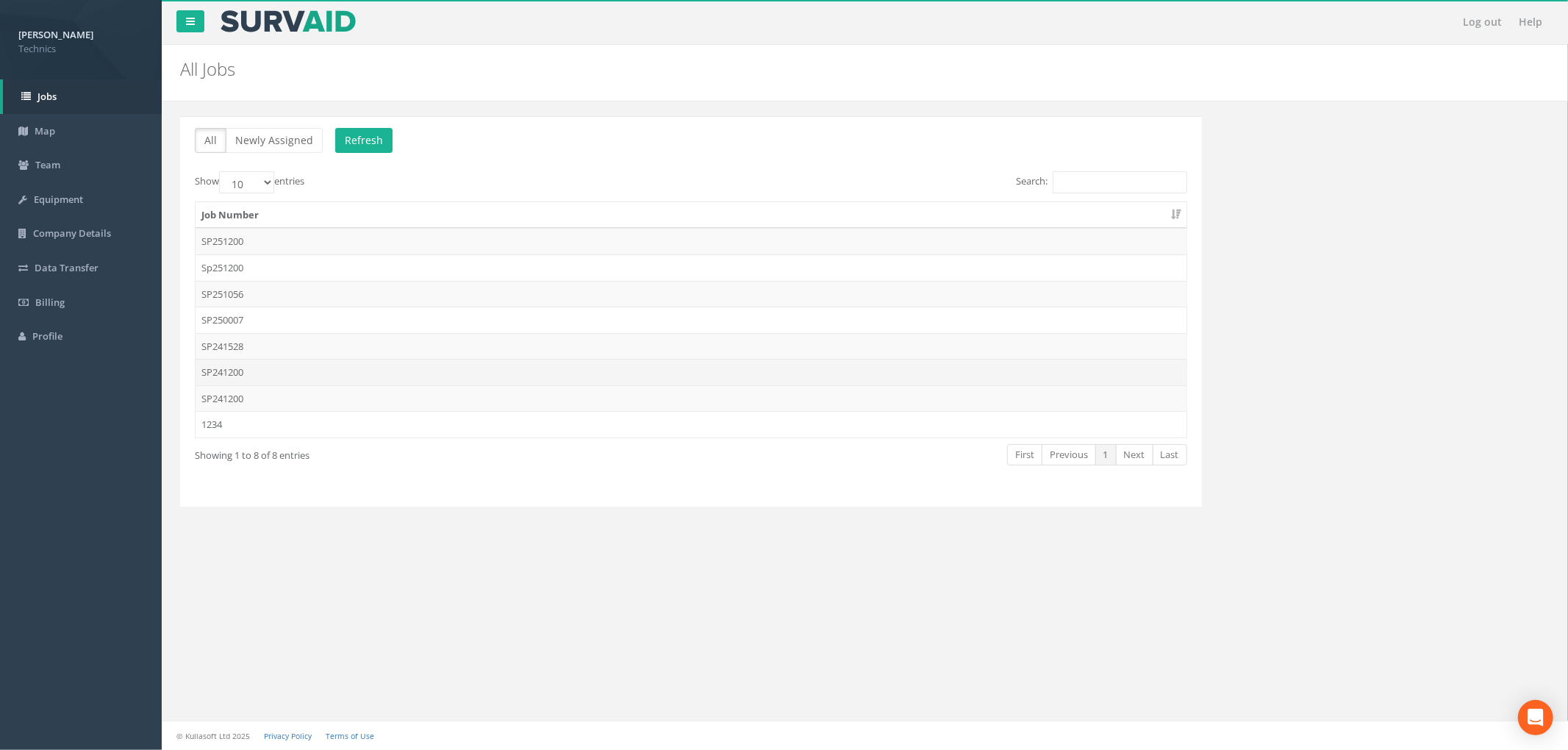
click at [384, 372] on td "SP241200" at bounding box center [691, 371] width 991 height 26
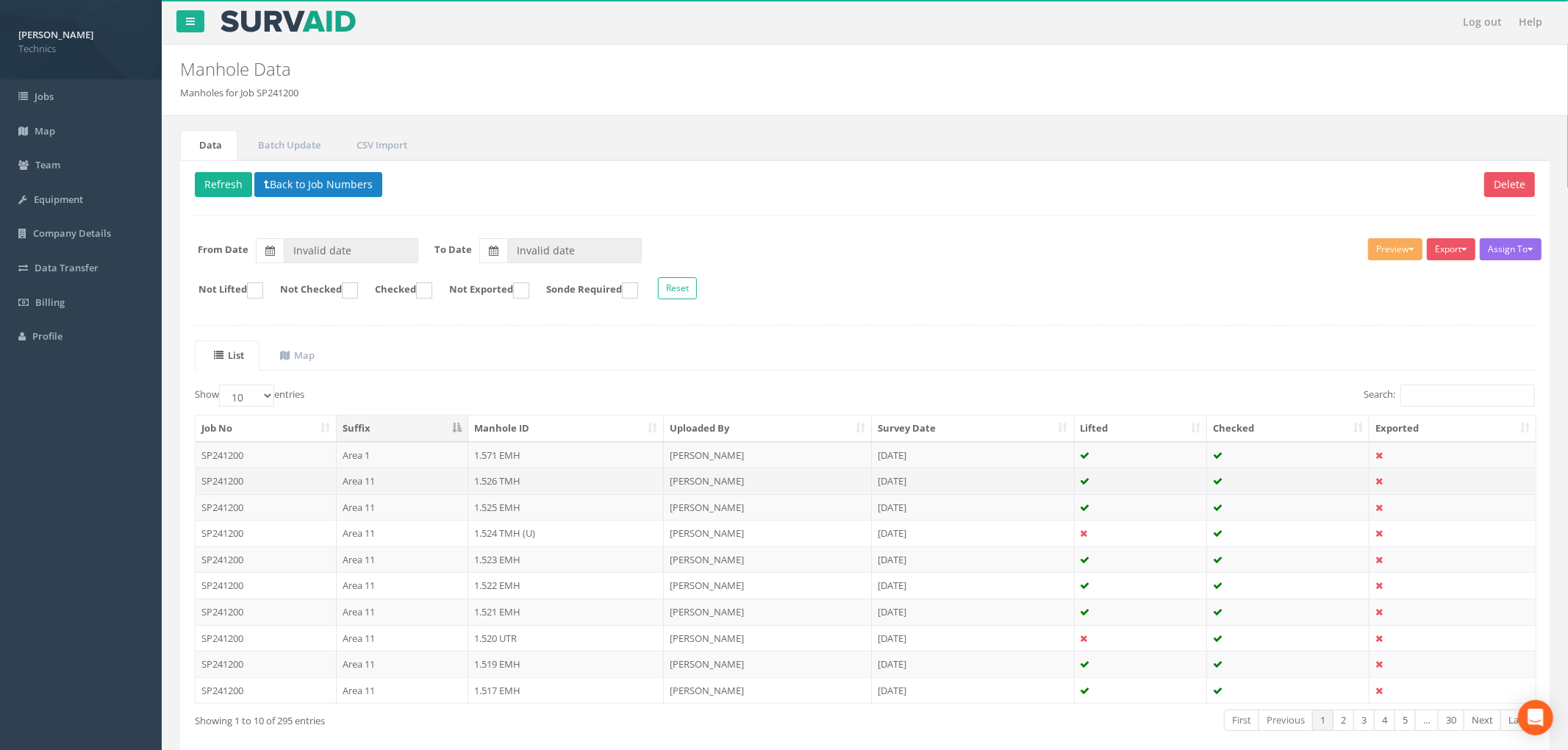
type input "[DATE]"
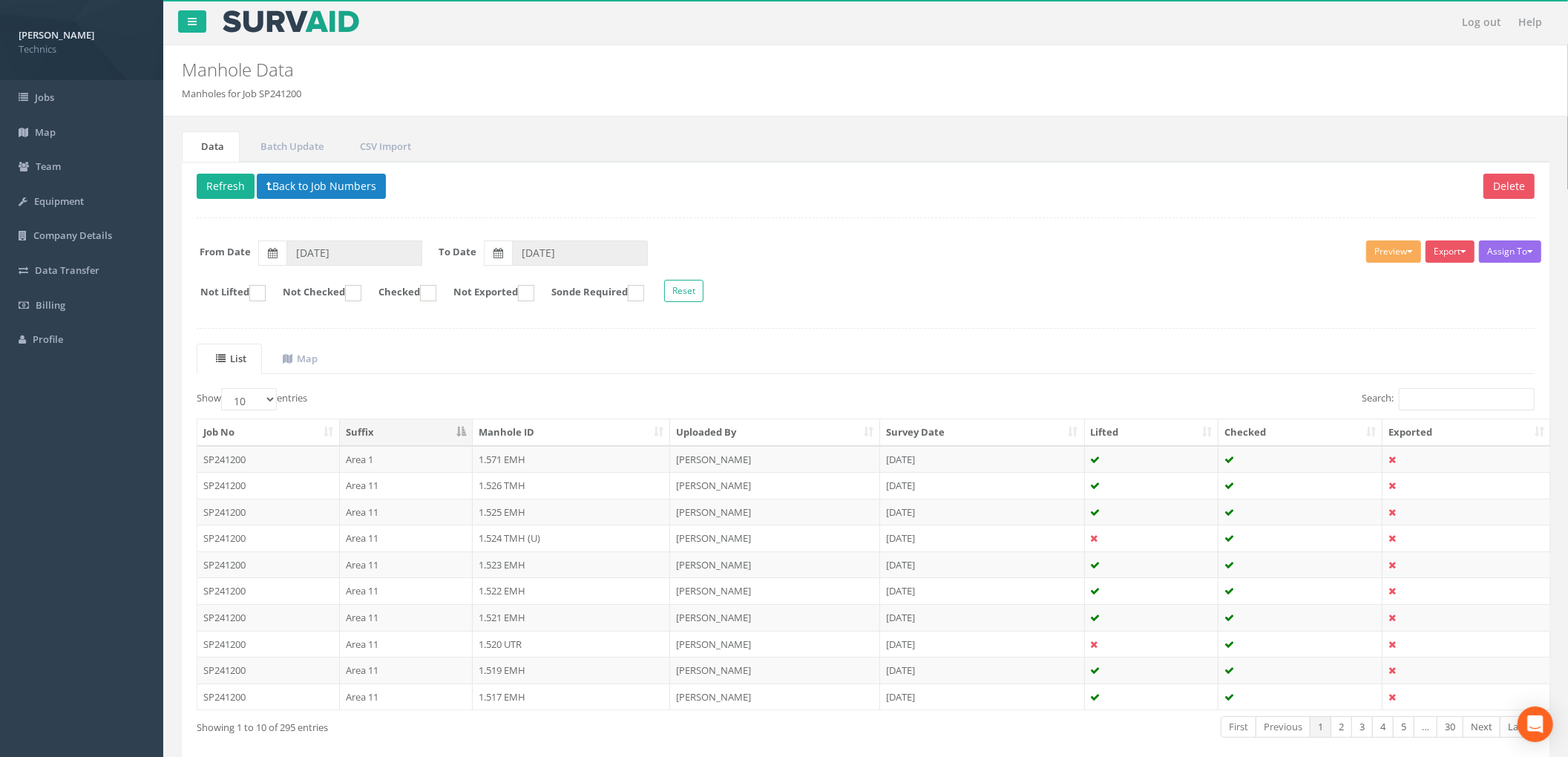
click at [1434, 387] on div "List Map Show 10 25 50 100 entries Search: Job No Suffix Manhole ID Uploaded By…" at bounding box center [866, 554] width 1338 height 421
click at [1426, 402] on input "Search:" at bounding box center [1466, 399] width 136 height 22
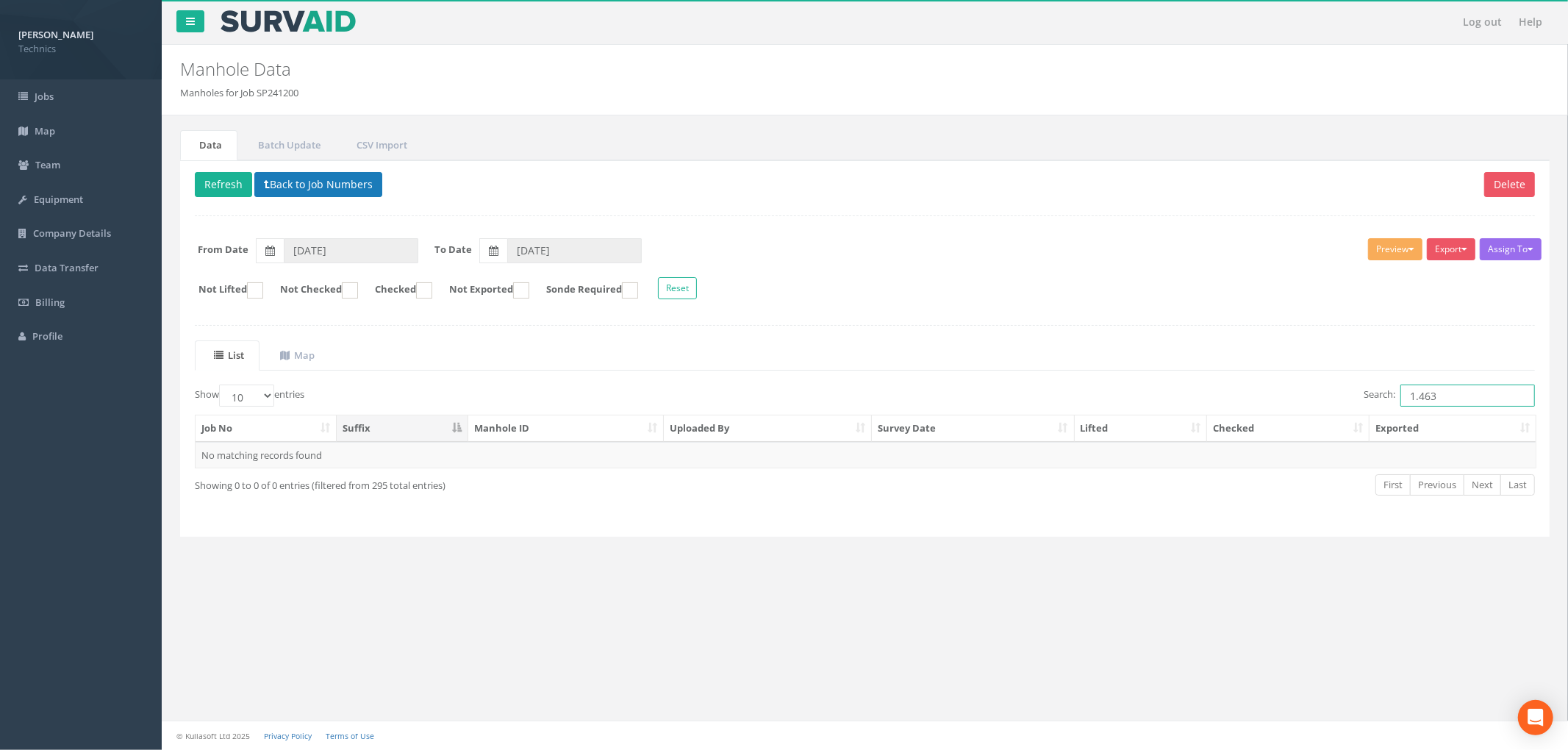
type input "1.463"
click at [359, 192] on button "Back to Job Numbers" at bounding box center [318, 184] width 128 height 25
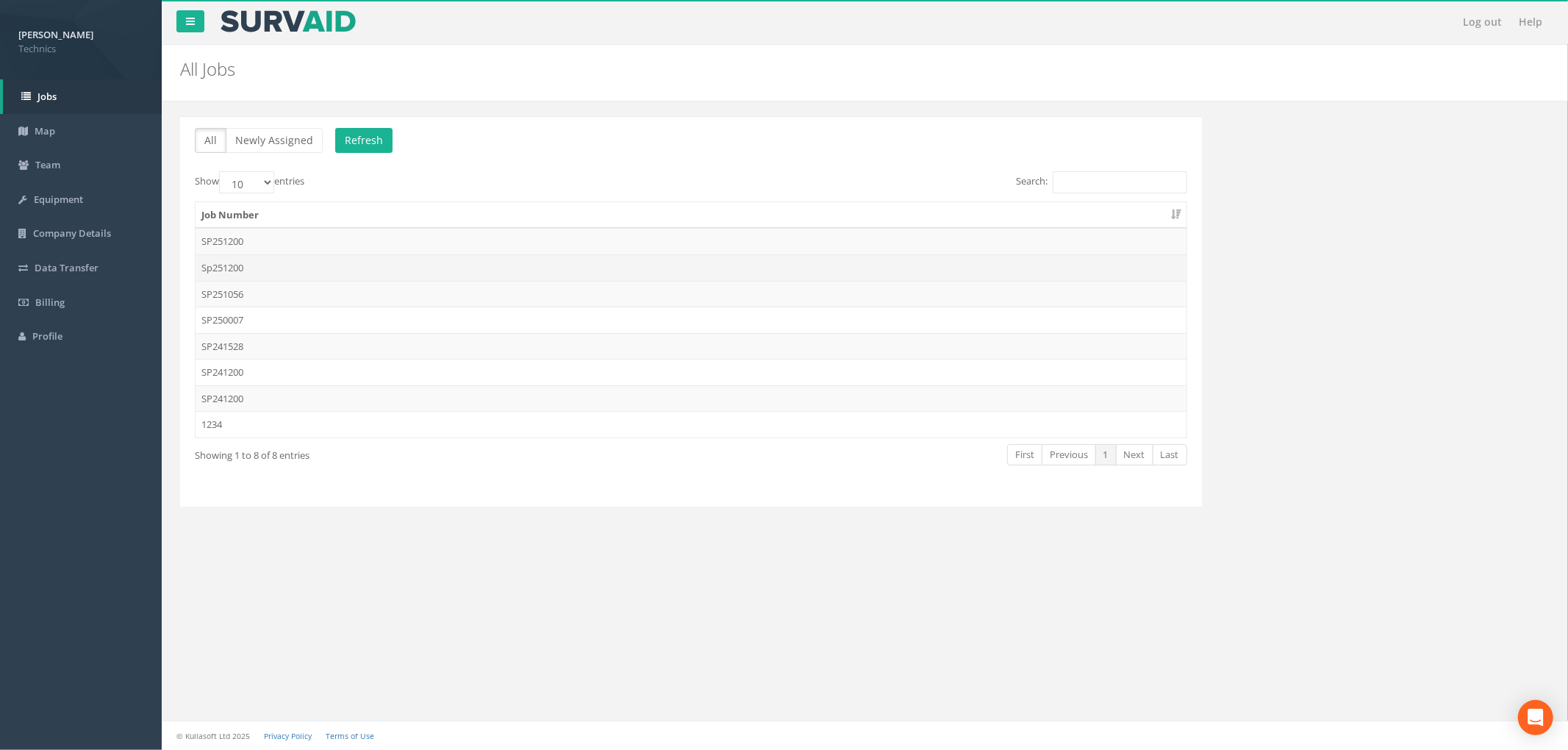
click at [277, 269] on td "Sp251200" at bounding box center [691, 267] width 991 height 26
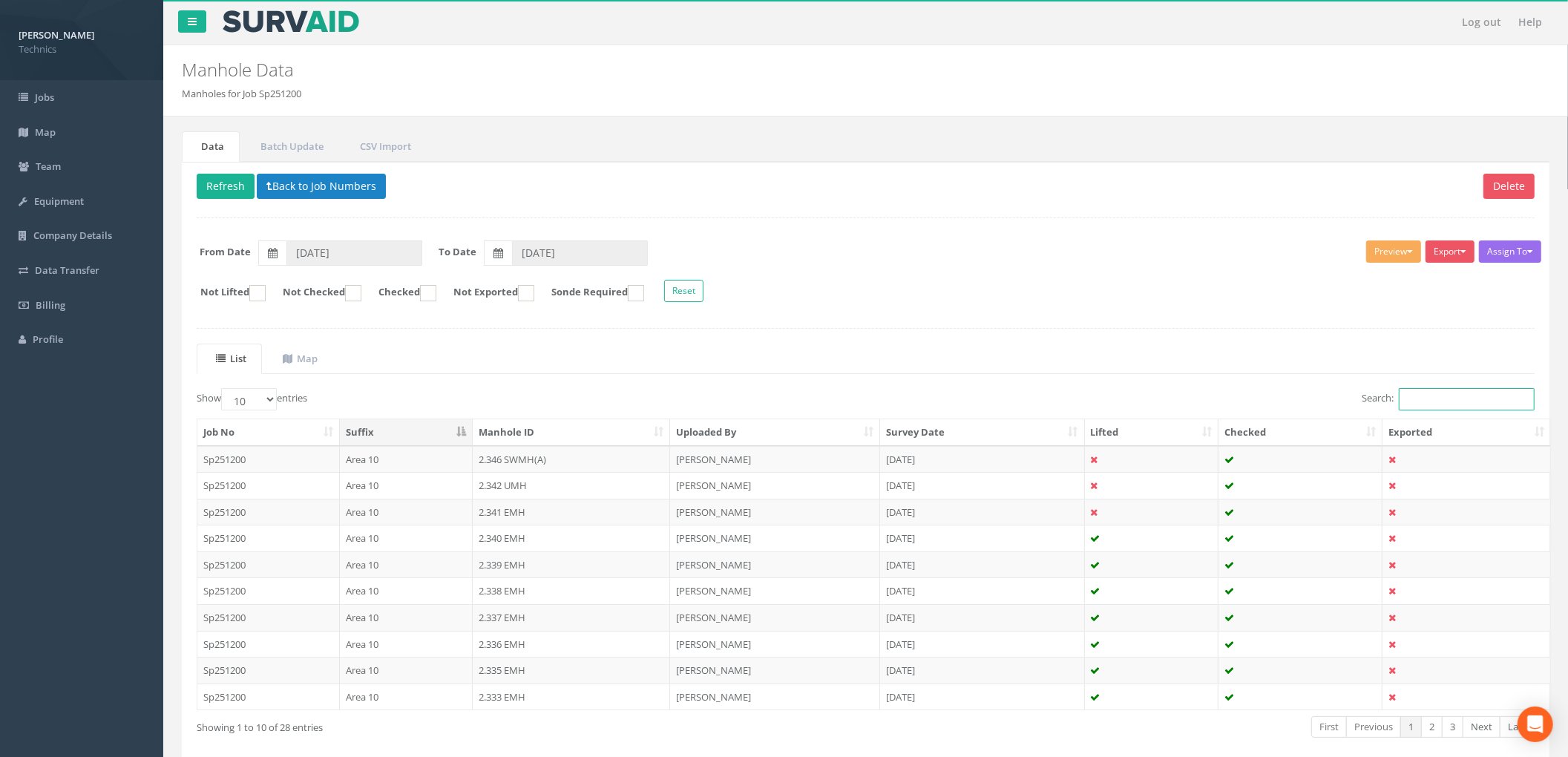
click at [1450, 406] on input "Search:" at bounding box center [1466, 399] width 136 height 22
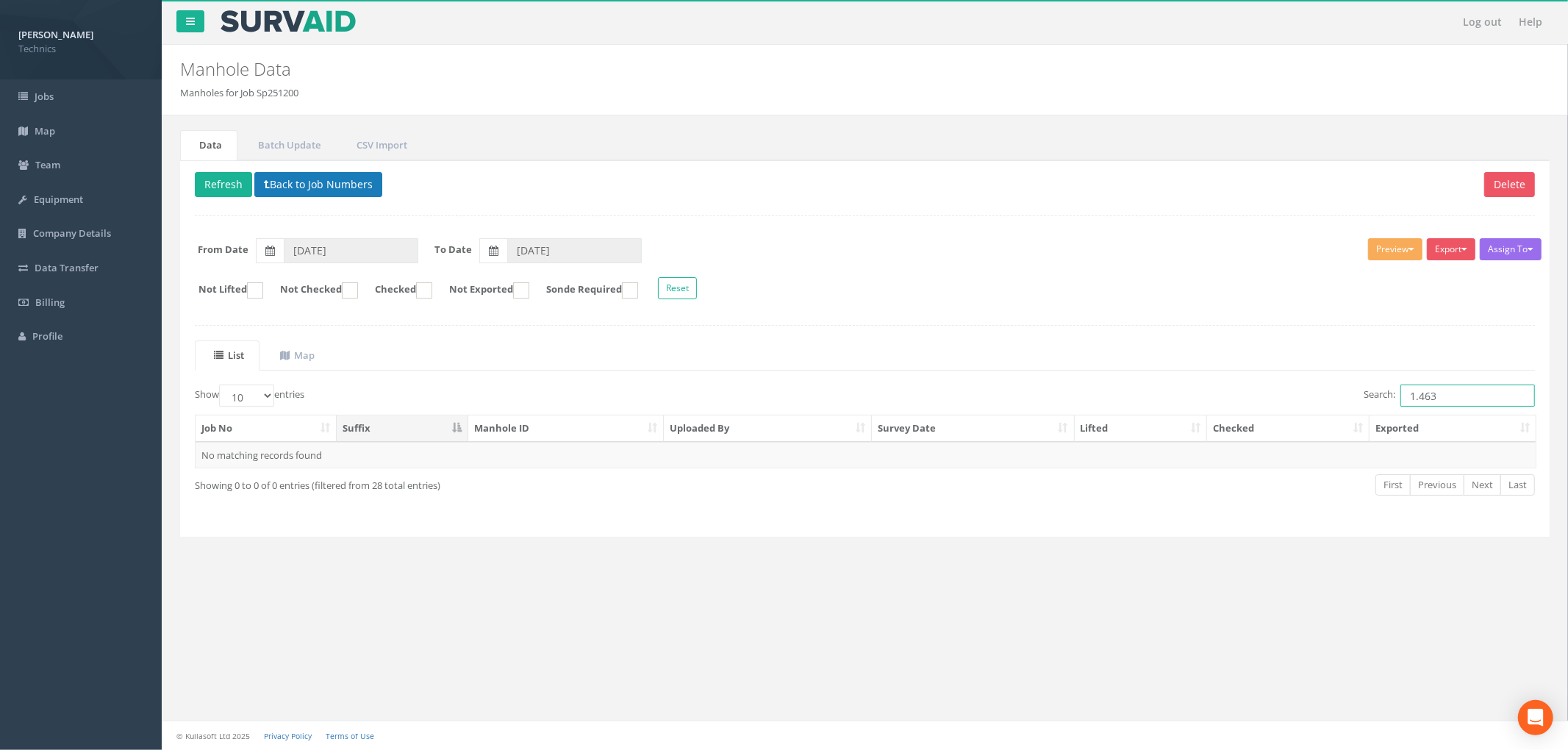
type input "1.463"
click at [340, 183] on button "Back to Job Numbers" at bounding box center [318, 184] width 128 height 25
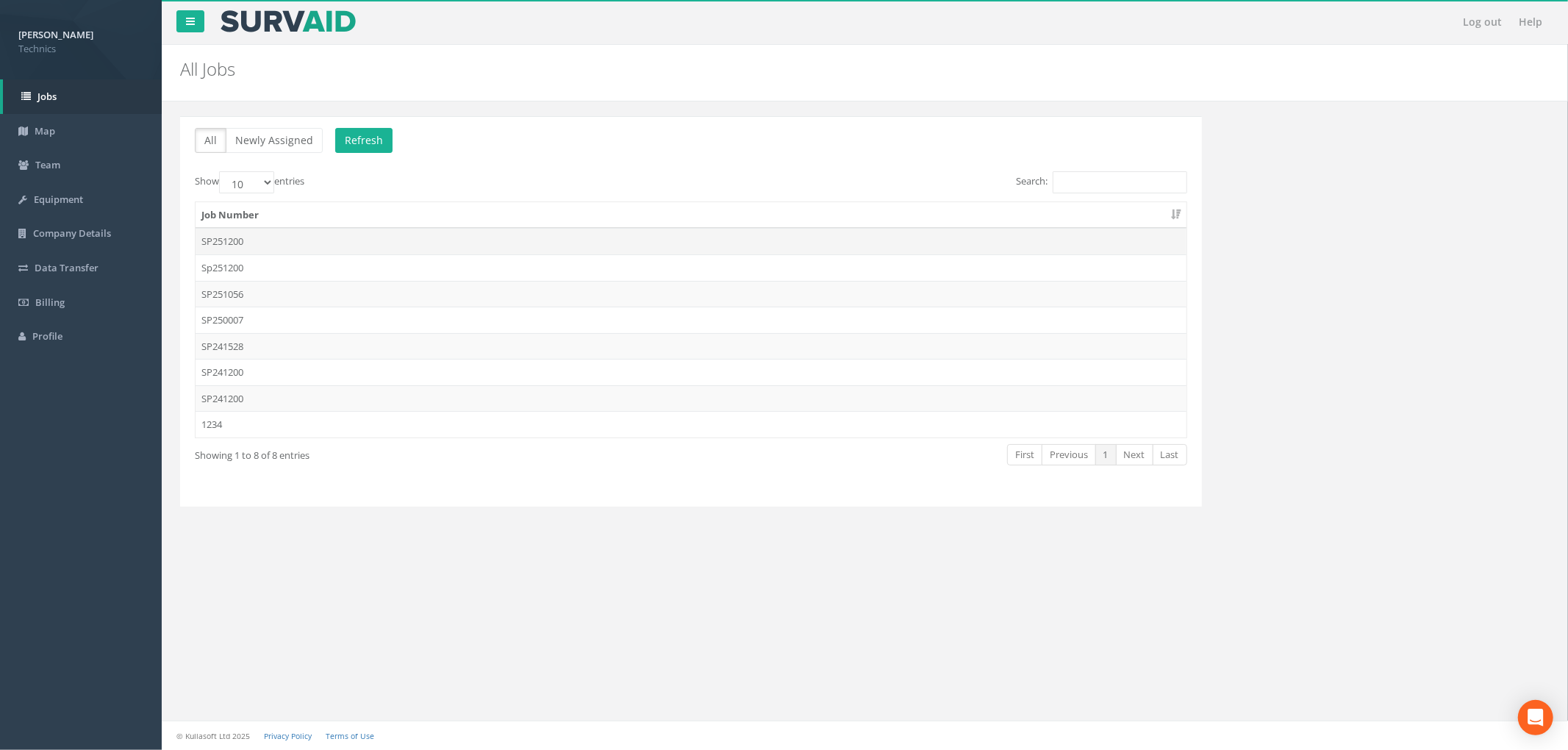
click at [339, 236] on td "SP251200" at bounding box center [691, 241] width 991 height 26
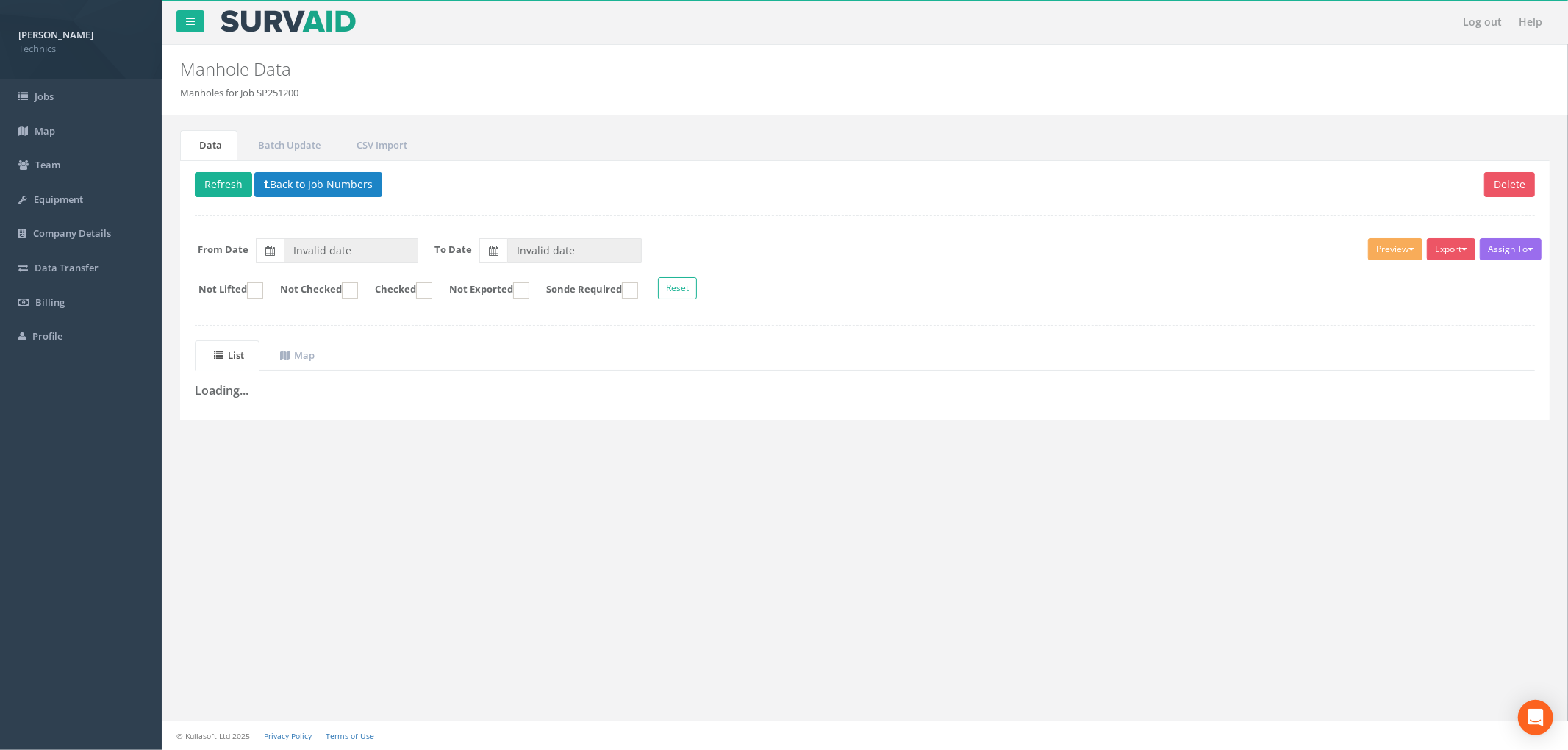
type input "[DATE]"
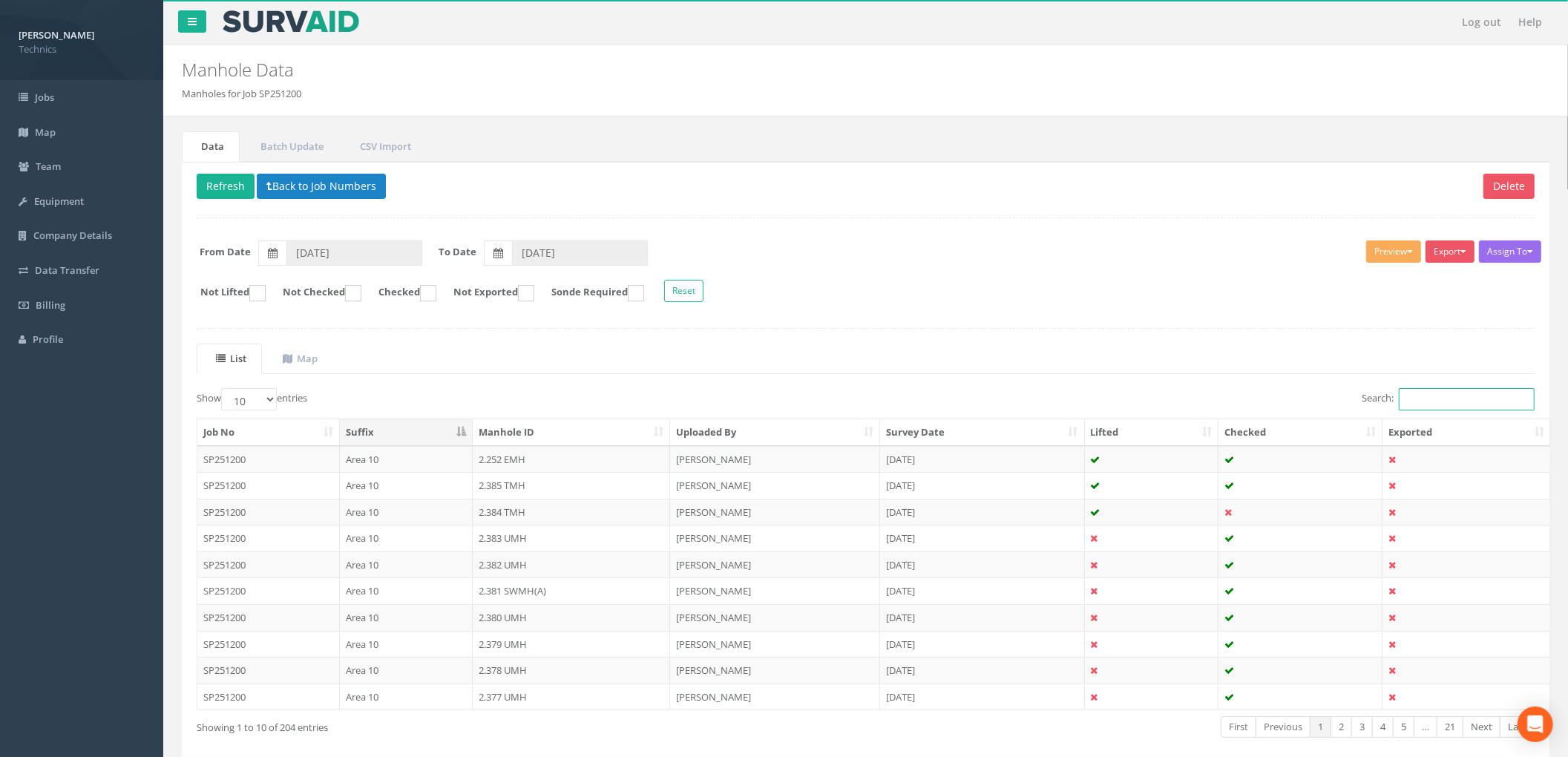
click at [1464, 400] on input "Search:" at bounding box center [1466, 399] width 136 height 22
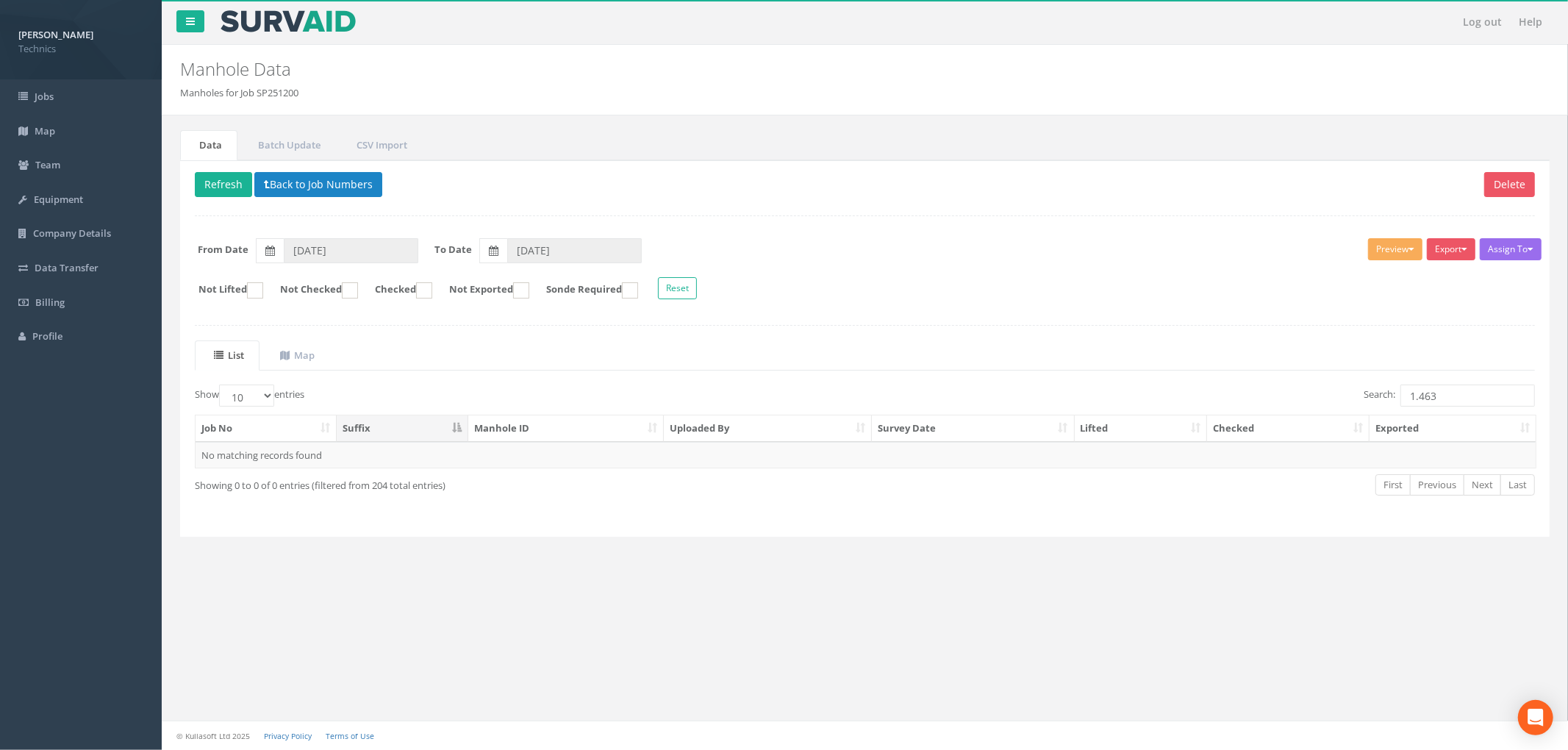
click at [1100, 325] on div "Delete Refresh Back to Job Numbers Assign To No Companies Added Export Technics…" at bounding box center [865, 348] width 1370 height 377
click at [852, 290] on form "Not Lifted Not Checked Checked Not Exported Sonde Required Reset" at bounding box center [865, 290] width 1362 height 25
drag, startPoint x: 1451, startPoint y: 397, endPoint x: 1293, endPoint y: 397, distance: 158.0
click at [1293, 397] on div "Search: 1.463" at bounding box center [1206, 397] width 659 height 25
type input "2.275"
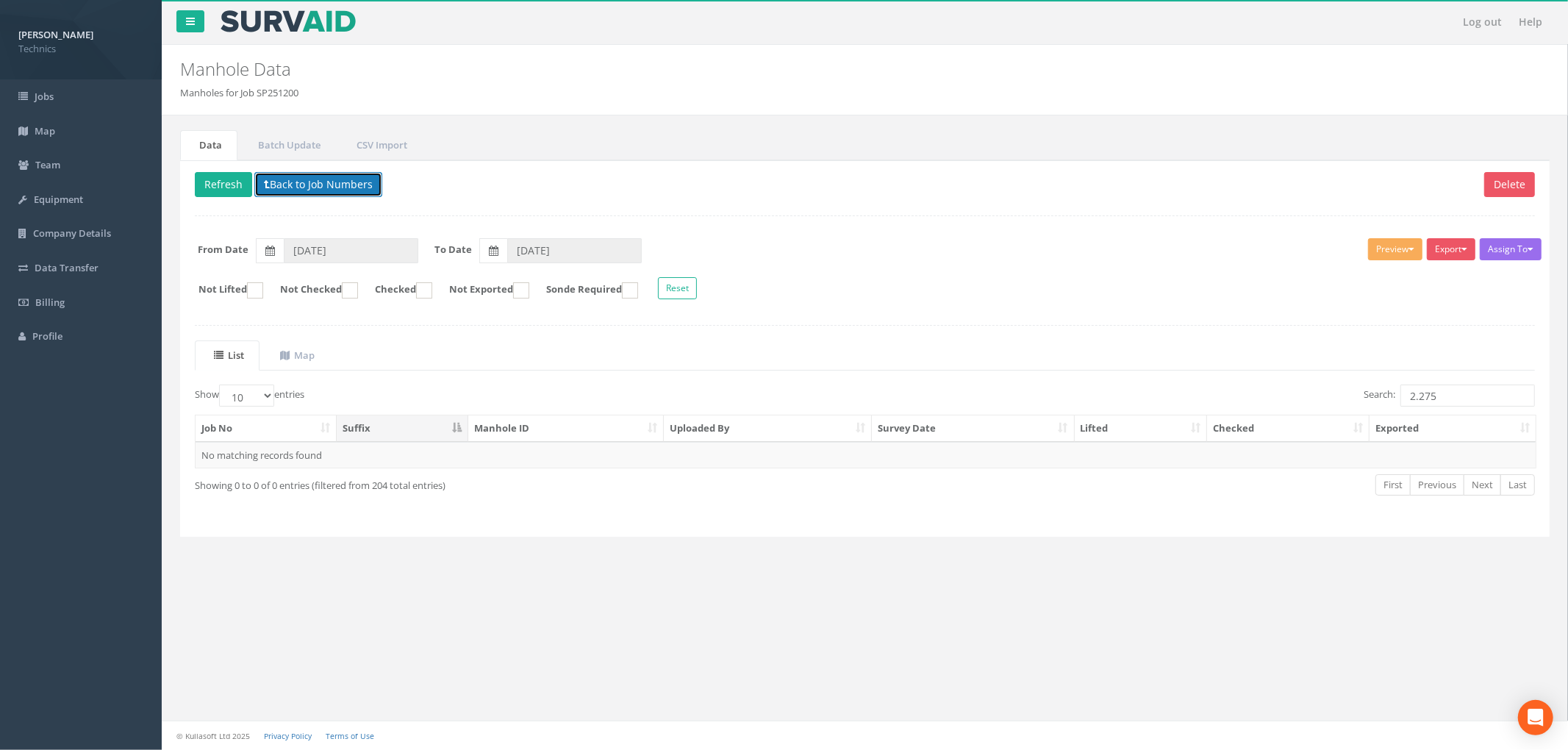
click at [356, 175] on button "Back to Job Numbers" at bounding box center [318, 184] width 128 height 25
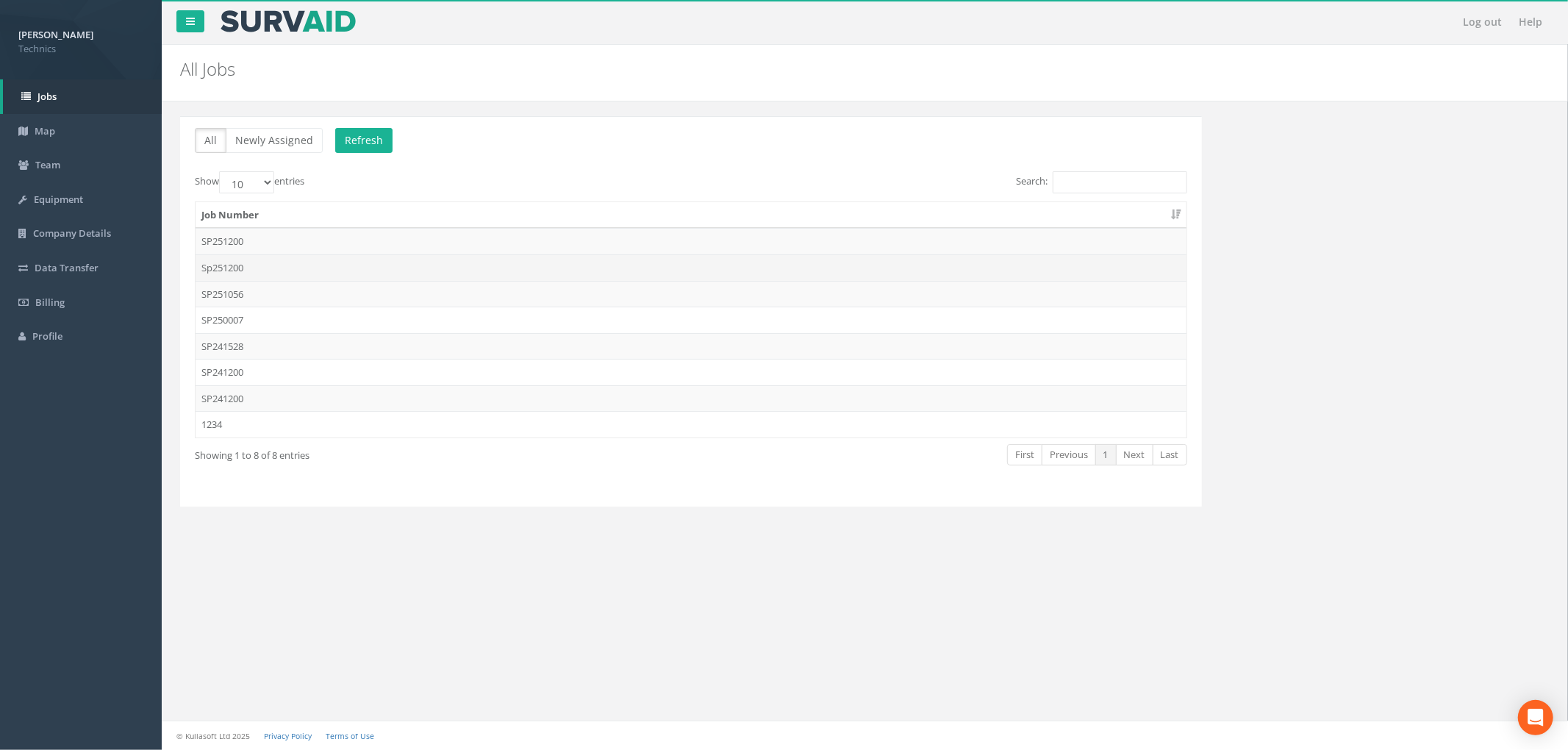
click at [386, 269] on td "Sp251200" at bounding box center [691, 267] width 991 height 26
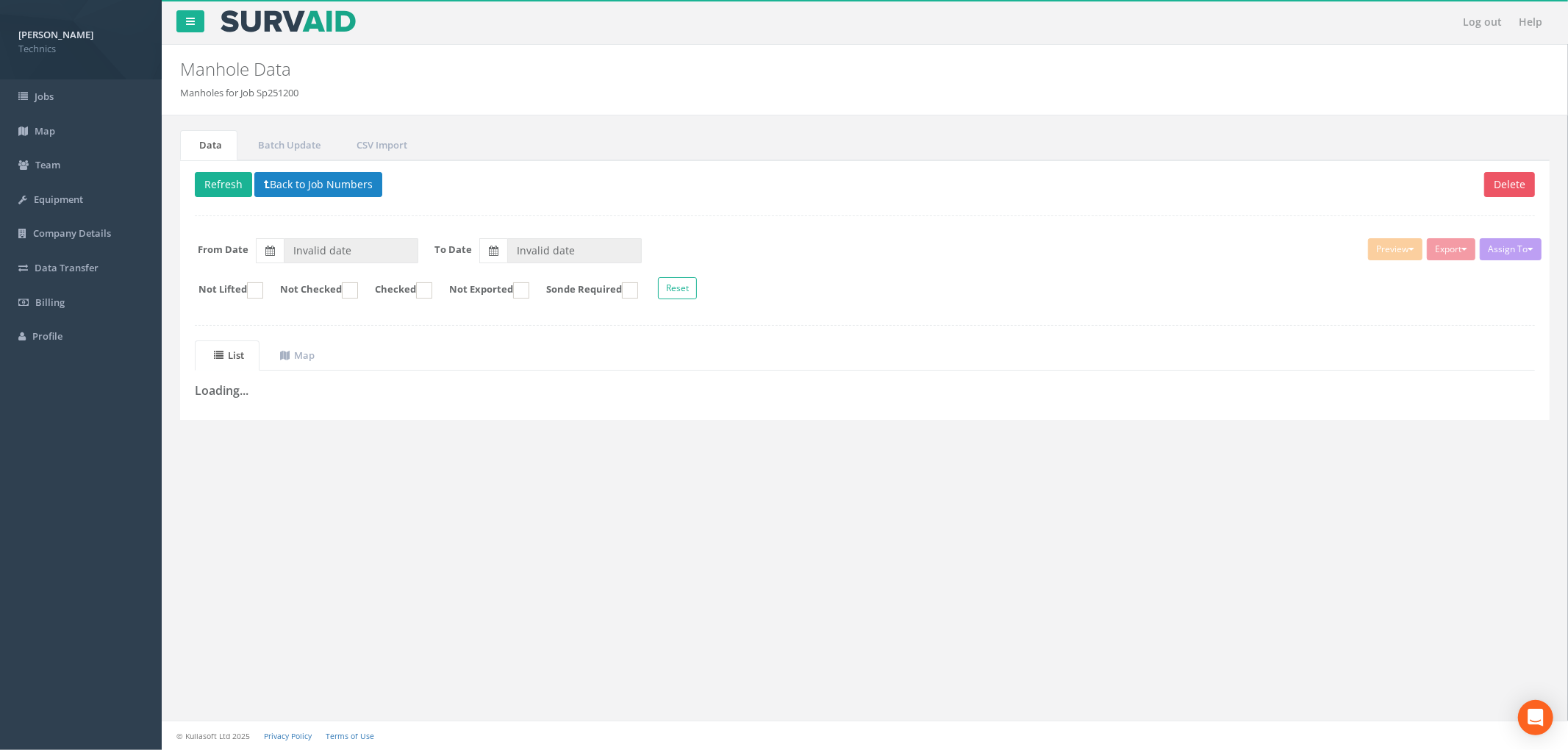
type input "[DATE]"
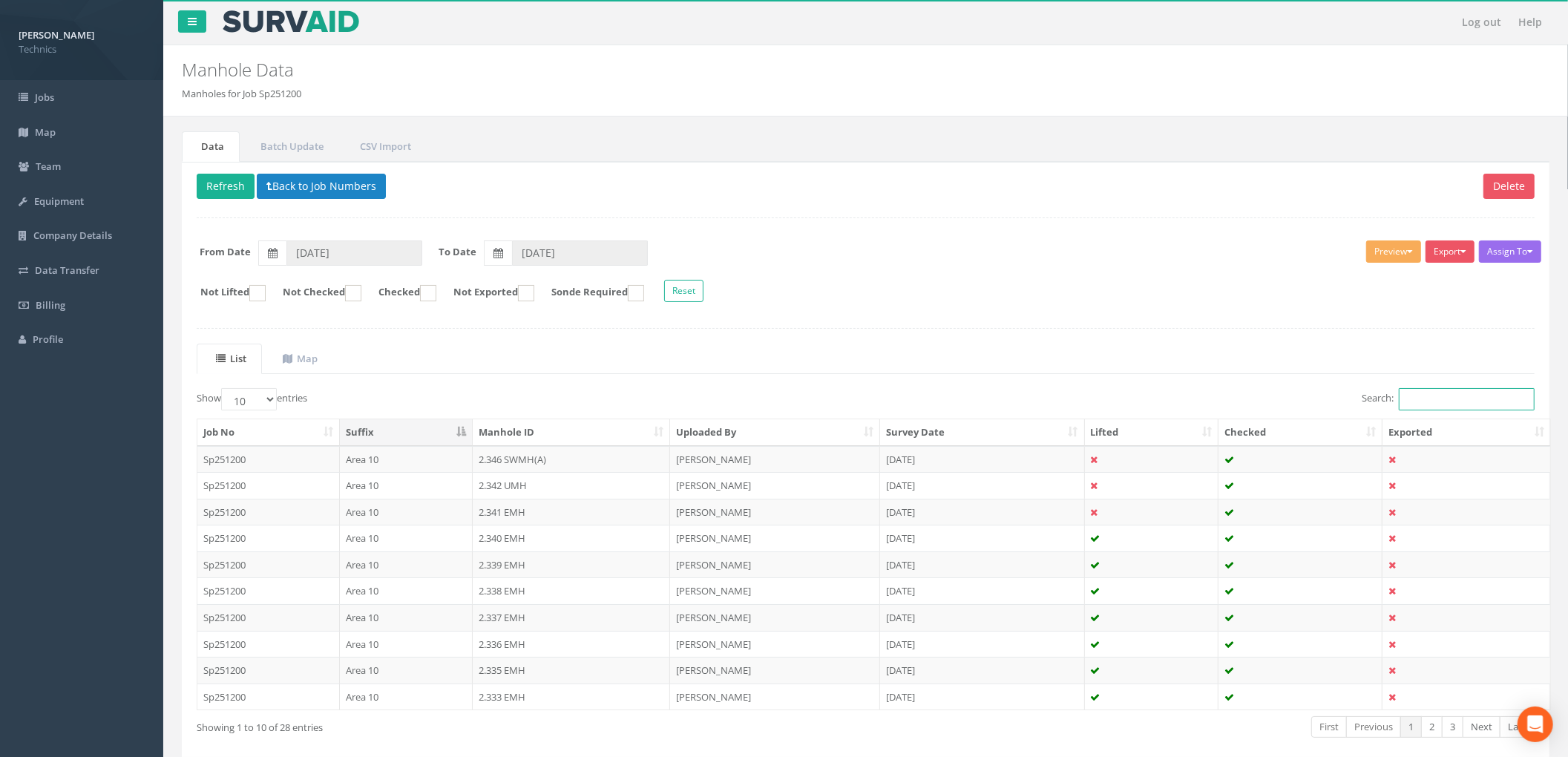
click at [1453, 399] on input "Search:" at bounding box center [1466, 399] width 136 height 22
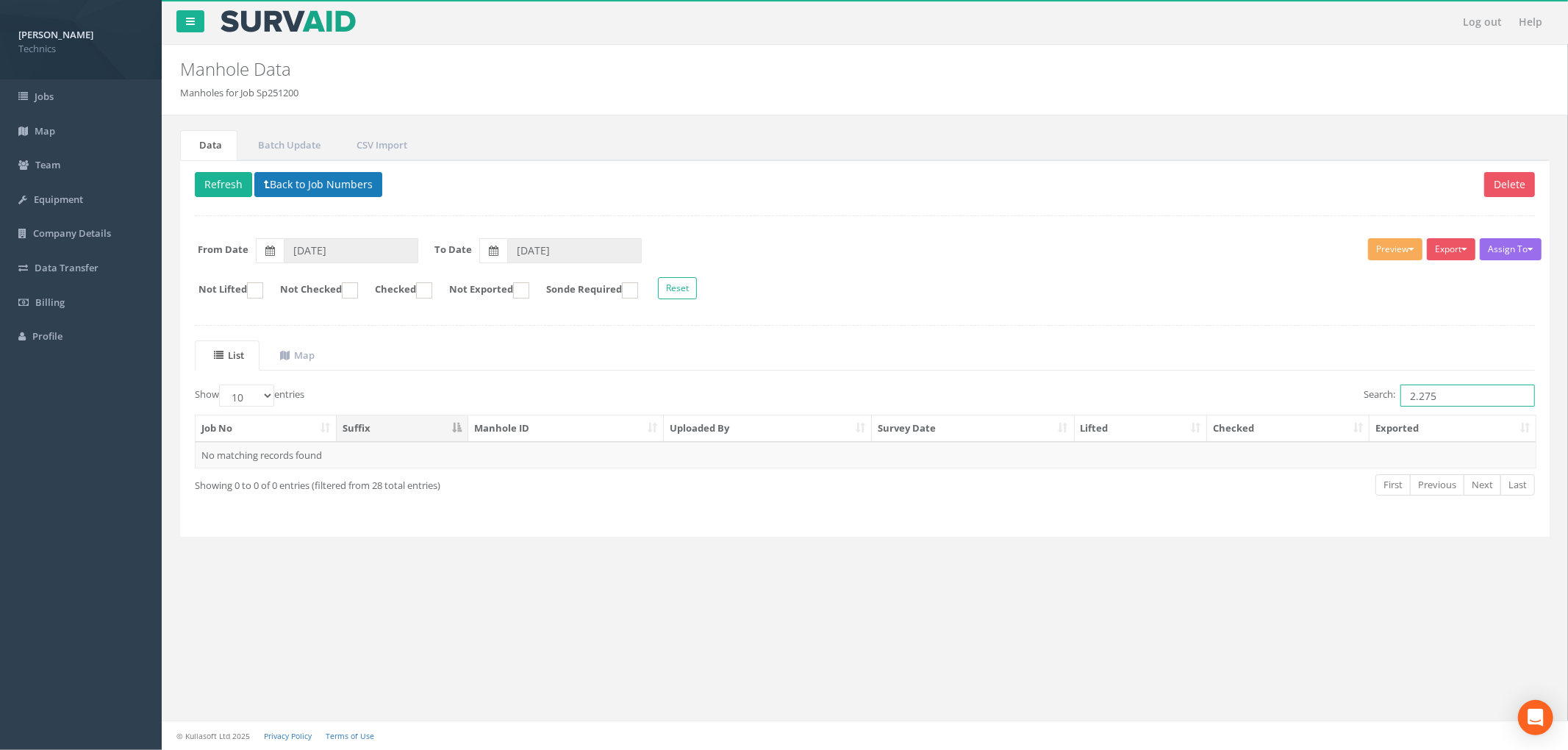
type input "2.275"
click at [360, 192] on button "Back to Job Numbers" at bounding box center [318, 184] width 128 height 25
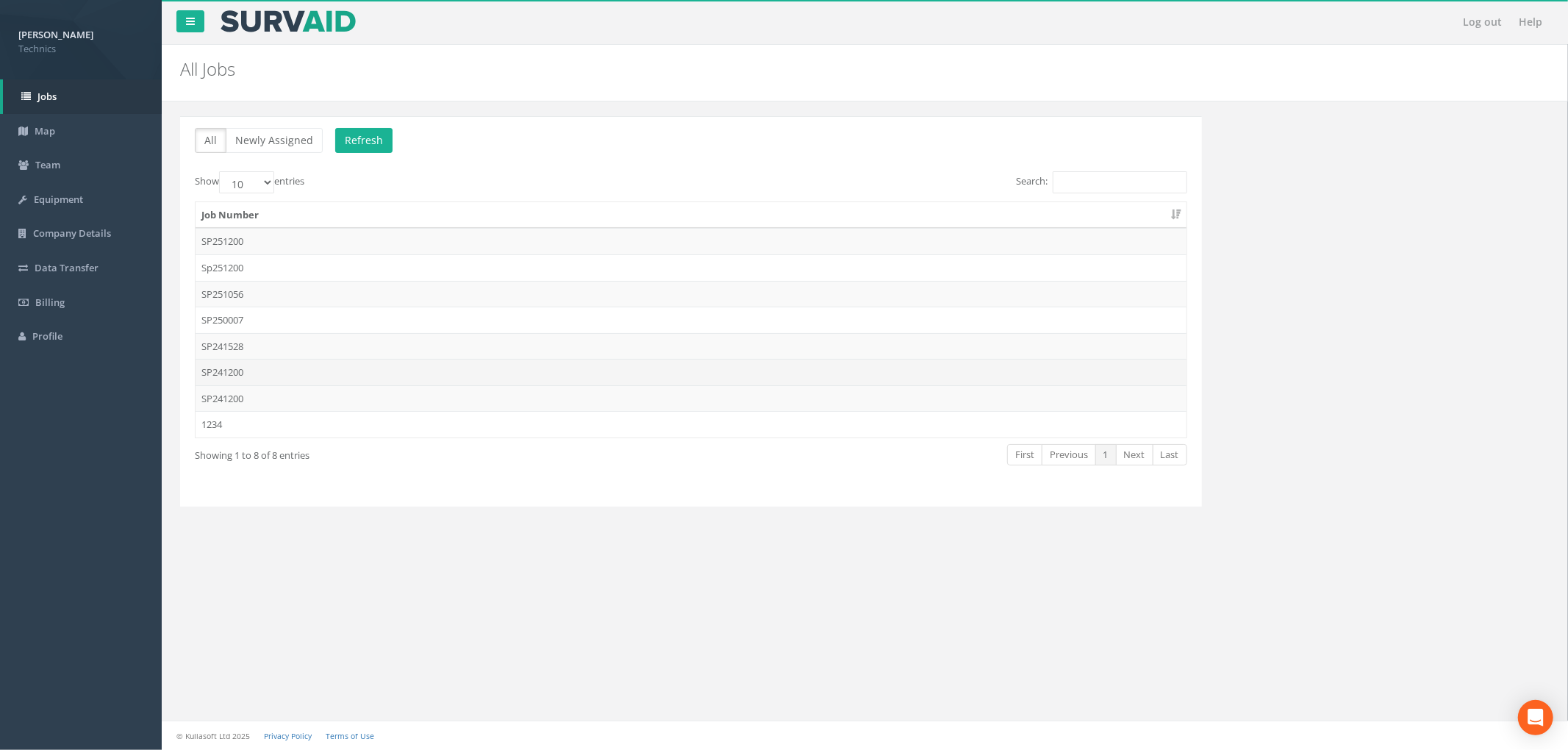
click at [832, 375] on td "SP241200" at bounding box center [691, 371] width 991 height 26
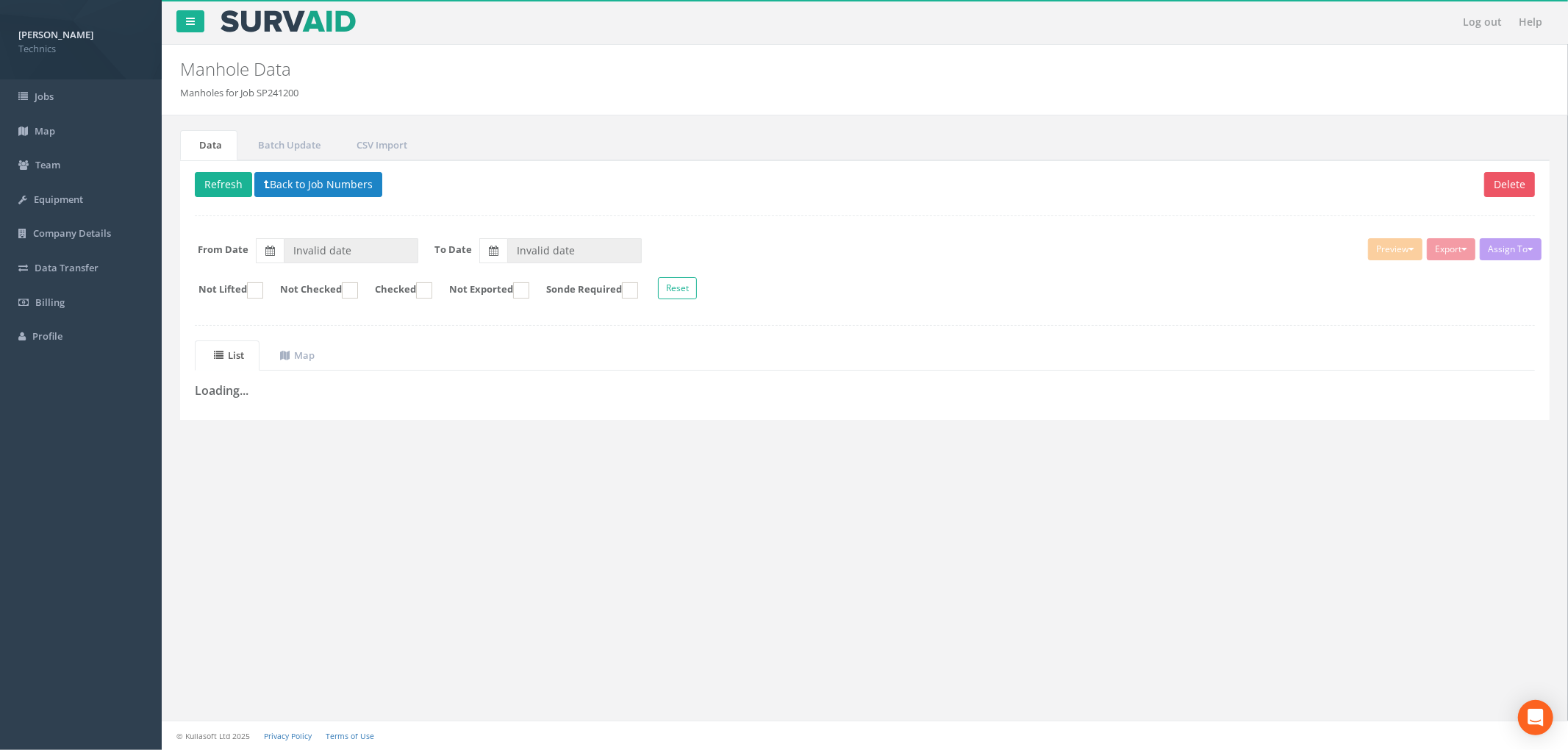
type input "[DATE]"
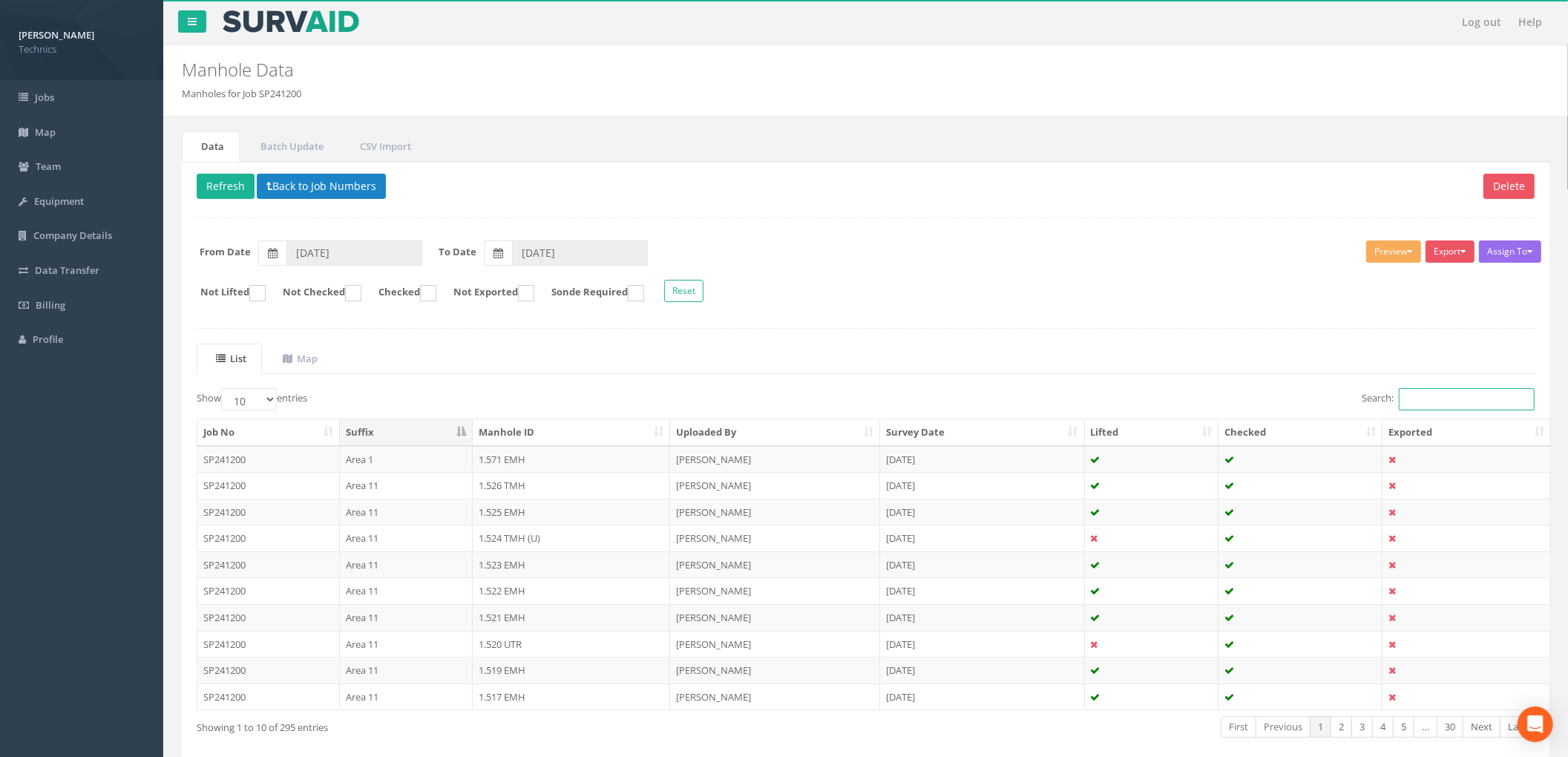
click at [1419, 396] on input "Search:" at bounding box center [1466, 399] width 136 height 22
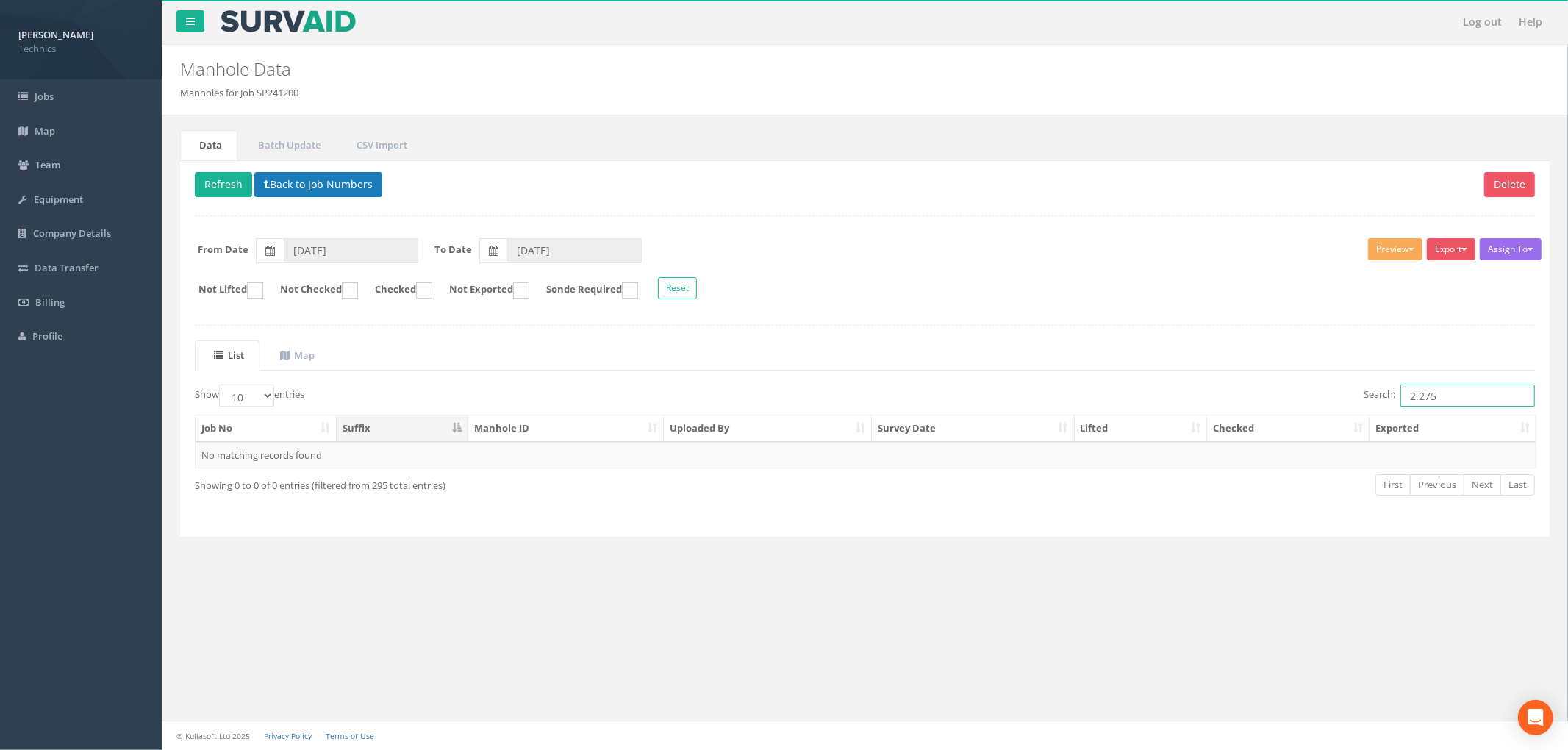
type input "2.275"
click at [314, 197] on button "Back to Job Numbers" at bounding box center [318, 184] width 128 height 25
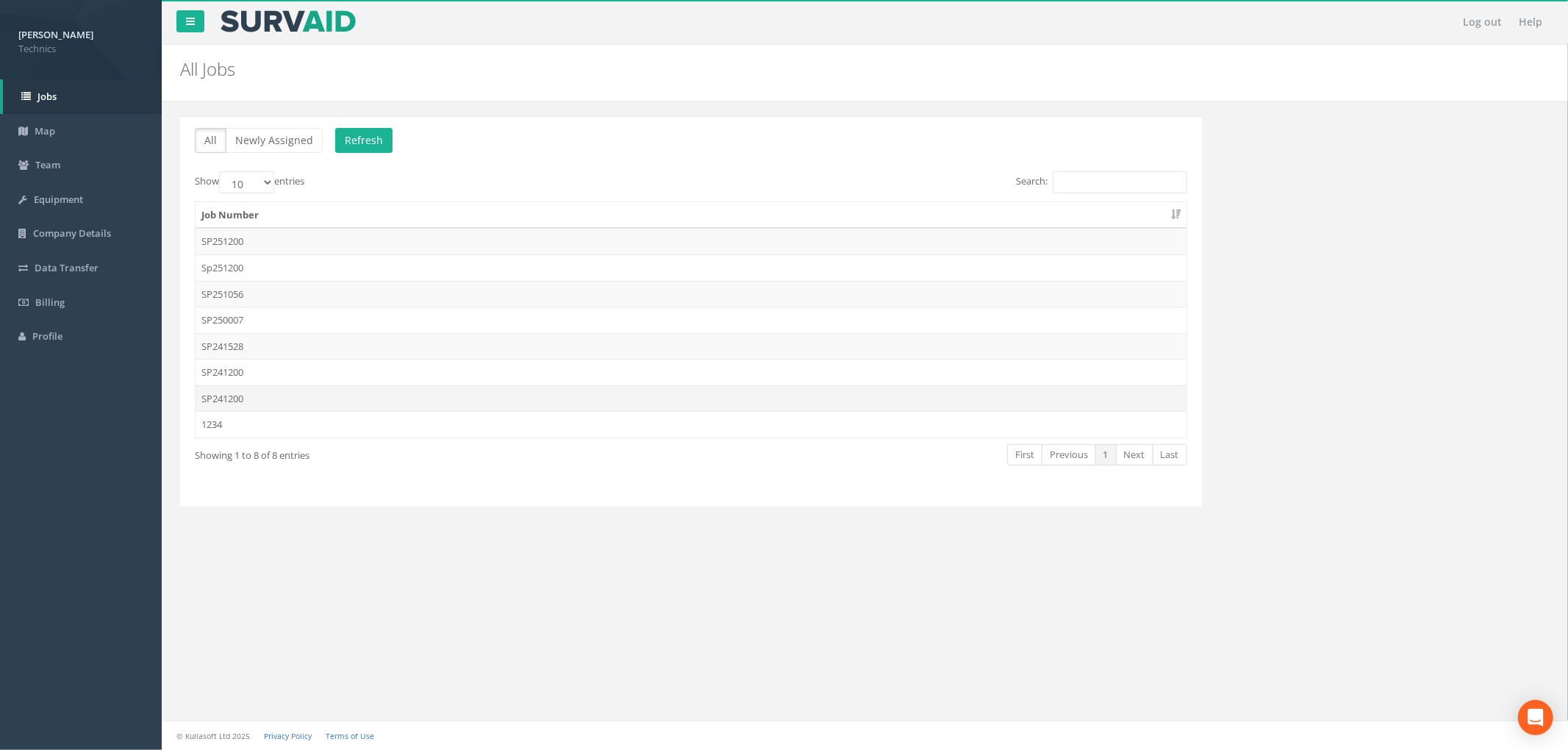
click at [419, 401] on td "SP241200" at bounding box center [691, 398] width 991 height 26
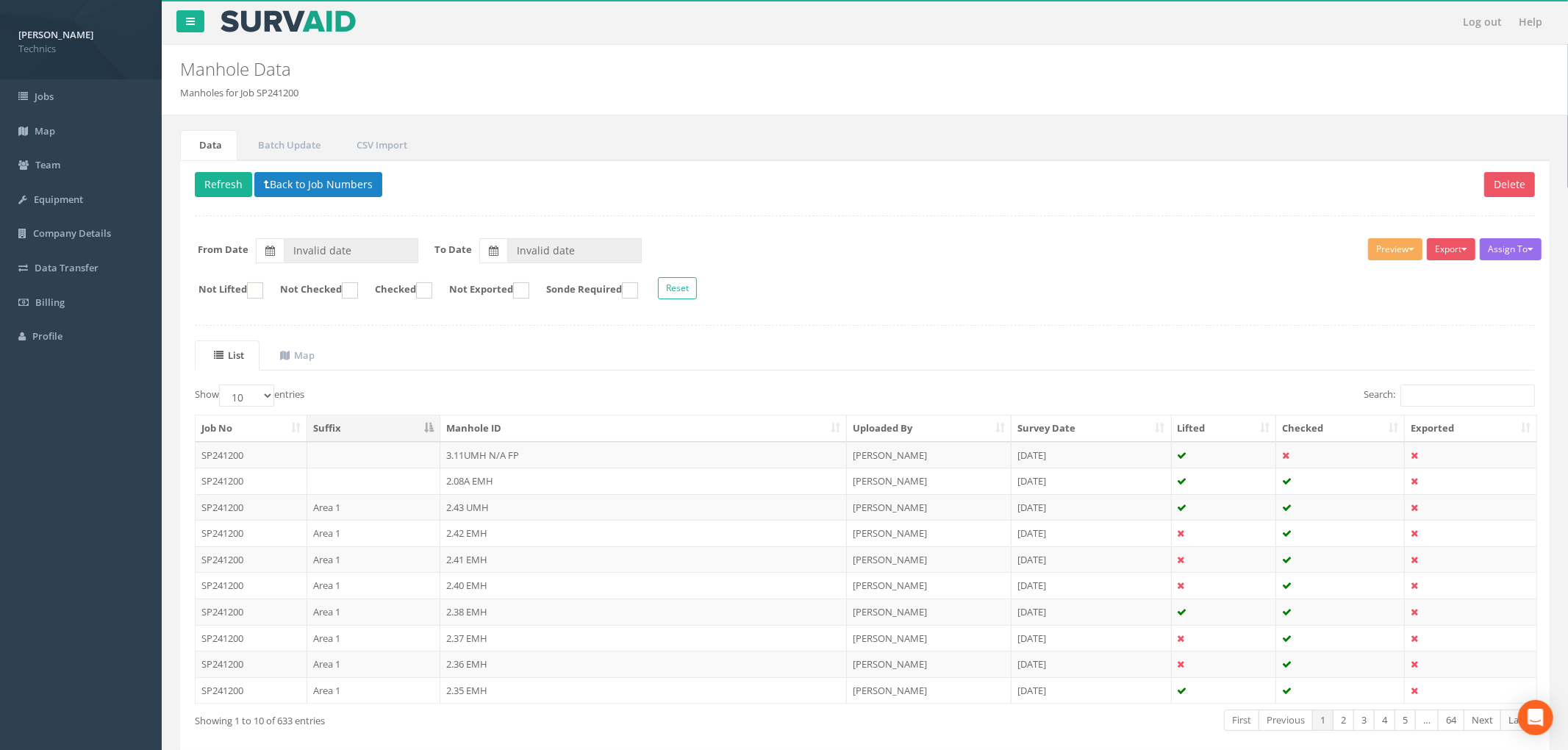
type input "[DATE]"
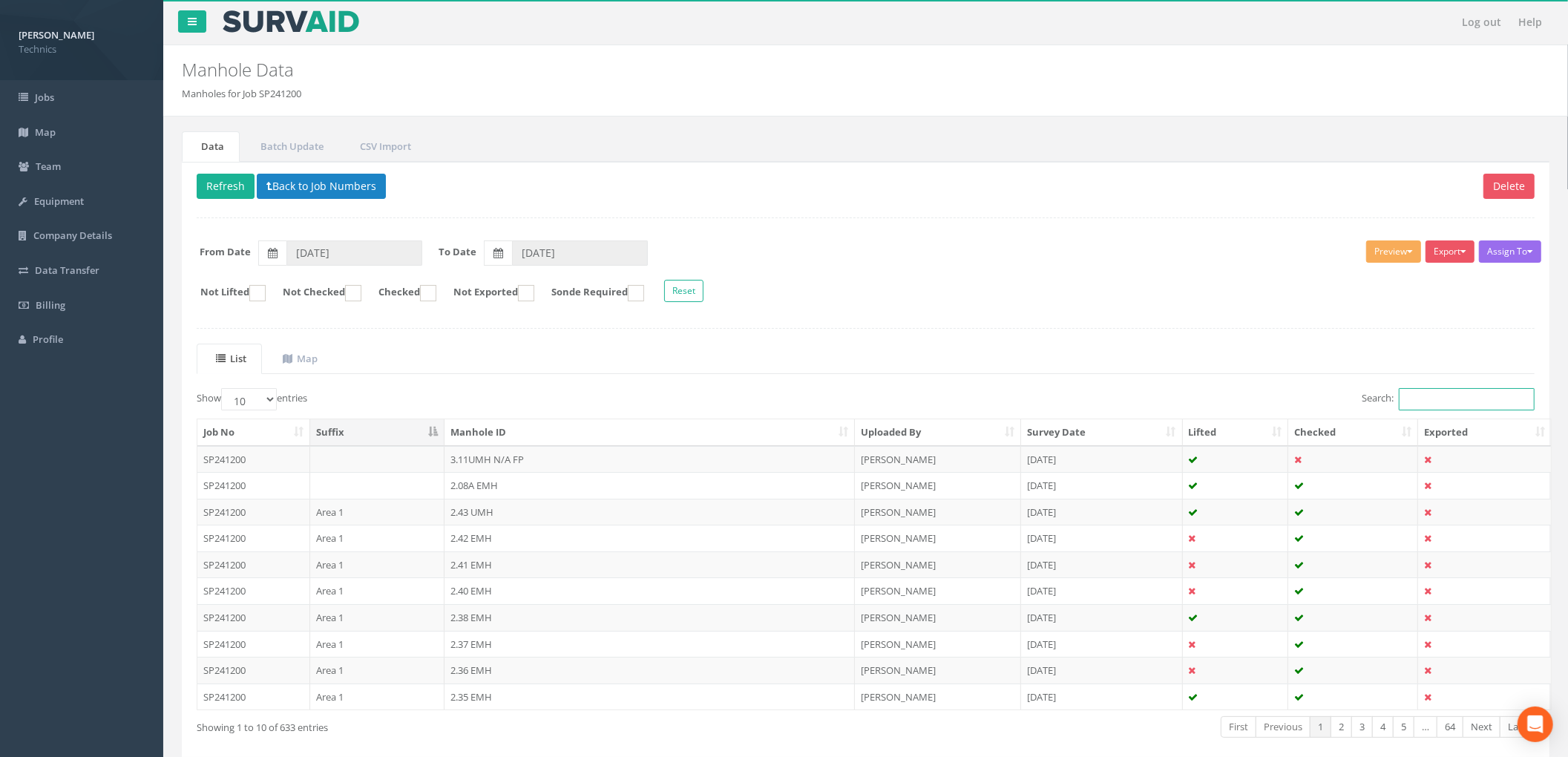
click at [1444, 398] on input "Search:" at bounding box center [1466, 399] width 136 height 22
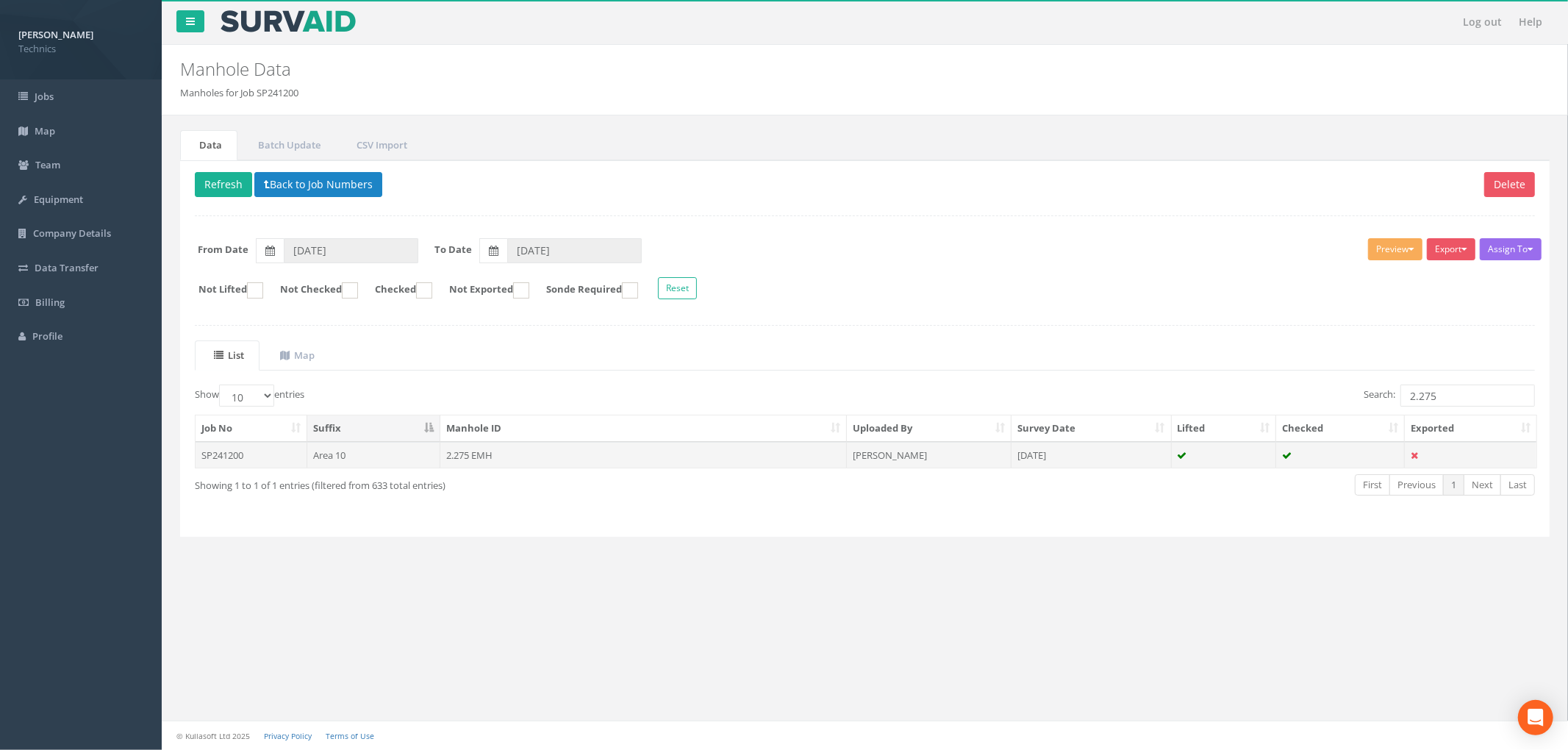
click at [648, 458] on td "2.275 EMH" at bounding box center [644, 454] width 407 height 26
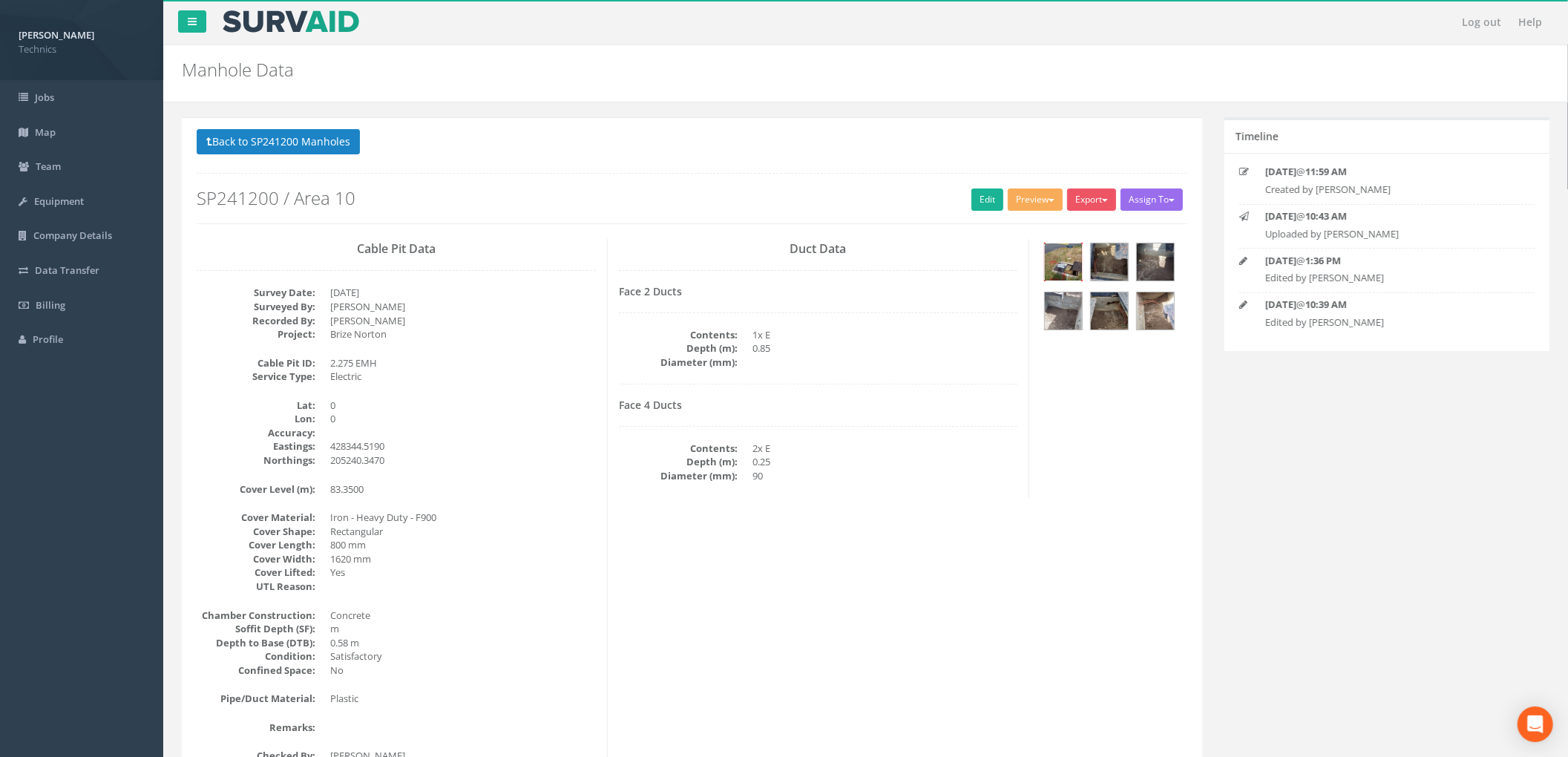
click at [1070, 263] on img at bounding box center [1062, 262] width 37 height 37
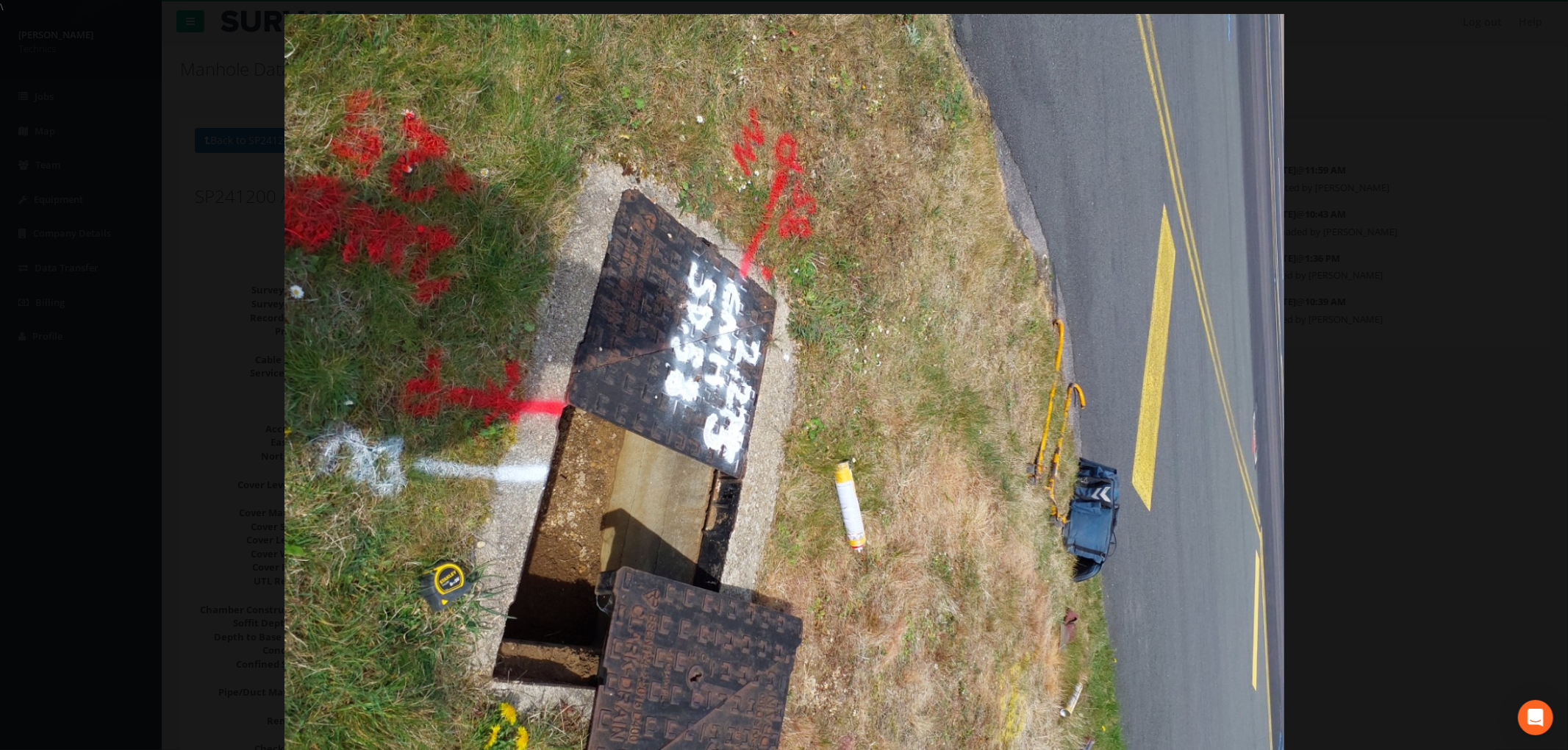
click at [753, 382] on img at bounding box center [785, 388] width 1000 height 750
click at [806, 238] on img at bounding box center [785, 388] width 1000 height 750
click at [846, 278] on img at bounding box center [785, 388] width 1000 height 750
click at [677, 326] on img at bounding box center [785, 388] width 1000 height 750
click at [1374, 231] on div at bounding box center [784, 388] width 1568 height 750
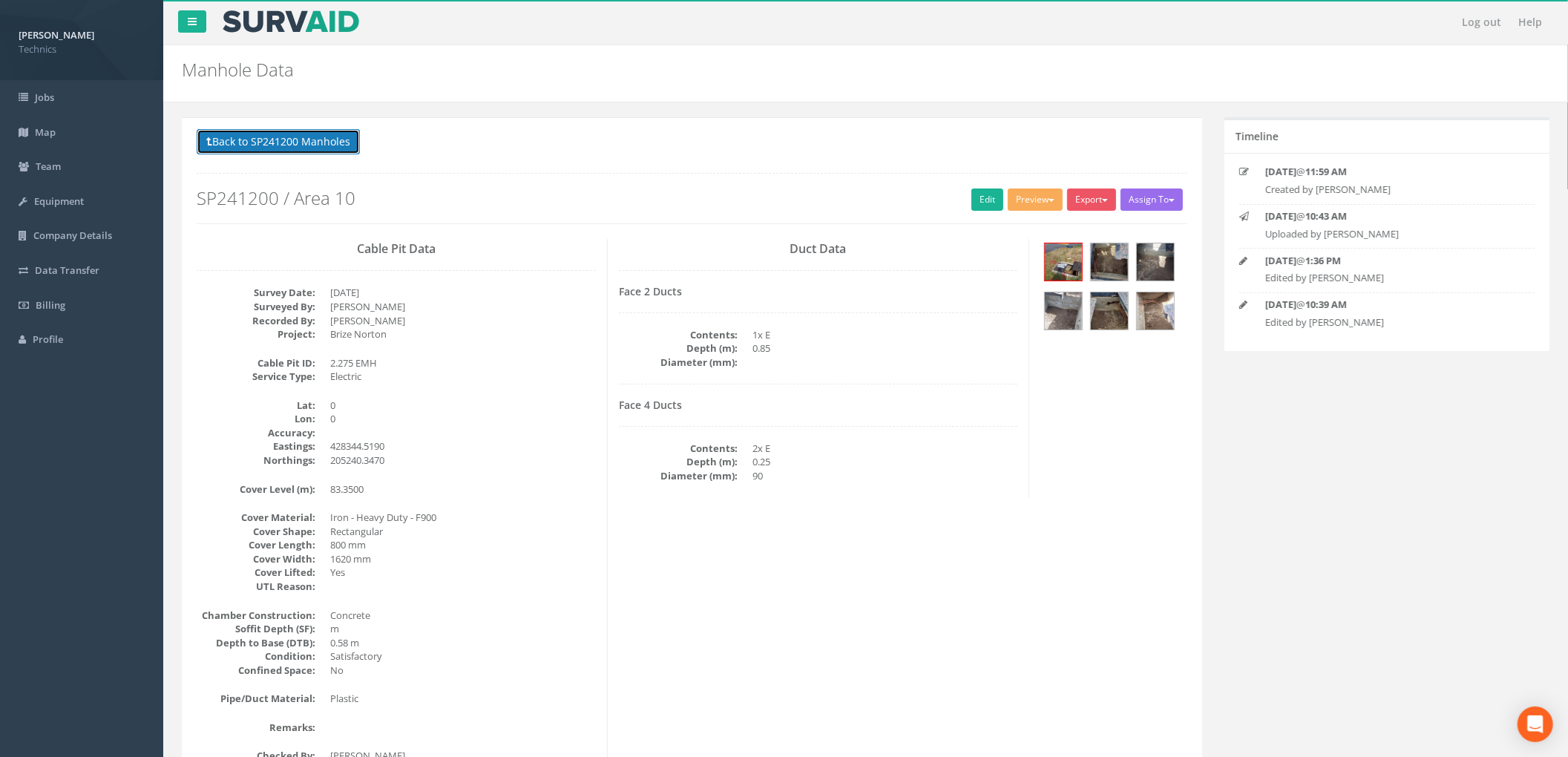
click at [289, 143] on button "Back to SP241200 Manholes" at bounding box center [278, 141] width 163 height 25
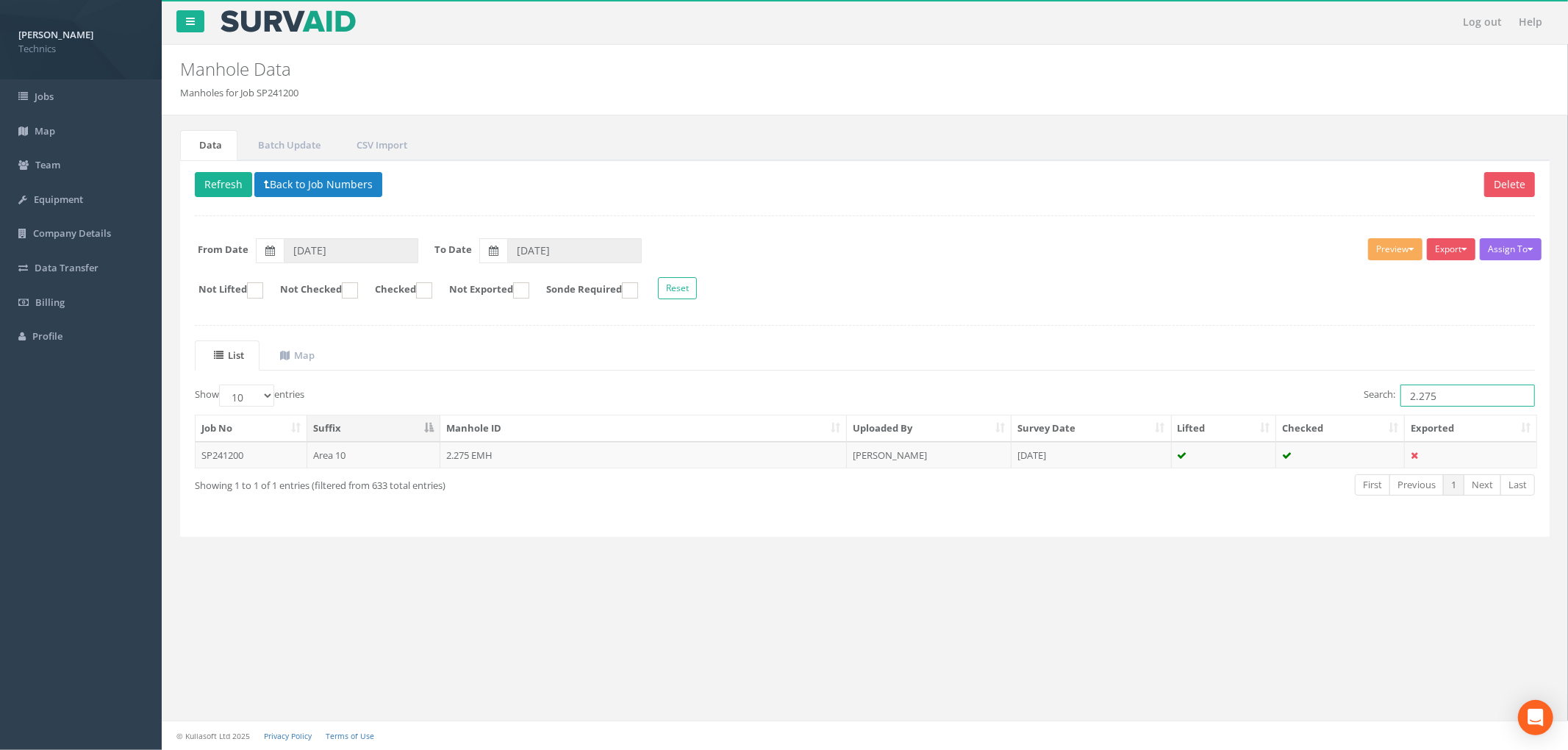
drag, startPoint x: 1460, startPoint y: 406, endPoint x: 1421, endPoint y: 394, distance: 40.8
click at [1421, 394] on input "2.275" at bounding box center [1468, 396] width 135 height 22
click at [1462, 404] on input "2.264" at bounding box center [1468, 396] width 135 height 22
type input "2.264"
click at [1013, 292] on form "Not Lifted Not Checked Checked Not Exported Sonde Required Reset" at bounding box center [865, 290] width 1362 height 25
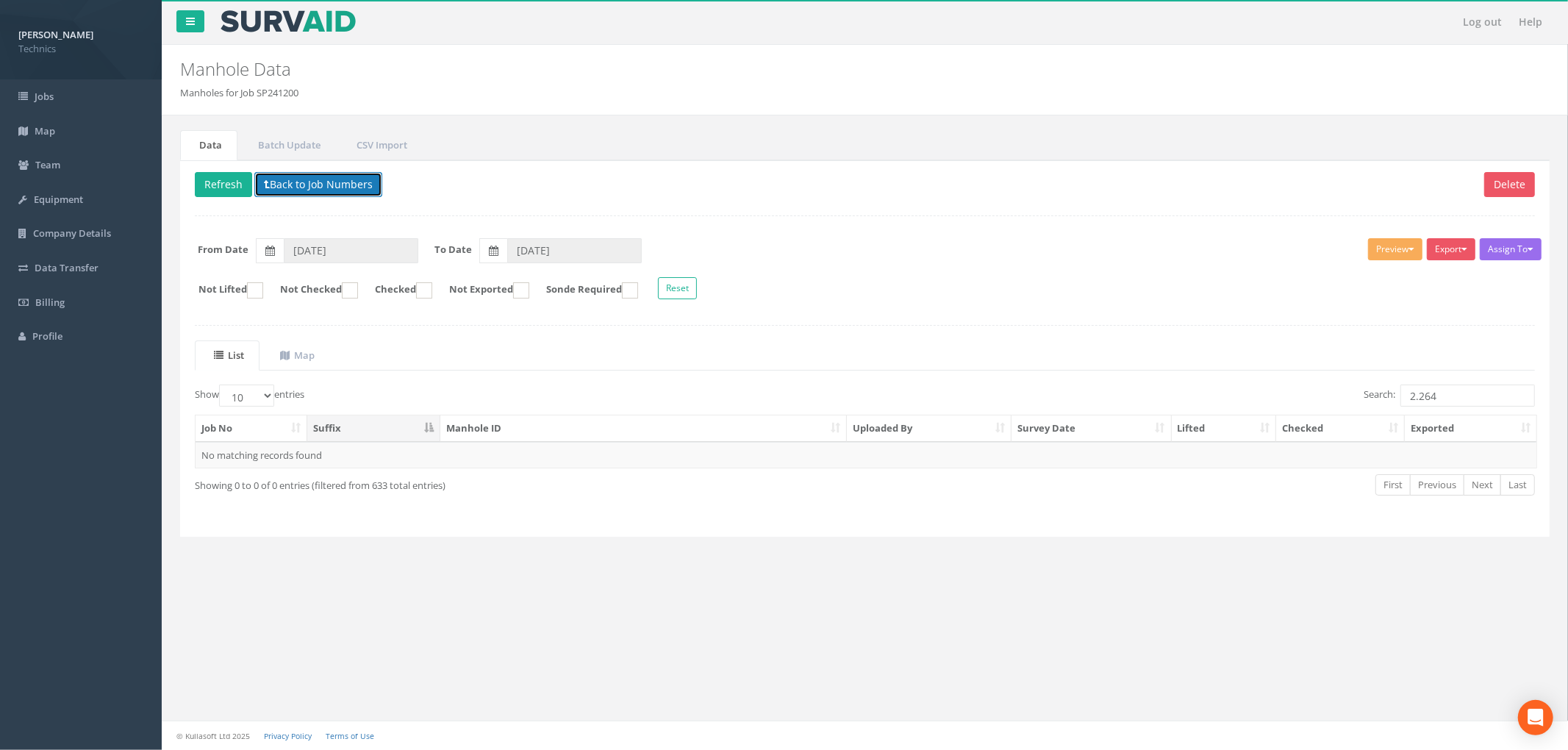
click at [358, 186] on button "Back to Job Numbers" at bounding box center [318, 184] width 128 height 25
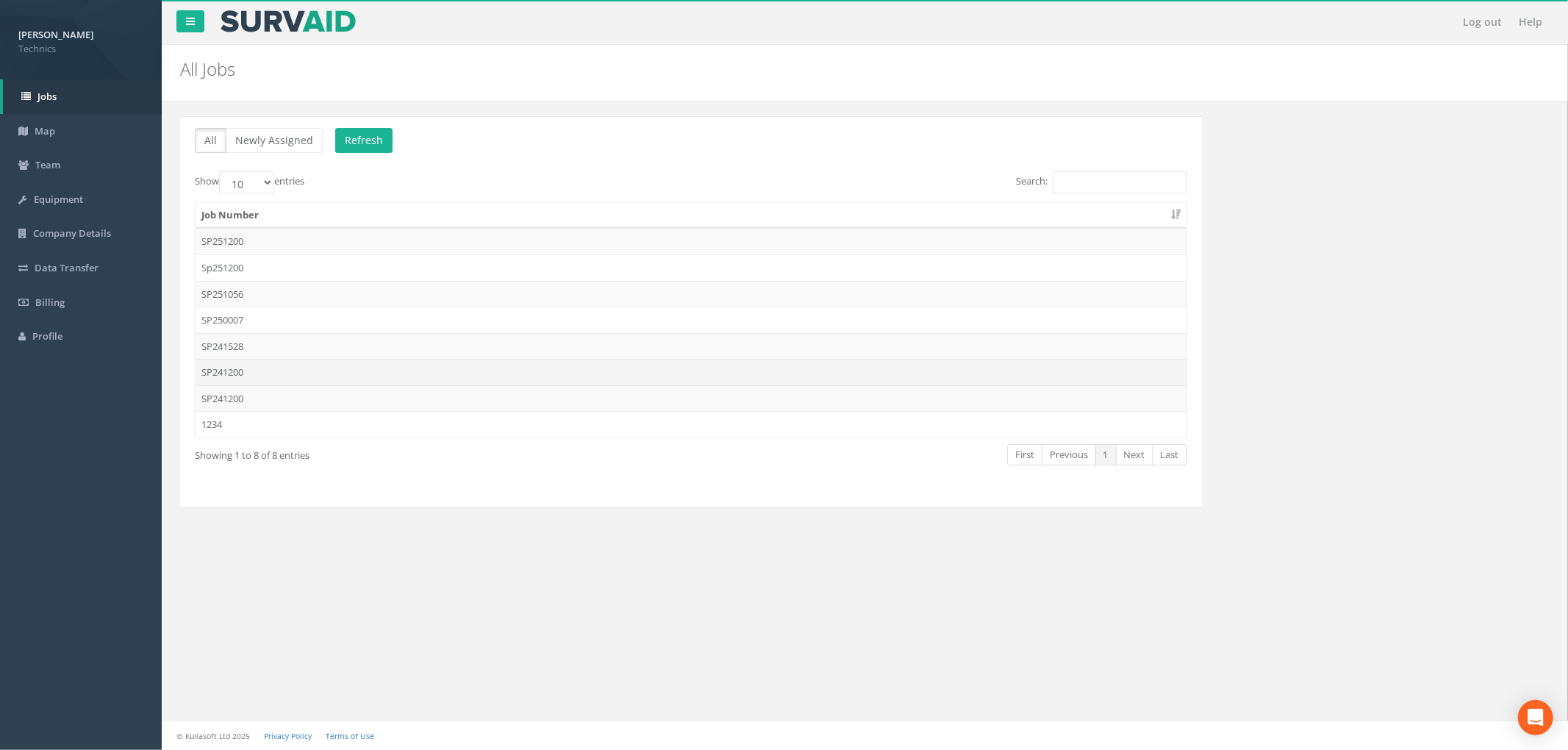
click at [570, 383] on td "SP241200" at bounding box center [691, 371] width 991 height 26
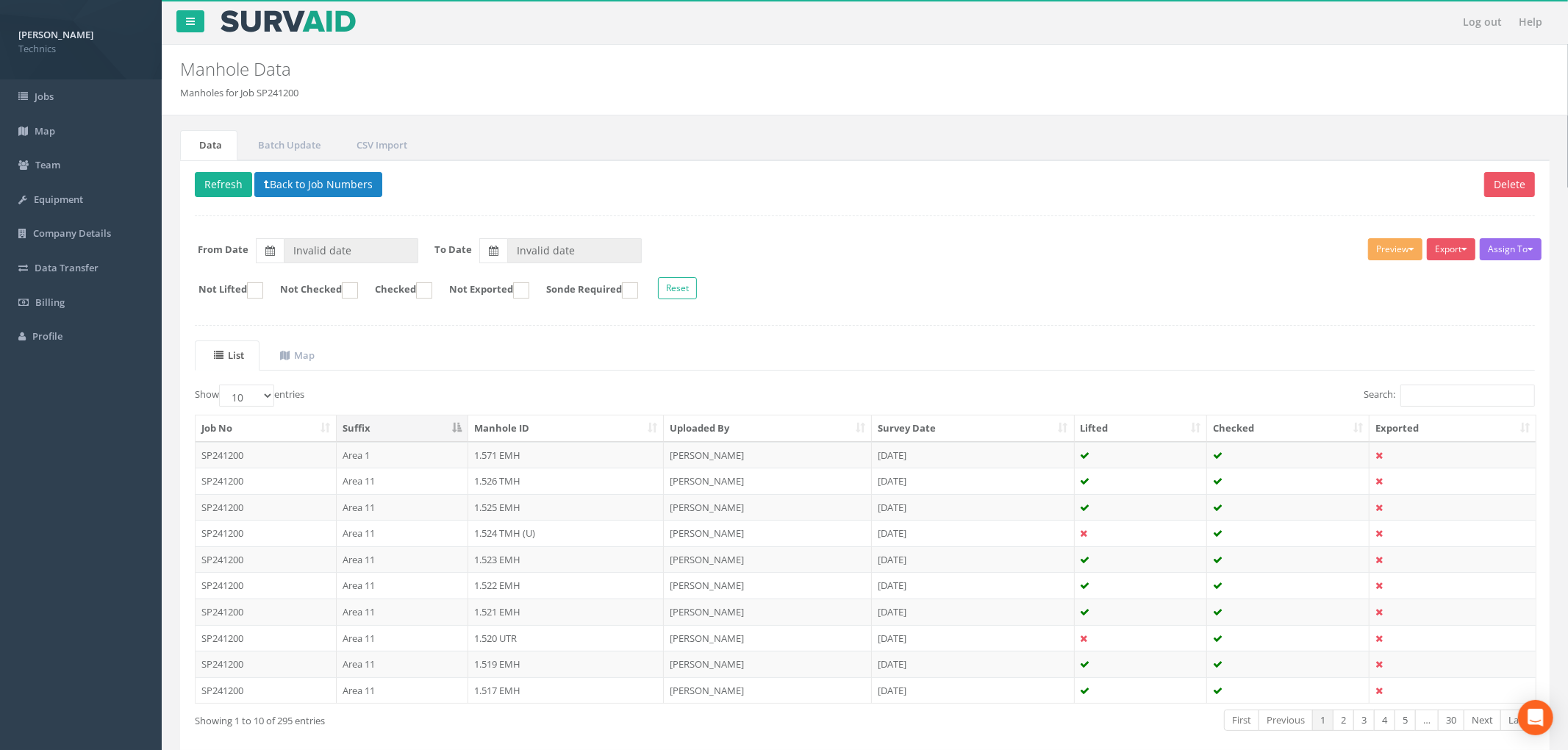
type input "[DATE]"
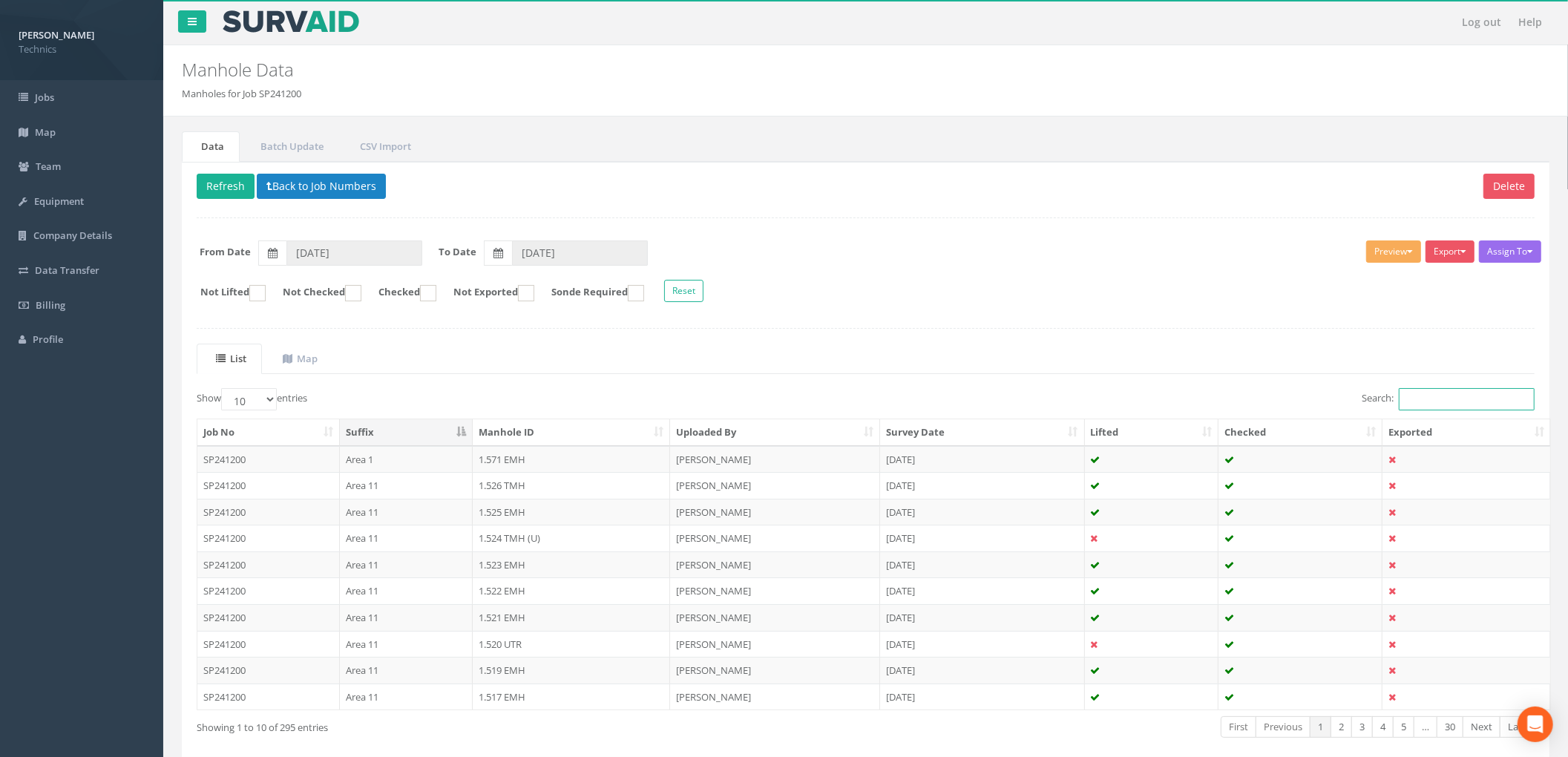
click at [1425, 408] on input "Search:" at bounding box center [1466, 399] width 136 height 22
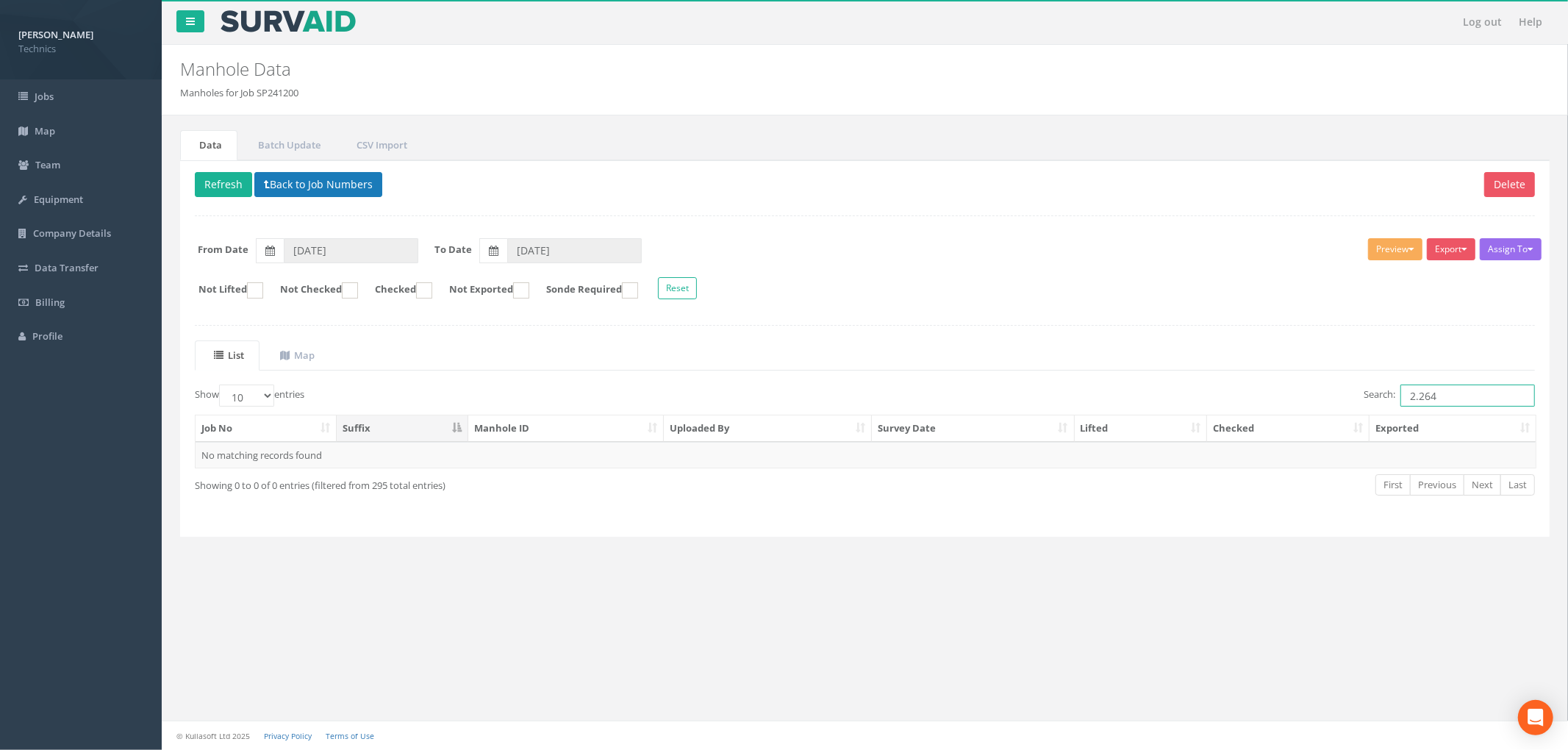
type input "2.264"
click at [348, 184] on button "Back to Job Numbers" at bounding box center [318, 184] width 128 height 25
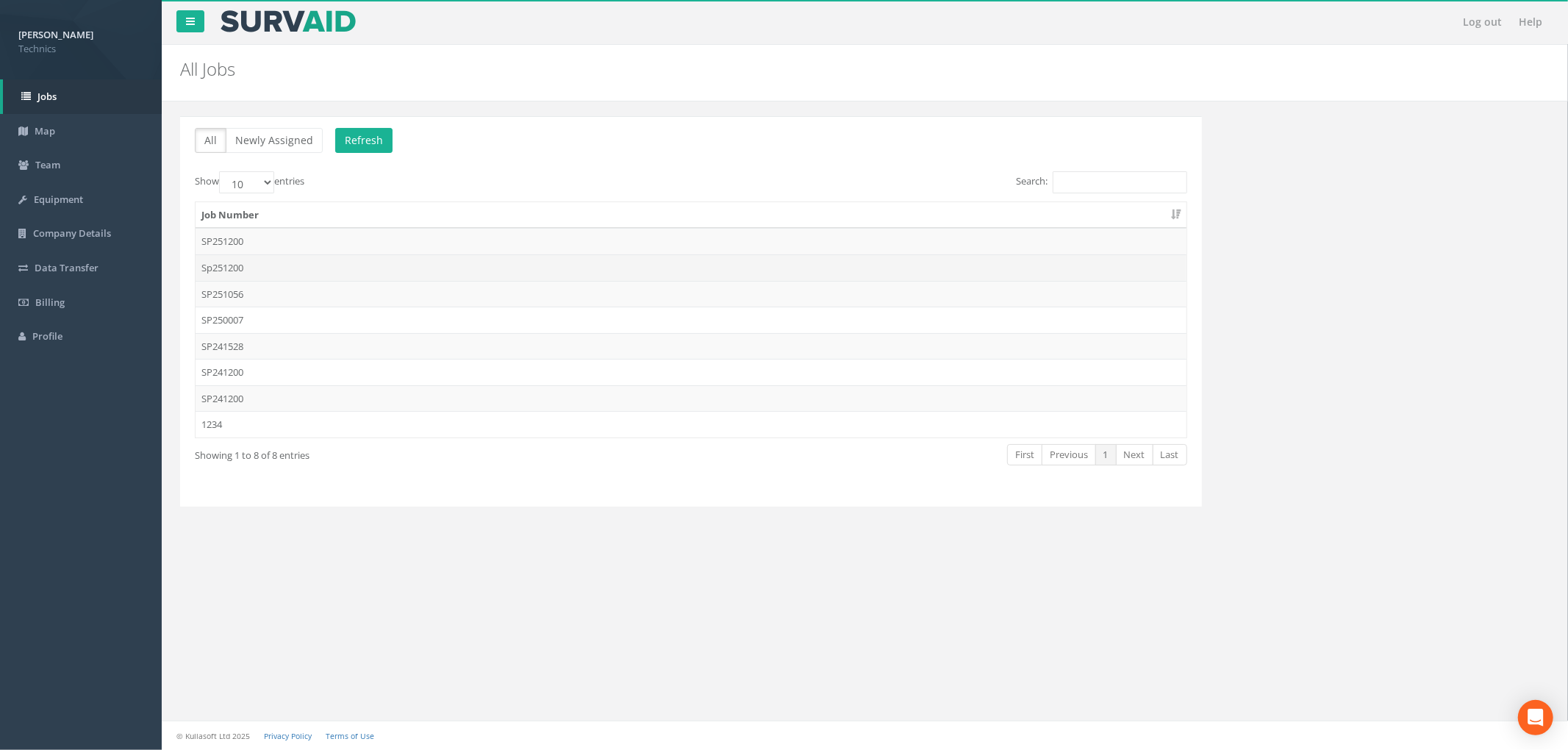
click at [342, 272] on td "Sp251200" at bounding box center [691, 267] width 991 height 26
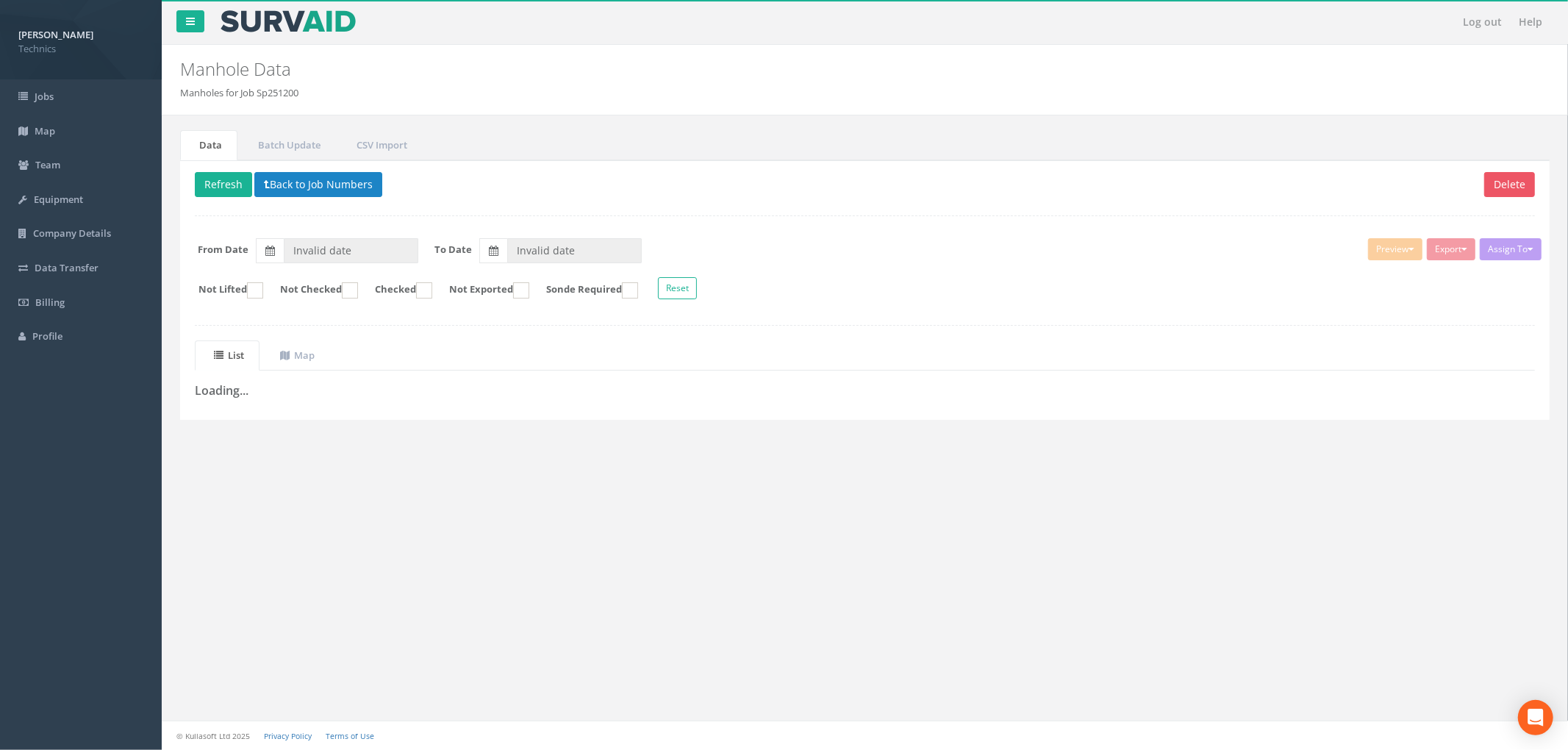
type input "[DATE]"
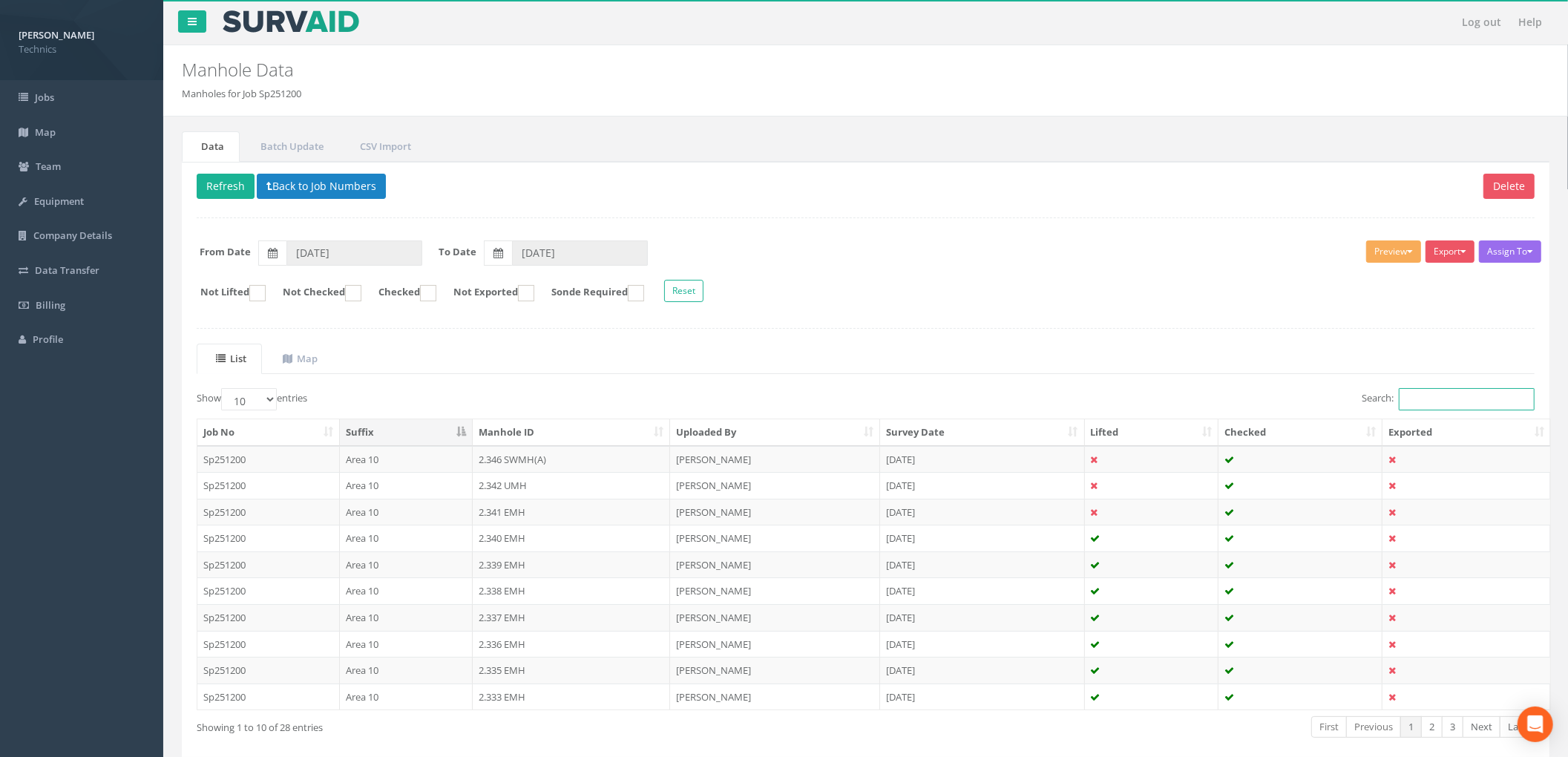
click at [1446, 407] on input "Search:" at bounding box center [1466, 399] width 136 height 22
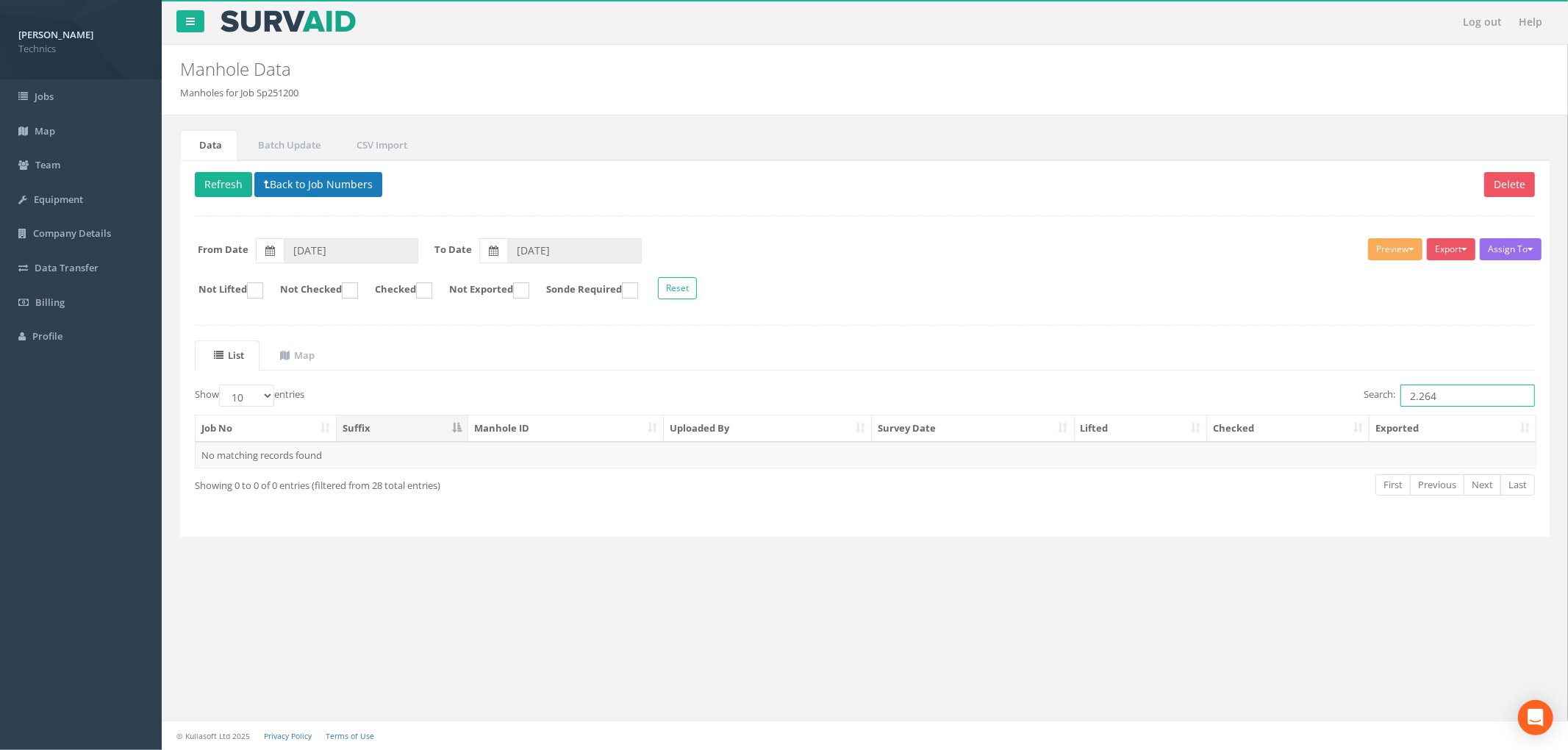
type input "2.264"
click at [332, 188] on button "Back to Job Numbers" at bounding box center [318, 184] width 128 height 25
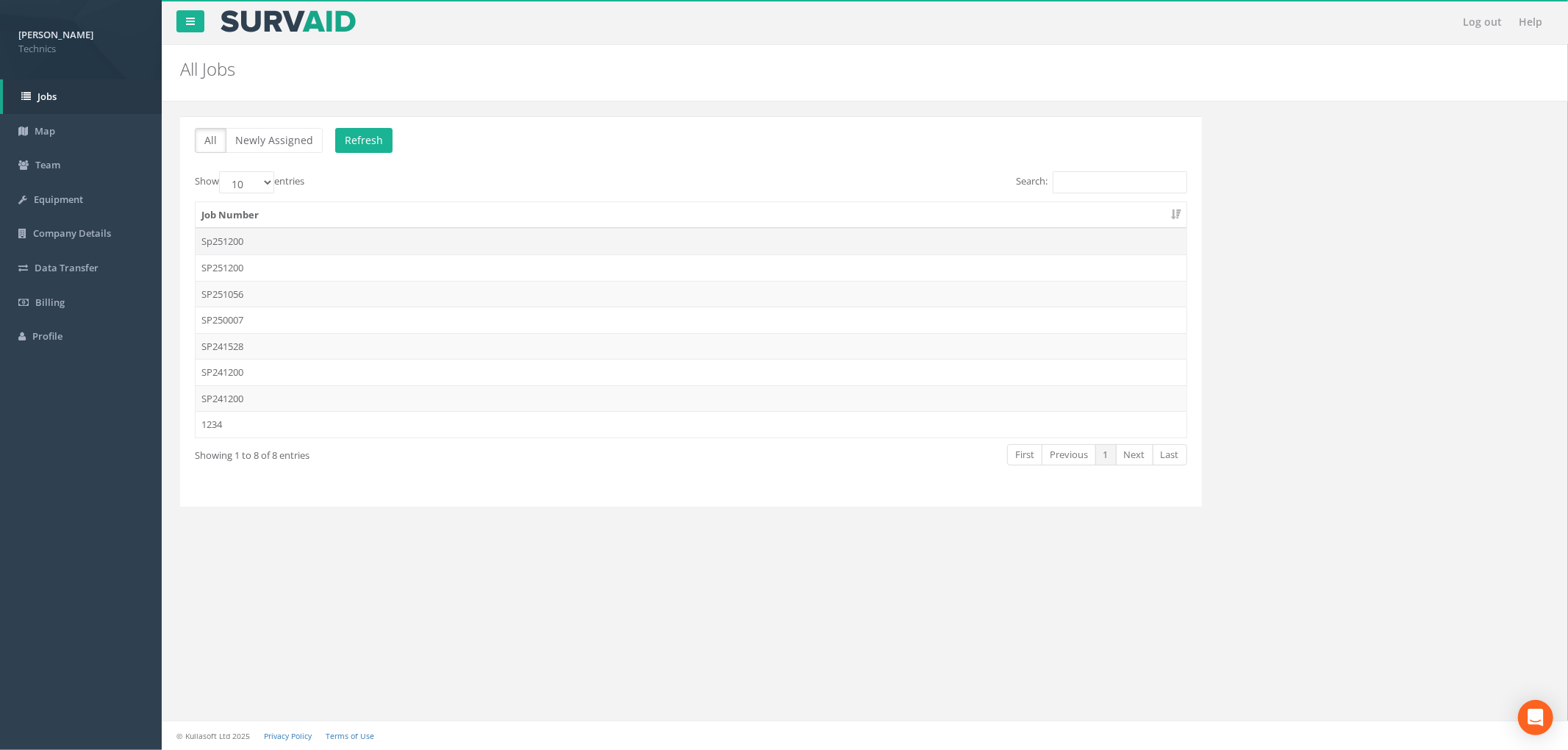
click at [714, 236] on td "Sp251200" at bounding box center [691, 241] width 991 height 26
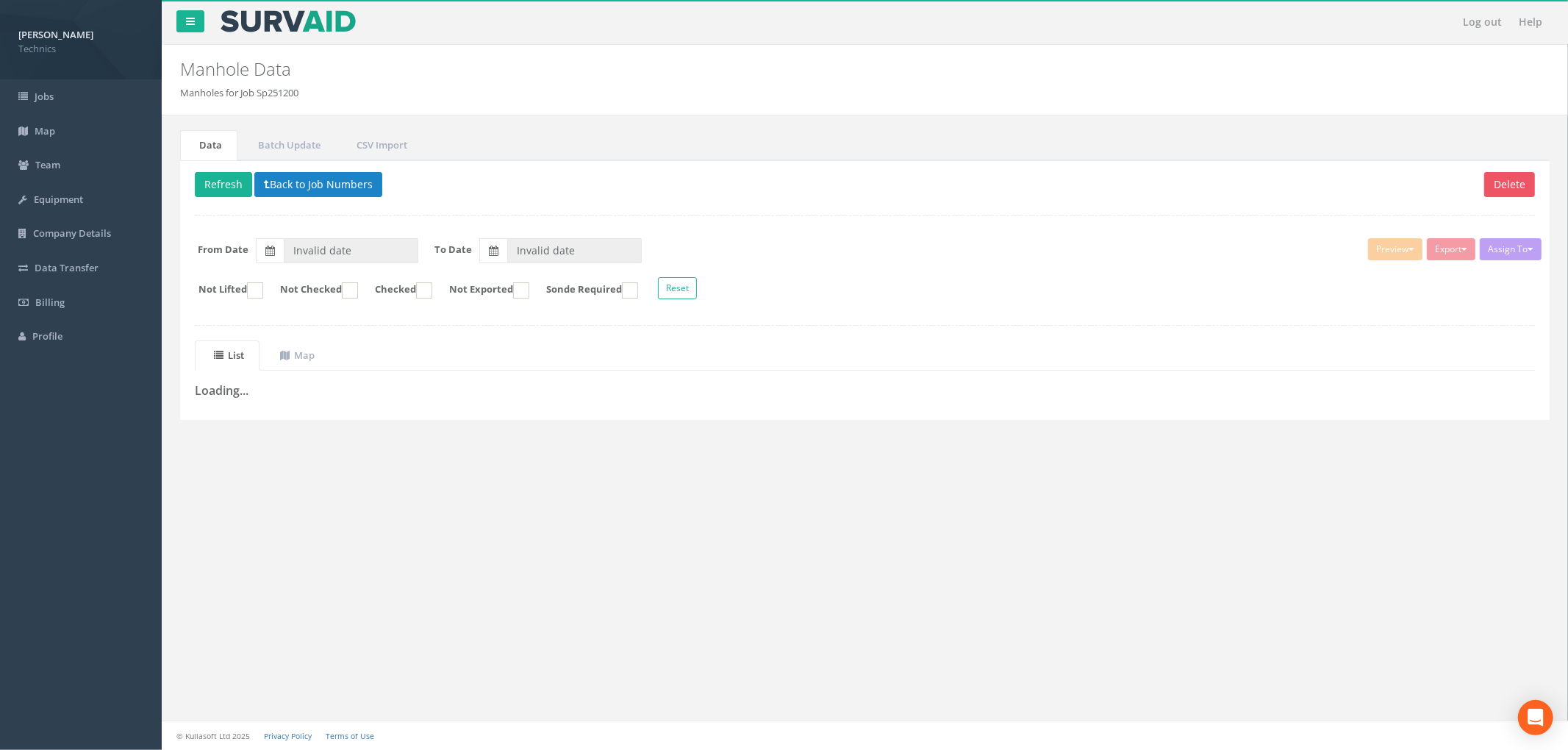
type input "[DATE]"
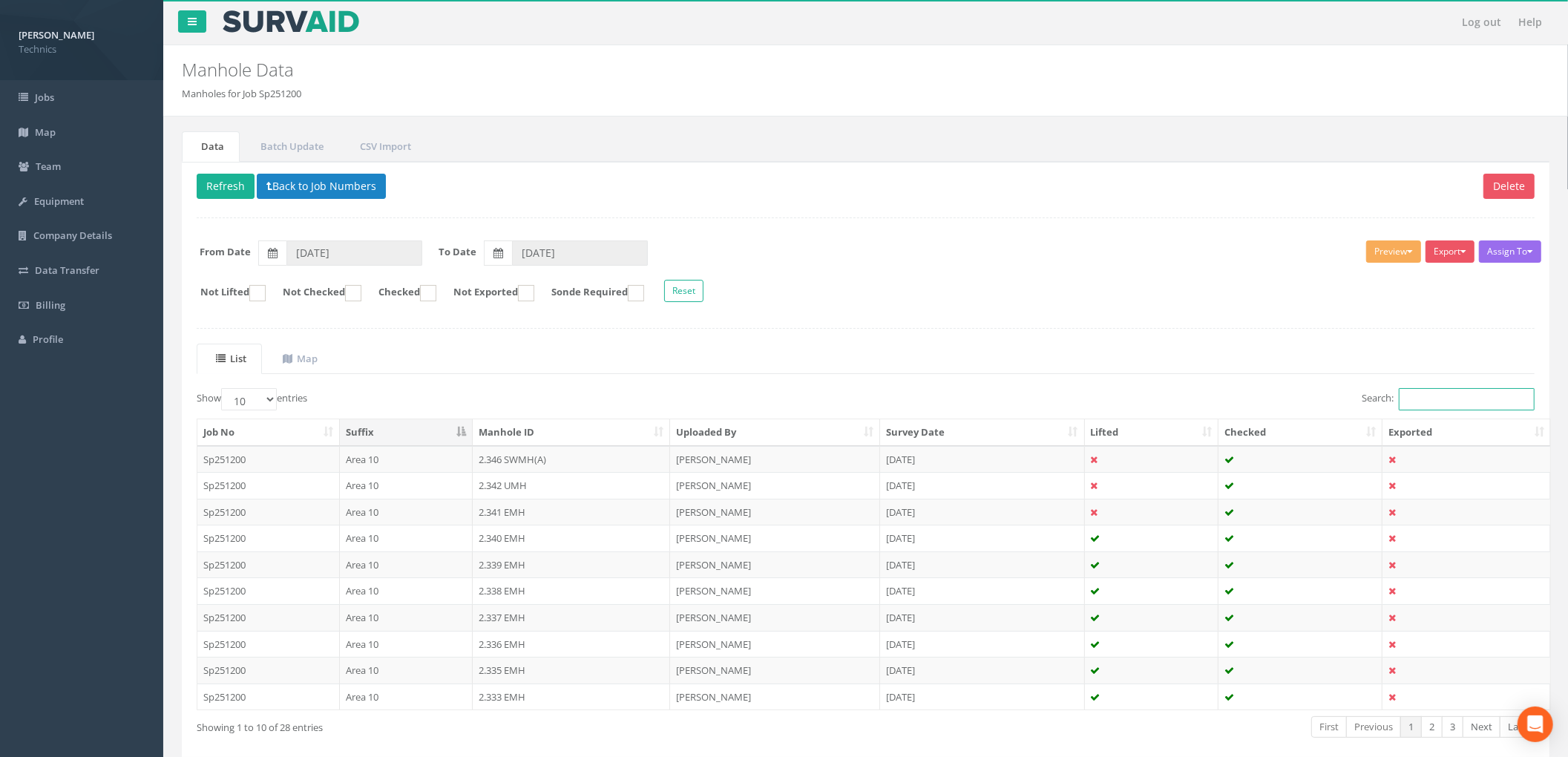
click at [1458, 394] on input "Search:" at bounding box center [1466, 399] width 136 height 22
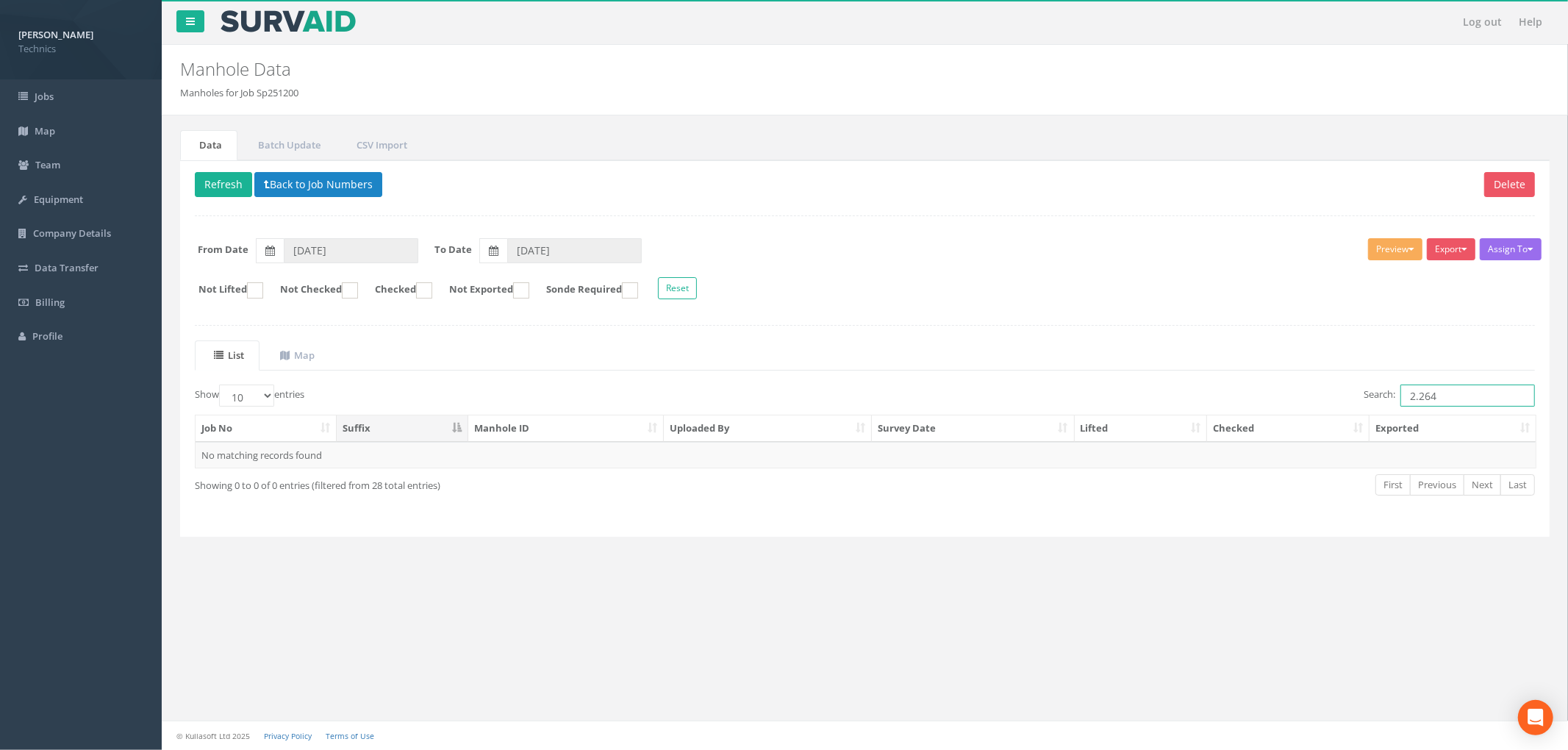
type input "2.264"
click at [869, 315] on div "Delete Refresh Back to Job Numbers Assign To No Companies Added Export Technics…" at bounding box center [865, 348] width 1370 height 377
click at [310, 186] on button "Back to Job Numbers" at bounding box center [318, 184] width 128 height 25
